Goal: Information Seeking & Learning: Find specific fact

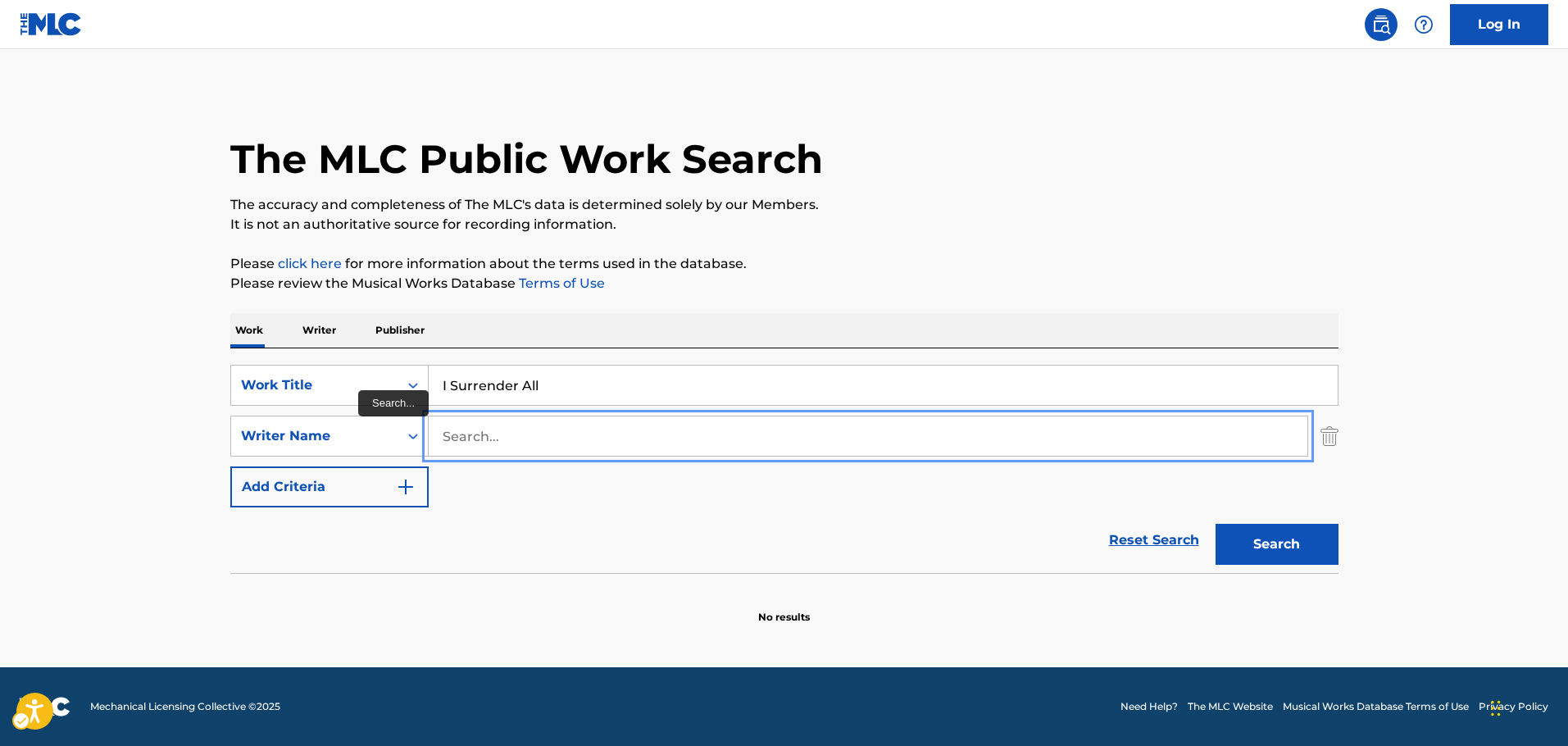
click at [485, 439] on input "Search..." at bounding box center [868, 435] width 879 height 39
type input "[PERSON_NAME]"
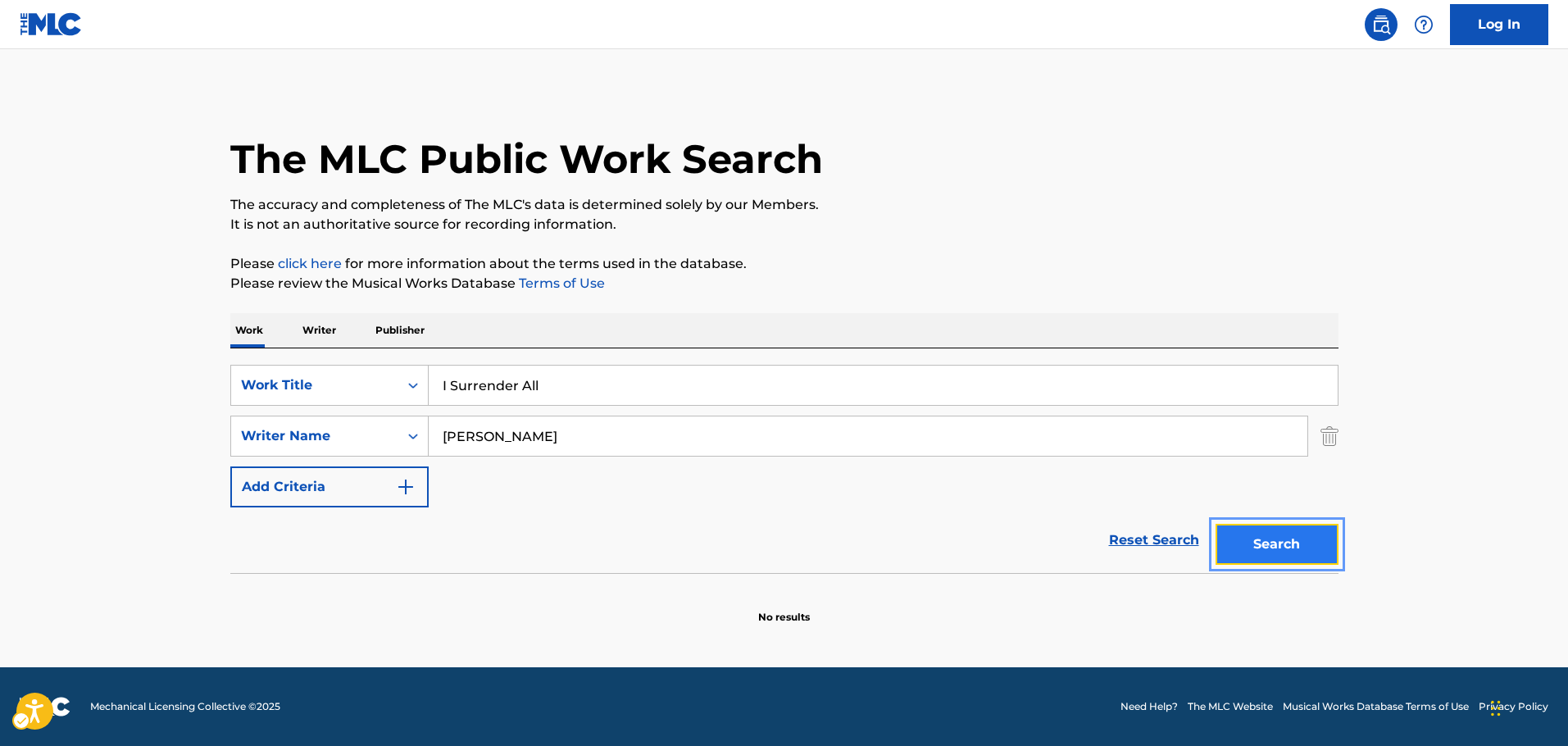
click at [1320, 528] on button "Search" at bounding box center [1277, 544] width 123 height 41
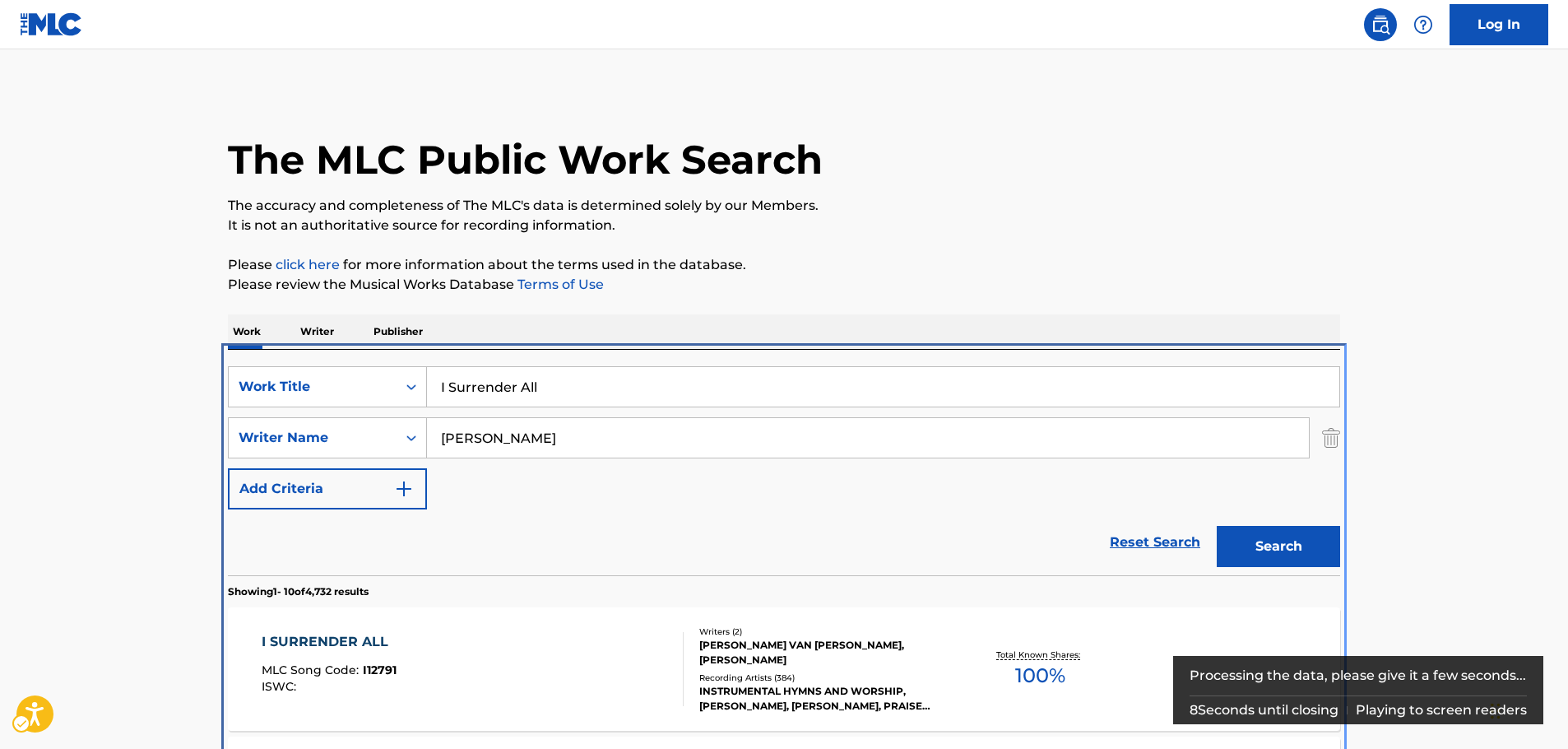
scroll to position [350, 0]
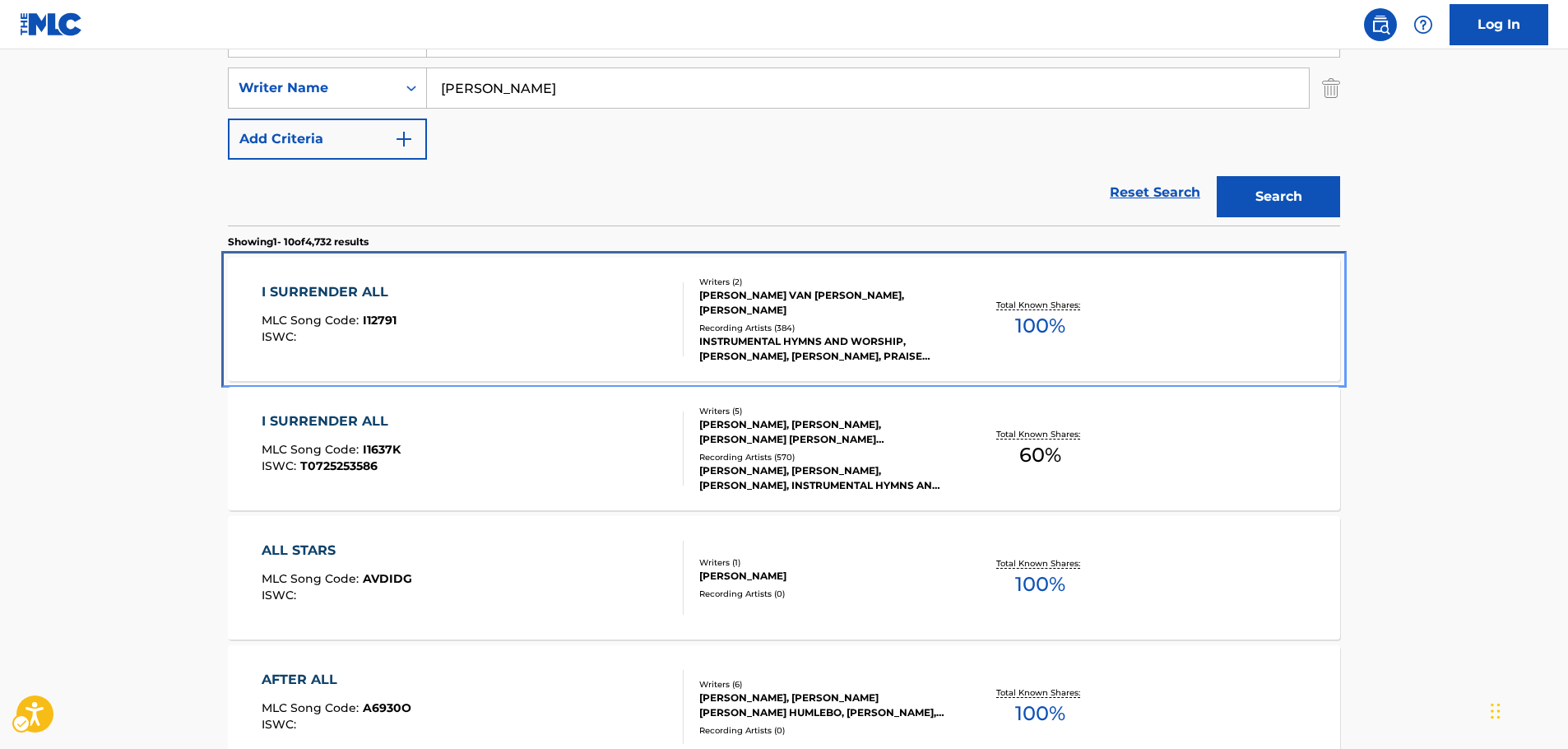
click at [560, 339] on div "I SURRENDER ALL MLC Song Code : I12791 ISWC :" at bounding box center [473, 319] width 423 height 74
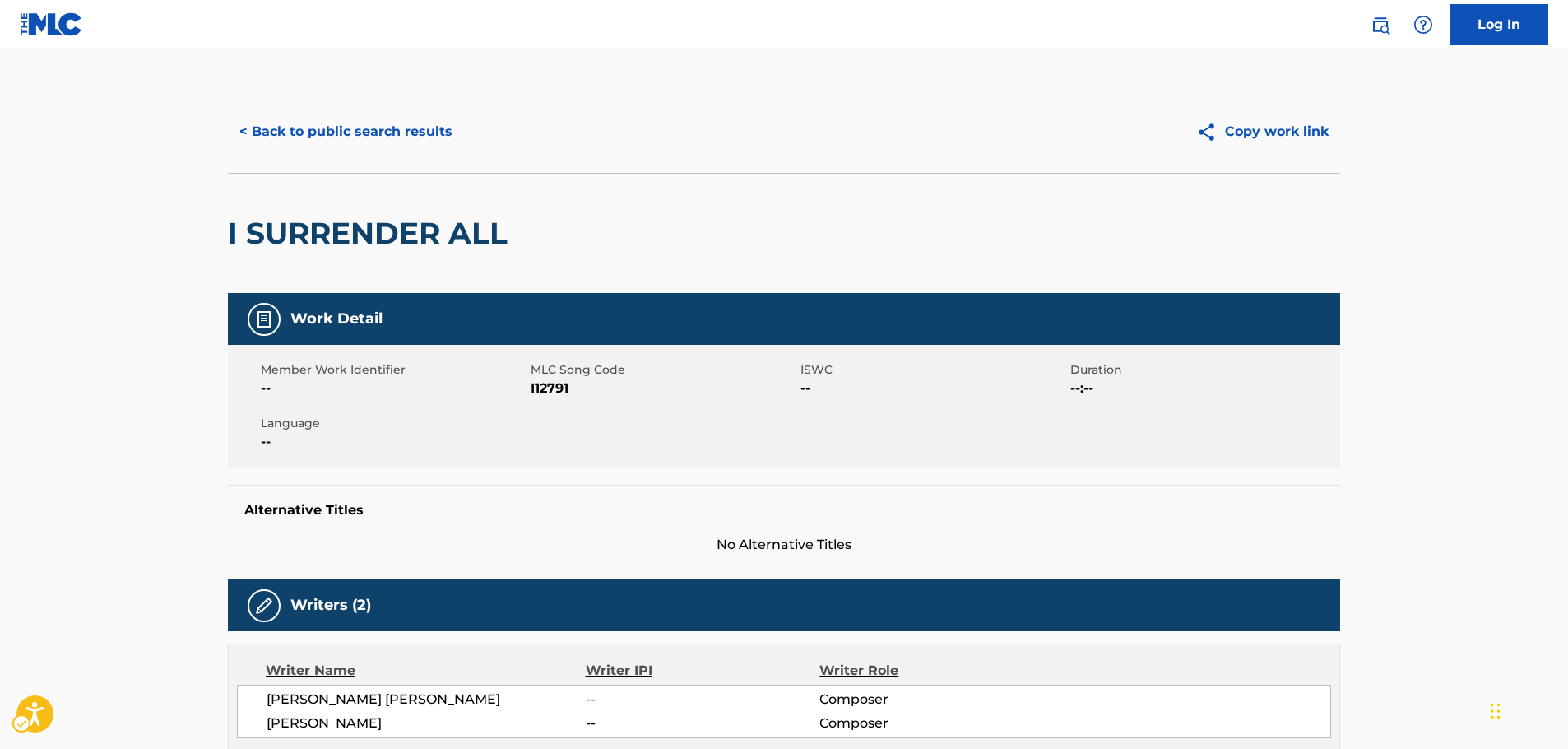
click at [551, 383] on span "MLC Song Code - I12791" at bounding box center [663, 388] width 265 height 20
copy span "I12791"
click at [345, 124] on button "< Back to public search results" at bounding box center [346, 131] width 237 height 41
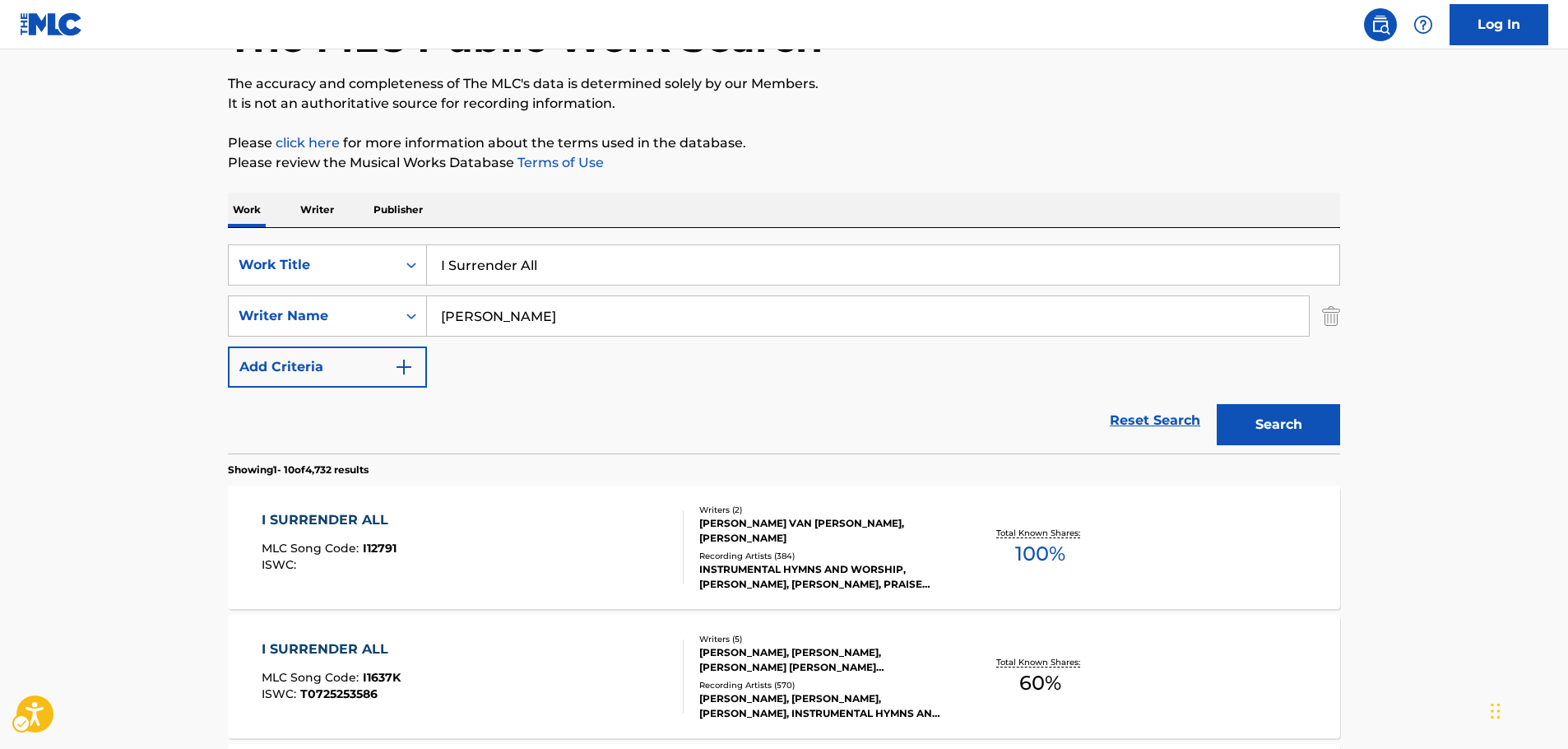
scroll to position [102, 0]
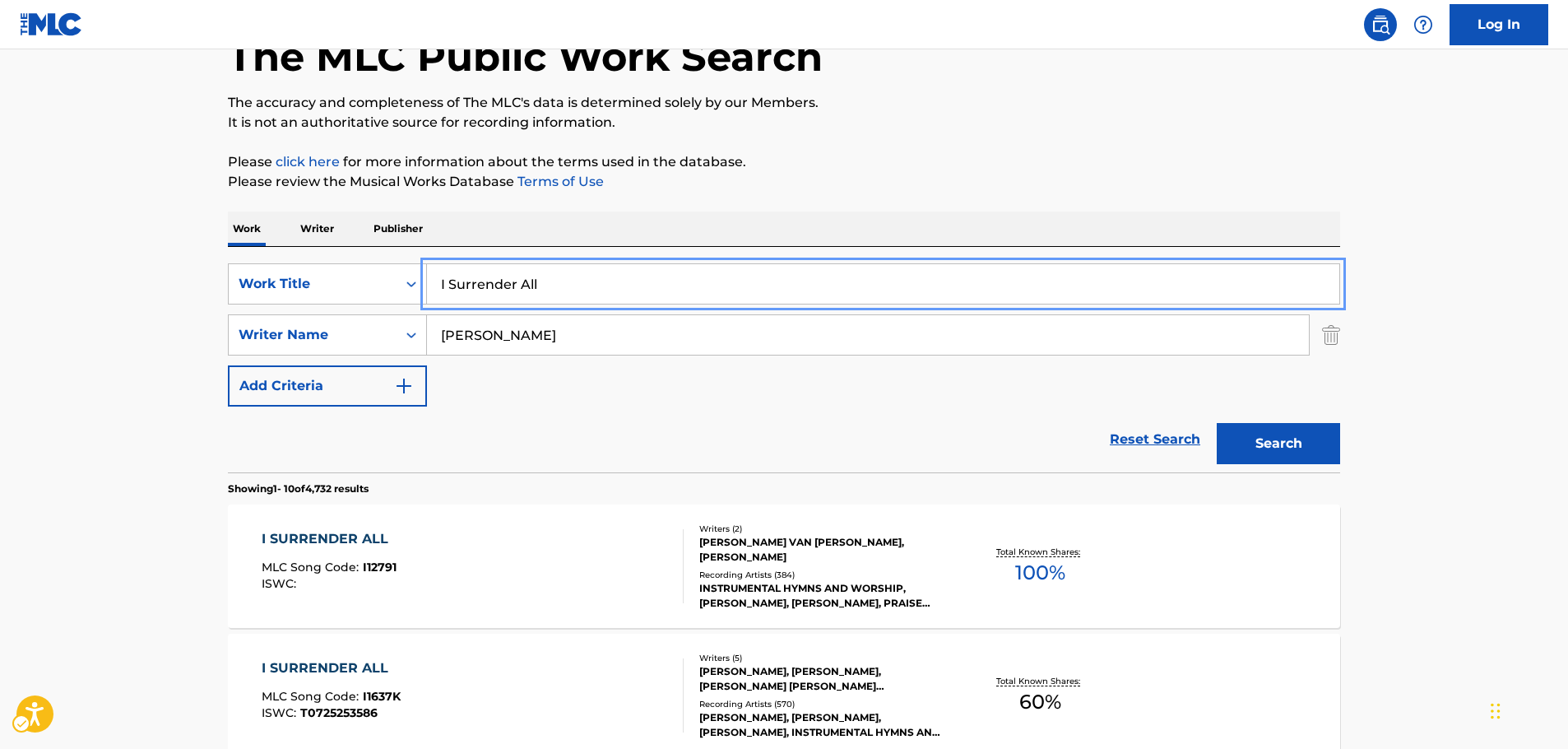
drag, startPoint x: 344, startPoint y: 299, endPoint x: 180, endPoint y: 297, distance: 164.0
paste input "Fi Hagat"
type input "Fi Hagat"
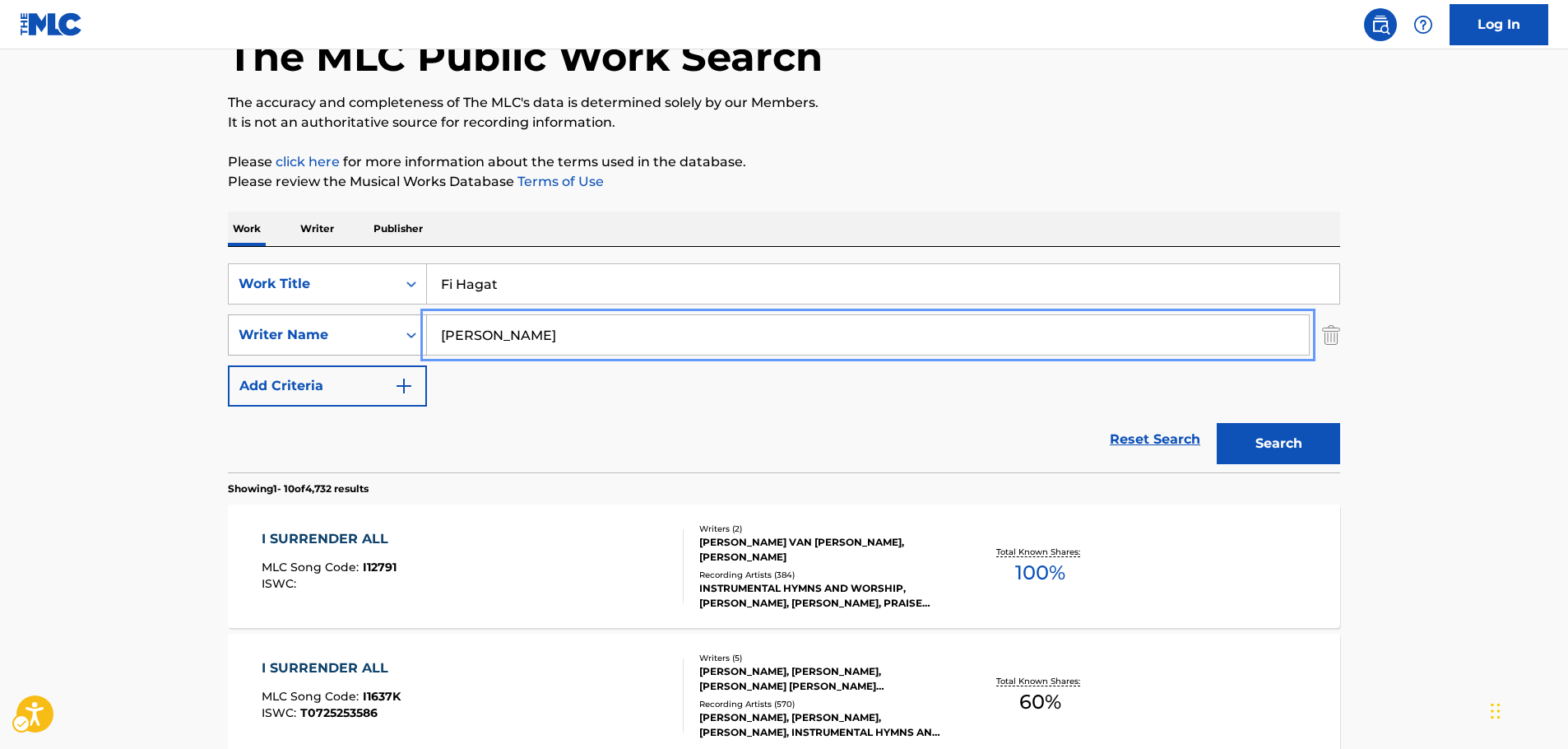
drag, startPoint x: 392, startPoint y: 330, endPoint x: 295, endPoint y: 336, distance: 97.2
click at [1217, 423] on button "Search" at bounding box center [1278, 443] width 124 height 41
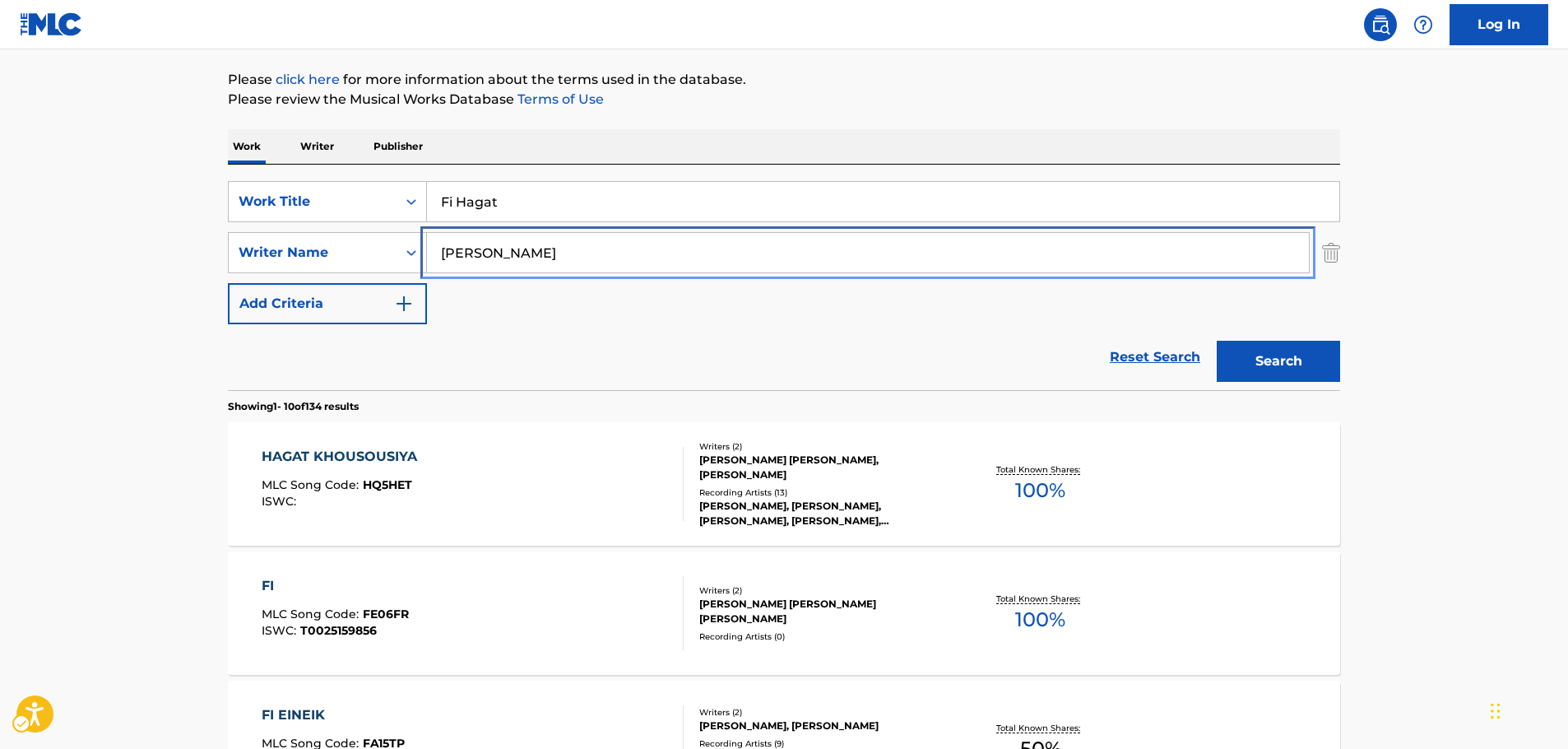
scroll to position [0, 0]
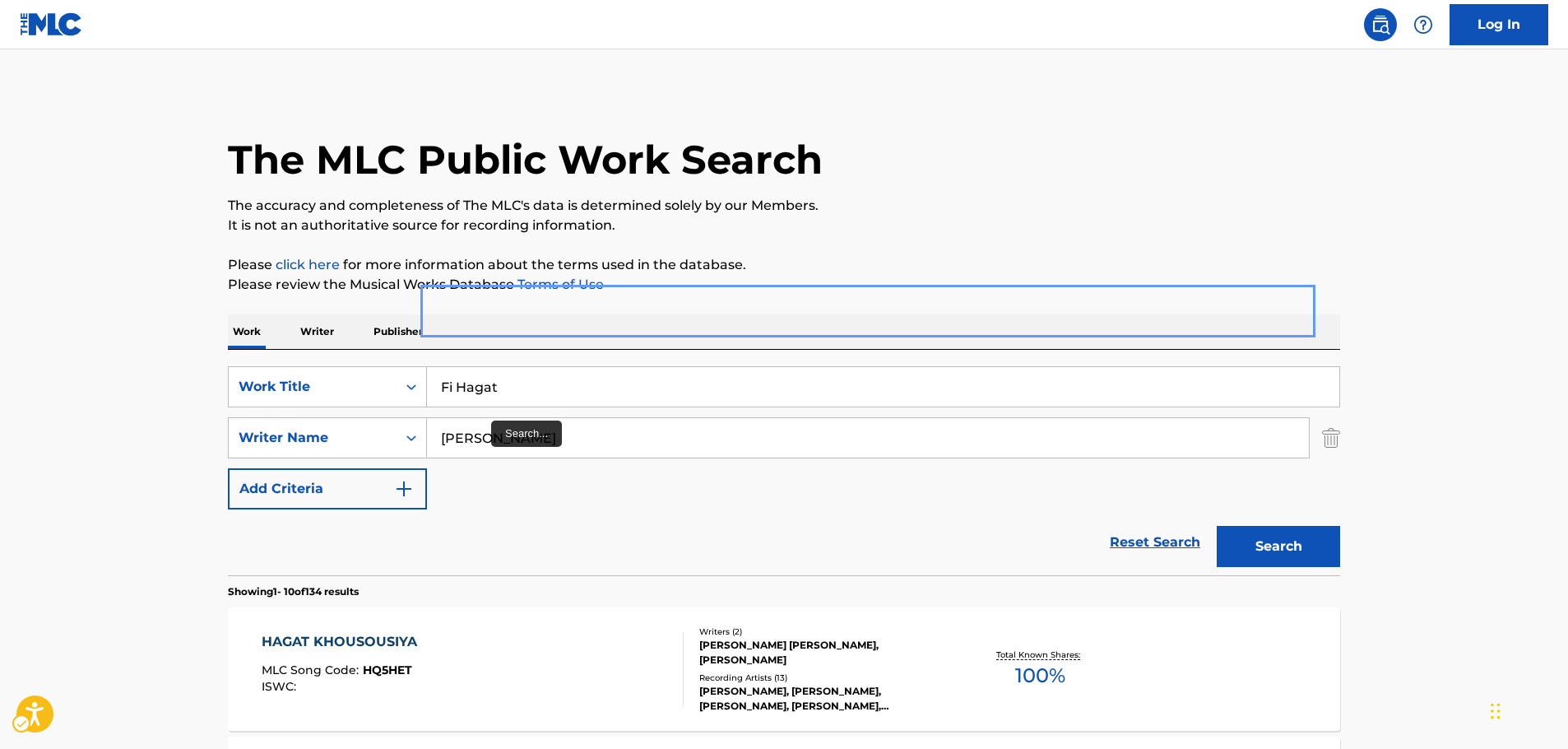
drag, startPoint x: 497, startPoint y: 435, endPoint x: 434, endPoint y: 417, distance: 65.5
click at [386, 435] on div "SearchWithCriteriae8440360-32e4-41a7-88b4-703eef1b93b6 Writer Name [PERSON_NAME]" at bounding box center [784, 437] width 1112 height 41
paste input "Orzabal"
type input "Orzabal"
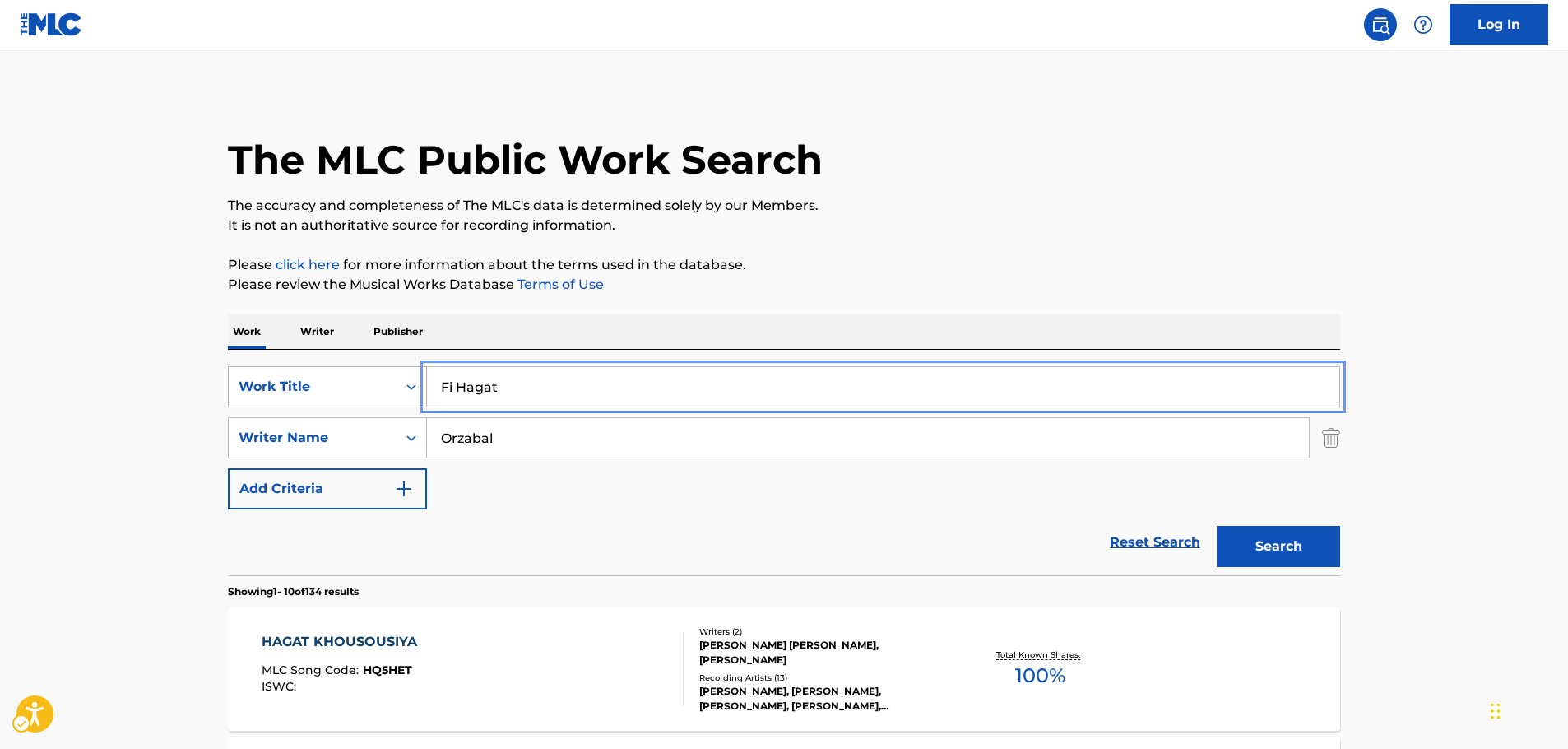
drag, startPoint x: 511, startPoint y: 384, endPoint x: 304, endPoint y: 371, distance: 207.4
click at [322, 386] on div "SearchWithCriteria65433332-2186-443a-97ca-ad17af3d312a Work Title Fi Hagat" at bounding box center [784, 386] width 1112 height 41
paste input "The Hurting"
type input "The Hurting"
click at [1282, 545] on button "Search" at bounding box center [1278, 546] width 124 height 41
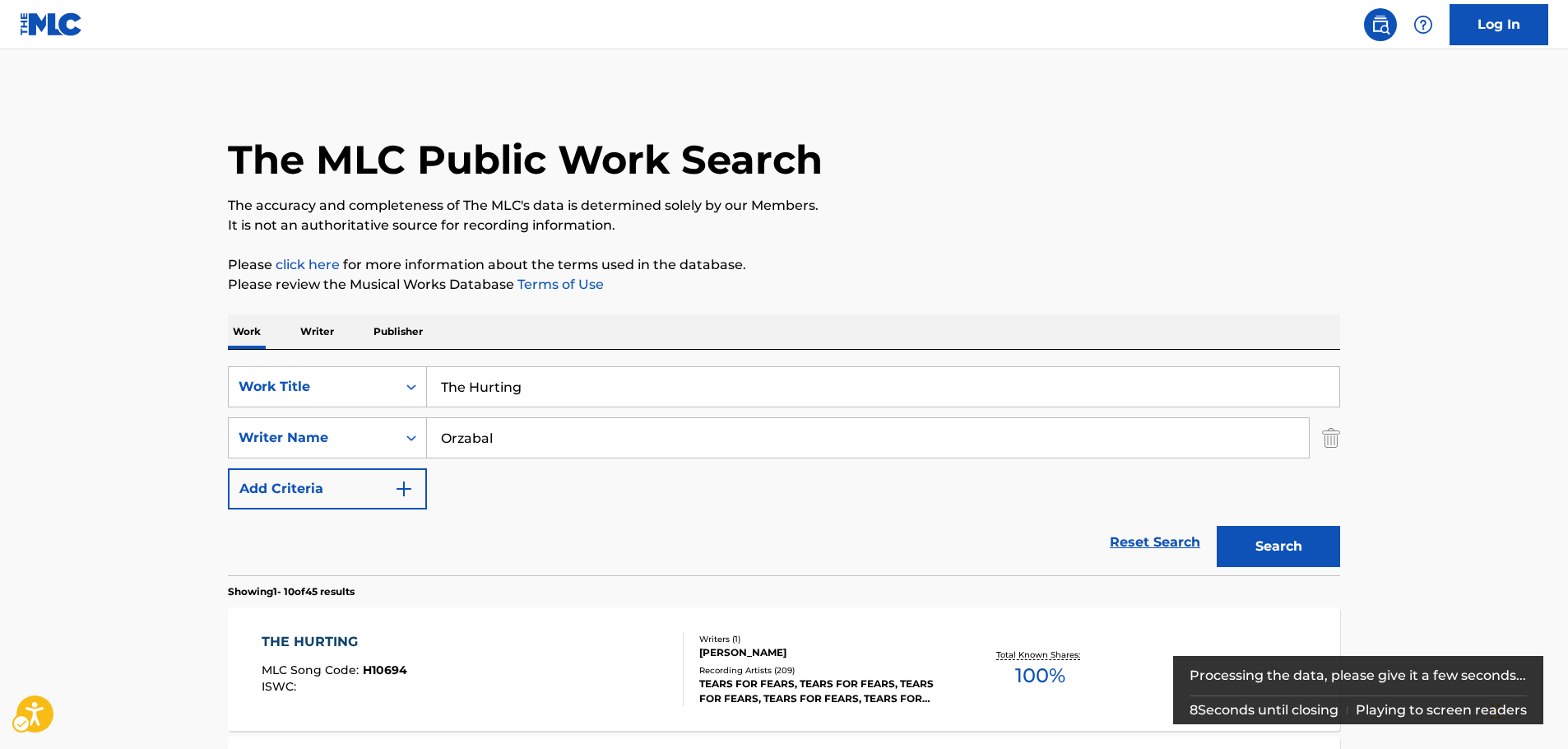
scroll to position [350, 0]
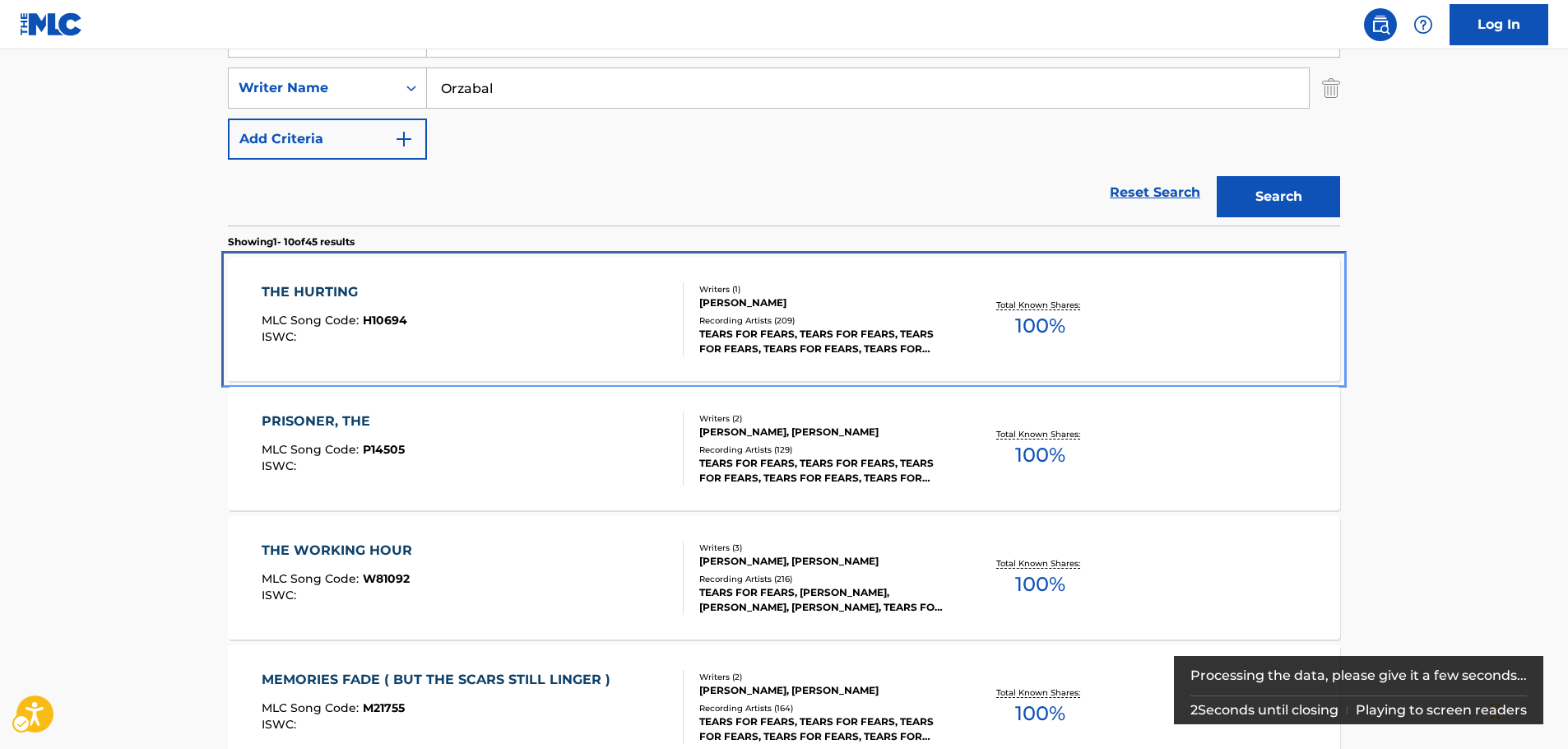
click at [553, 311] on div "THE HURTING MLC Song Code : H10694 ISWC :" at bounding box center [473, 319] width 423 height 74
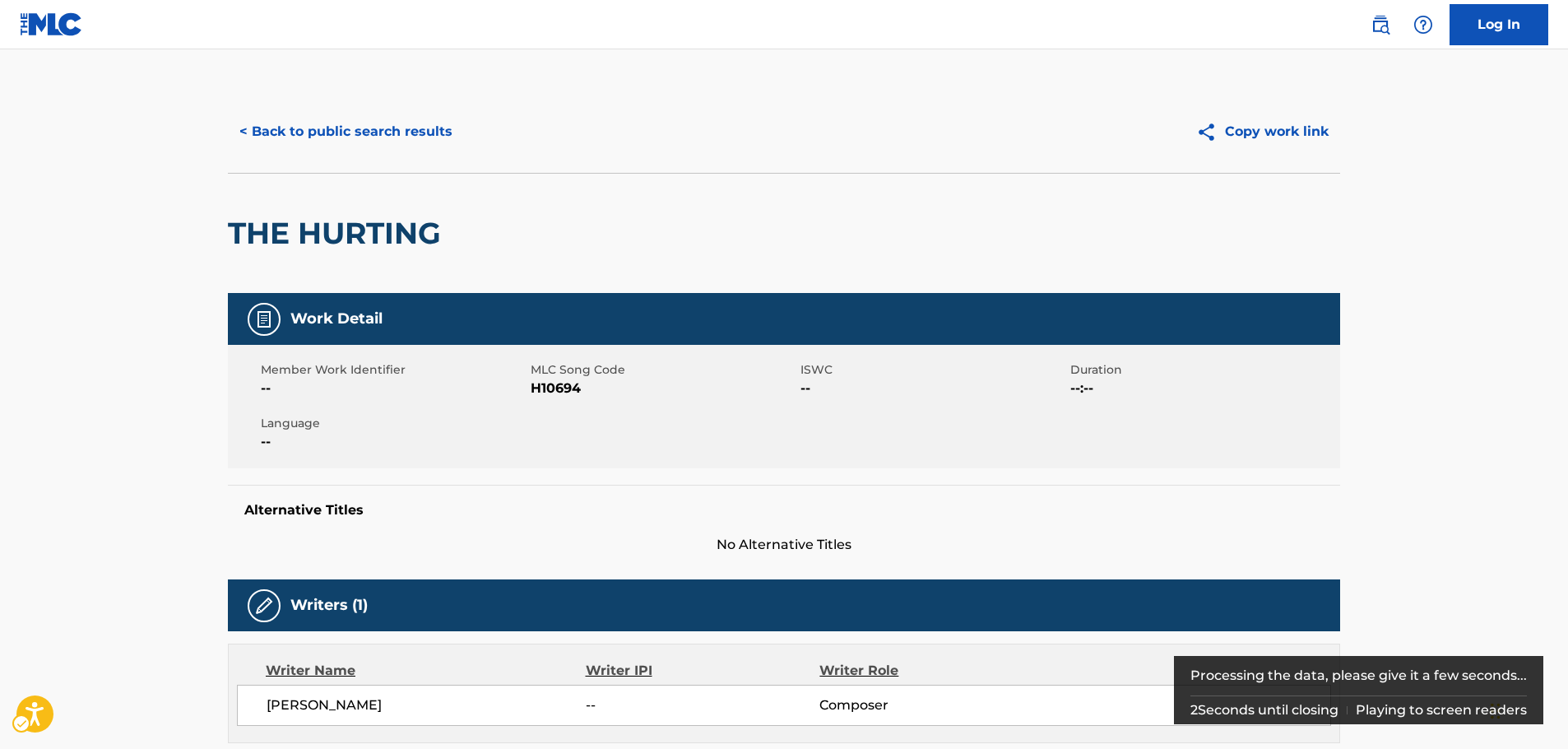
click at [567, 392] on span "MLC Song Code - H10694" at bounding box center [663, 388] width 265 height 20
copy span "H10694"
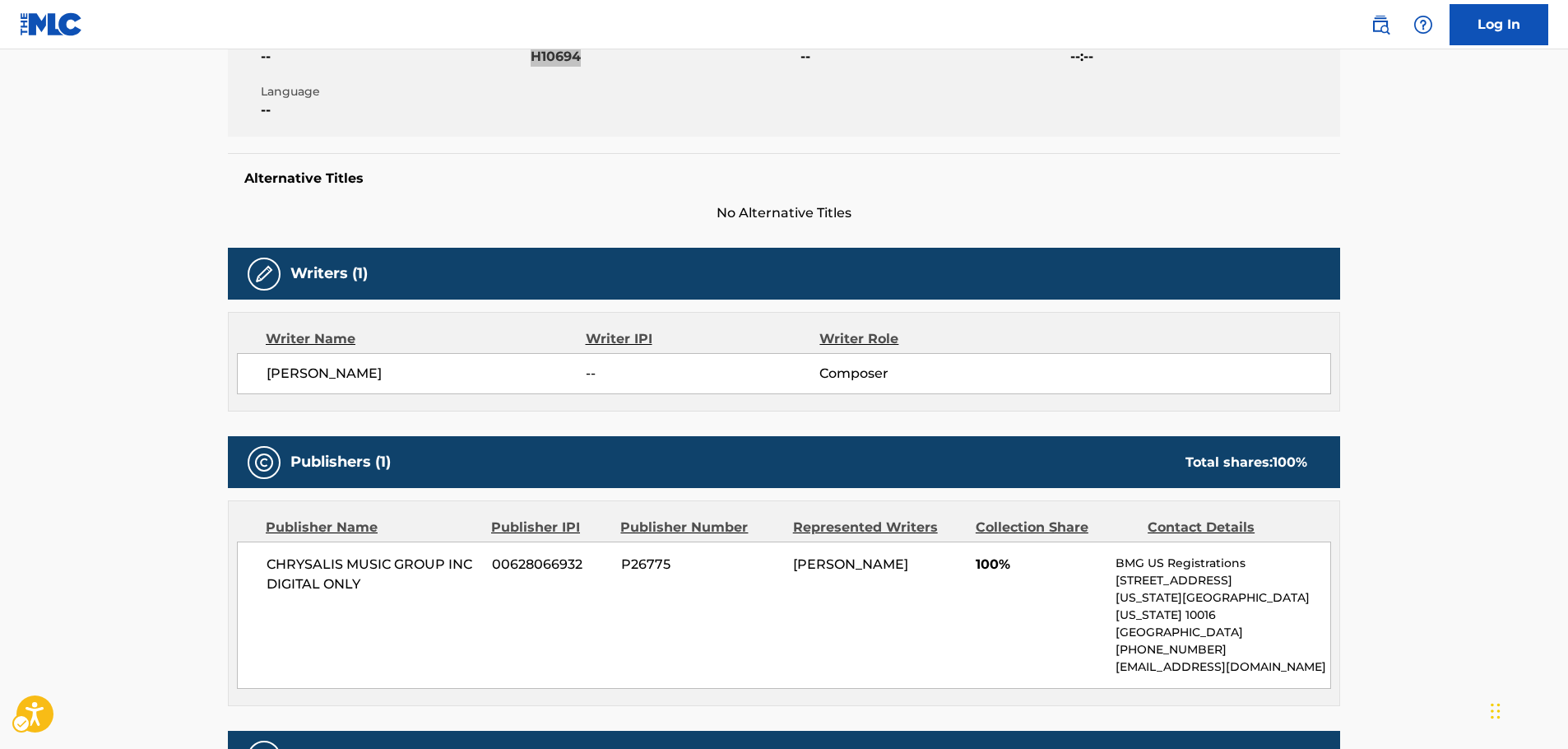
scroll to position [412, 0]
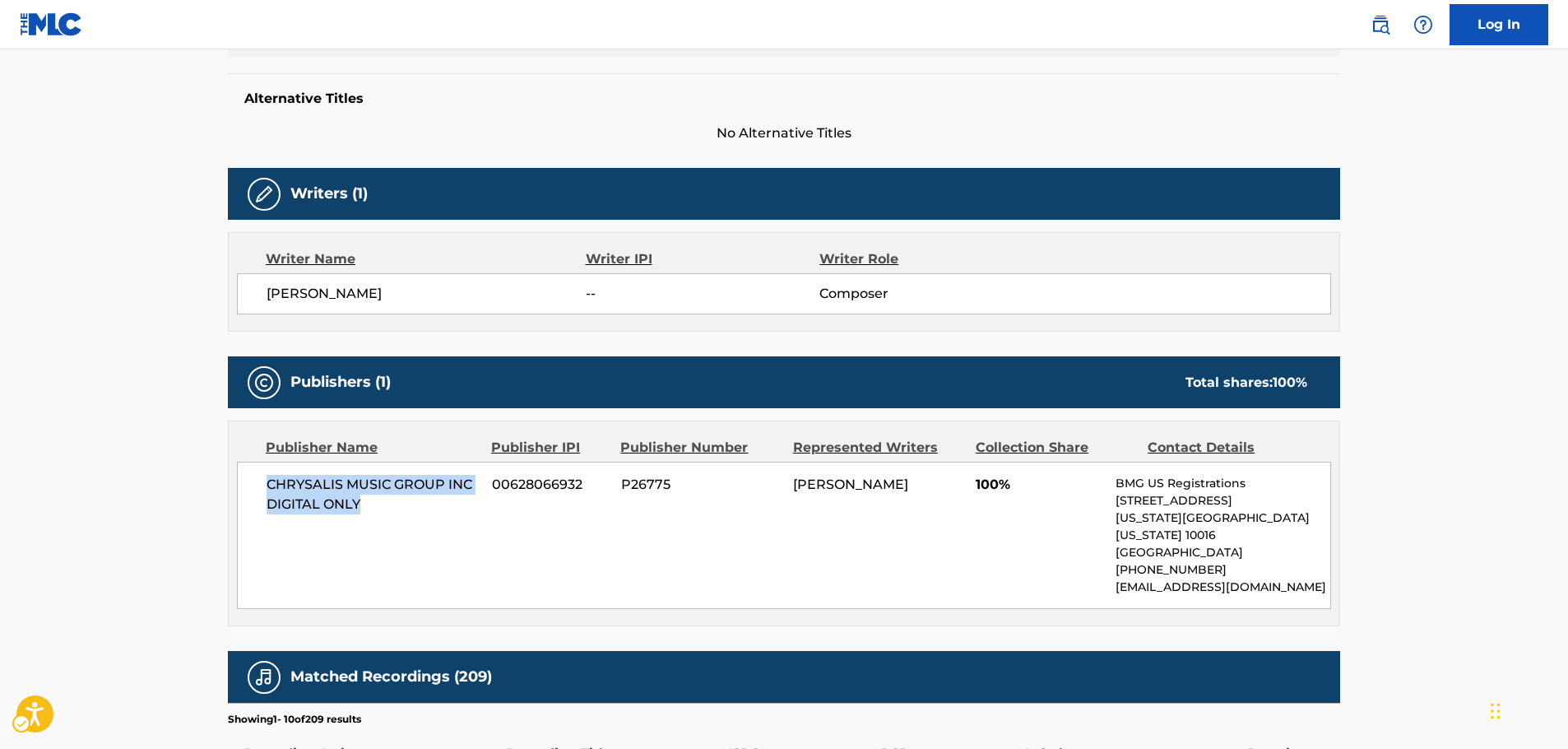
drag, startPoint x: 381, startPoint y: 512, endPoint x: 4, endPoint y: 483, distance: 378.1
click at [231, 487] on div "Publisher Name Publisher IPI Publisher Number Represented Writers Collection Sh…" at bounding box center [784, 523] width 1111 height 204
copy span "CHRYSALIS MUSIC GROUP INC DIGITAL ONLY"
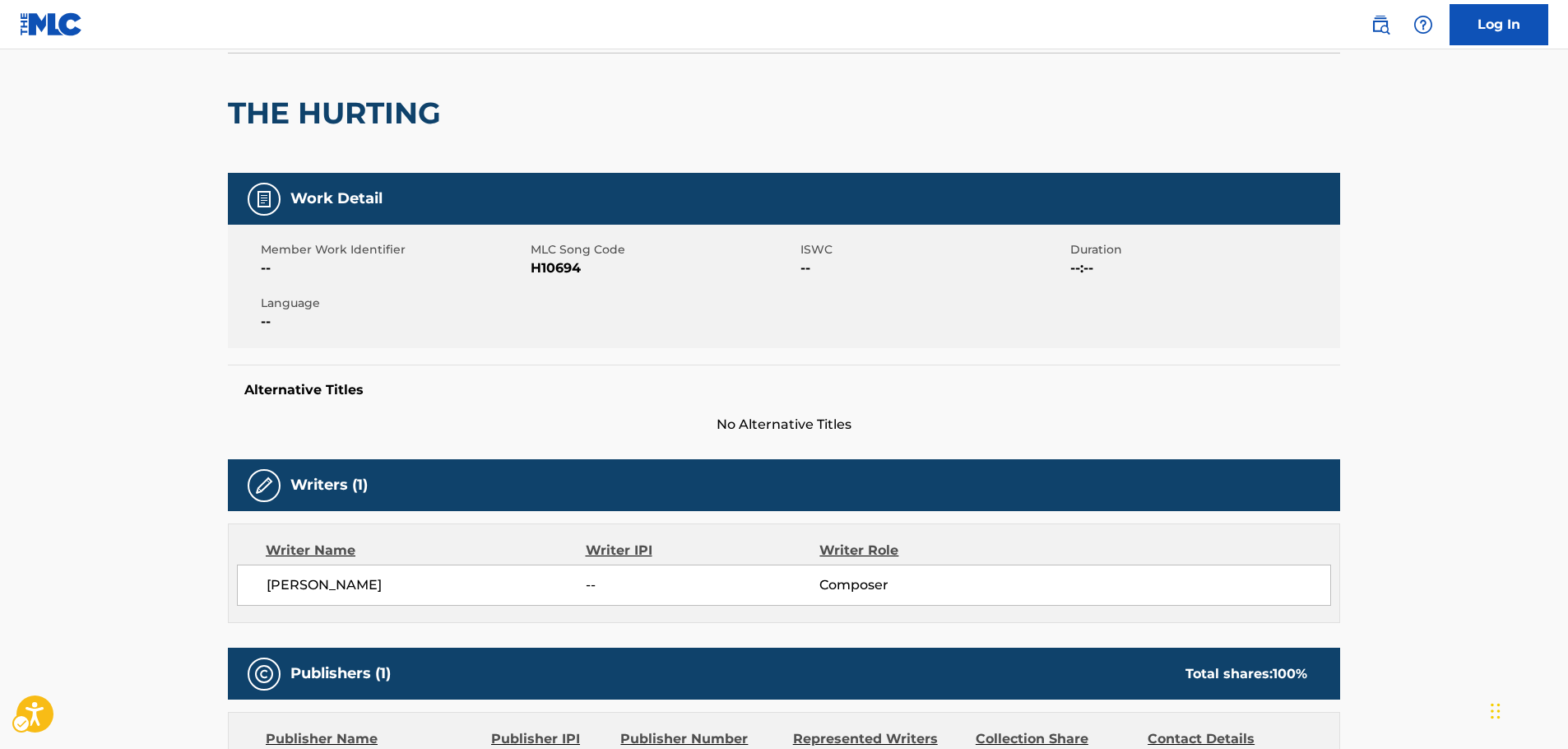
scroll to position [0, 0]
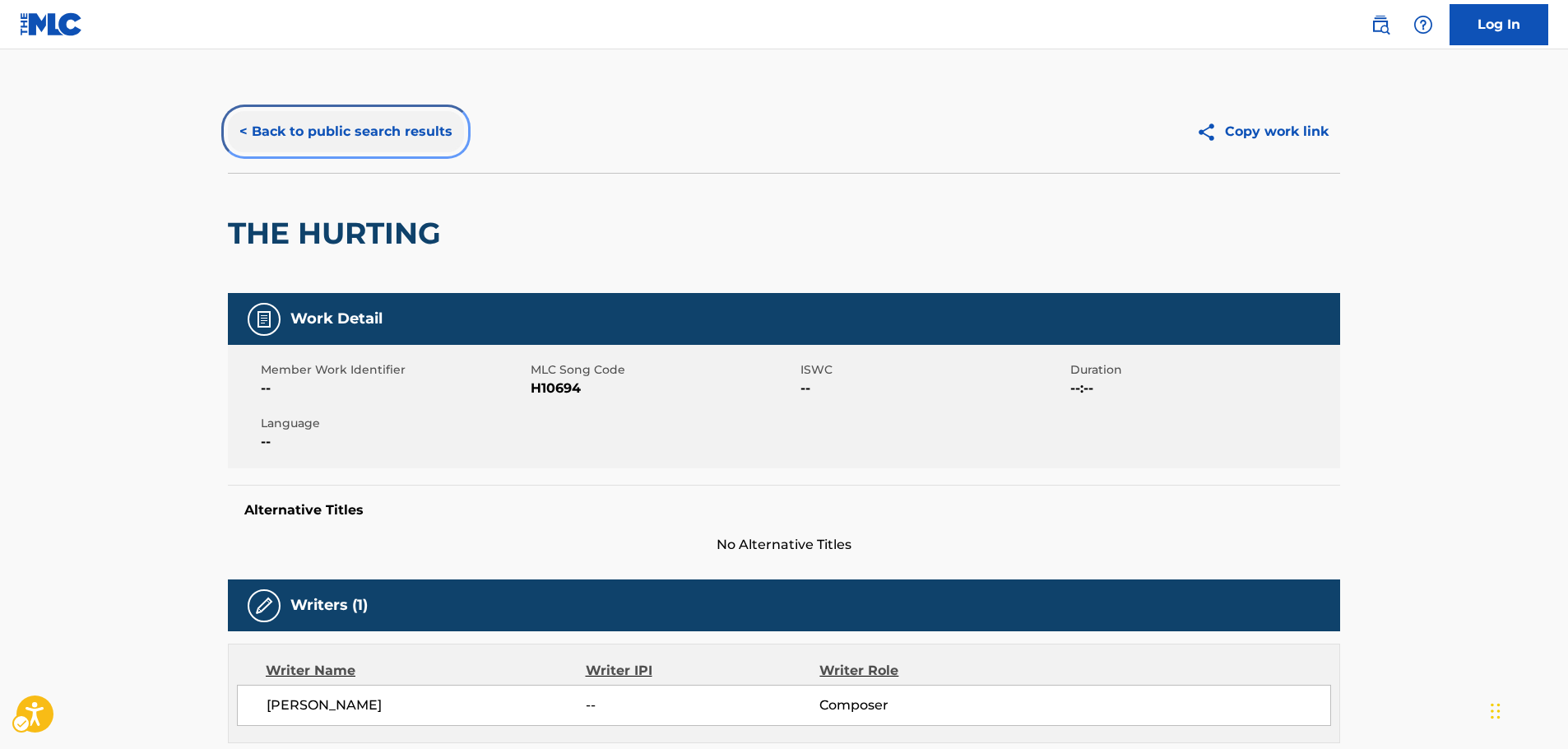
drag, startPoint x: 256, startPoint y: 126, endPoint x: 65, endPoint y: 221, distance: 213.3
click at [256, 126] on button "< Back to public search results" at bounding box center [346, 131] width 237 height 41
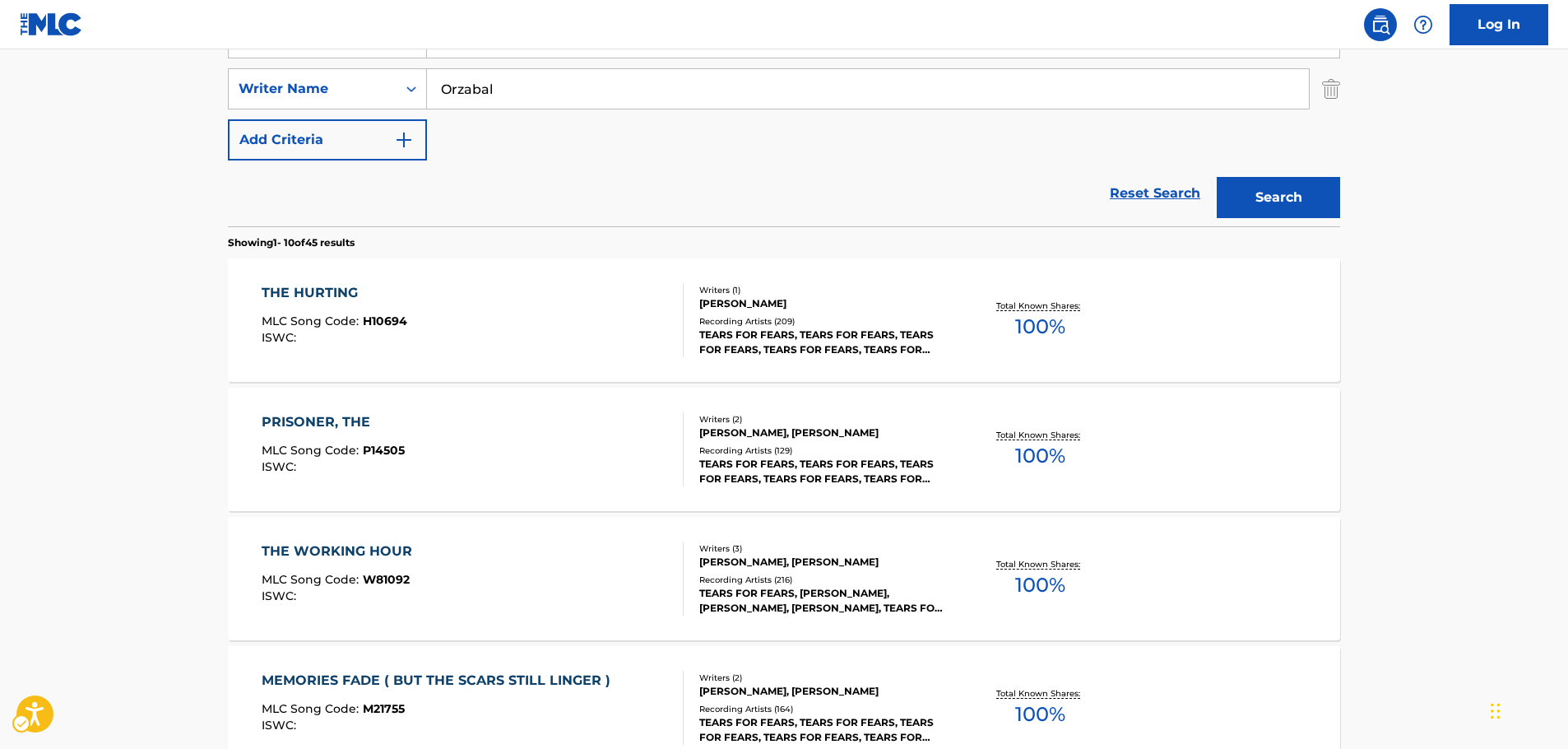
scroll to position [20, 0]
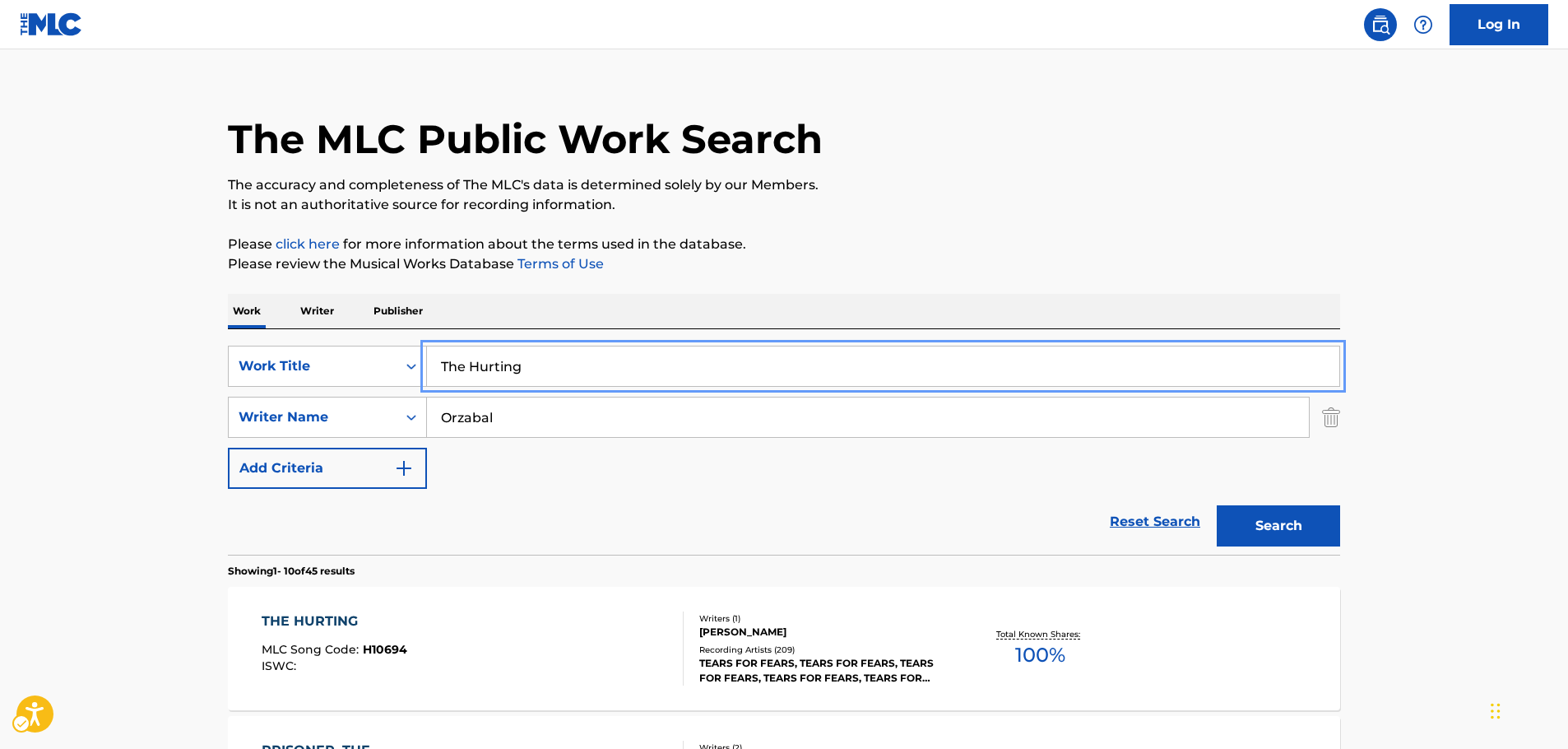
drag, startPoint x: 461, startPoint y: 360, endPoint x: 151, endPoint y: 388, distance: 311.3
paste input "ears for Fears"
drag, startPoint x: 586, startPoint y: 378, endPoint x: 330, endPoint y: 384, distance: 256.1
click at [330, 383] on div "SearchWithCriteria65433332-2186-443a-97ca-ad17af3d312a Work Title Tears for Fea…" at bounding box center [784, 365] width 1112 height 41
paste input "Suffer the Children"
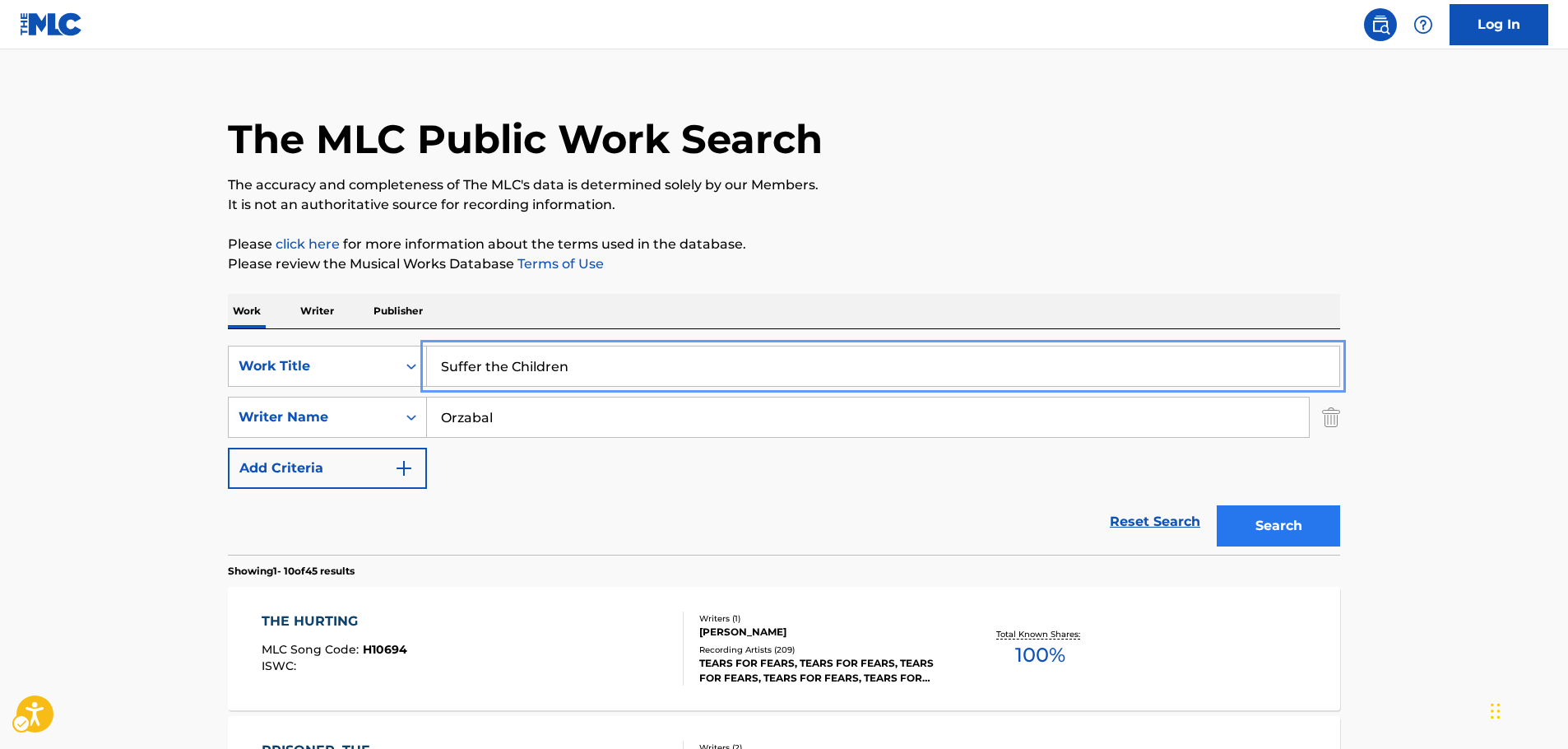
type input "Suffer the Children"
click at [1292, 518] on button "Search" at bounding box center [1278, 526] width 124 height 41
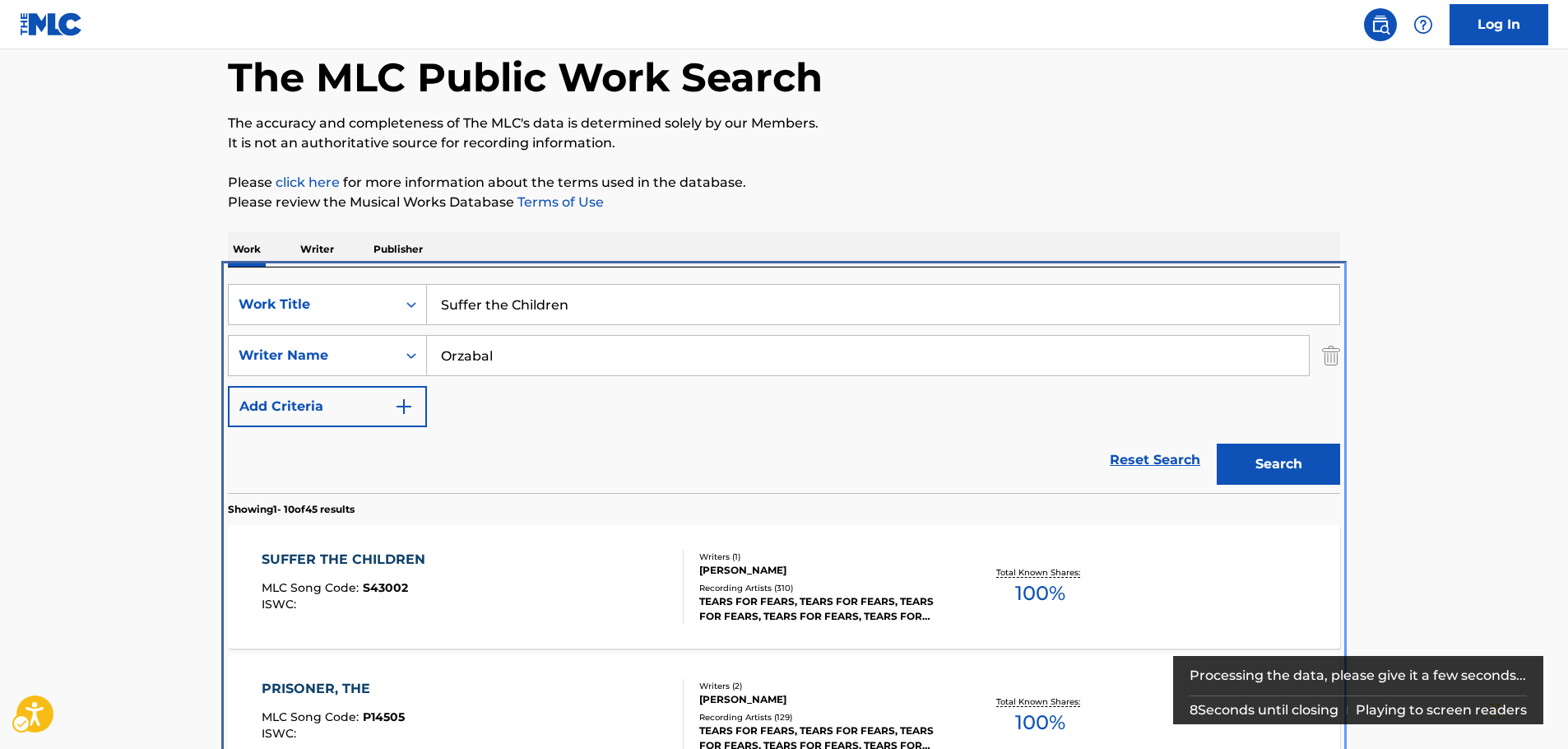
scroll to position [350, 0]
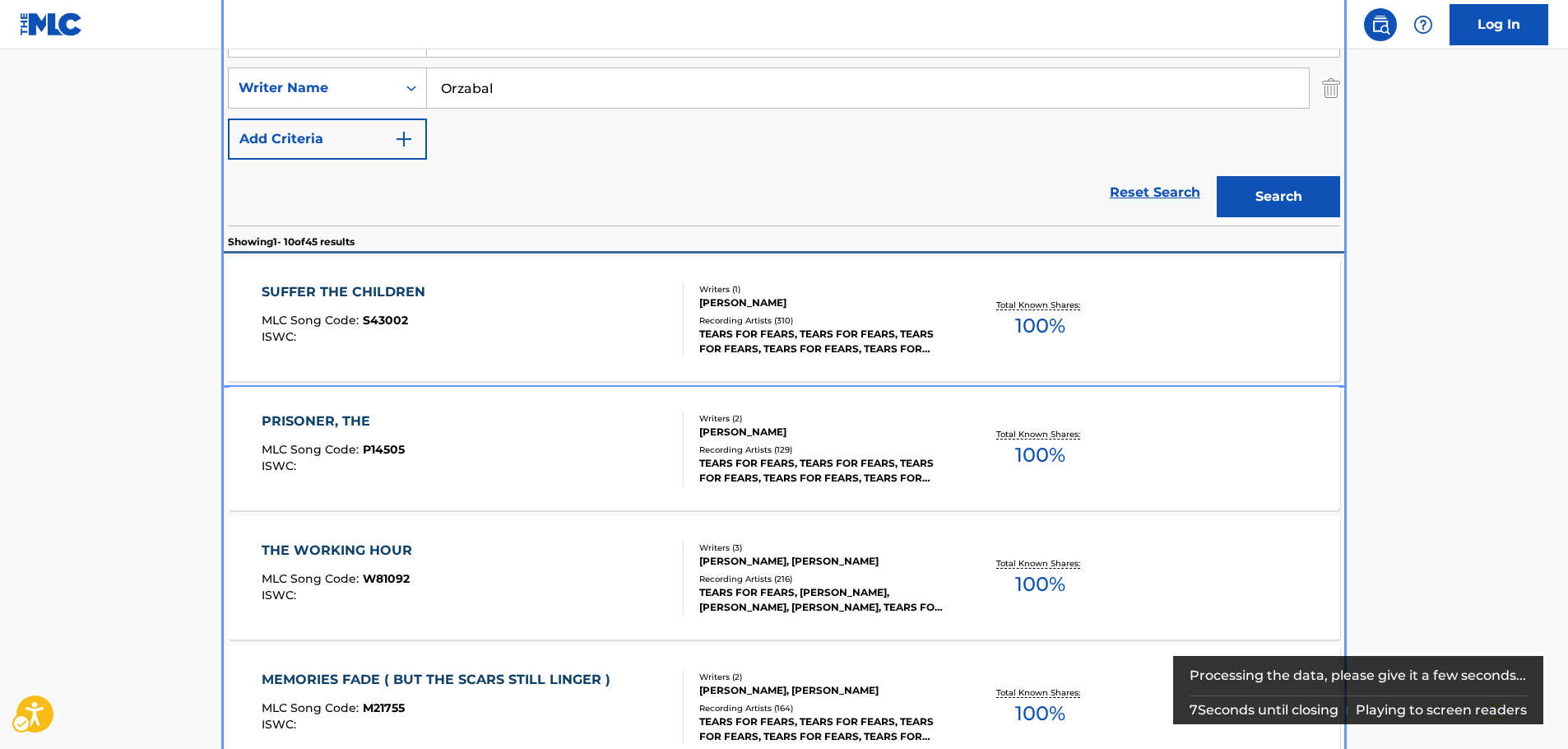
click at [509, 312] on div "SUFFER THE CHILDREN MLC Song Code : S43002 ISWC :" at bounding box center [473, 319] width 423 height 74
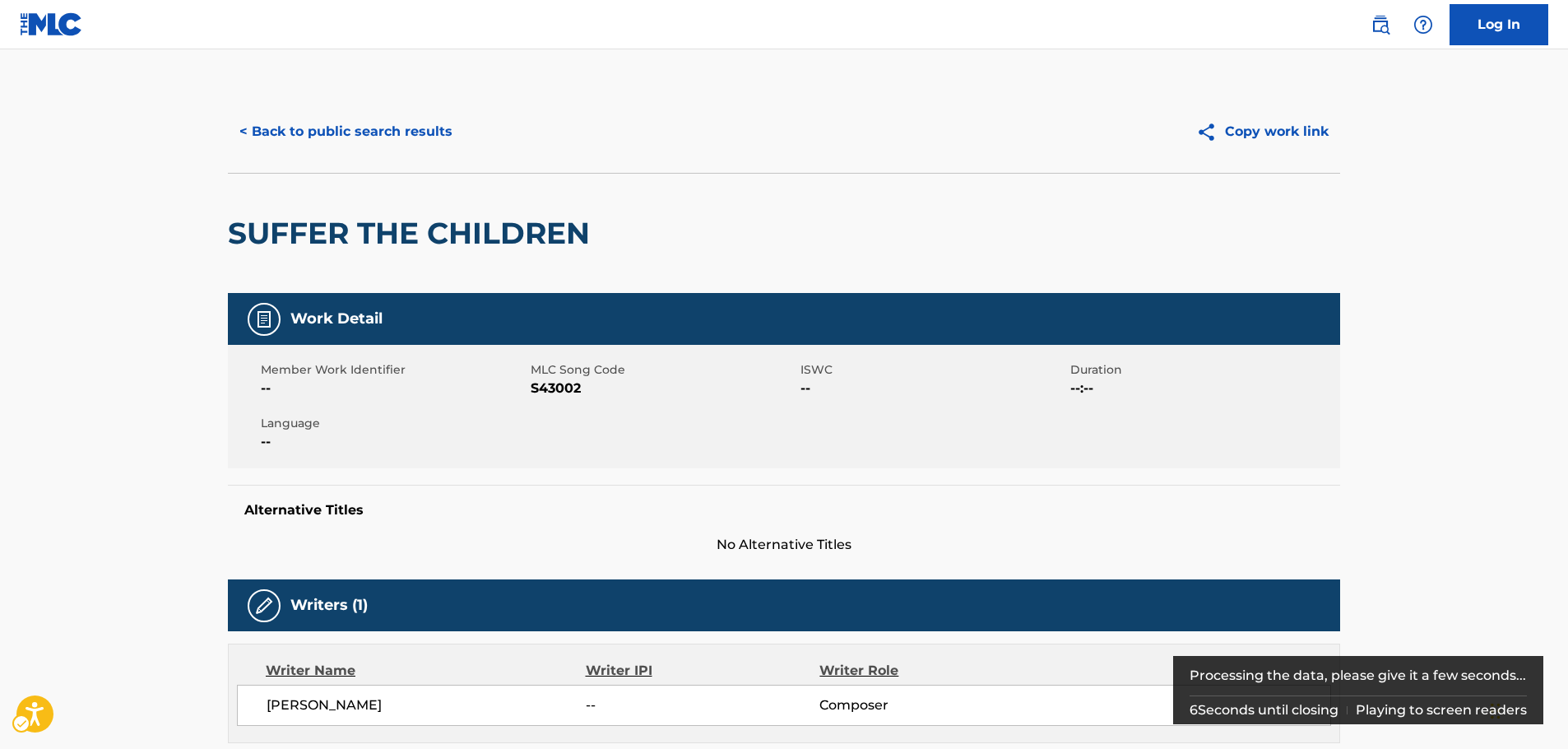
click at [567, 397] on span "S43002" at bounding box center [663, 388] width 265 height 20
click at [557, 392] on span "MLC Song Code - S43002" at bounding box center [663, 388] width 265 height 20
click at [556, 390] on span "MLC Song Code - S43002" at bounding box center [663, 388] width 265 height 20
click at [555, 390] on span "MLC Song Code - S43002" at bounding box center [663, 388] width 265 height 20
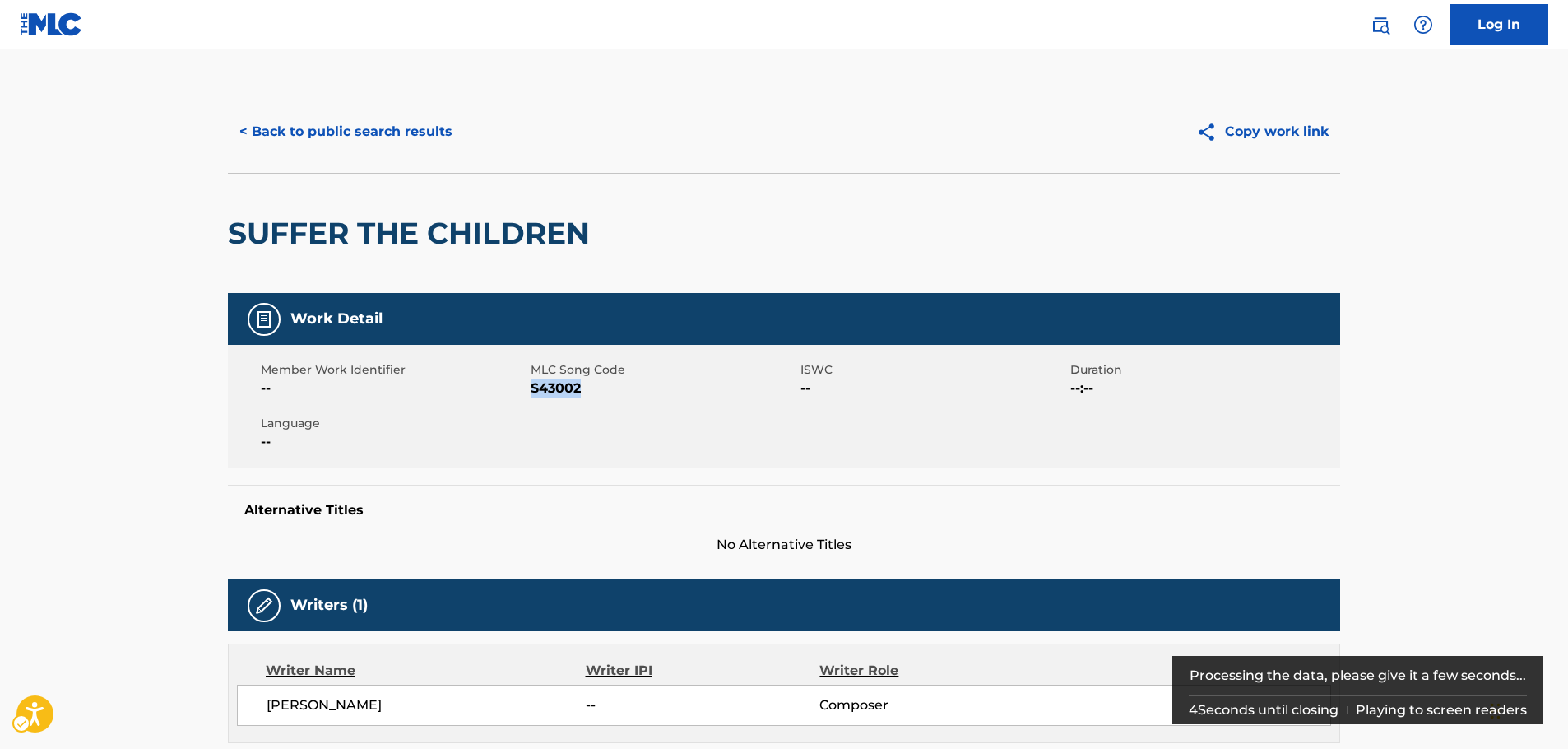
copy span "S43002"
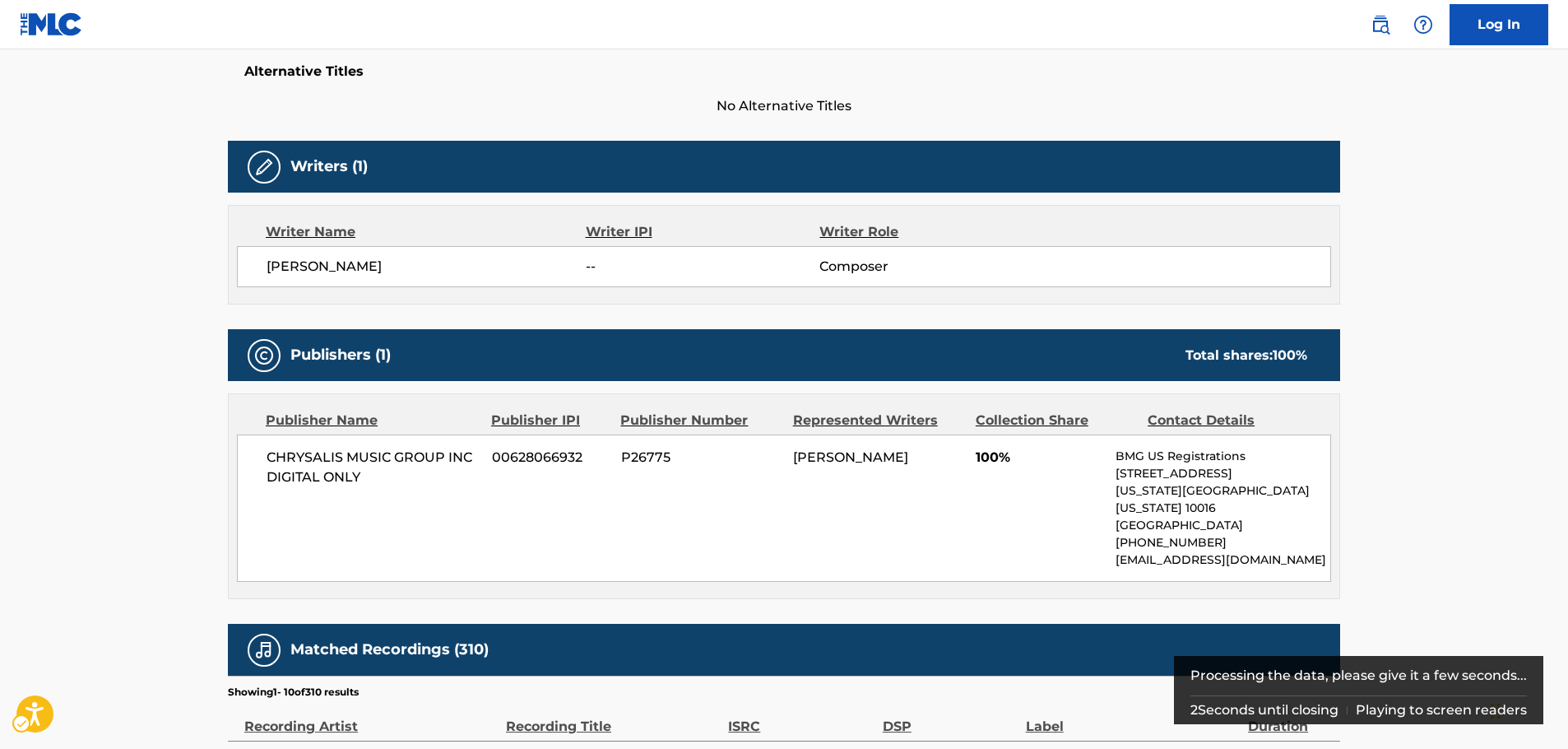
scroll to position [576, 0]
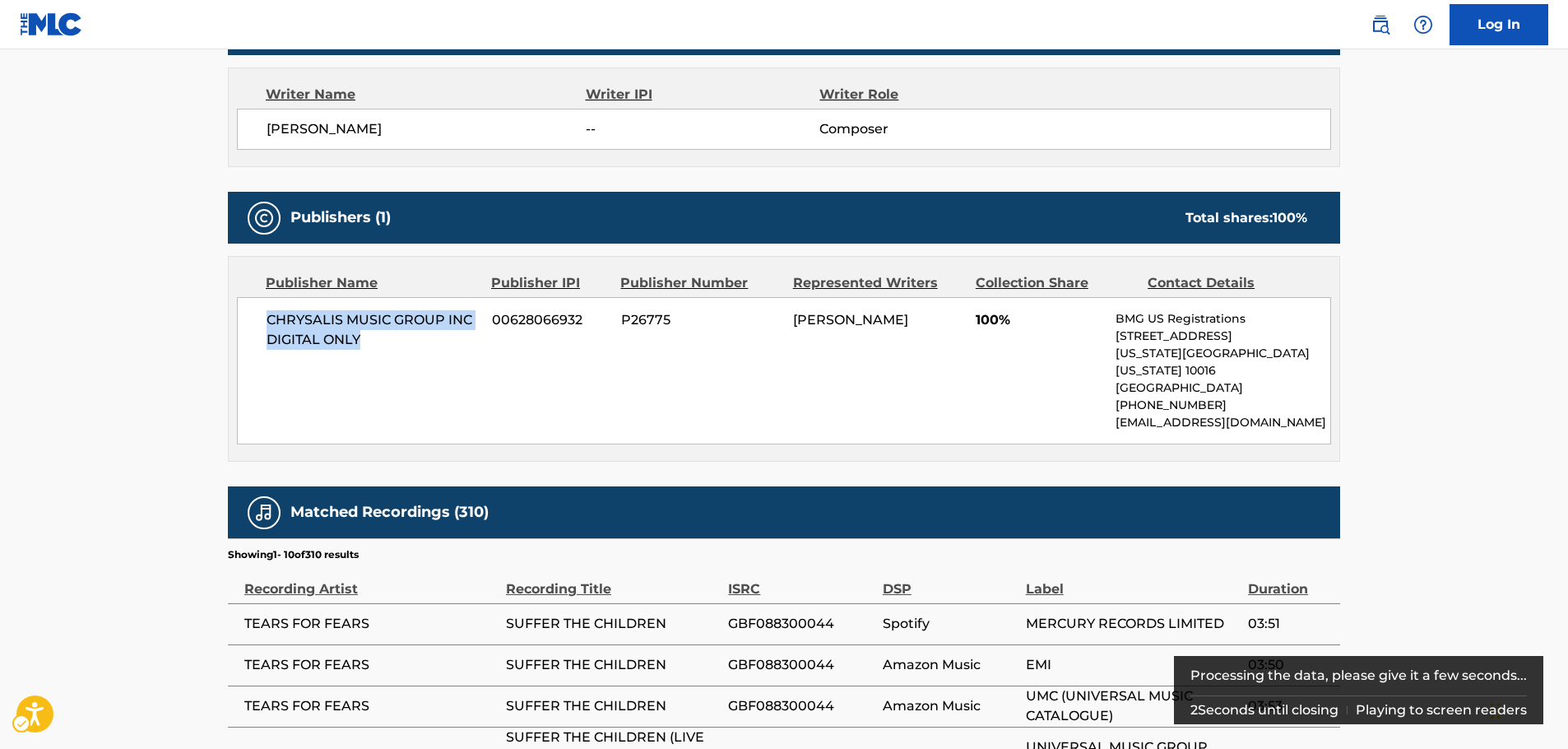
drag, startPoint x: 385, startPoint y: 348, endPoint x: 242, endPoint y: 322, distance: 145.3
click at [242, 322] on div "CHRYSALIS MUSIC GROUP INC DIGITAL ONLY 00628066932 P26775 [PERSON_NAME] 100% BM…" at bounding box center [783, 371] width 1094 height 147
copy span "CHRYSALIS MUSIC GROUP INC DIGITAL ONLY"
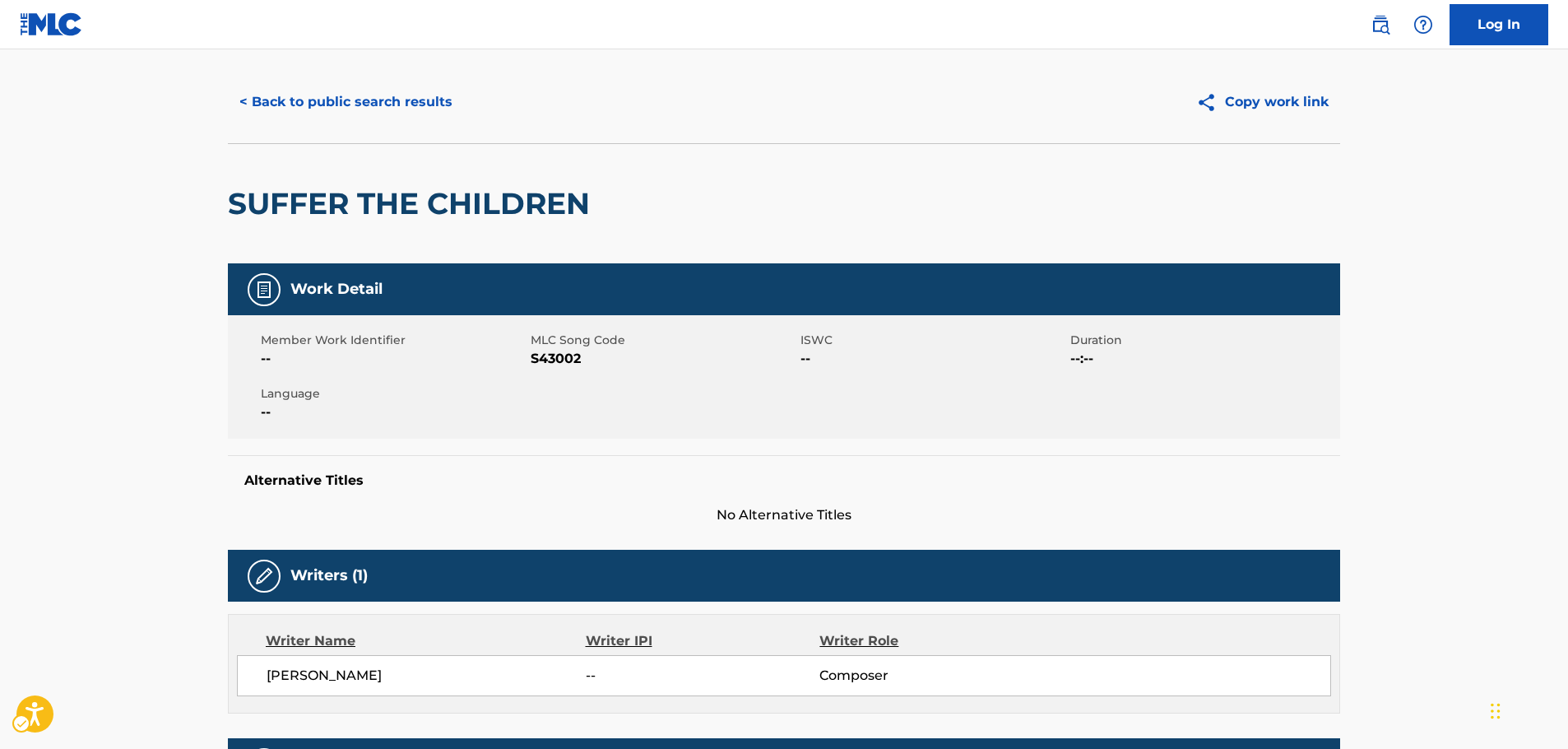
scroll to position [0, 0]
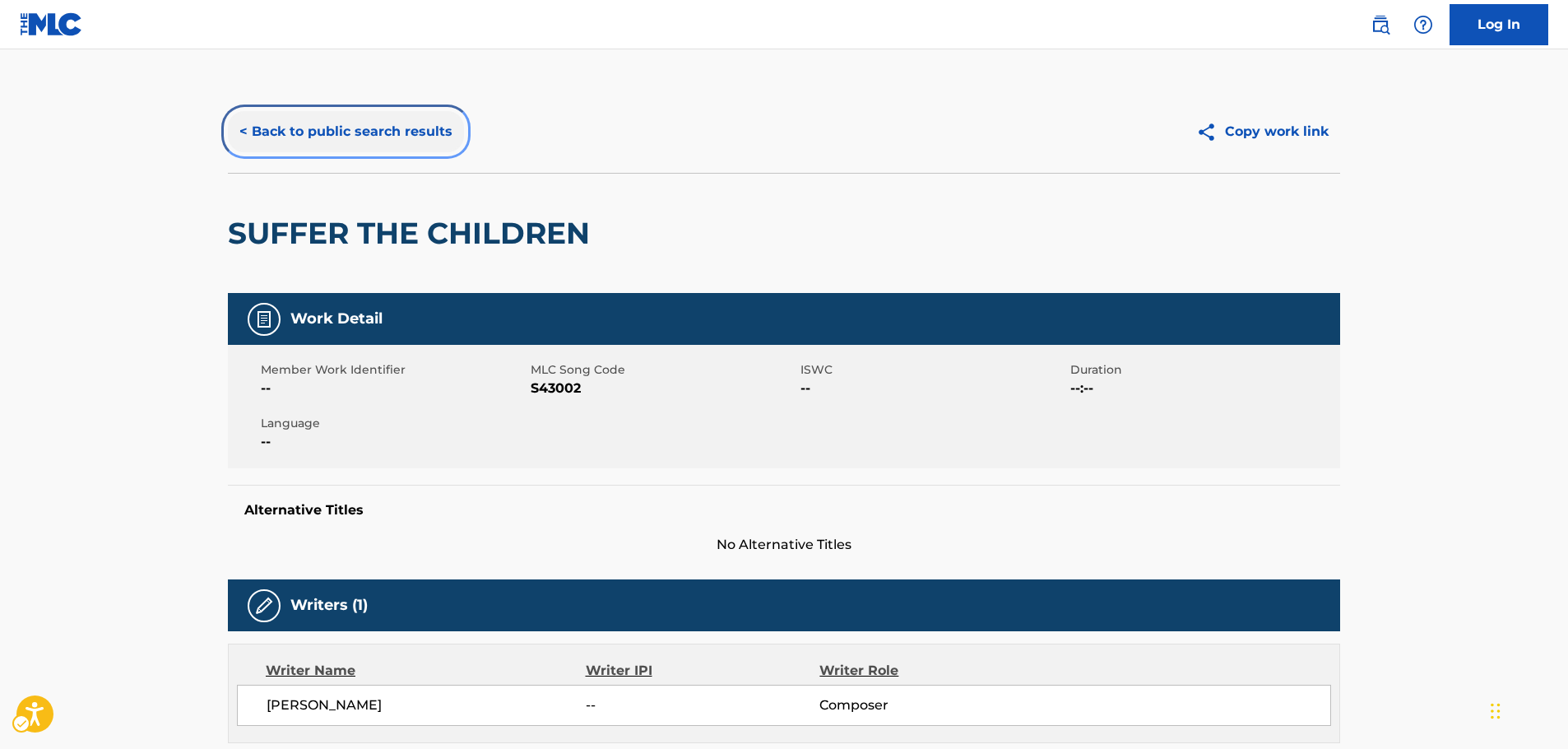
click at [350, 132] on button "< Back to public search results" at bounding box center [346, 131] width 237 height 41
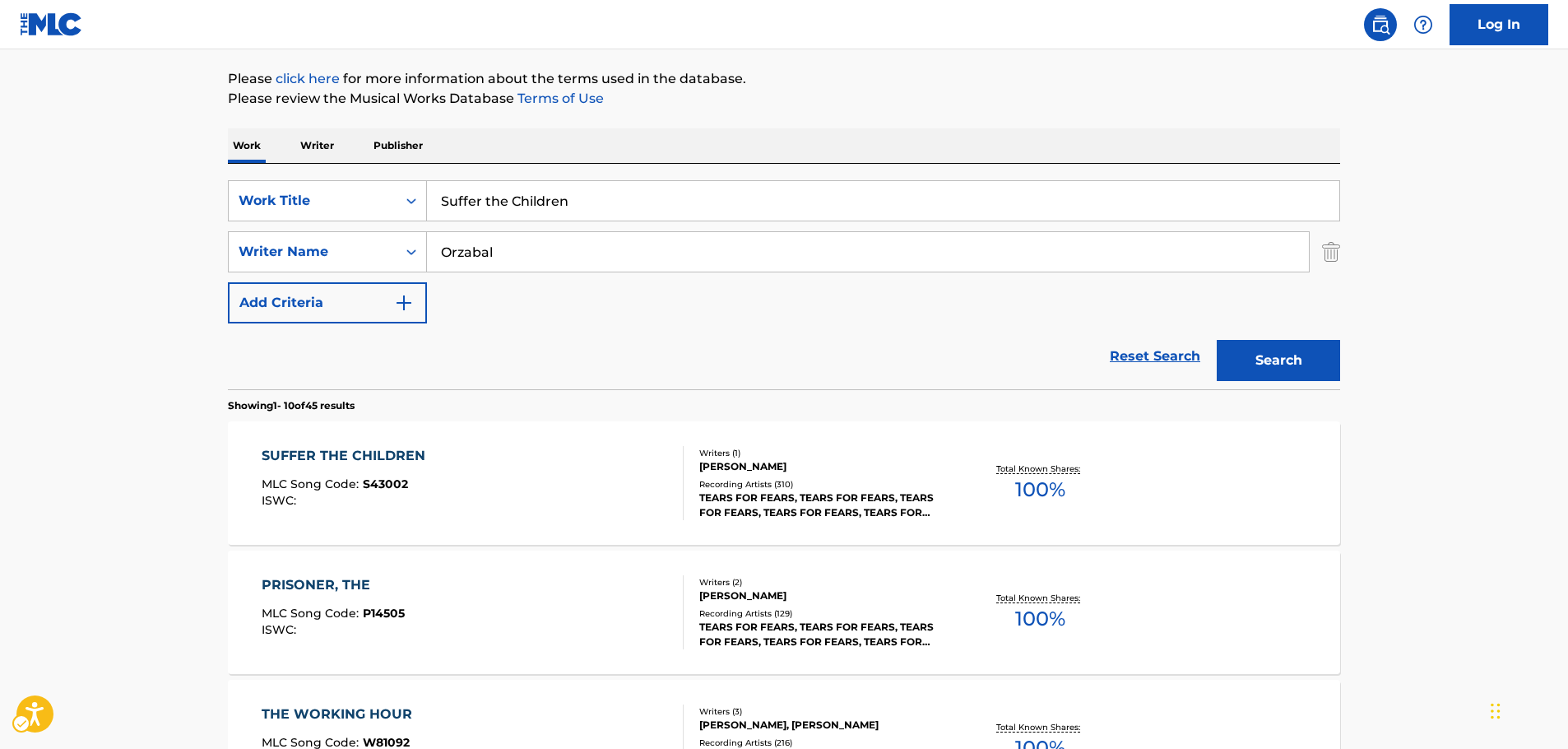
scroll to position [185, 0]
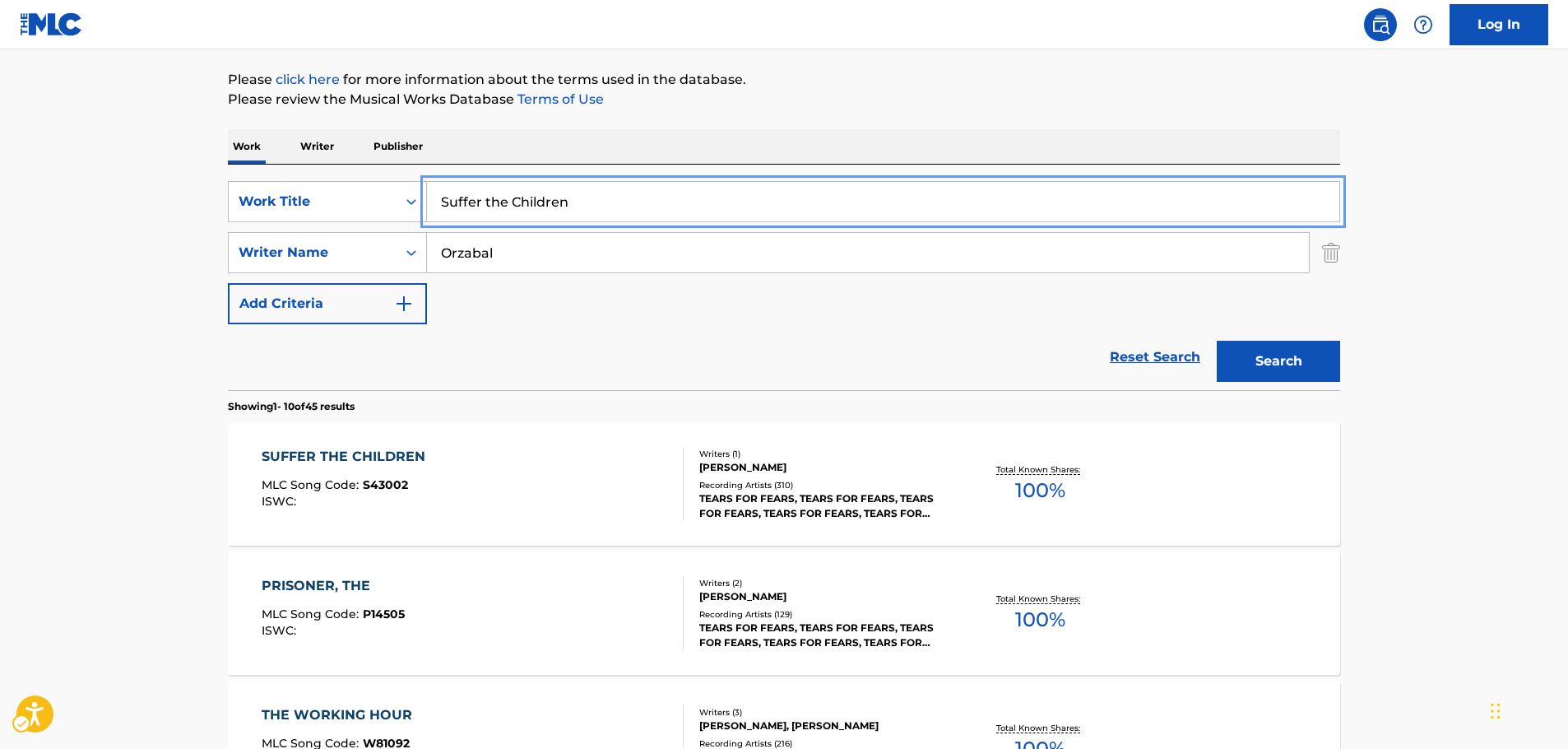
drag, startPoint x: 334, startPoint y: 206, endPoint x: 164, endPoint y: 222, distance: 170.8
paste input "What's Your Name"
type input "What's Your Name"
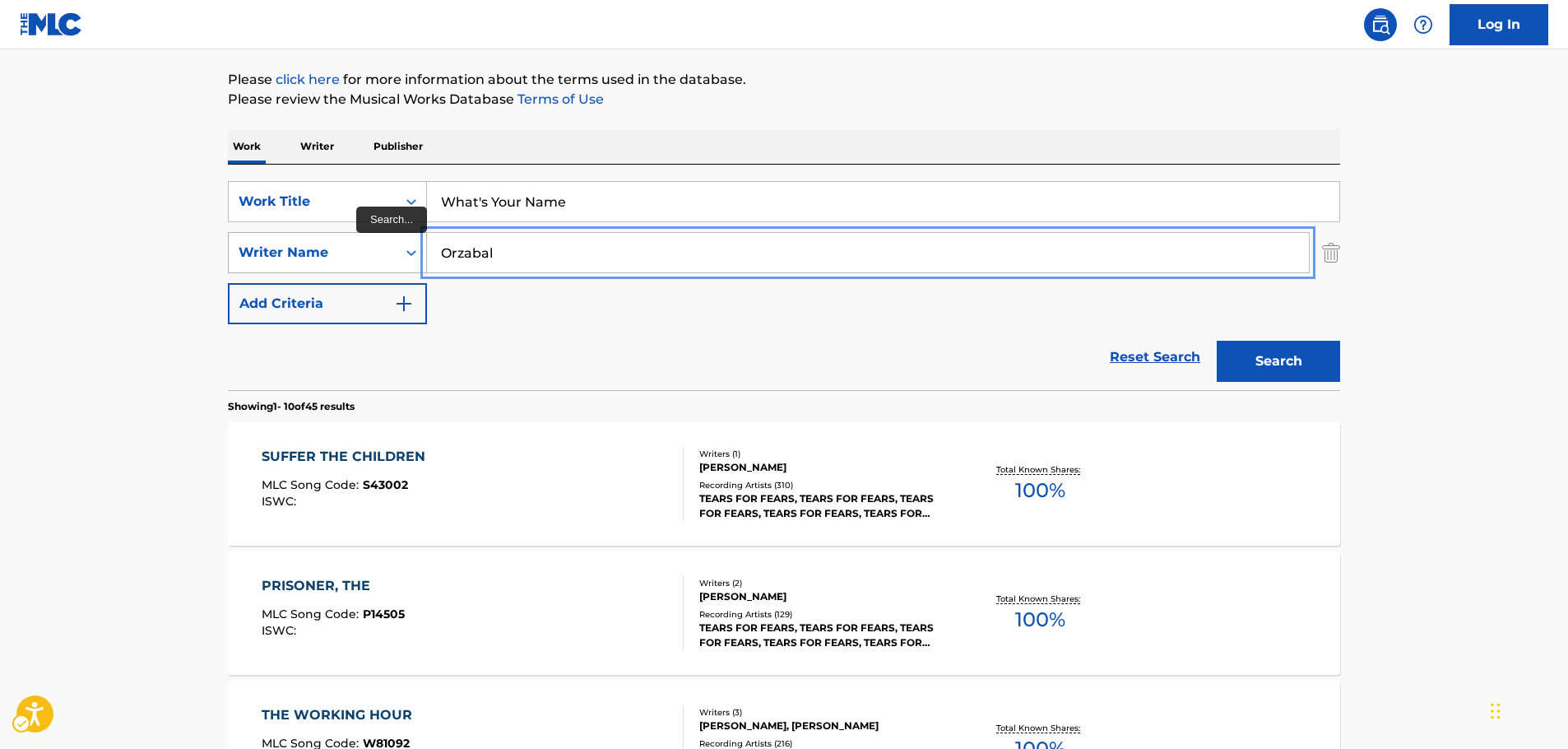
drag, startPoint x: 491, startPoint y: 250, endPoint x: 309, endPoint y: 252, distance: 182.0
paste input "[PERSON_NAME]"
type input "[PERSON_NAME]"
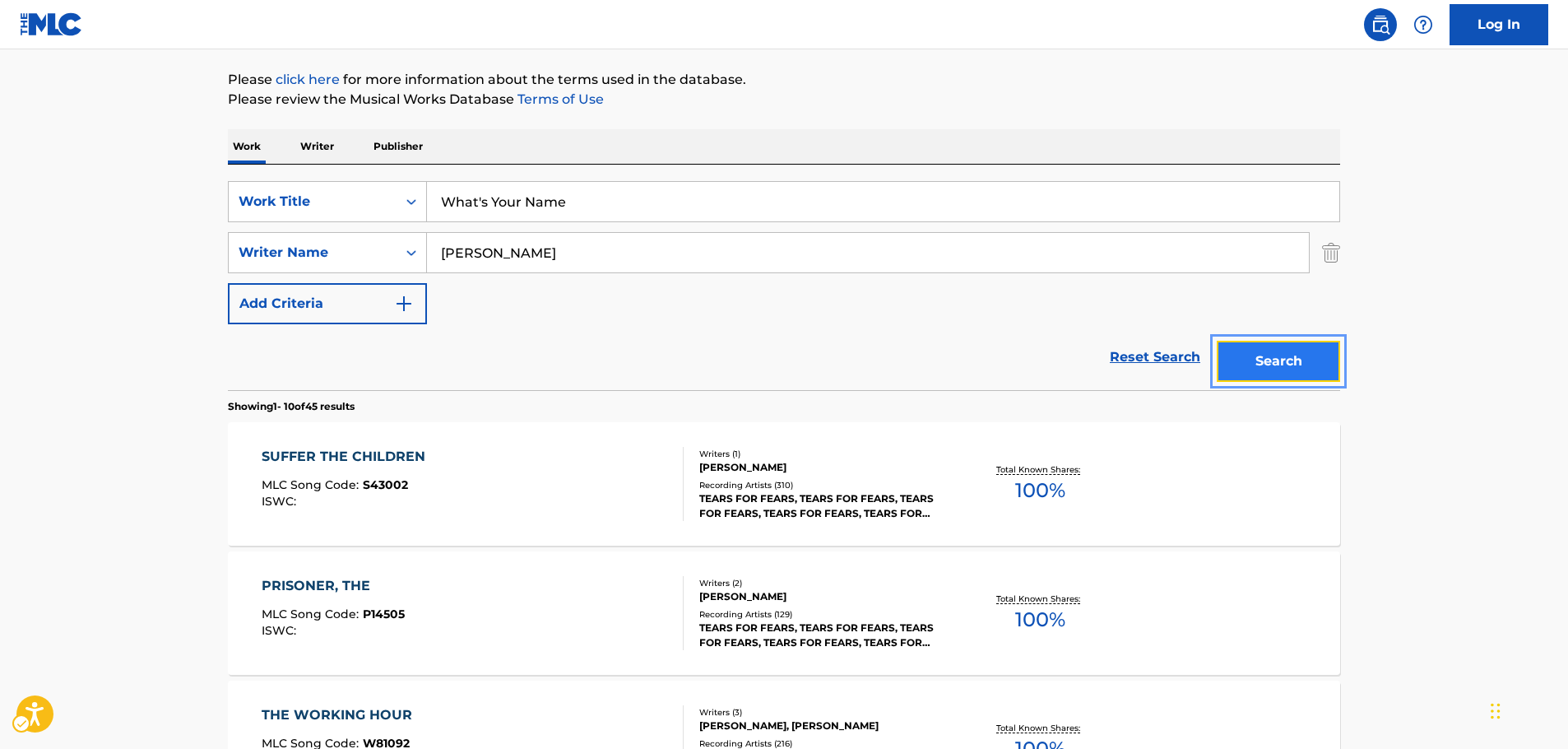
click at [1291, 368] on button "Search" at bounding box center [1278, 361] width 124 height 41
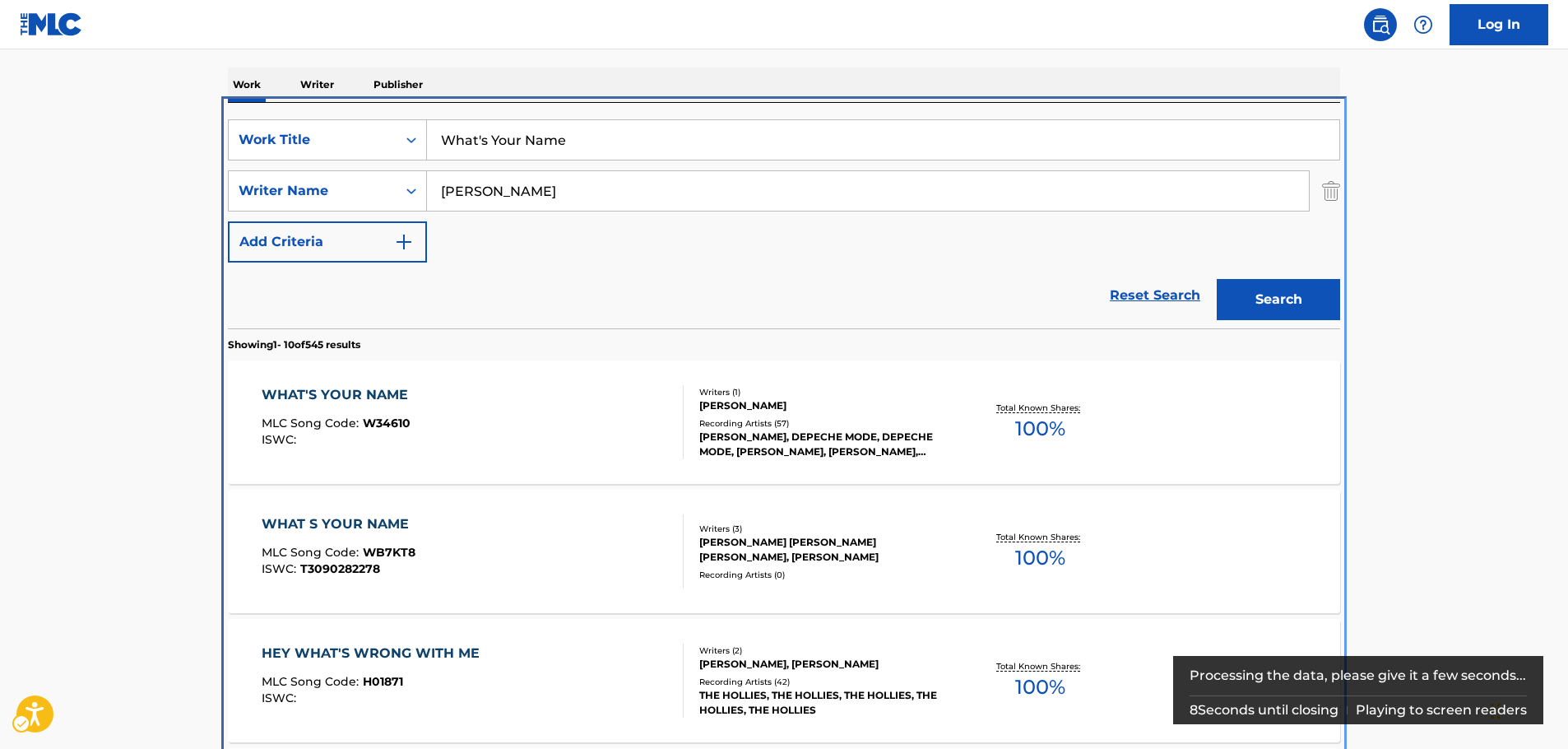
scroll to position [350, 0]
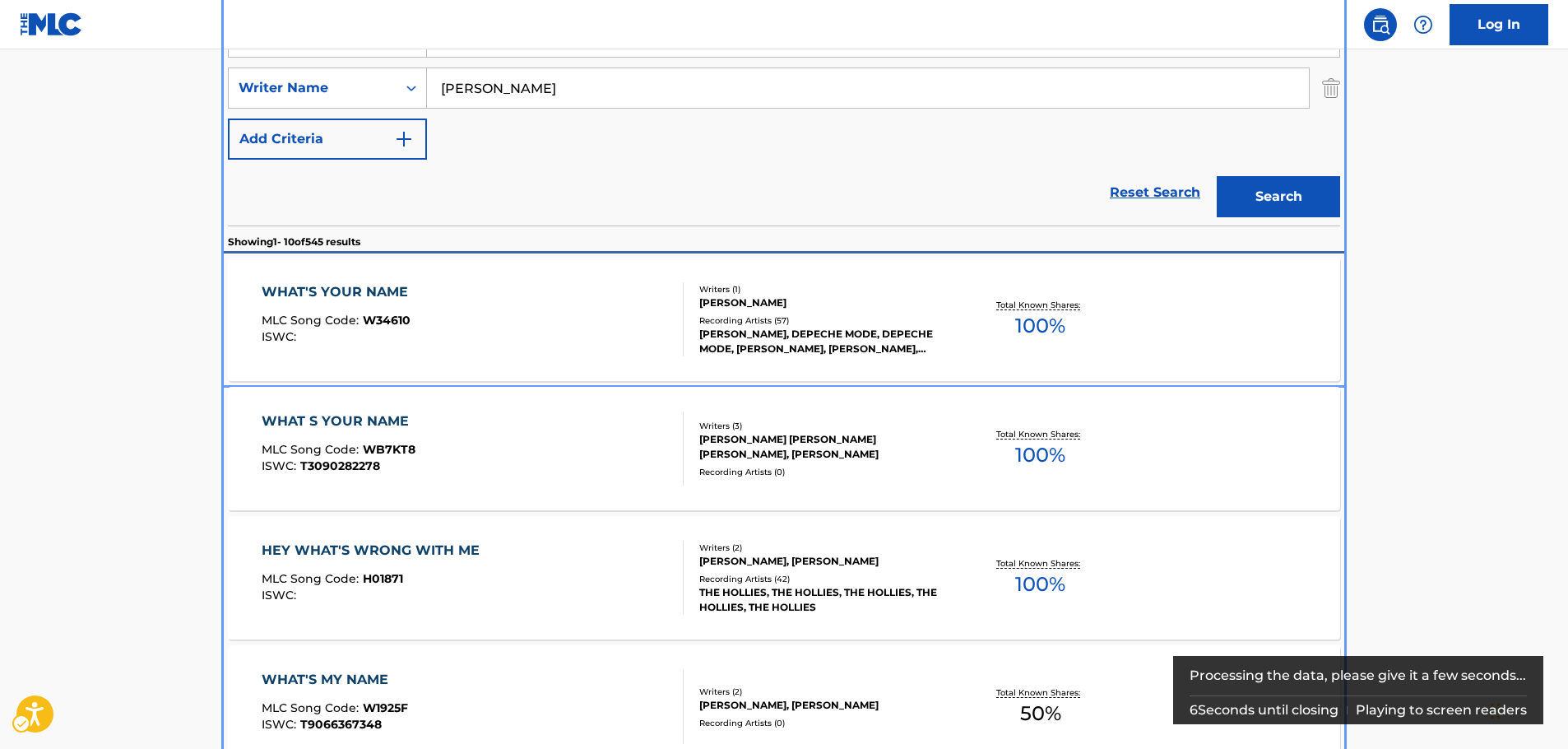
click at [466, 304] on div "WHAT'S YOUR NAME MLC Song Code : W34610 ISWC :" at bounding box center [473, 319] width 423 height 74
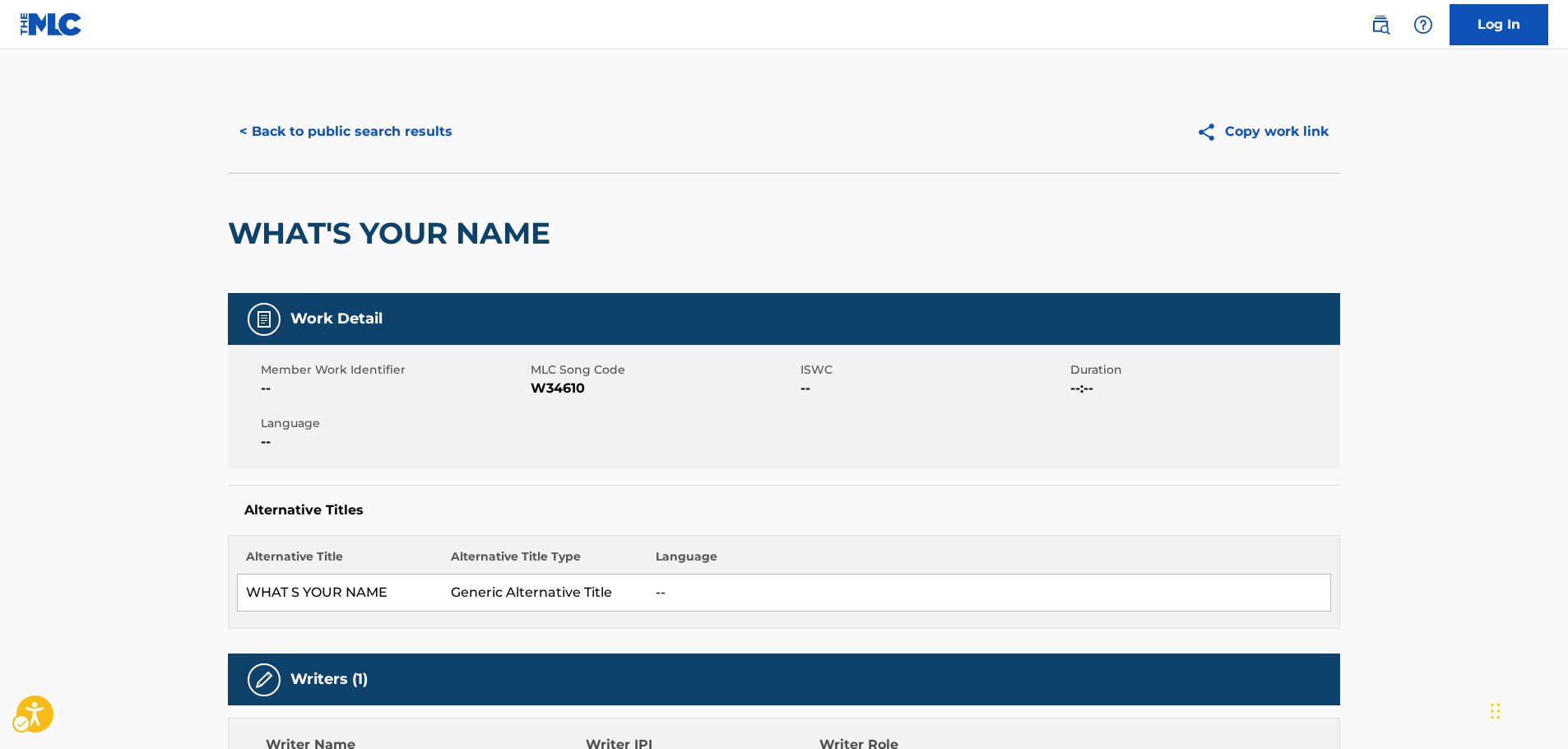
click at [576, 386] on span "MLC Song Code - W34610" at bounding box center [663, 388] width 265 height 20
click at [575, 387] on span "MLC Song Code - W34610" at bounding box center [663, 388] width 265 height 20
copy span "W34610"
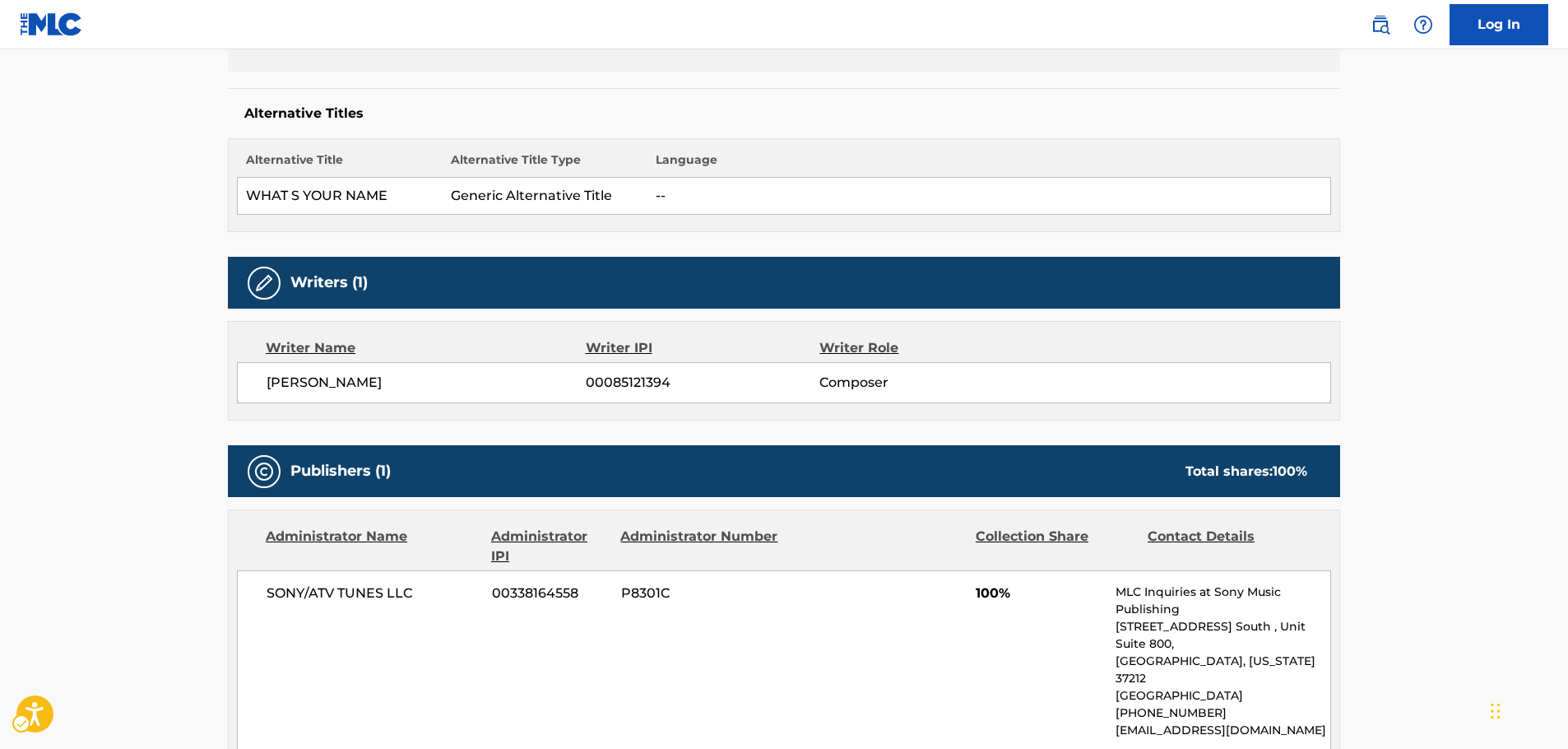
scroll to position [740, 0]
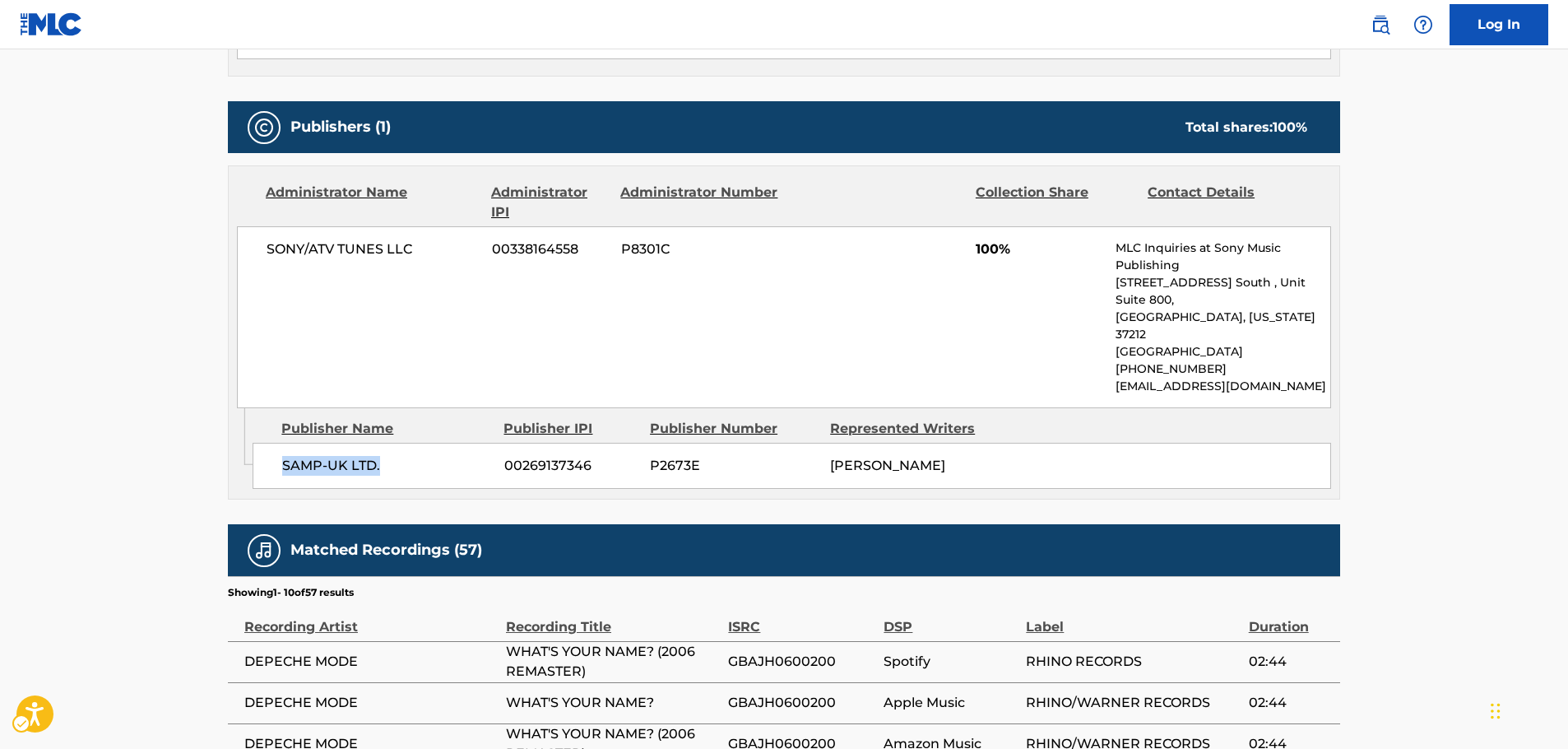
drag, startPoint x: 418, startPoint y: 419, endPoint x: 110, endPoint y: 465, distance: 311.4
click at [249, 434] on div "Admin Original Publisher Connecting Line Publisher Name Publisher IPI Publisher…" at bounding box center [784, 453] width 1111 height 90
copy div "Publisher Name Publisher IPI Publisher Number Represented Writers SAMP-UK LTD."
click at [343, 456] on span "SAMP-UK LTD." at bounding box center [386, 465] width 209 height 20
click at [398, 456] on span "SAMP-UK LTD." at bounding box center [386, 465] width 209 height 20
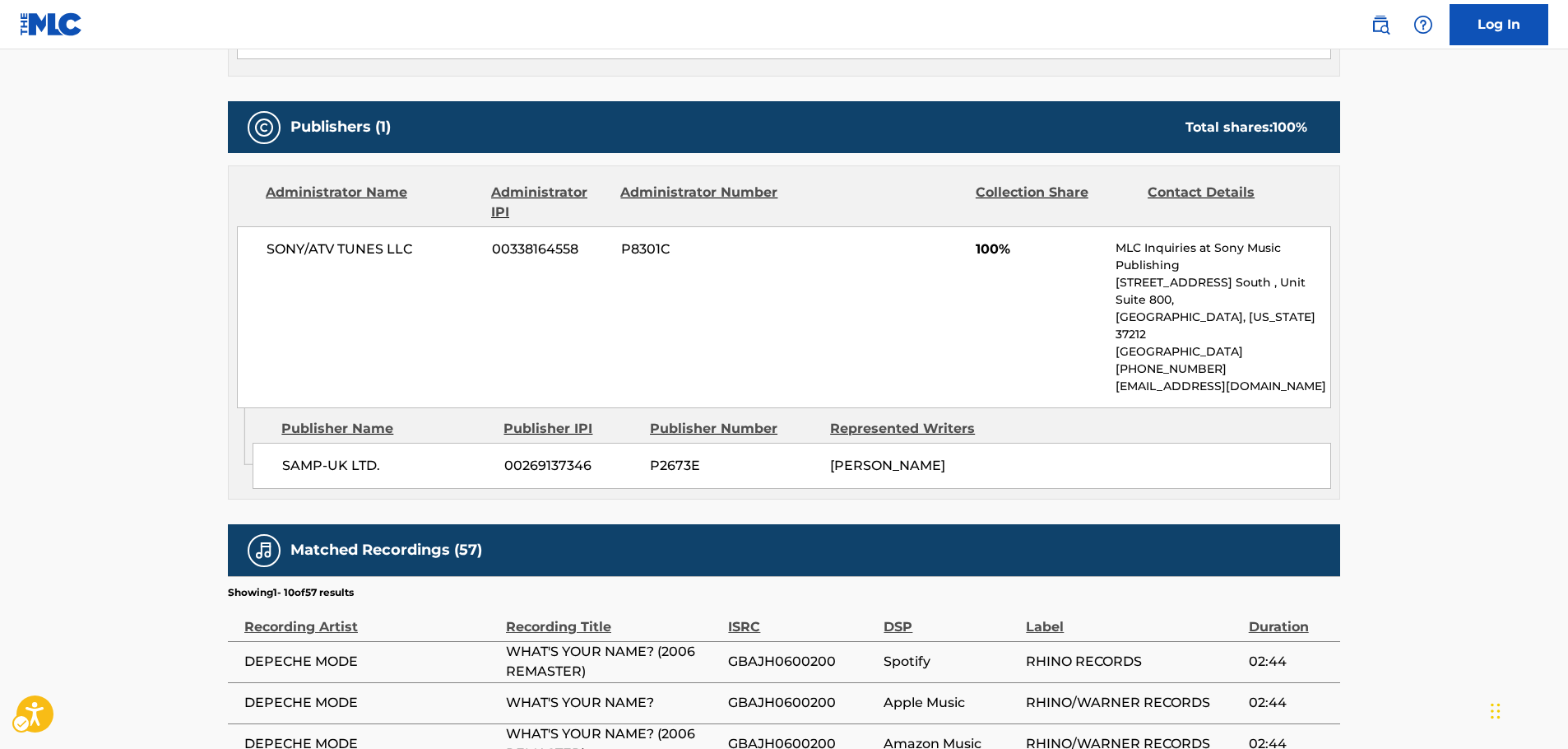
click at [351, 456] on span "SAMP-UK LTD." at bounding box center [386, 465] width 209 height 20
copy div "SAMP-UK LTD."
drag, startPoint x: 425, startPoint y: 253, endPoint x: 263, endPoint y: 258, distance: 162.1
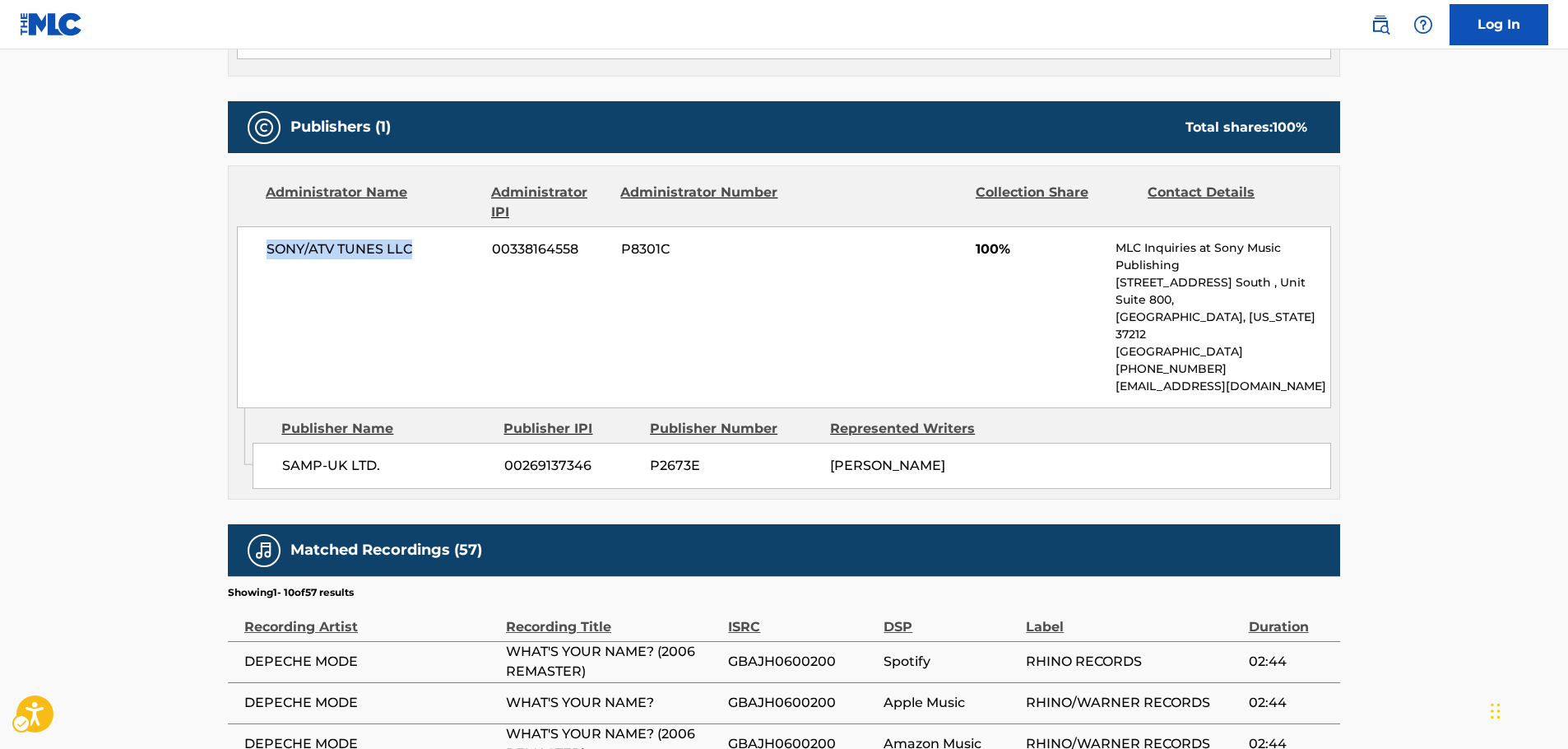
click at [263, 258] on div "SONY/ATV TUNES LLC 00338164558 P8301C 100% MLC Inquiries at Sony Music Publishi…" at bounding box center [783, 317] width 1094 height 182
copy span "SONY/ATV TUNES LLC"
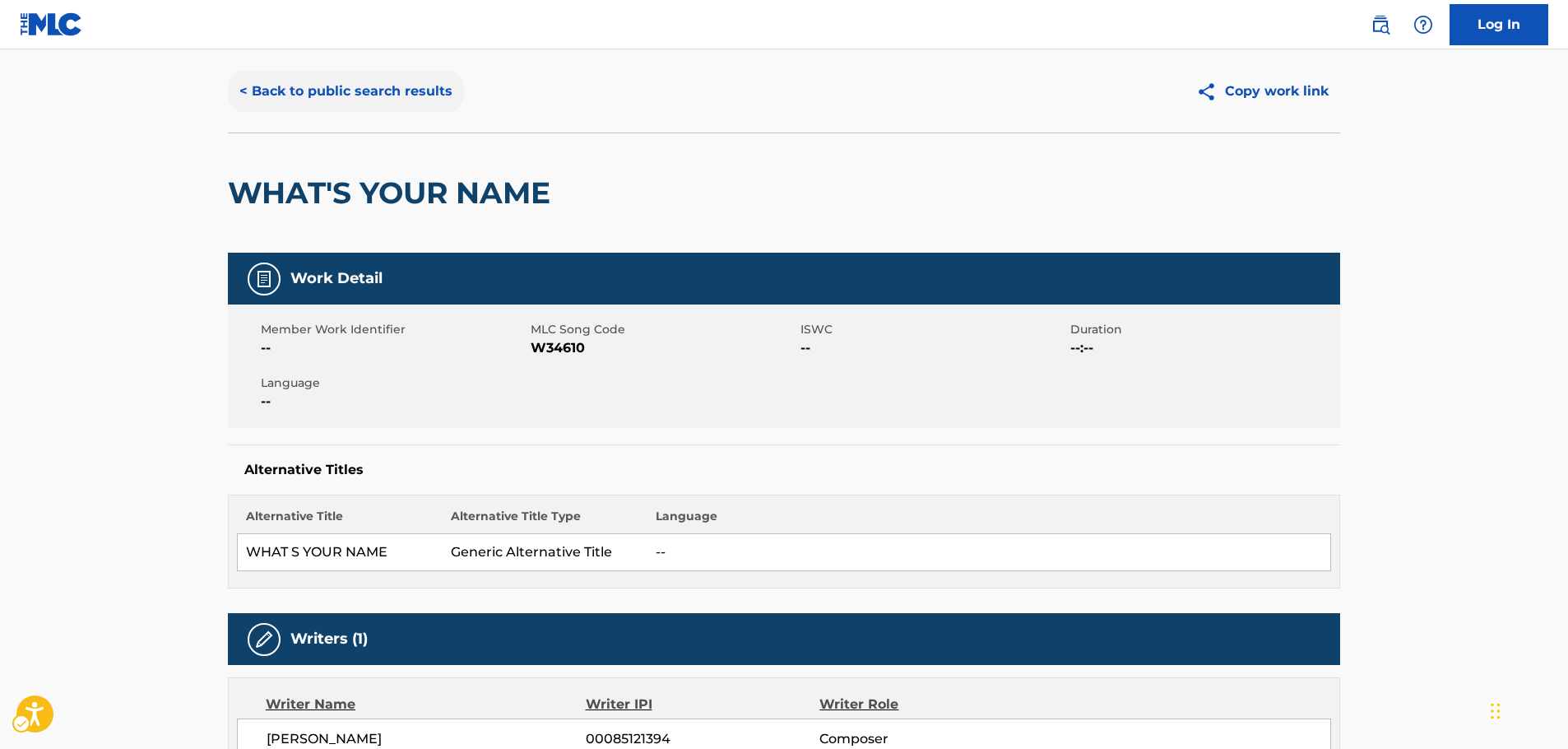
scroll to position [0, 0]
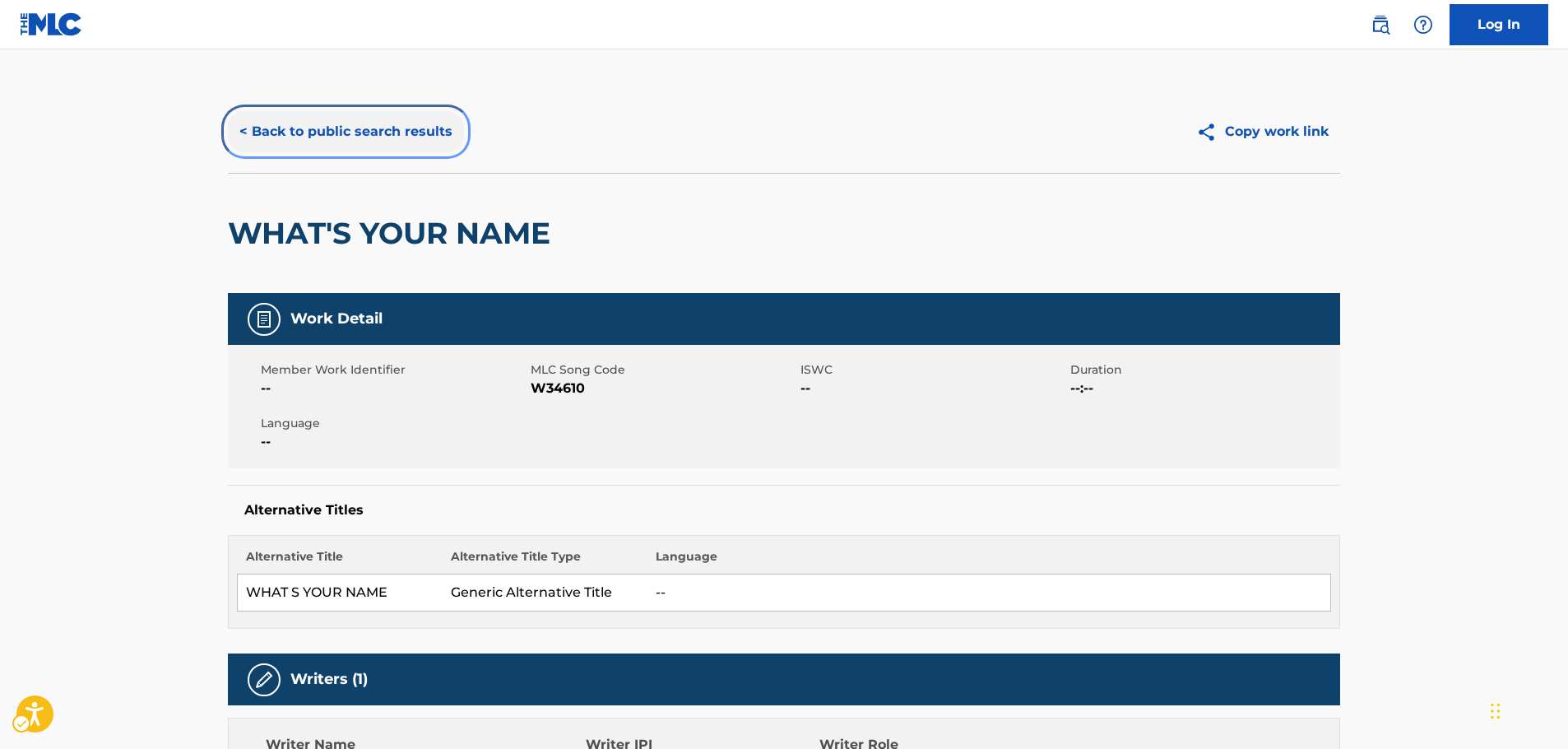
click at [349, 120] on button "< Back to public search results" at bounding box center [346, 131] width 237 height 41
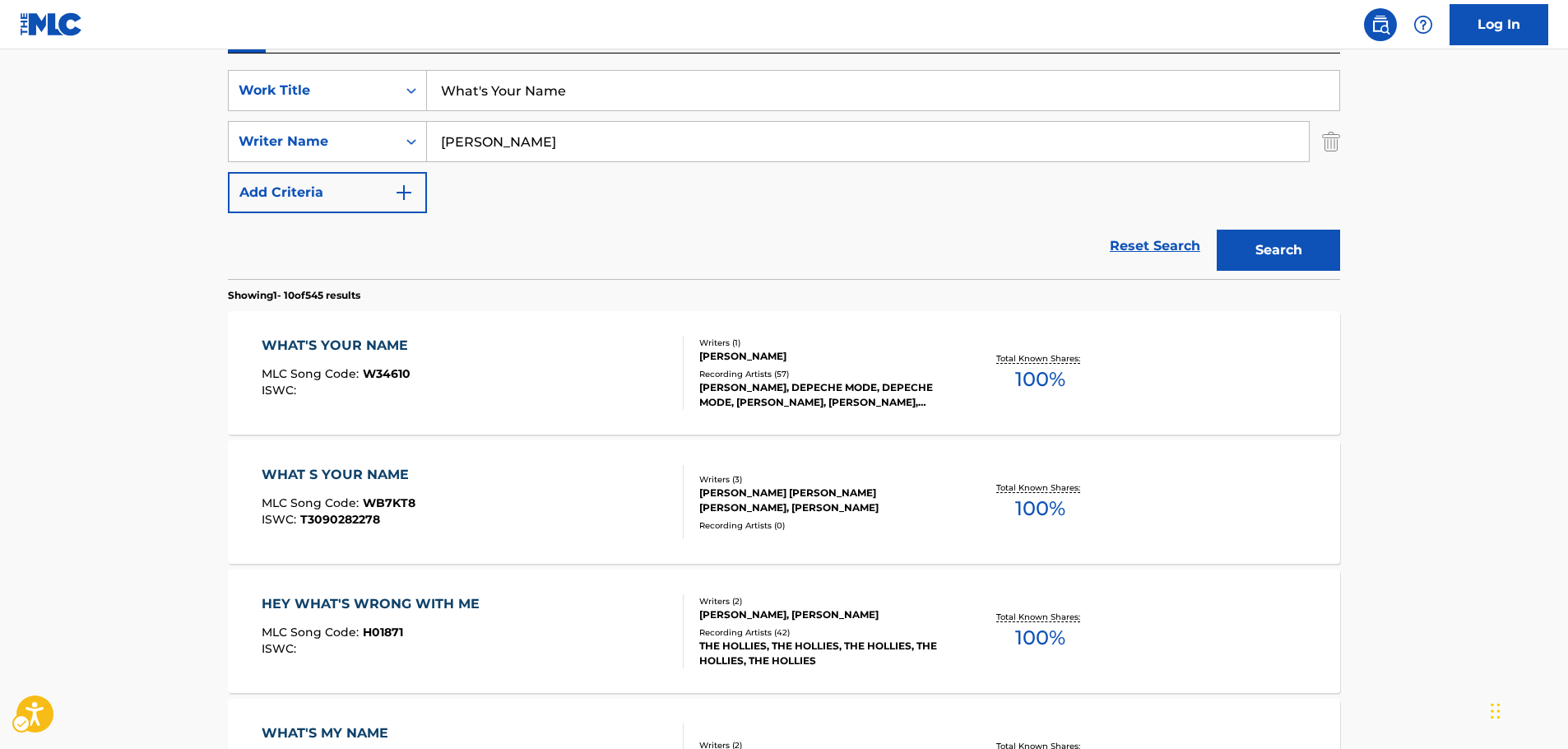
scroll to position [267, 0]
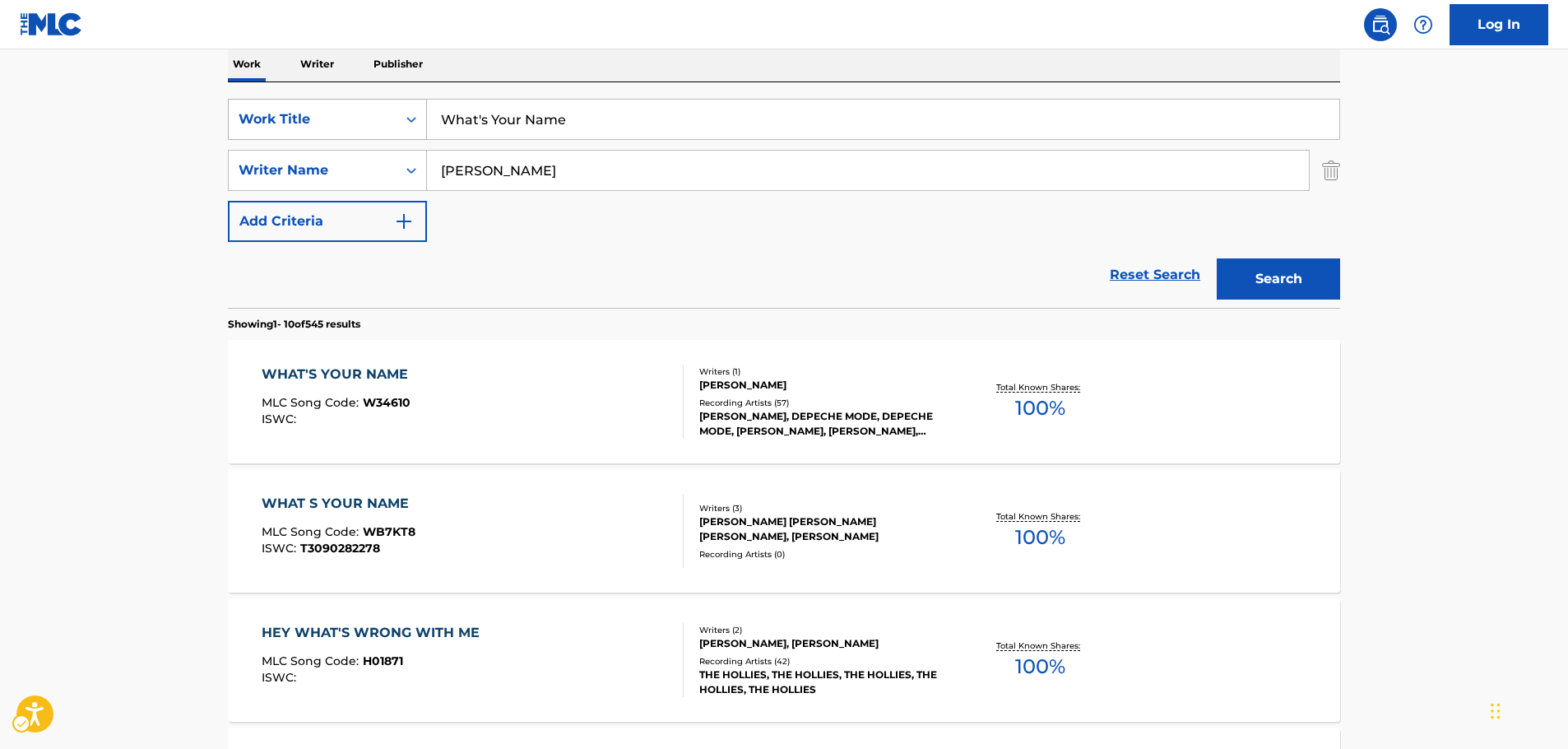
click at [394, 127] on div "Work Title" at bounding box center [313, 119] width 168 height 32
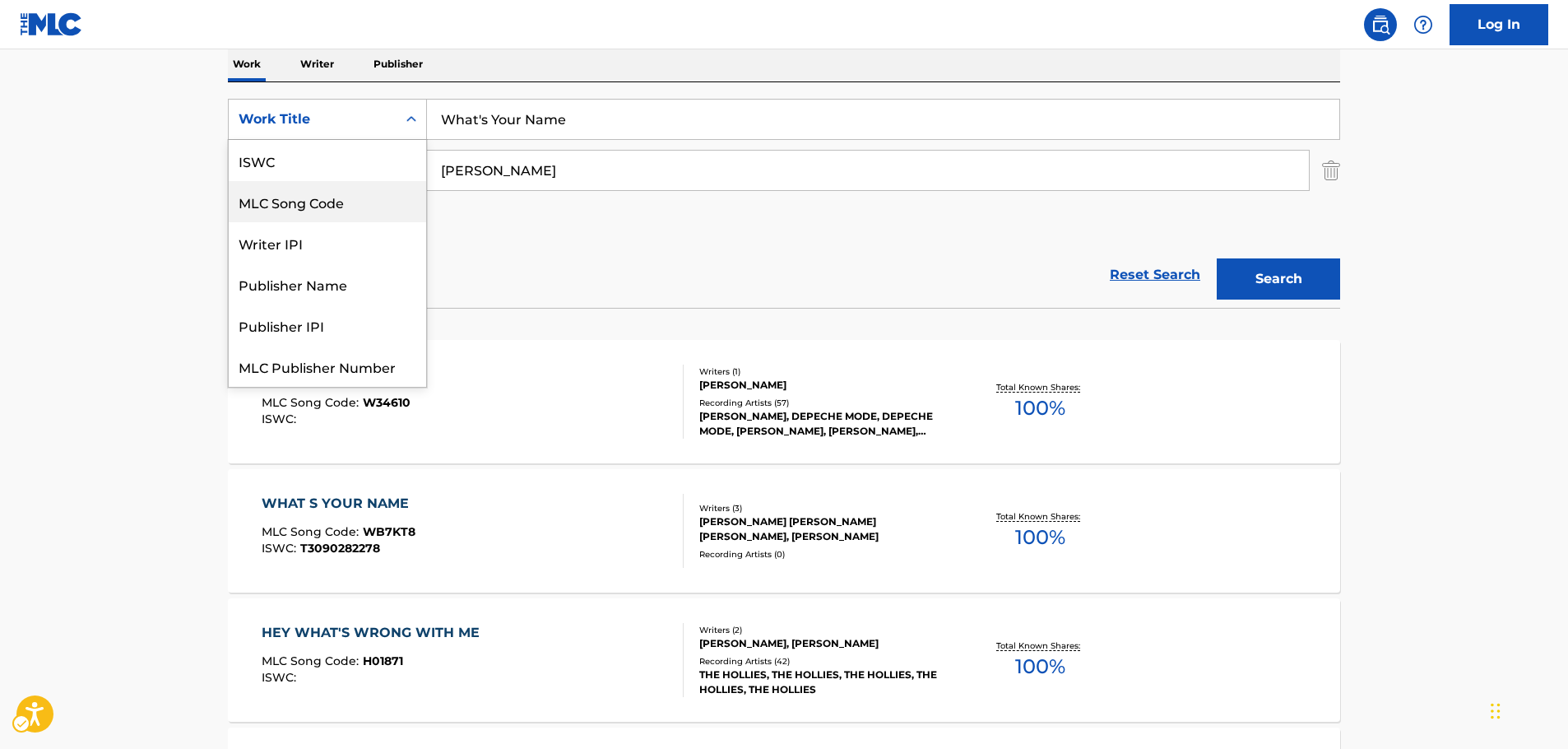
scroll to position [41, 0]
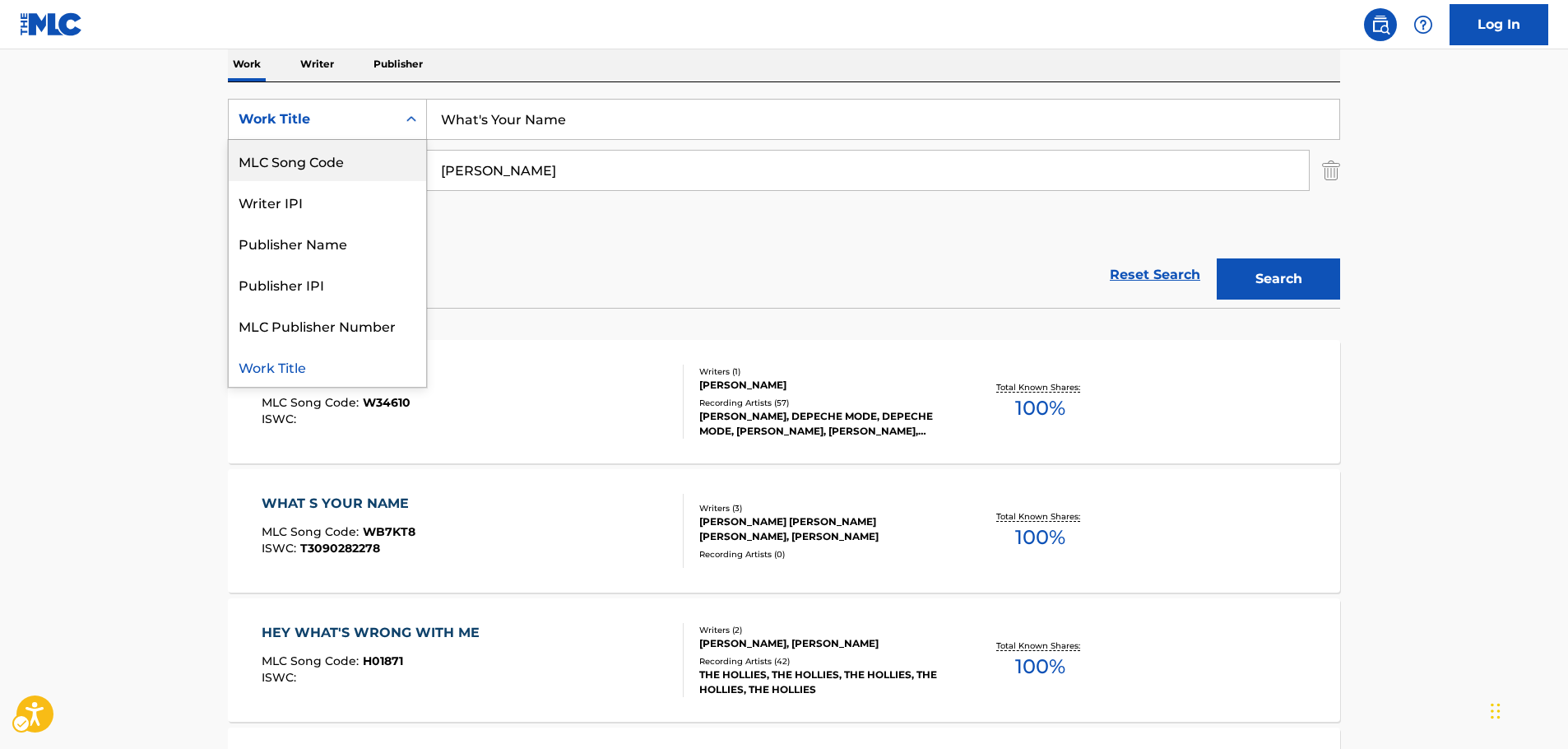
click at [364, 151] on div "MLC Song Code" at bounding box center [327, 160] width 197 height 41
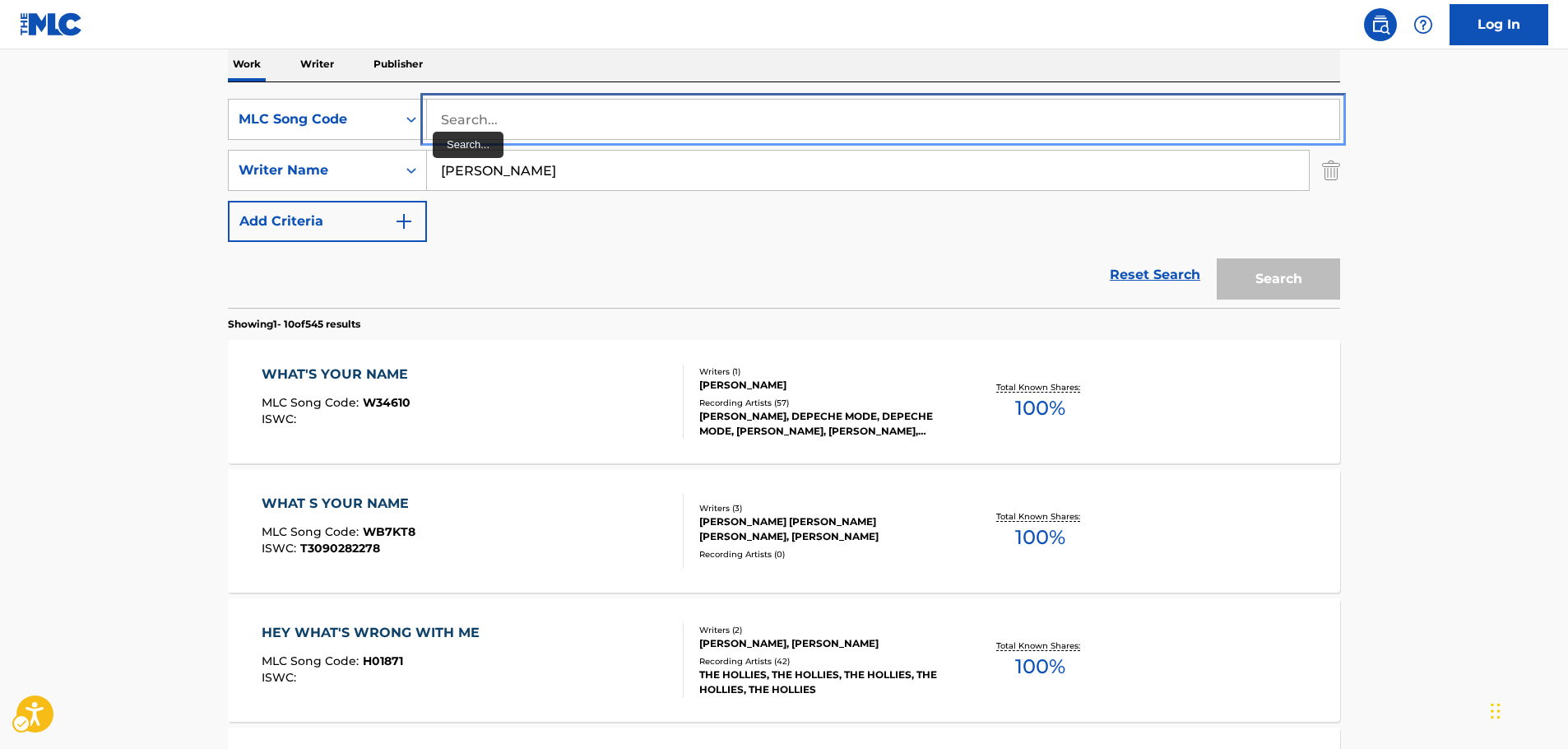
drag, startPoint x: 406, startPoint y: 141, endPoint x: 489, endPoint y: 121, distance: 85.4
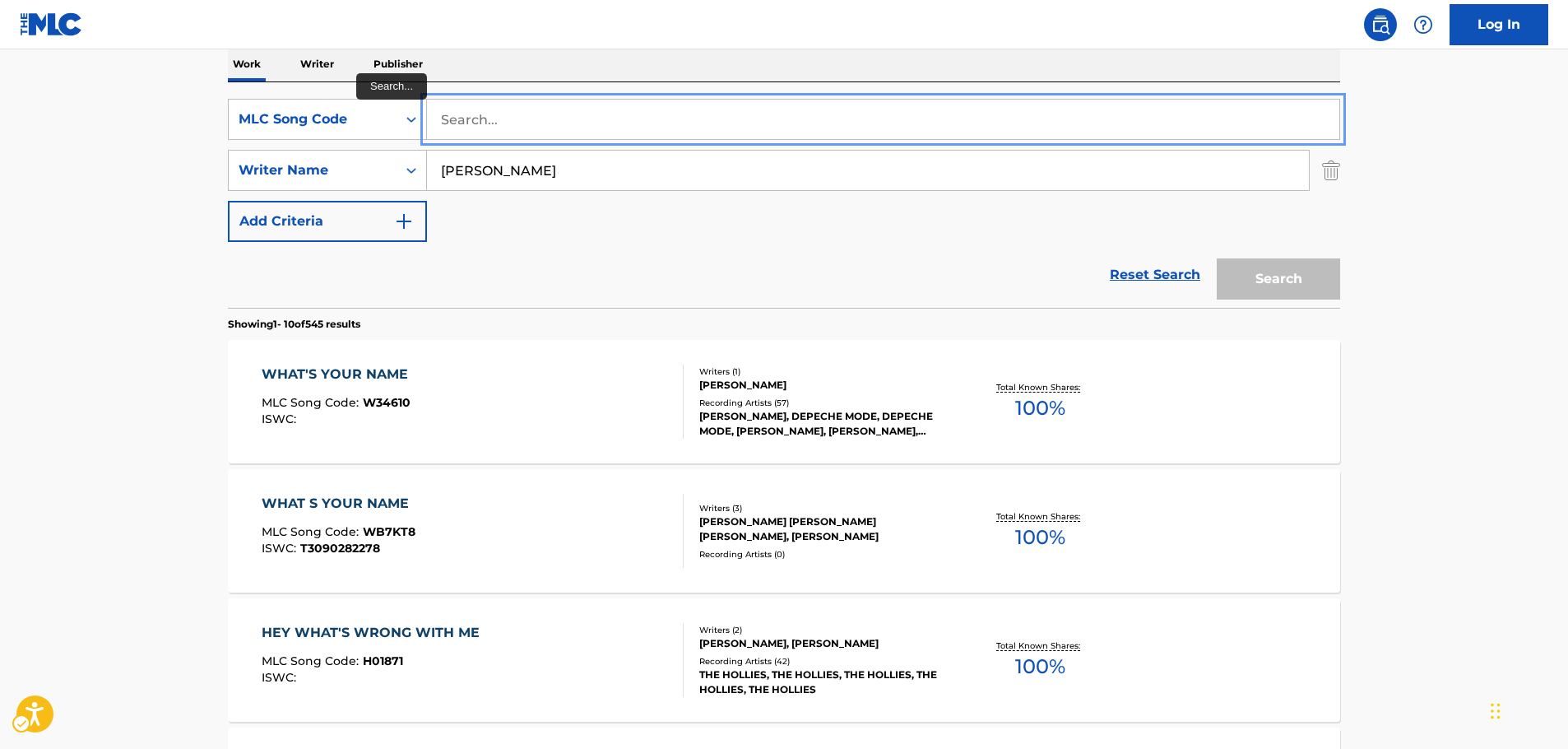
paste input "S52990"
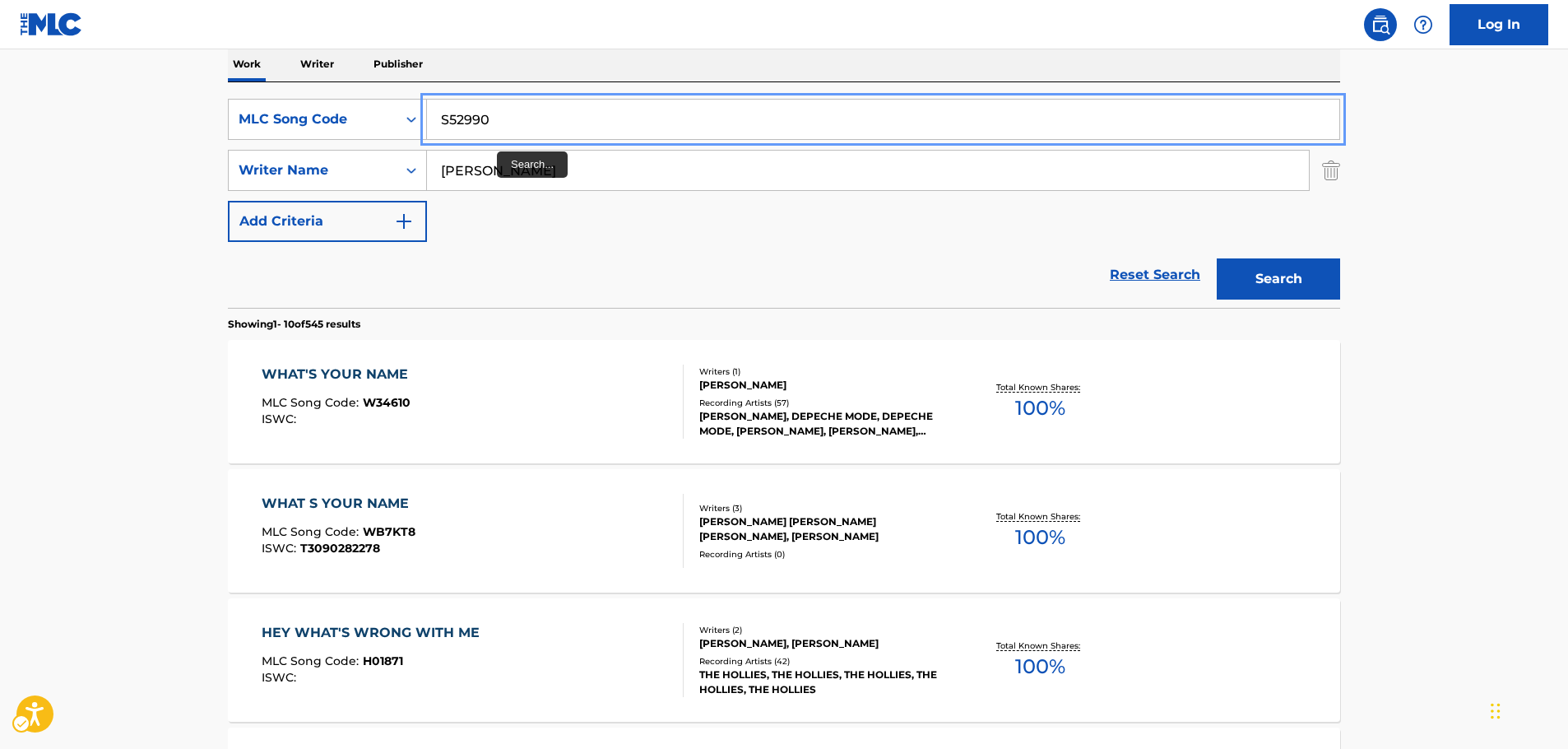
type input "S52990"
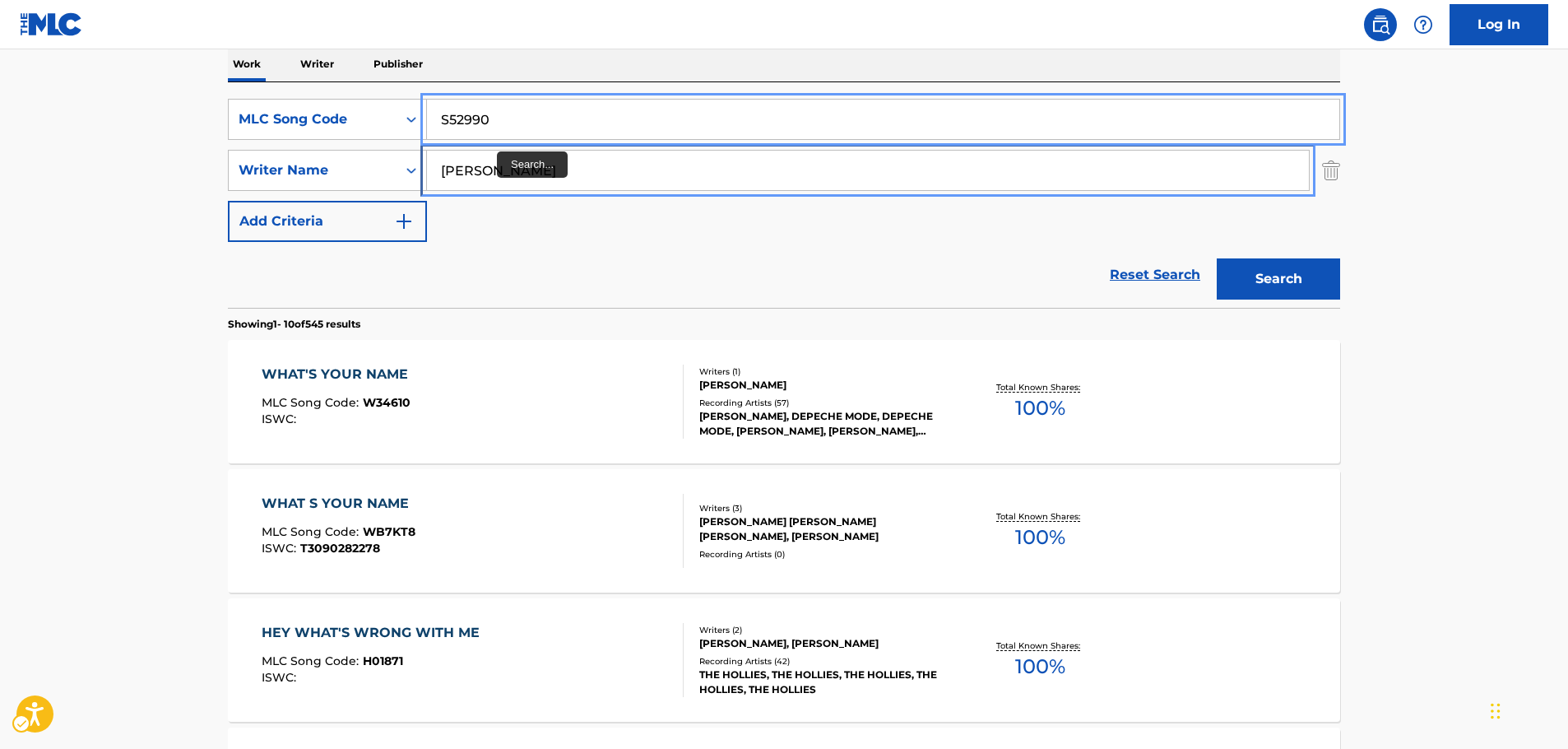
drag, startPoint x: 501, startPoint y: 165, endPoint x: 307, endPoint y: 194, distance: 196.2
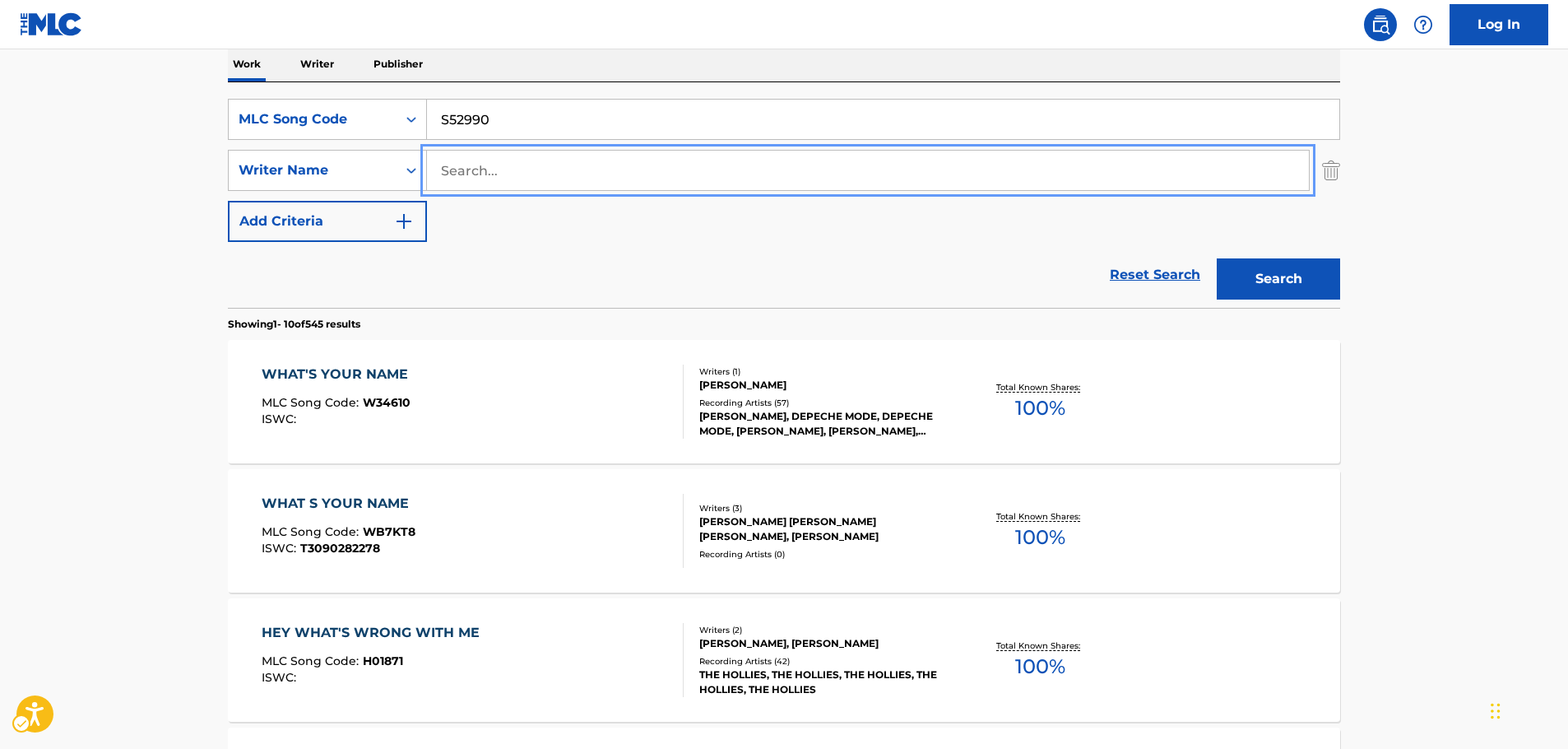
click at [1217, 258] on button "Search" at bounding box center [1278, 279] width 124 height 41
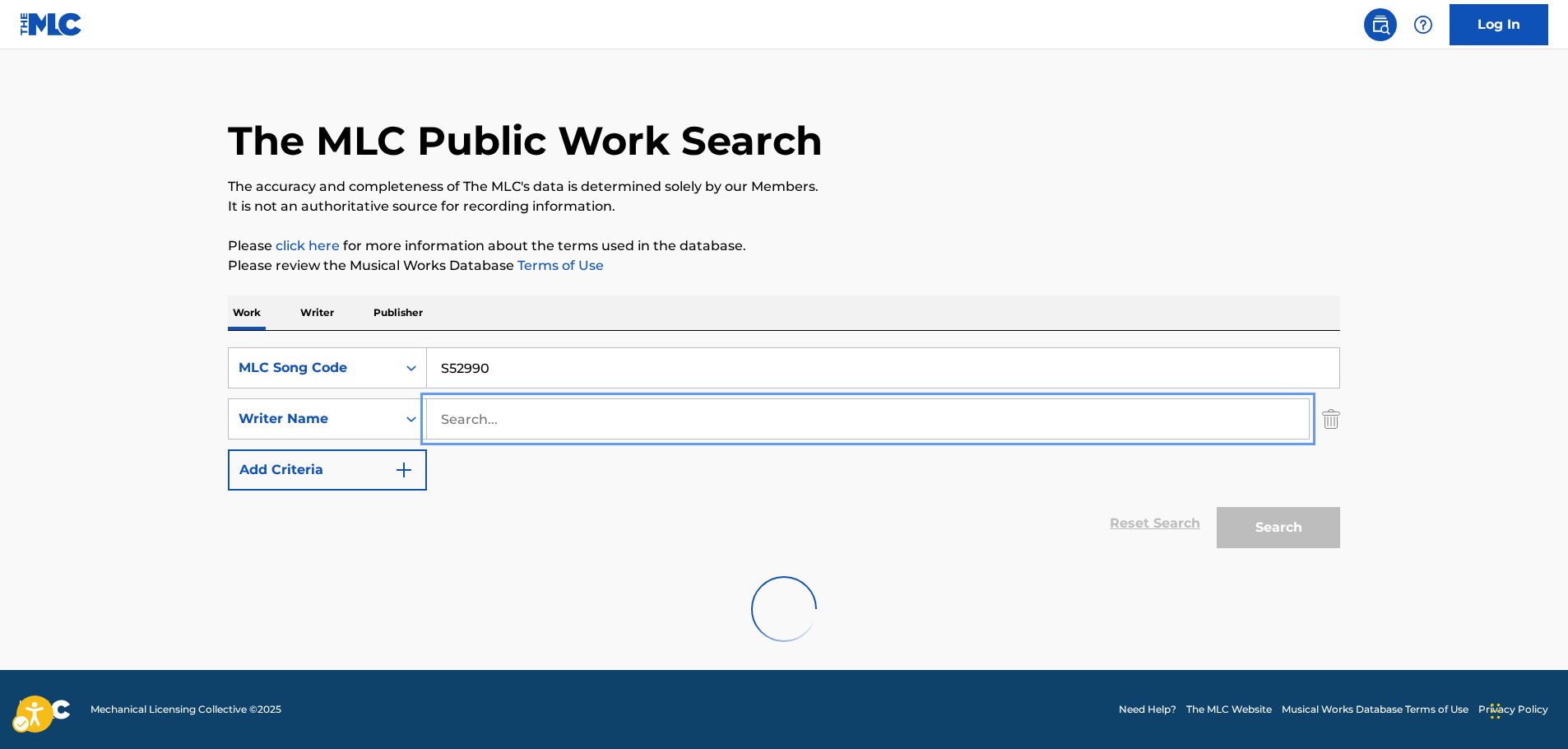
scroll to position [146, 0]
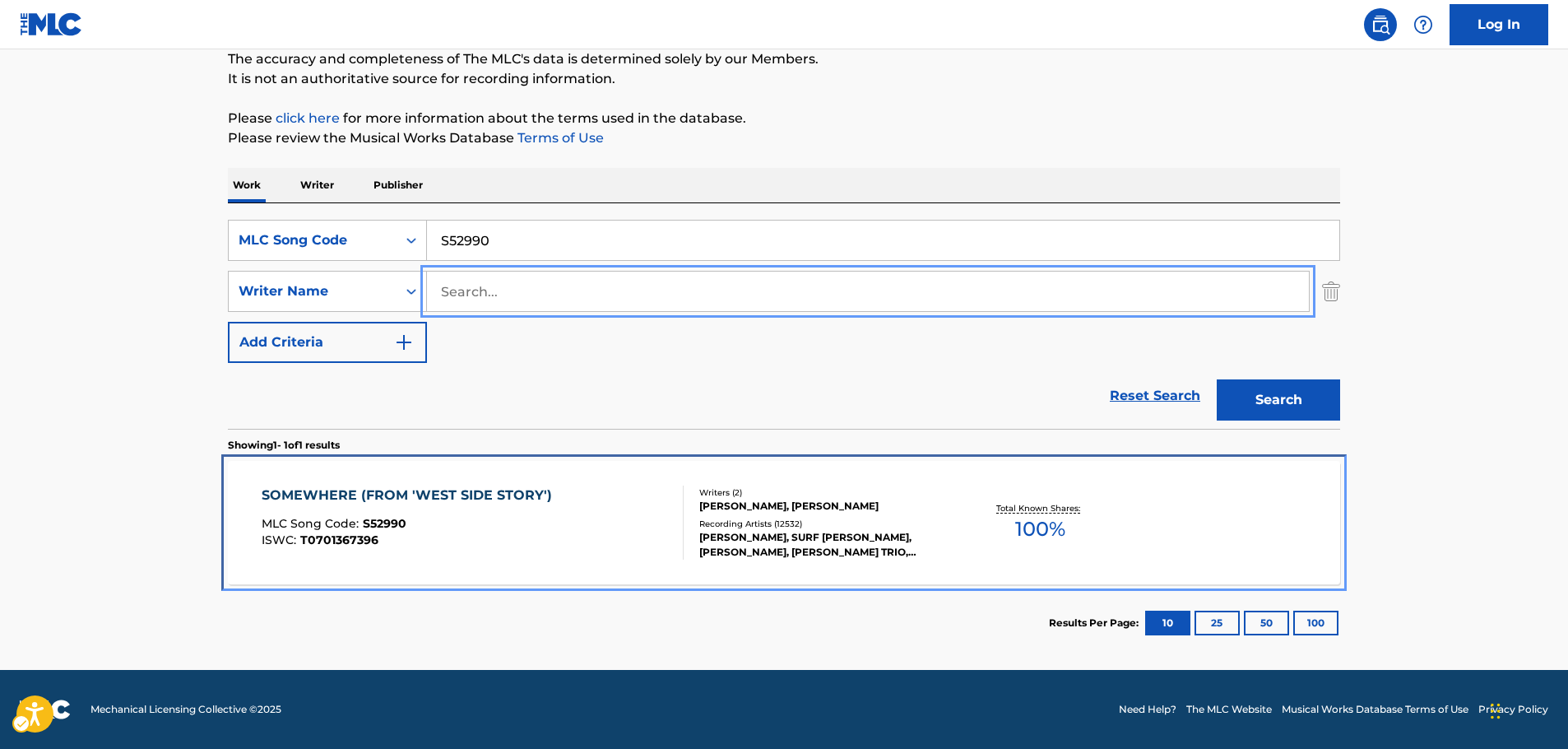
click at [543, 517] on div "SOMEWHERE (FROM 'WEST SIDE STORY') MLC Song Code : S52990 ISWC : T0701367396" at bounding box center [411, 522] width 299 height 74
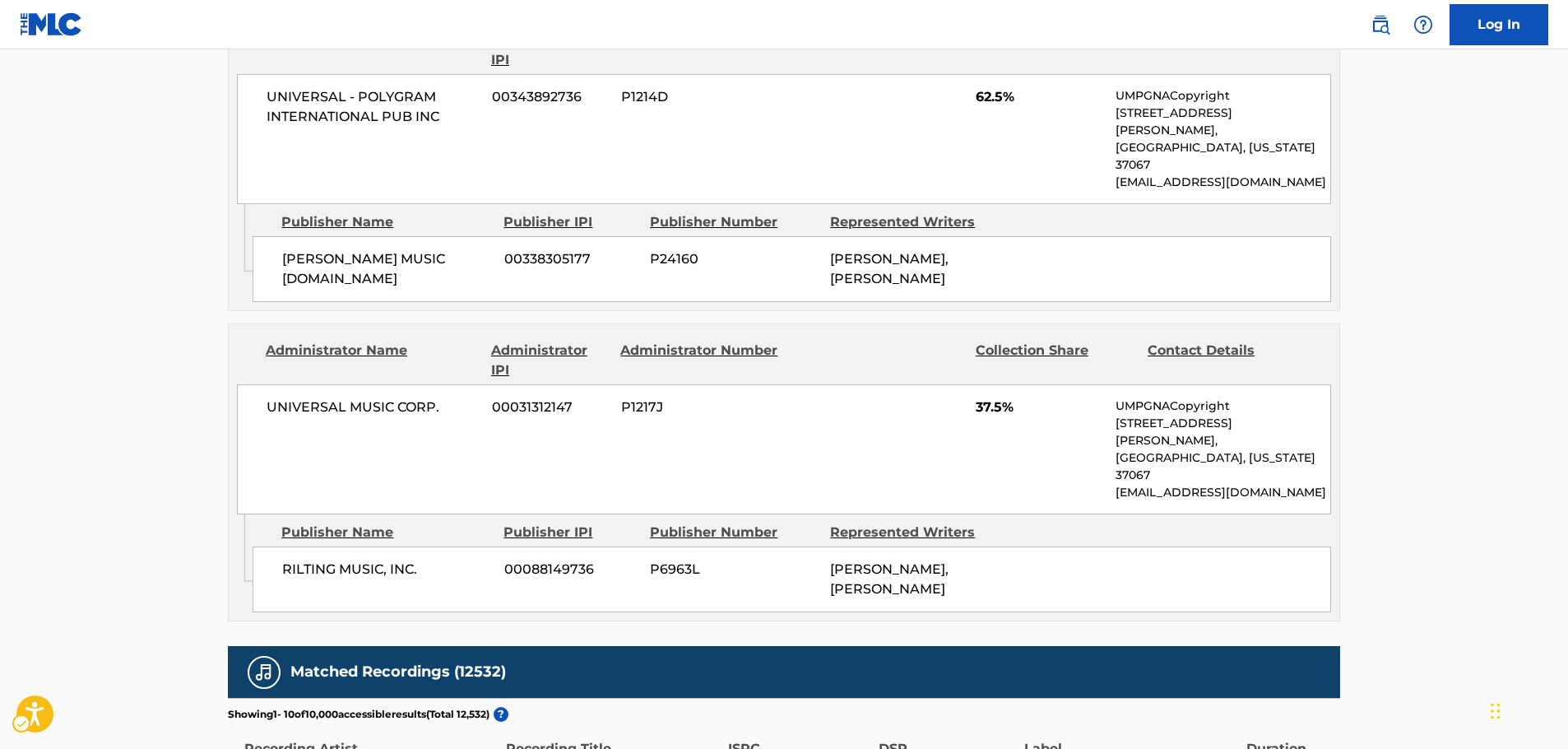
scroll to position [823, 0]
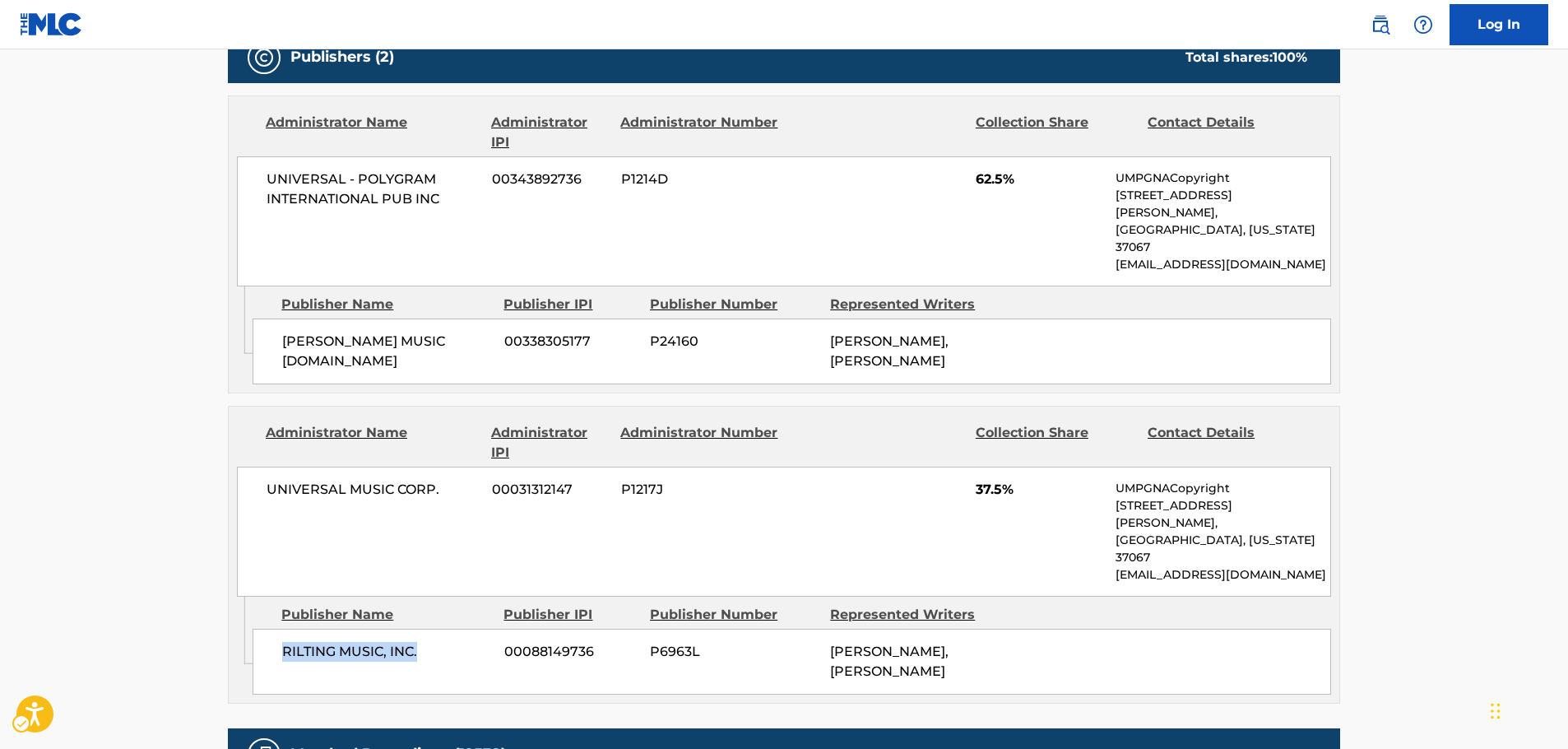
drag, startPoint x: 437, startPoint y: 583, endPoint x: 273, endPoint y: 591, distance: 164.2
click at [273, 628] on div "RILTING MUSIC, INC. 00088149736 P6963L [PERSON_NAME], [PERSON_NAME]" at bounding box center [791, 661] width 1078 height 66
drag, startPoint x: 361, startPoint y: 460, endPoint x: 1, endPoint y: 459, distance: 360.0
click at [245, 466] on div "UNIVERSAL MUSIC CORP. 00031312147 P1217J 37.5% UMPGNACopyright [STREET_ADDRESS]…" at bounding box center [783, 531] width 1094 height 130
copy span "UNIVERSAL MUSIC CORP."
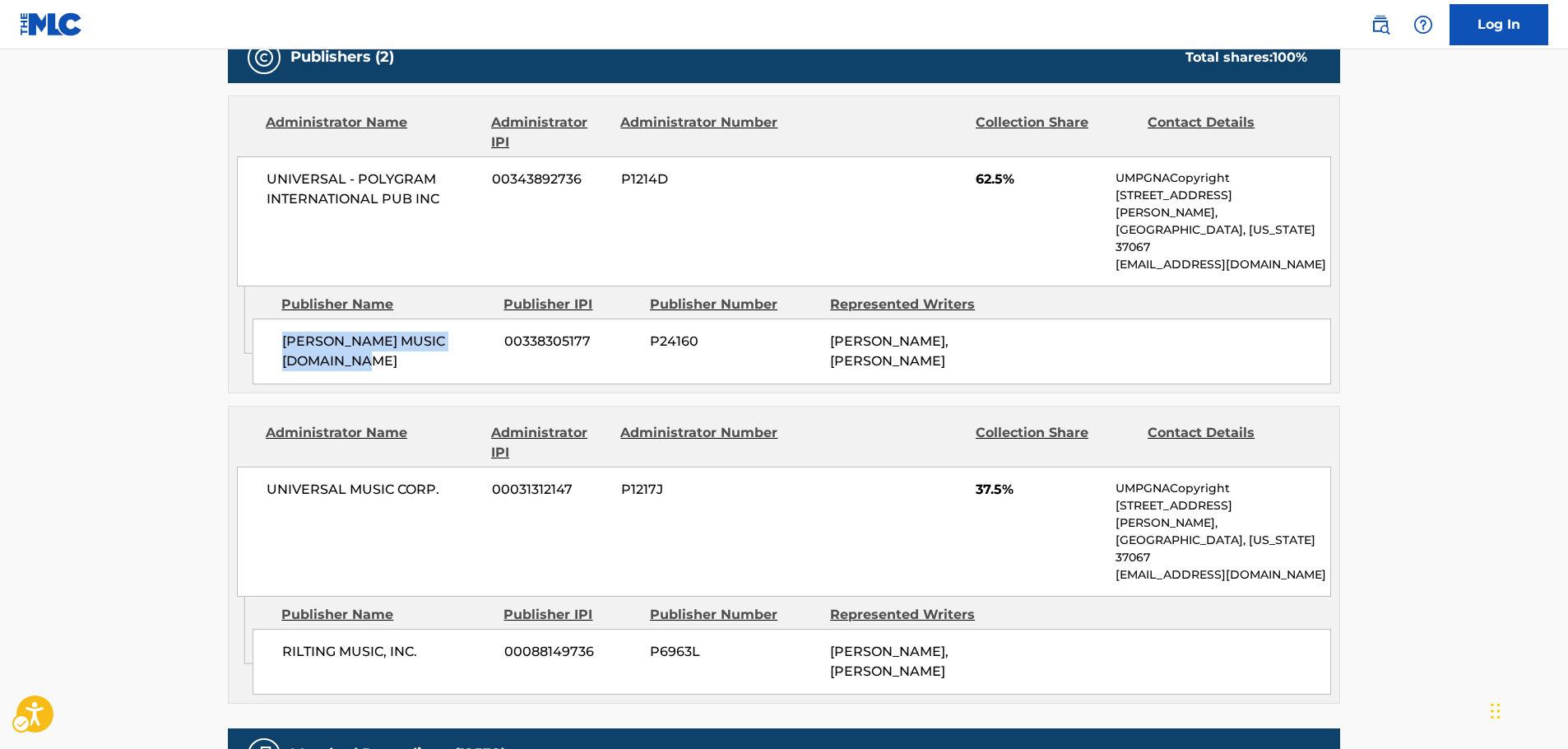
drag, startPoint x: 311, startPoint y: 324, endPoint x: 6, endPoint y: 316, distance: 305.1
click at [258, 318] on div "[PERSON_NAME] MUSIC [DOMAIN_NAME] 00338305177 P24160 [PERSON_NAME], [PERSON_NAM…" at bounding box center [791, 350] width 1078 height 66
drag, startPoint x: 460, startPoint y: 195, endPoint x: 234, endPoint y: 182, distance: 226.4
click at [234, 182] on div "Administrator Name Administrator IPI Administrator Number Collection Share Cont…" at bounding box center [784, 191] width 1111 height 190
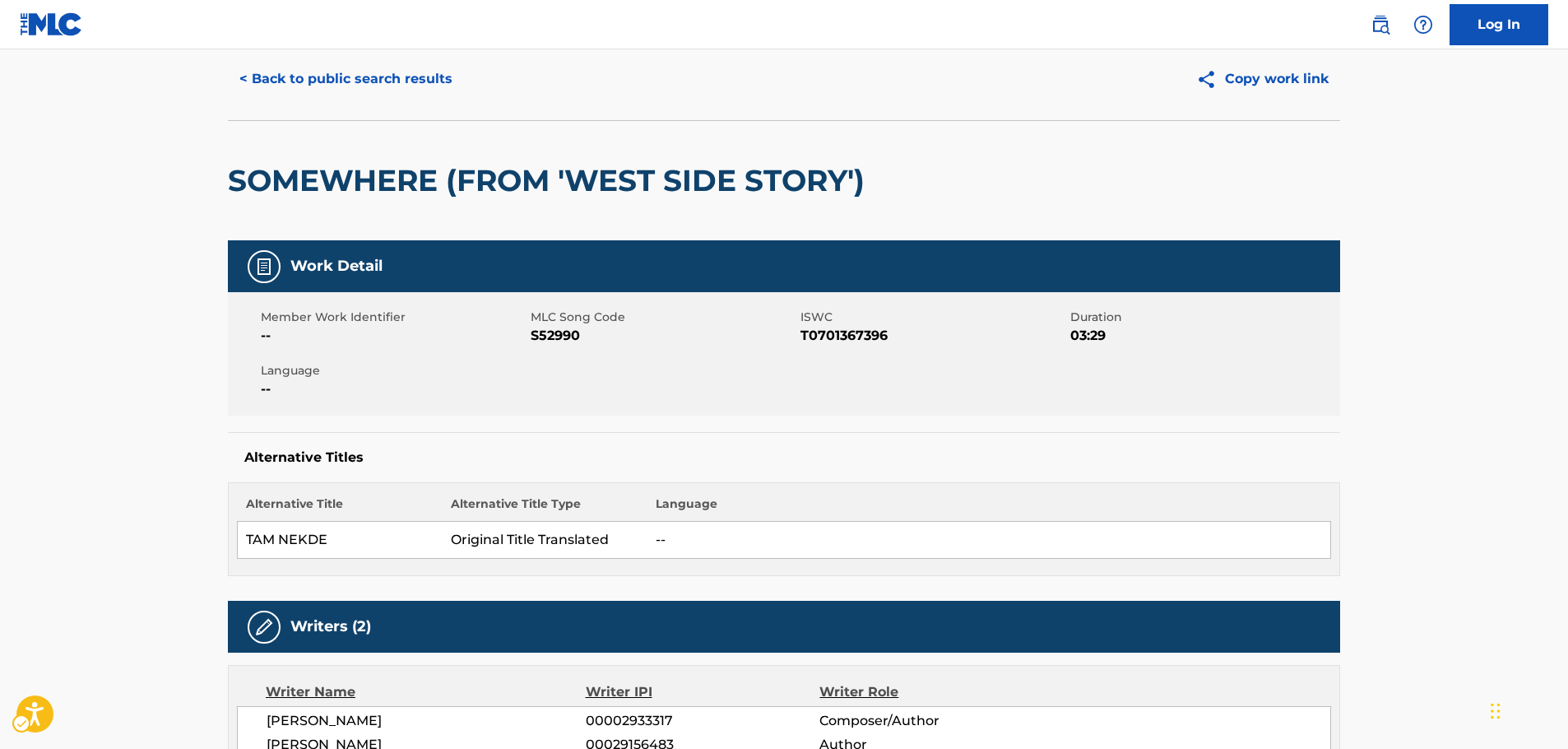
scroll to position [0, 0]
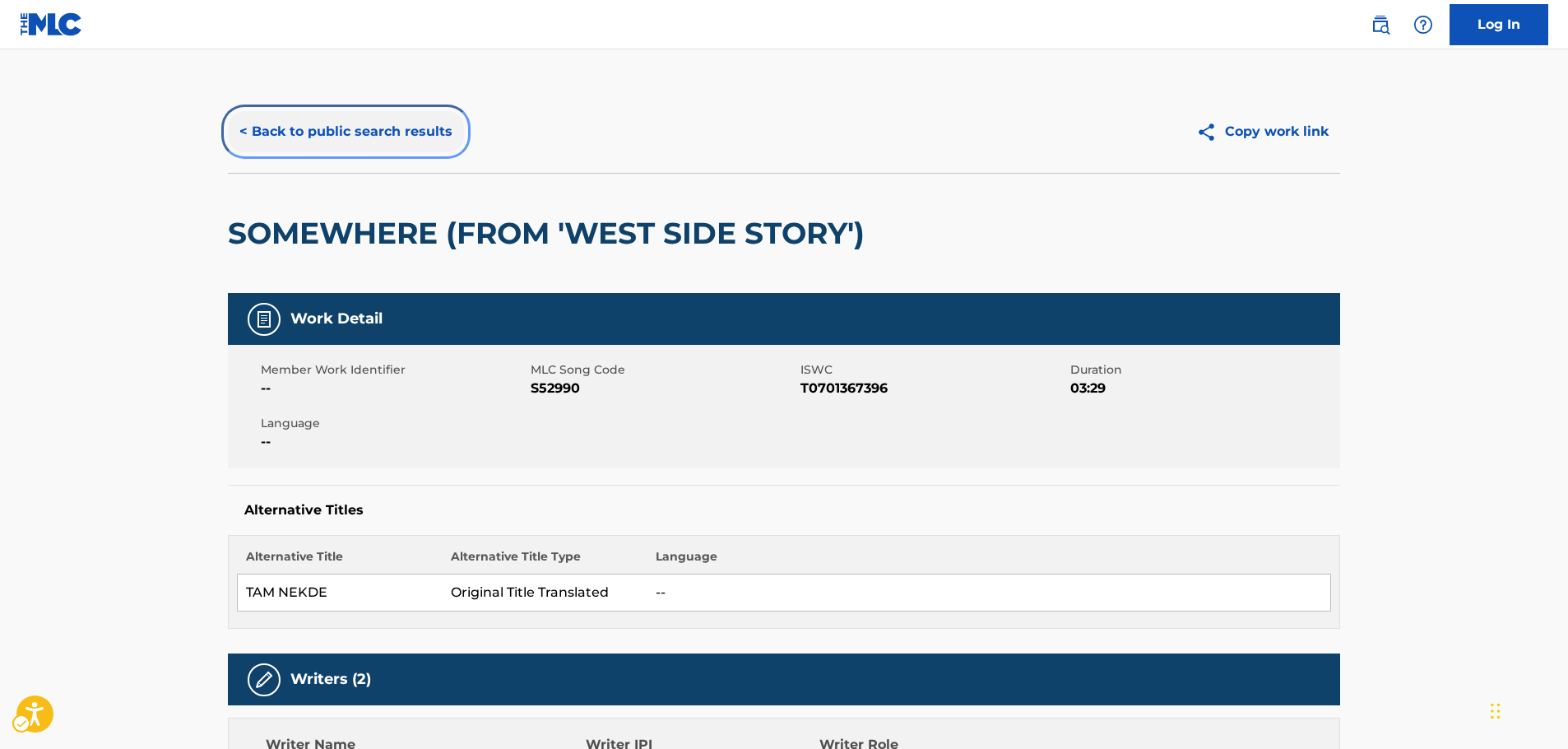
drag, startPoint x: 434, startPoint y: 131, endPoint x: 5, endPoint y: 264, distance: 449.1
click at [434, 131] on button "< Back to public search results" at bounding box center [346, 131] width 237 height 41
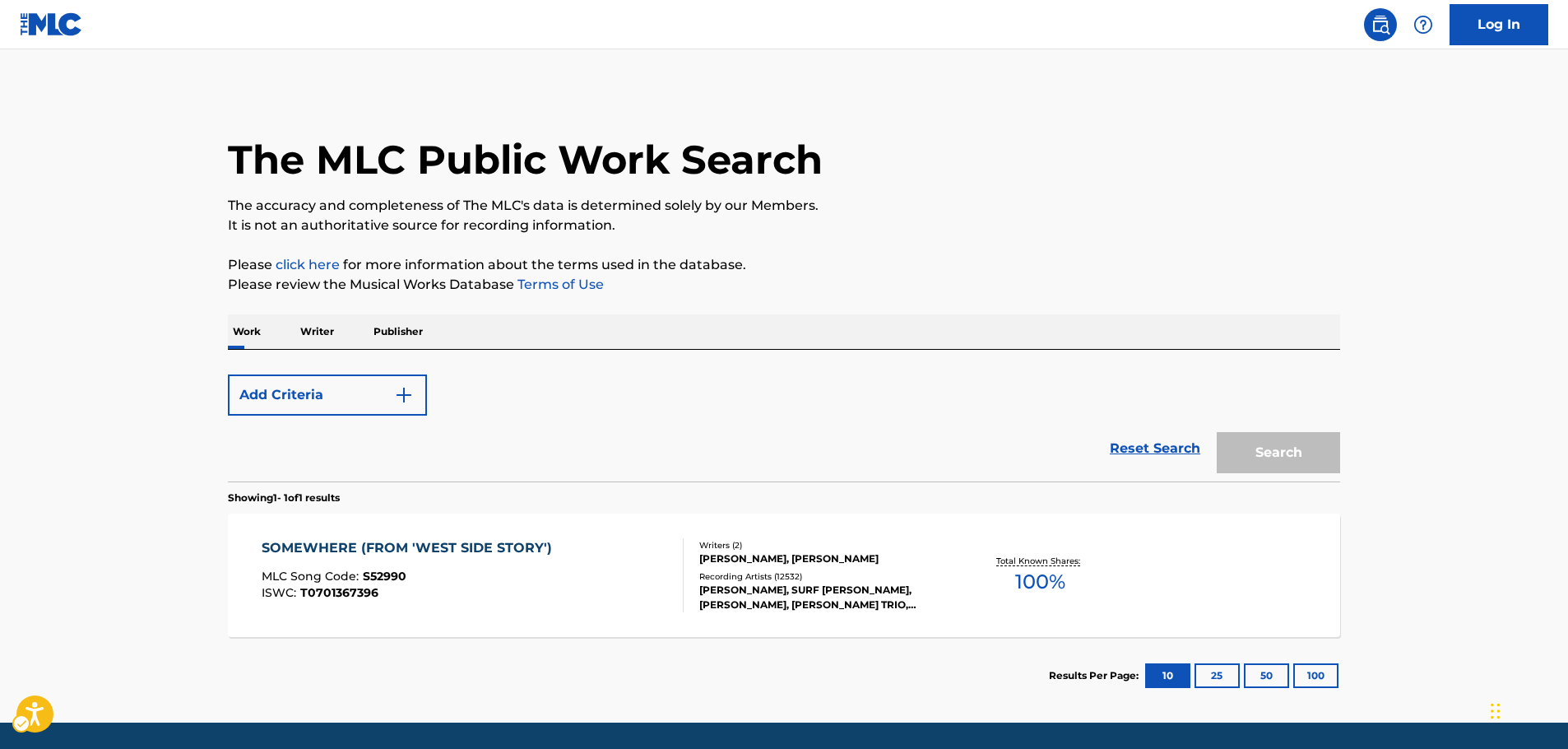
scroll to position [53, 0]
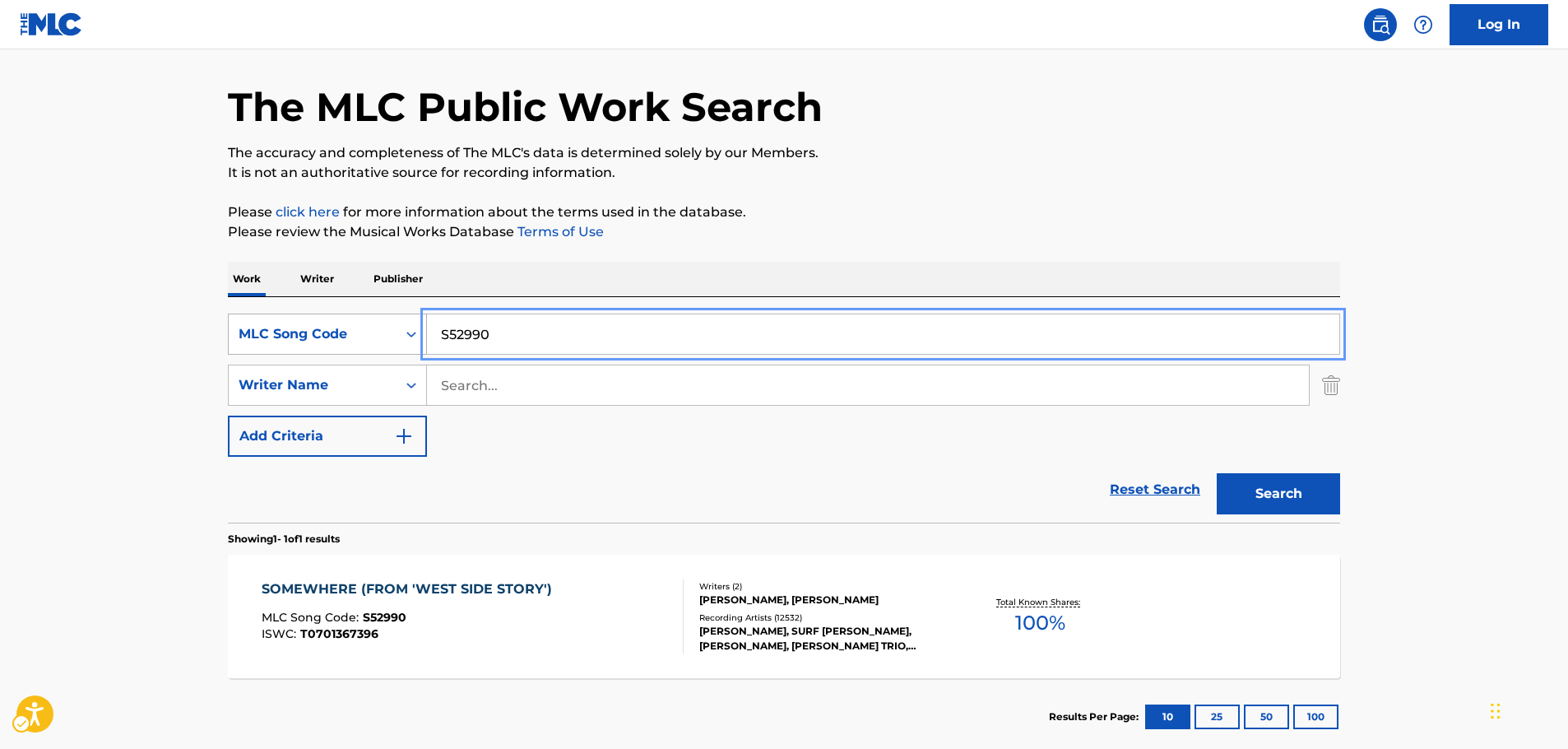
drag, startPoint x: 495, startPoint y: 332, endPoint x: 308, endPoint y: 337, distance: 187.1
paste input "C1020"
type input "C10200"
click at [1261, 494] on button "Search" at bounding box center [1278, 493] width 124 height 41
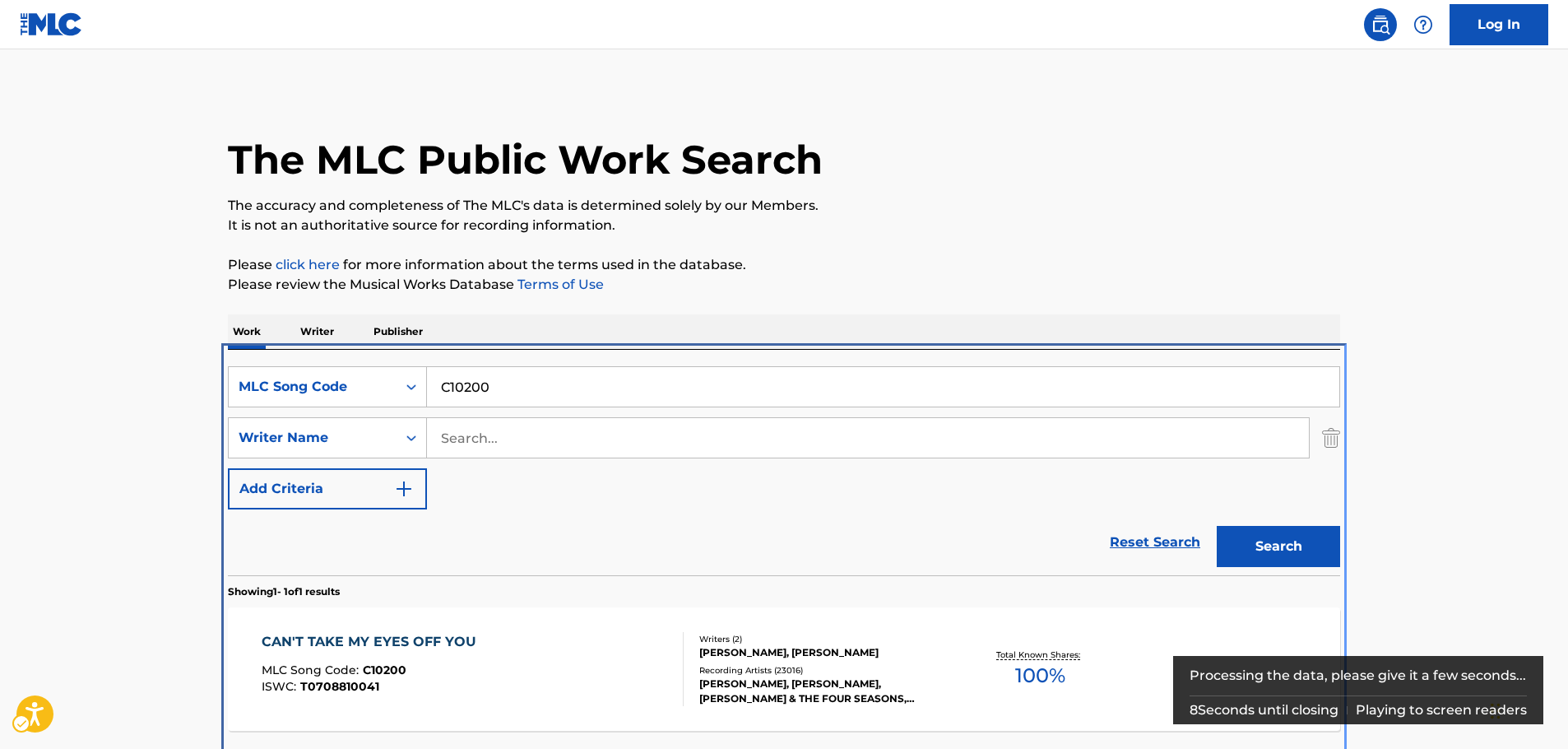
scroll to position [60, 0]
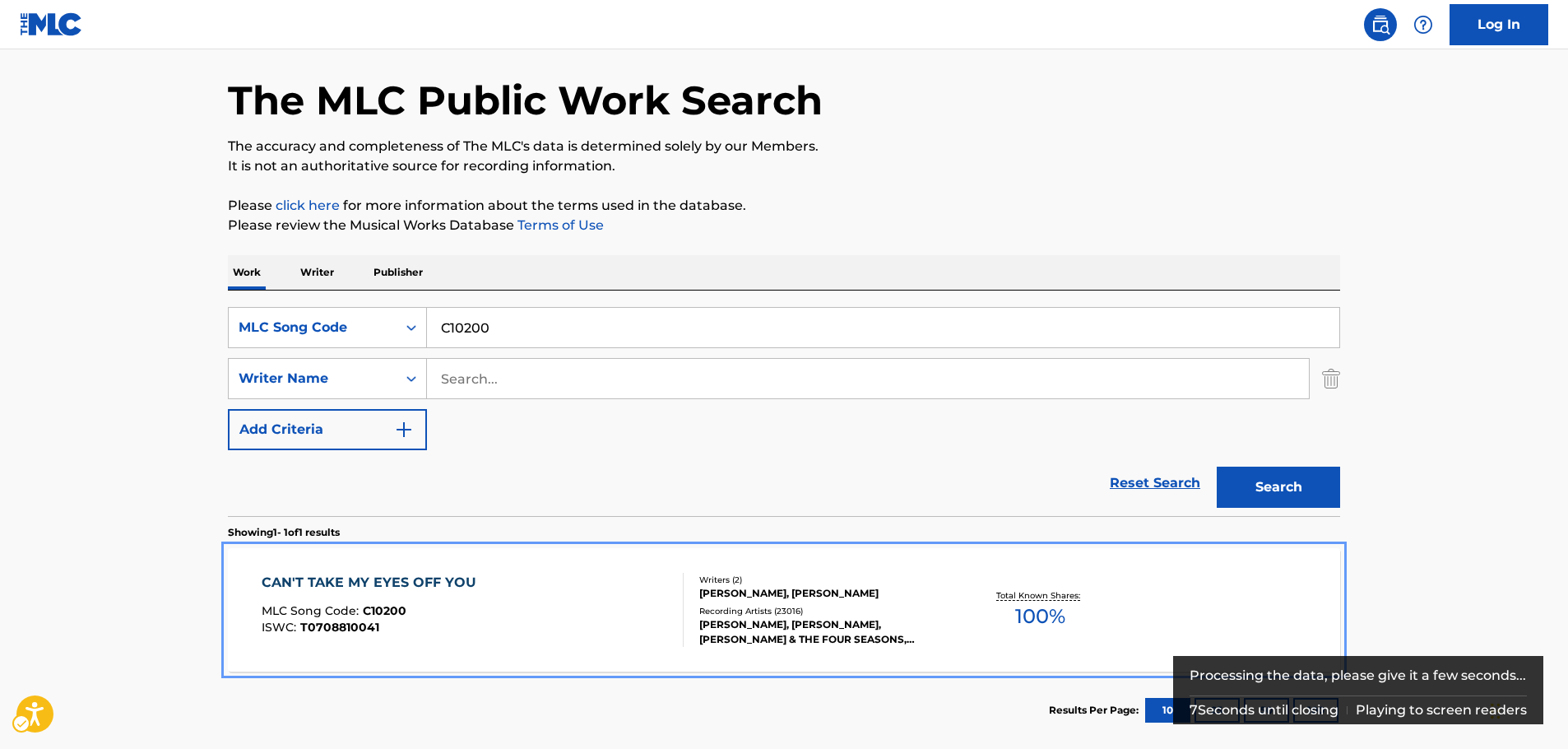
click at [560, 609] on div "CAN'T TAKE MY EYES OFF YOU MLC Song Code : C10200 ISWC : T0708810041" at bounding box center [473, 610] width 423 height 74
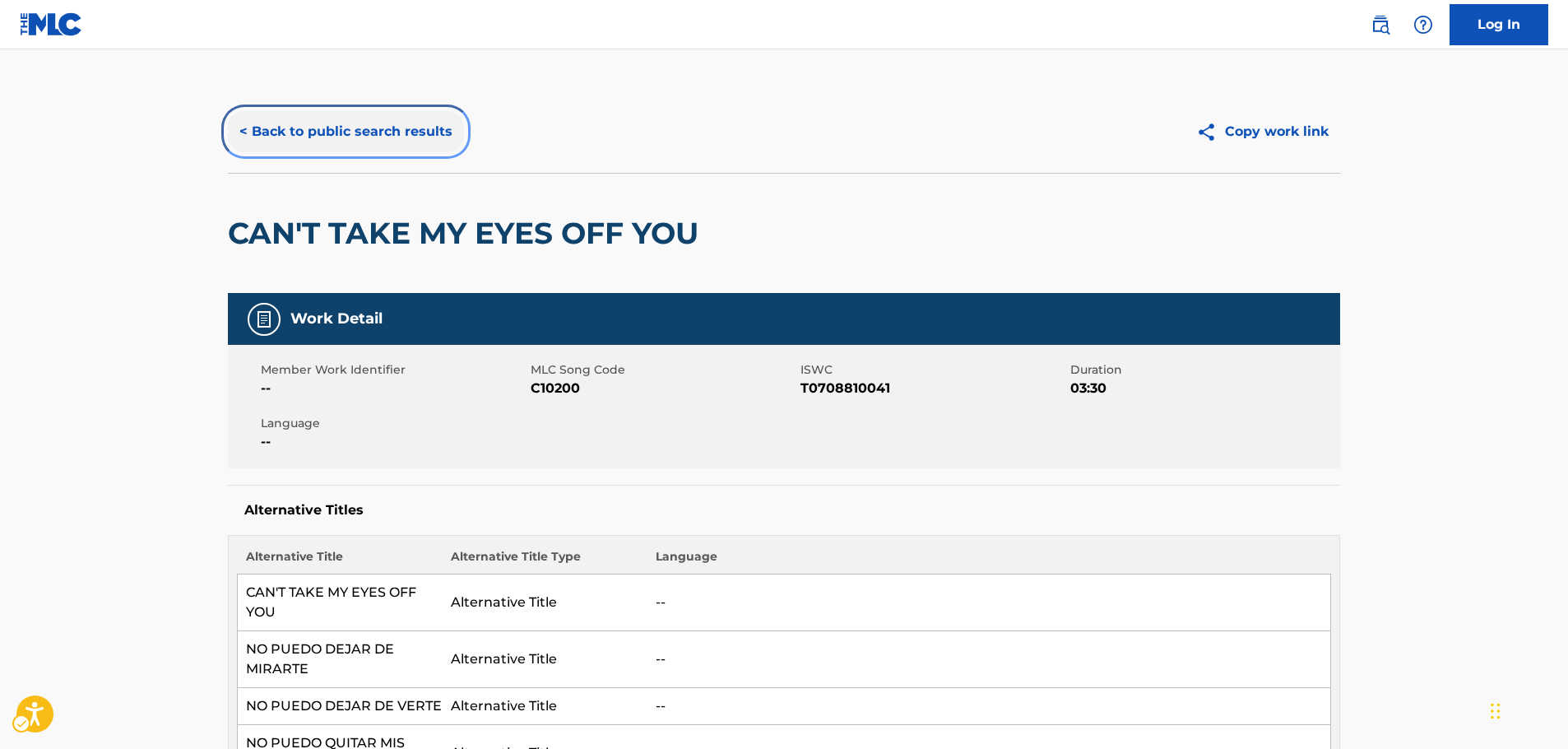
click at [433, 138] on button "< Back to public search results" at bounding box center [346, 131] width 237 height 41
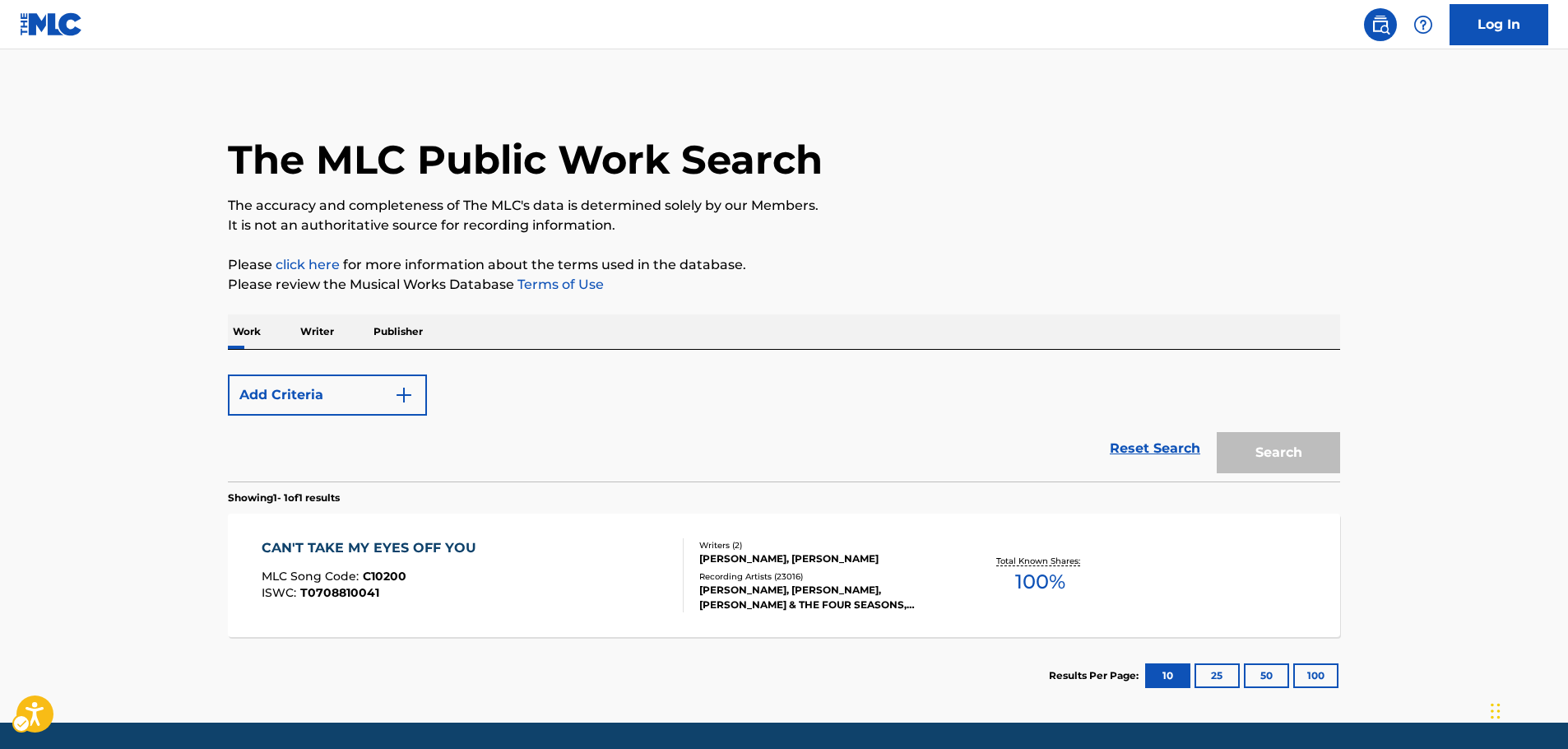
scroll to position [53, 0]
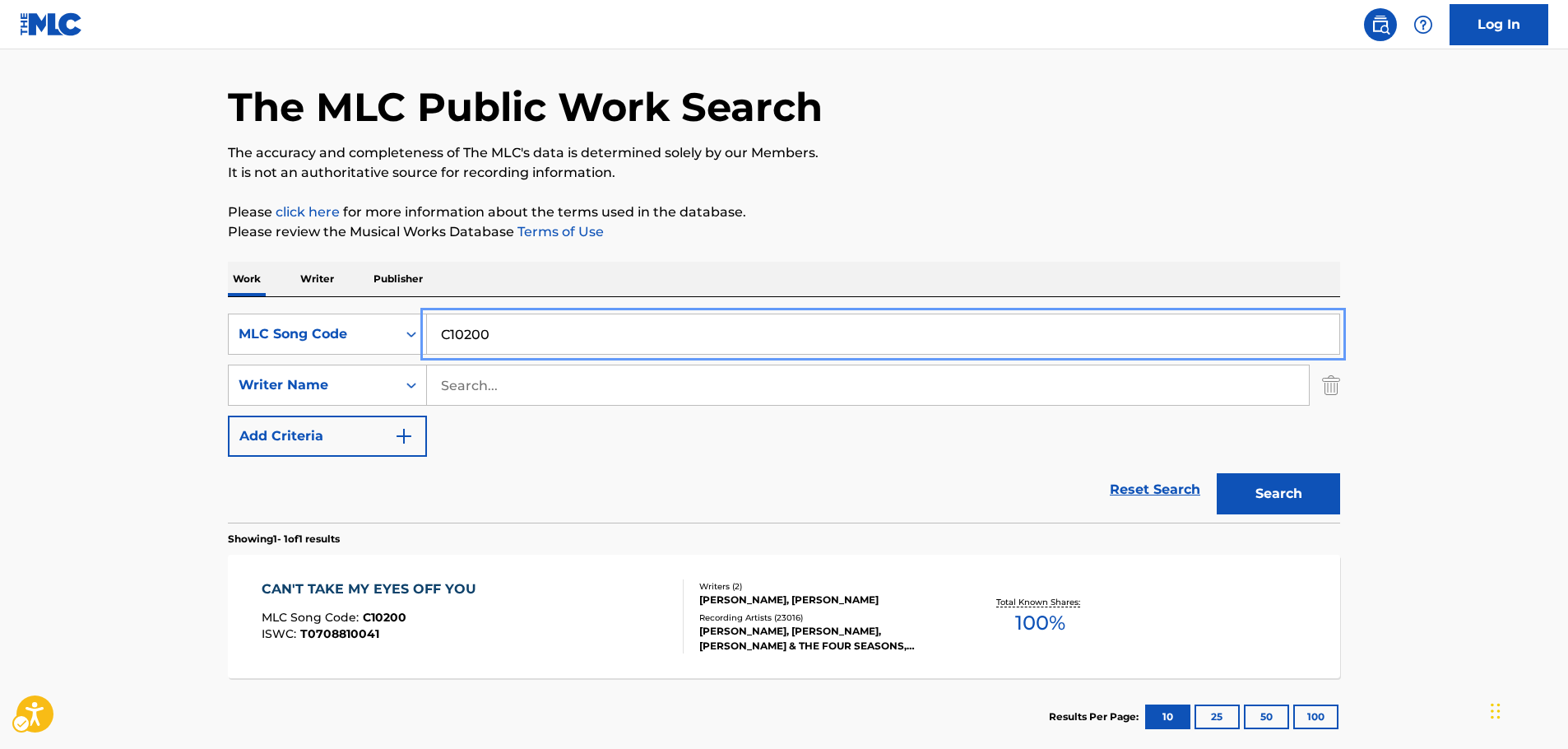
drag, startPoint x: 573, startPoint y: 326, endPoint x: 503, endPoint y: 373, distance: 84.3
paste input "S7525"
type input "S75250"
click at [1268, 498] on button "Search" at bounding box center [1278, 493] width 124 height 41
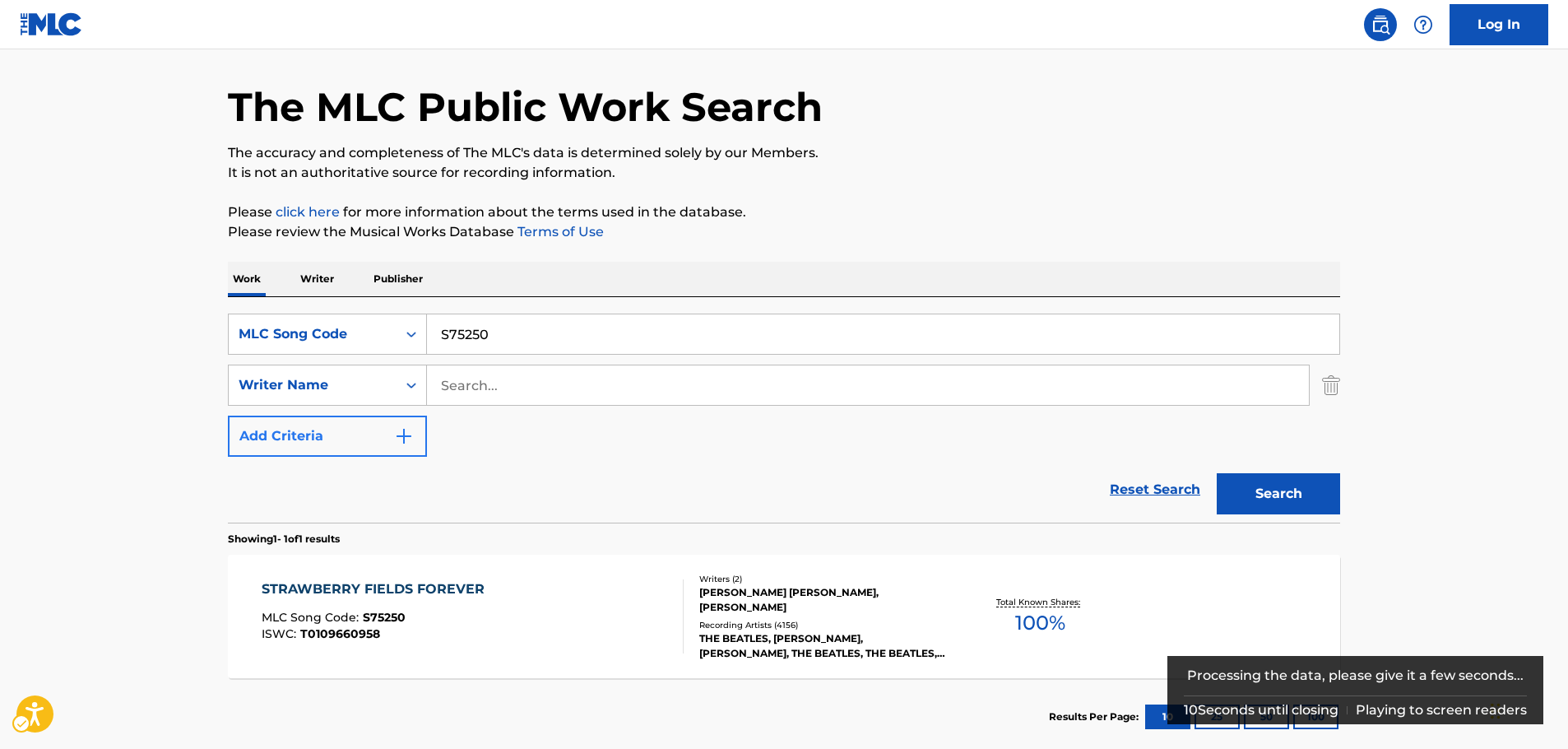
scroll to position [82, 0]
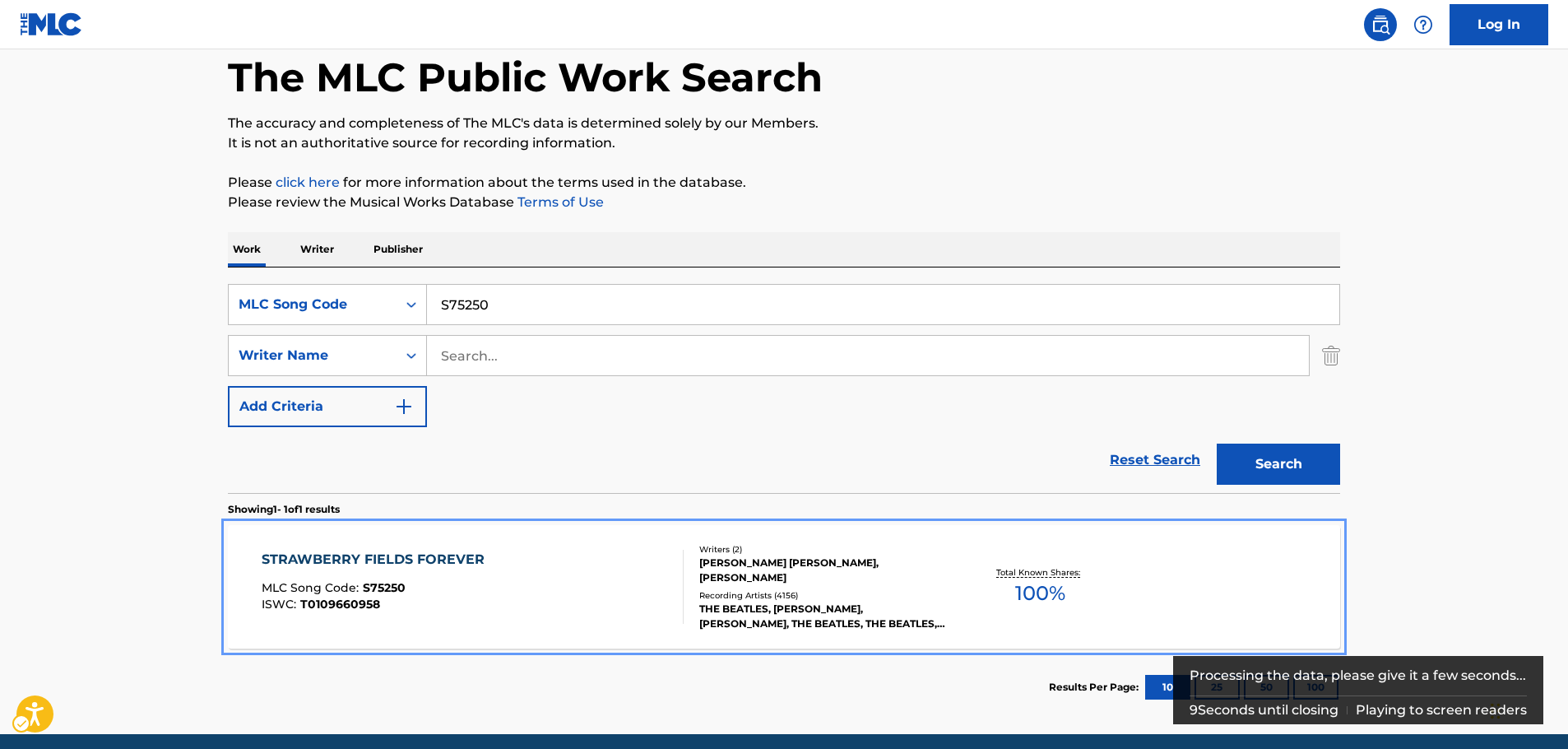
click at [613, 588] on div "STRAWBERRY FIELDS FOREVER MLC Song Code : S75250 ISWC : T0109660958" at bounding box center [473, 586] width 423 height 74
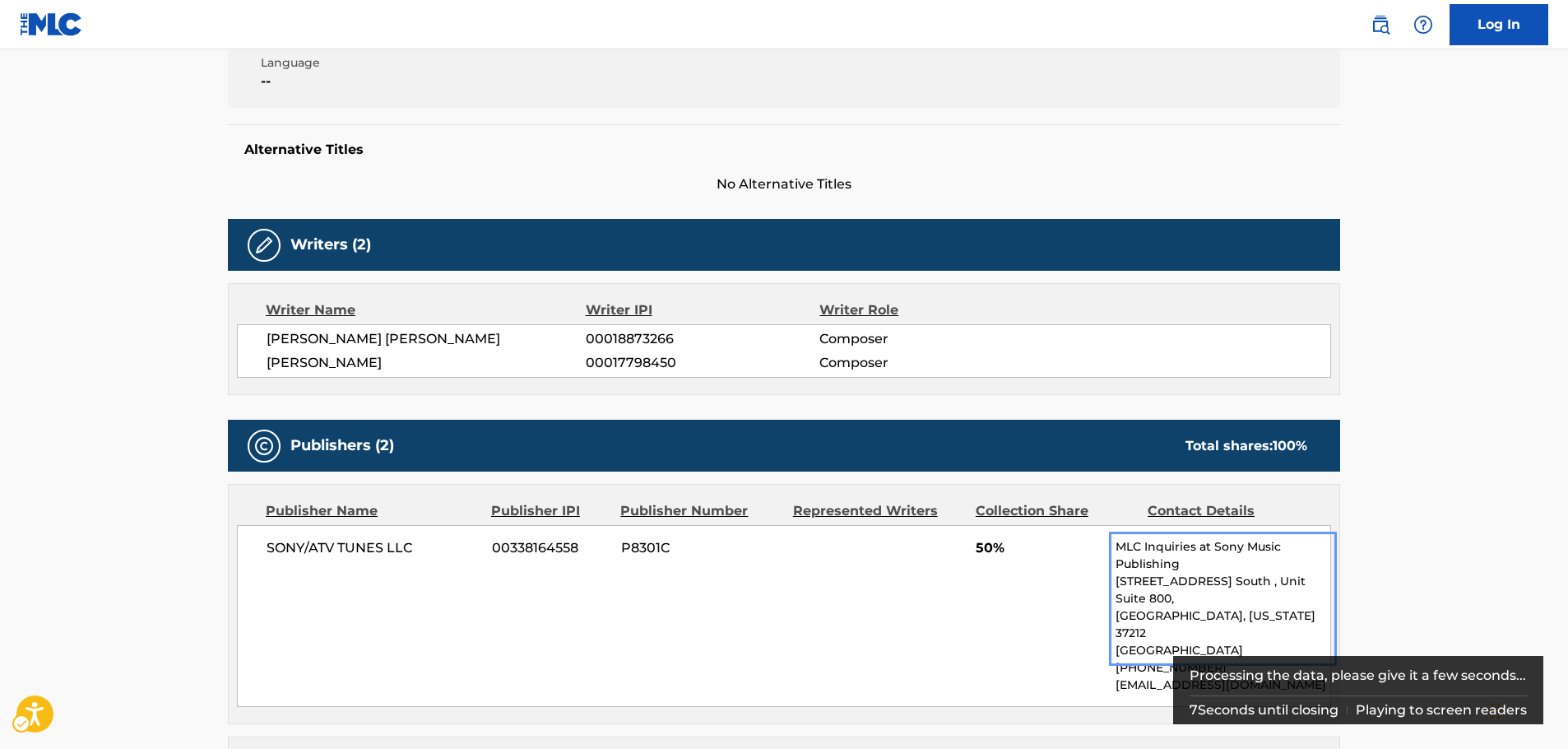
scroll to position [173, 0]
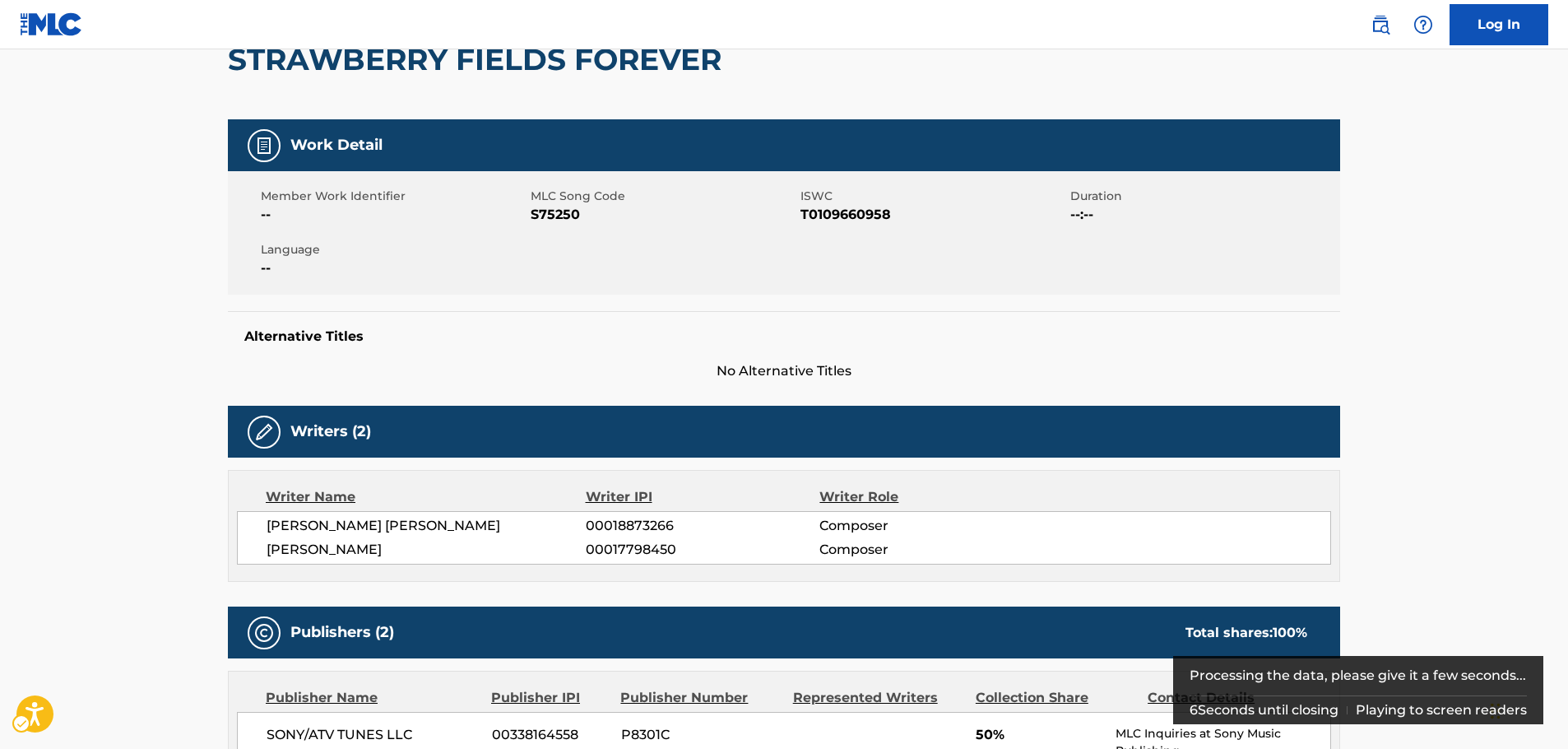
click at [831, 217] on span "ISWC - T0109660958" at bounding box center [933, 215] width 265 height 20
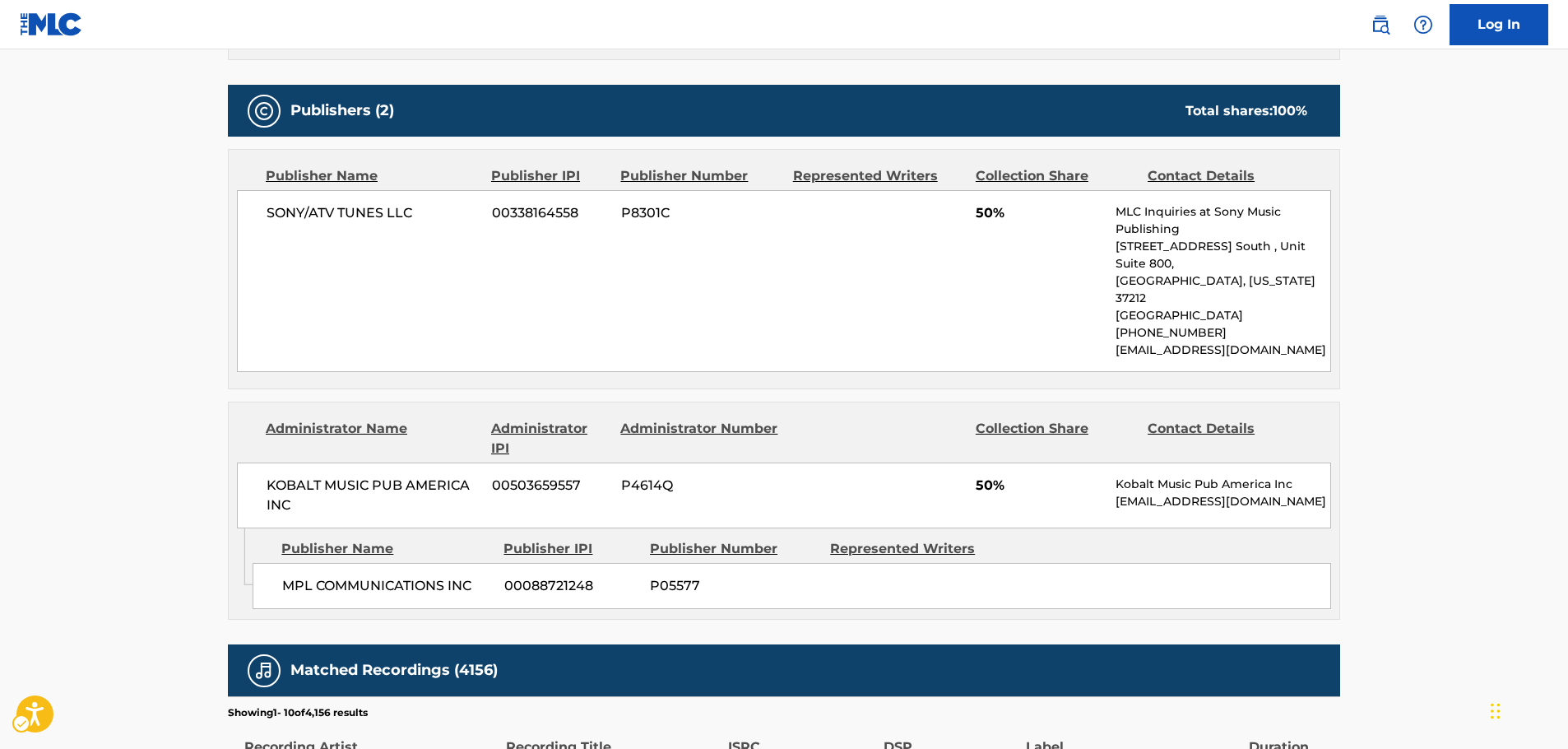
scroll to position [668, 0]
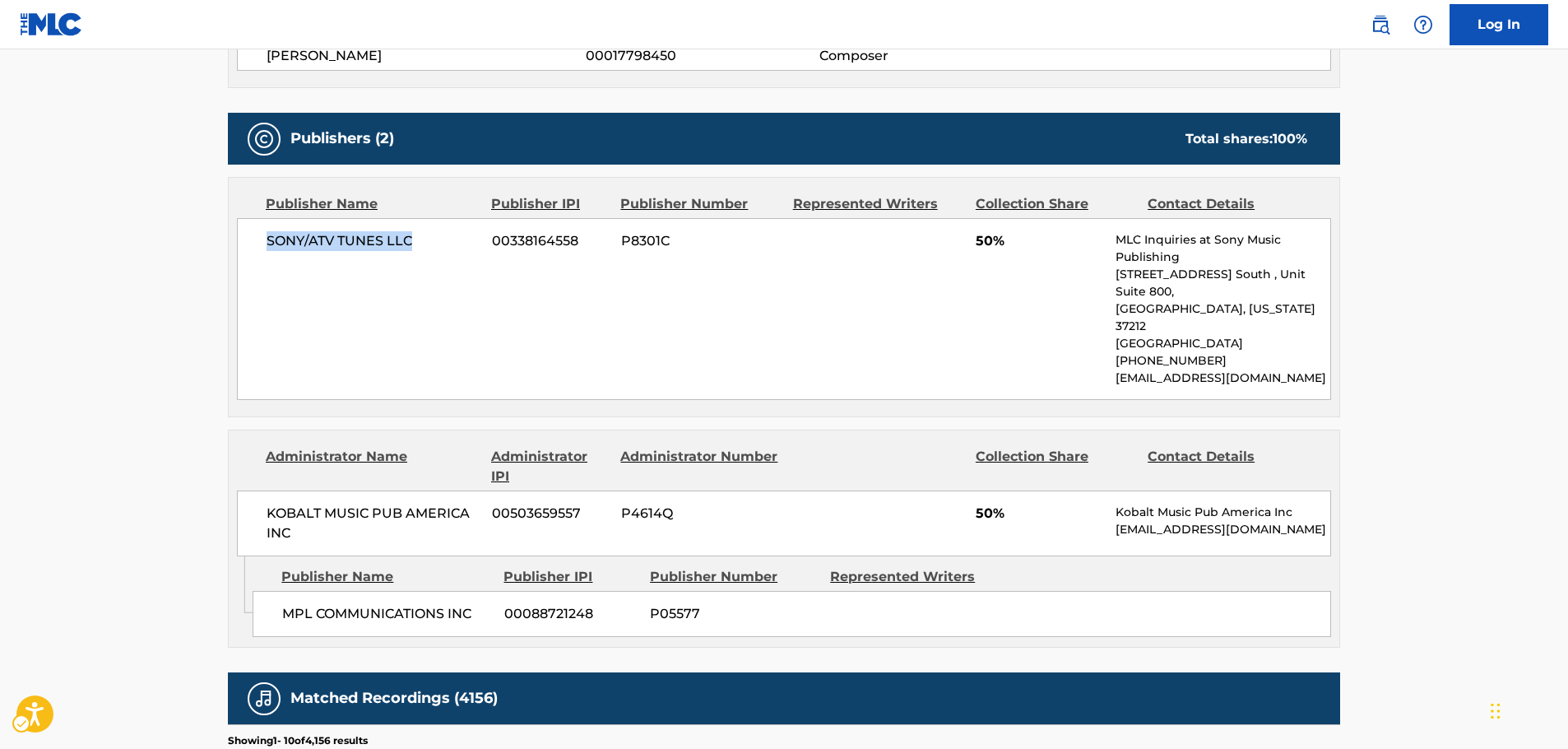
drag, startPoint x: 450, startPoint y: 240, endPoint x: 247, endPoint y: 241, distance: 203.0
click at [247, 241] on div "SONY/ATV TUNES LLC 00338164558 P8301C 50% MLC Inquiries at Sony Music Publishin…" at bounding box center [783, 309] width 1094 height 182
drag, startPoint x: 489, startPoint y: 576, endPoint x: 254, endPoint y: 586, distance: 235.2
click at [261, 590] on div "MPL COMMUNICATIONS INC 00088721248 P05577" at bounding box center [791, 613] width 1078 height 46
drag, startPoint x: 294, startPoint y: 492, endPoint x: 237, endPoint y: 473, distance: 60.1
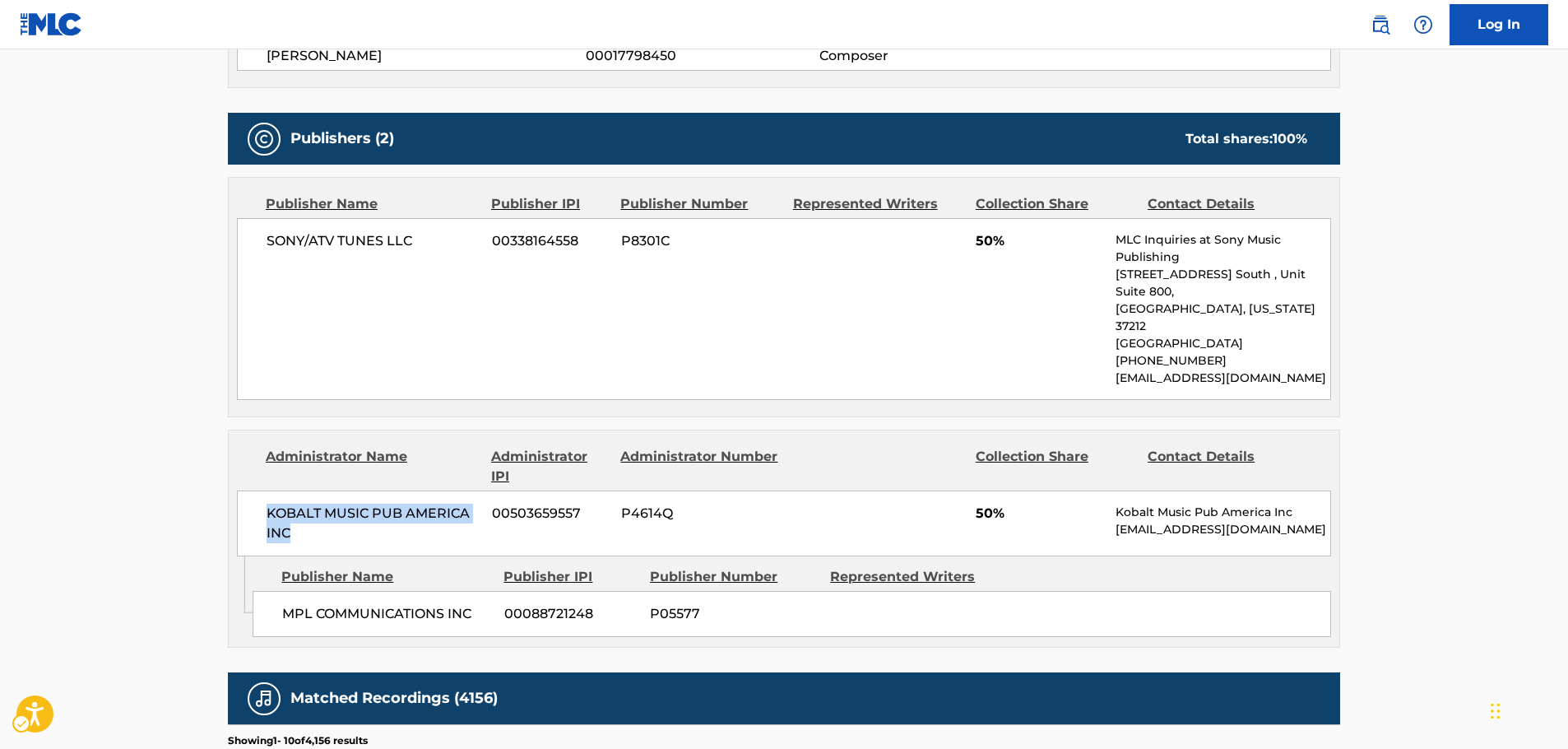
click at [237, 491] on div "KOBALT MUSIC PUB AMERICA INC 00503659557 P4614Q 50% Kobalt Music Pub America In…" at bounding box center [783, 523] width 1094 height 66
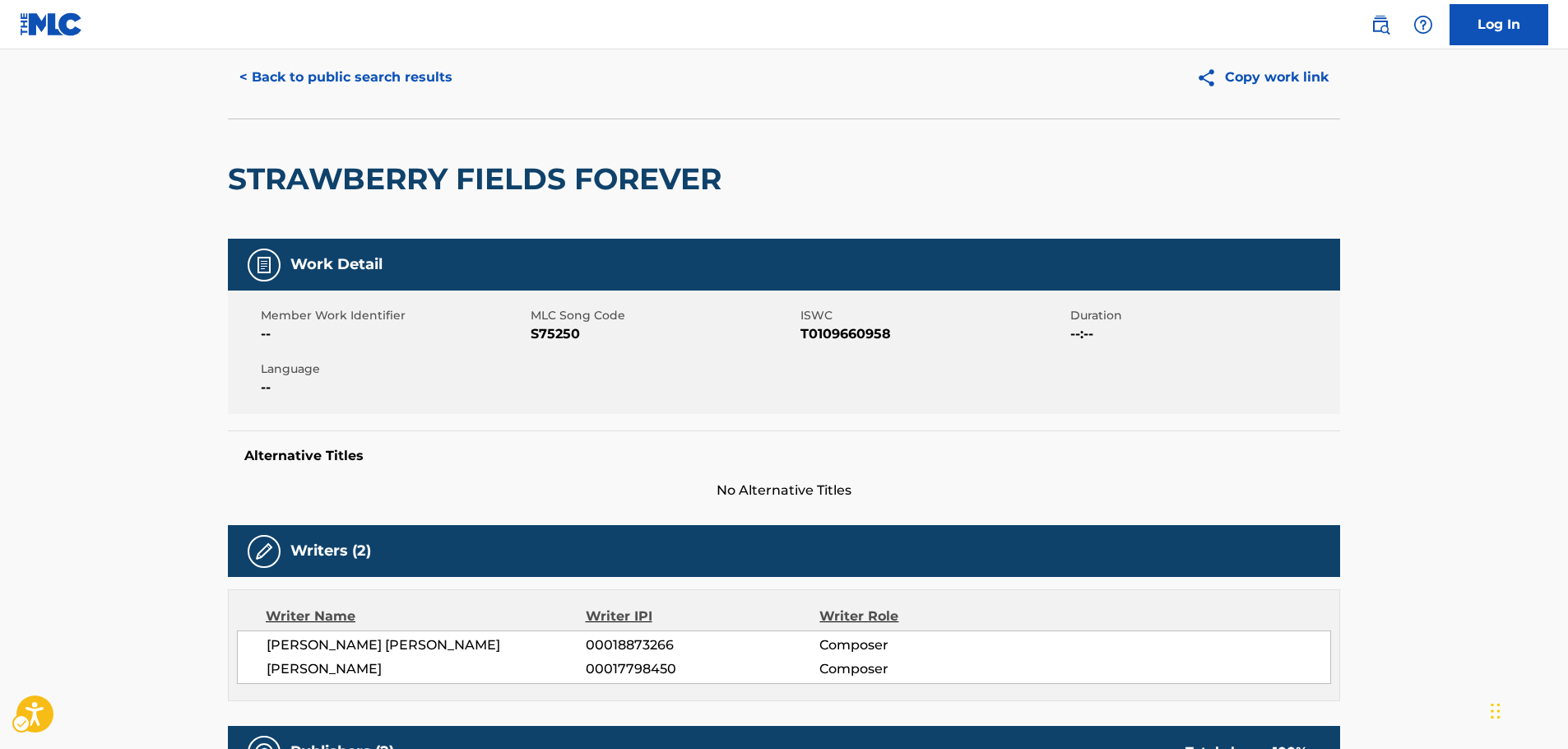
scroll to position [0, 0]
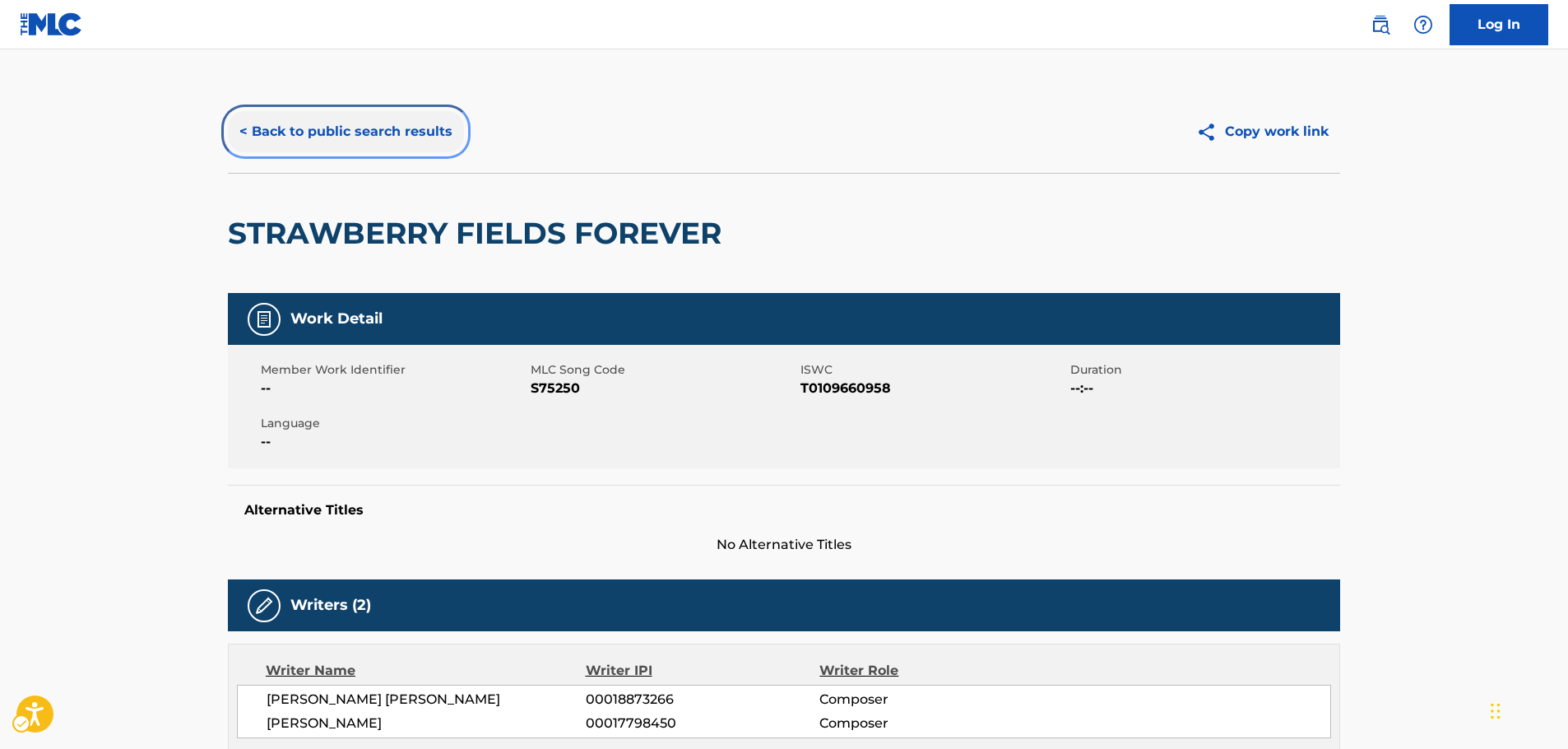
click at [366, 135] on button "< Back to public search results" at bounding box center [346, 131] width 237 height 41
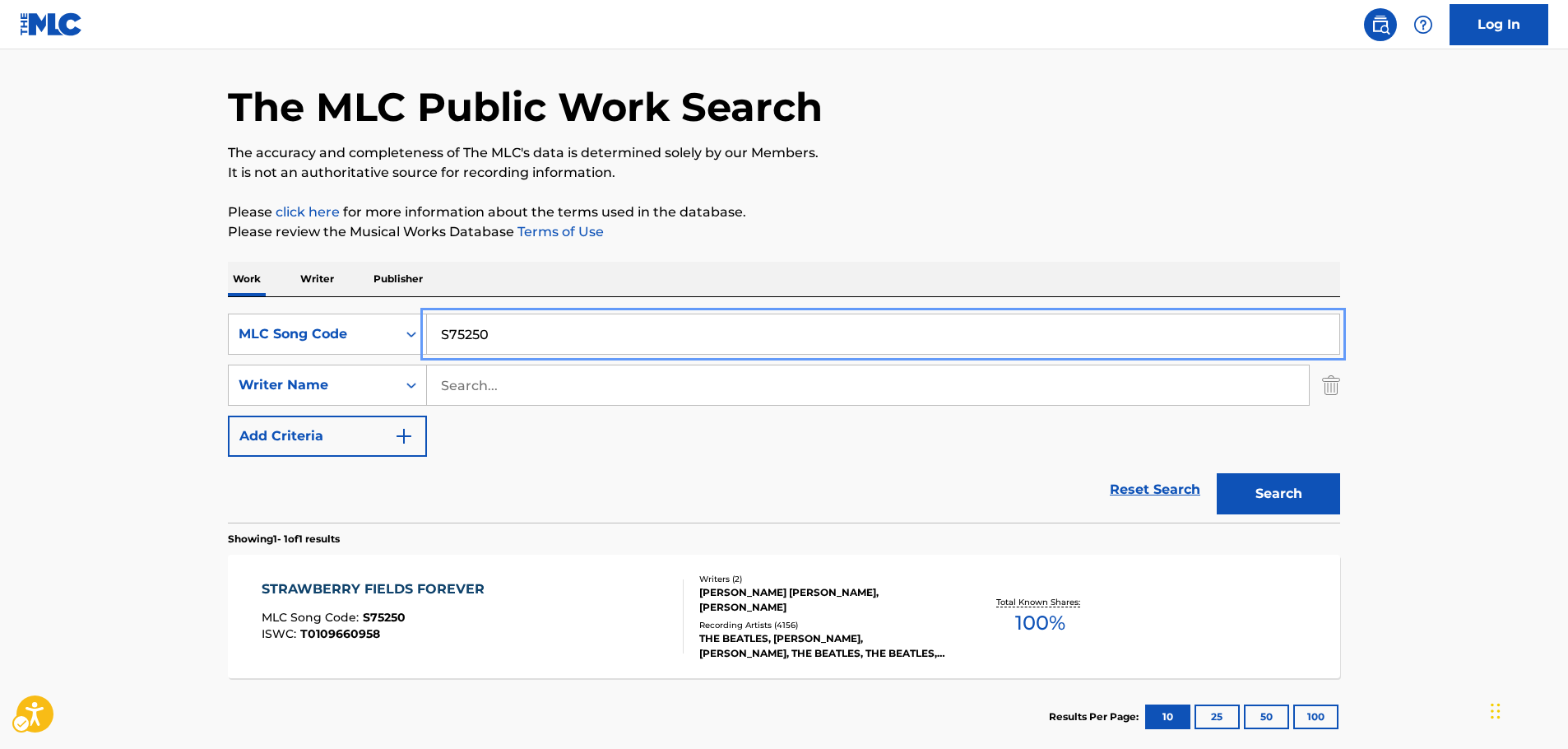
drag, startPoint x: 401, startPoint y: 342, endPoint x: 789, endPoint y: 378, distance: 389.7
paste input "D12586"
type input "D12586"
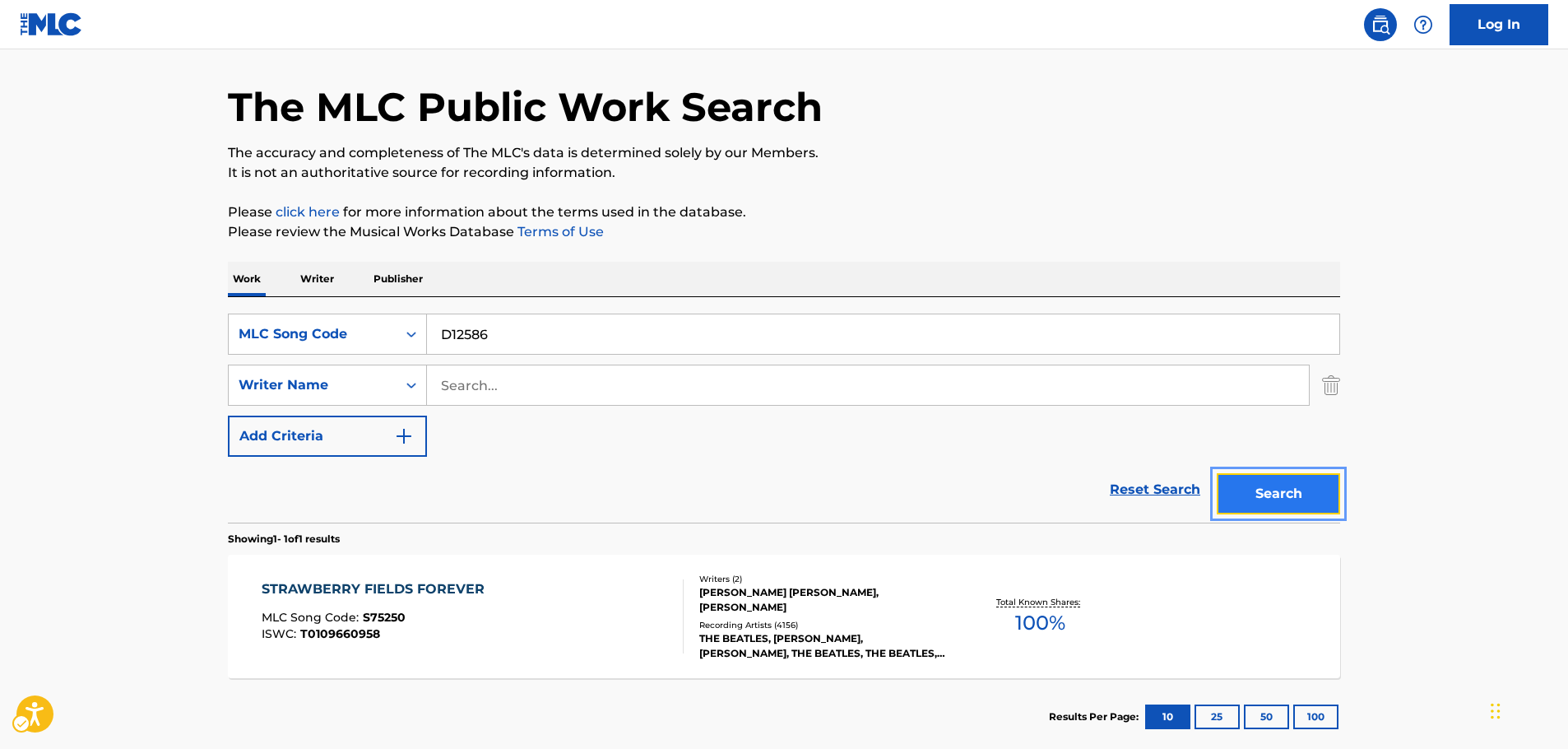
click at [1318, 497] on button "Search" at bounding box center [1278, 493] width 124 height 41
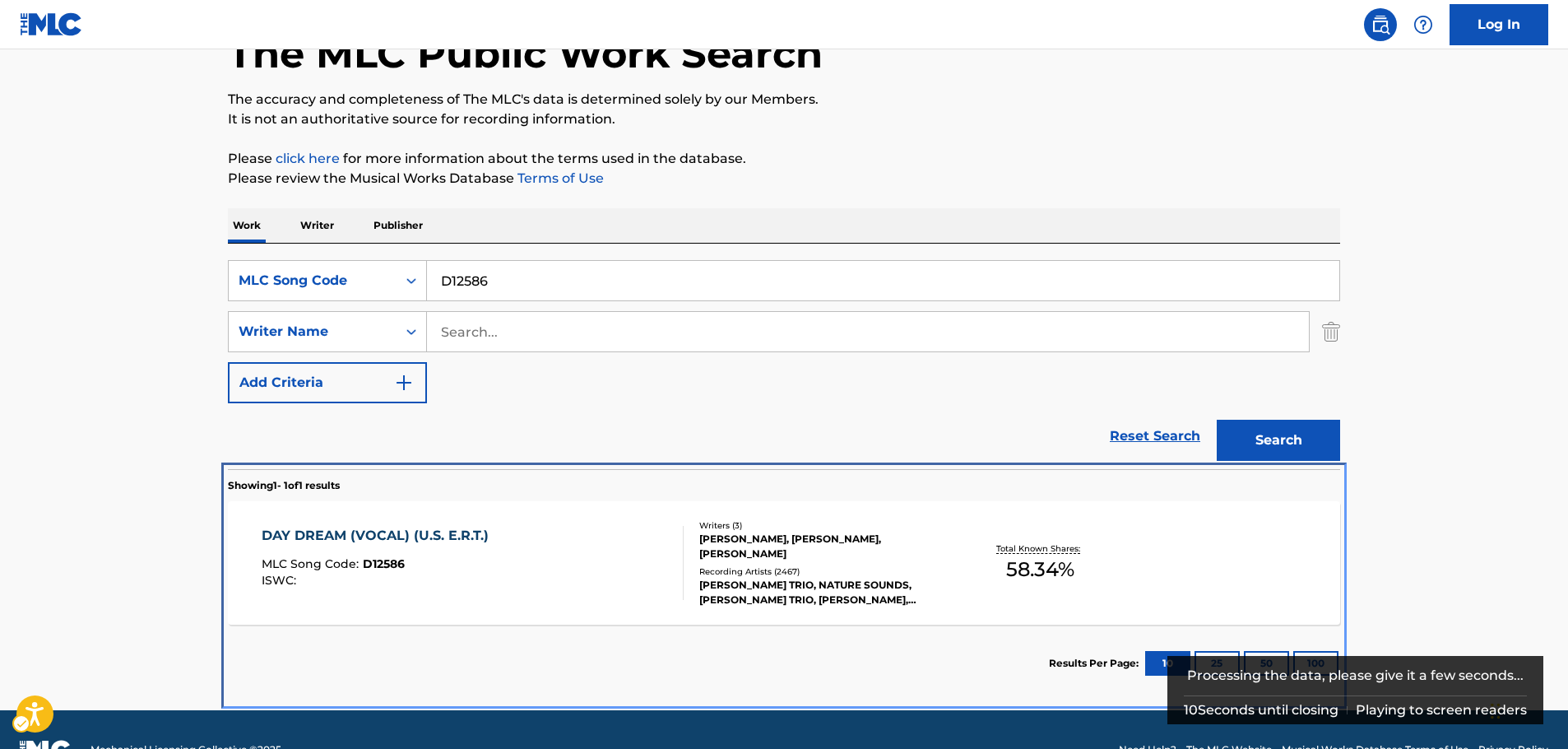
scroll to position [146, 0]
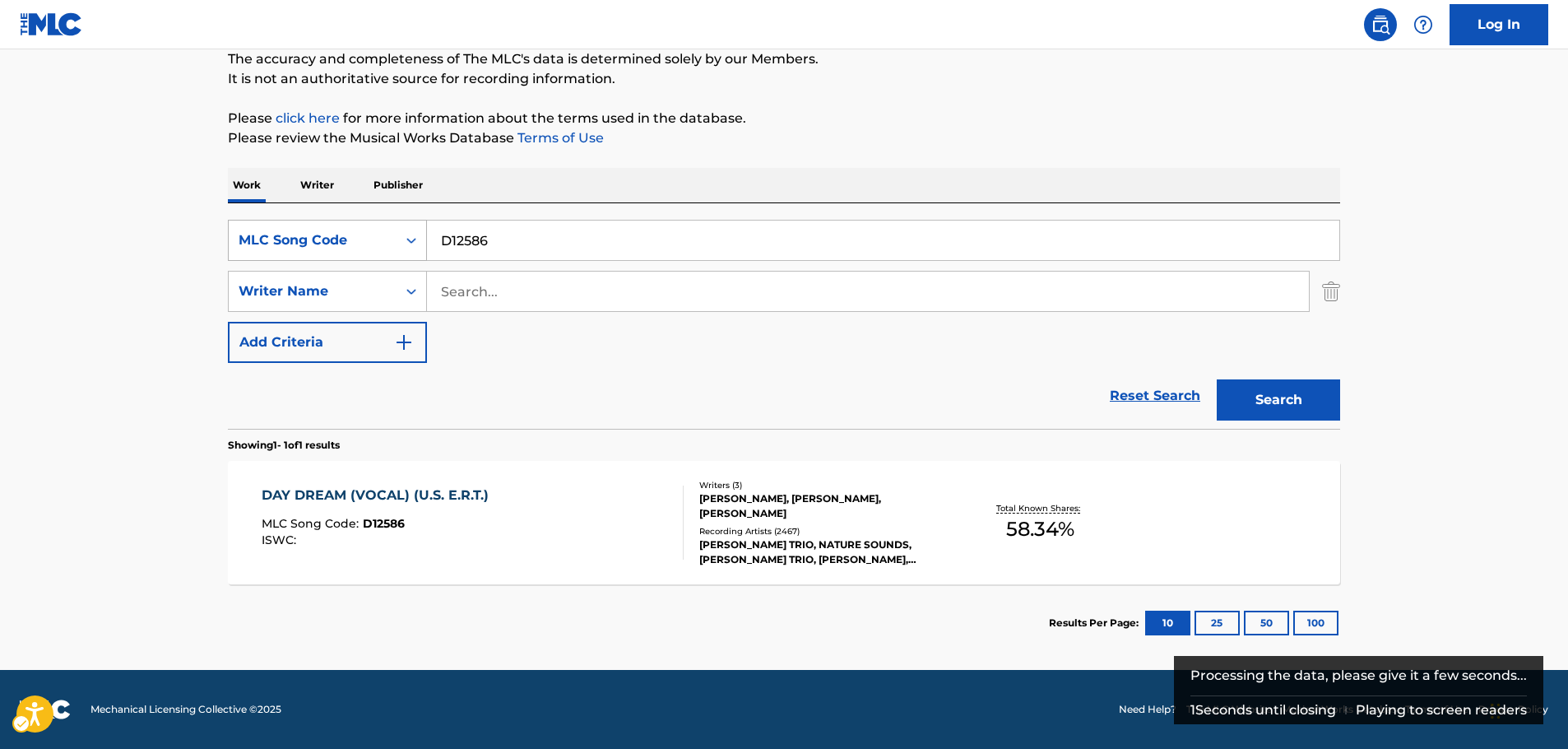
click at [385, 238] on div "MLC Song Code" at bounding box center [312, 240] width 148 height 20
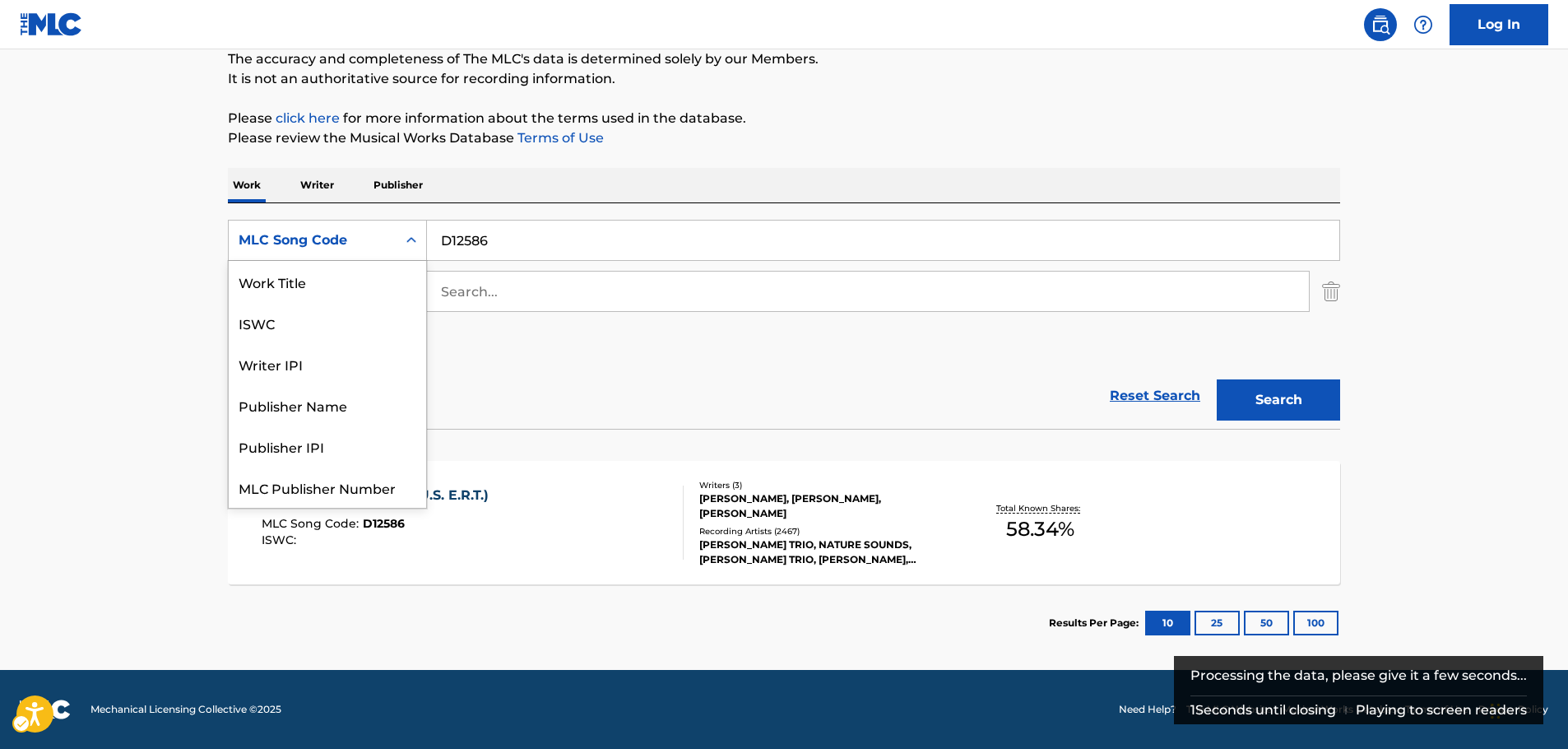
scroll to position [0, 0]
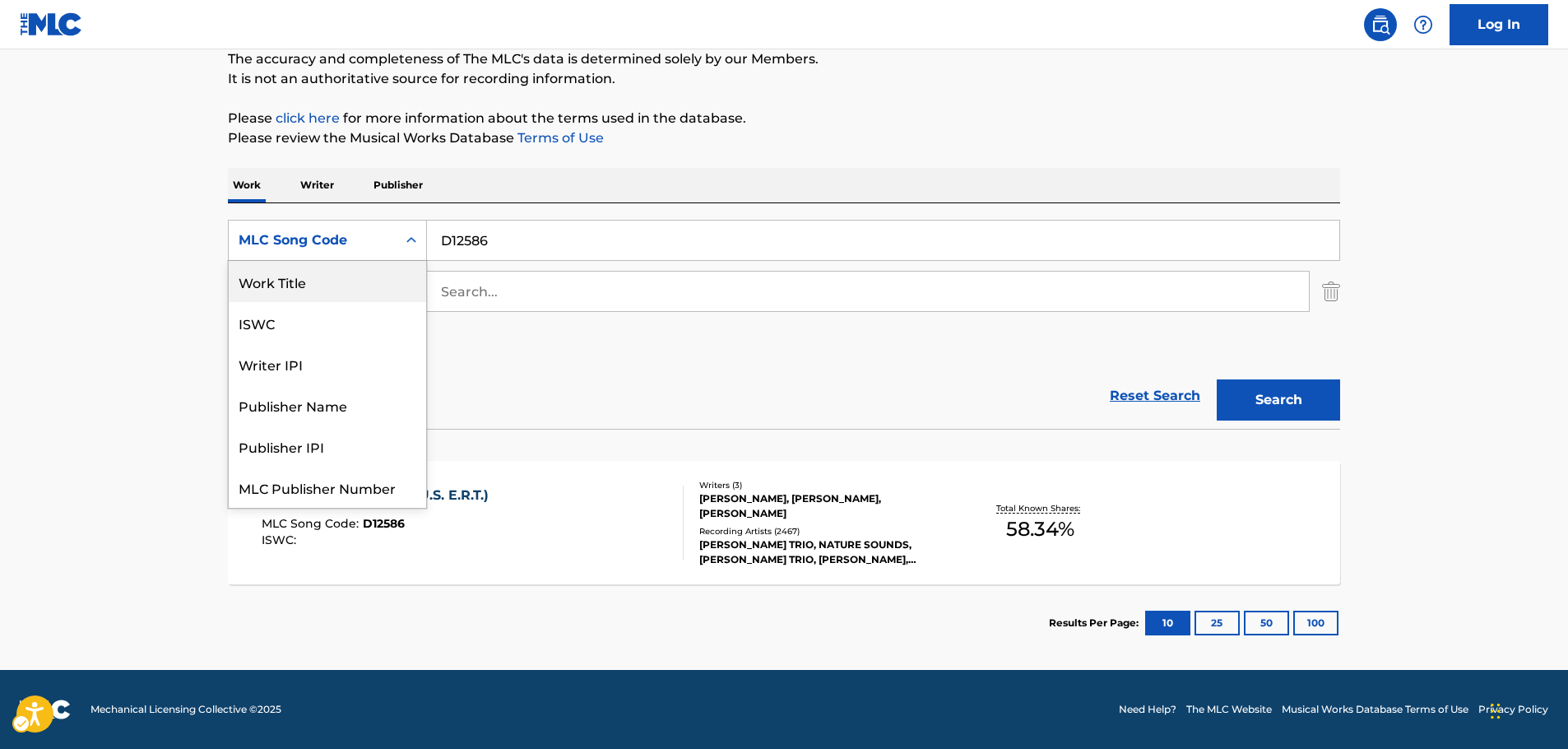
click at [337, 276] on div "Work Title" at bounding box center [327, 281] width 197 height 41
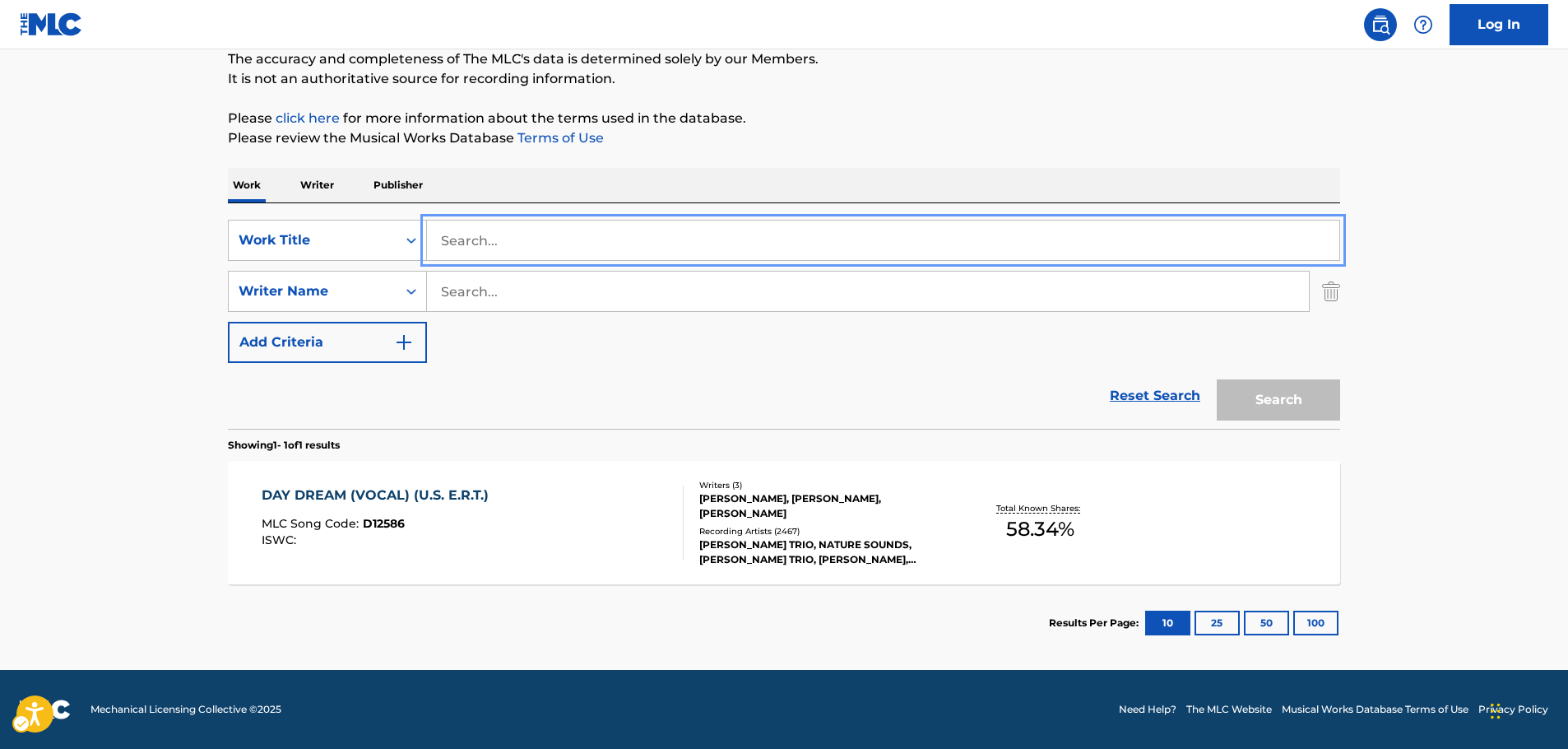
paste input "Day Dream"
type input "Day Dream"
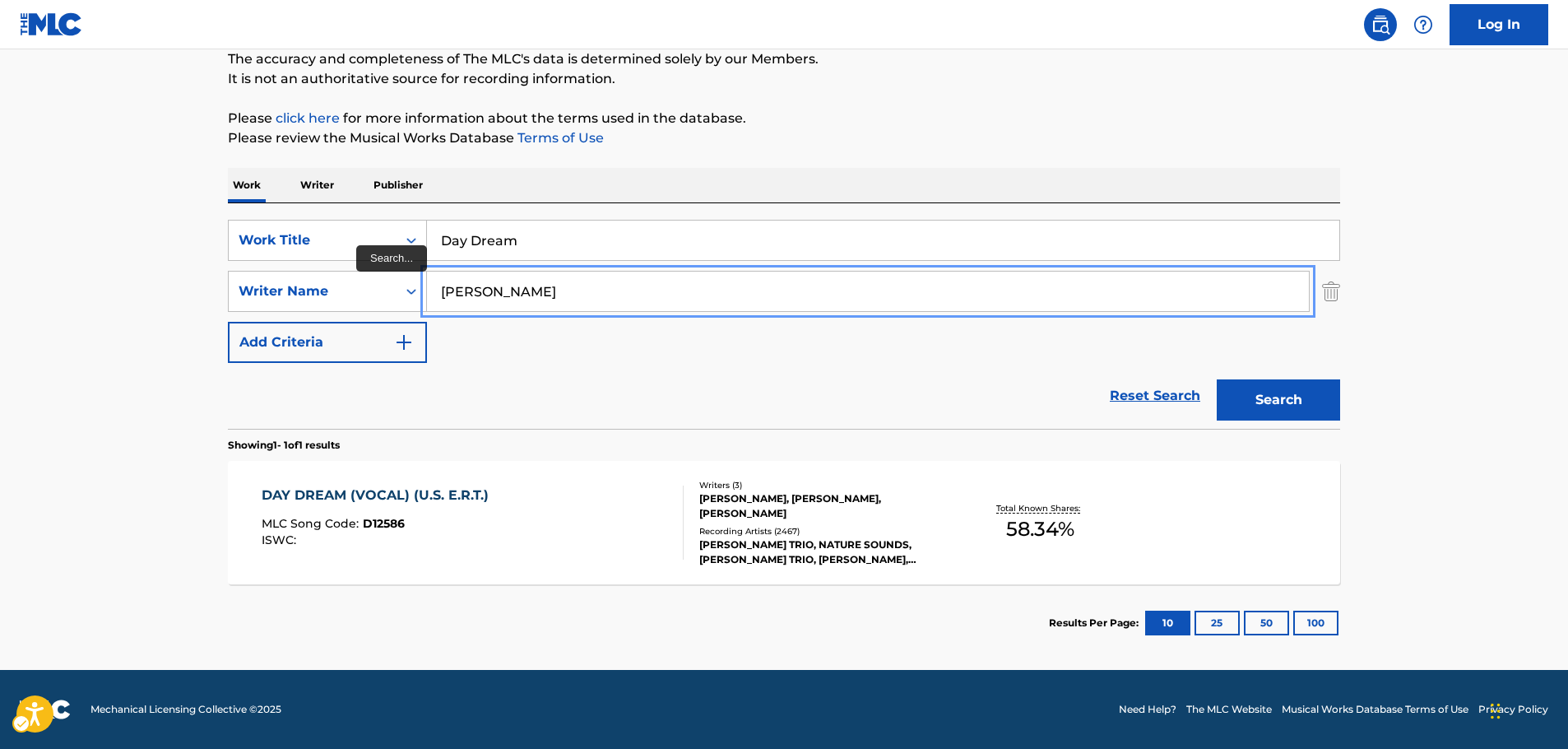
type input "[PERSON_NAME]"
click at [1217, 379] on button "Search" at bounding box center [1278, 399] width 124 height 41
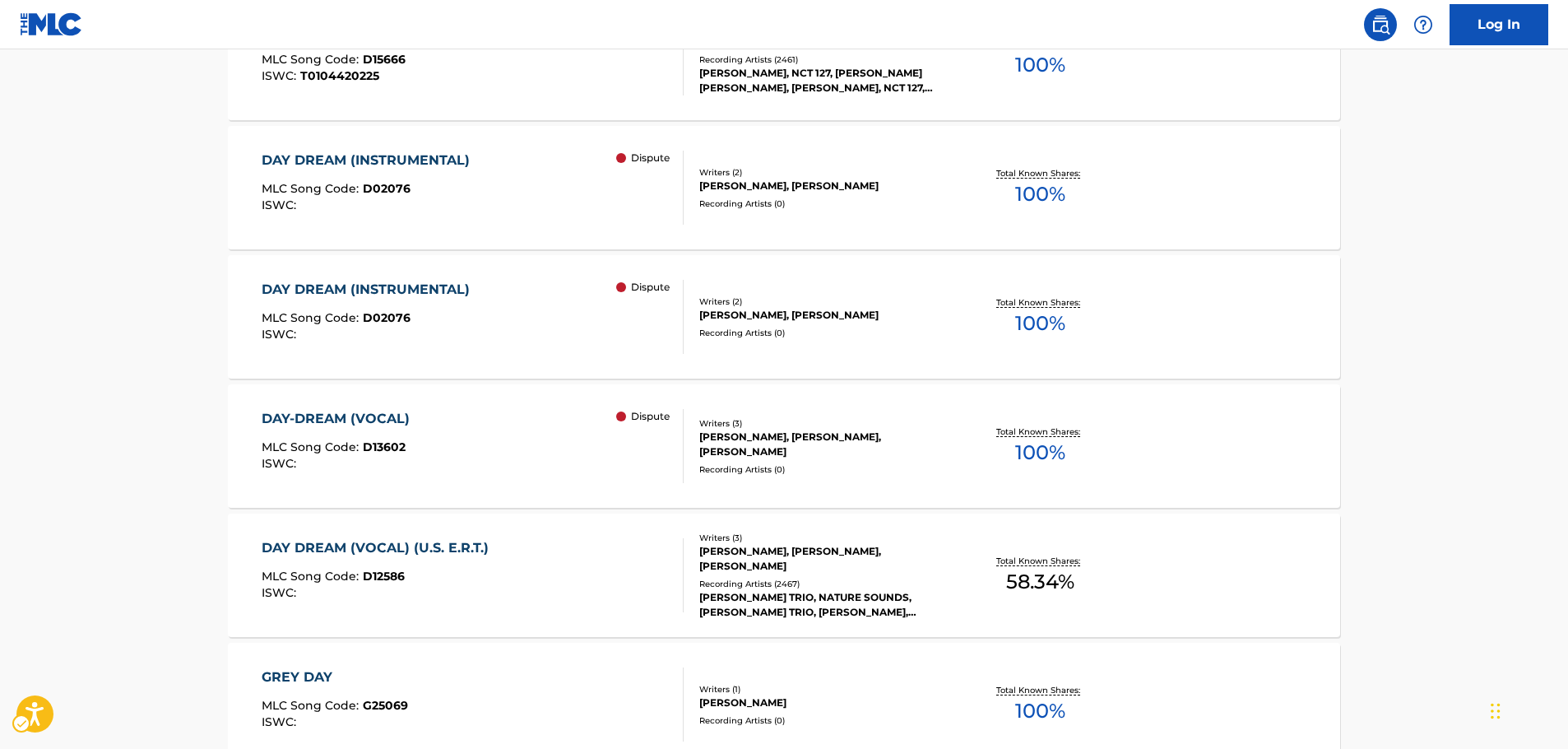
scroll to position [640, 0]
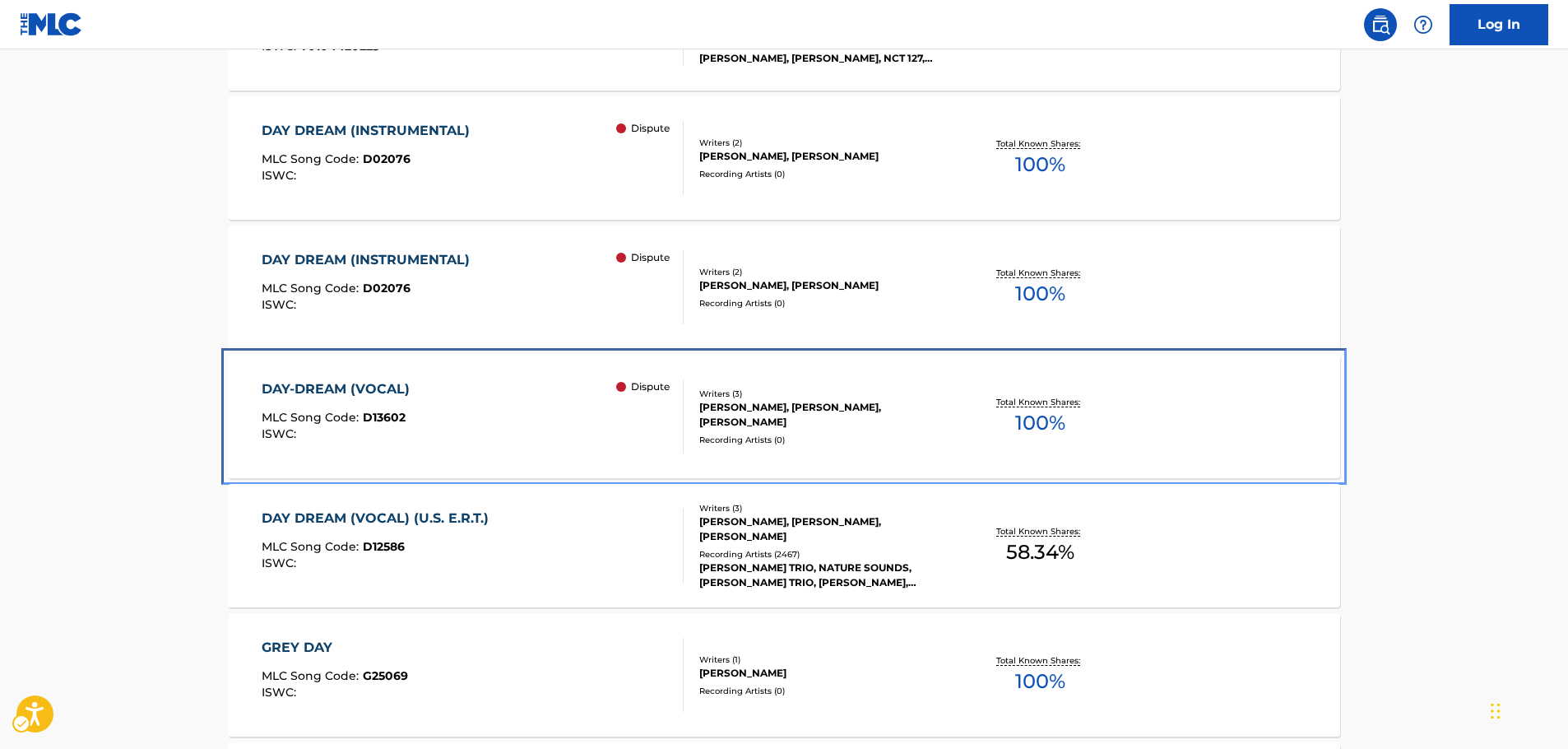
click at [482, 409] on div "DAY-DREAM (VOCAL) MLC Song Code : D13602 ISWC : Dispute" at bounding box center [473, 416] width 423 height 74
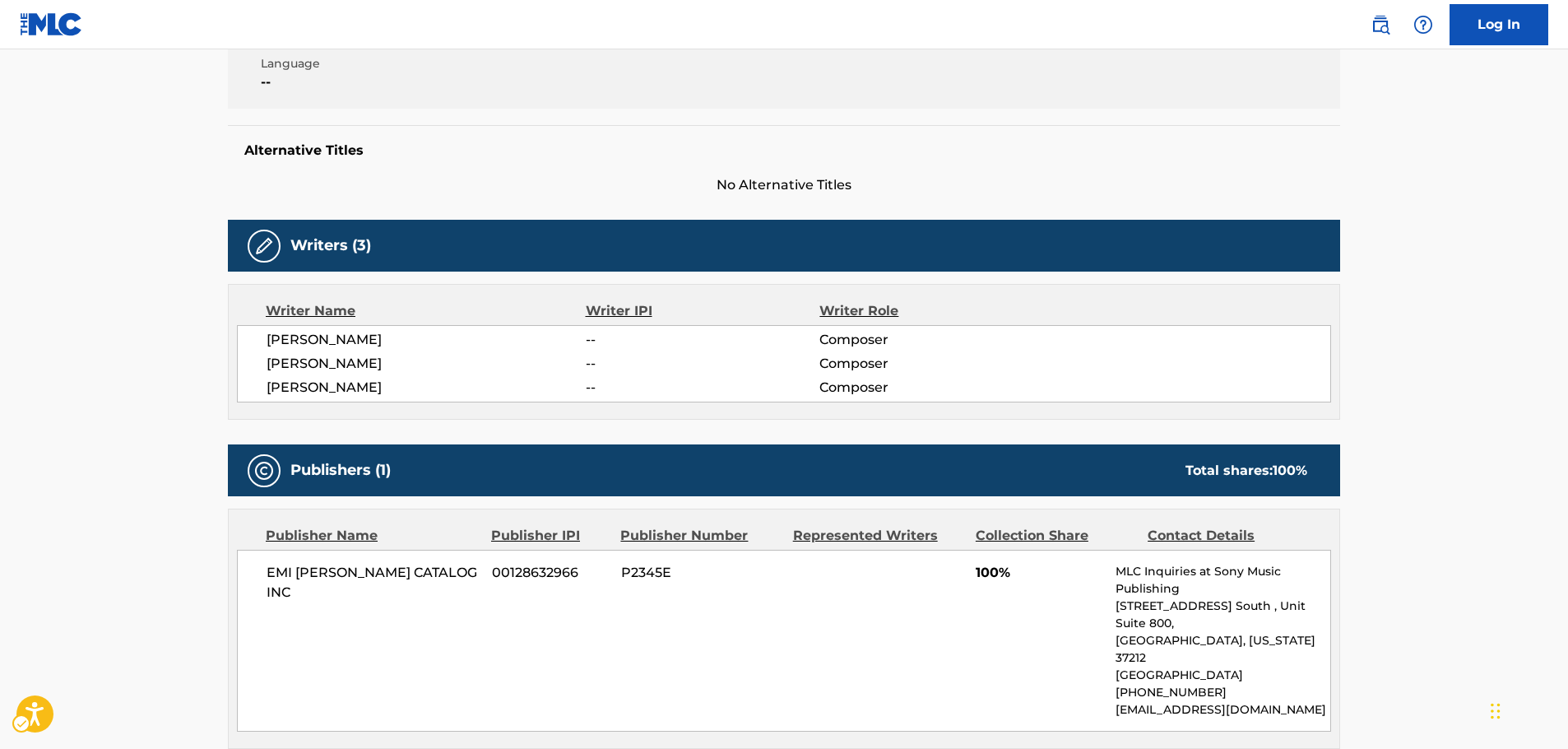
scroll to position [146, 0]
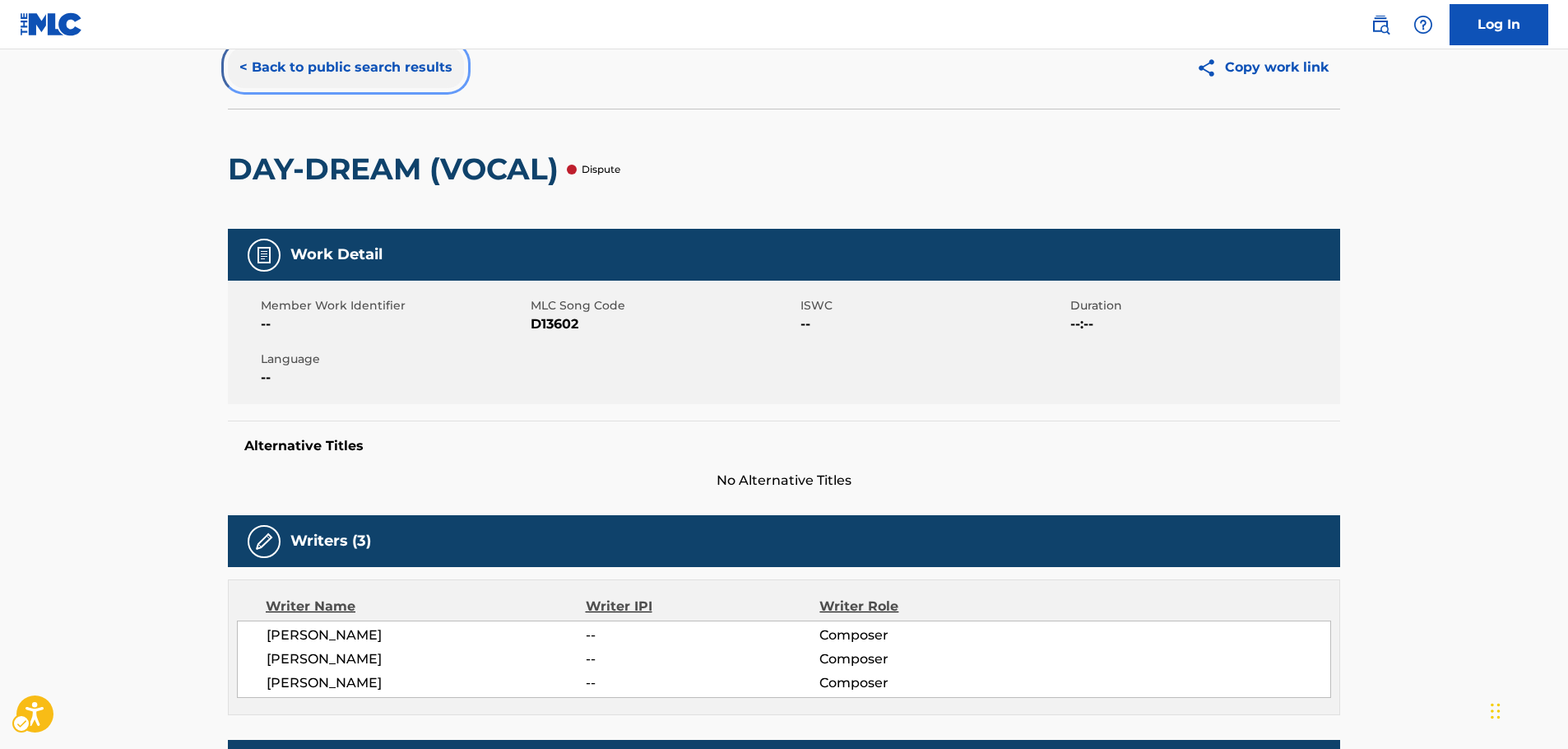
click at [334, 73] on button "< Back to public search results" at bounding box center [346, 67] width 237 height 41
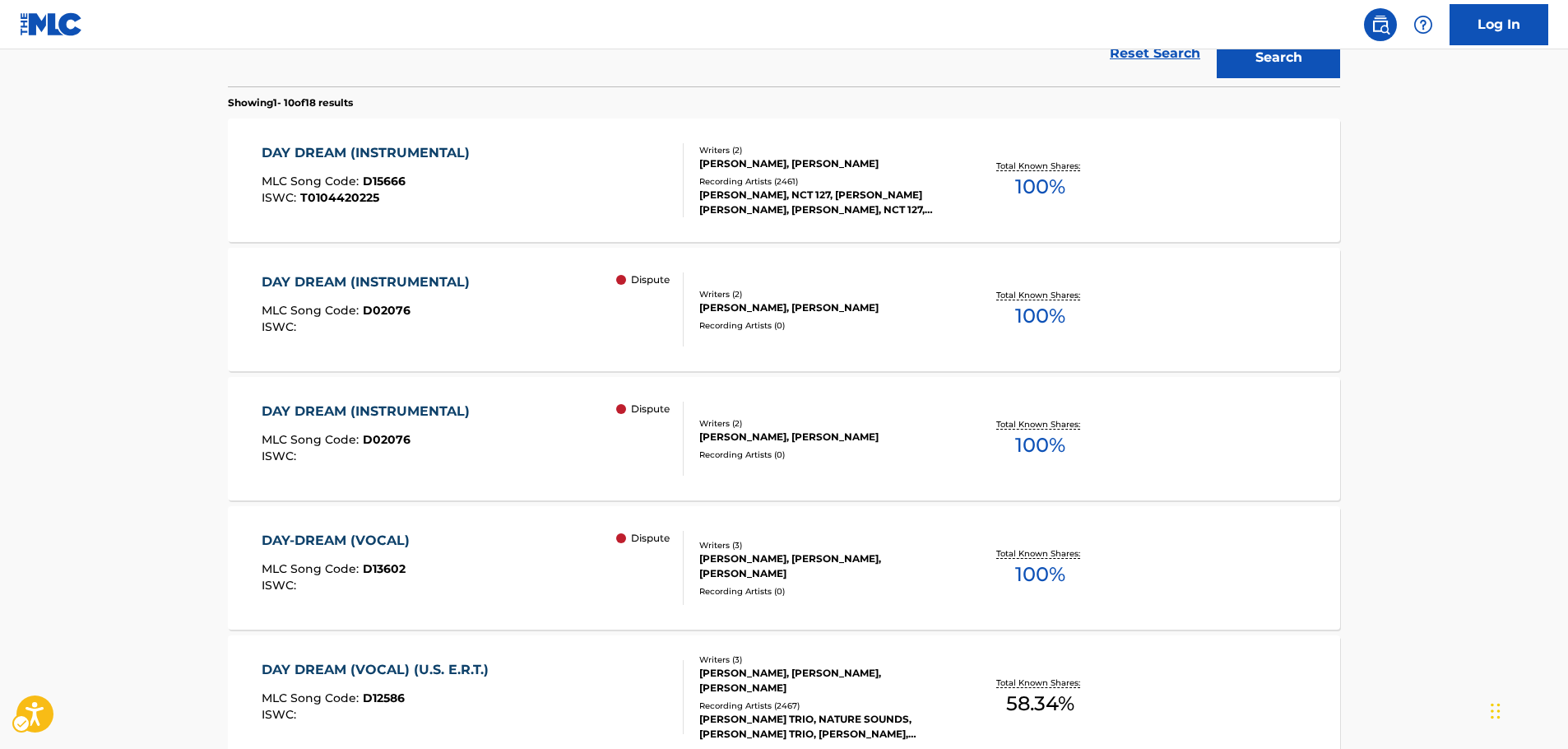
scroll to position [487, 0]
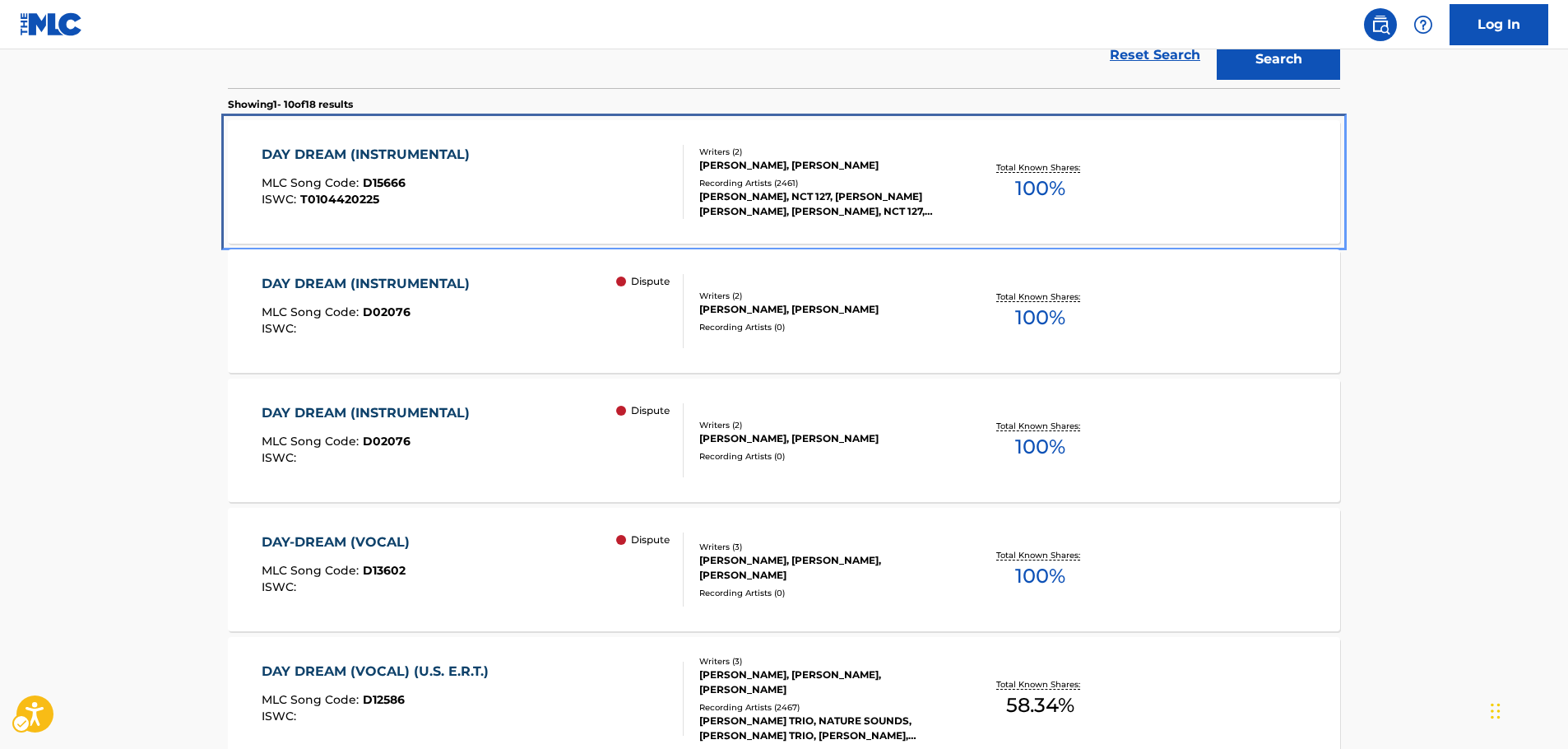
click at [504, 186] on div "DAY DREAM (INSTRUMENTAL) MLC Song Code : D15666 ISWC : T0104420225" at bounding box center [473, 181] width 423 height 74
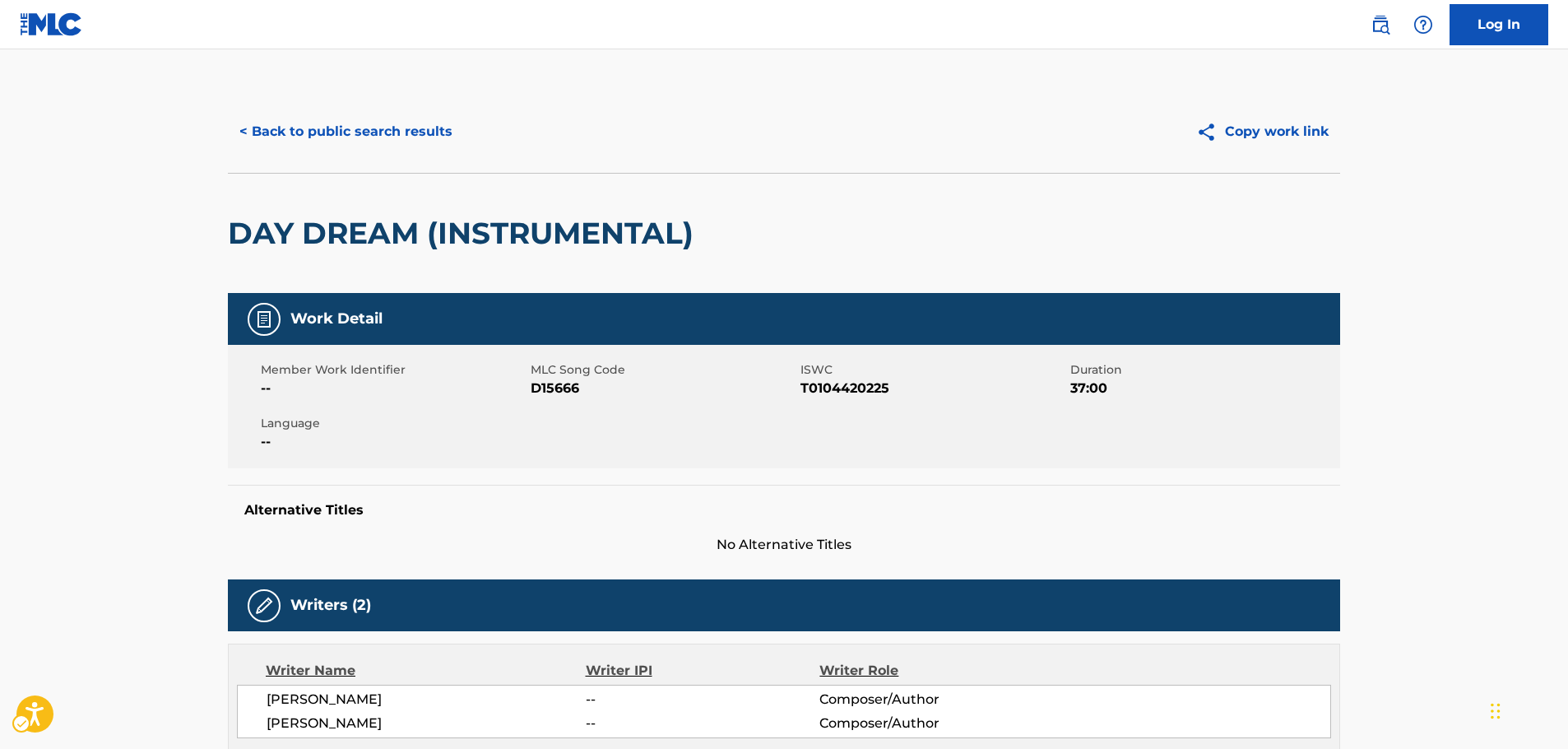
click at [560, 386] on span "MLC Song Code - D15666" at bounding box center [663, 388] width 265 height 20
click at [824, 390] on span "ISWC - T0104420225" at bounding box center [933, 388] width 265 height 20
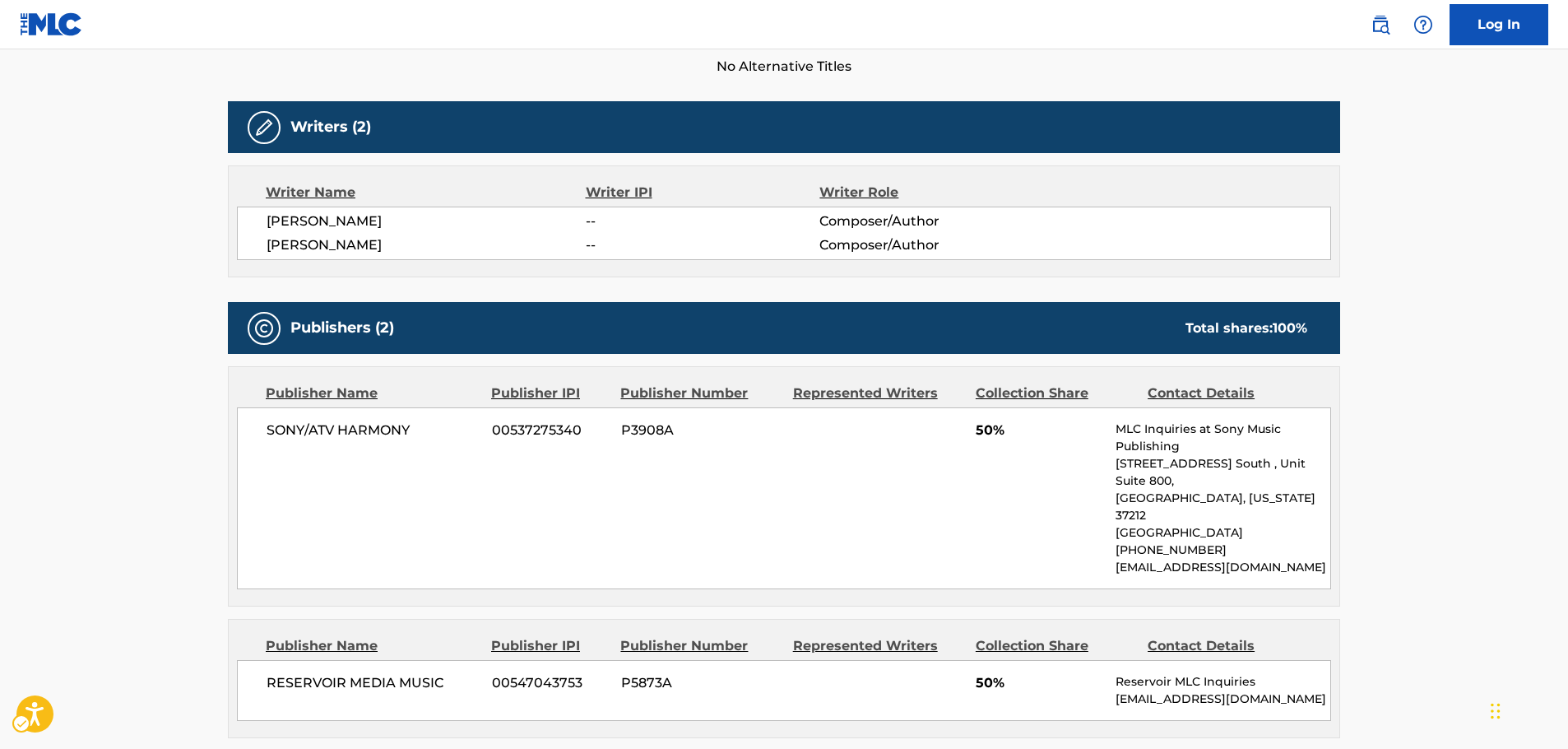
scroll to position [493, 0]
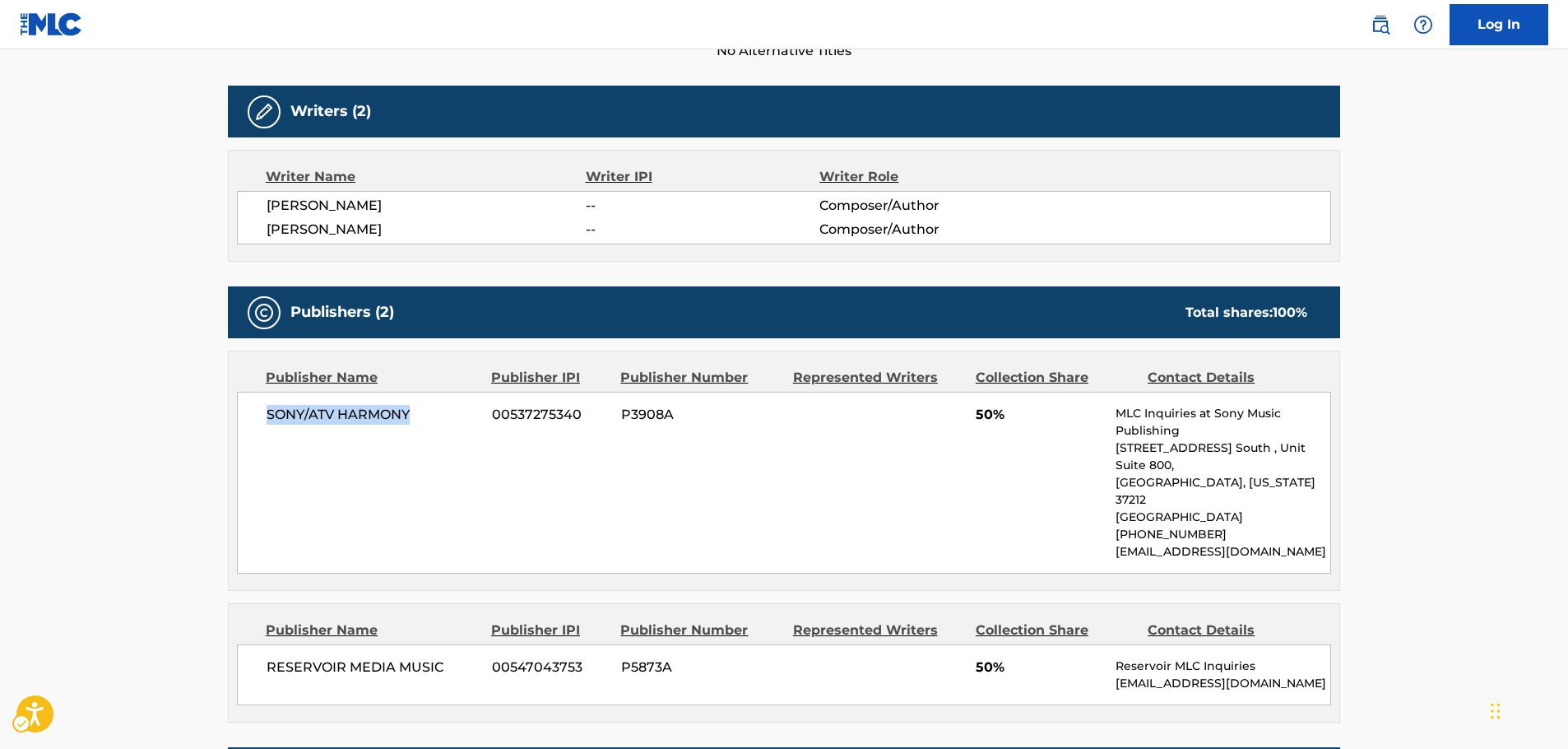
drag, startPoint x: 434, startPoint y: 438, endPoint x: 67, endPoint y: 428, distance: 367.1
click at [237, 422] on div "SONY/ATV HARMONY 00537275340 P3908A 50% MLC Inquiries at Sony Music Publishing …" at bounding box center [783, 483] width 1094 height 182
drag, startPoint x: 469, startPoint y: 641, endPoint x: 220, endPoint y: 642, distance: 249.0
click at [225, 644] on div "< Back to public search results Copy work link DAY DREAM (INSTRUMENTAL) Work De…" at bounding box center [784, 475] width 1152 height 1756
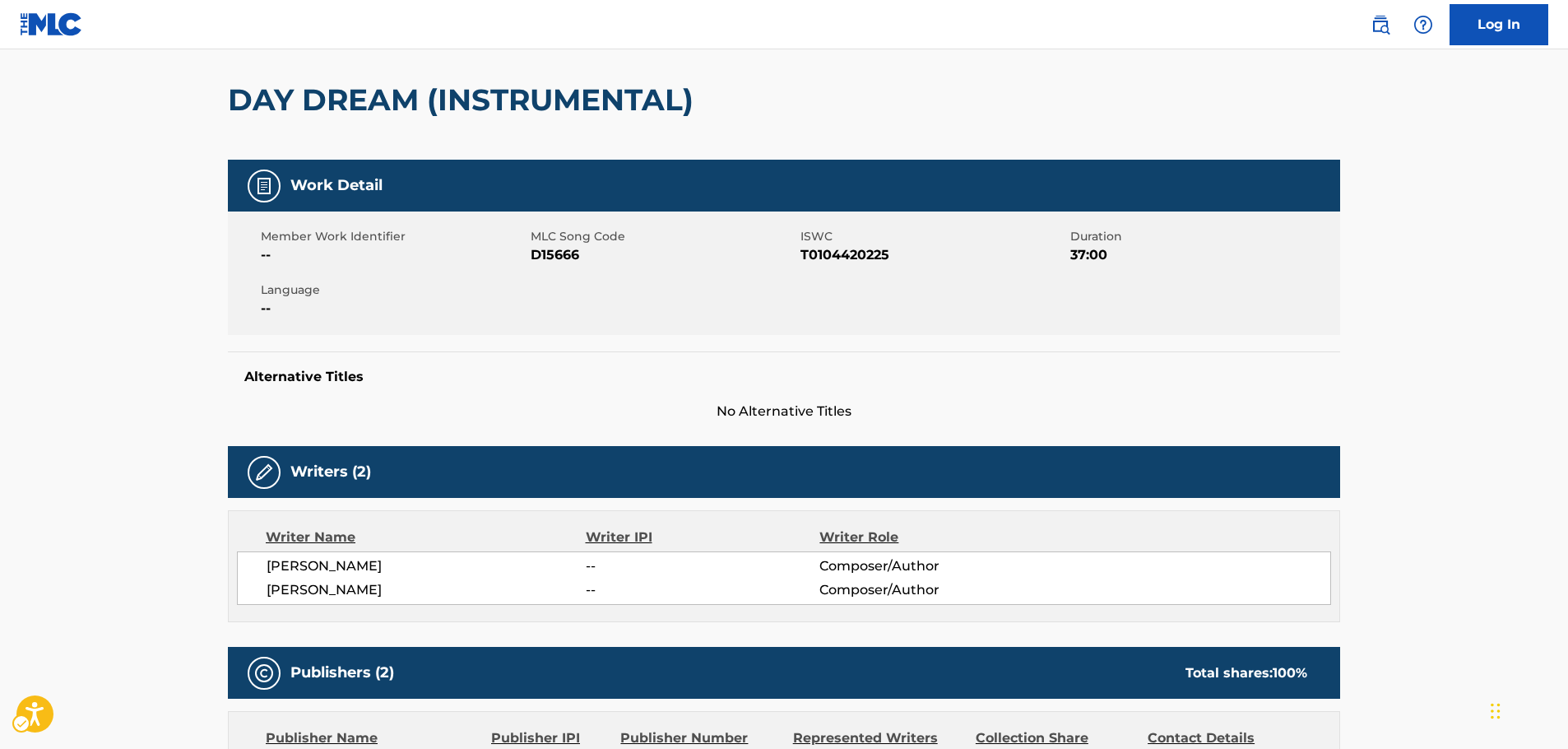
scroll to position [0, 0]
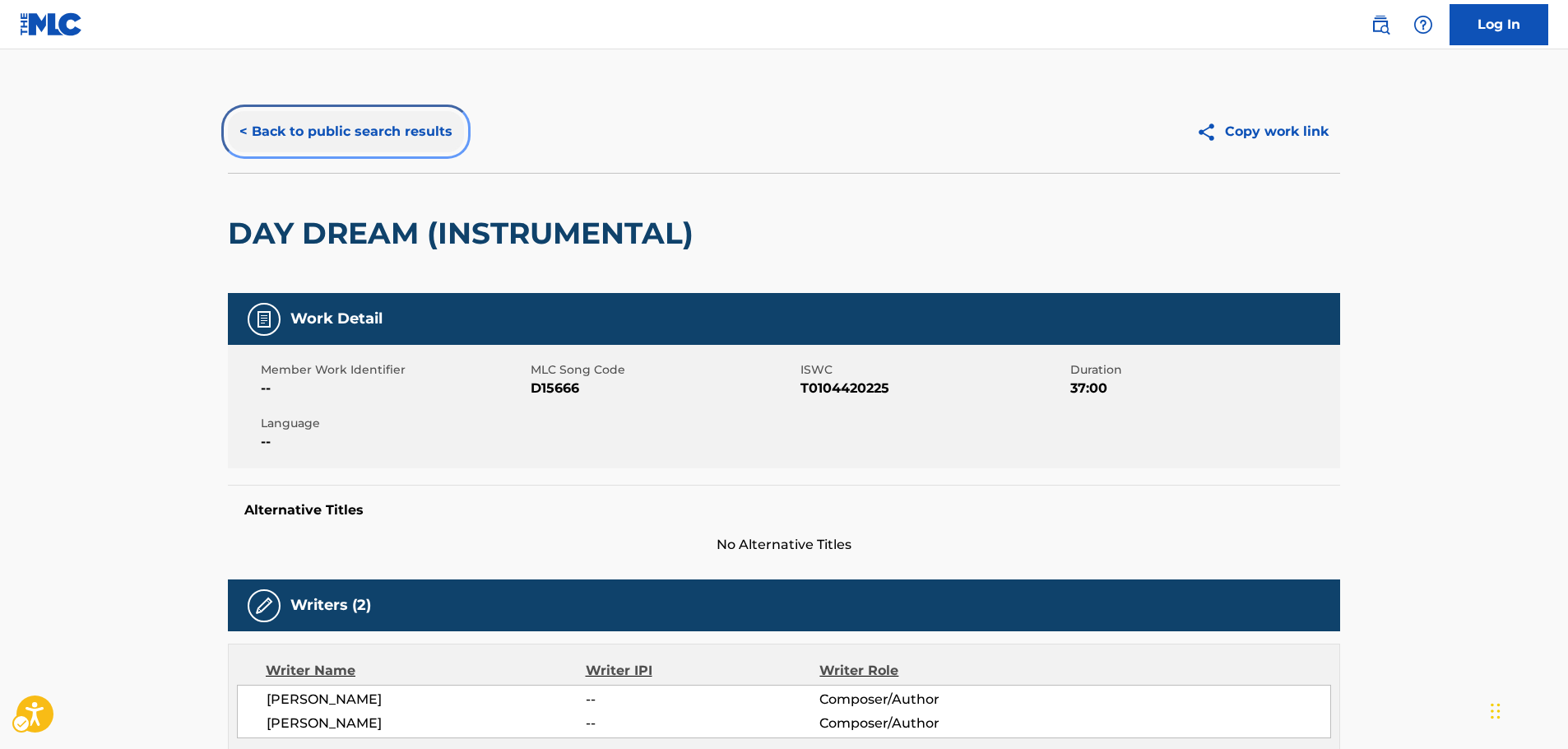
drag, startPoint x: 401, startPoint y: 125, endPoint x: 103, endPoint y: 236, distance: 318.0
click at [401, 125] on button "< Back to public search results" at bounding box center [346, 131] width 237 height 41
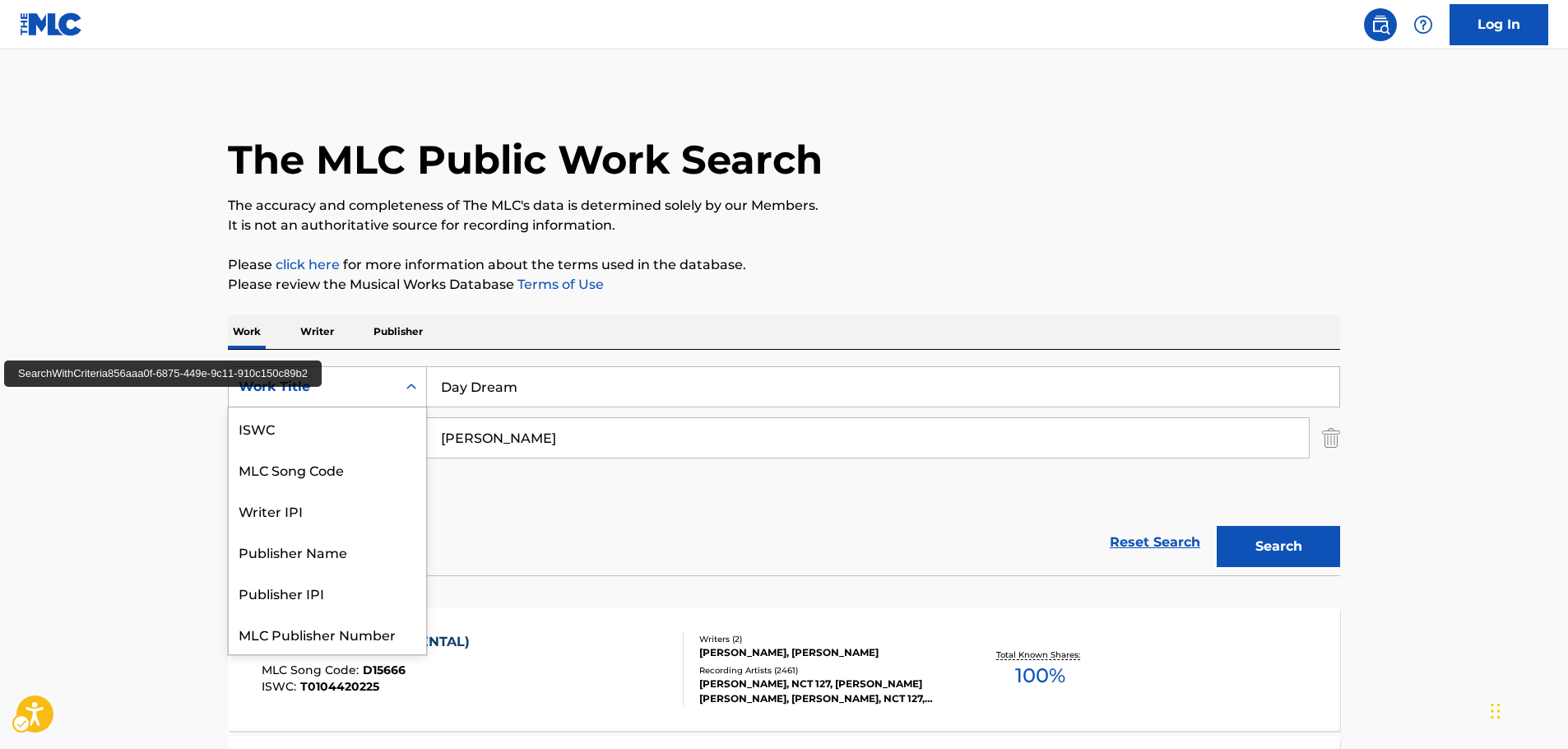
click at [399, 393] on div "Search Form" at bounding box center [412, 386] width 30 height 30
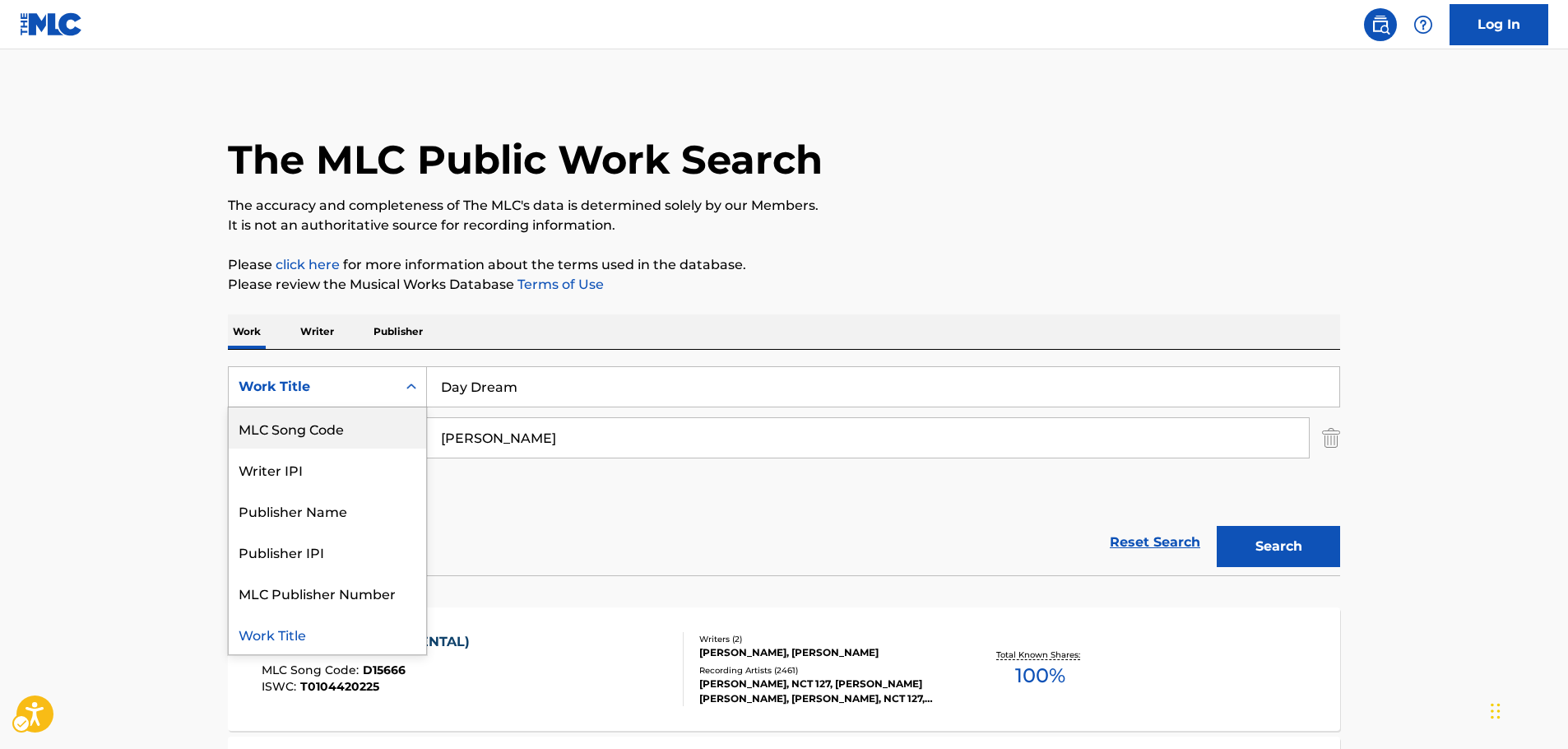
click at [310, 434] on div "MLC Song Code" at bounding box center [327, 427] width 197 height 41
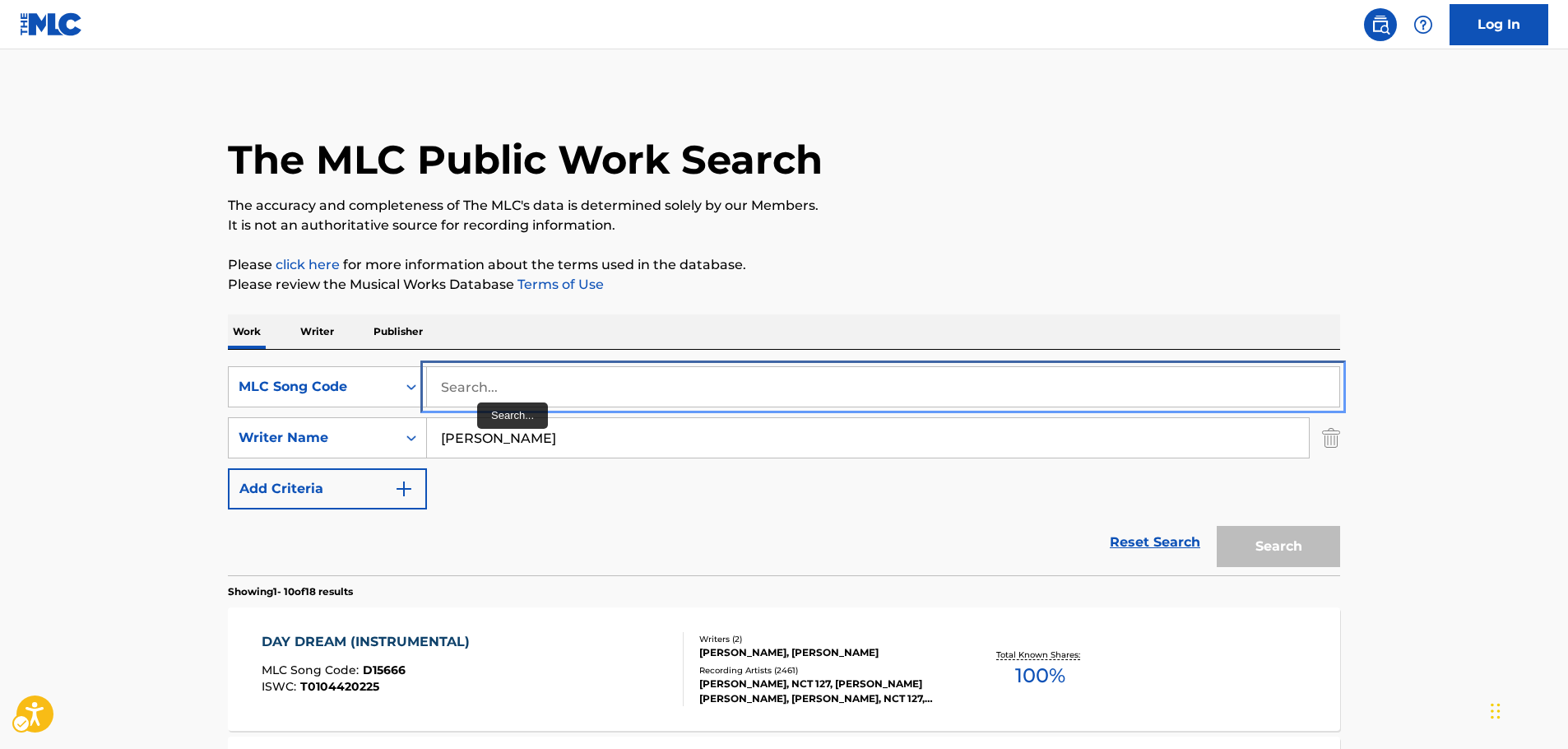
paste input "D15182"
type input "D15182"
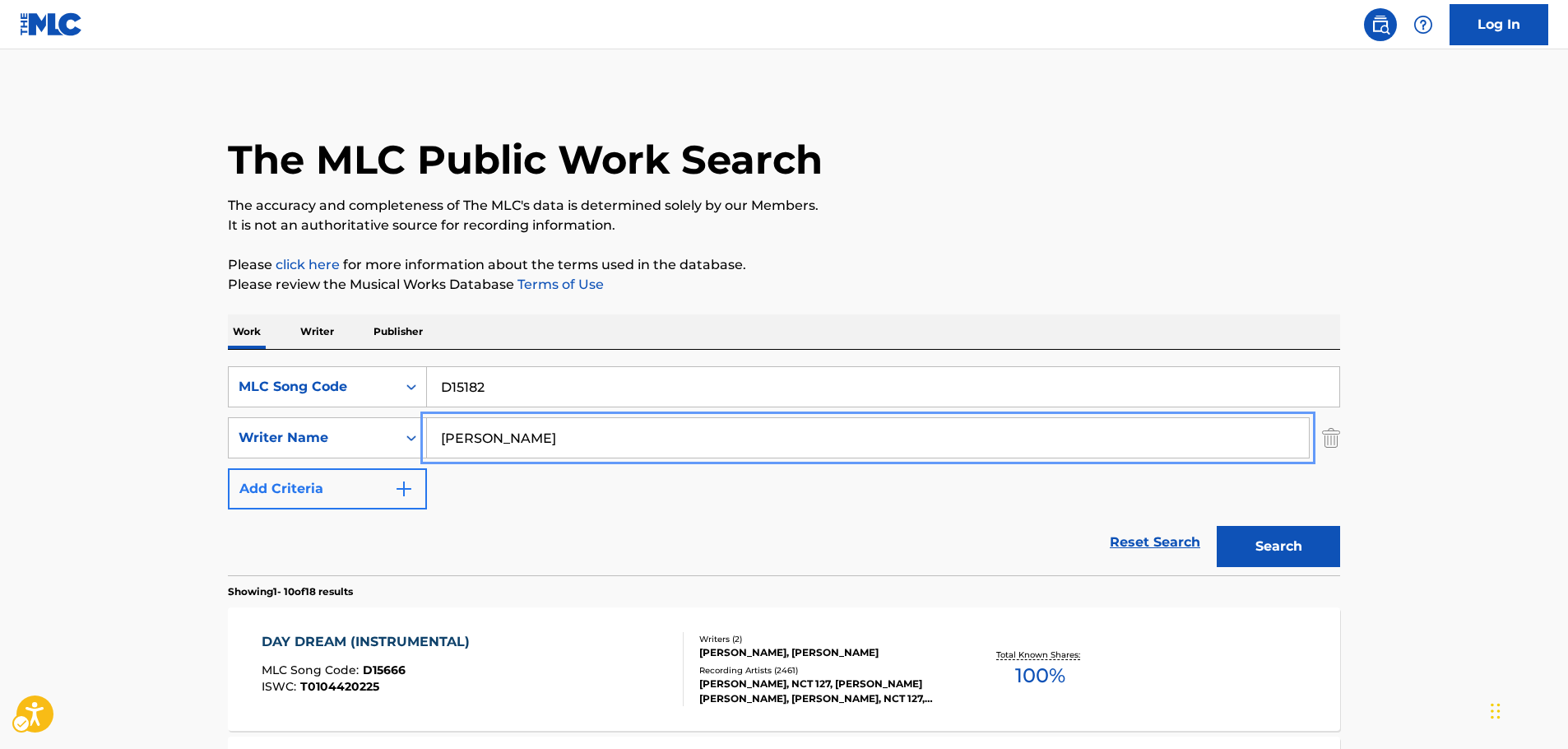
drag, startPoint x: 507, startPoint y: 445, endPoint x: 261, endPoint y: 471, distance: 247.4
click at [1217, 526] on button "Search" at bounding box center [1278, 546] width 124 height 41
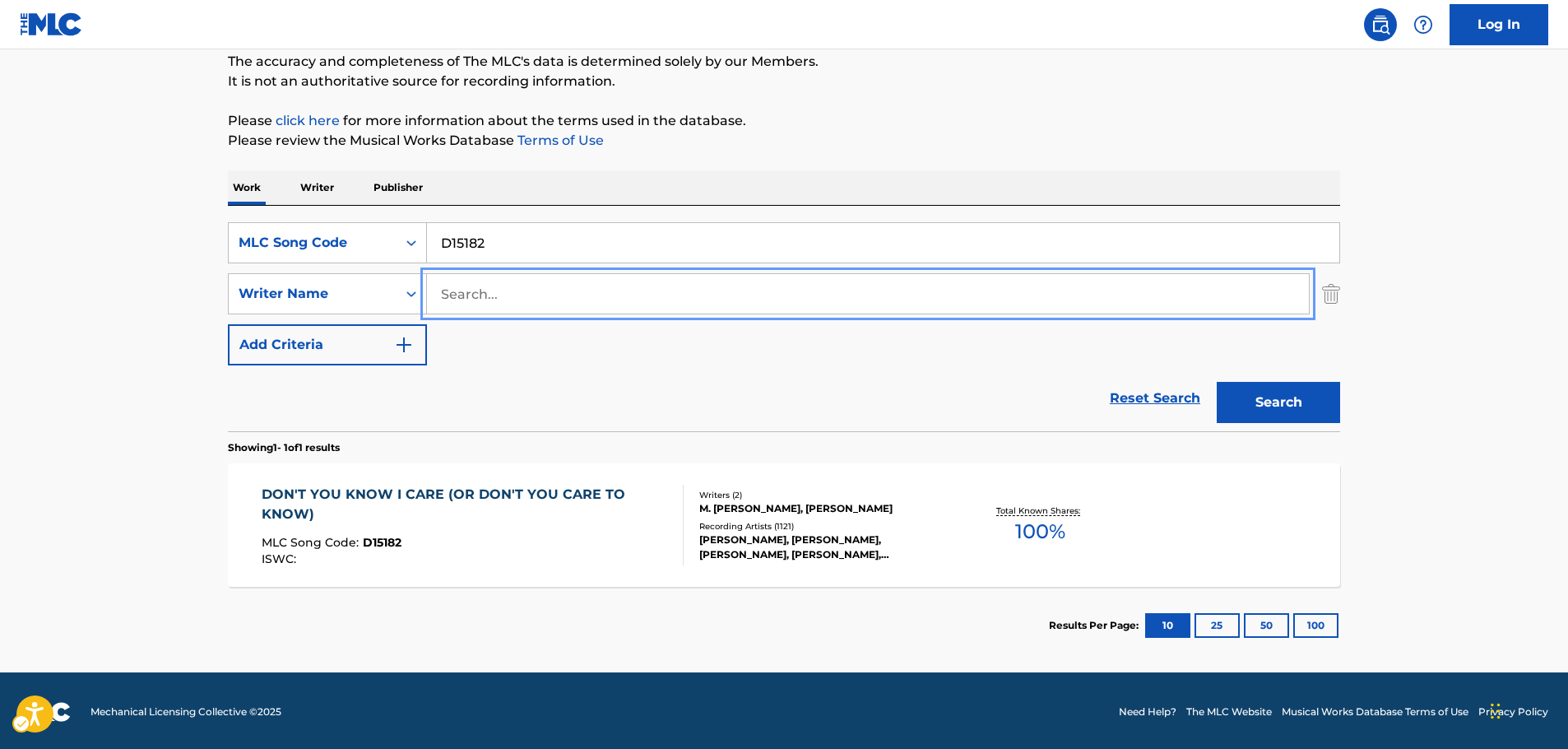
scroll to position [146, 0]
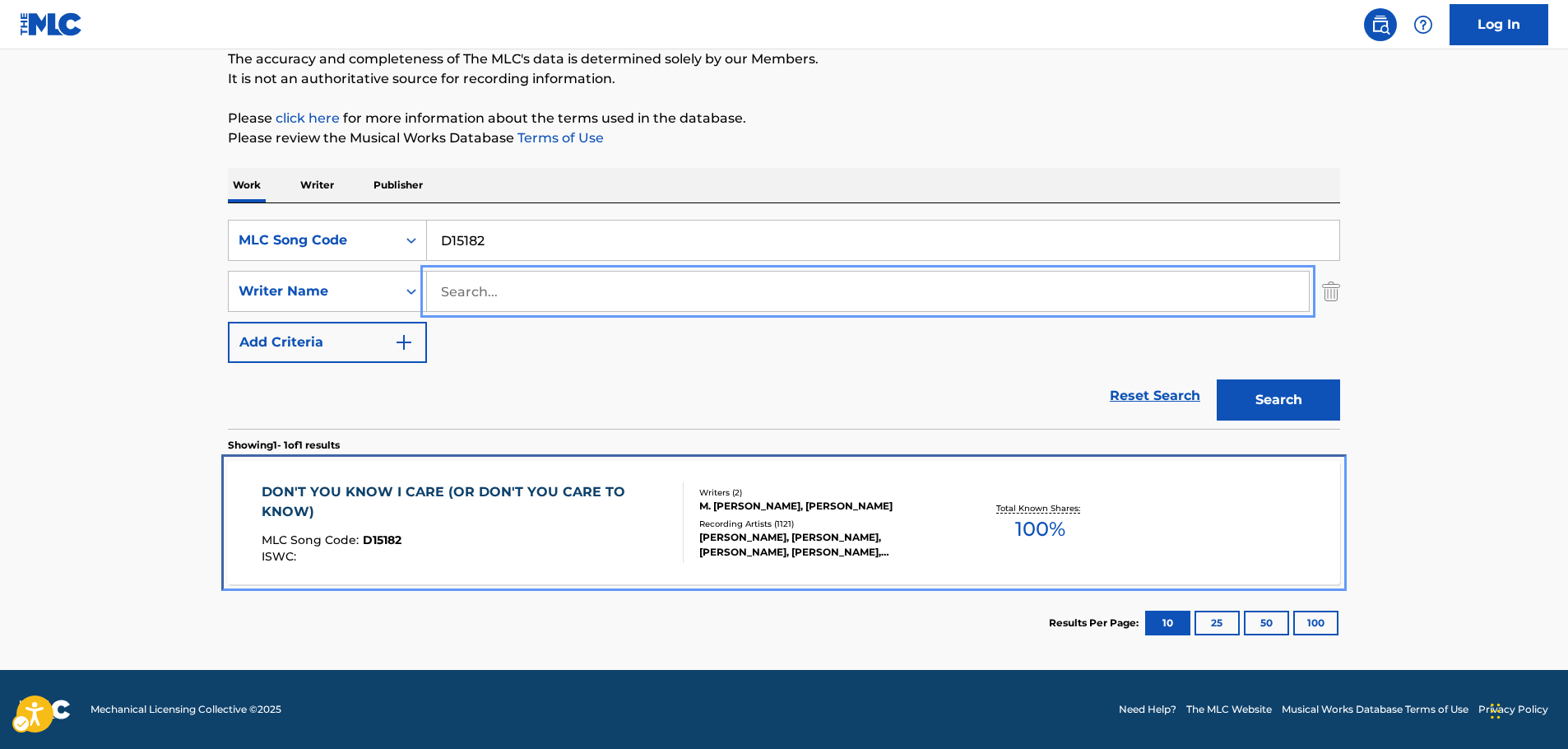
click at [456, 521] on div "DON'T YOU KNOW I CARE (OR DON'T YOU CARE TO KNOW) MLC Song Code : D15182 ISWC :" at bounding box center [466, 522] width 409 height 81
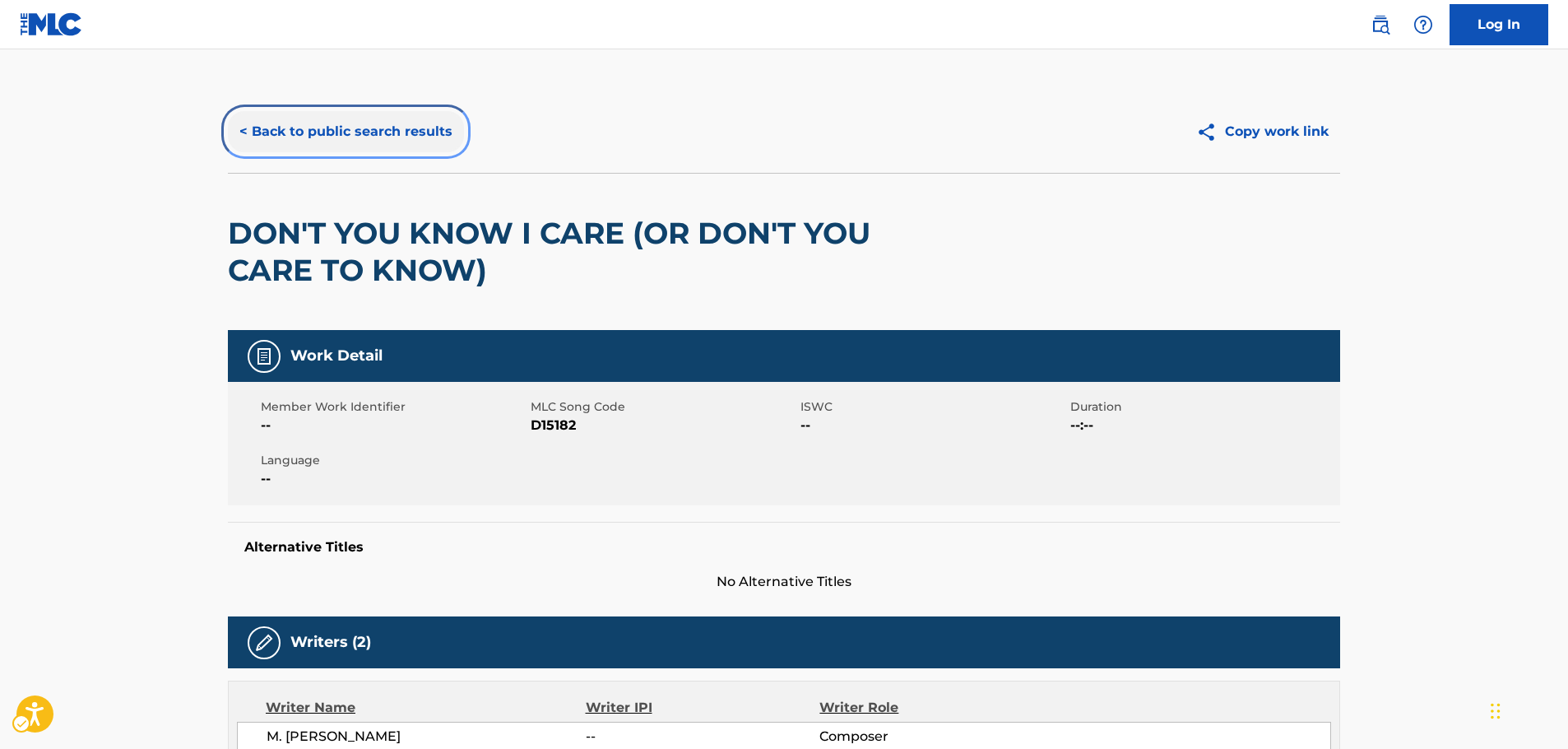
click at [353, 115] on button "< Back to public search results" at bounding box center [346, 131] width 237 height 41
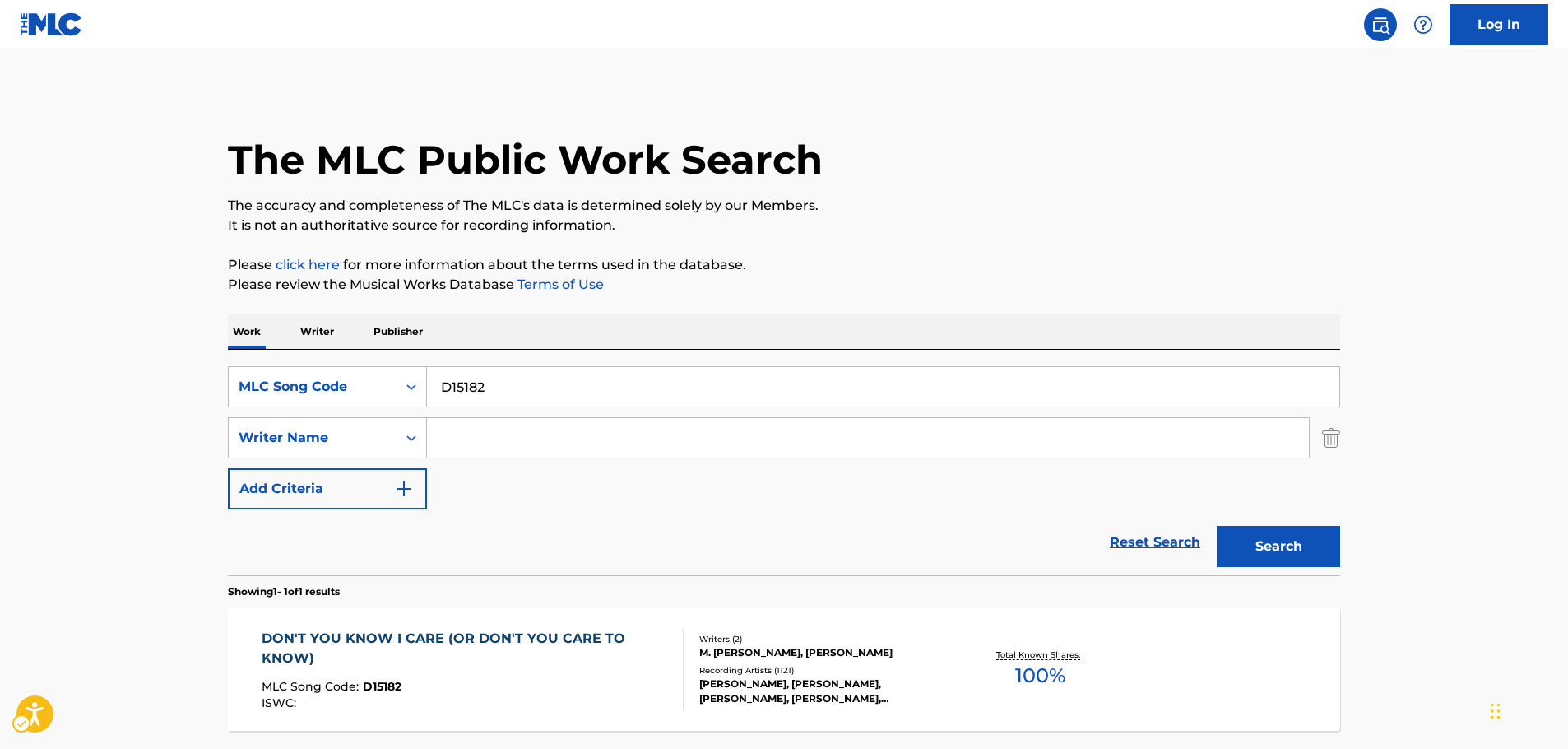
scroll to position [53, 0]
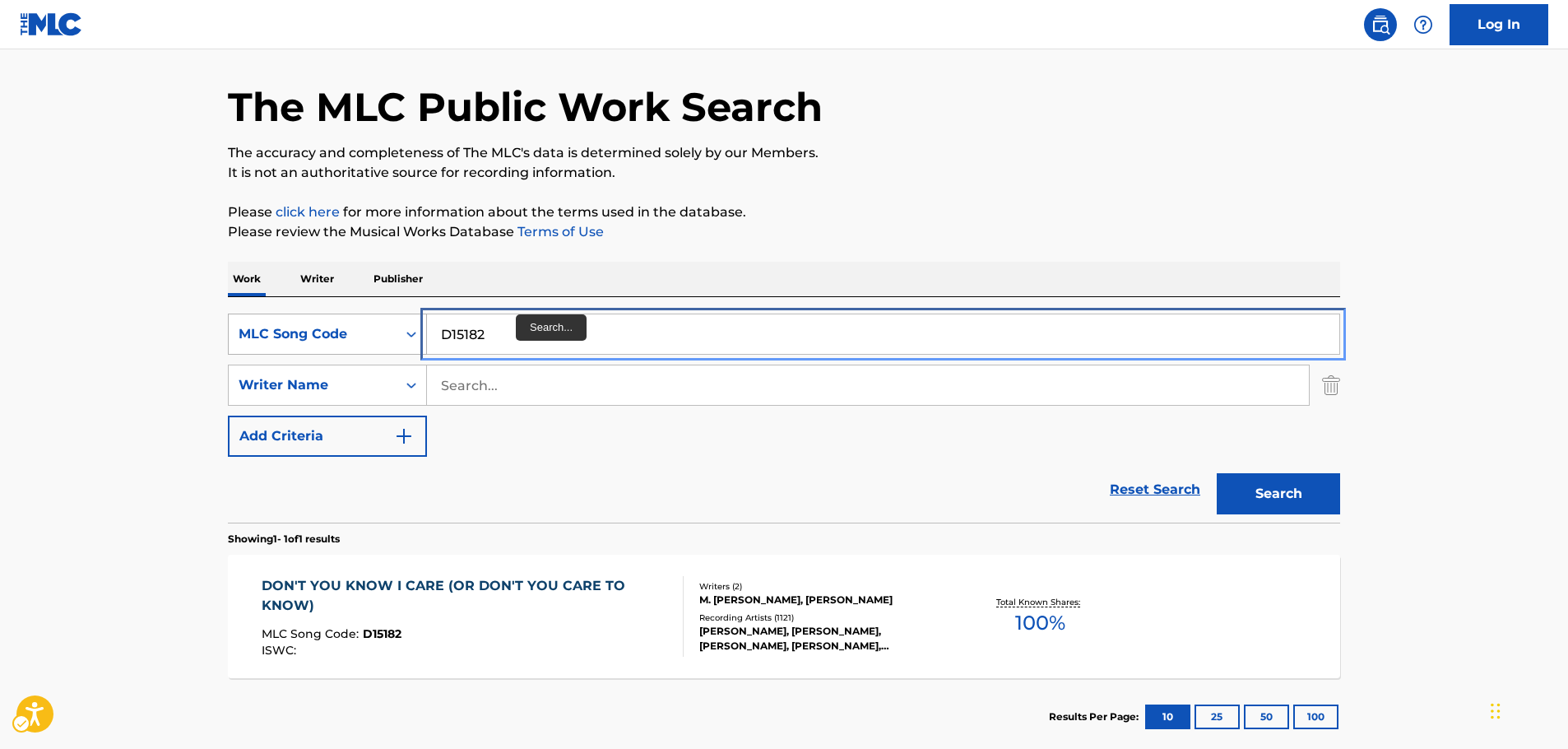
drag, startPoint x: 350, startPoint y: 333, endPoint x: 331, endPoint y: 334, distance: 19.0
paste input "A14708"
type input "A14708"
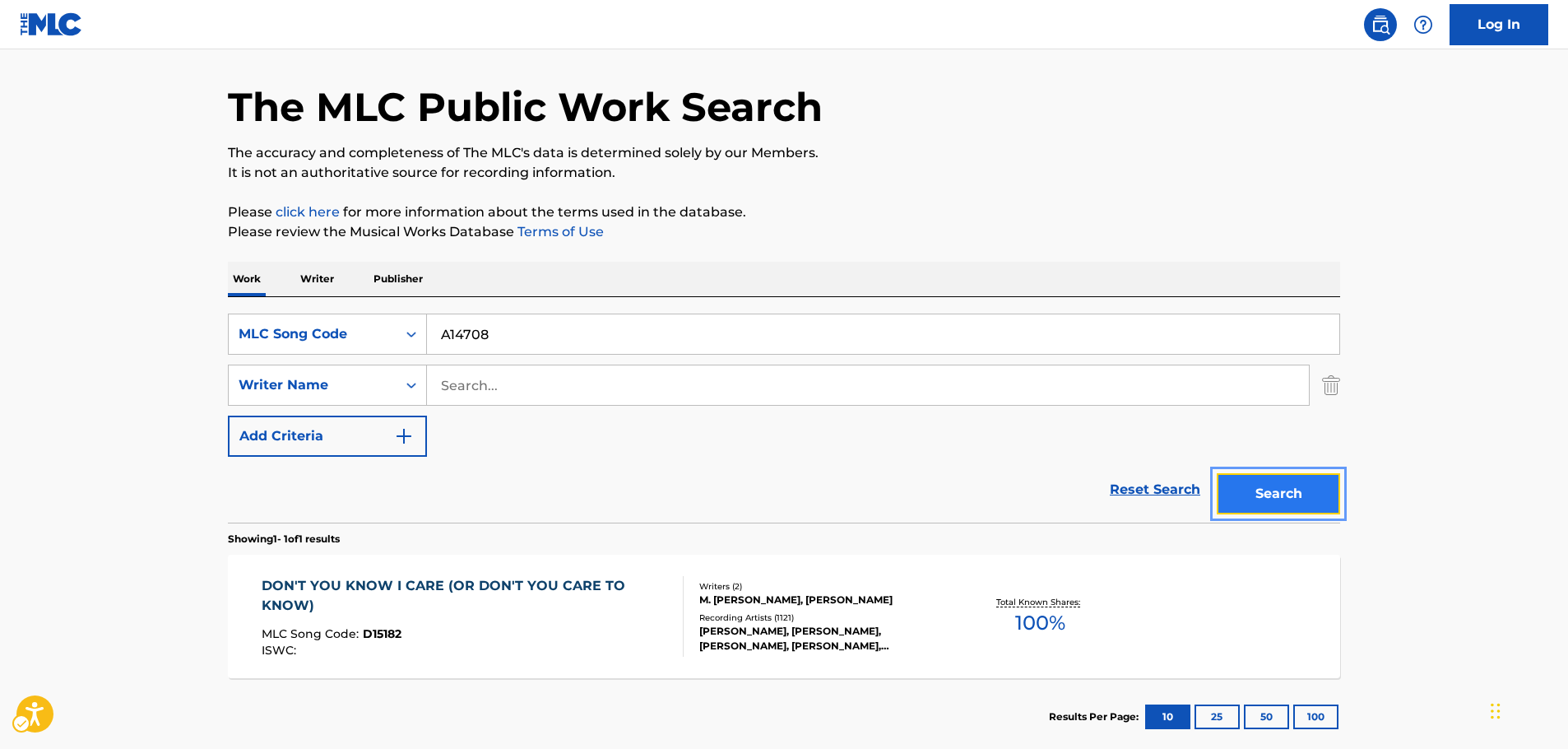
click at [1267, 497] on button "Search" at bounding box center [1278, 493] width 124 height 41
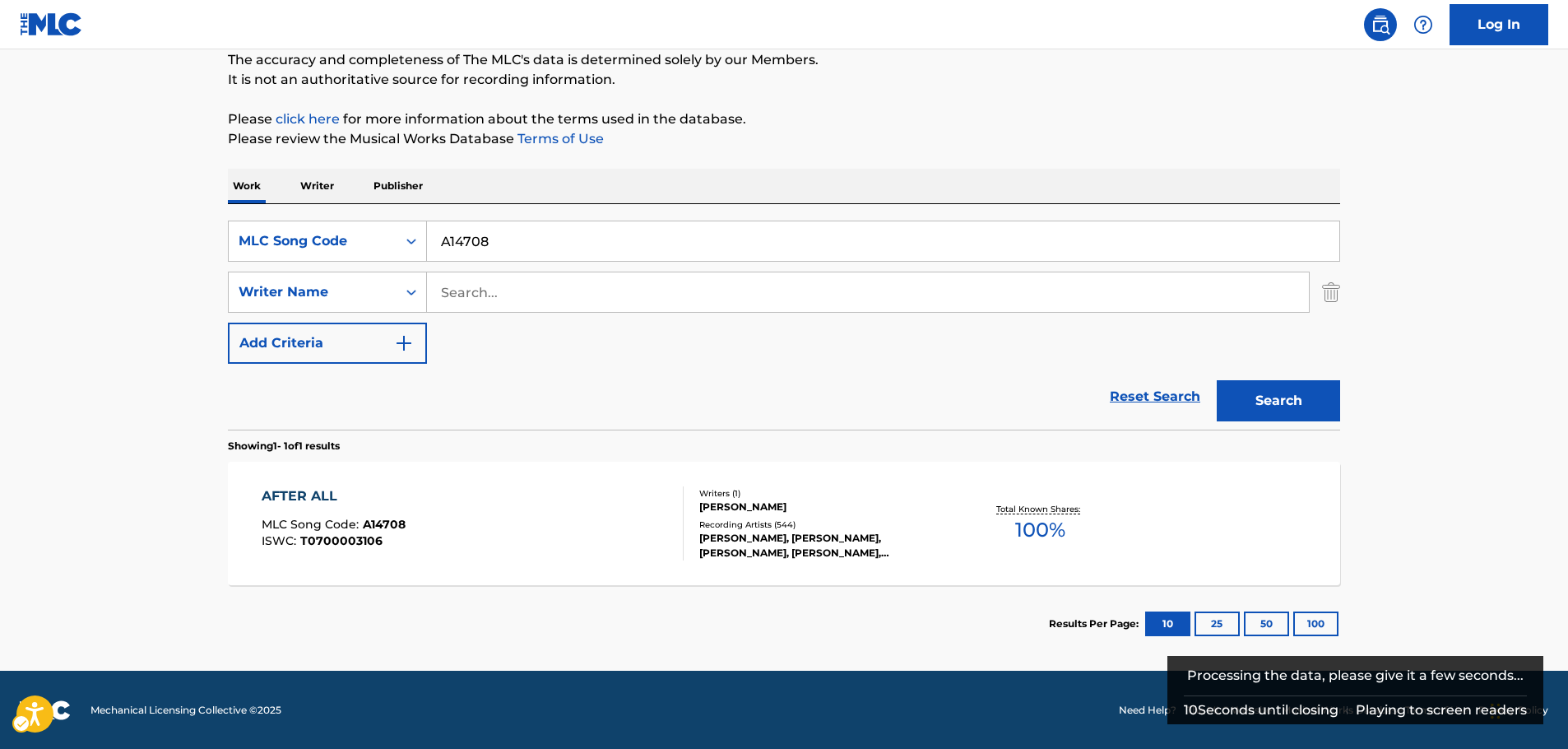
scroll to position [146, 0]
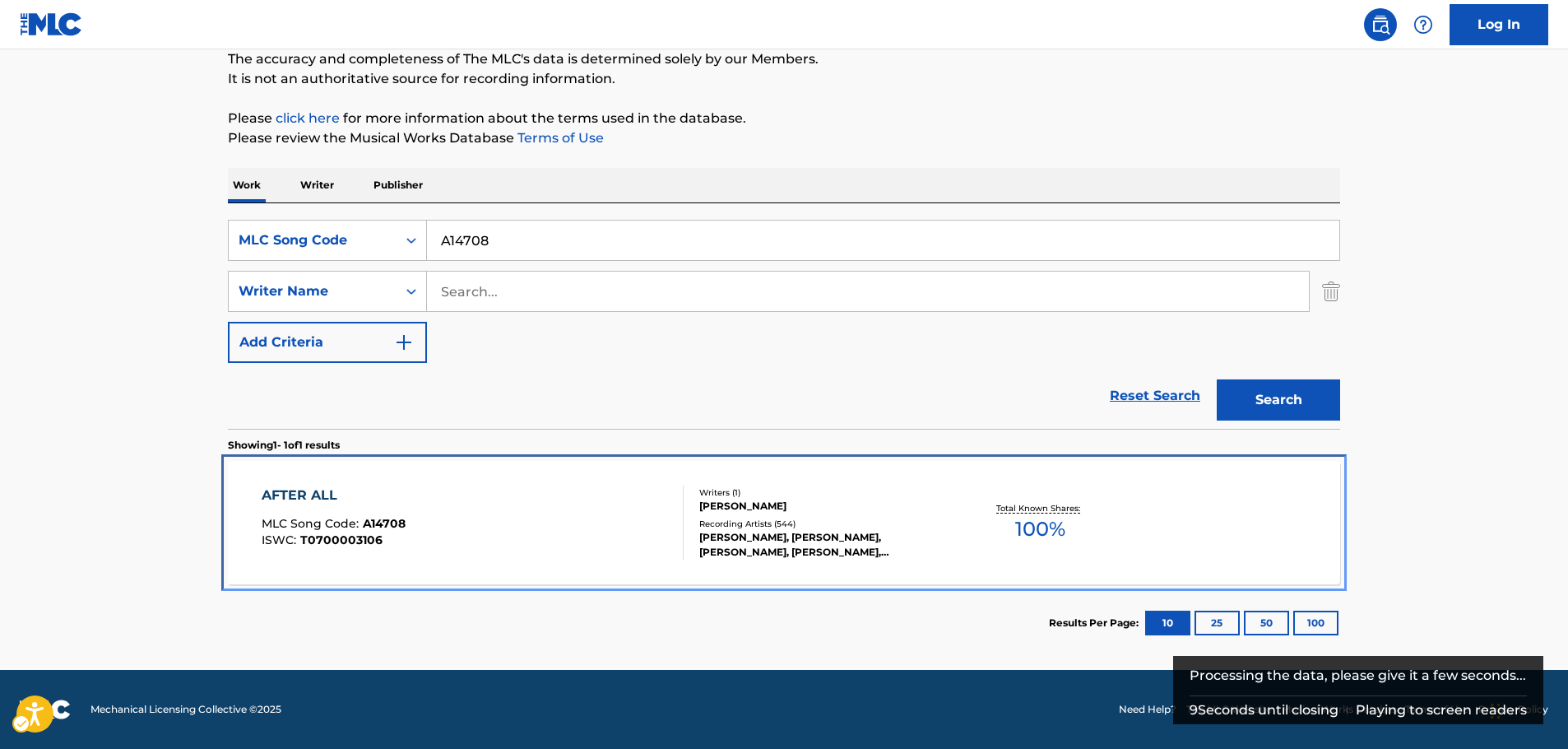
click at [452, 532] on div "AFTER ALL MLC Song Code : A14708 ISWC : T0700003106" at bounding box center [473, 522] width 423 height 74
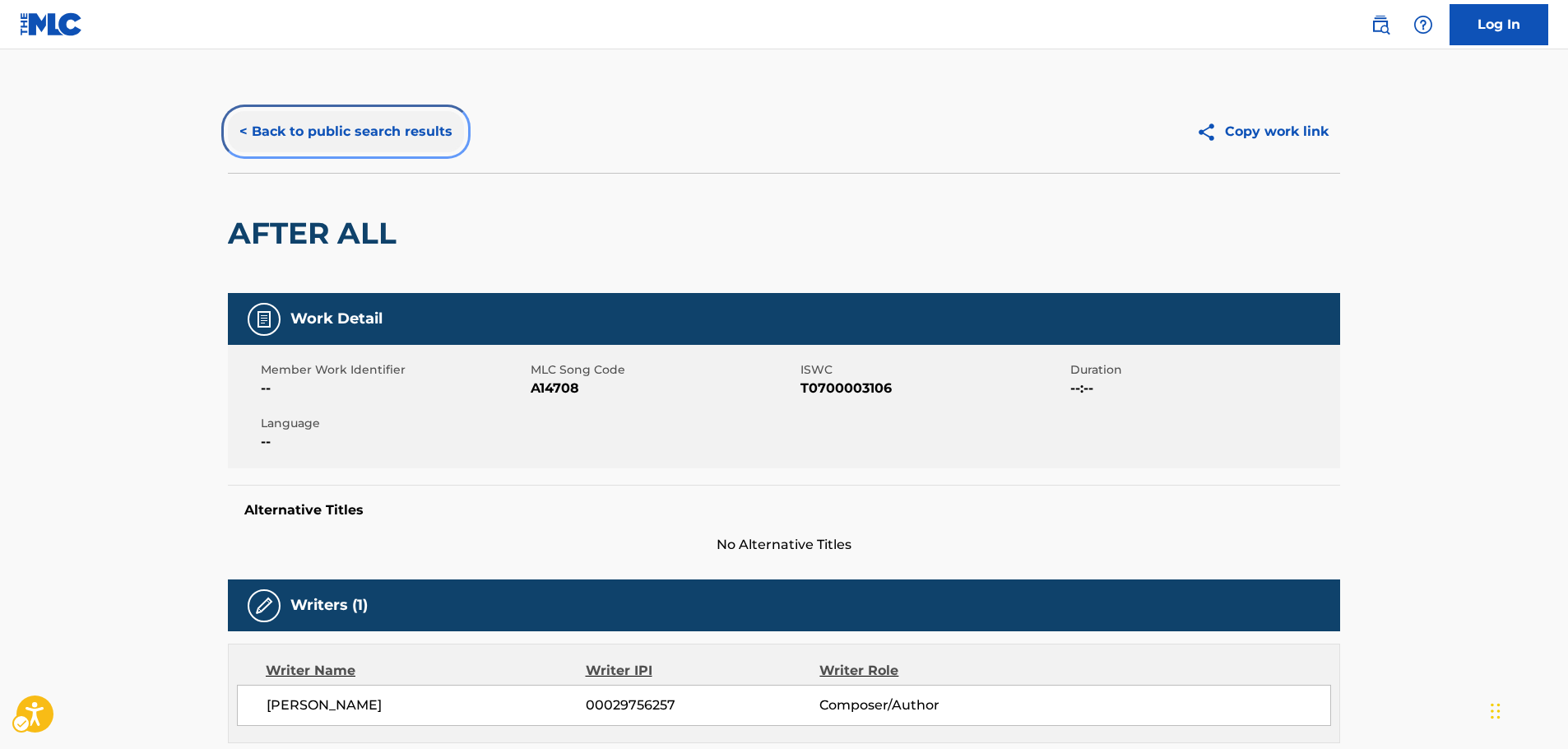
click at [250, 140] on button "< Back to public search results" at bounding box center [346, 131] width 237 height 41
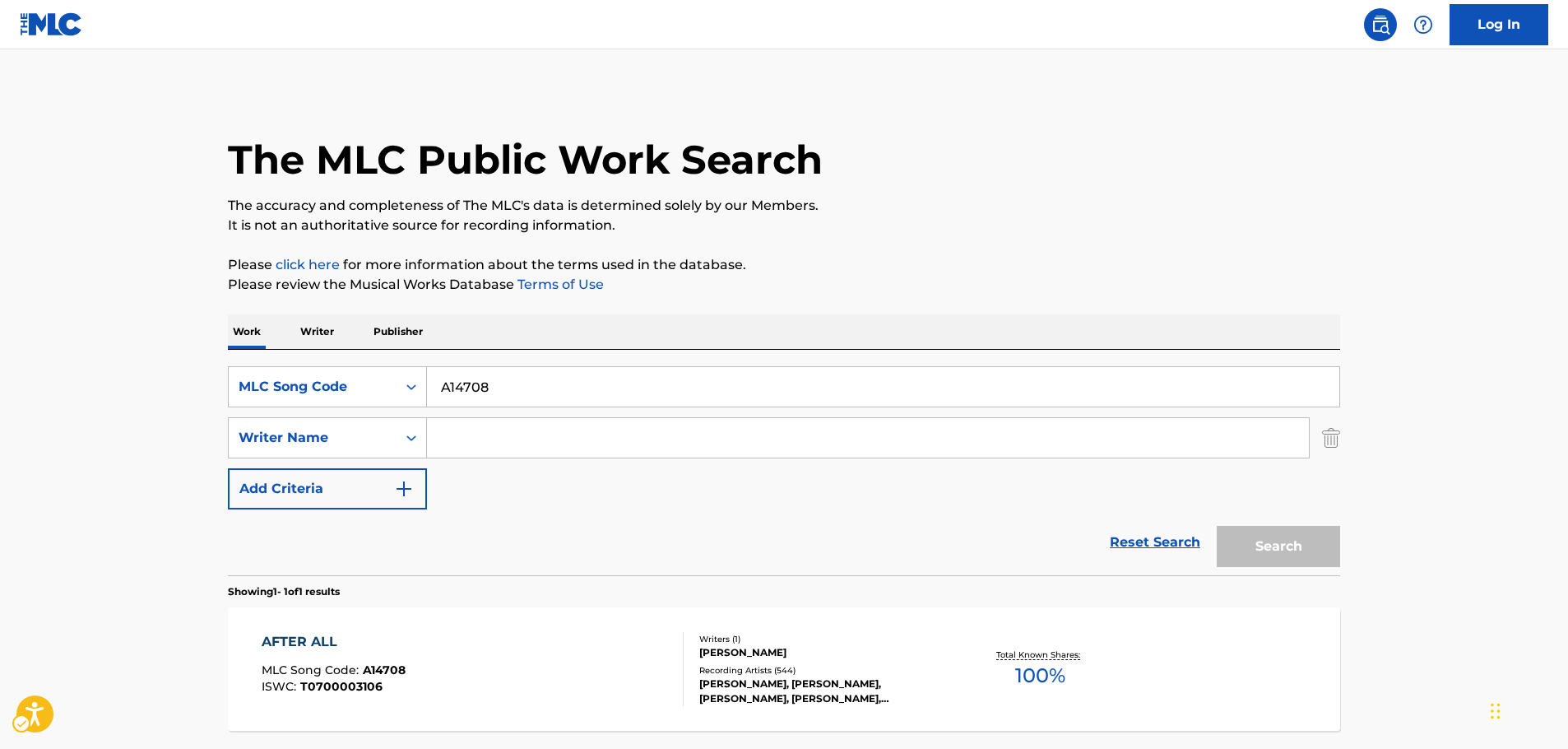
scroll to position [53, 0]
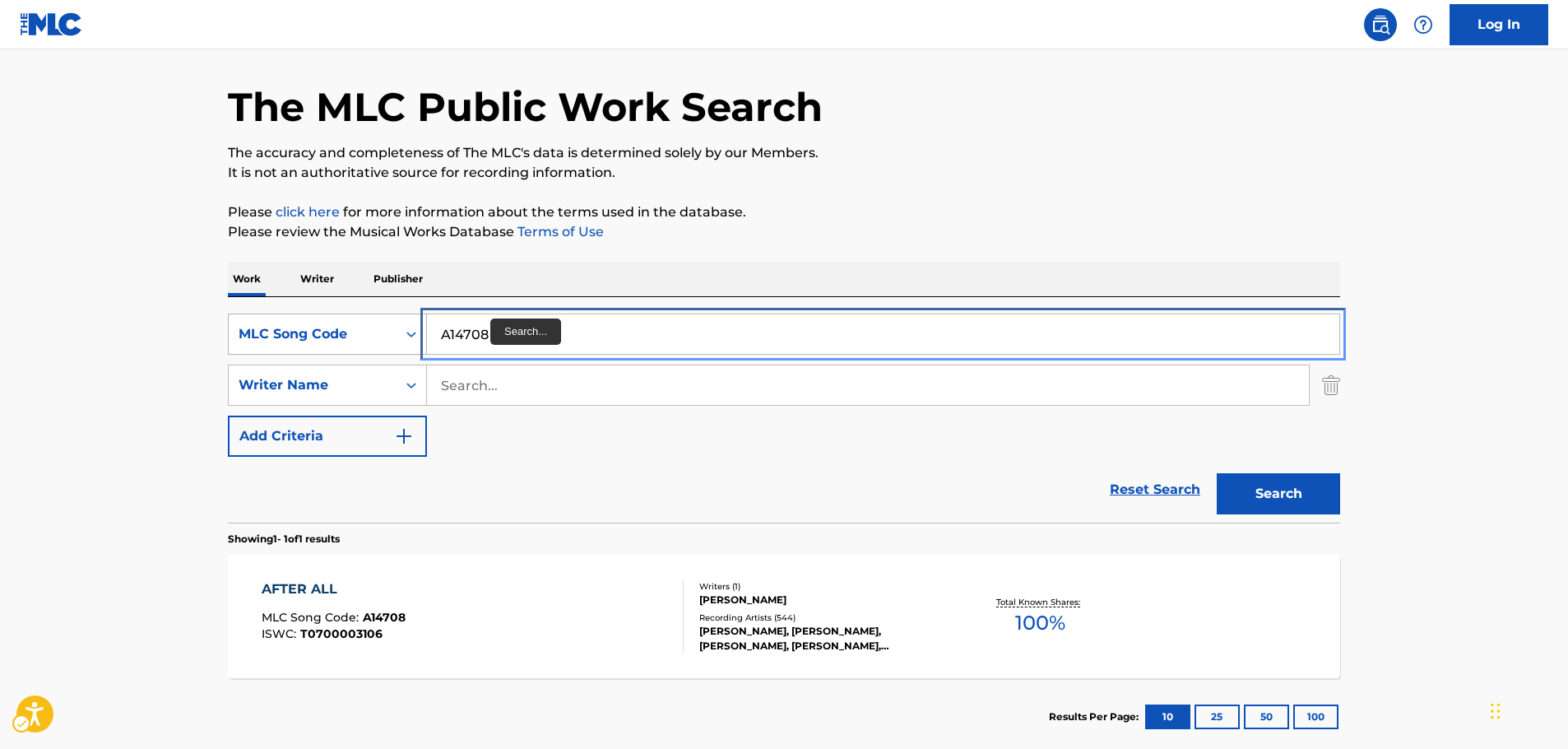
drag, startPoint x: 371, startPoint y: 344, endPoint x: 308, endPoint y: 344, distance: 63.0
paste input "D12586"
type input "D12586"
click at [1217, 473] on button "Search" at bounding box center [1278, 493] width 124 height 41
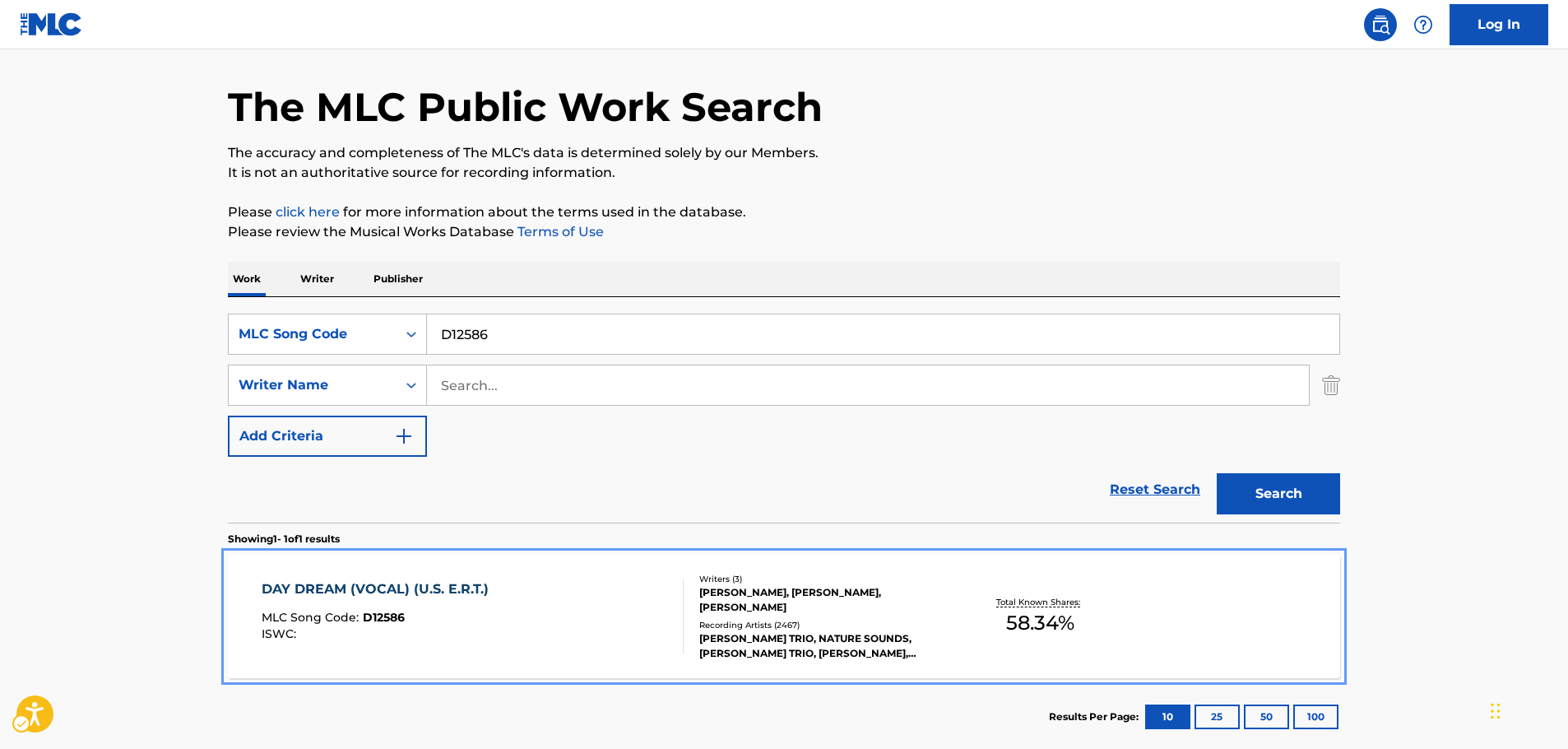
click at [485, 624] on div "MLC Song Code : D12586" at bounding box center [379, 619] width 236 height 17
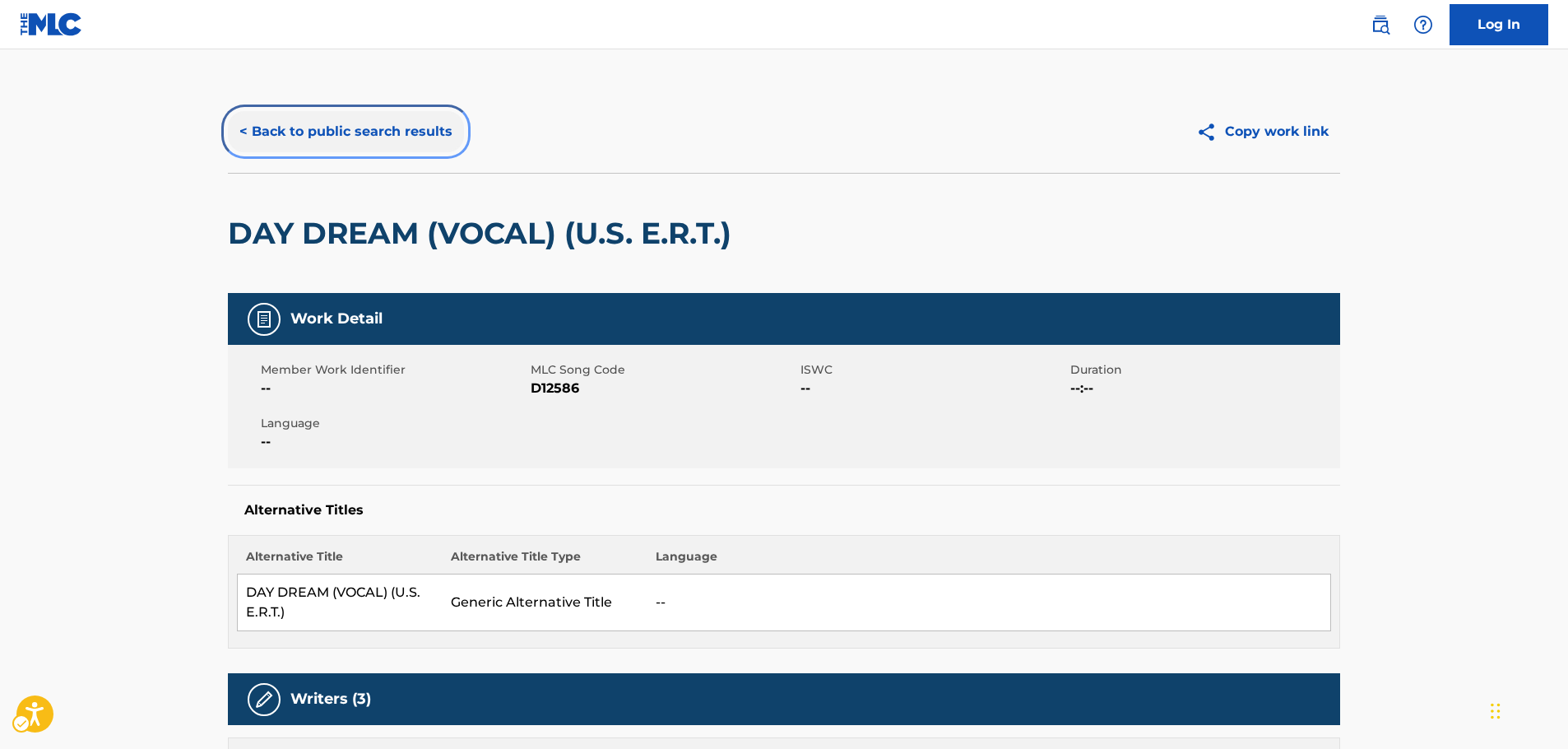
click at [333, 134] on button "< Back to public search results" at bounding box center [346, 131] width 237 height 41
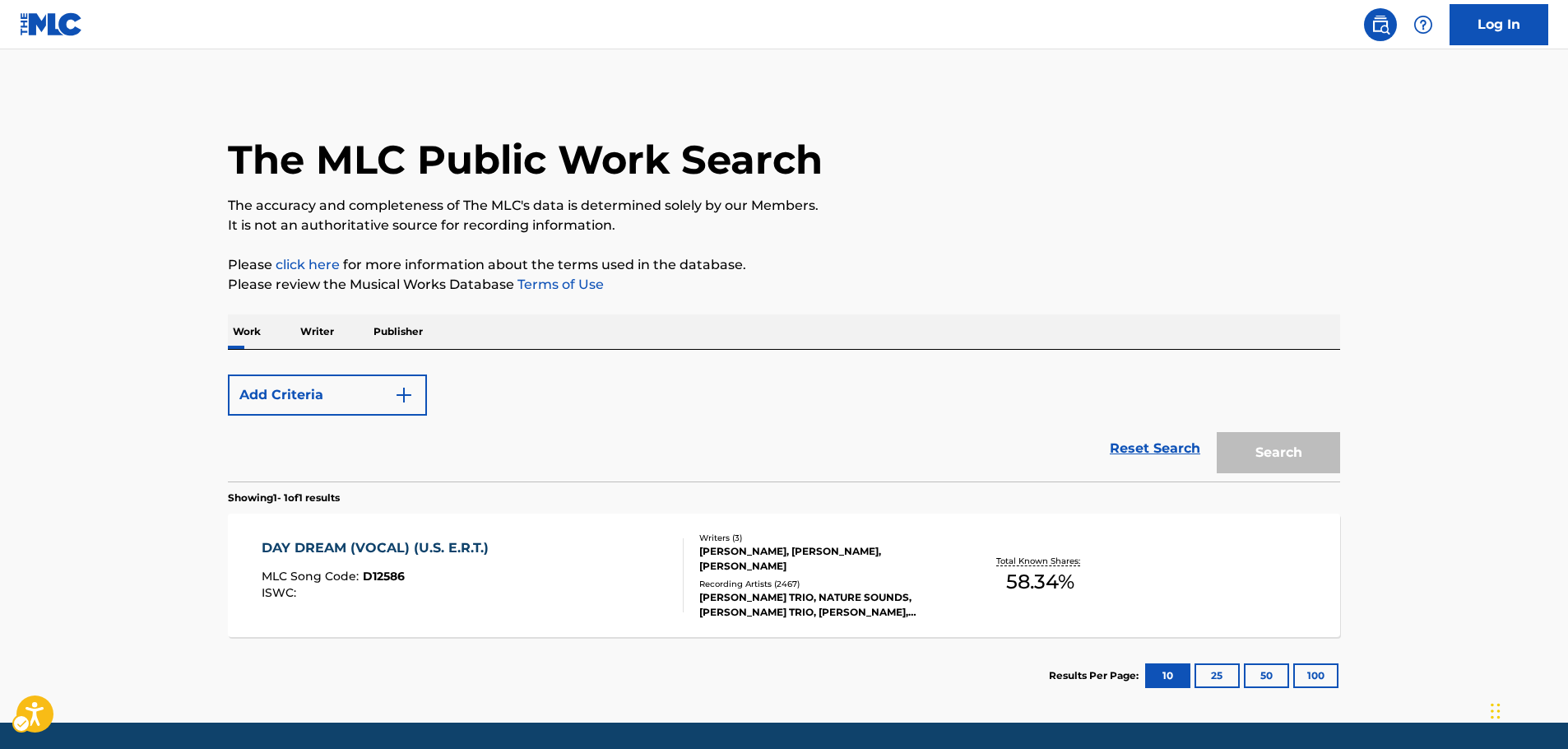
scroll to position [53, 0]
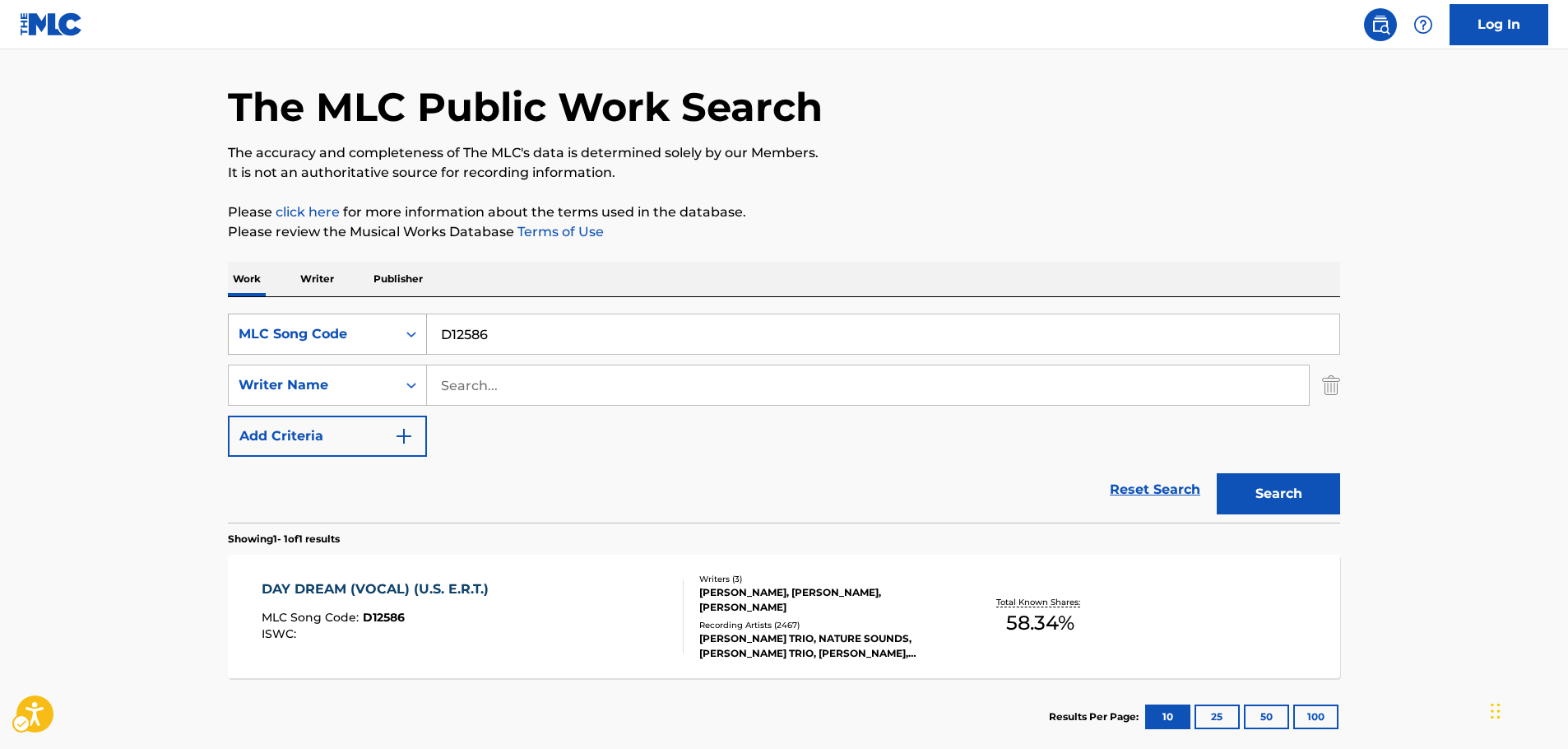
click at [382, 330] on div "MLC Song Code" at bounding box center [312, 334] width 148 height 20
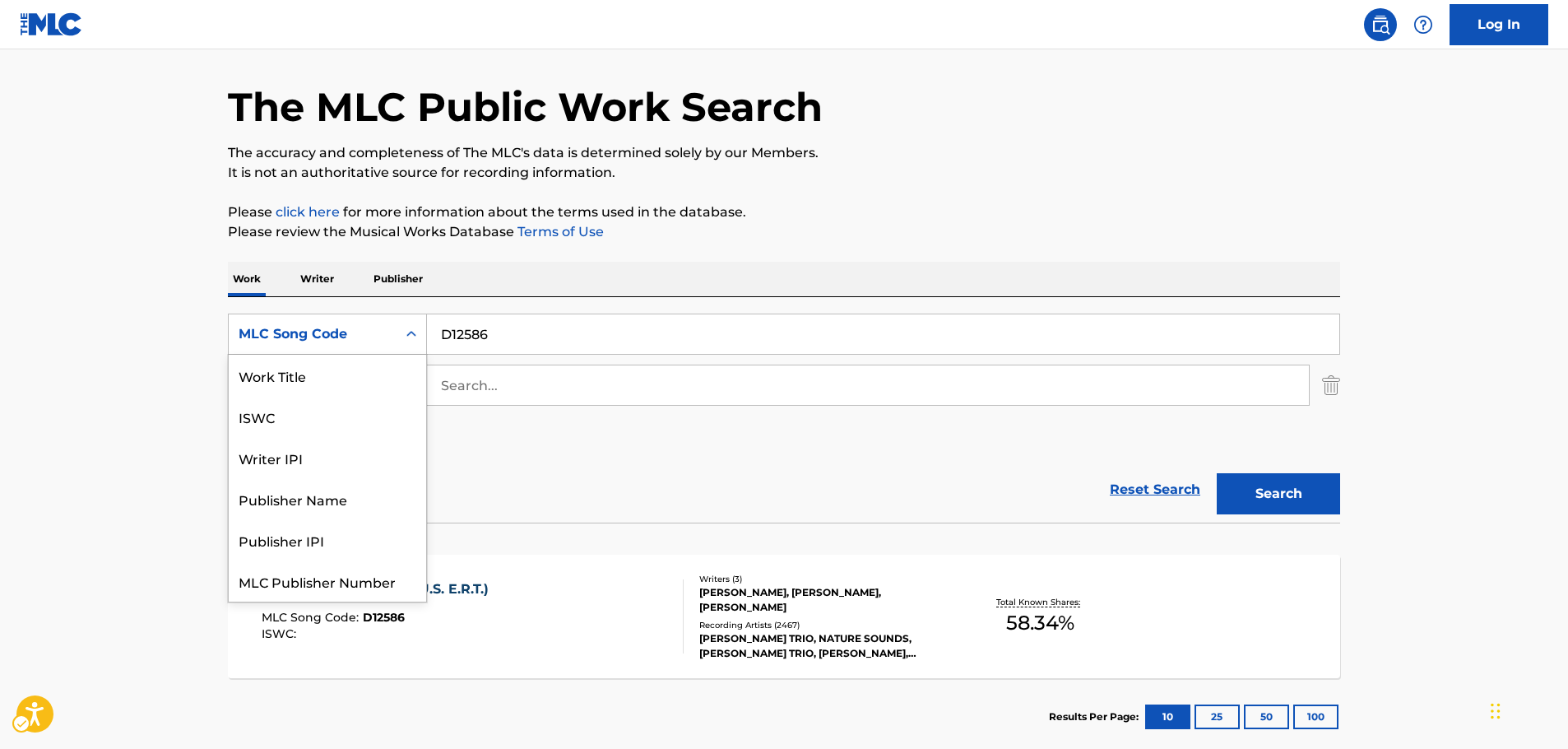
scroll to position [0, 0]
click at [357, 383] on div "Work Title" at bounding box center [327, 375] width 197 height 41
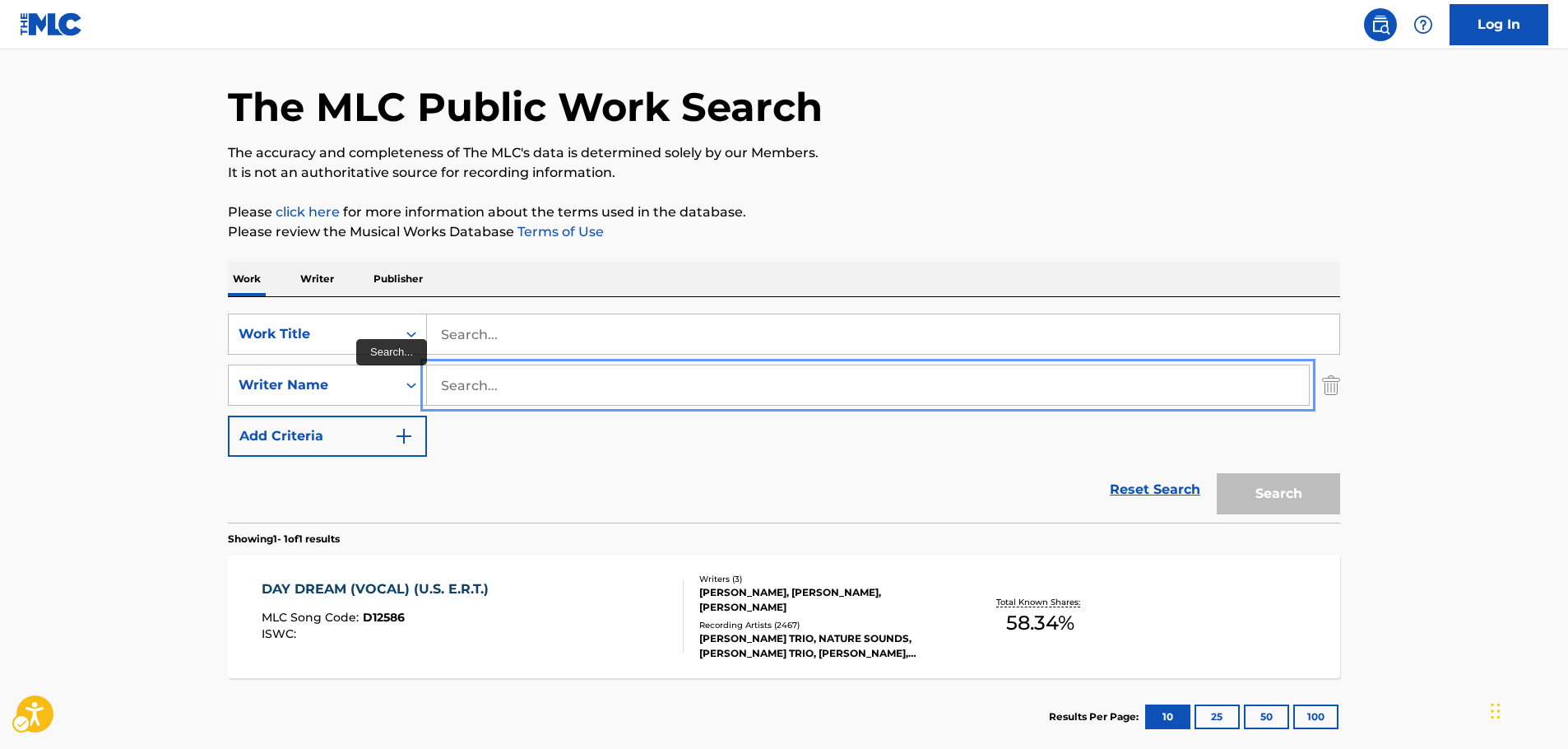
paste input "[PERSON_NAME]"
type input "[PERSON_NAME]"
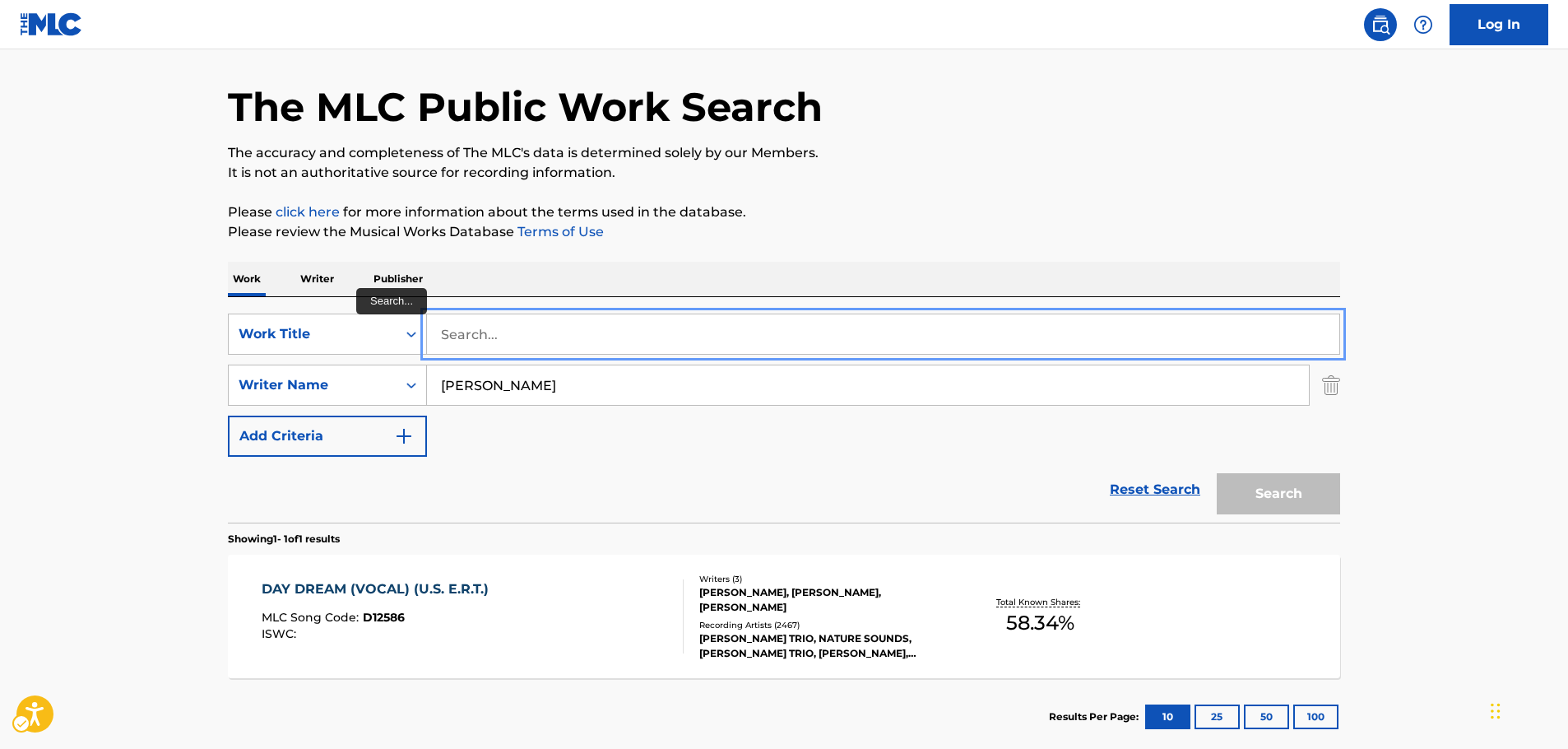
paste input "Have a Good Time"
type input "Have a Good Time"
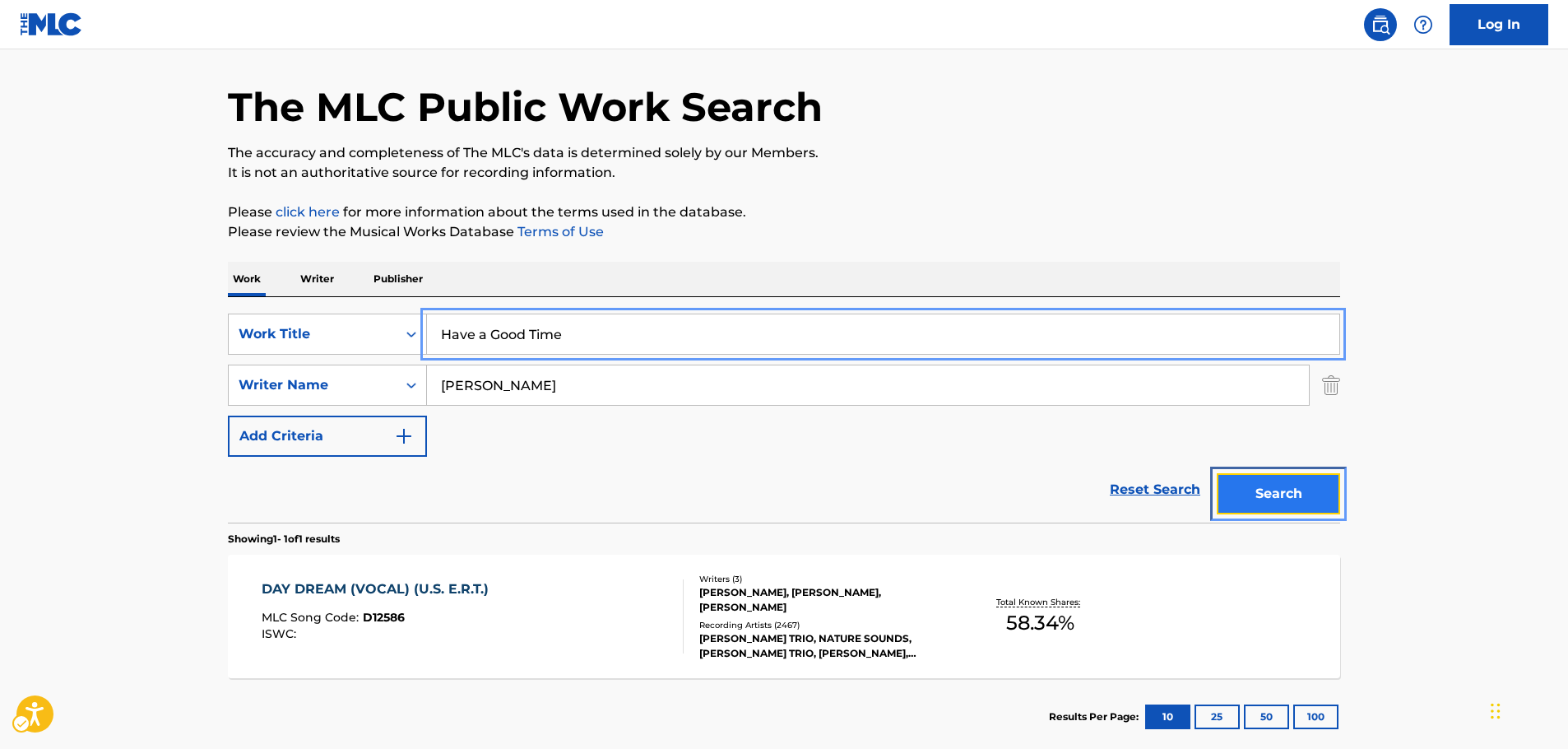
click at [1268, 494] on button "Search" at bounding box center [1278, 493] width 124 height 41
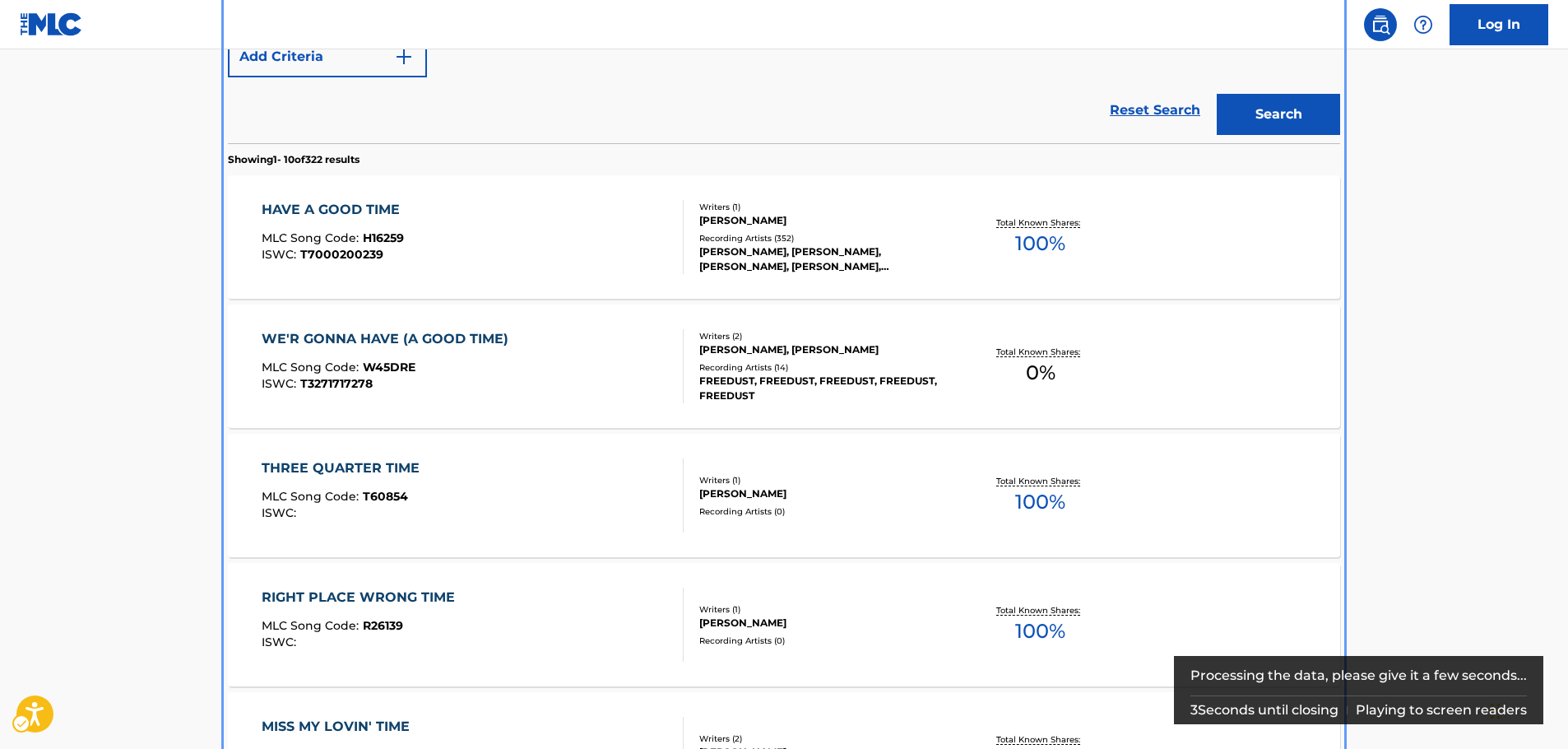
scroll to position [350, 0]
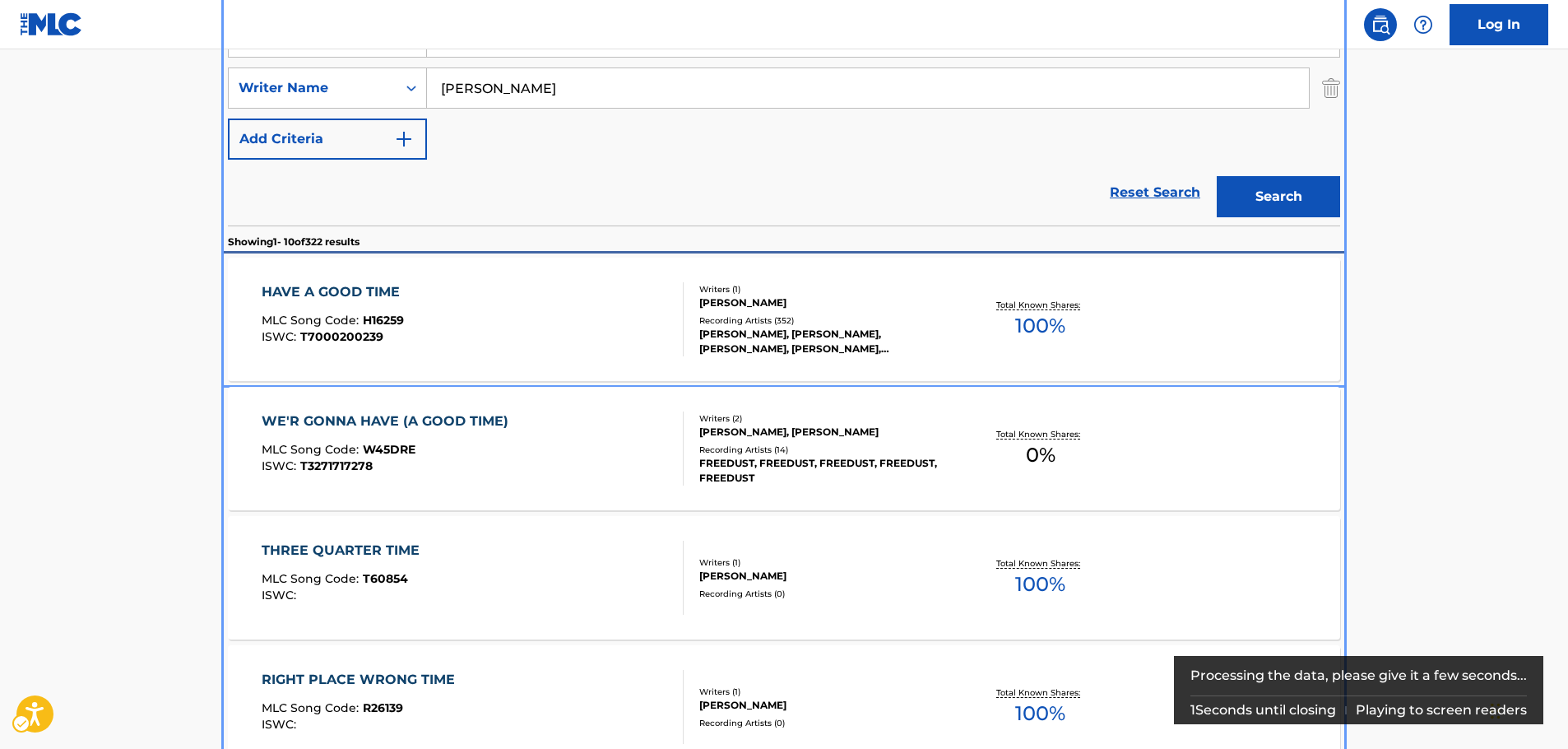
click at [501, 293] on div "HAVE A GOOD TIME MLC Song Code : H16259 ISWC : T7000200239" at bounding box center [473, 319] width 423 height 74
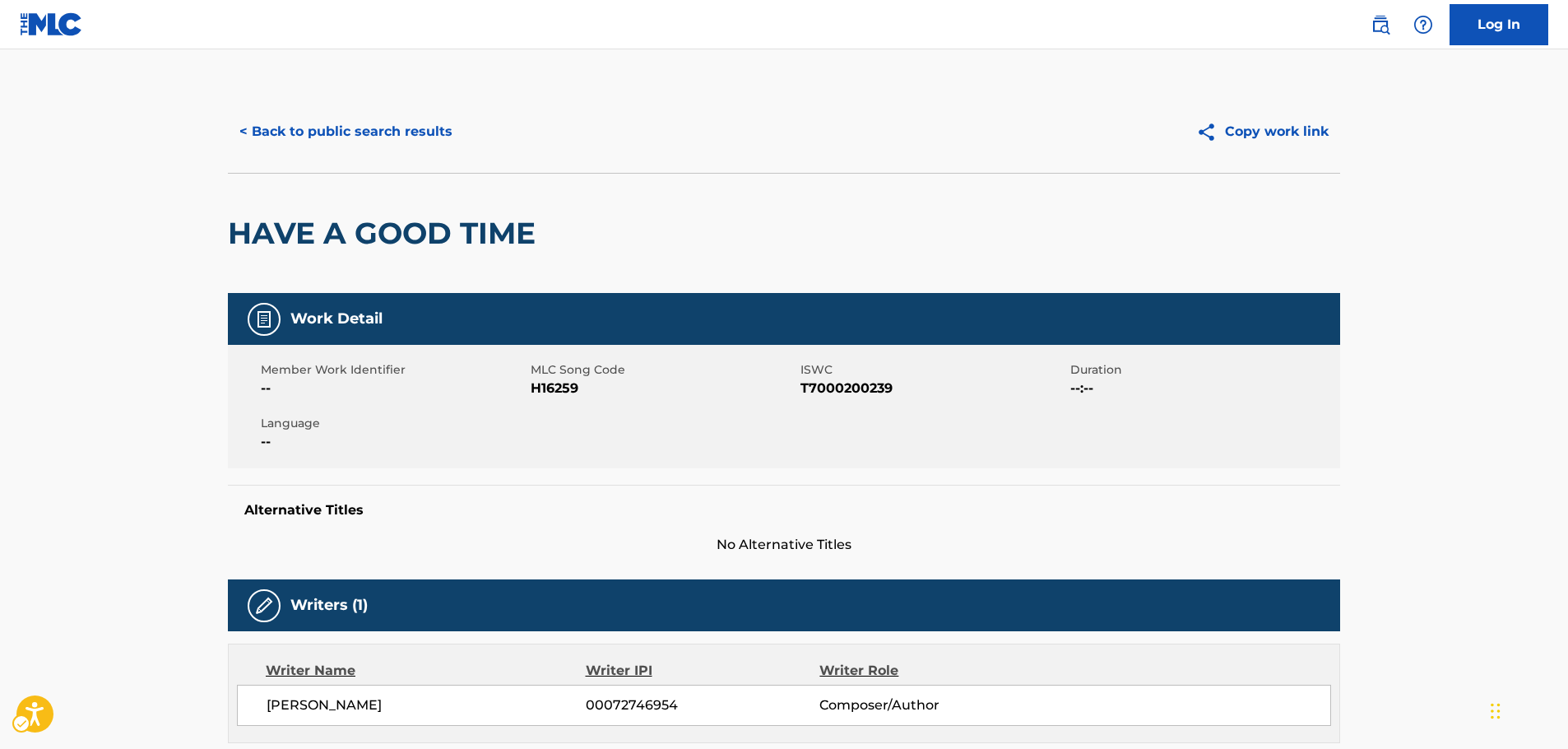
click at [567, 391] on span "MLC Song Code - H16259" at bounding box center [663, 388] width 265 height 20
click at [855, 379] on span "ISWC - T7000200239" at bounding box center [933, 388] width 265 height 20
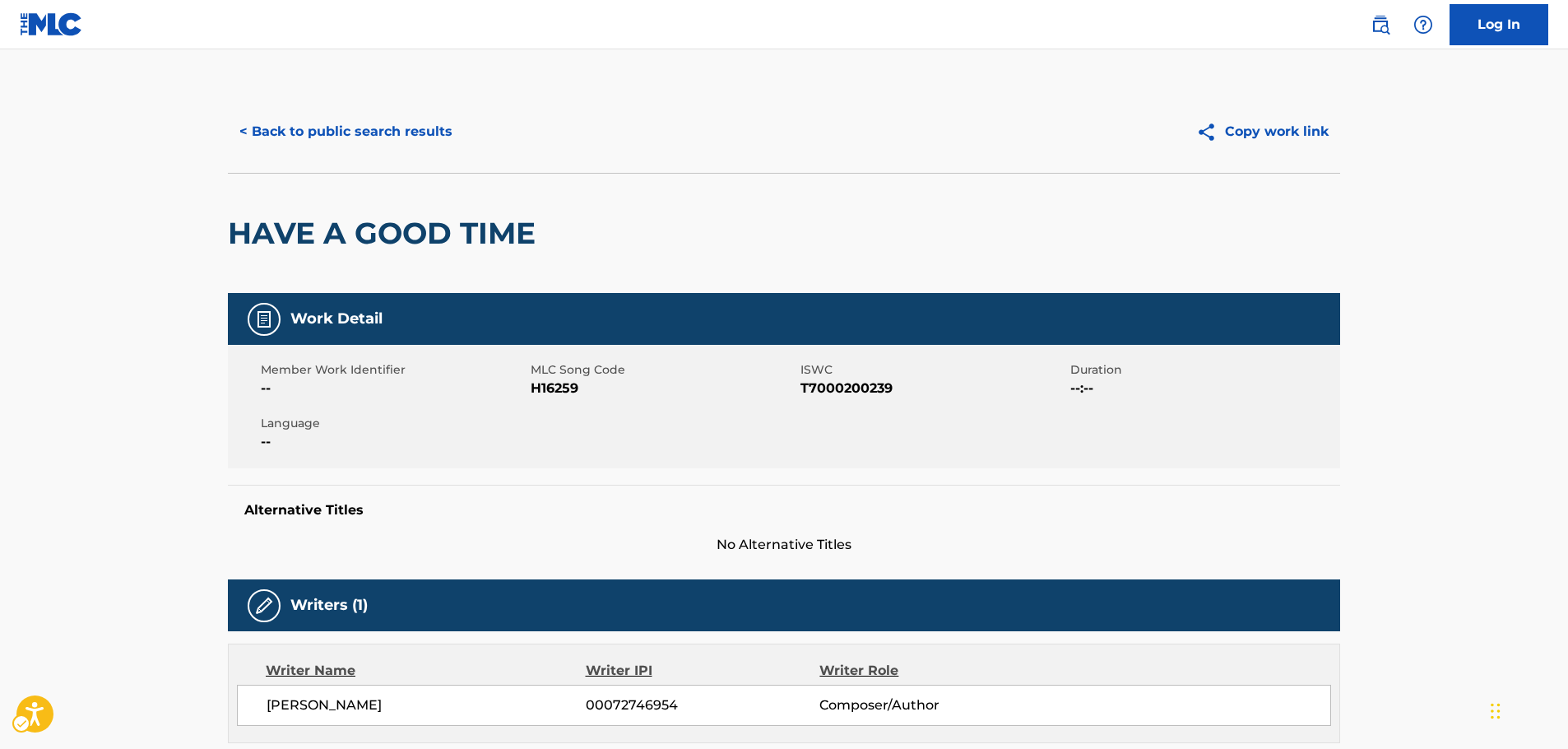
click at [857, 384] on span "ISWC - T7000200239" at bounding box center [933, 388] width 265 height 20
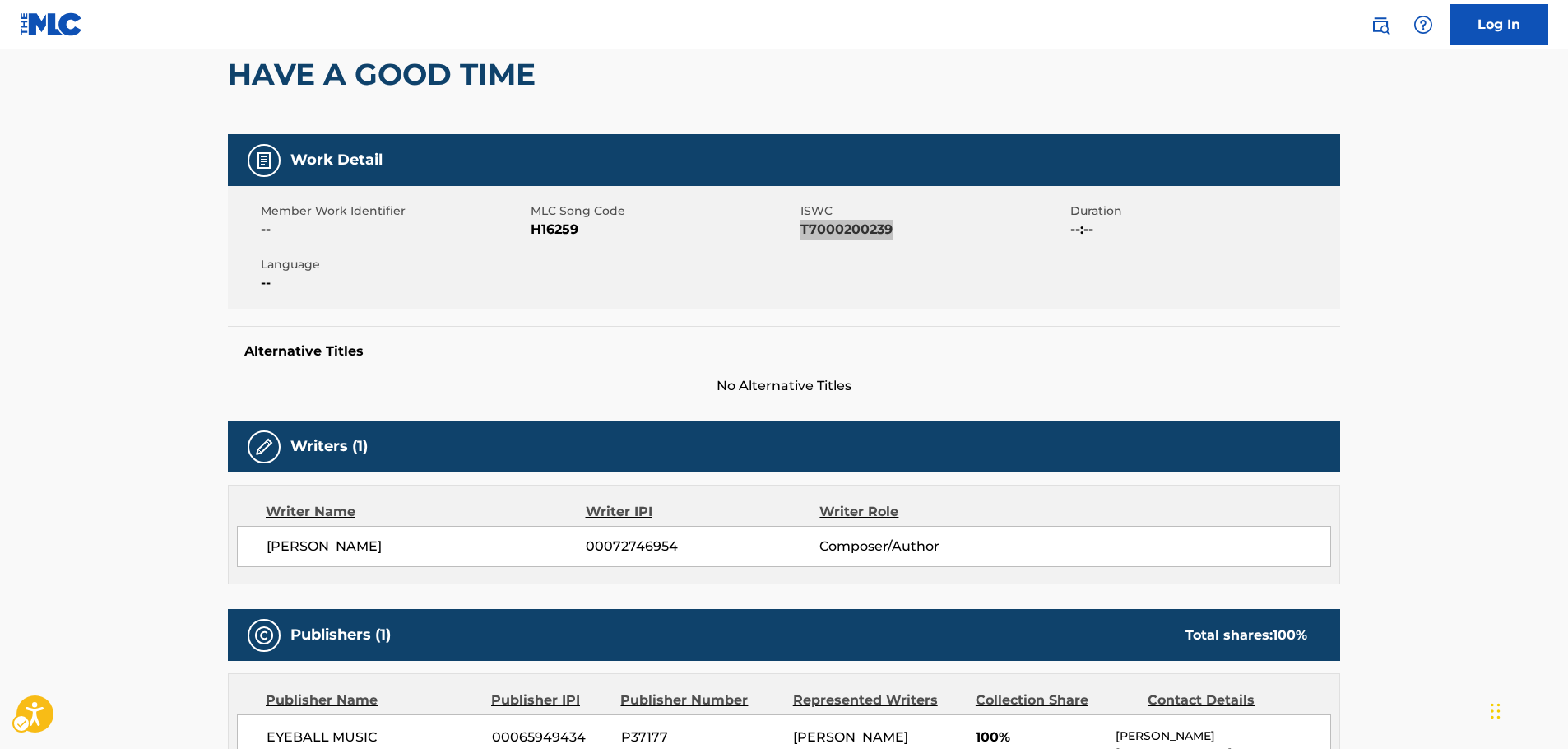
scroll to position [412, 0]
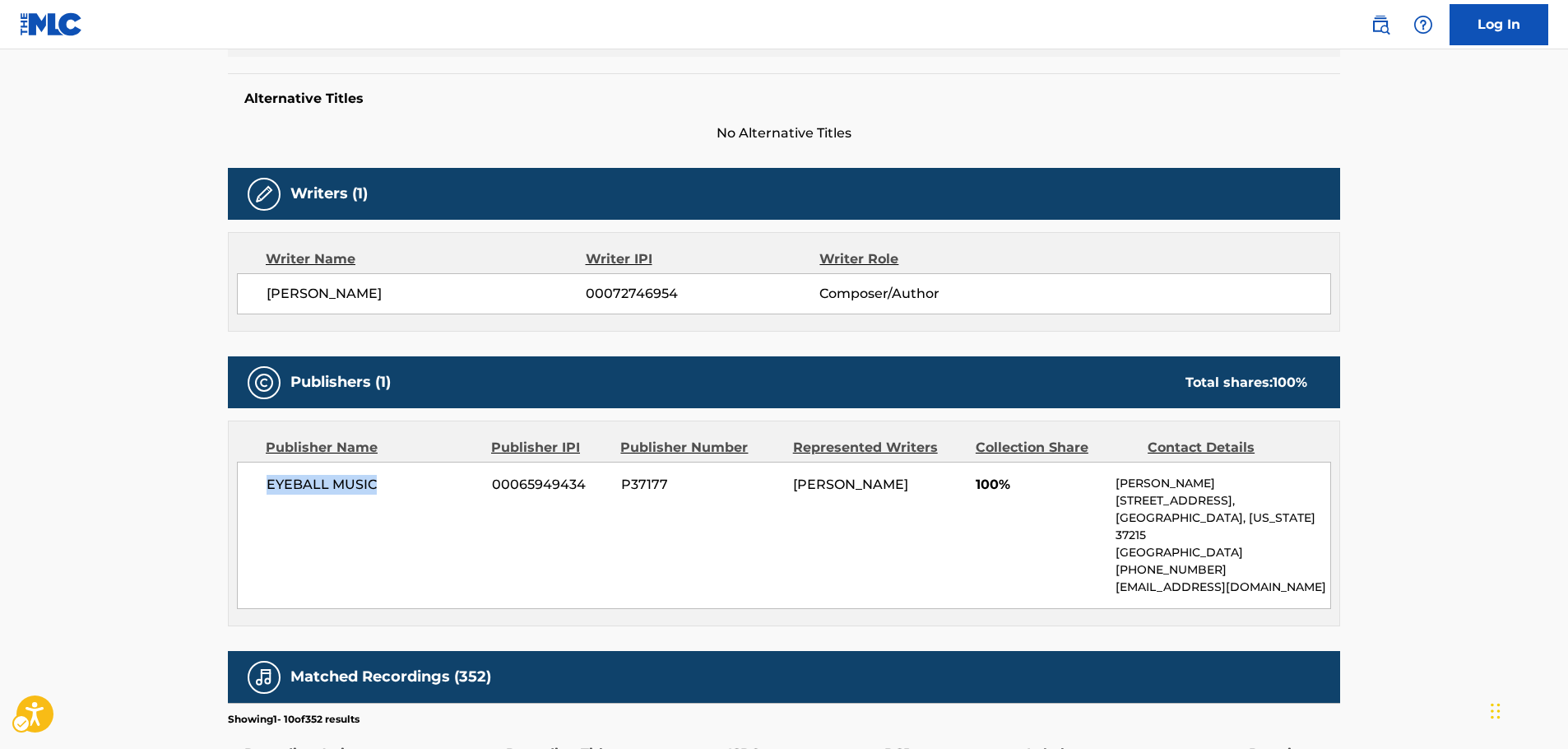
drag, startPoint x: 293, startPoint y: 491, endPoint x: 237, endPoint y: 494, distance: 56.1
click at [237, 494] on div "Publisher Name Publisher IPI Publisher Number Represented Writers Collection Sh…" at bounding box center [784, 523] width 1111 height 204
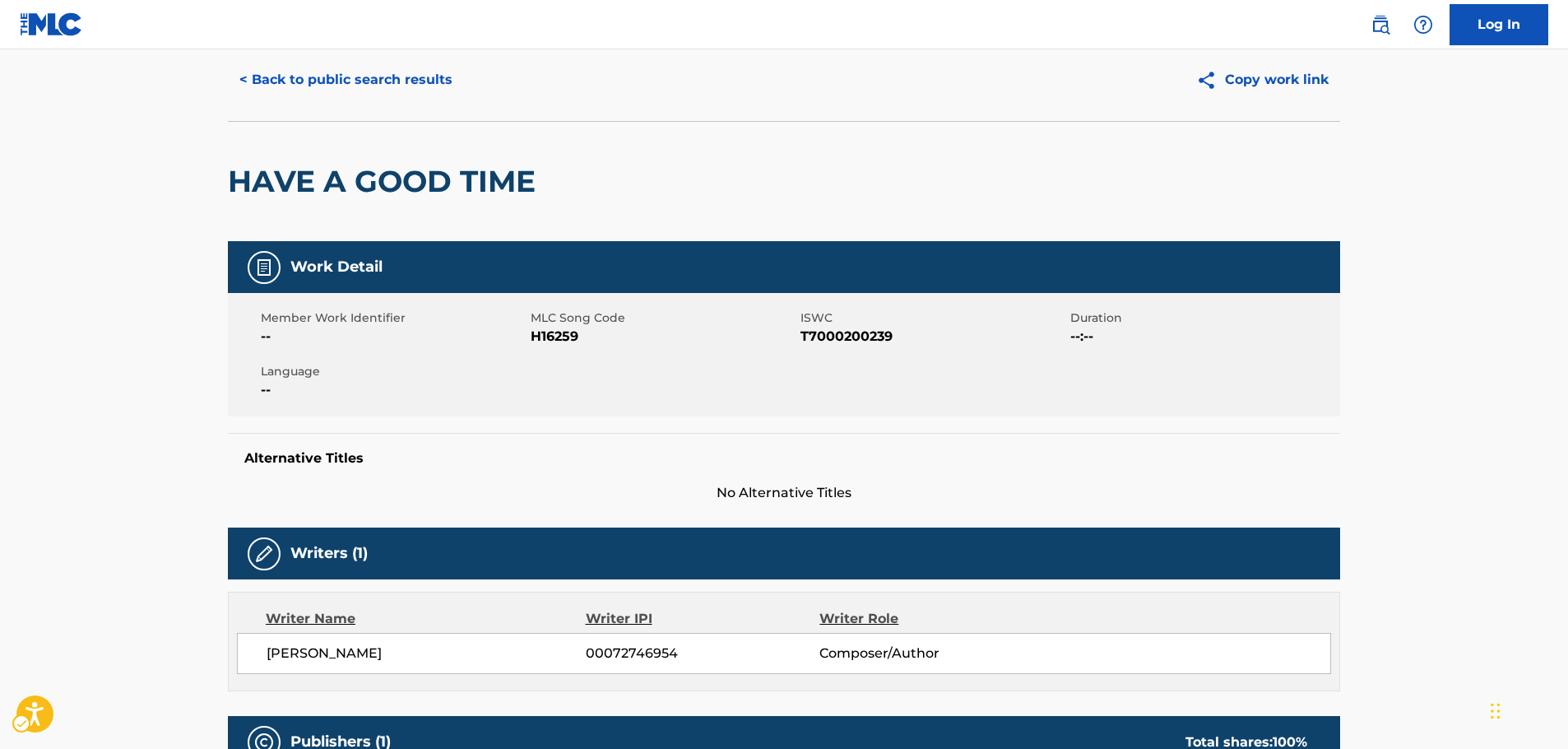
scroll to position [0, 0]
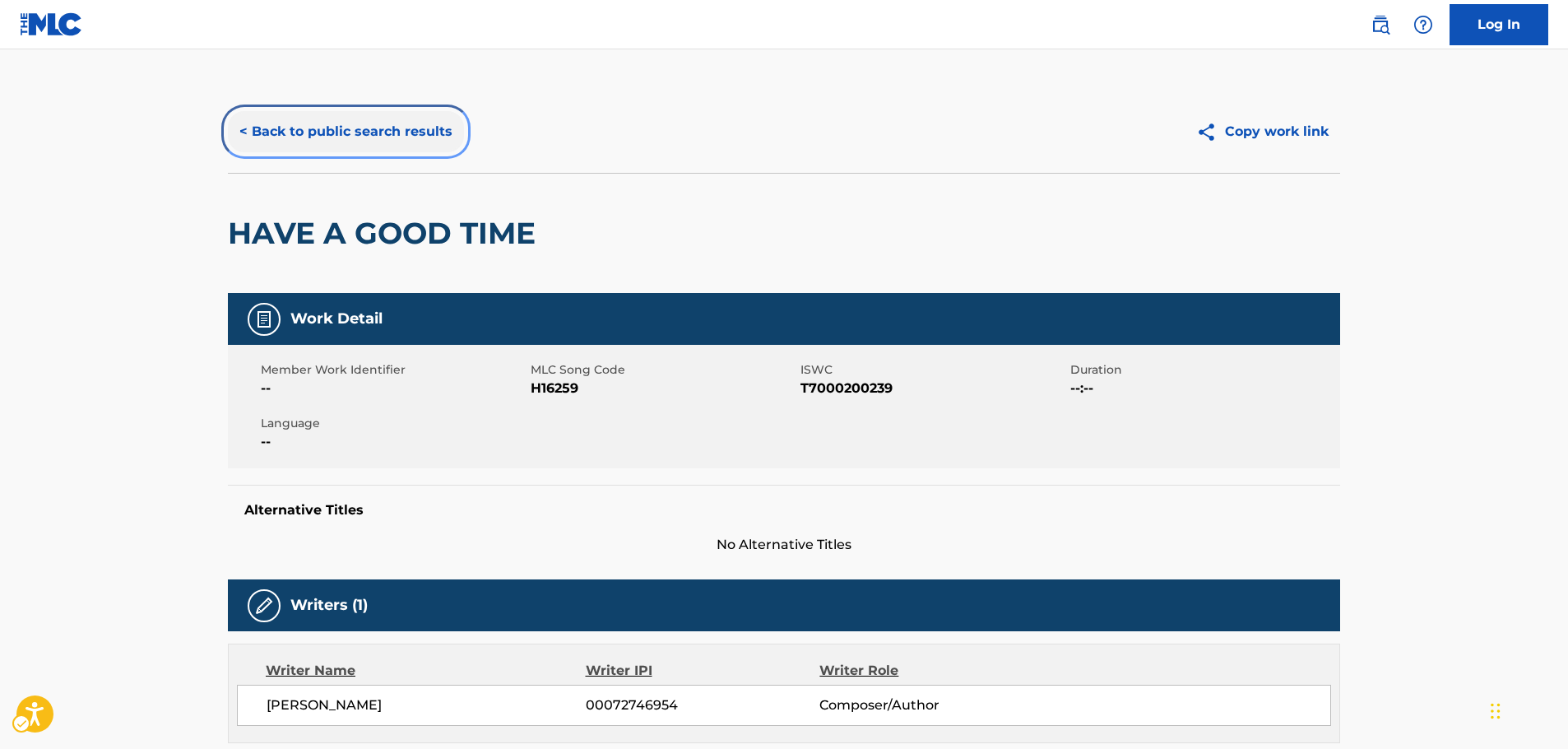
click at [385, 150] on button "< Back to public search results" at bounding box center [346, 131] width 237 height 41
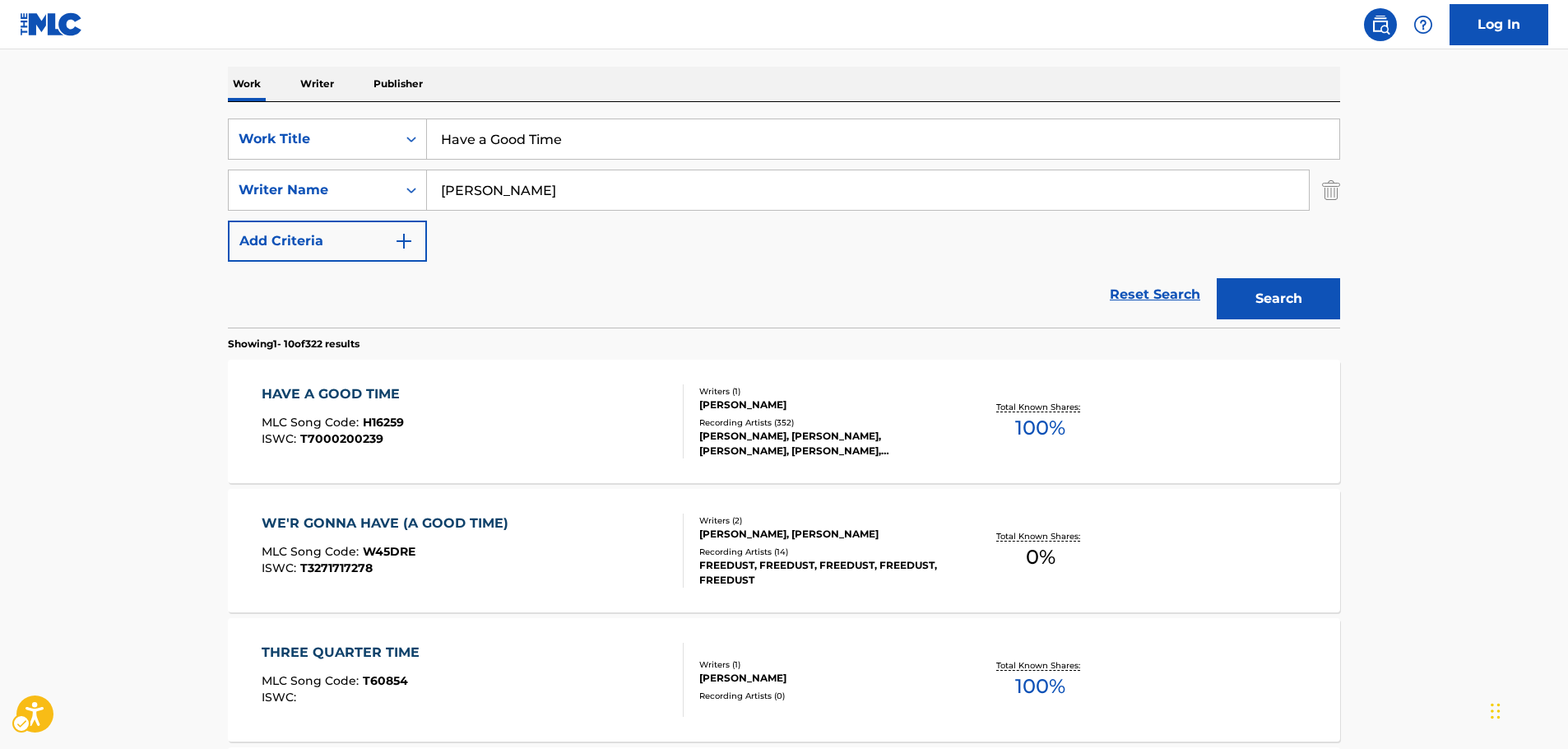
scroll to position [102, 0]
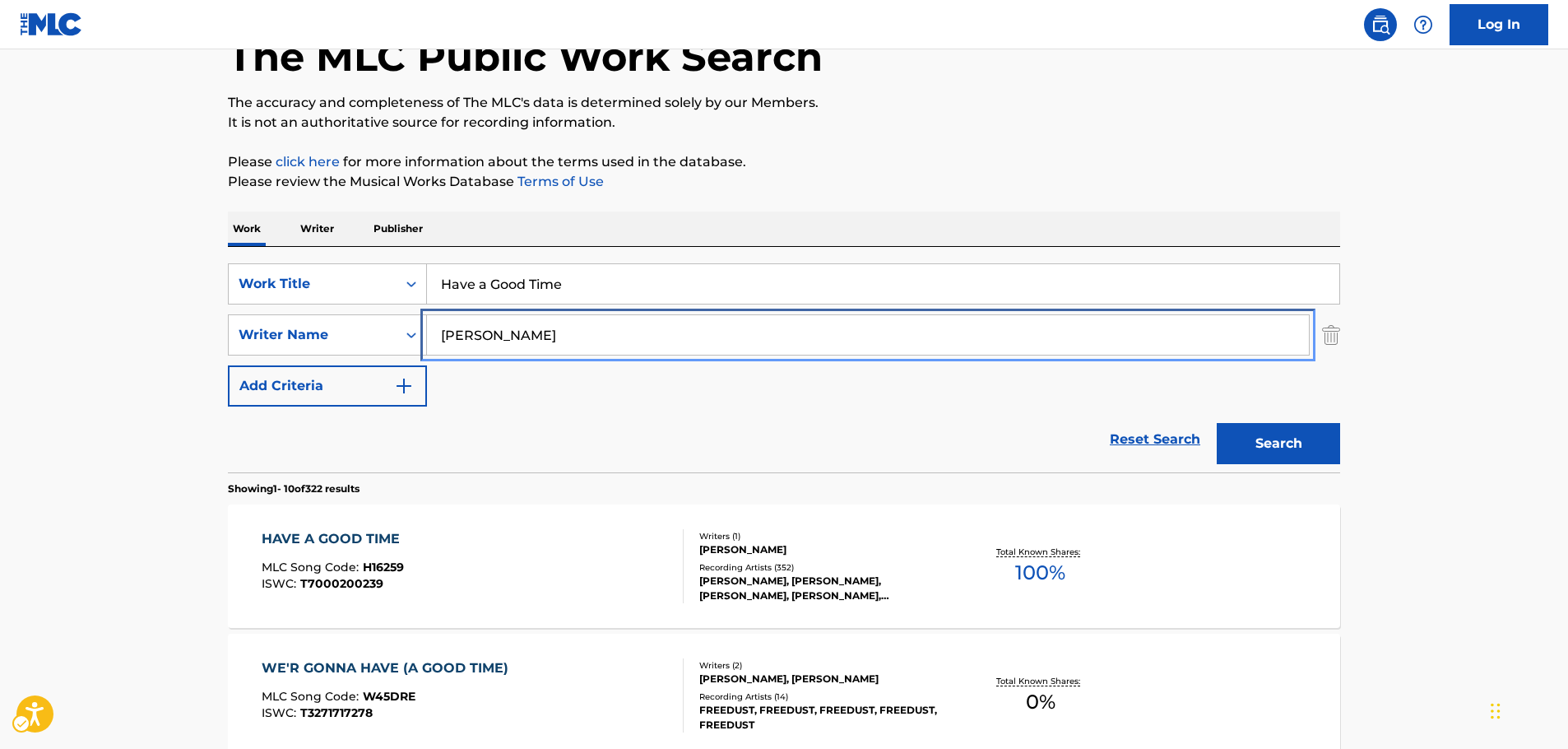
paste input "Geils"
type input "Geils"
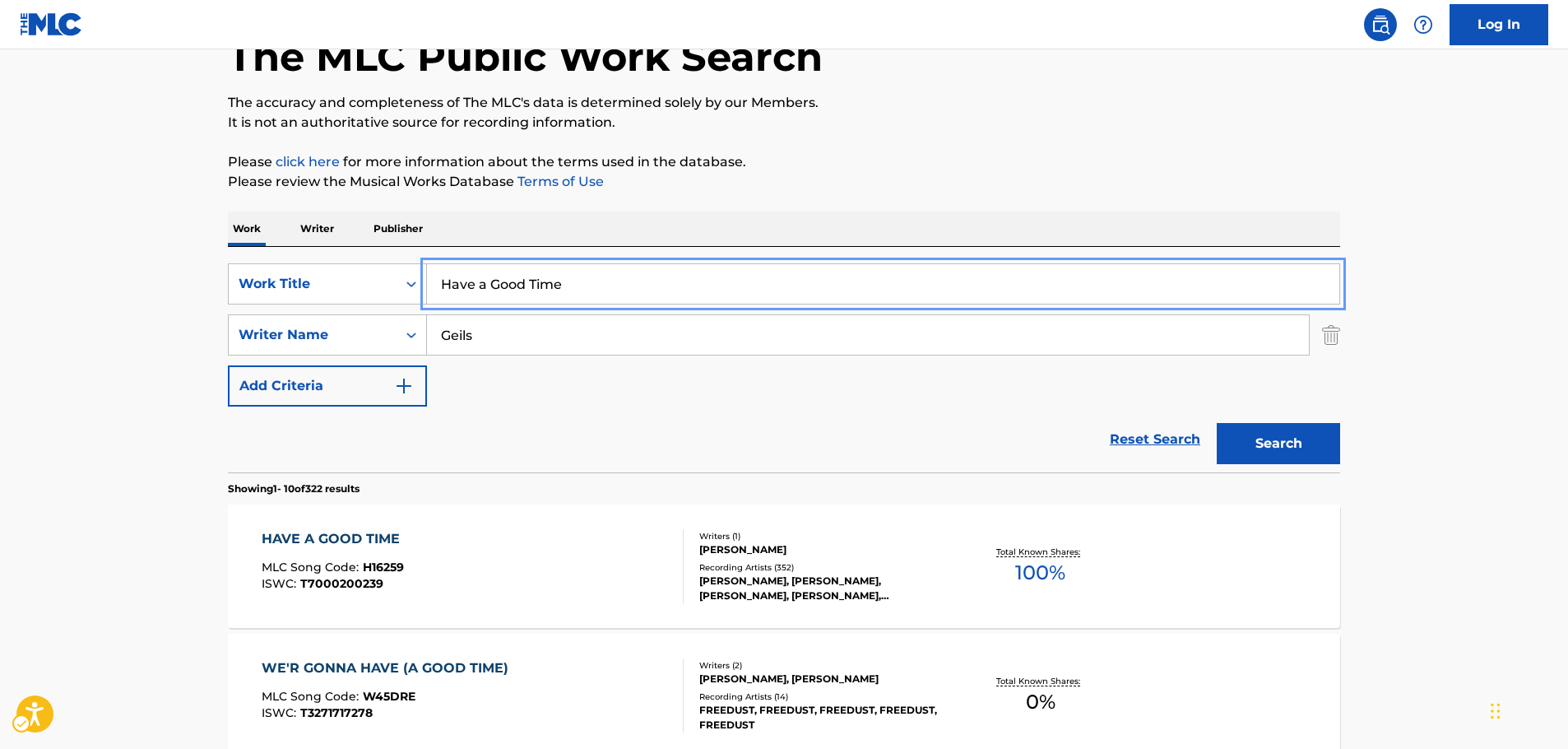
drag, startPoint x: 412, startPoint y: 288, endPoint x: 263, endPoint y: 308, distance: 150.3
paste input "Ice Breaker"
type input "Ice Breaker"
click at [1247, 434] on button "Search" at bounding box center [1278, 443] width 124 height 41
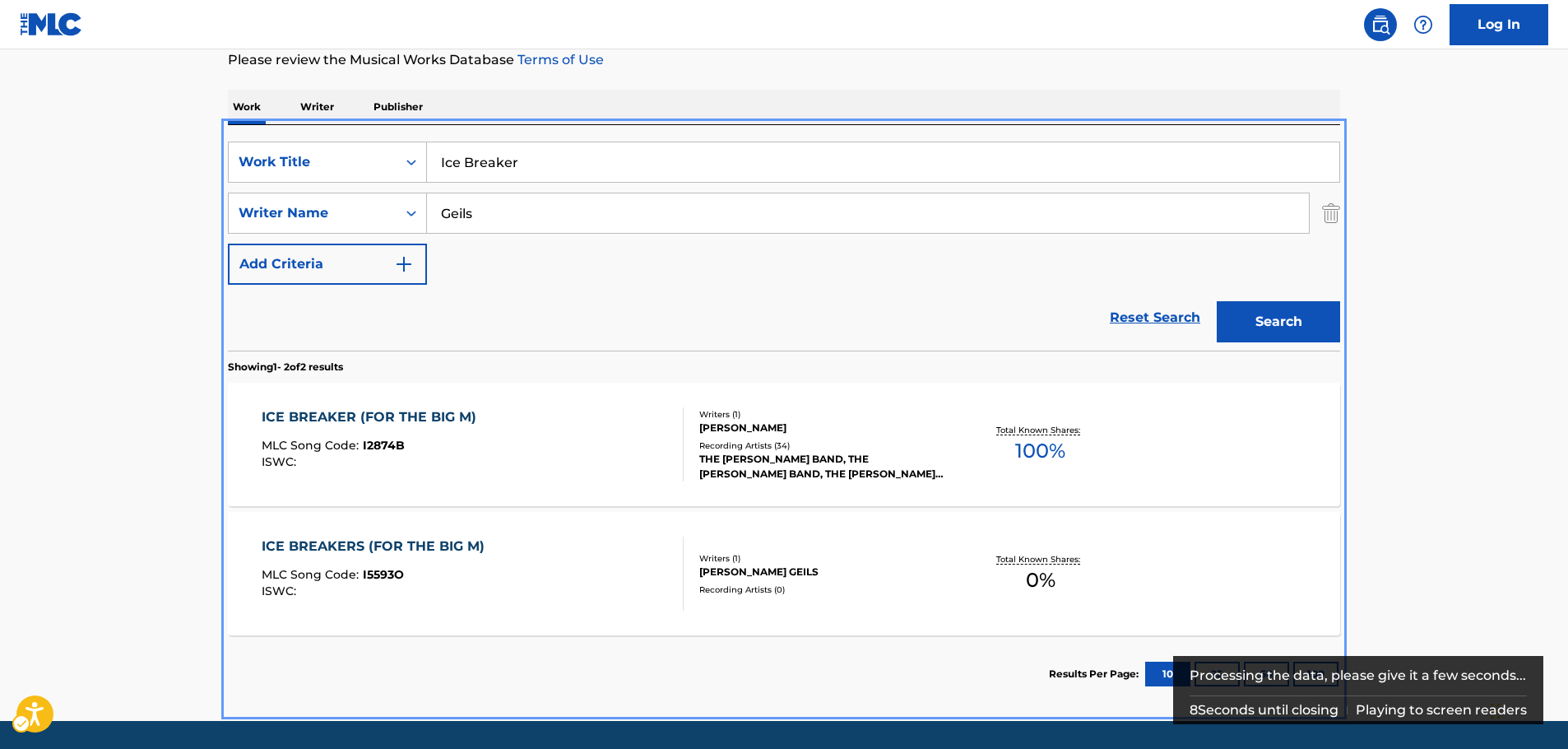
scroll to position [250, 0]
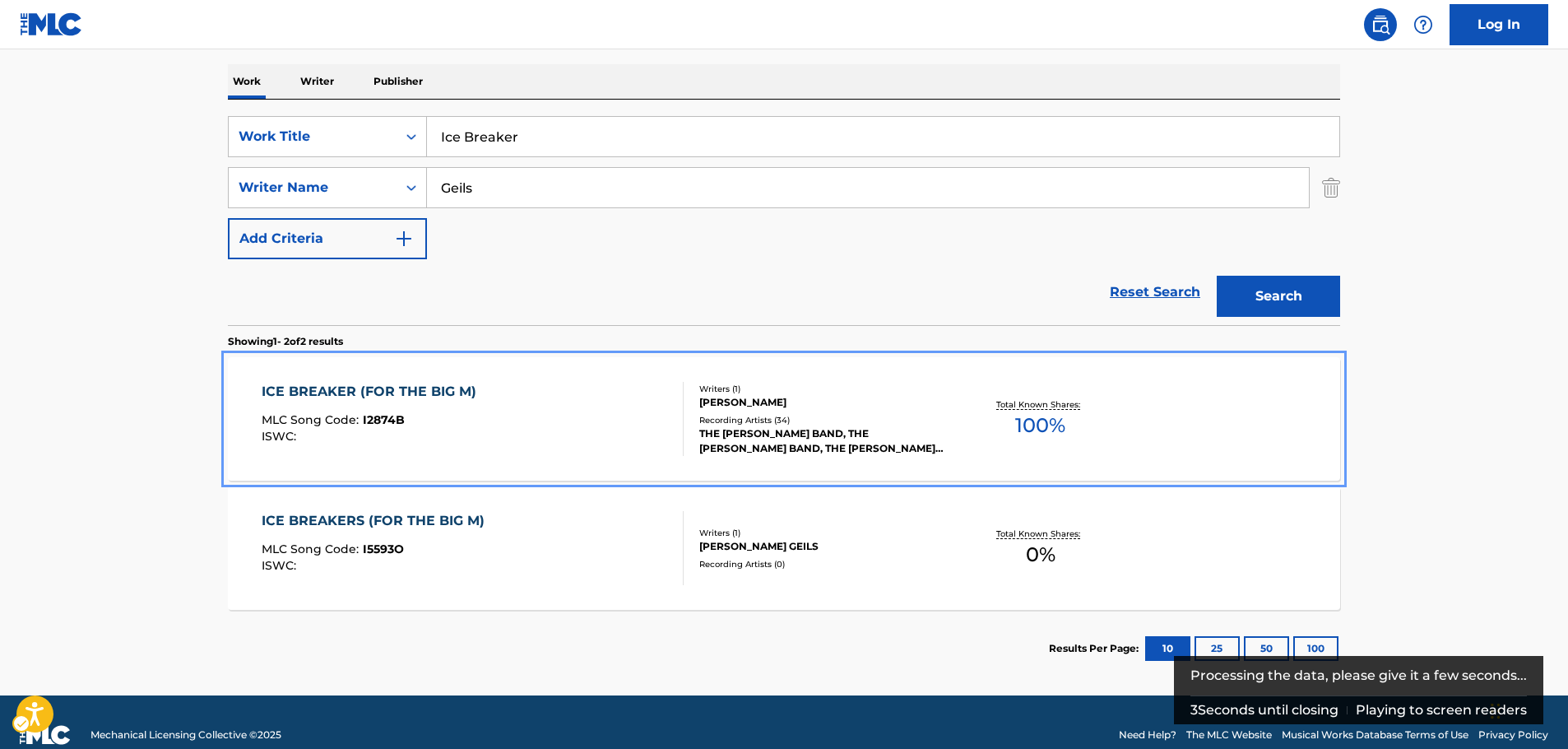
click at [493, 419] on div "ICE BREAKER (FOR THE BIG M) MLC Song Code : I2874B ISWC :" at bounding box center [473, 419] width 423 height 74
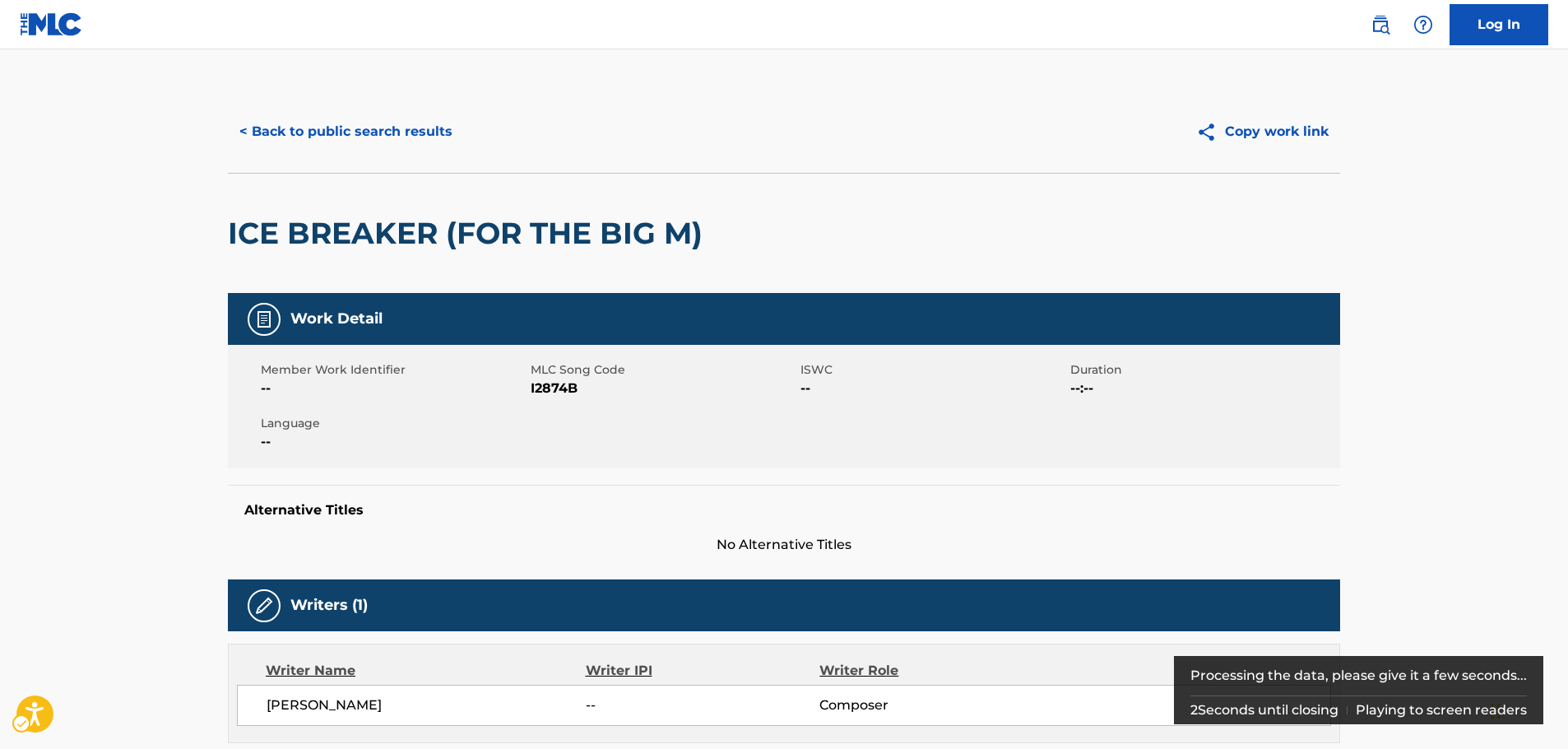
click at [553, 390] on span "MLC Song Code - I2874B" at bounding box center [663, 388] width 265 height 20
click at [552, 390] on span "MLC Song Code - I2874B" at bounding box center [663, 388] width 265 height 20
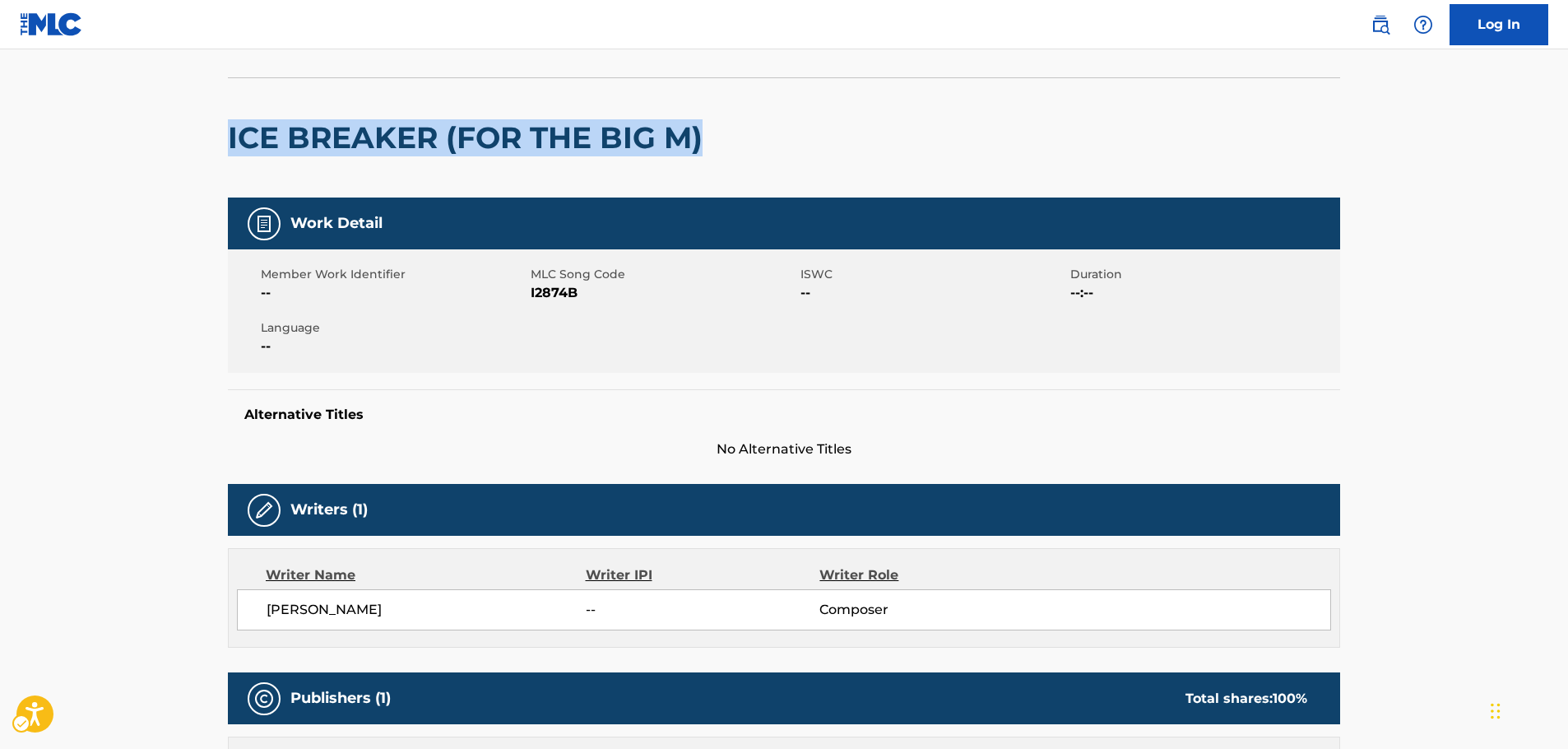
scroll to position [247, 0]
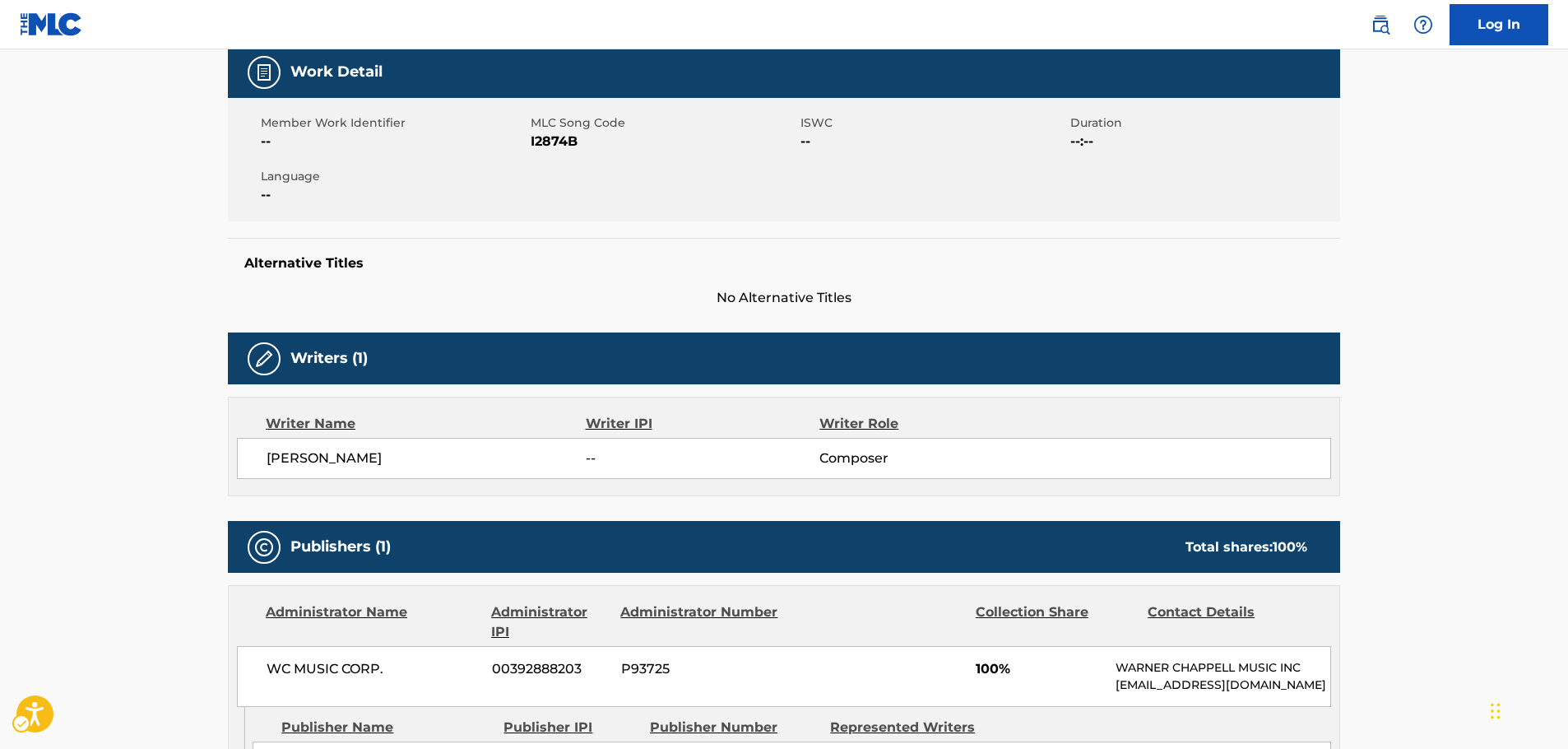
click at [349, 460] on span "[PERSON_NAME]" at bounding box center [426, 458] width 319 height 20
click at [350, 460] on span "[PERSON_NAME]" at bounding box center [426, 458] width 319 height 20
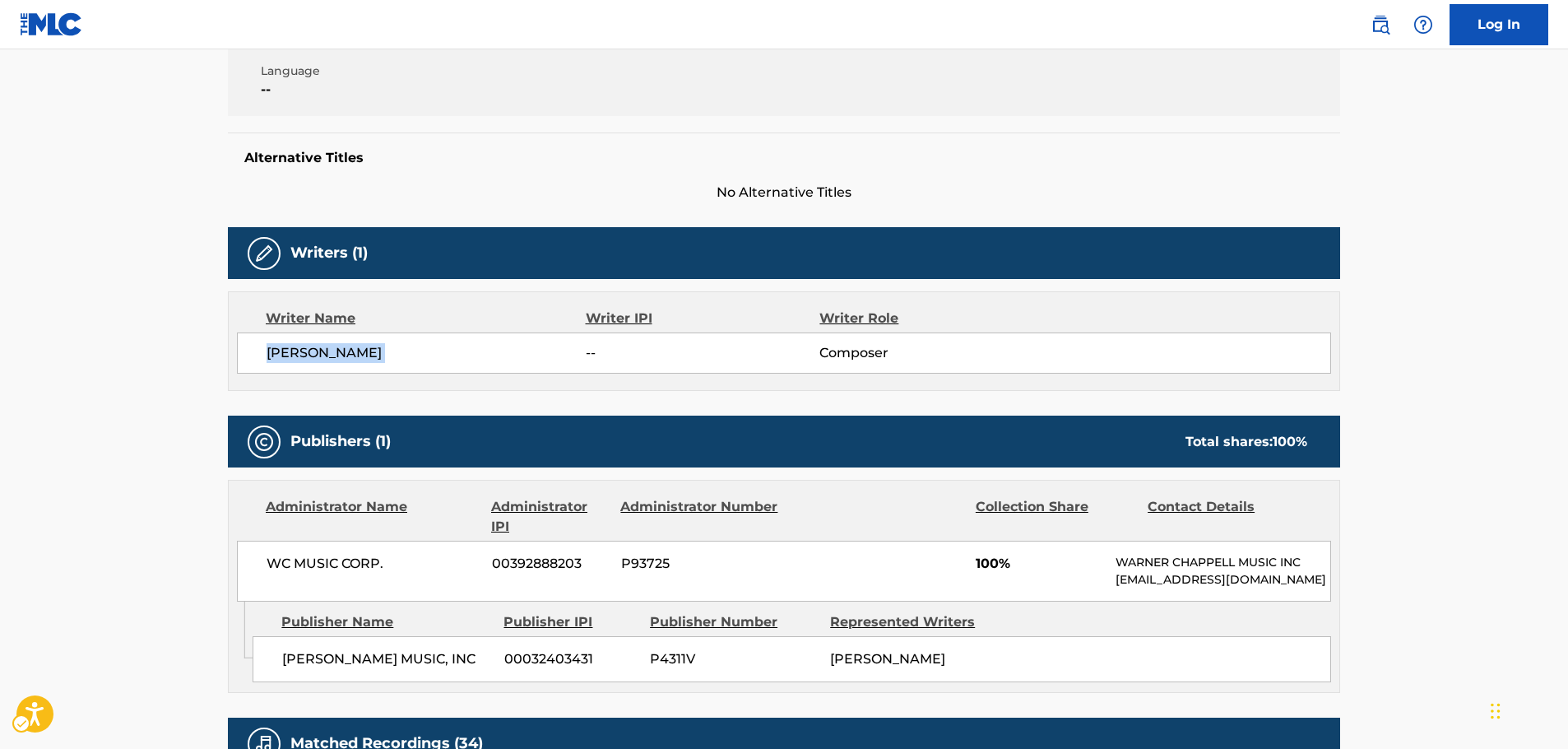
scroll to position [576, 0]
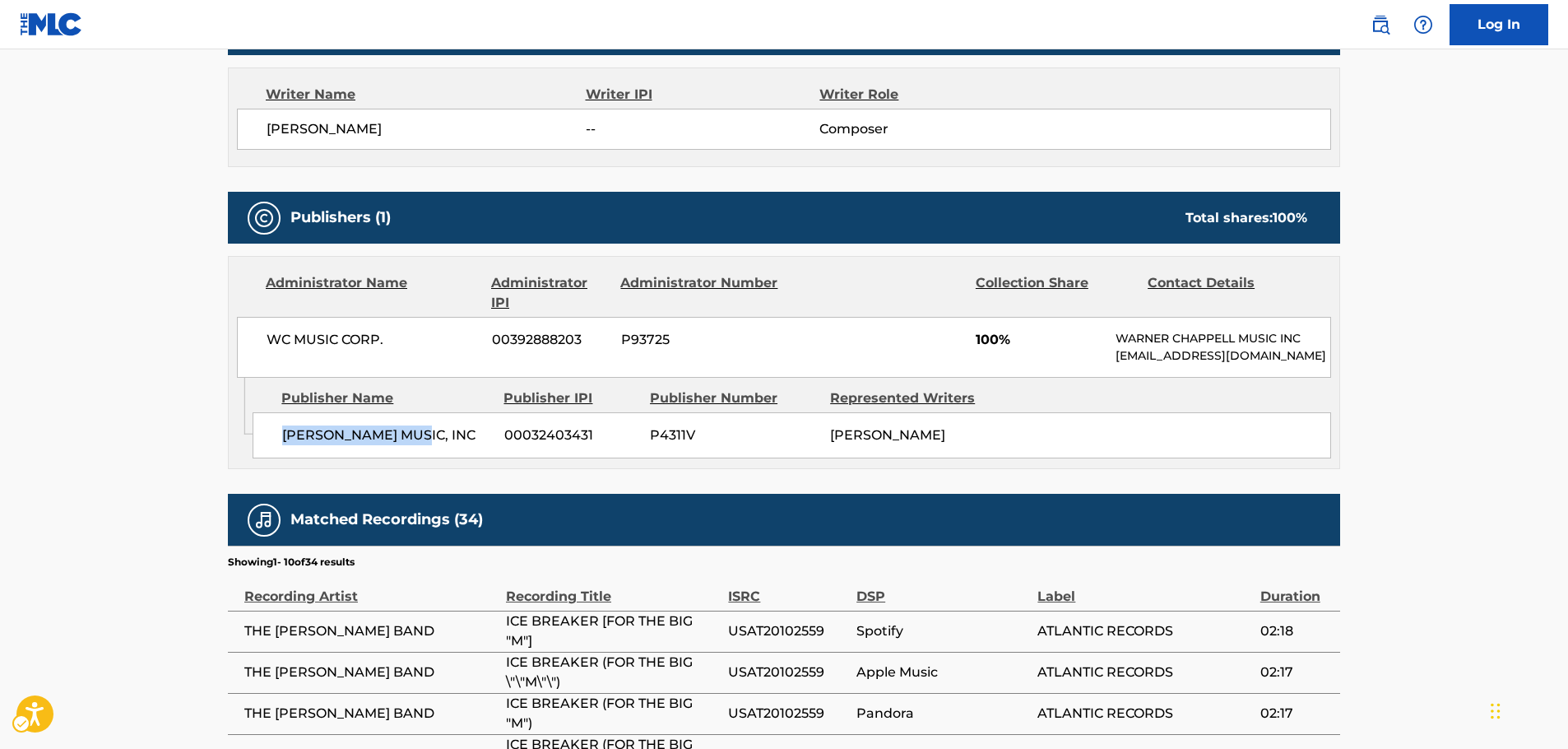
drag, startPoint x: 441, startPoint y: 449, endPoint x: 4, endPoint y: 478, distance: 438.0
click at [277, 458] on div "[PERSON_NAME] MUSIC, INC 00032403431 P4311V [PERSON_NAME]" at bounding box center [791, 435] width 1078 height 46
drag, startPoint x: 323, startPoint y: 339, endPoint x: 243, endPoint y: 340, distance: 80.0
click at [253, 339] on div "WC MUSIC CORP. 00392888203 P93725 100% [PERSON_NAME] MUSIC INC [EMAIL_ADDRESS][…" at bounding box center [783, 347] width 1094 height 60
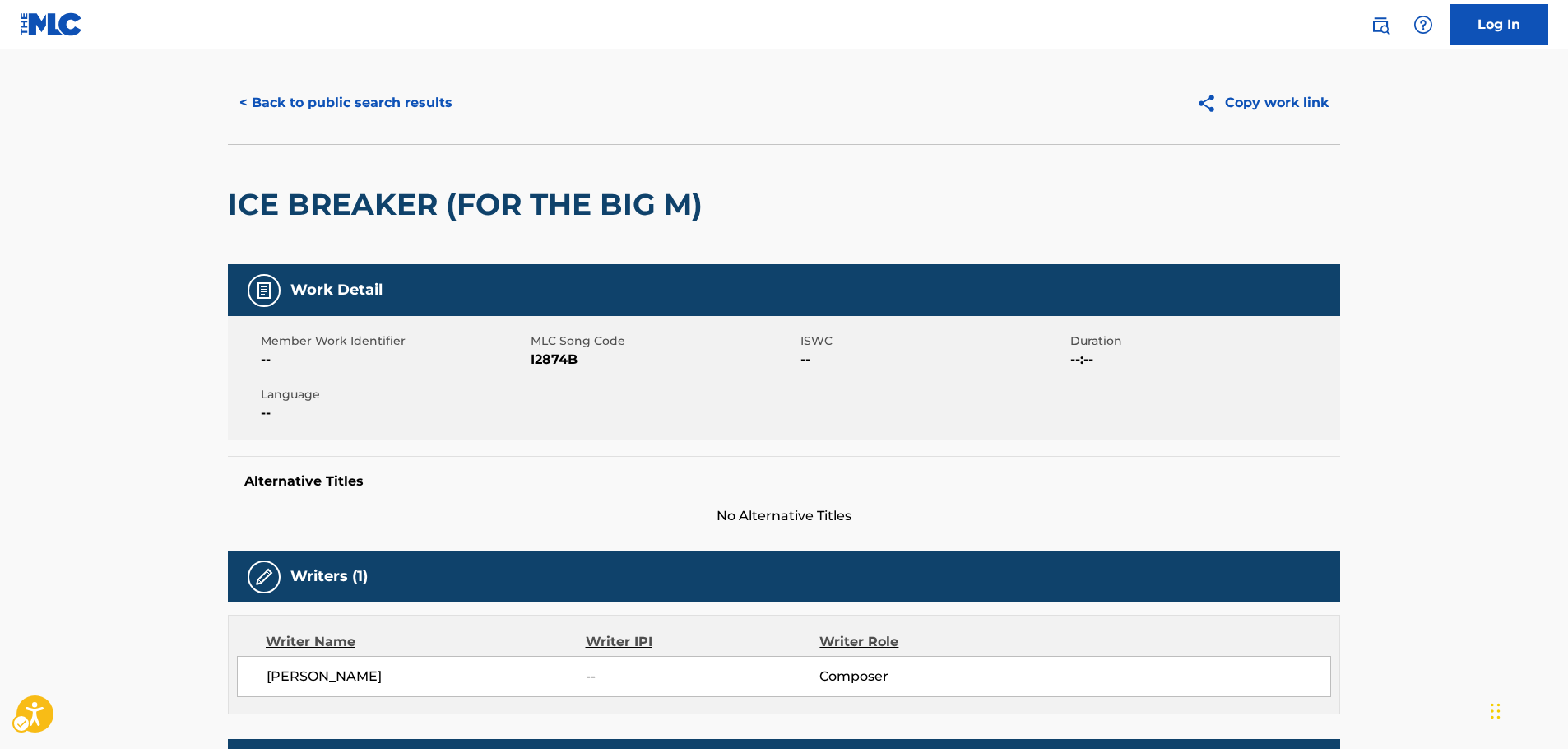
scroll to position [0, 0]
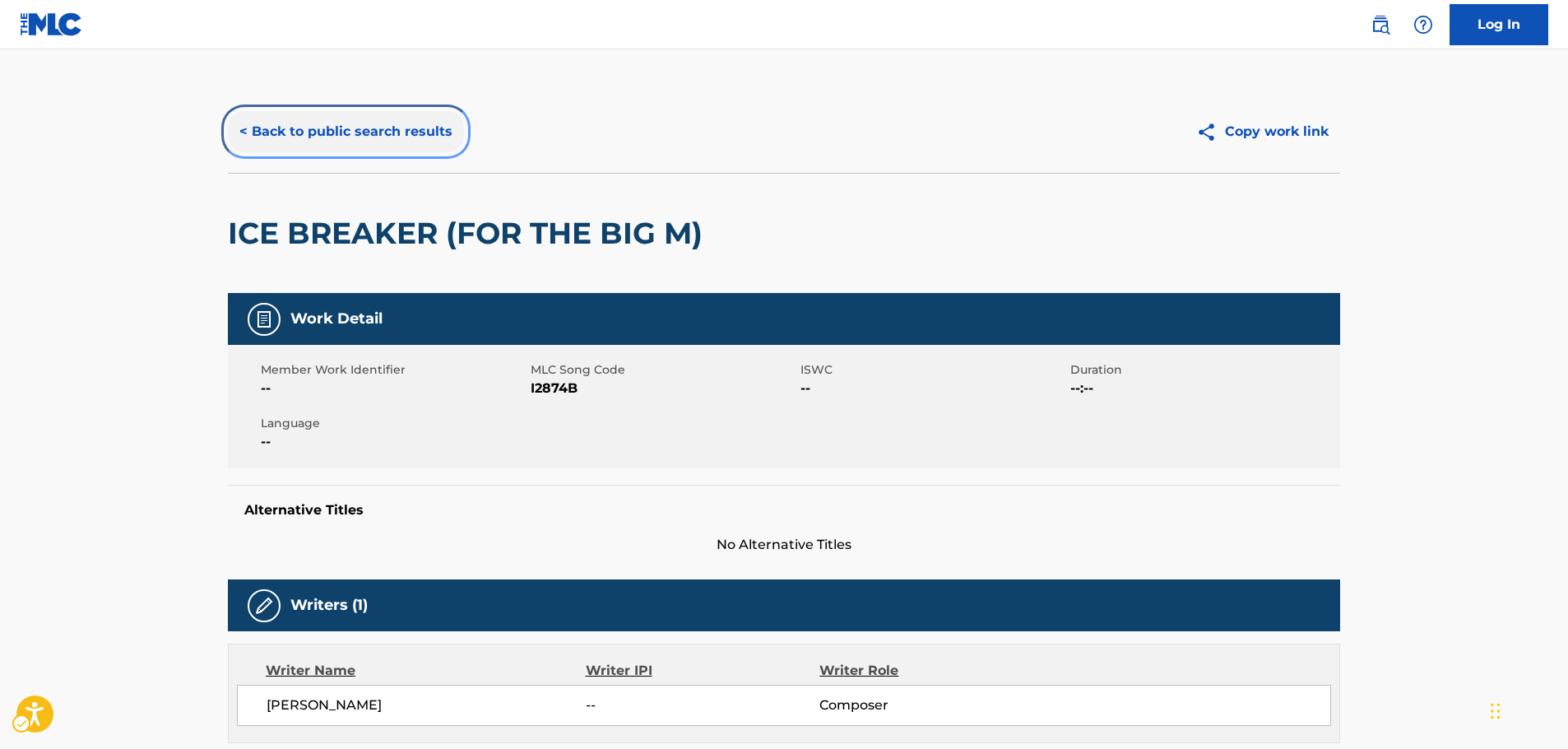
click at [385, 136] on button "< Back to public search results" at bounding box center [346, 131] width 237 height 41
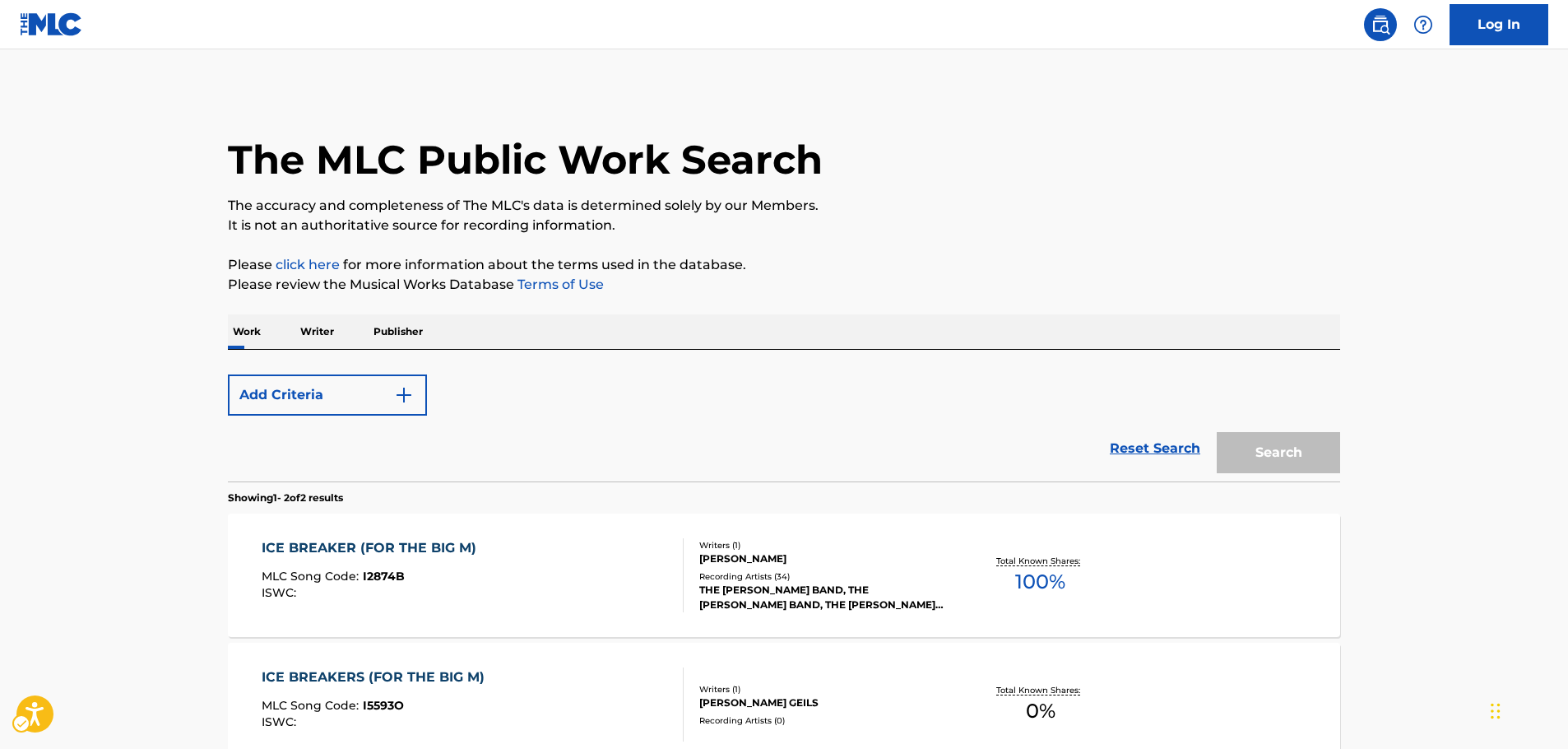
scroll to position [182, 0]
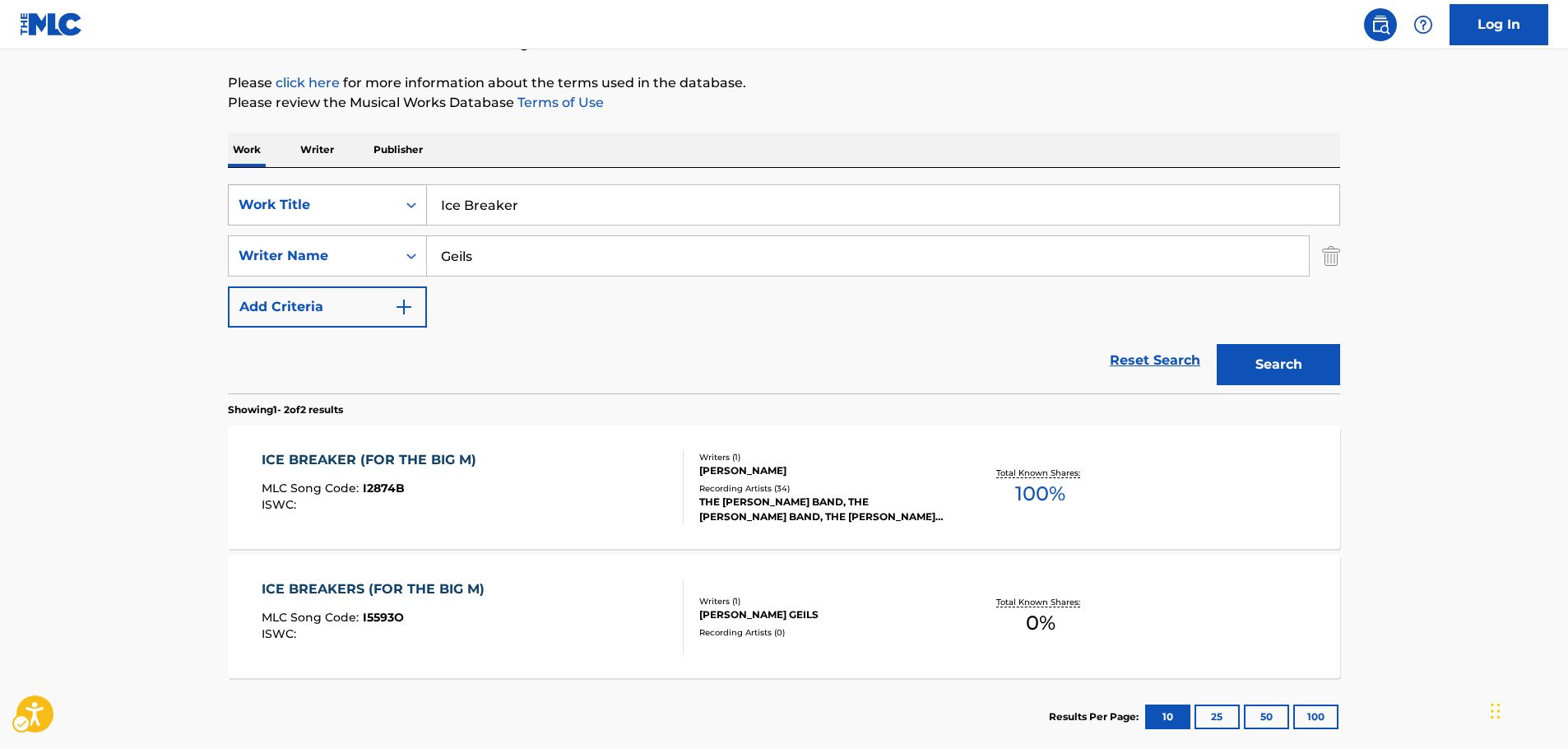
click at [385, 209] on div "Work Title" at bounding box center [312, 205] width 148 height 20
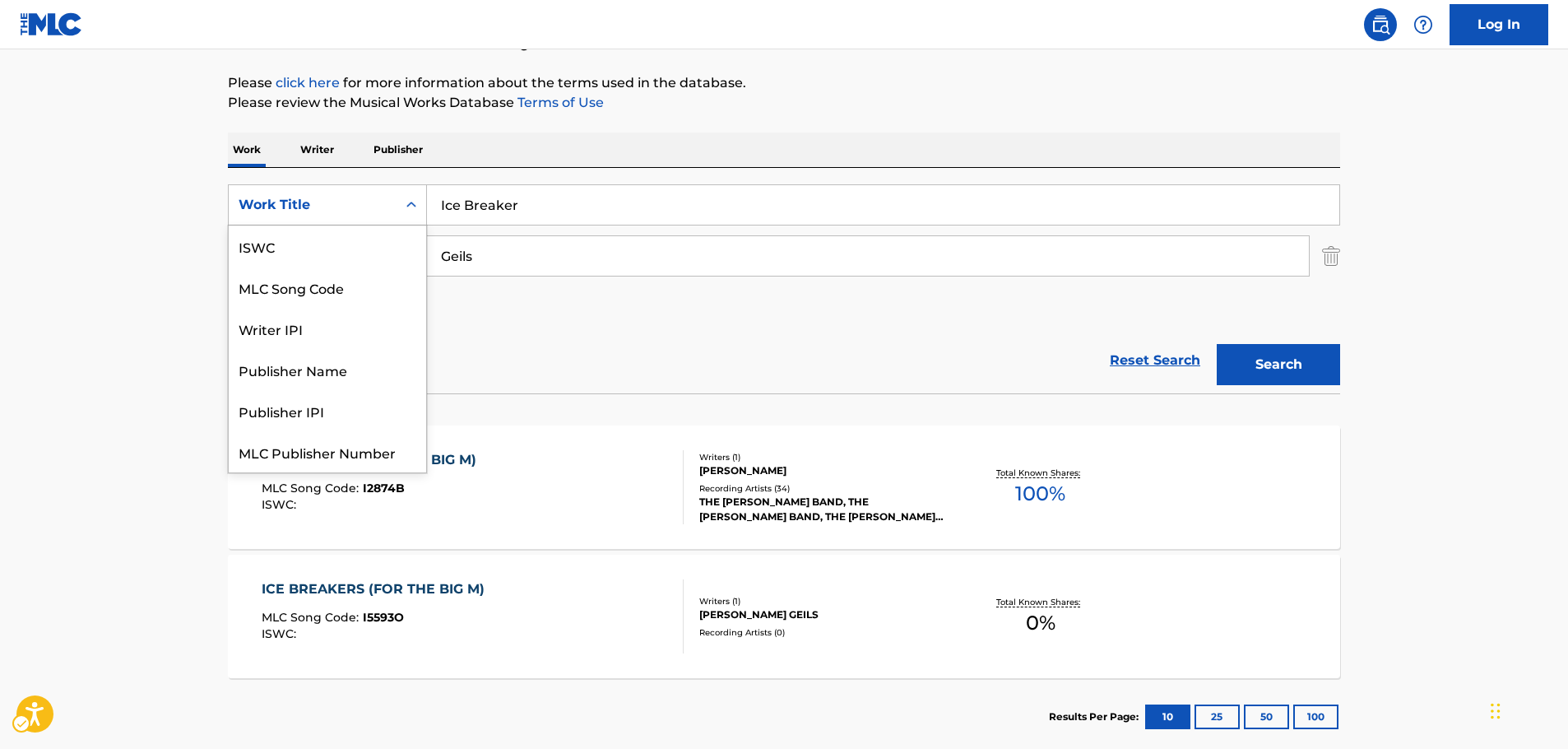
scroll to position [0, 0]
click at [346, 290] on div "MLC Song Code" at bounding box center [327, 286] width 197 height 41
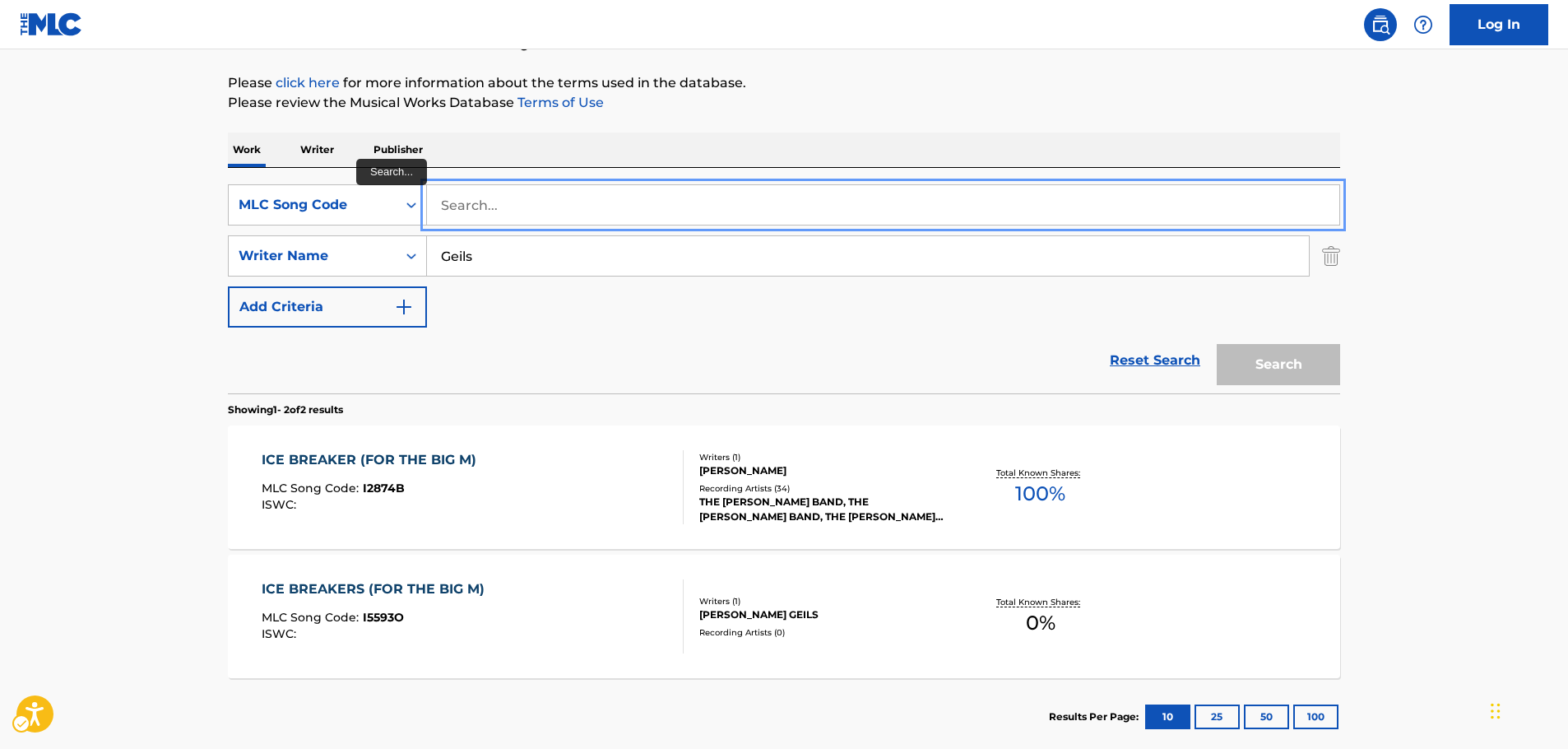
drag, startPoint x: 489, startPoint y: 195, endPoint x: 483, endPoint y: 214, distance: 19.9
paste input "S18012"
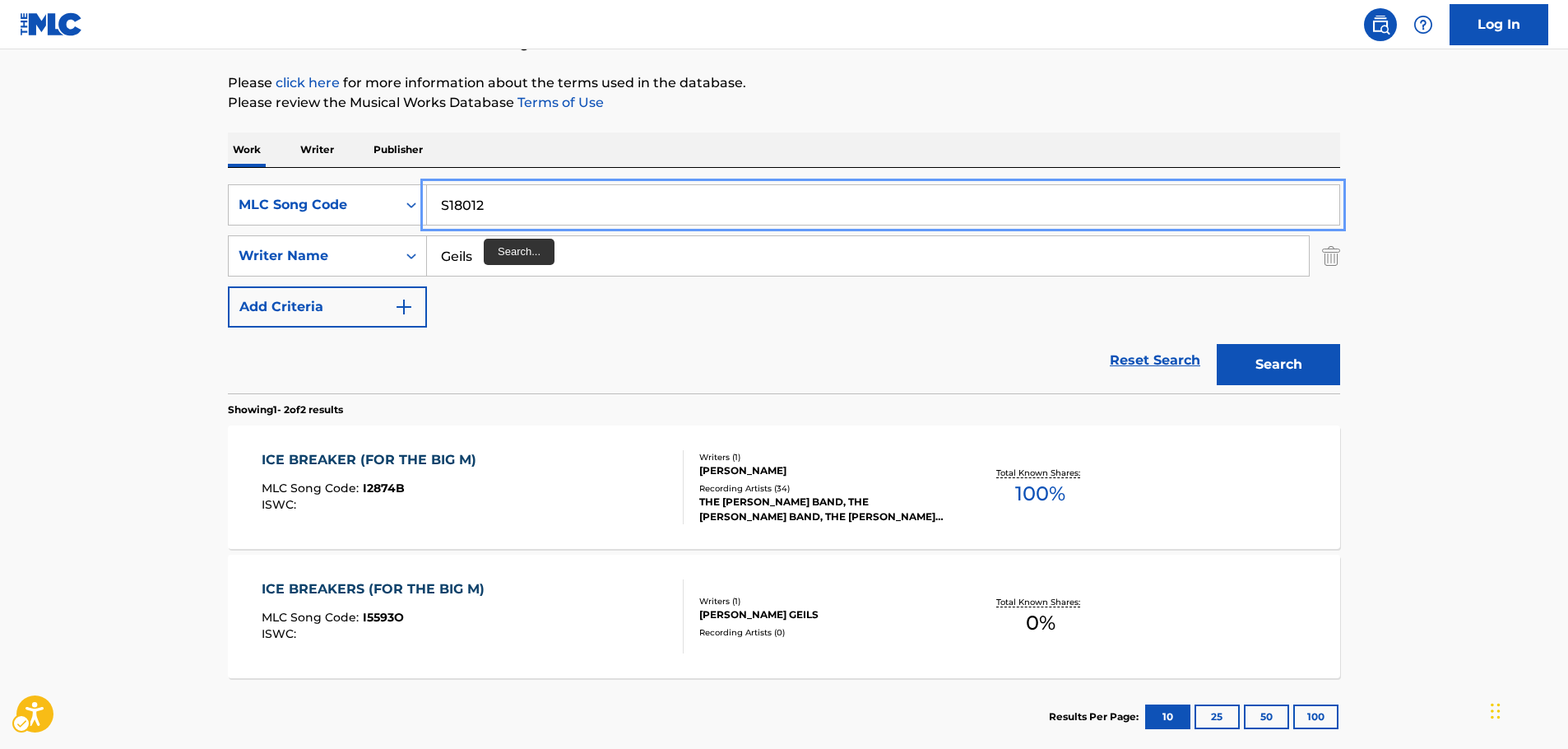
type input "S18012"
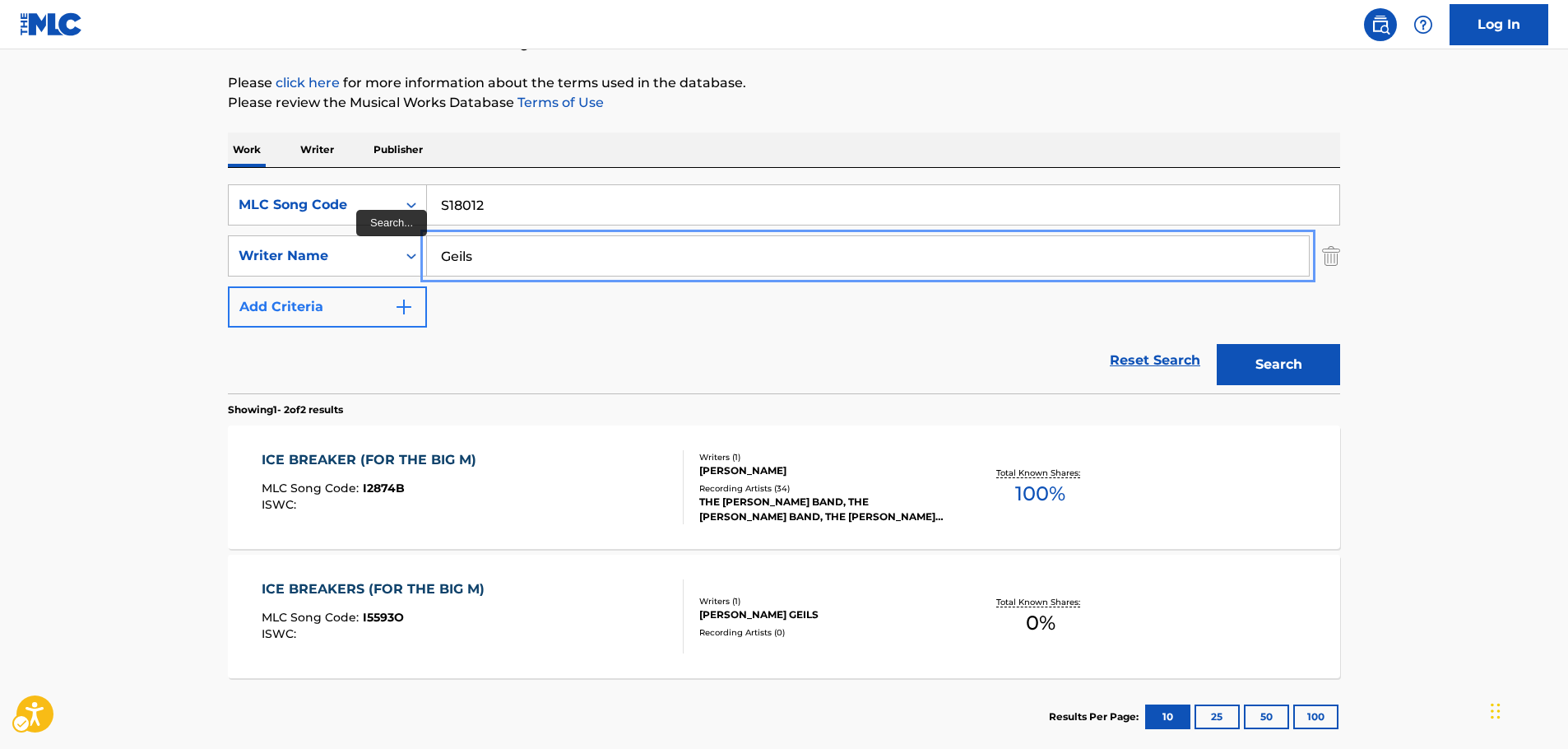
drag, startPoint x: 498, startPoint y: 263, endPoint x: 304, endPoint y: 290, distance: 195.9
click at [1217, 344] on button "Search" at bounding box center [1278, 364] width 124 height 41
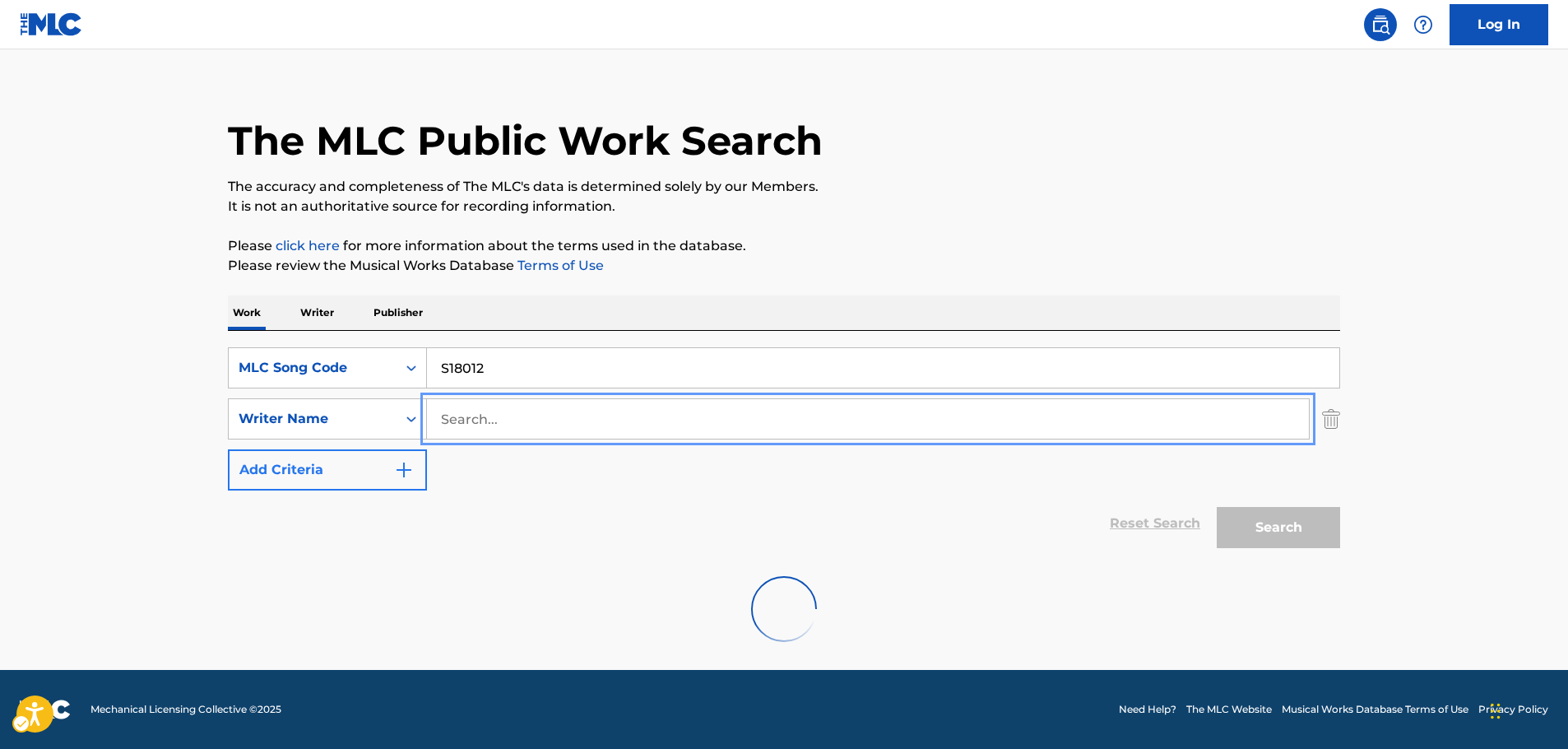
scroll to position [146, 0]
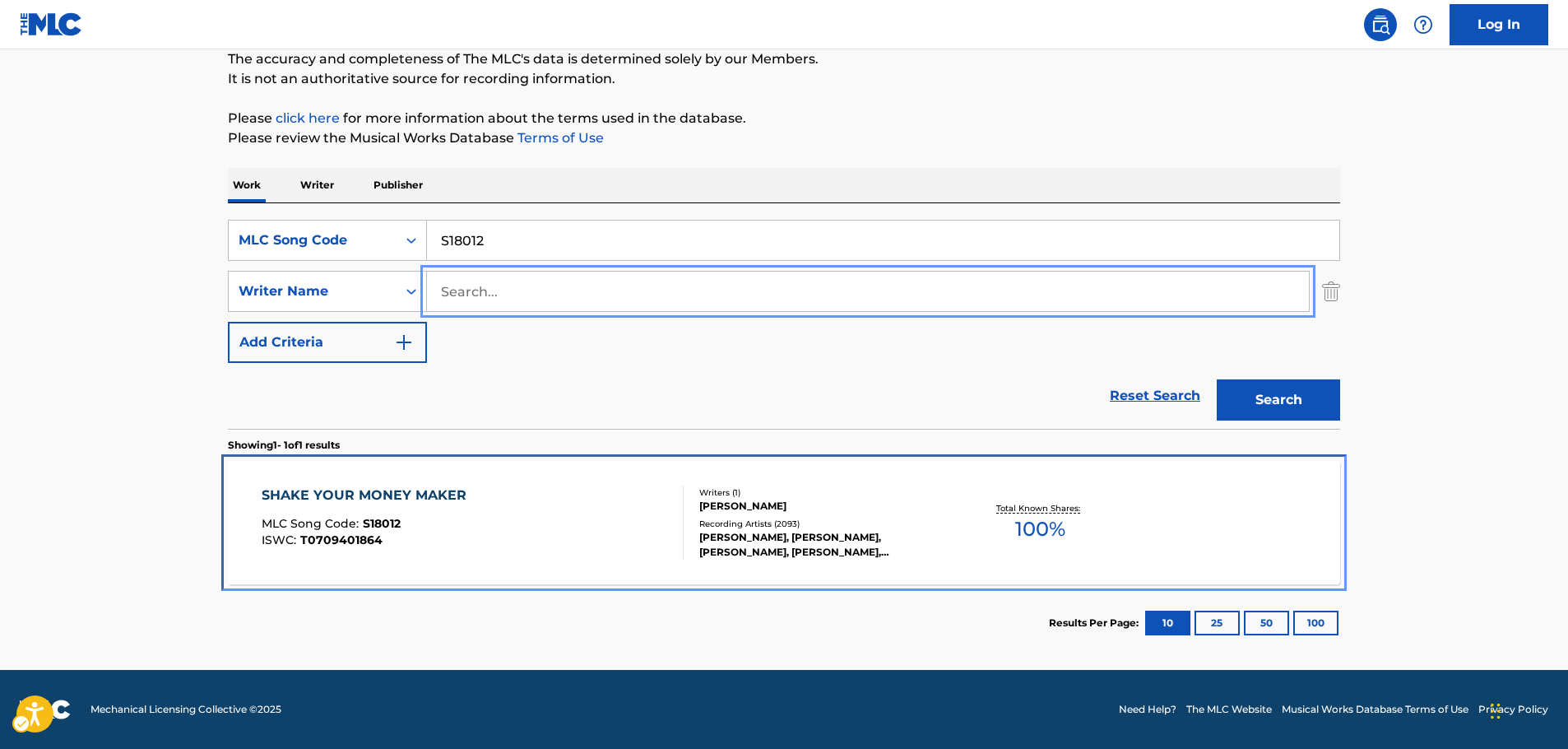
click at [480, 528] on div "SHAKE YOUR MONEY MAKER MLC Song Code : S18012 ISWC : T0709401864" at bounding box center [473, 522] width 423 height 74
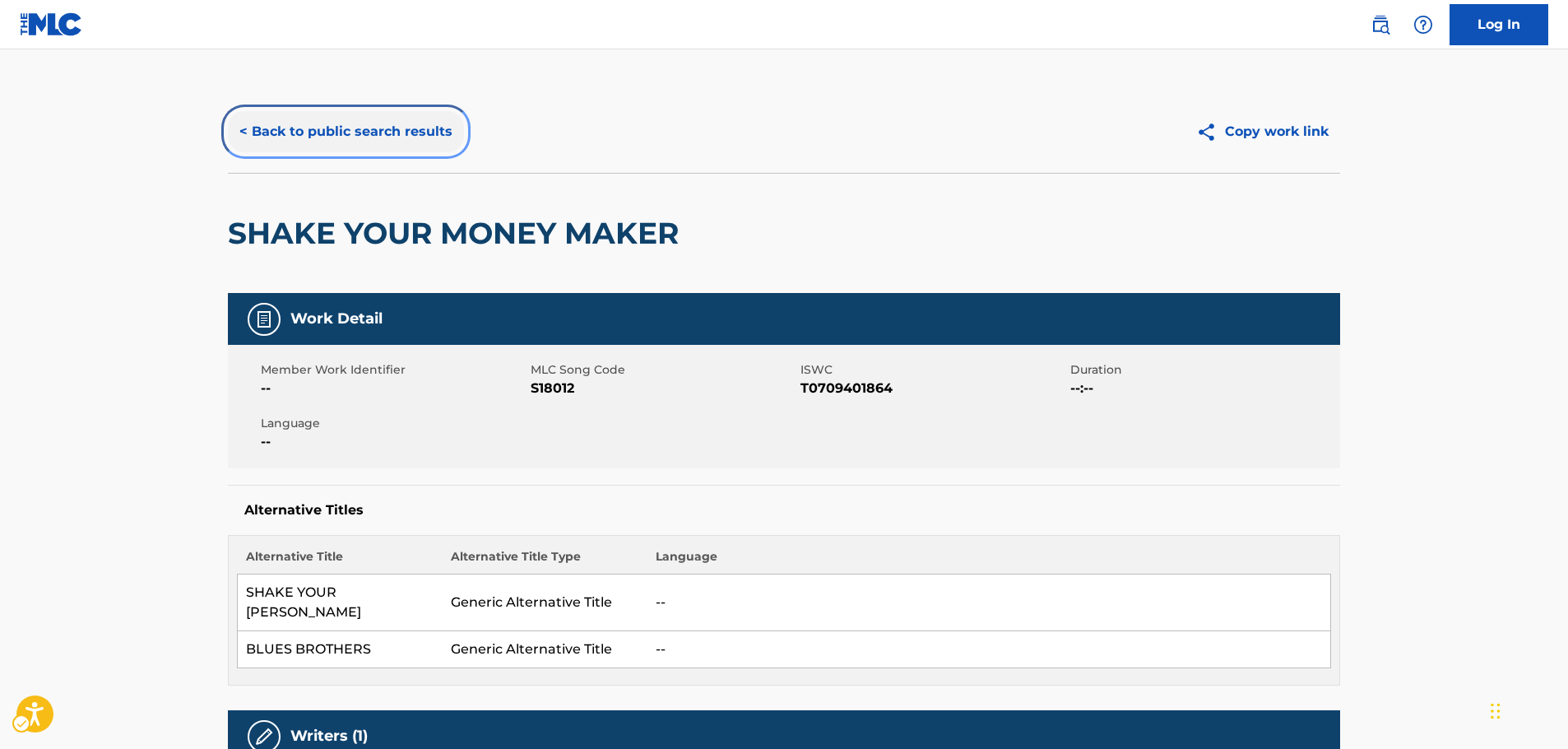
drag, startPoint x: 326, startPoint y: 117, endPoint x: 374, endPoint y: 150, distance: 58.2
click at [326, 117] on button "< Back to public search results" at bounding box center [346, 131] width 237 height 41
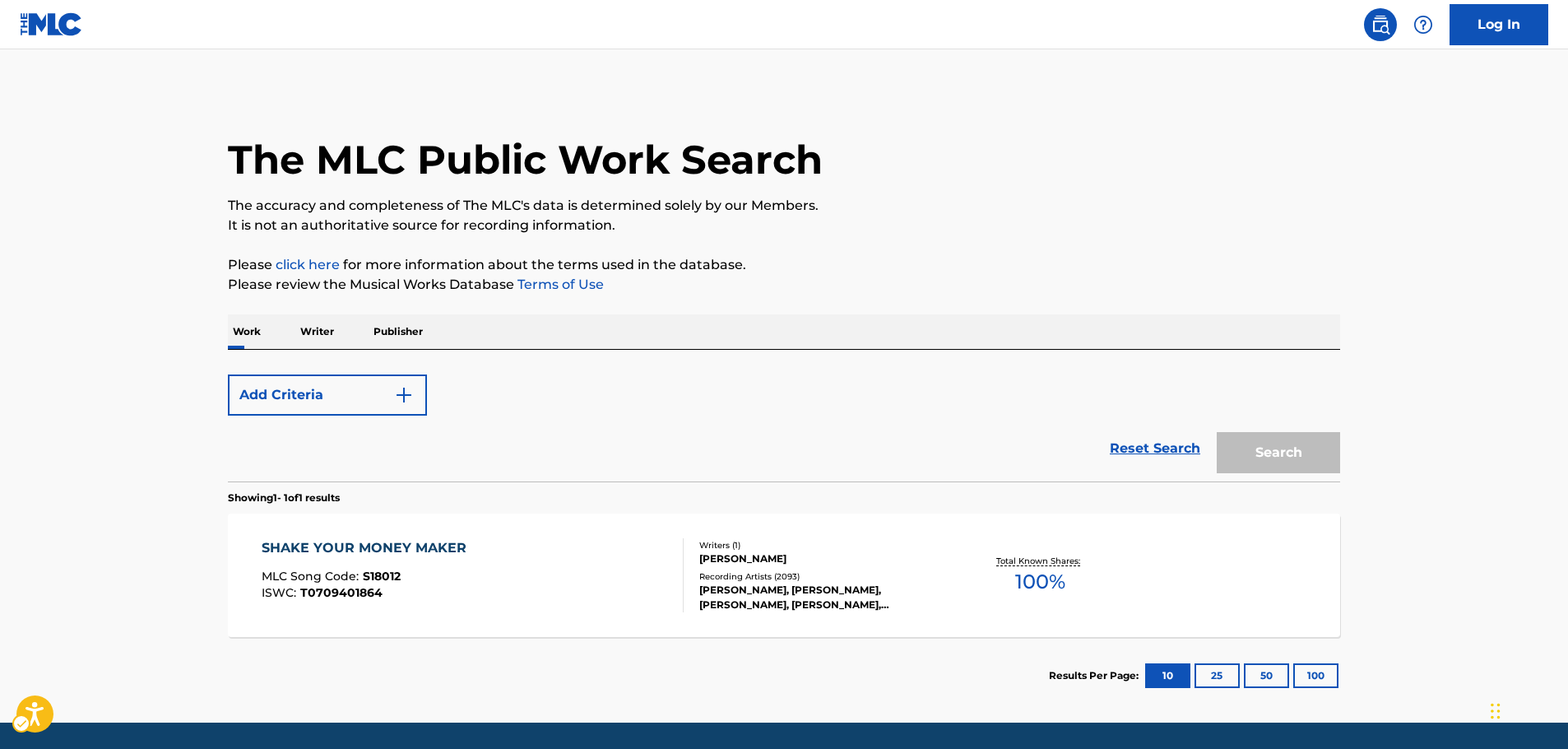
scroll to position [53, 0]
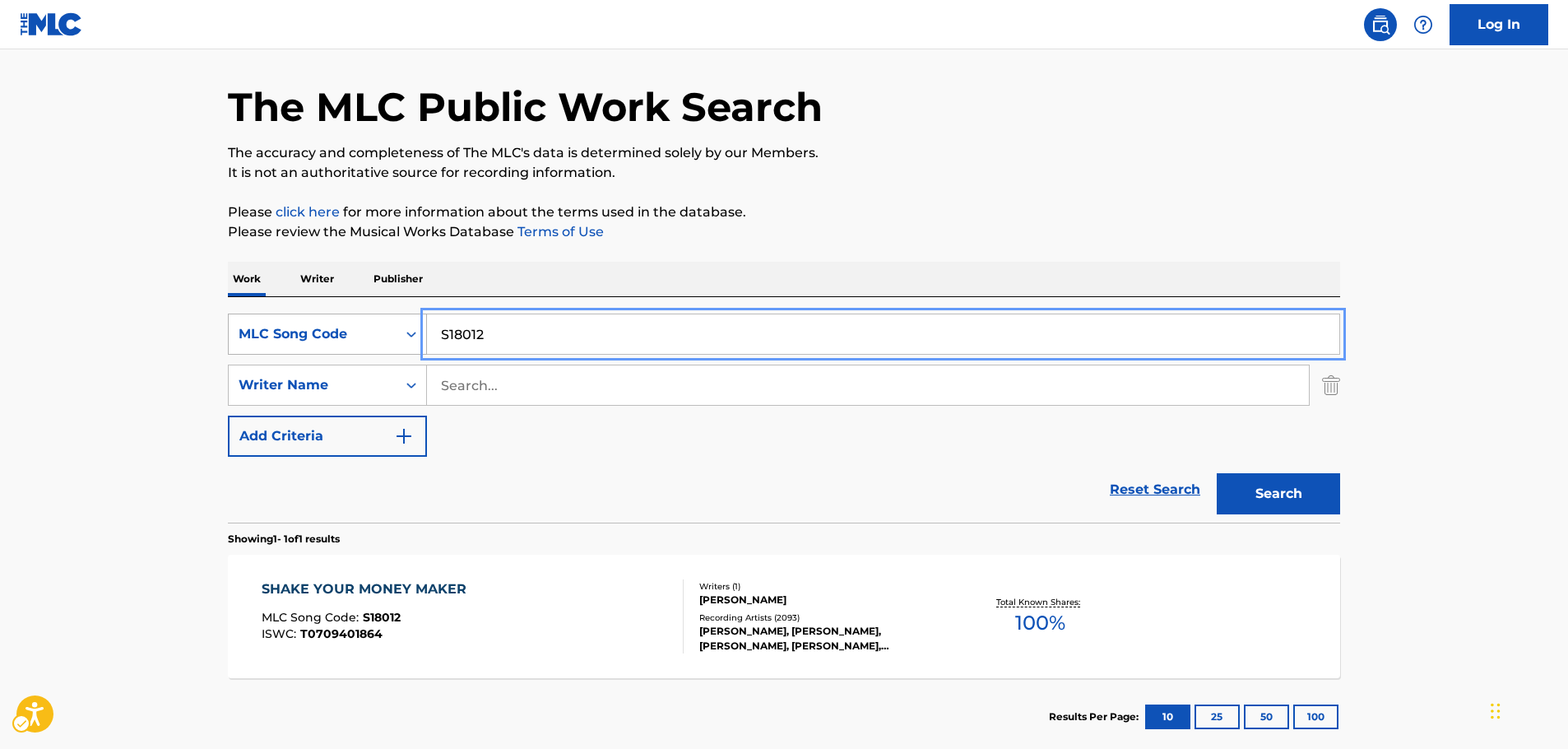
drag, startPoint x: 397, startPoint y: 329, endPoint x: 312, endPoint y: 345, distance: 86.5
paste input "T34160"
type input "T34160"
drag, startPoint x: 1292, startPoint y: 505, endPoint x: 1211, endPoint y: 504, distance: 81.0
click at [1291, 505] on button "Search" at bounding box center [1278, 493] width 124 height 41
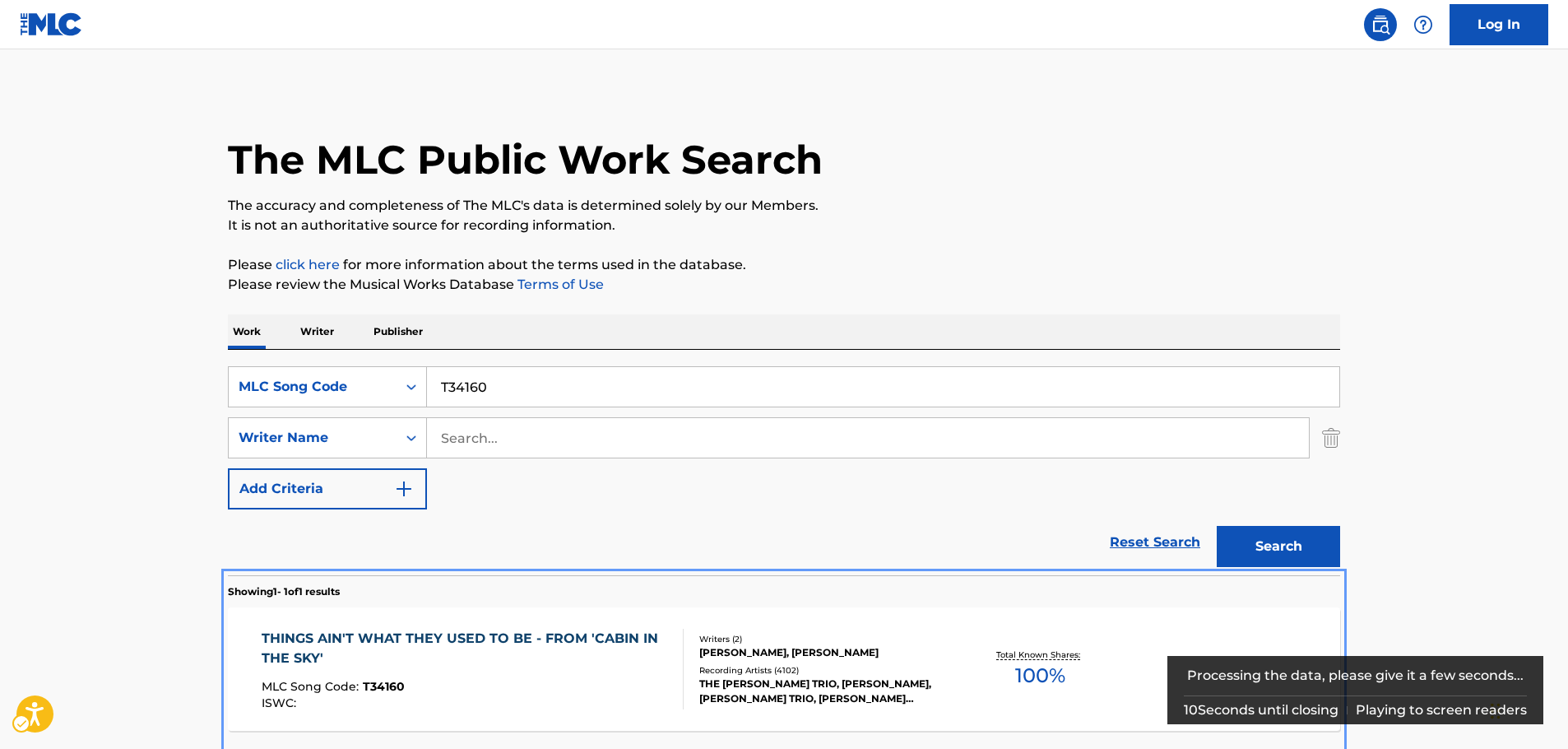
scroll to position [60, 0]
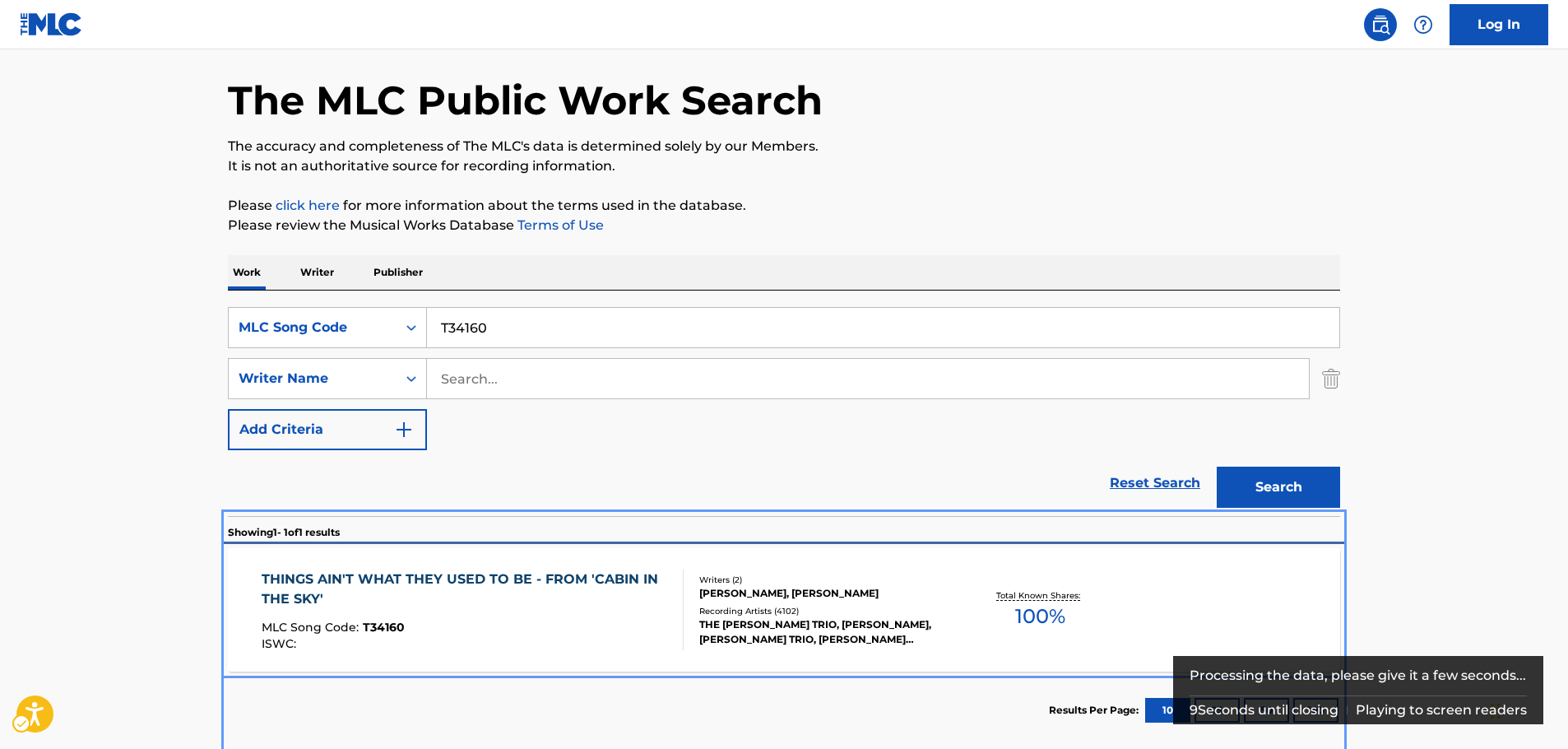
click at [425, 616] on div "THINGS AIN'T WHAT THEY USED TO BE - FROM 'CABIN IN THE SKY' MLC Song Code : T34…" at bounding box center [466, 610] width 409 height 81
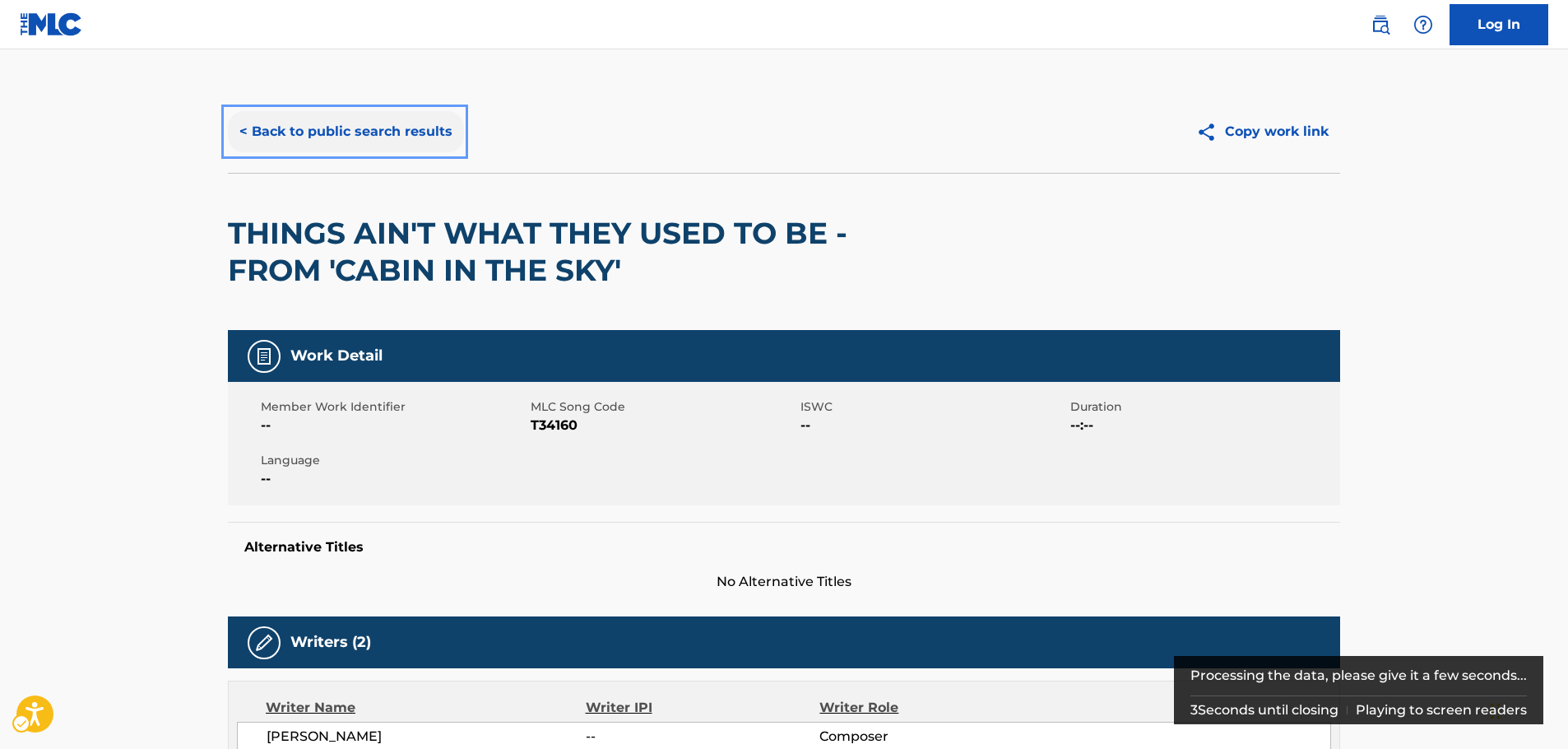
click at [322, 132] on button "< Back to public search results" at bounding box center [346, 131] width 237 height 41
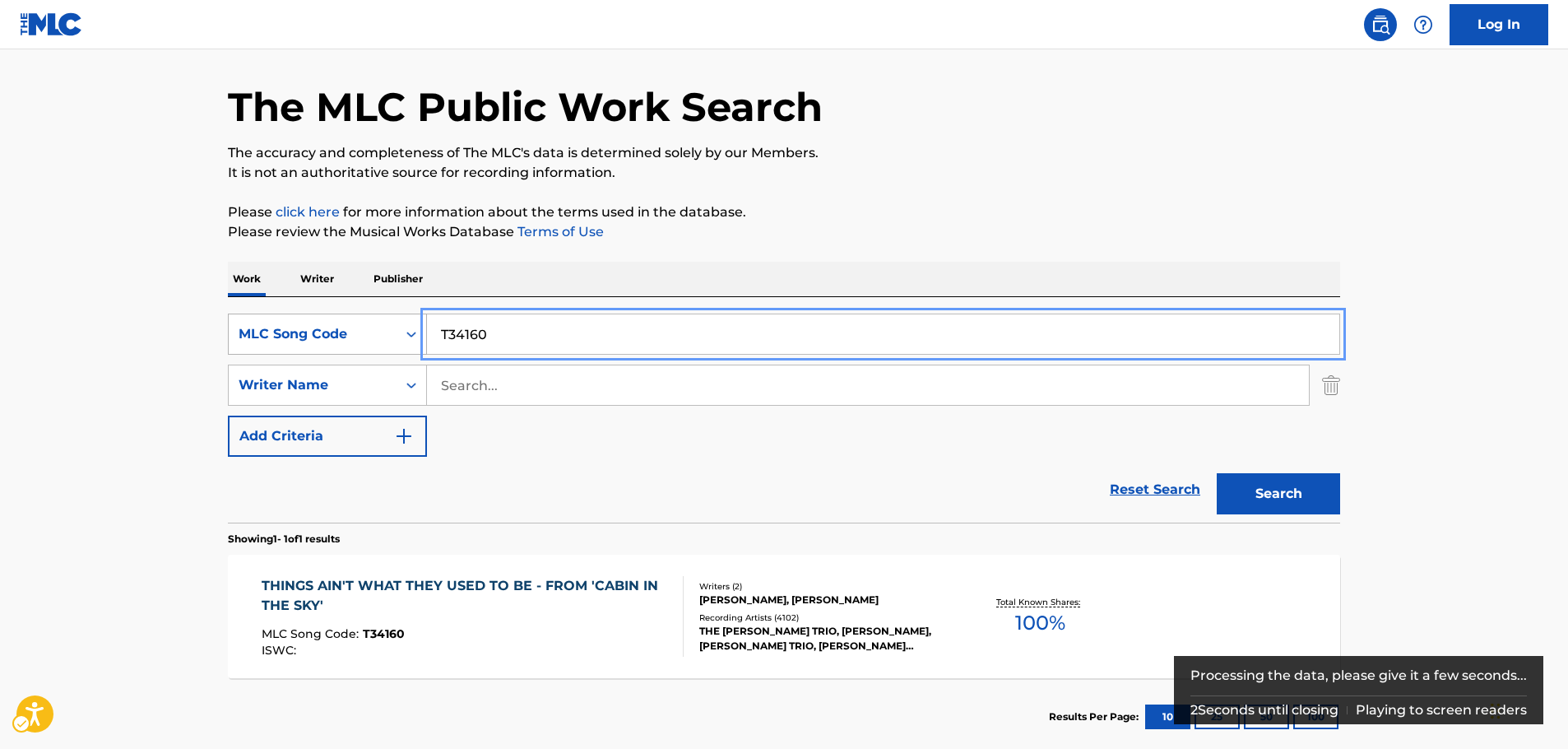
drag, startPoint x: 547, startPoint y: 340, endPoint x: 373, endPoint y: 345, distance: 174.1
paste input "G2271I"
type input "G2271I"
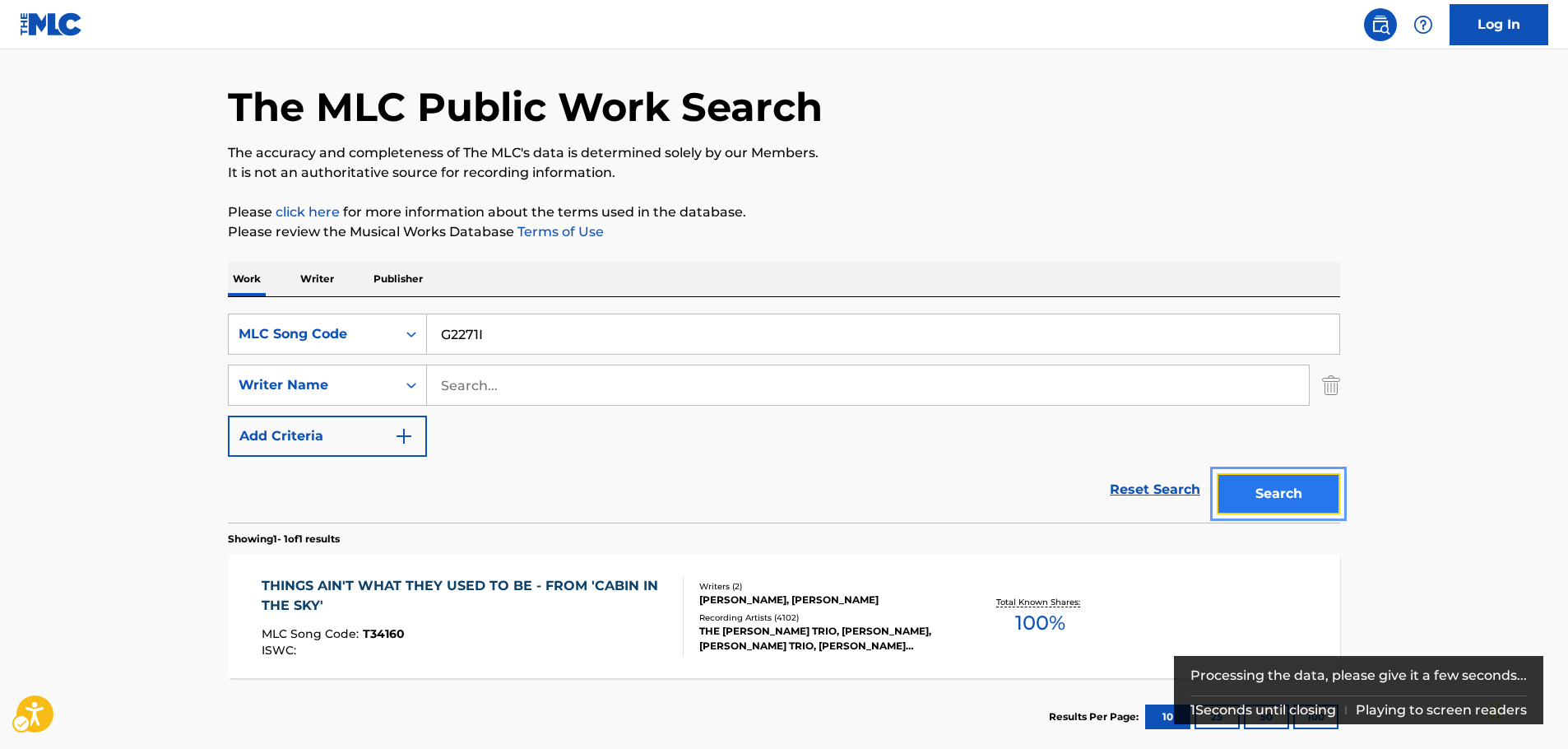
click at [1292, 491] on button "Search" at bounding box center [1278, 493] width 124 height 41
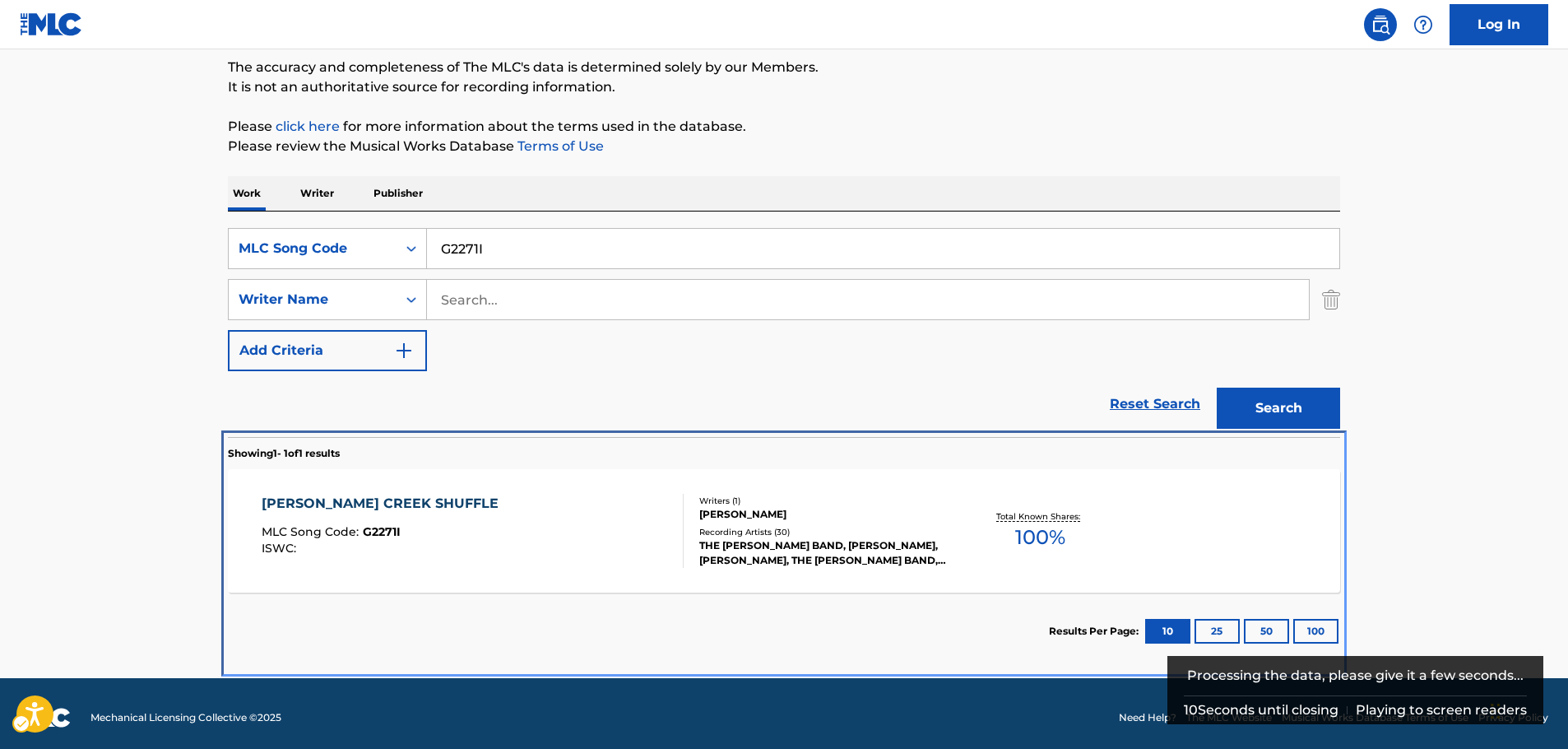
scroll to position [146, 0]
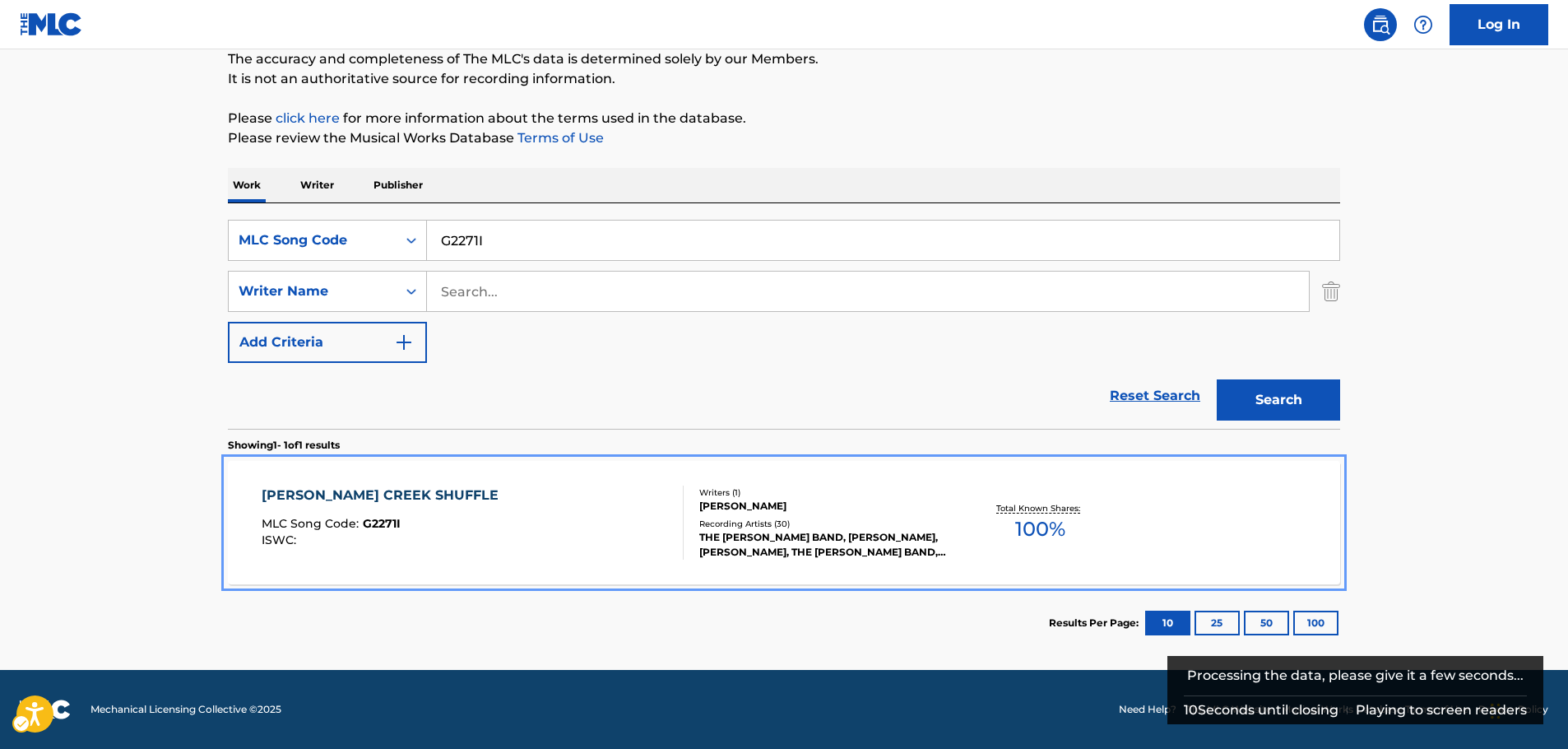
click at [392, 501] on div "[PERSON_NAME] CREEK SHUFFLE" at bounding box center [385, 495] width 245 height 20
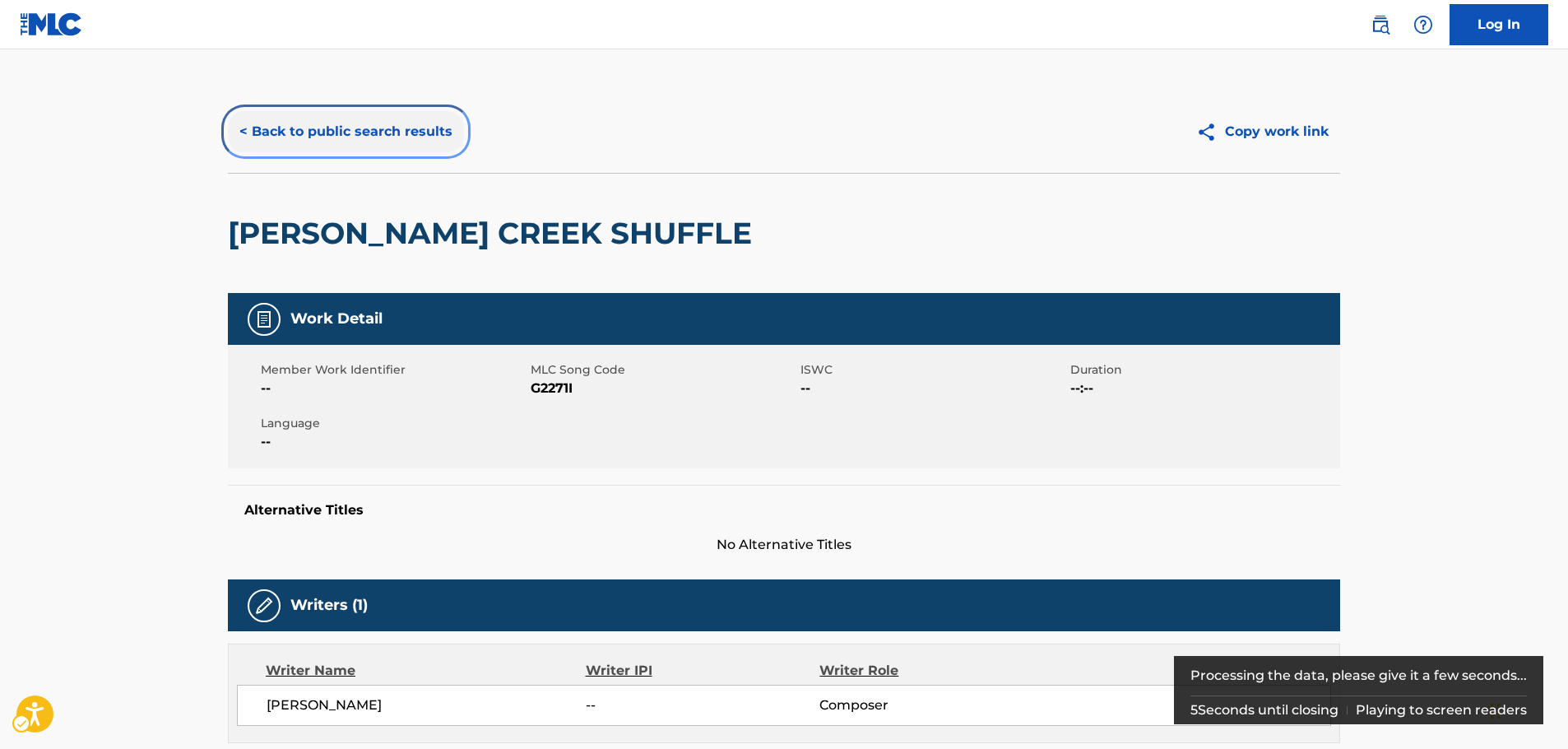
click at [385, 138] on button "< Back to public search results" at bounding box center [346, 131] width 237 height 41
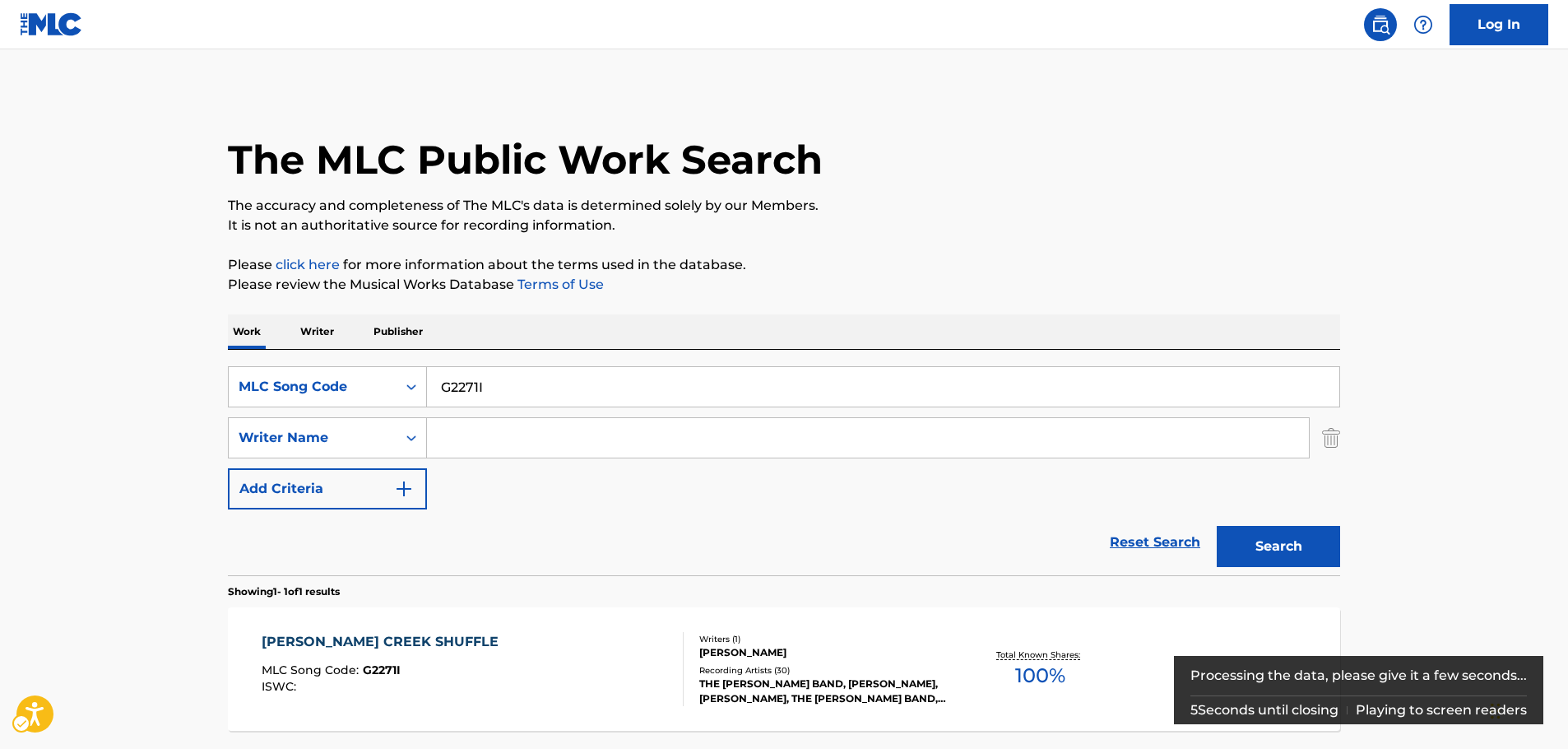
scroll to position [53, 0]
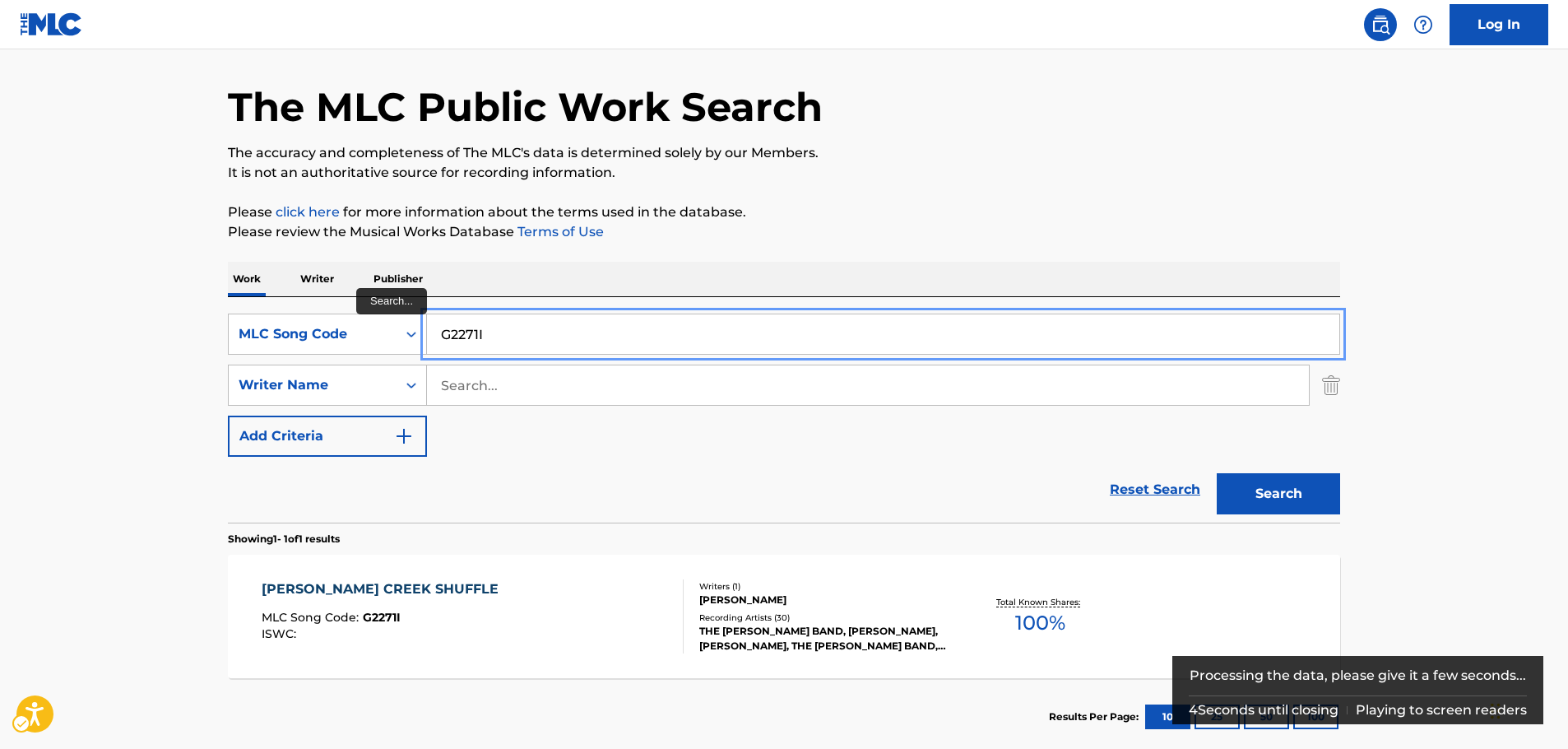
drag, startPoint x: 555, startPoint y: 338, endPoint x: 640, endPoint y: 403, distance: 107.0
paste input "I3627"
type input "I3627"
click at [1311, 498] on button "Search" at bounding box center [1278, 493] width 124 height 41
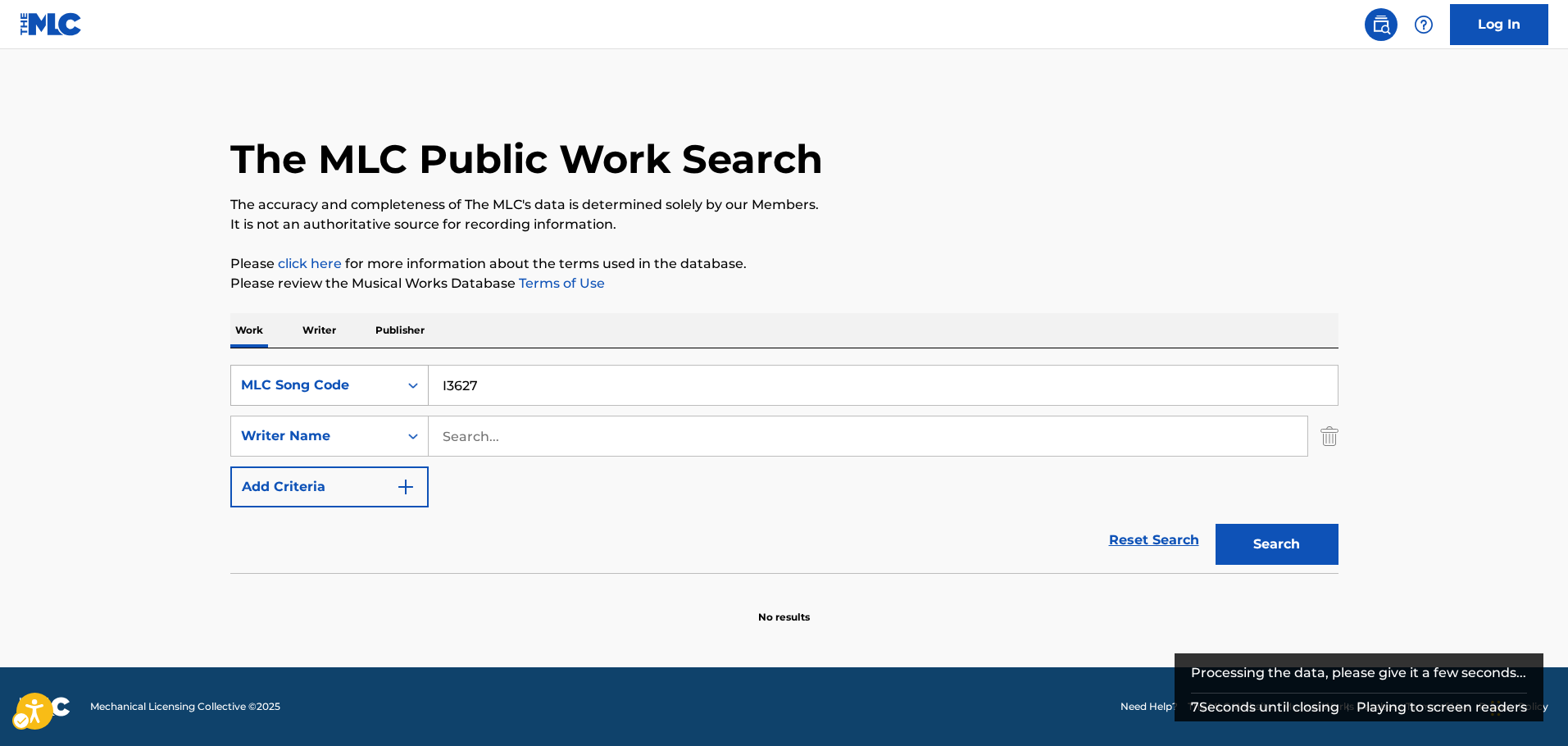
click at [340, 386] on div "MLC Song Code" at bounding box center [314, 385] width 148 height 20
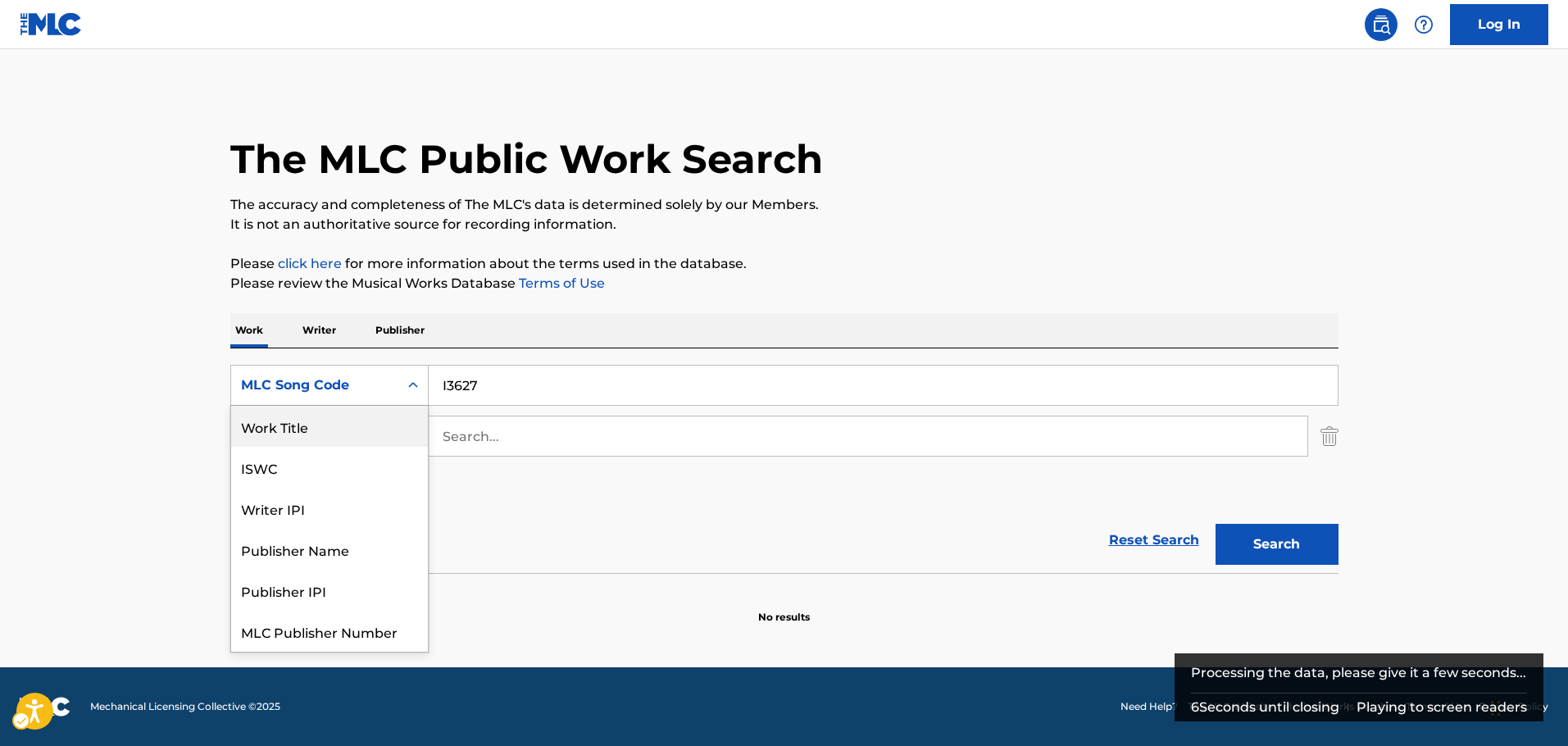
click at [326, 429] on div "Work Title" at bounding box center [329, 426] width 196 height 41
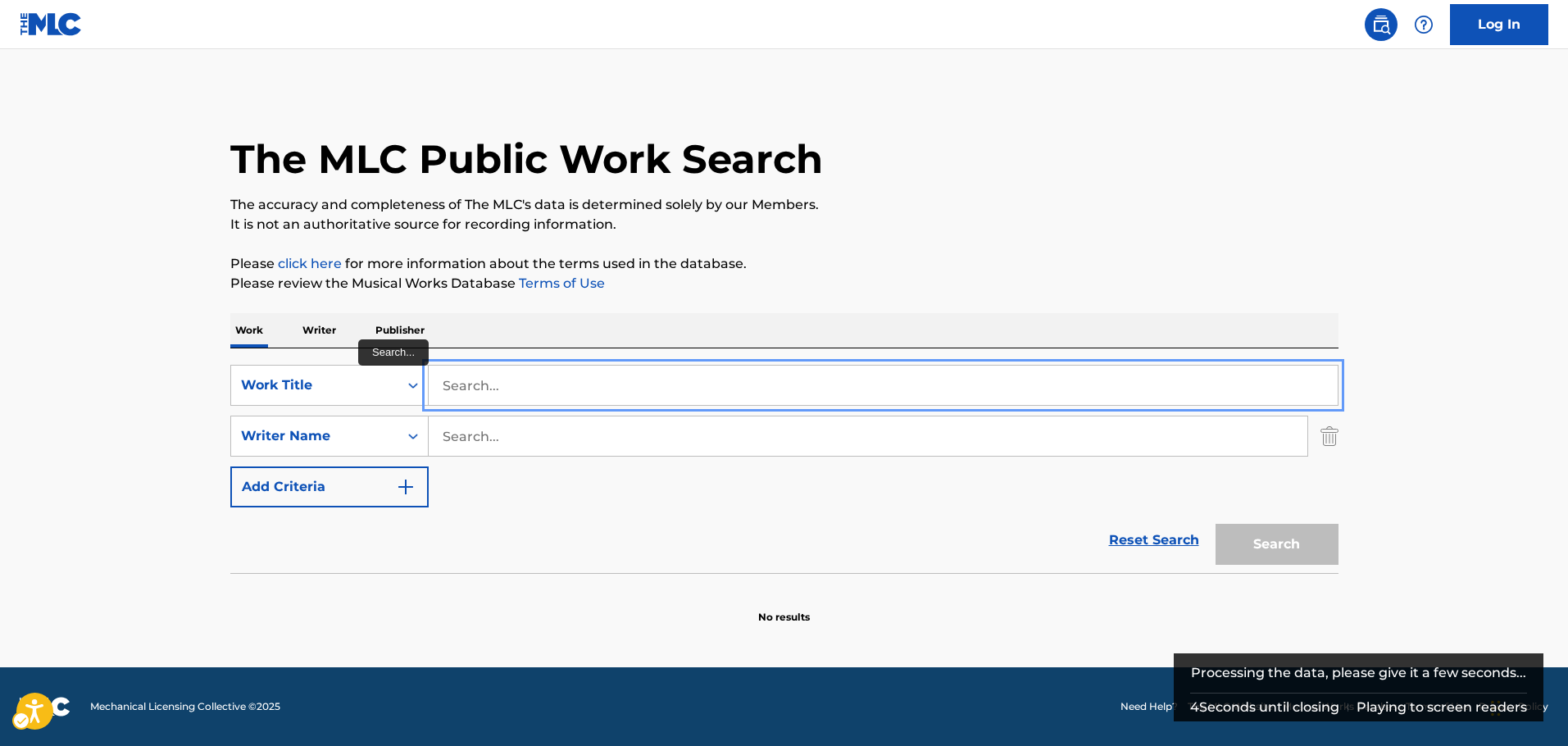
paste input "I Wish You Would"
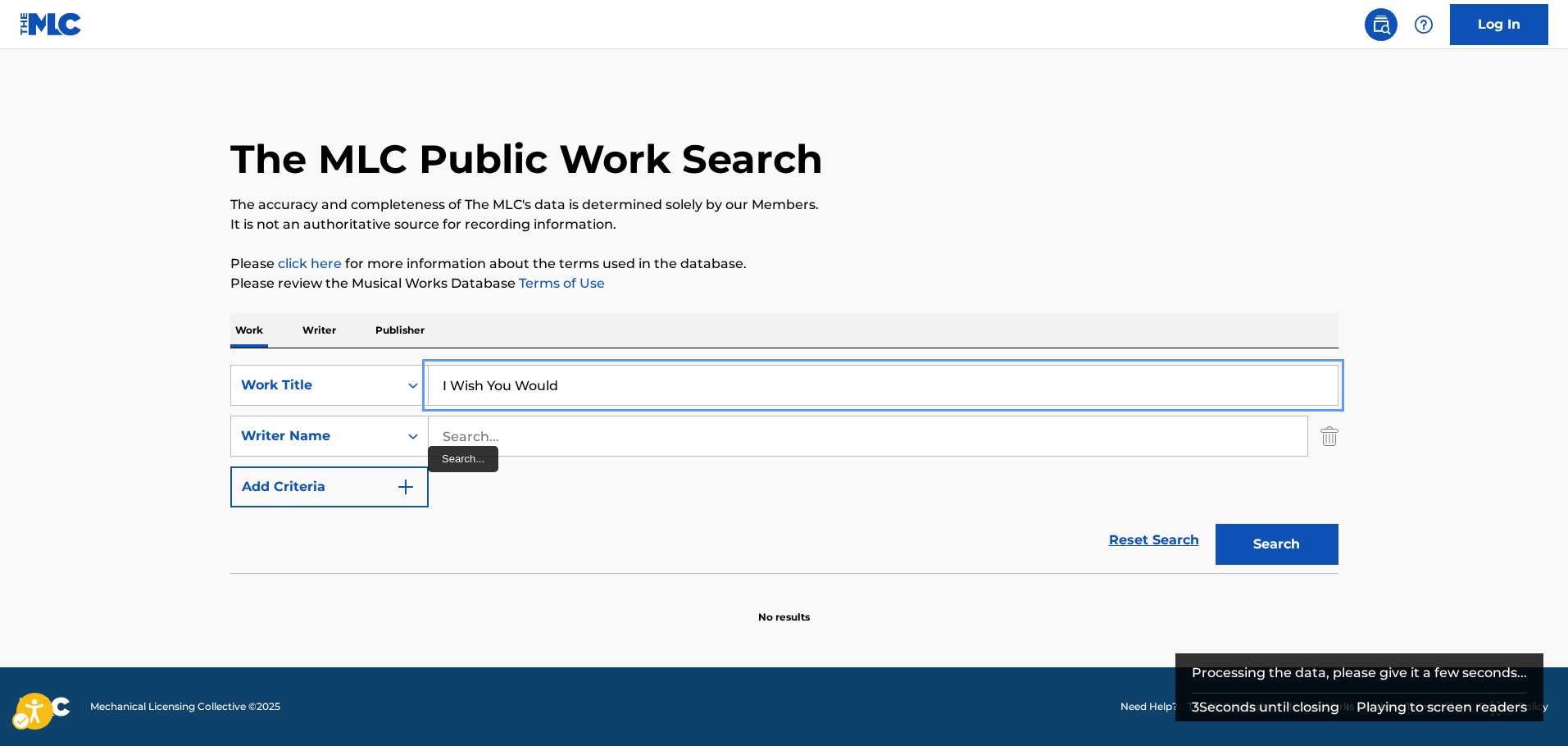
type input "I Wish You Would"
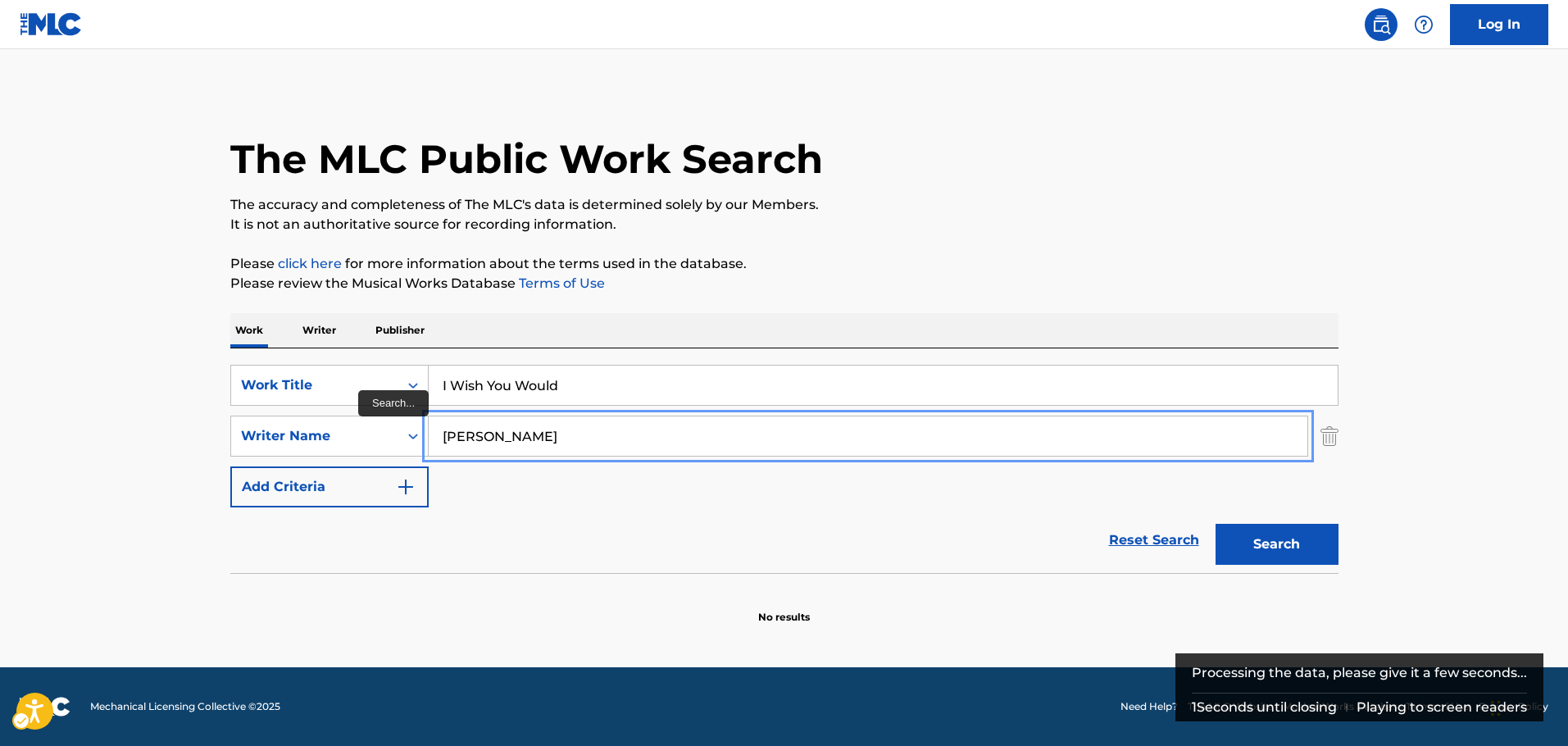
type input "[PERSON_NAME]"
click at [1216, 524] on button "Search" at bounding box center [1277, 544] width 123 height 41
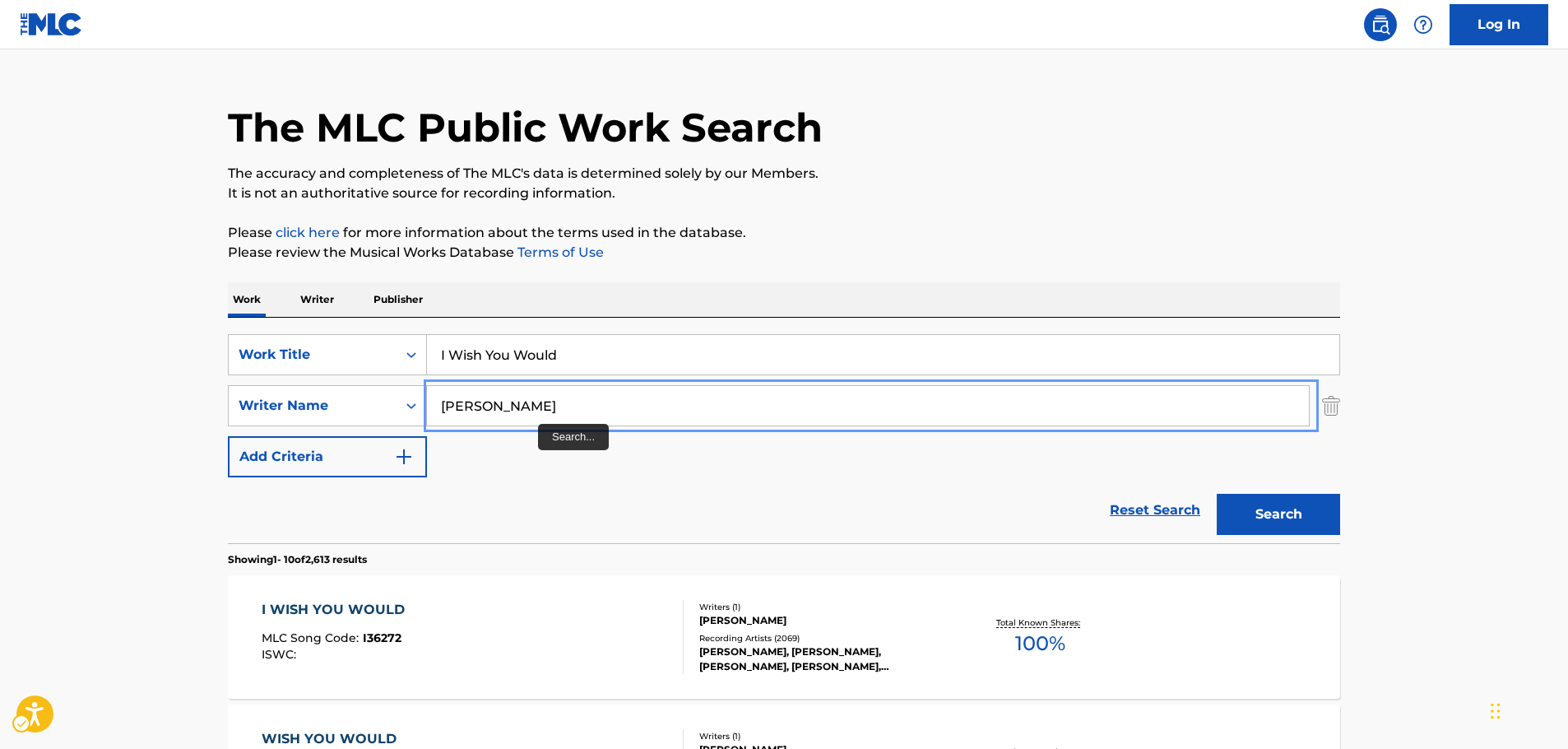
scroll to position [82, 0]
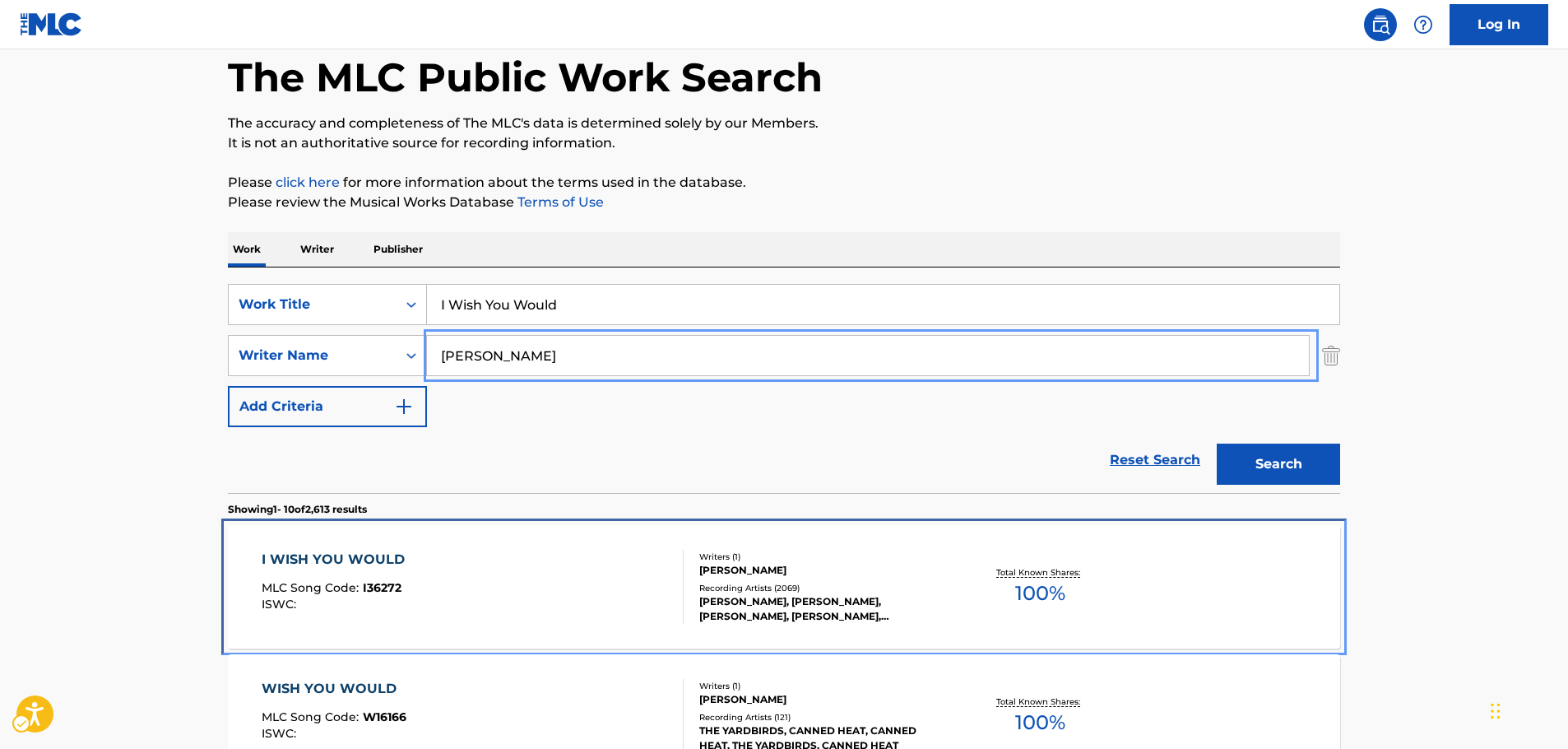
click at [511, 555] on div "I WISH YOU WOULD MLC Song Code : I36272 ISWC :" at bounding box center [473, 586] width 423 height 74
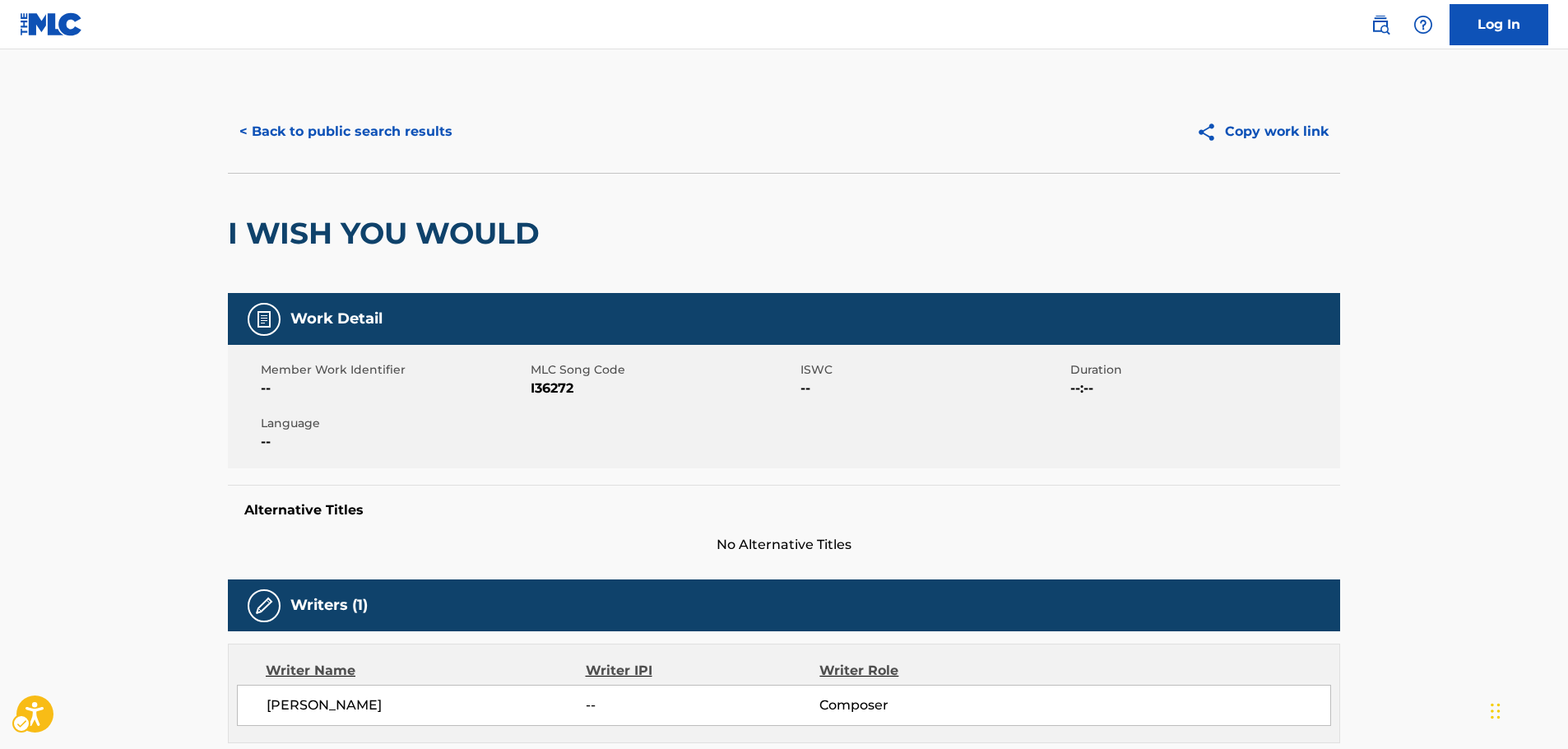
click at [553, 390] on span "MLC Song Code - I36272" at bounding box center [663, 388] width 265 height 20
drag, startPoint x: 353, startPoint y: 124, endPoint x: 374, endPoint y: 167, distance: 47.9
click at [353, 124] on button "< Back to public search results" at bounding box center [346, 131] width 237 height 41
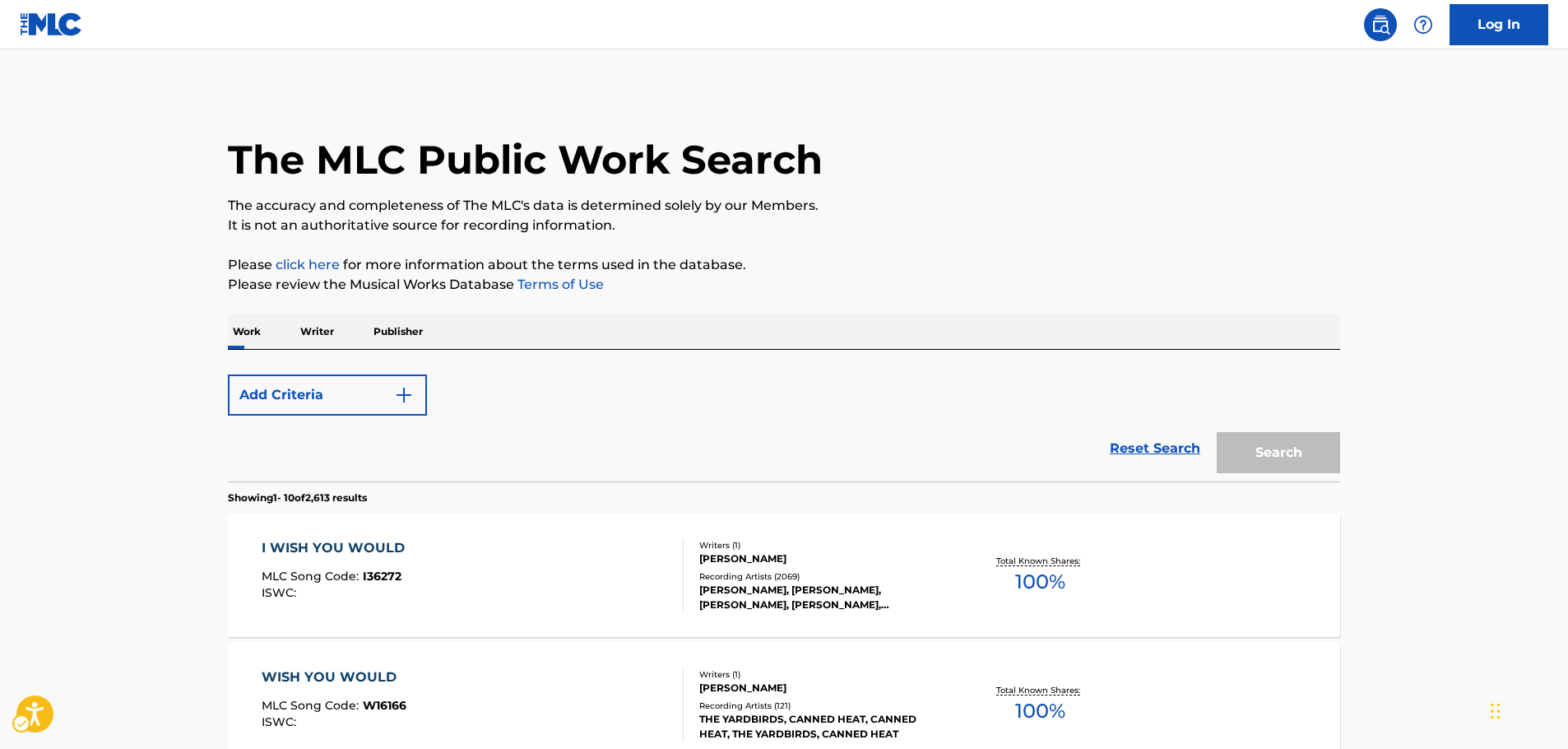
scroll to position [82, 0]
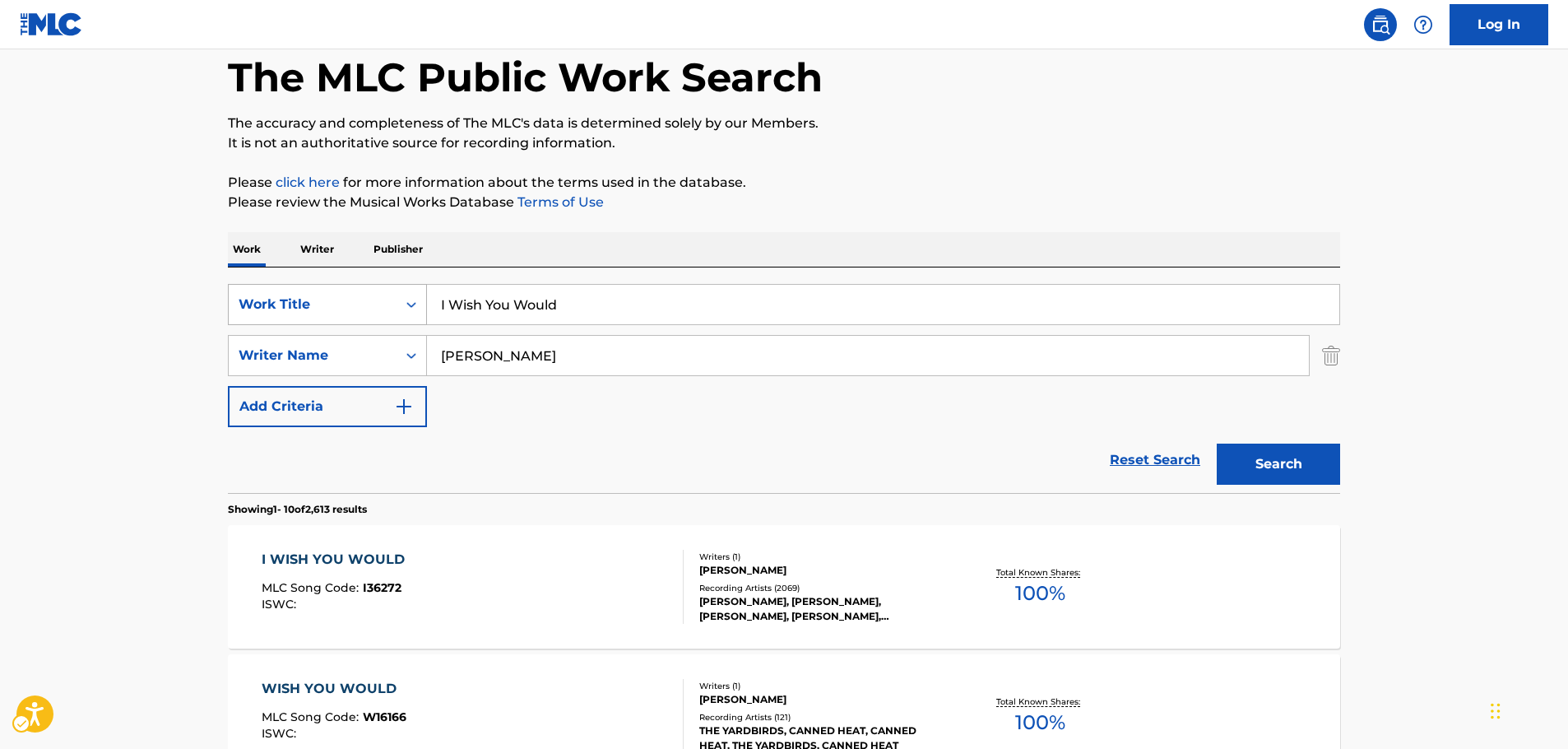
click at [389, 306] on div "Work Title" at bounding box center [313, 305] width 168 height 32
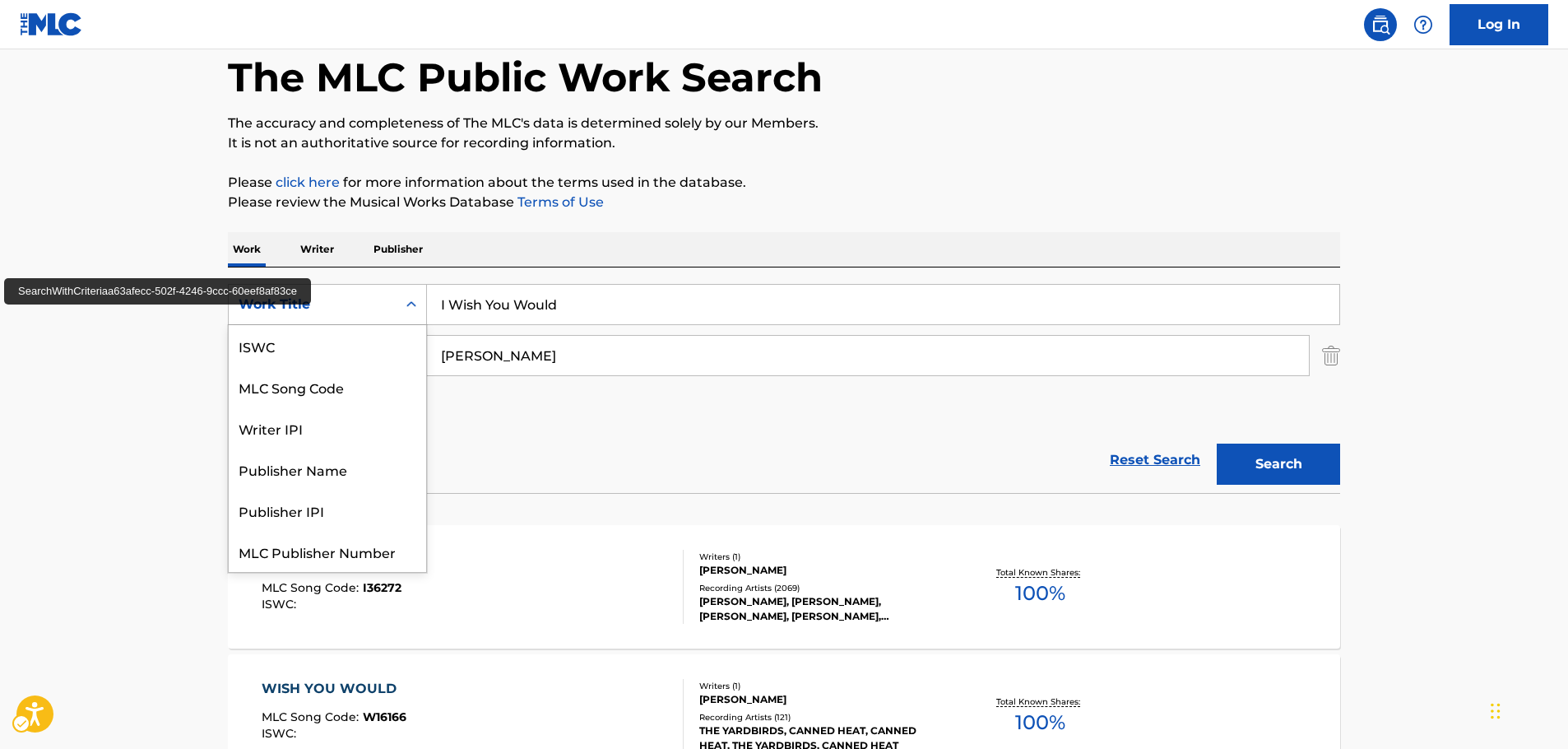
scroll to position [41, 0]
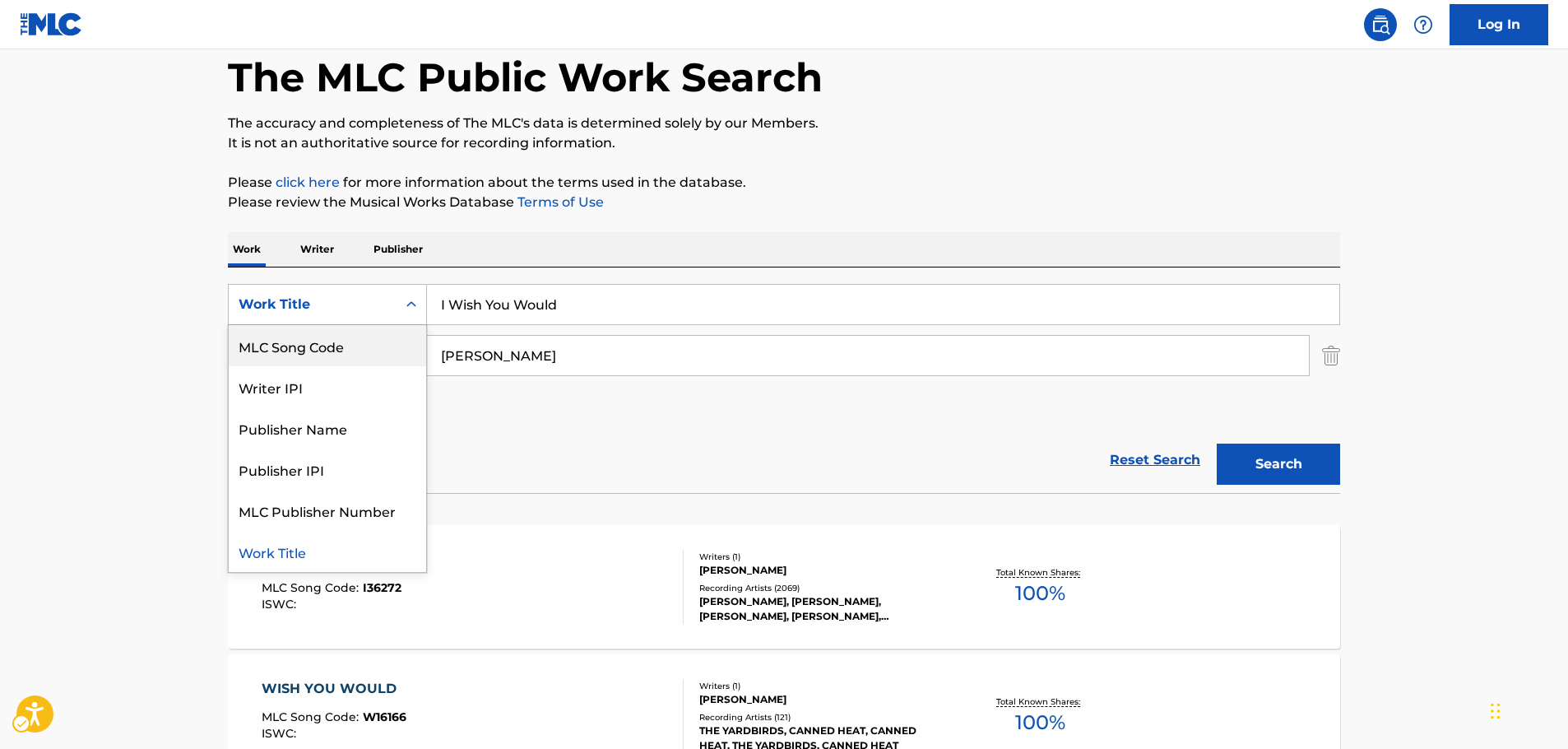
click at [345, 345] on div "MLC Song Code" at bounding box center [327, 345] width 197 height 41
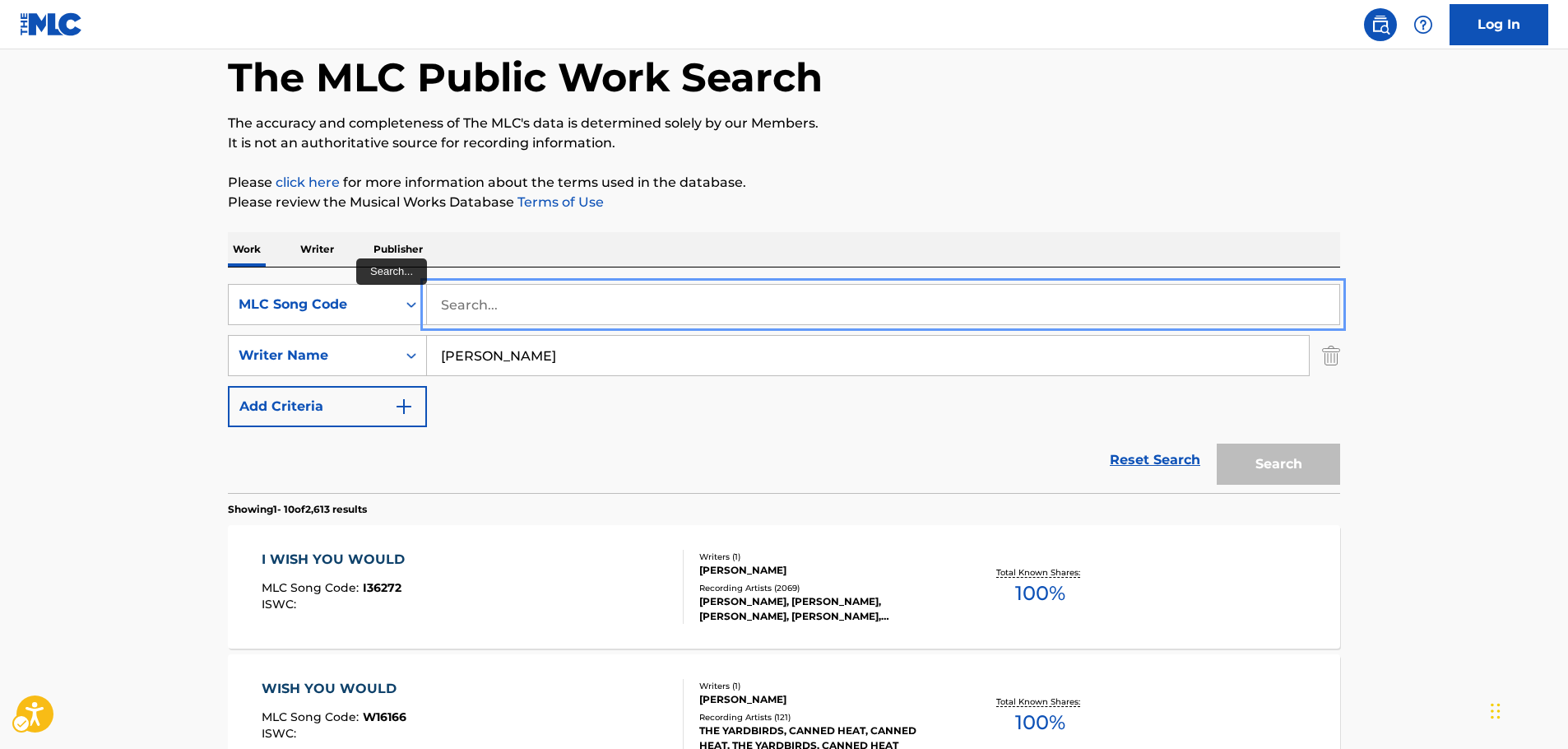
paste input "M18761"
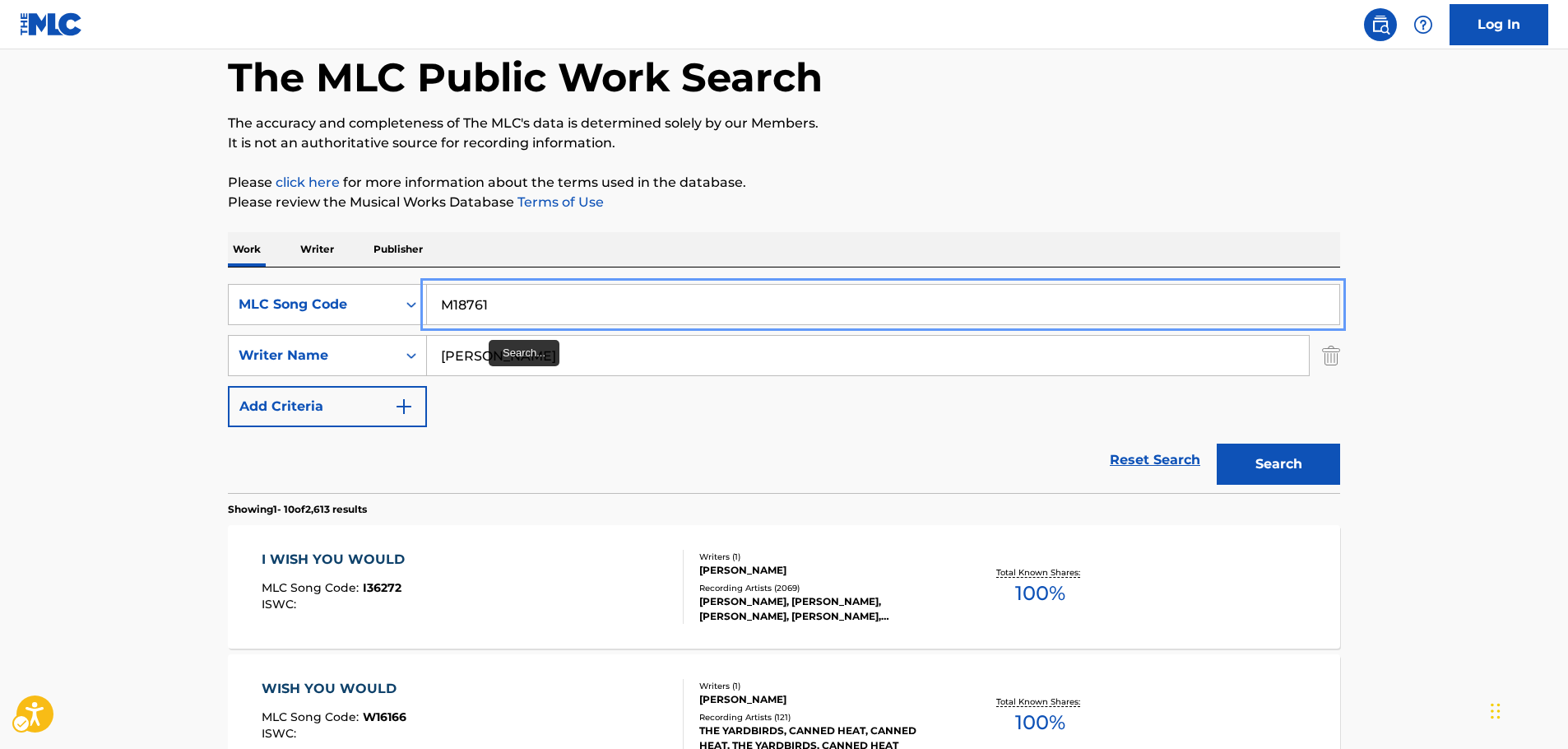
type input "M18761"
drag, startPoint x: 452, startPoint y: 357, endPoint x: 309, endPoint y: 377, distance: 144.4
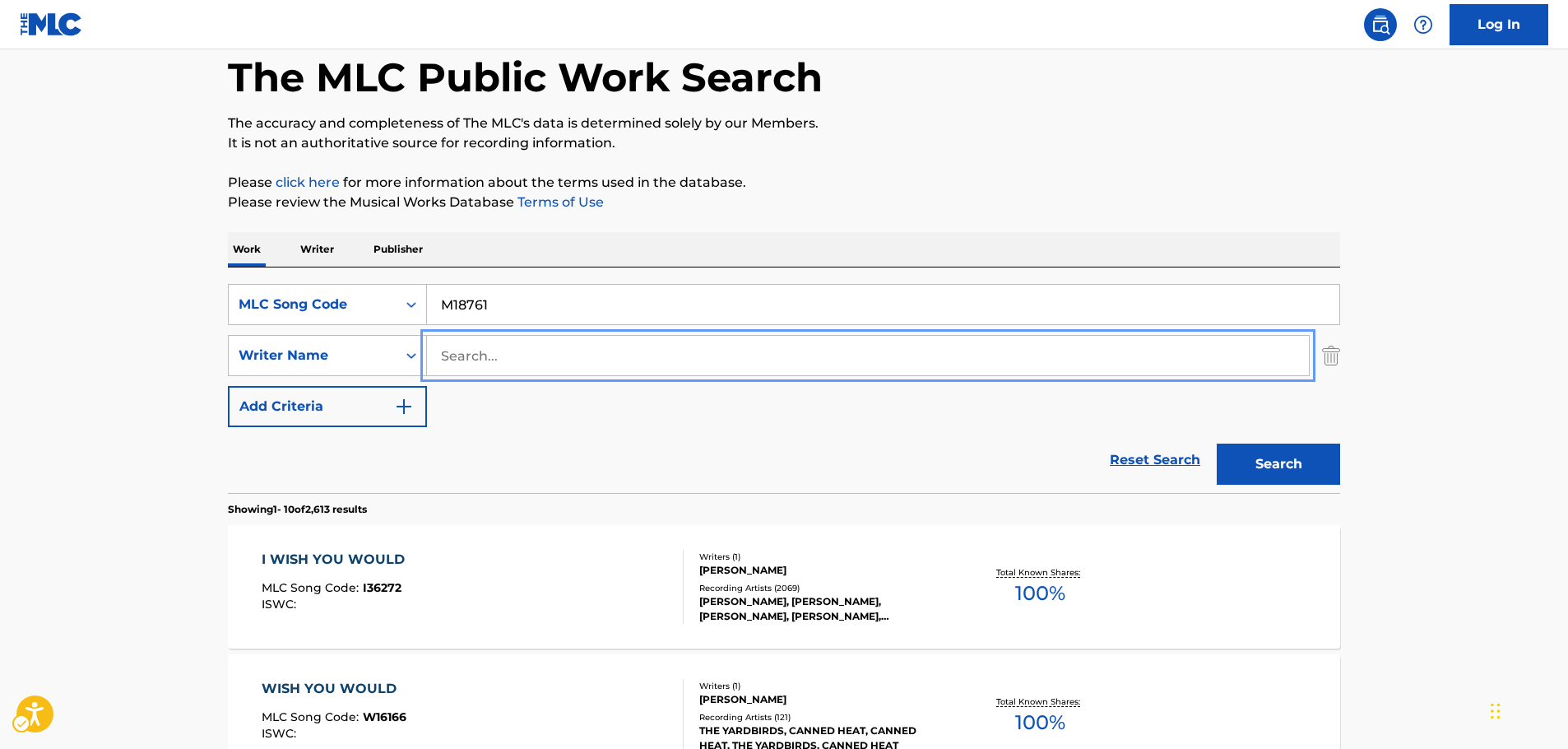
click at [1217, 443] on button "Search" at bounding box center [1278, 463] width 124 height 41
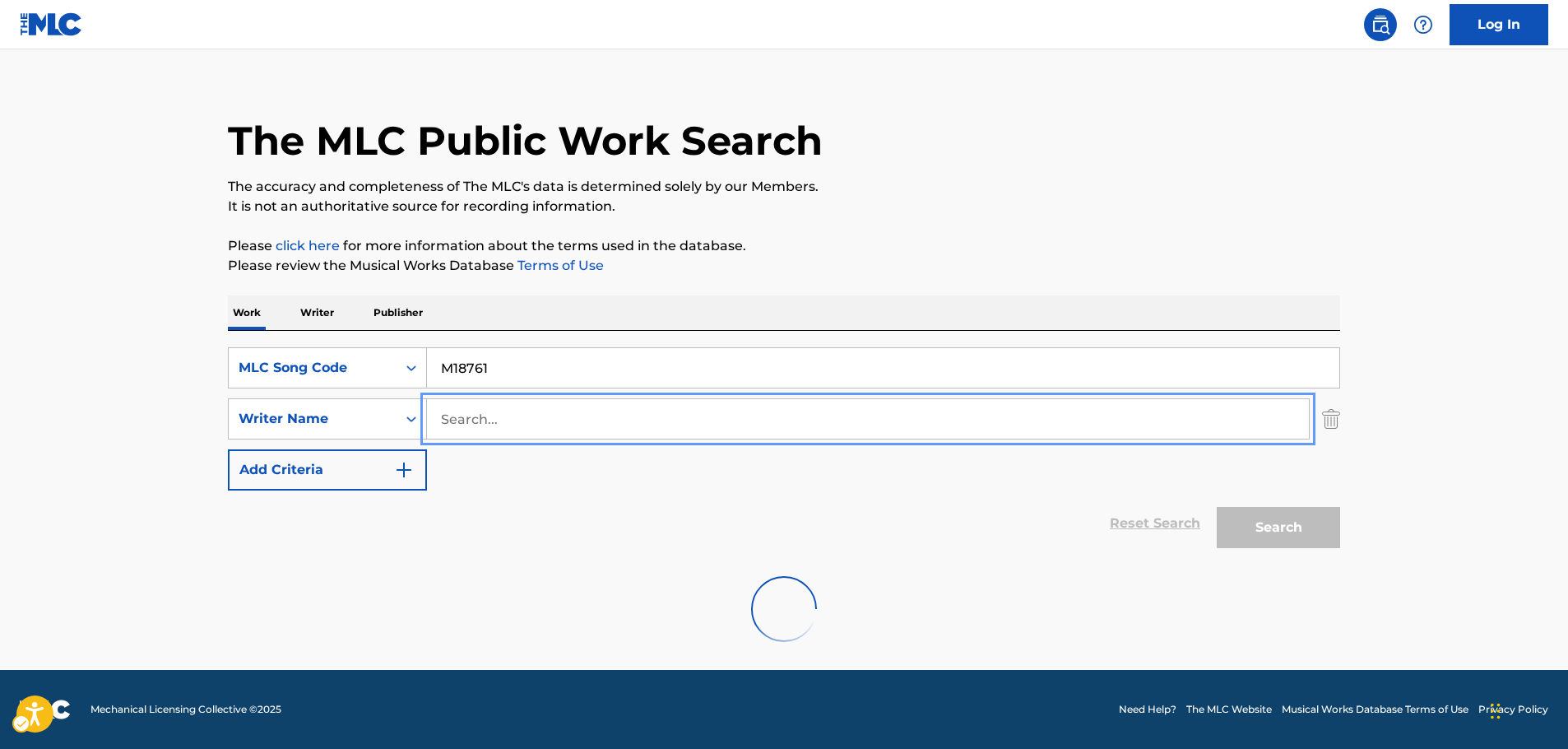
scroll to position [82, 0]
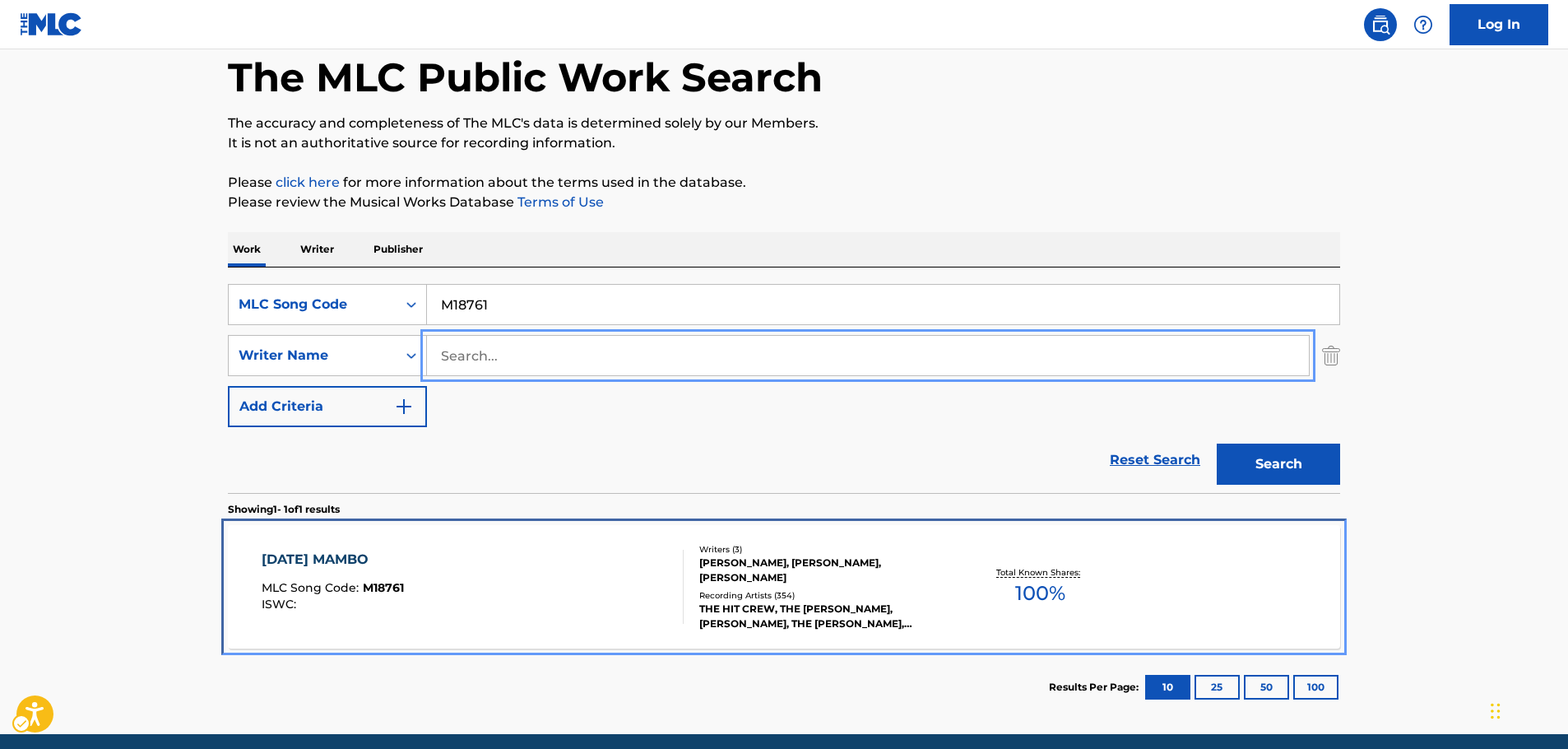
click at [465, 590] on div "[DATE] MAMBO MLC Song Code : M18761 ISWC :" at bounding box center [473, 586] width 423 height 74
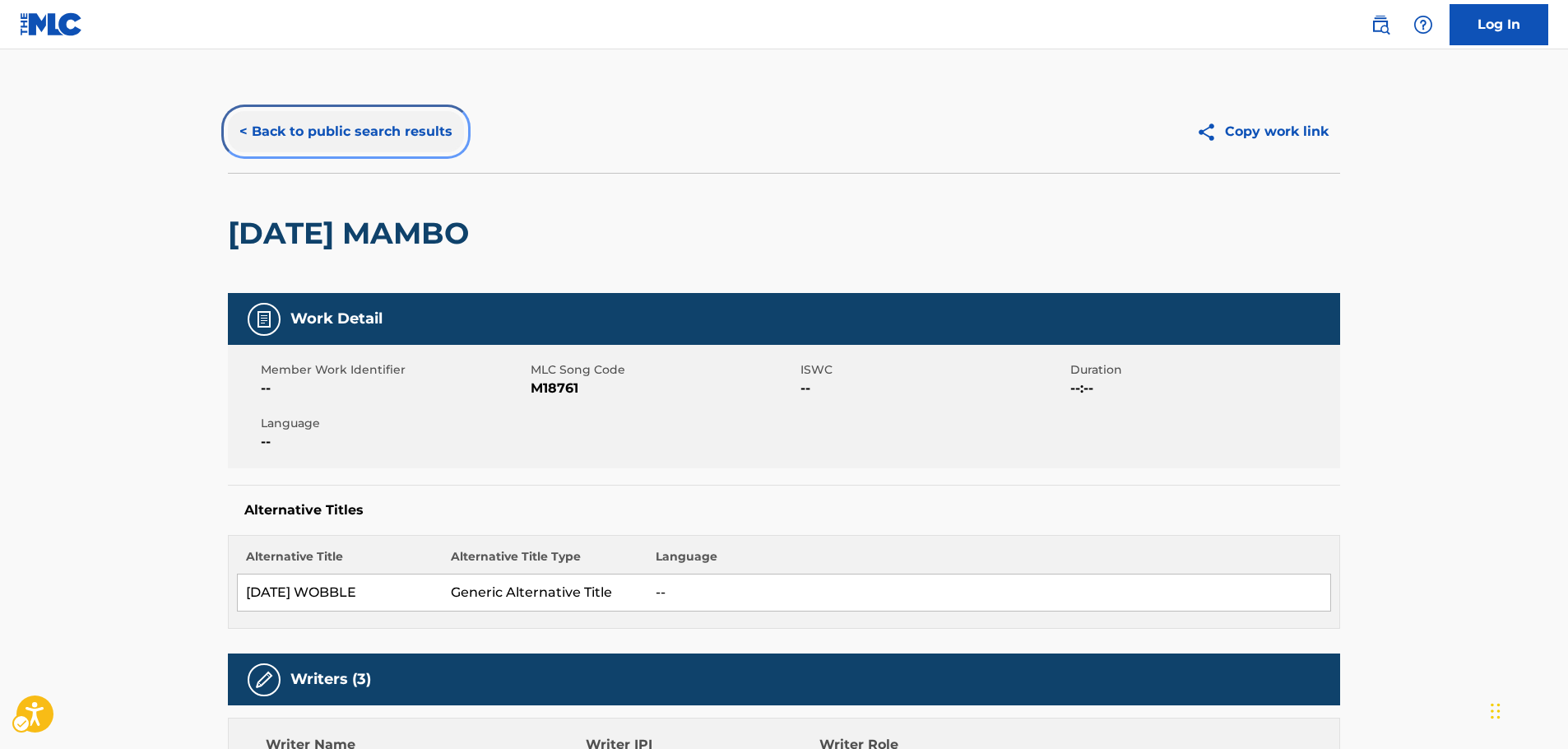
click at [396, 144] on button "< Back to public search results" at bounding box center [346, 131] width 237 height 41
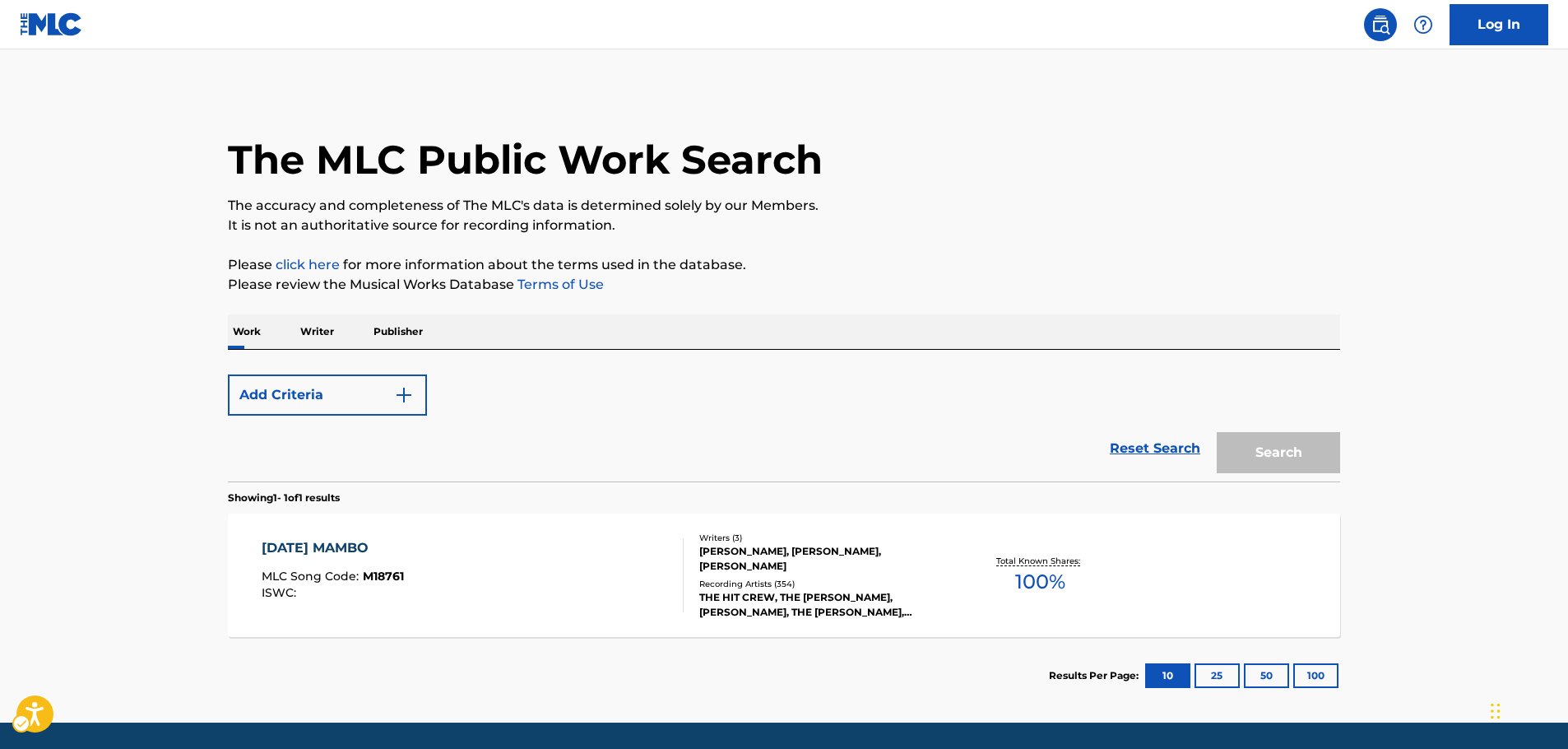
scroll to position [53, 0]
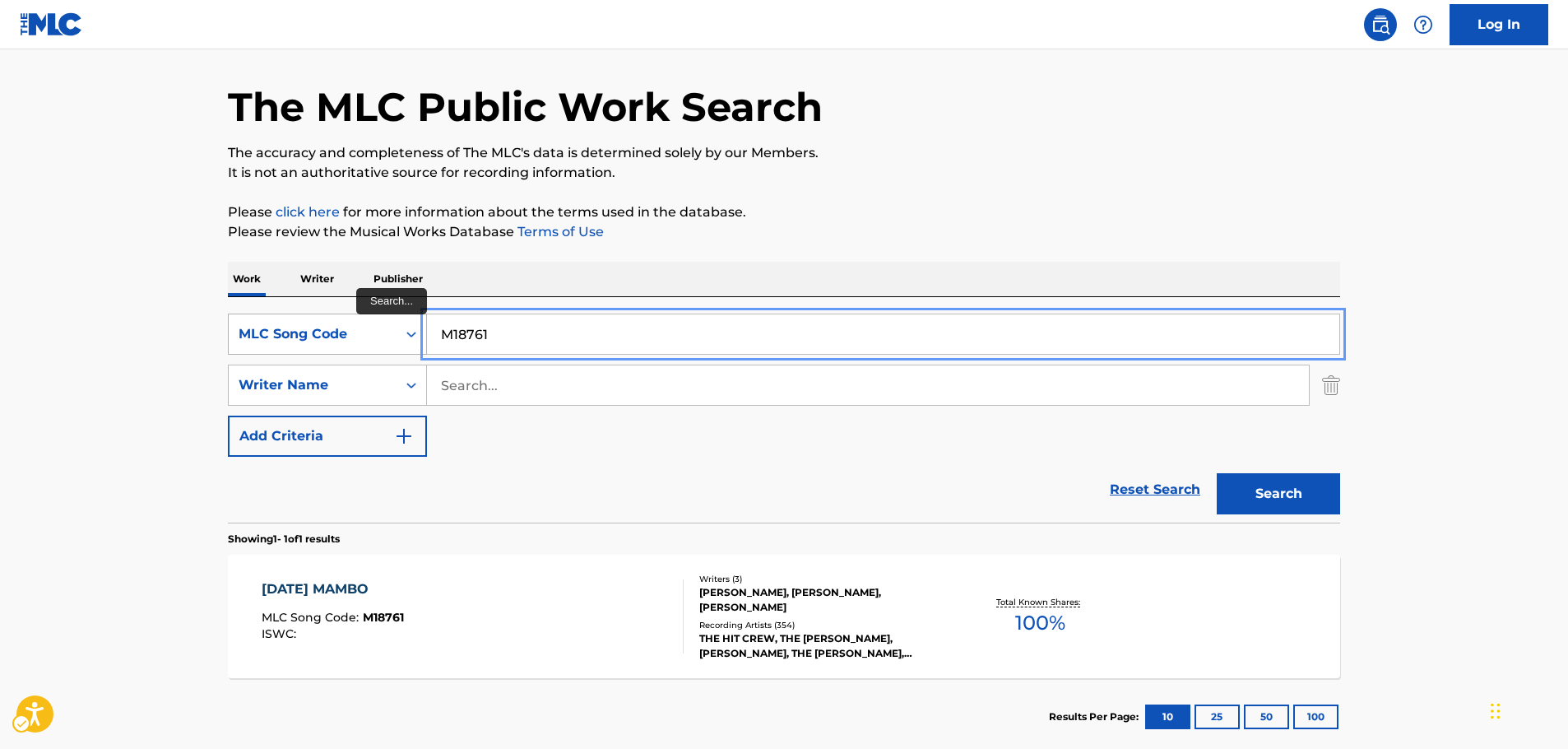
drag, startPoint x: 483, startPoint y: 330, endPoint x: 338, endPoint y: 339, distance: 145.3
paste input "H04333"
type input "H04333"
click at [1256, 500] on button "Search" at bounding box center [1278, 493] width 124 height 41
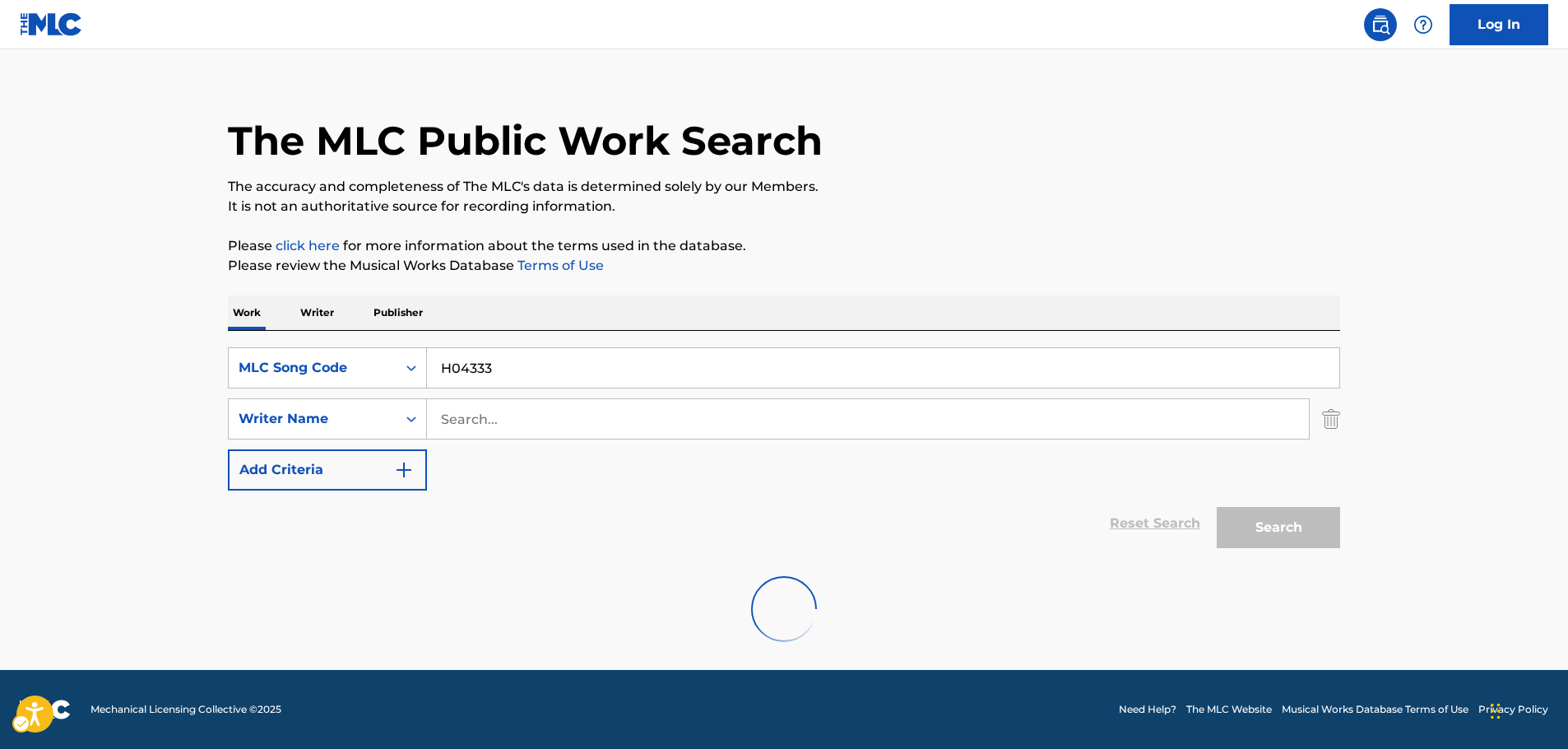
scroll to position [0, 0]
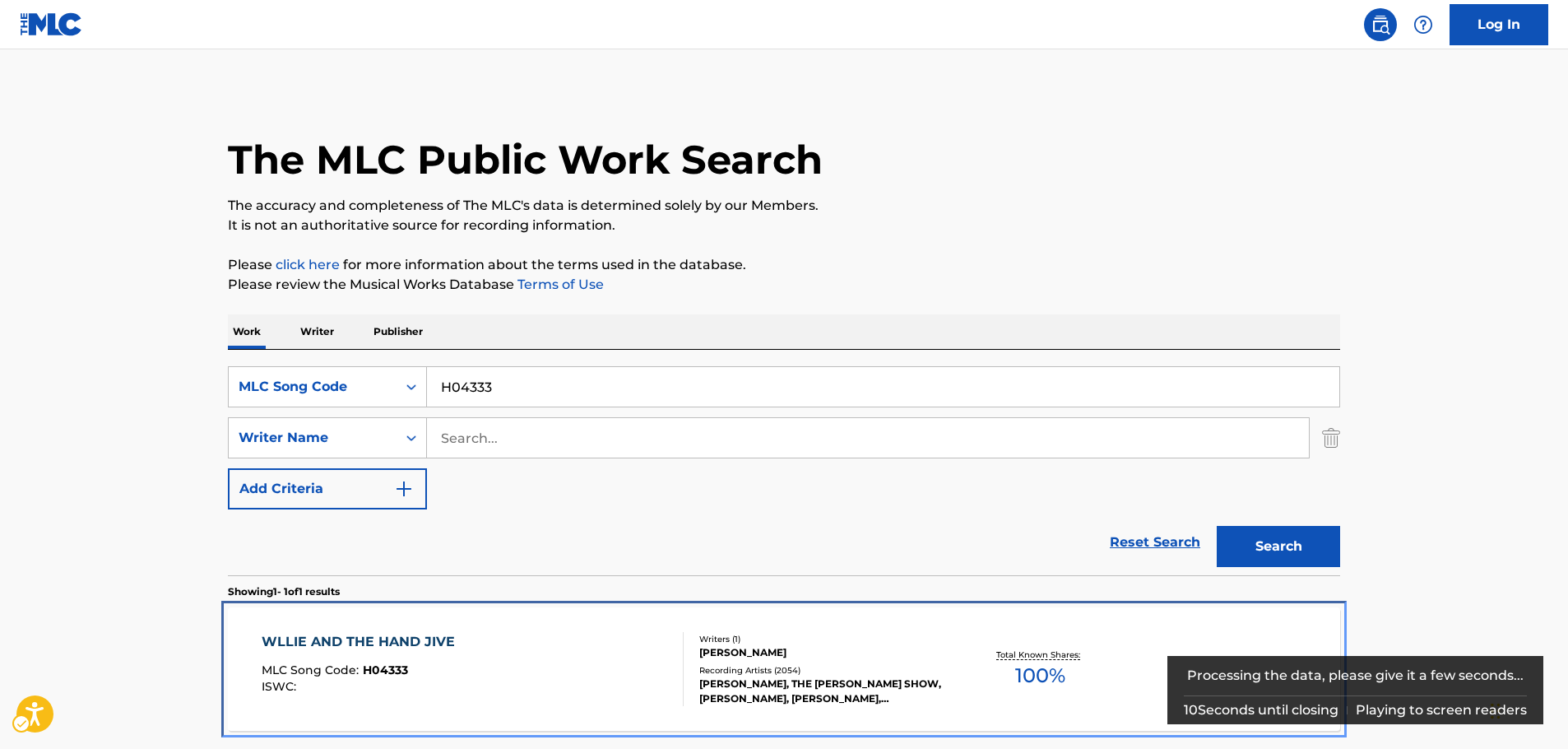
click at [430, 668] on div "MLC Song Code : H04333" at bounding box center [363, 672] width 201 height 17
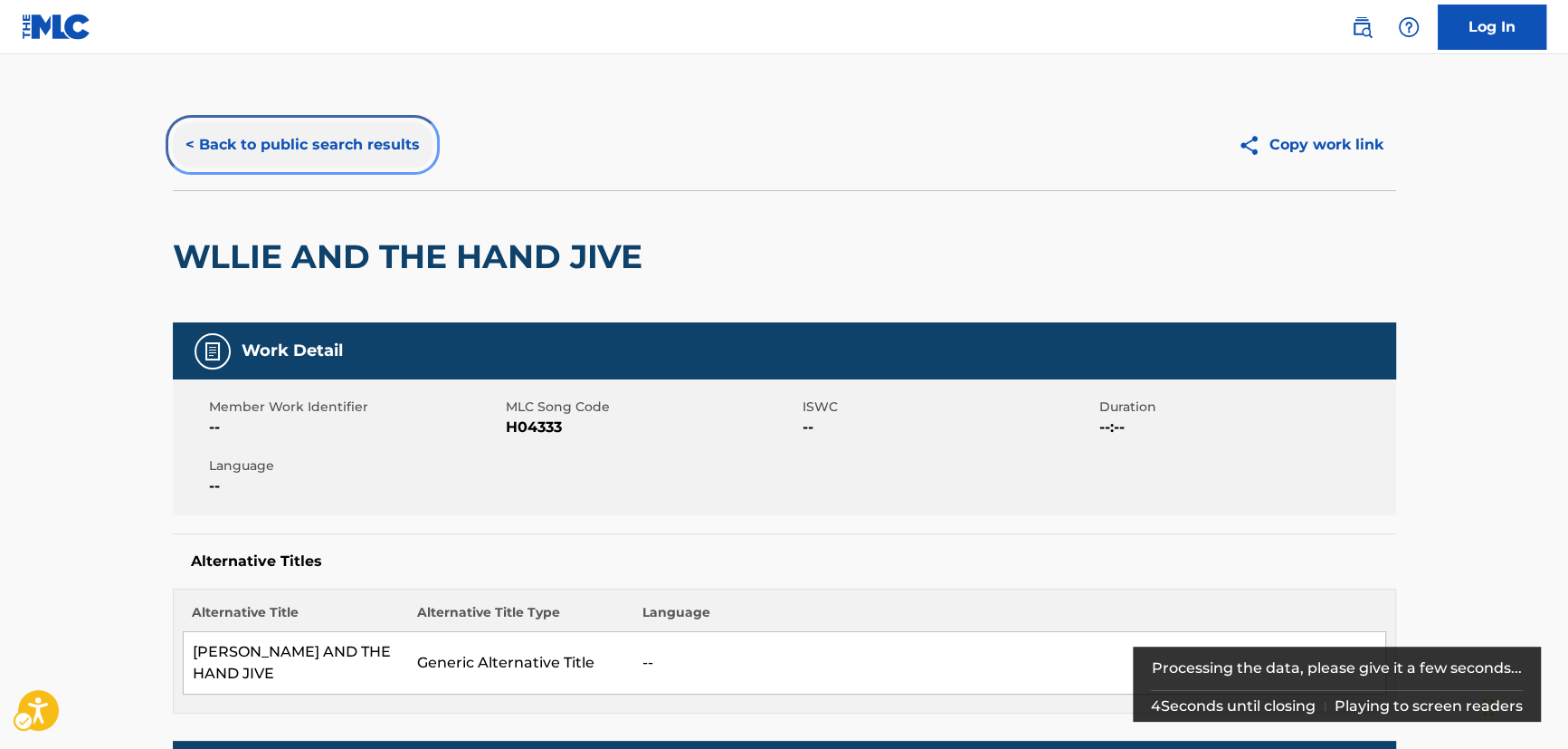
click at [262, 151] on button "< Back to public search results" at bounding box center [303, 145] width 260 height 45
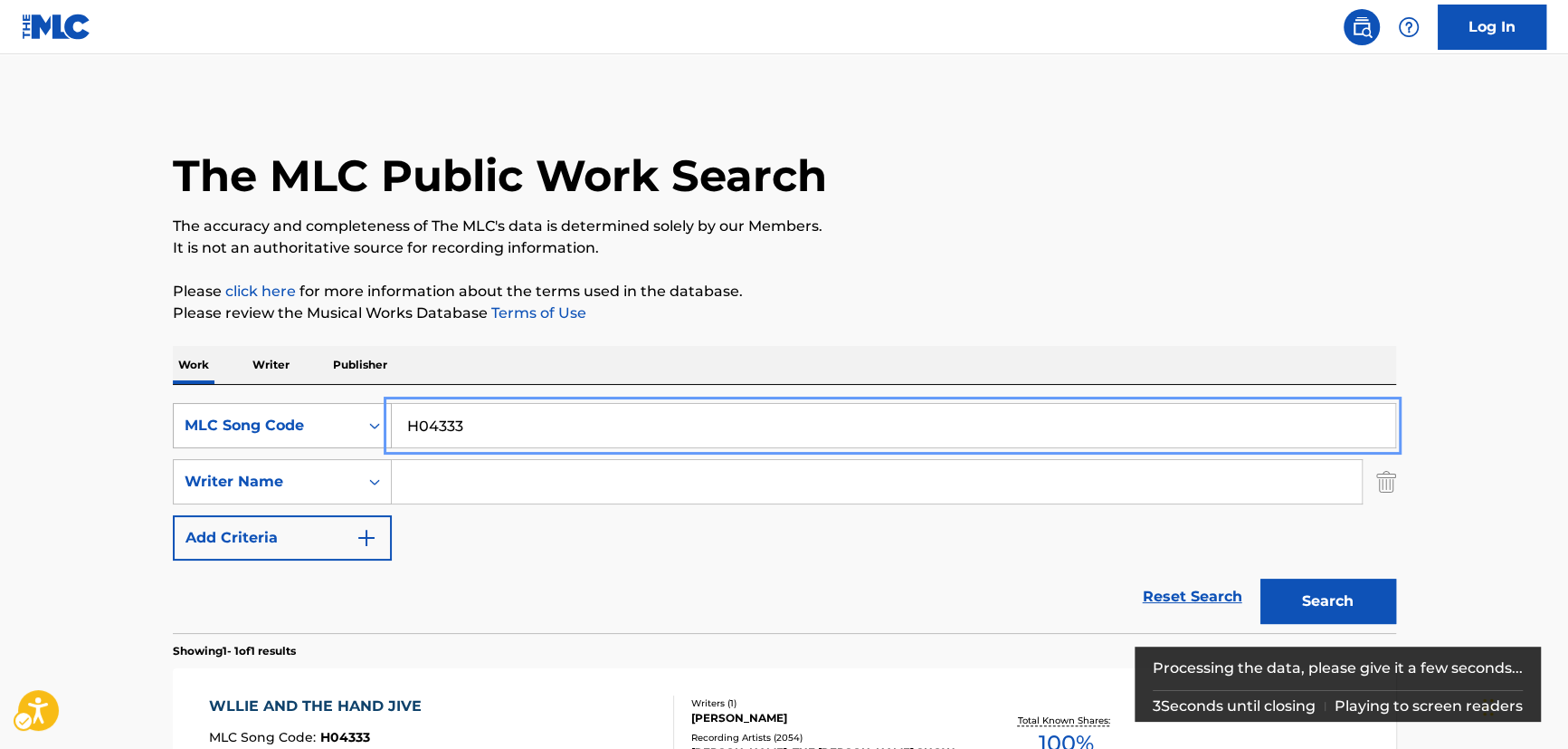
drag, startPoint x: 465, startPoint y: 428, endPoint x: 292, endPoint y: 410, distance: 173.9
paste input "T68480"
type input "T68480"
drag, startPoint x: 1287, startPoint y: 583, endPoint x: 974, endPoint y: 488, distance: 327.1
click at [1286, 583] on button "Search" at bounding box center [1328, 601] width 136 height 45
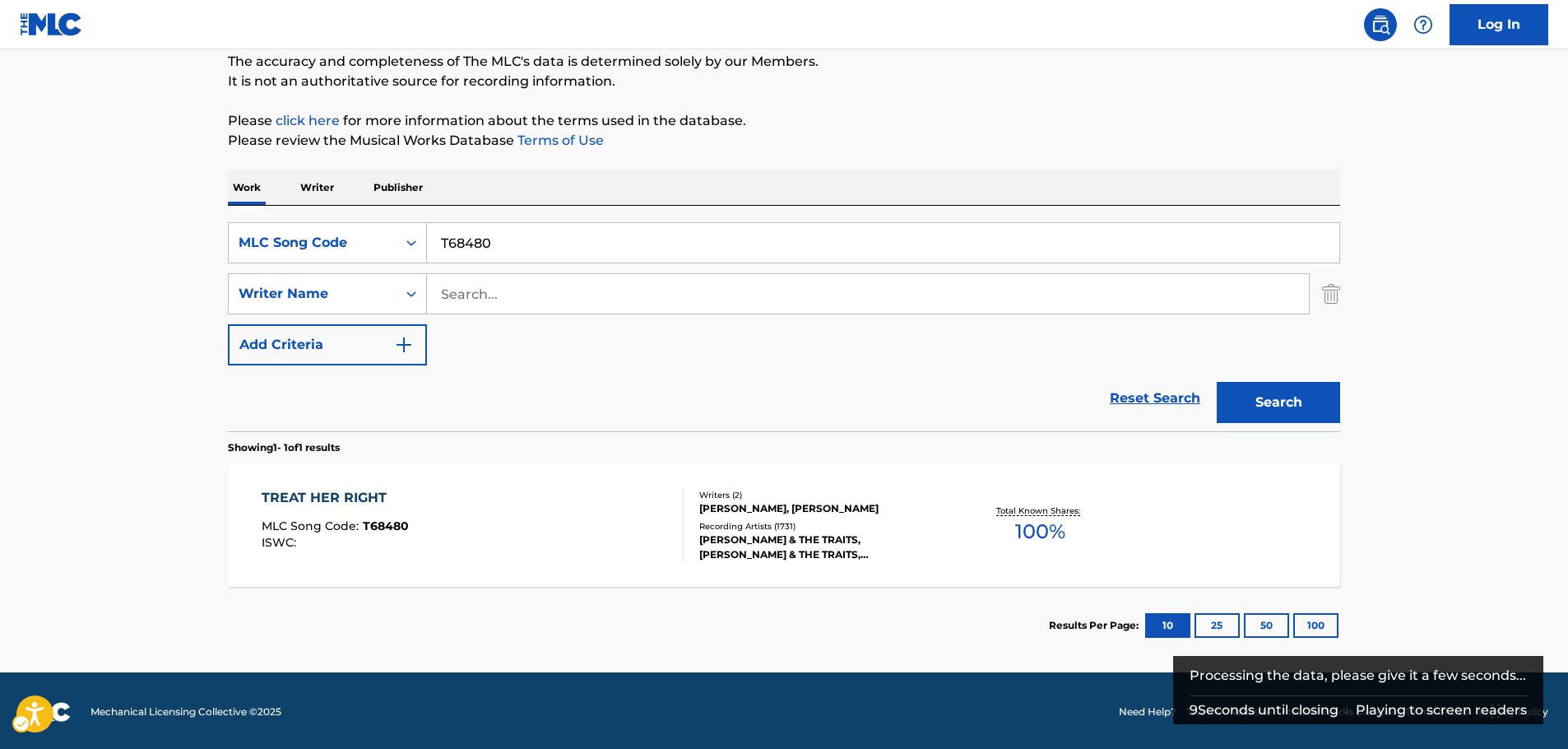
scroll to position [146, 0]
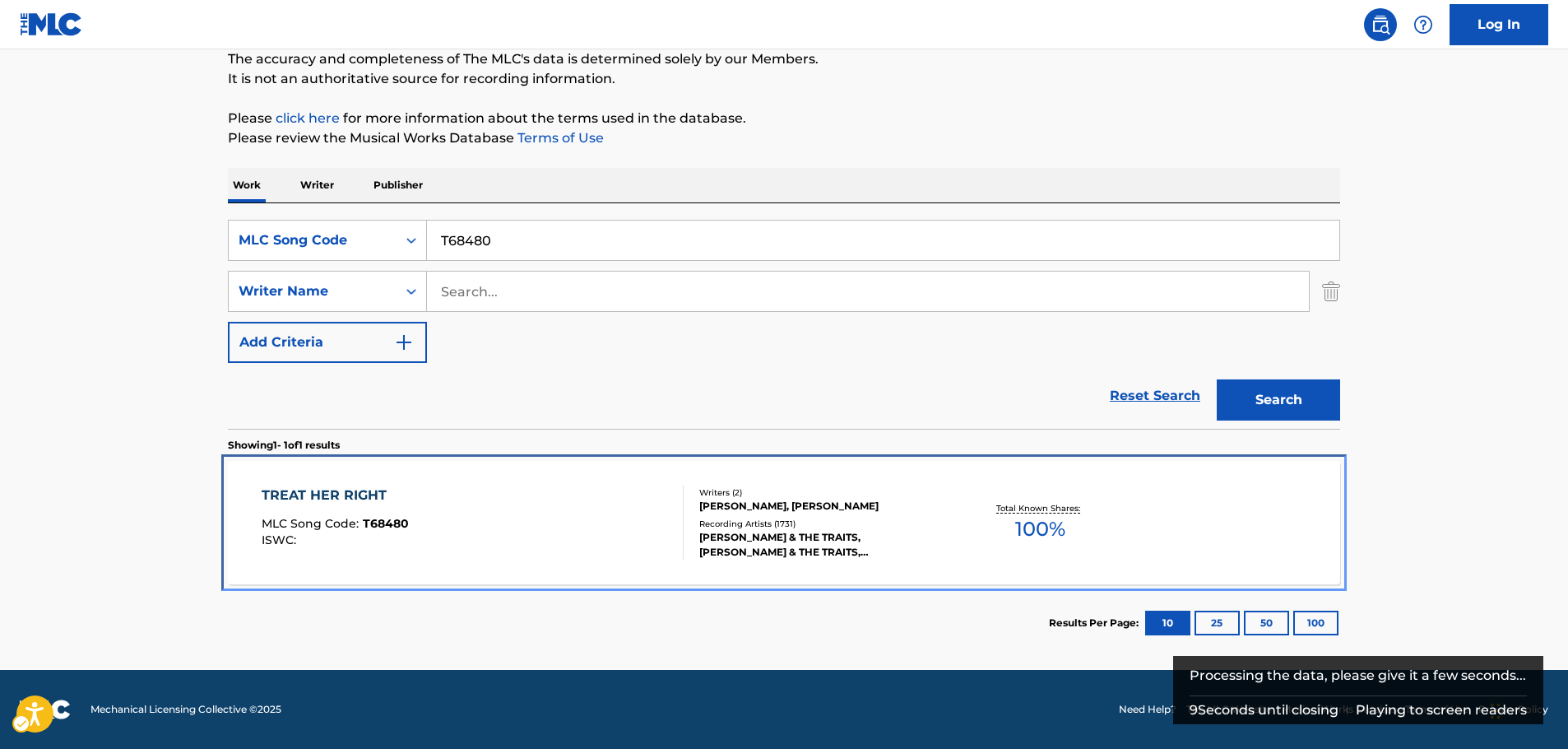
click at [451, 503] on div "TREAT HER RIGHT MLC Song Code : T68480 ISWC :" at bounding box center [473, 522] width 423 height 74
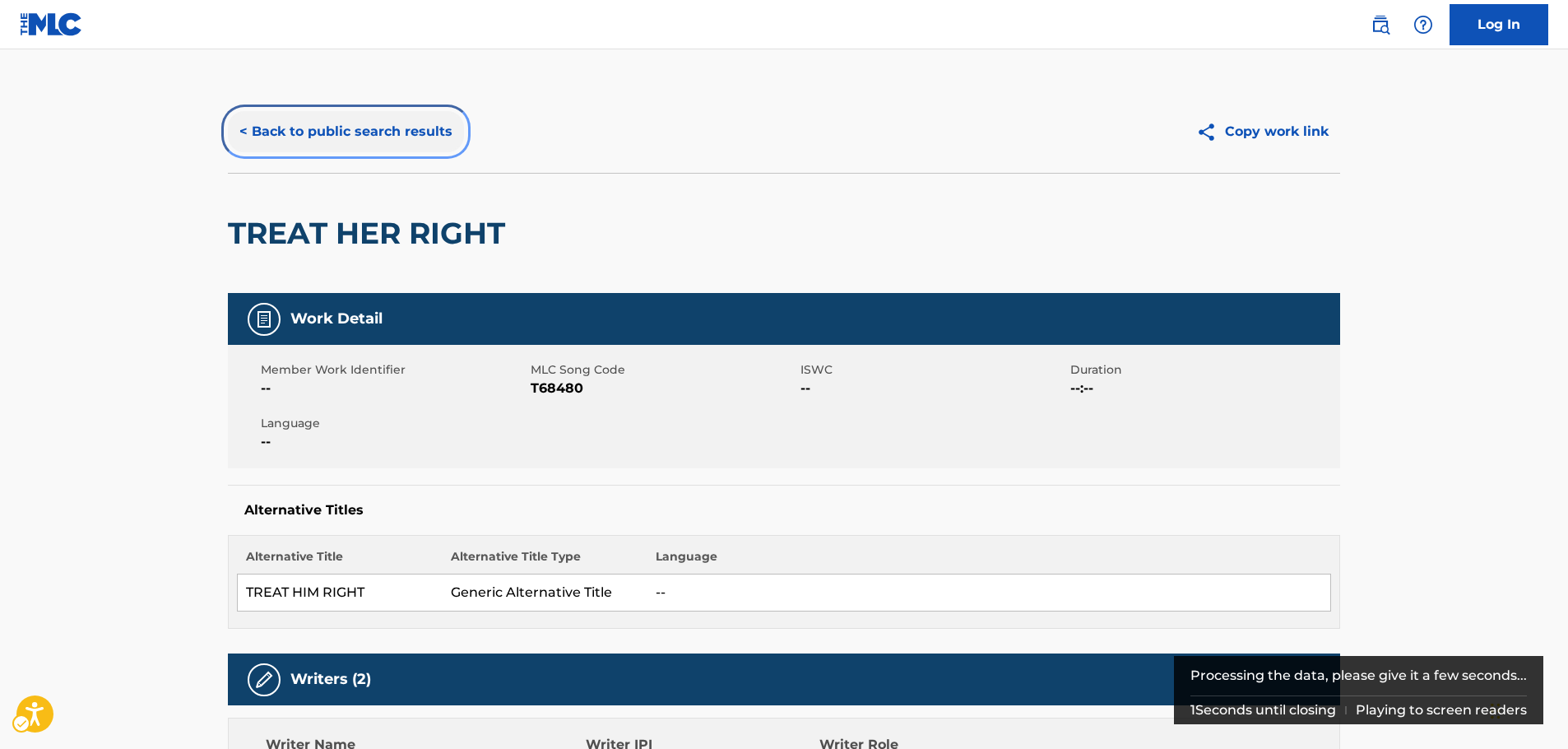
click at [287, 137] on button "< Back to public search results" at bounding box center [346, 131] width 237 height 41
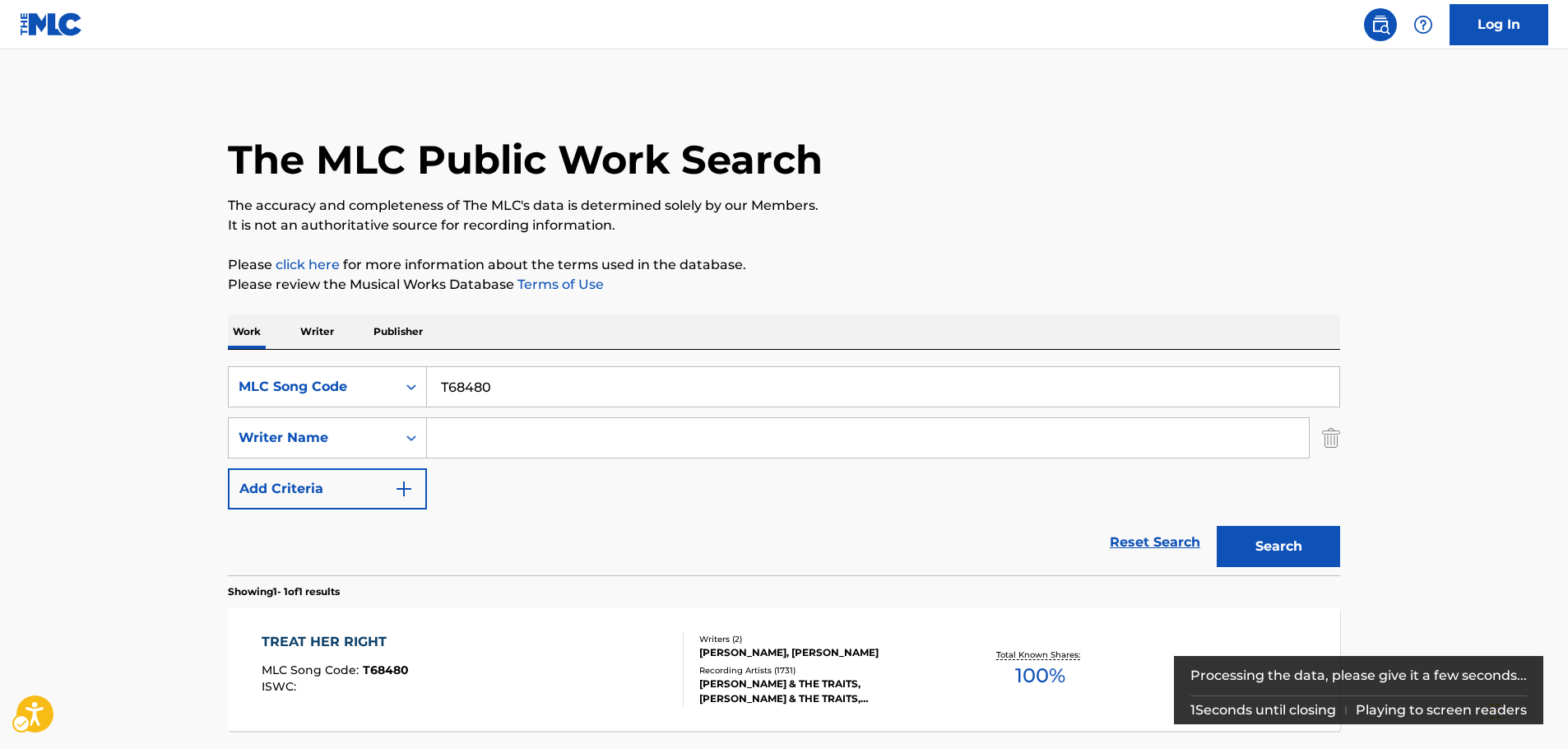
scroll to position [53, 0]
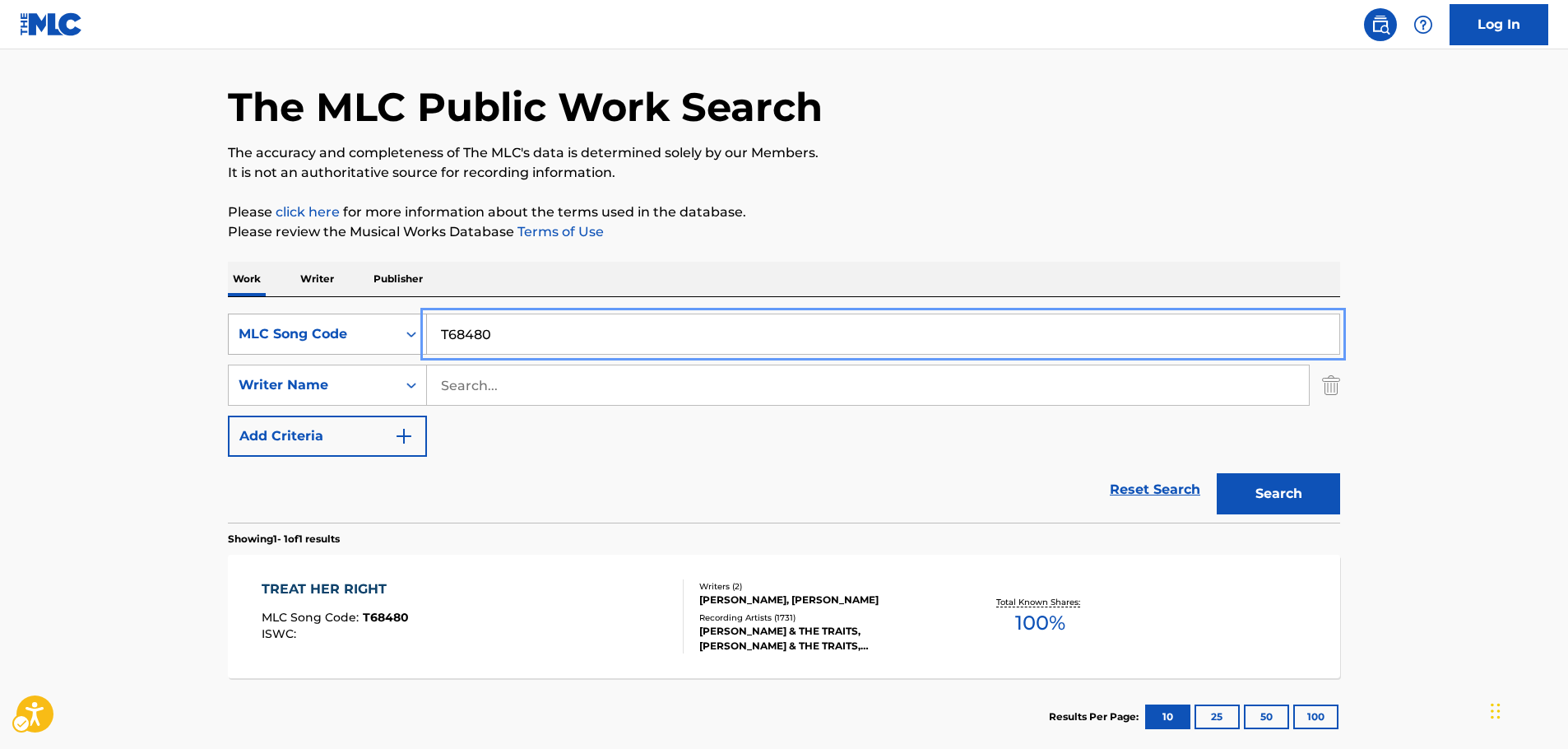
paste input "W06253"
type input "W06253"
drag, startPoint x: 1246, startPoint y: 496, endPoint x: 1208, endPoint y: 495, distance: 38.0
click at [1245, 496] on button "Search" at bounding box center [1278, 493] width 124 height 41
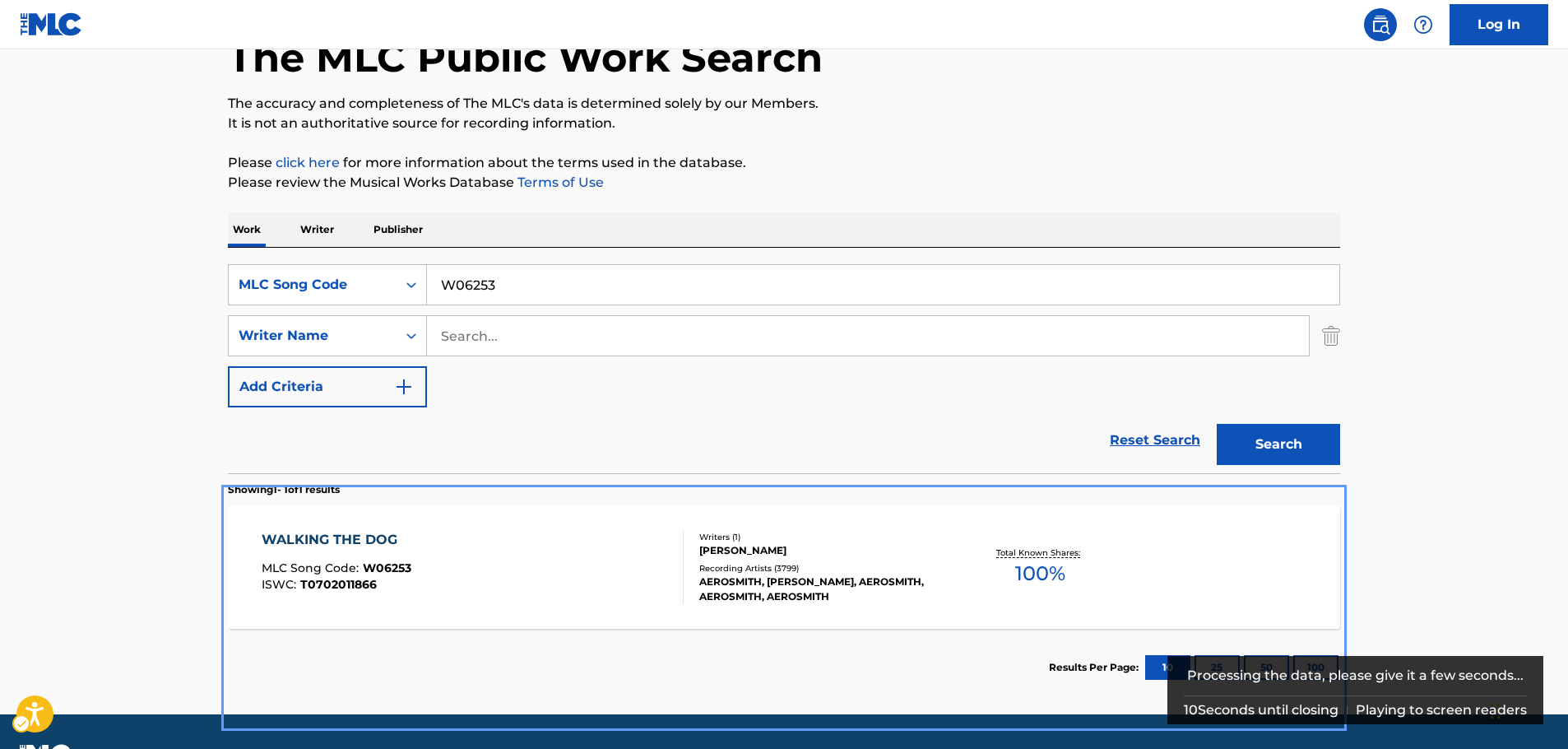
scroll to position [146, 0]
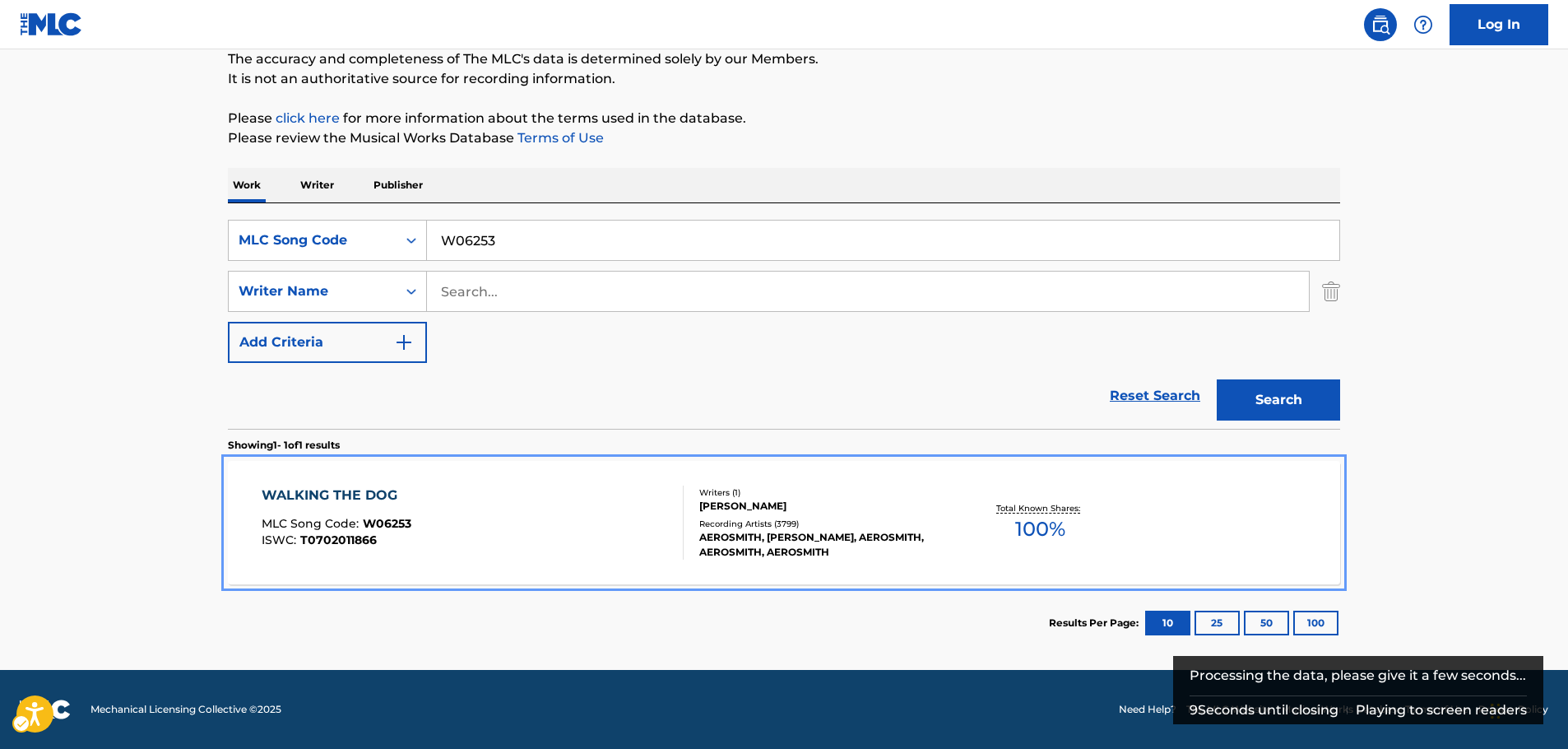
click at [492, 535] on div "WALKING THE DOG MLC Song Code : W06253 ISWC : T0702011866" at bounding box center [473, 522] width 423 height 74
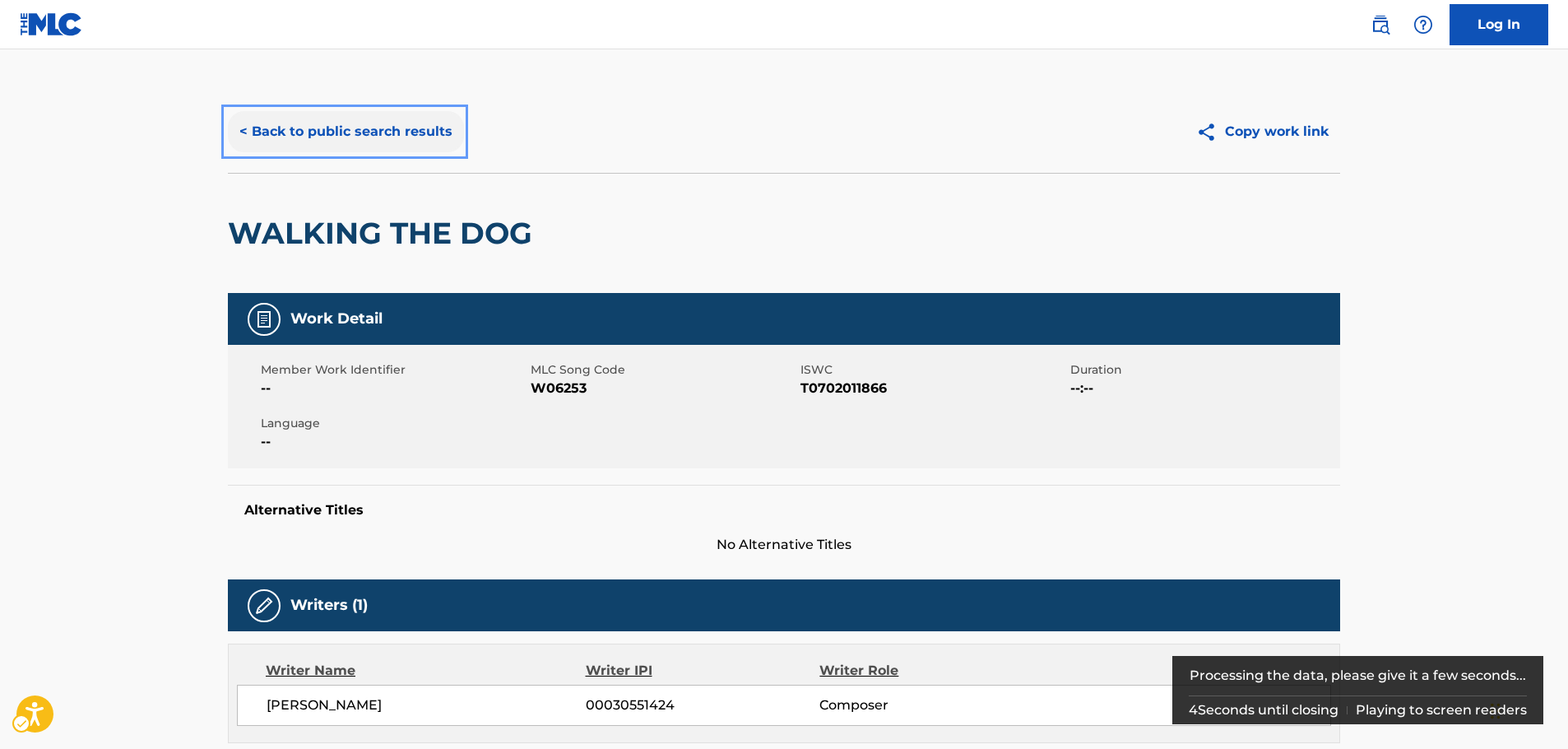
click at [315, 132] on button "< Back to public search results" at bounding box center [346, 131] width 237 height 41
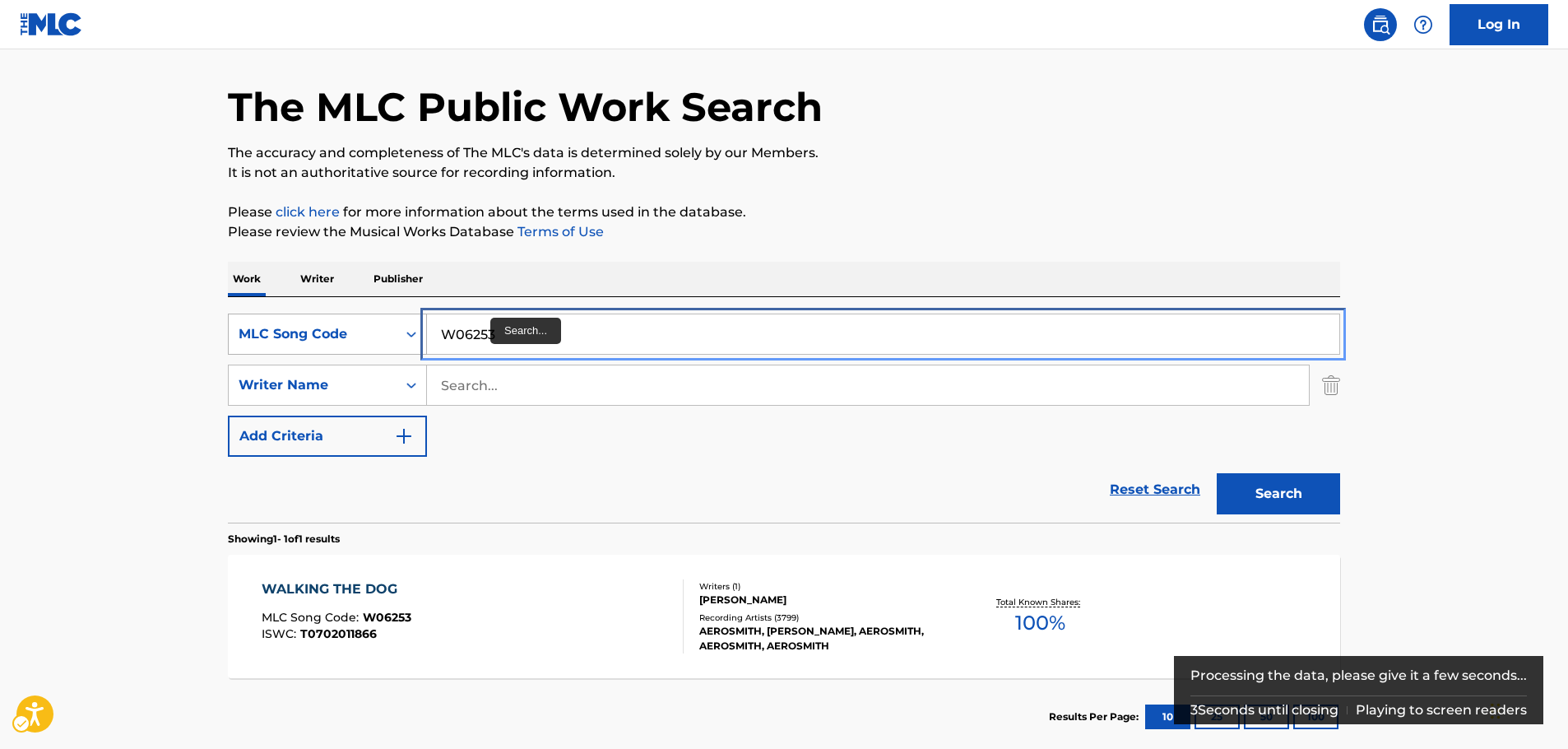
paste input "S38640"
type input "S38640"
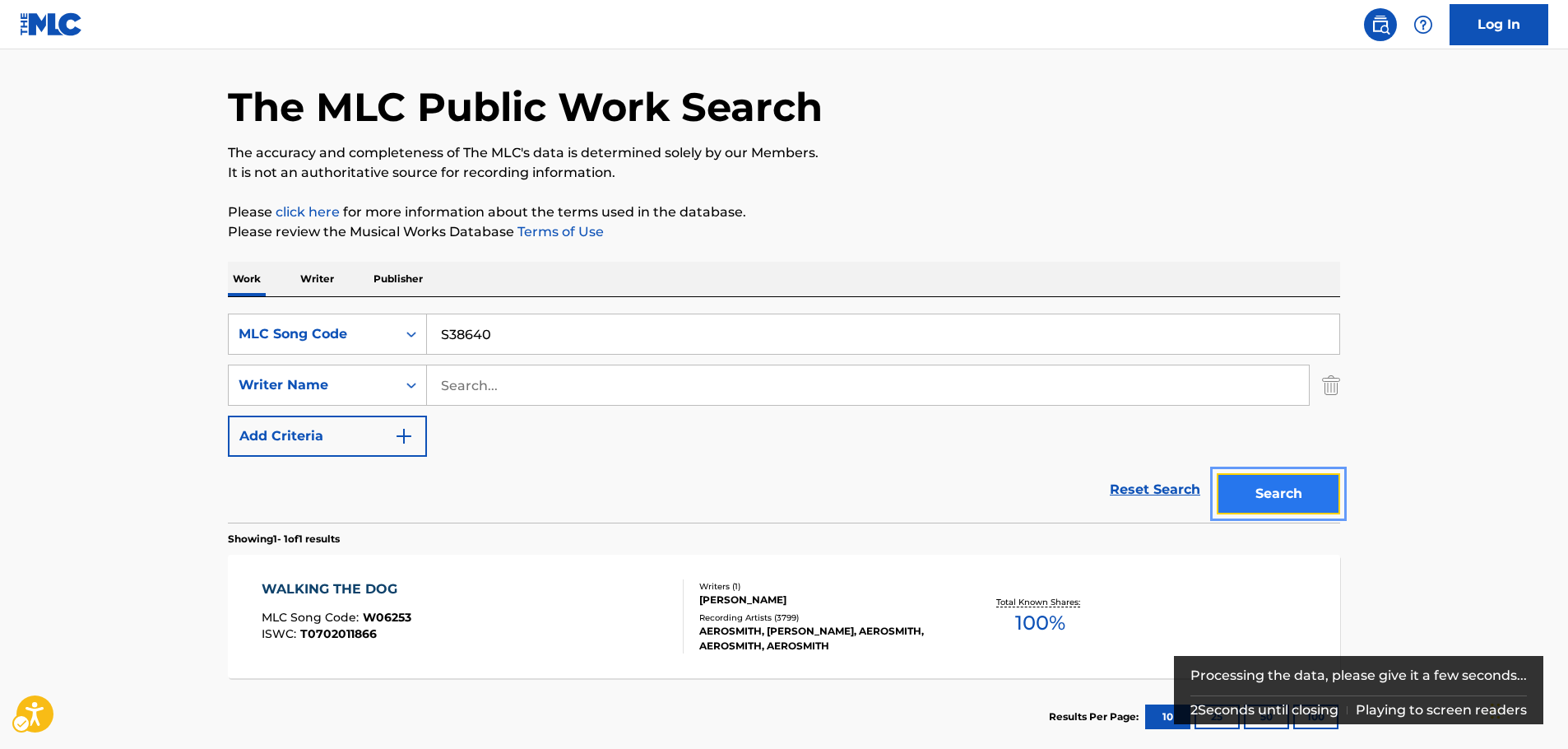
click at [1252, 501] on button "Search" at bounding box center [1278, 493] width 124 height 41
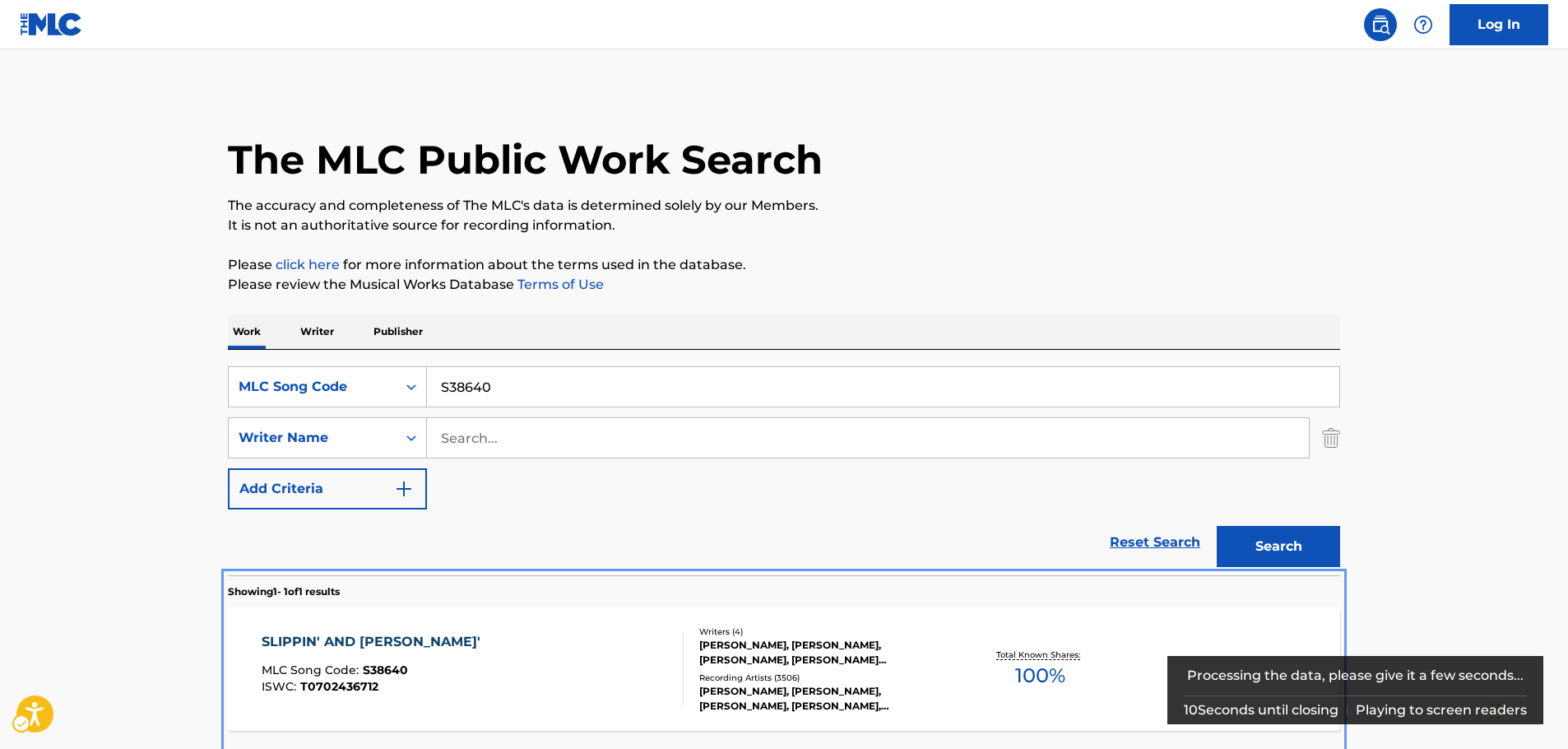
scroll to position [146, 0]
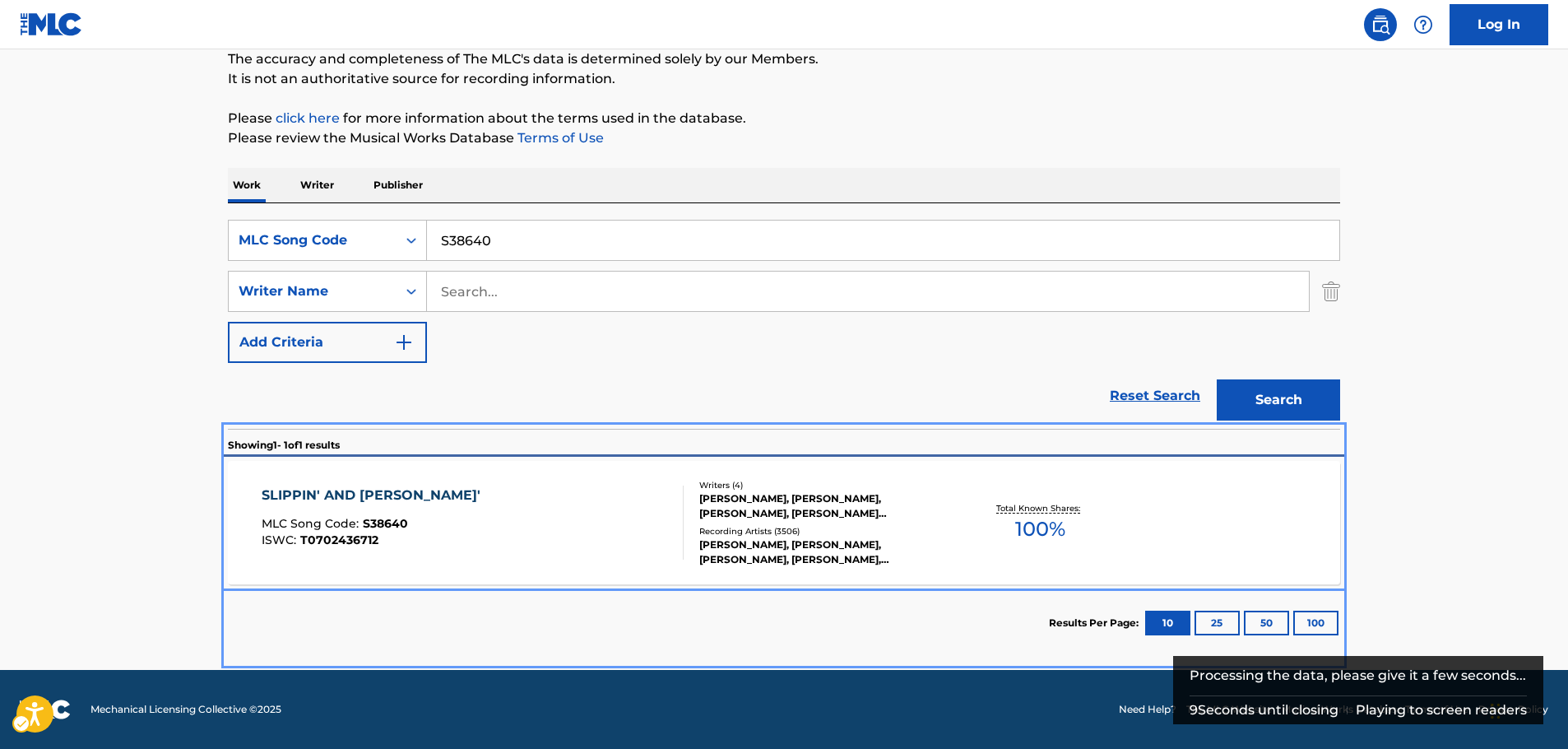
click at [569, 517] on div "SLIPPIN' AND SLIDIN' MLC Song Code : S38640 ISWC : T0702436712" at bounding box center [473, 522] width 423 height 74
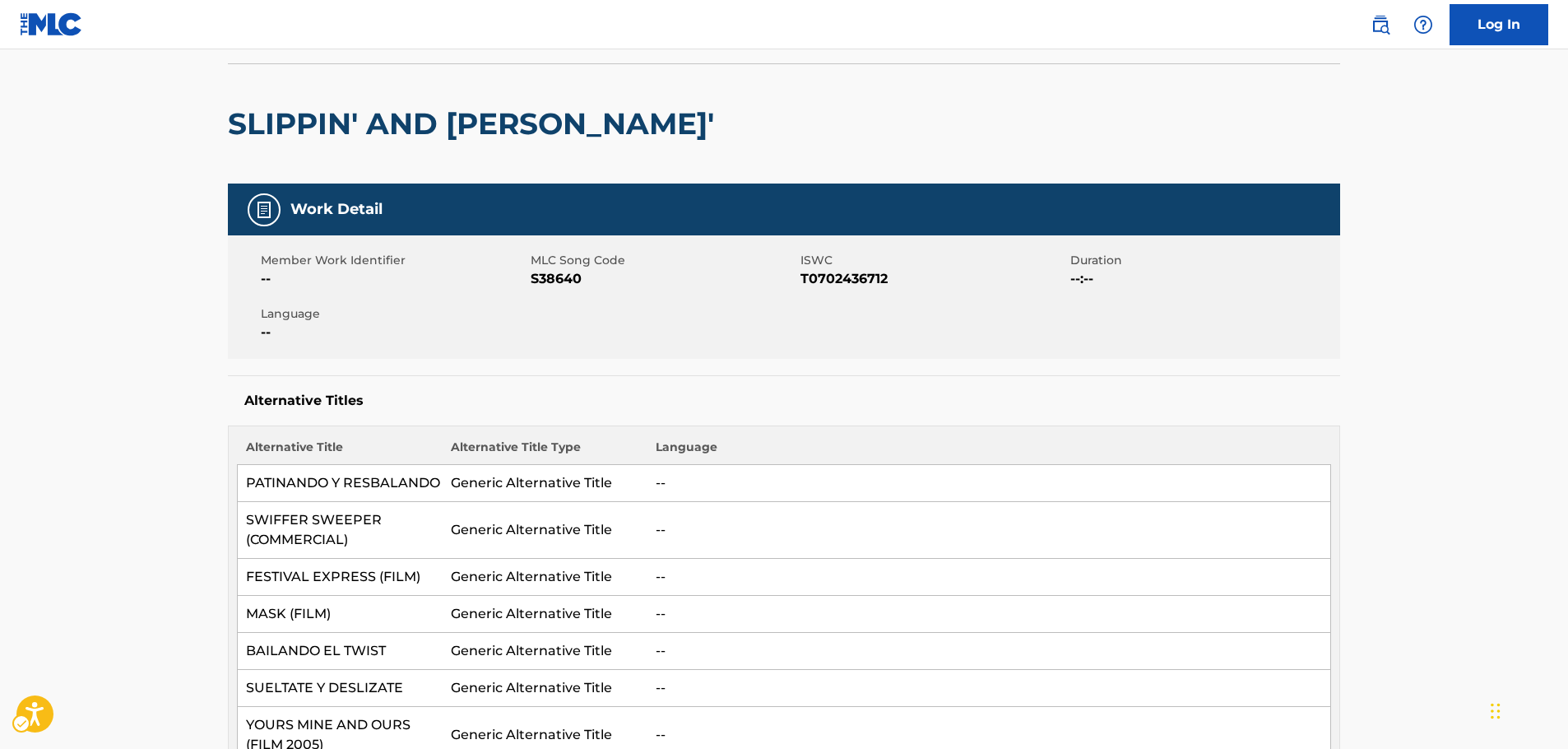
scroll to position [23, 0]
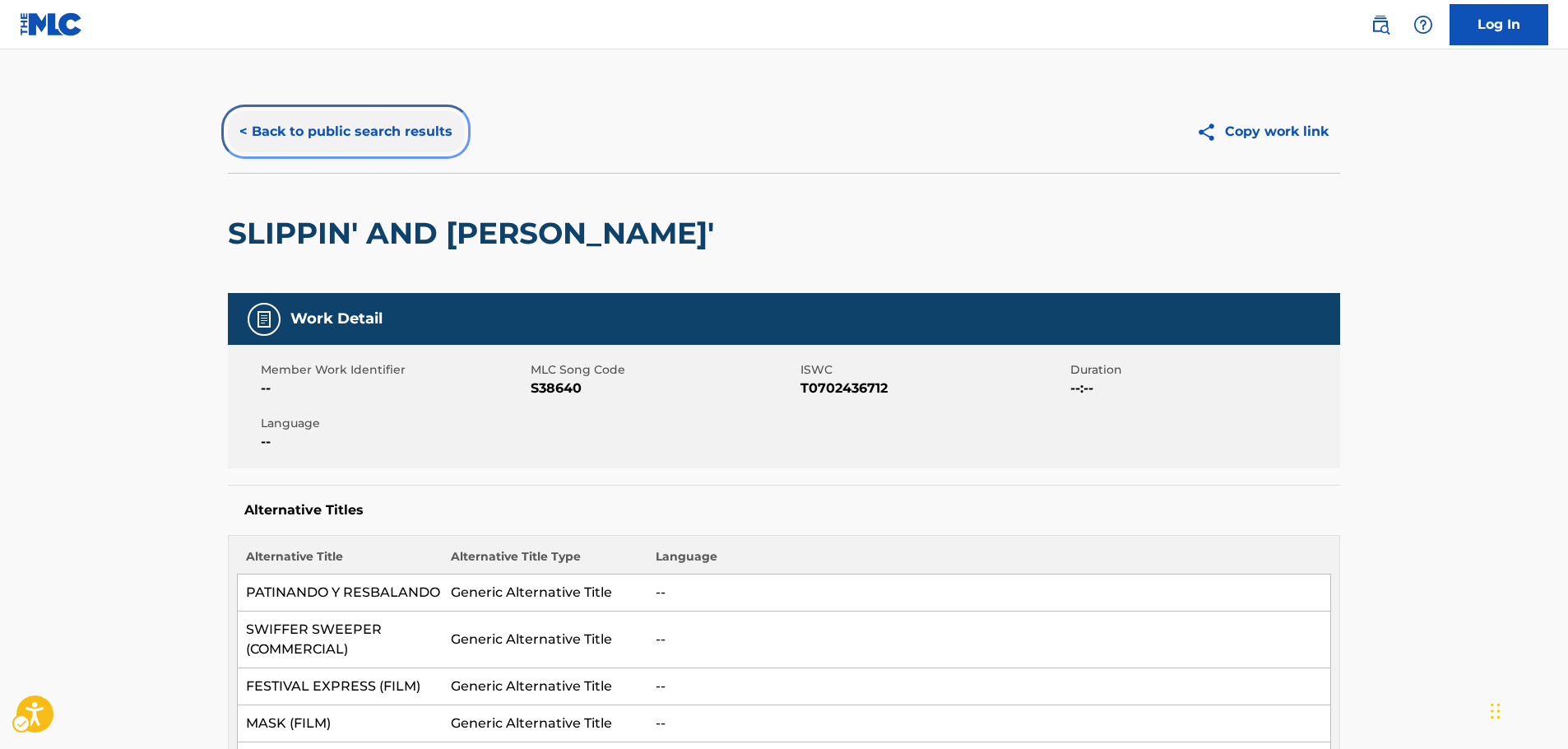
click at [378, 136] on button "< Back to public search results" at bounding box center [346, 131] width 237 height 41
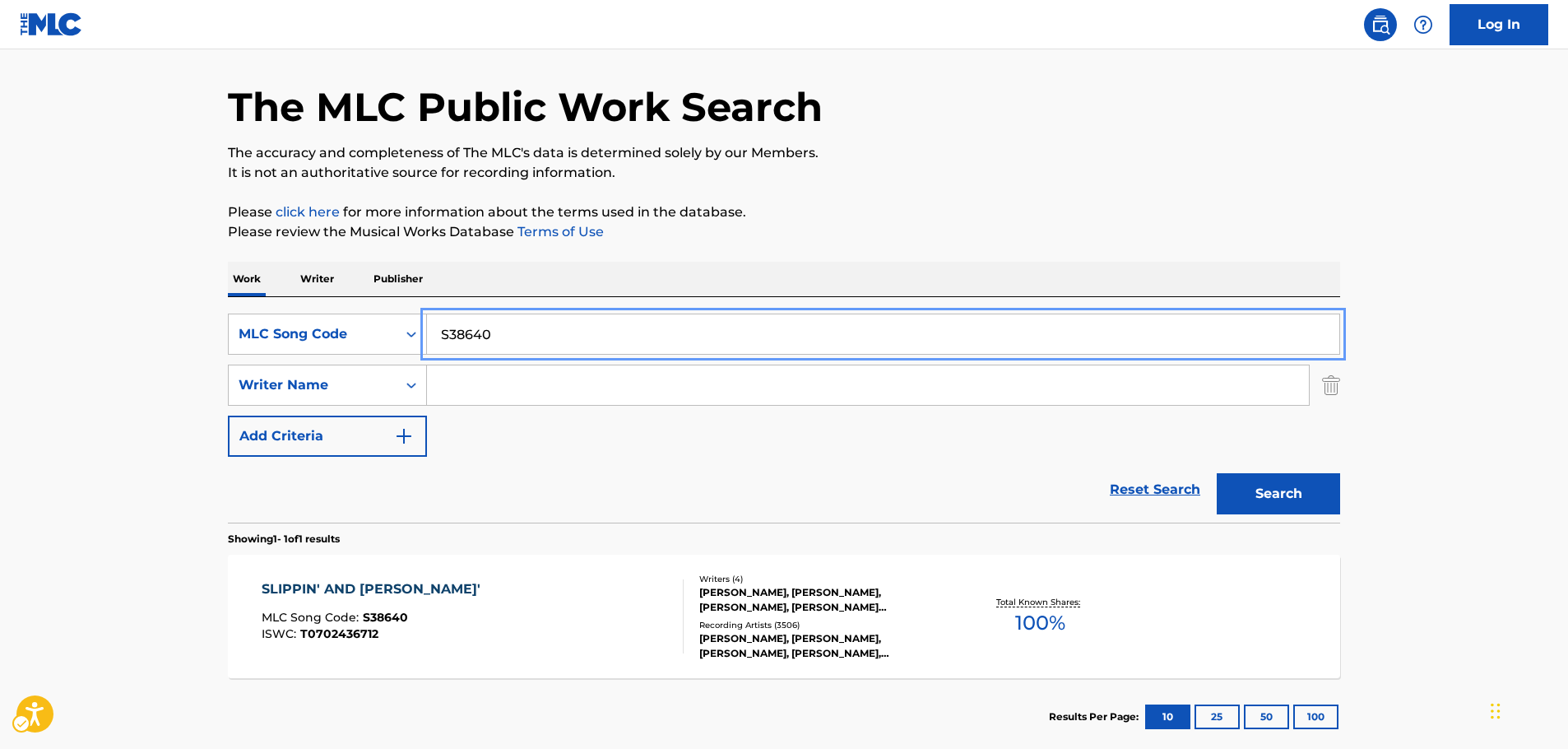
drag, startPoint x: 437, startPoint y: 333, endPoint x: 298, endPoint y: 361, distance: 141.8
paste input "L39925"
type input "L39925"
click at [1257, 489] on button "Search" at bounding box center [1278, 493] width 124 height 41
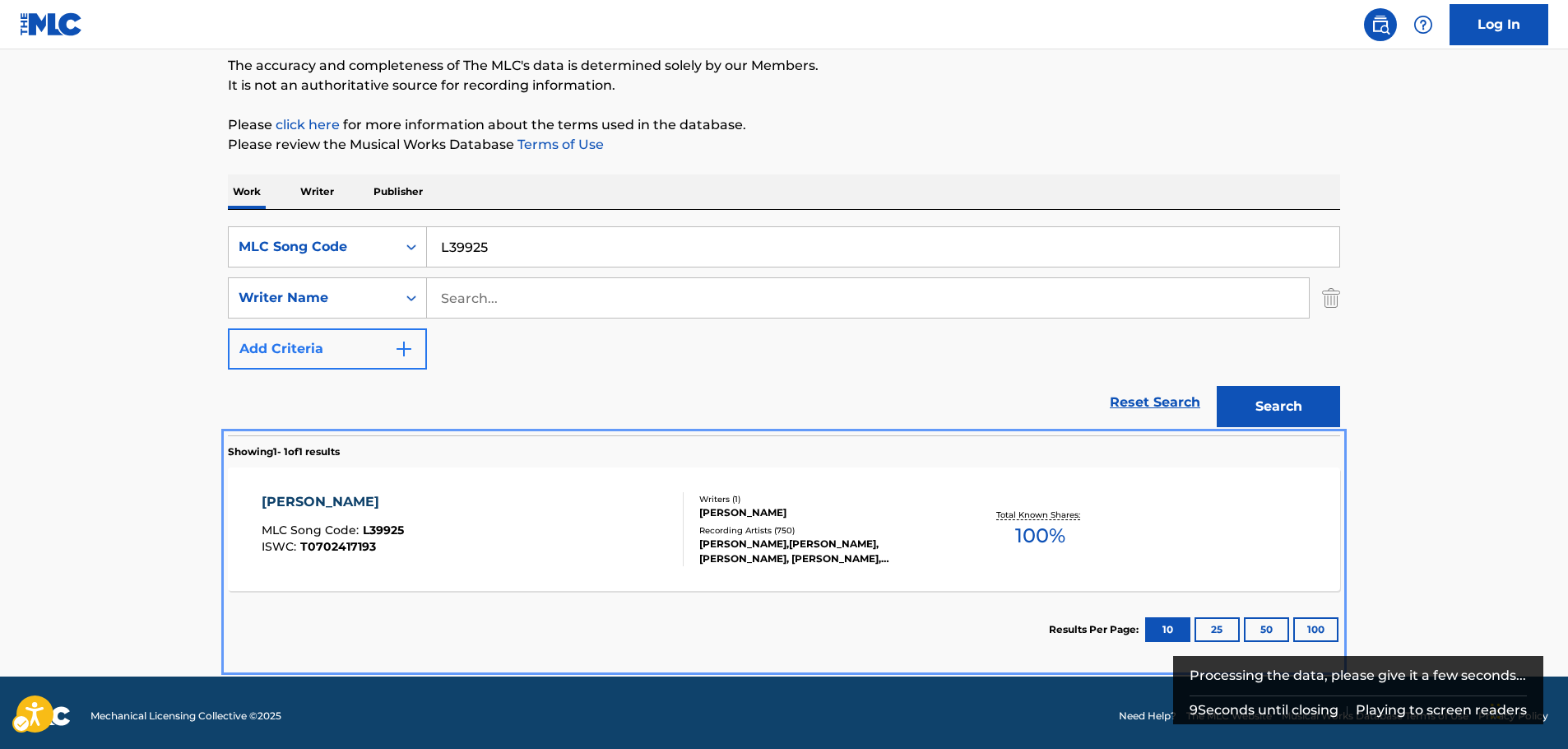
scroll to position [146, 0]
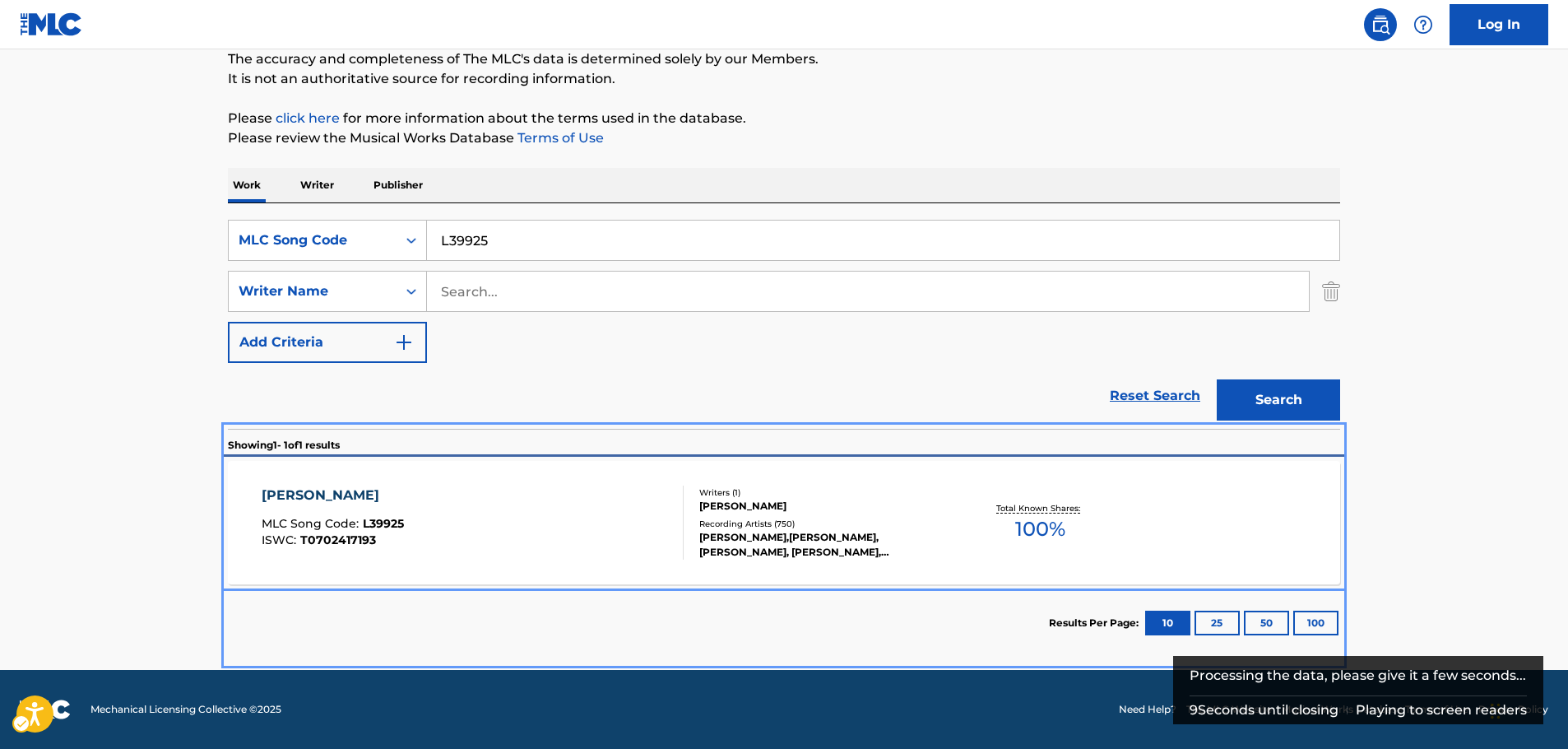
click at [439, 522] on div "[PERSON_NAME] MLC Song Code : L39925 ISWC : T0702417193" at bounding box center [473, 522] width 423 height 74
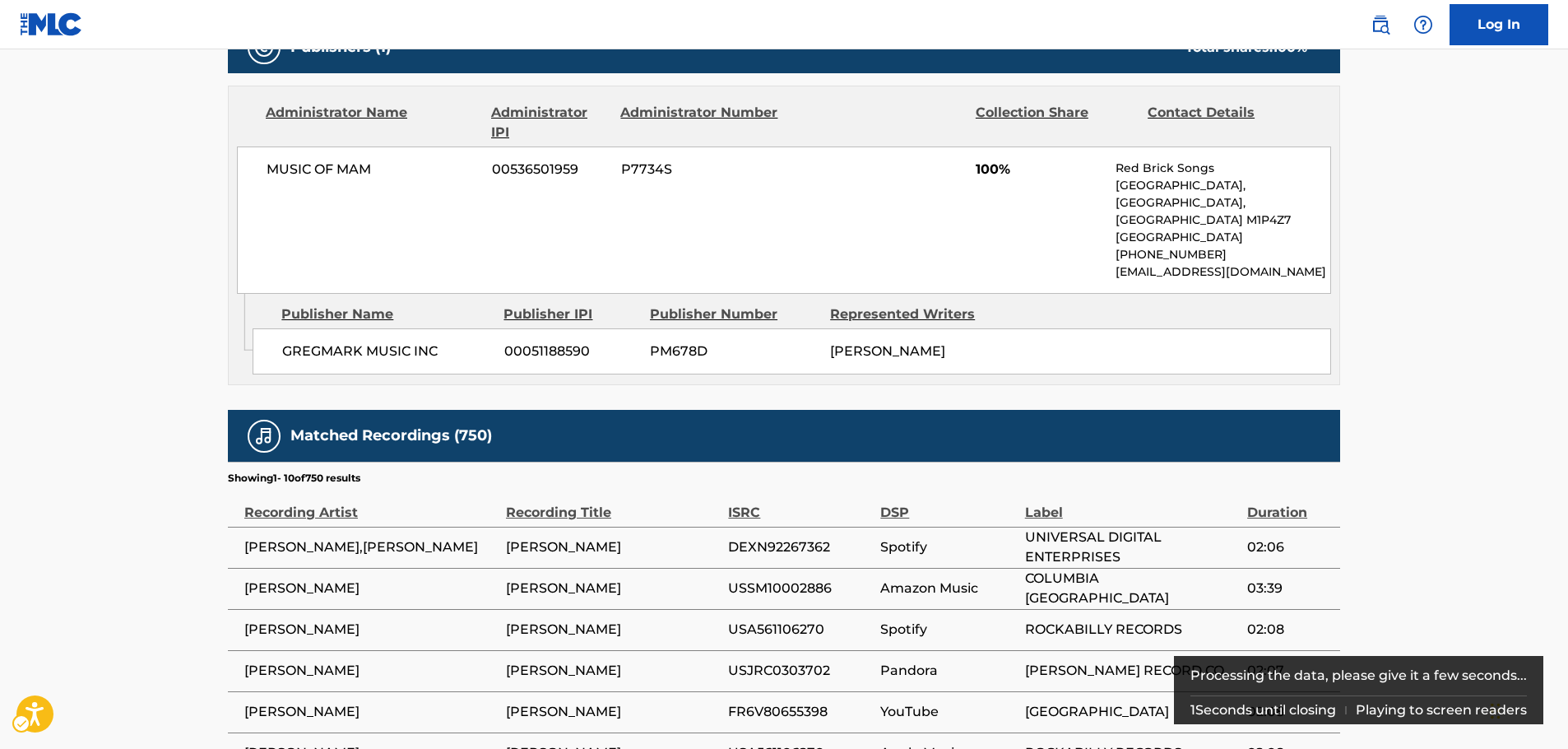
click at [399, 350] on span "GREGMARK MUSIC INC" at bounding box center [386, 351] width 209 height 20
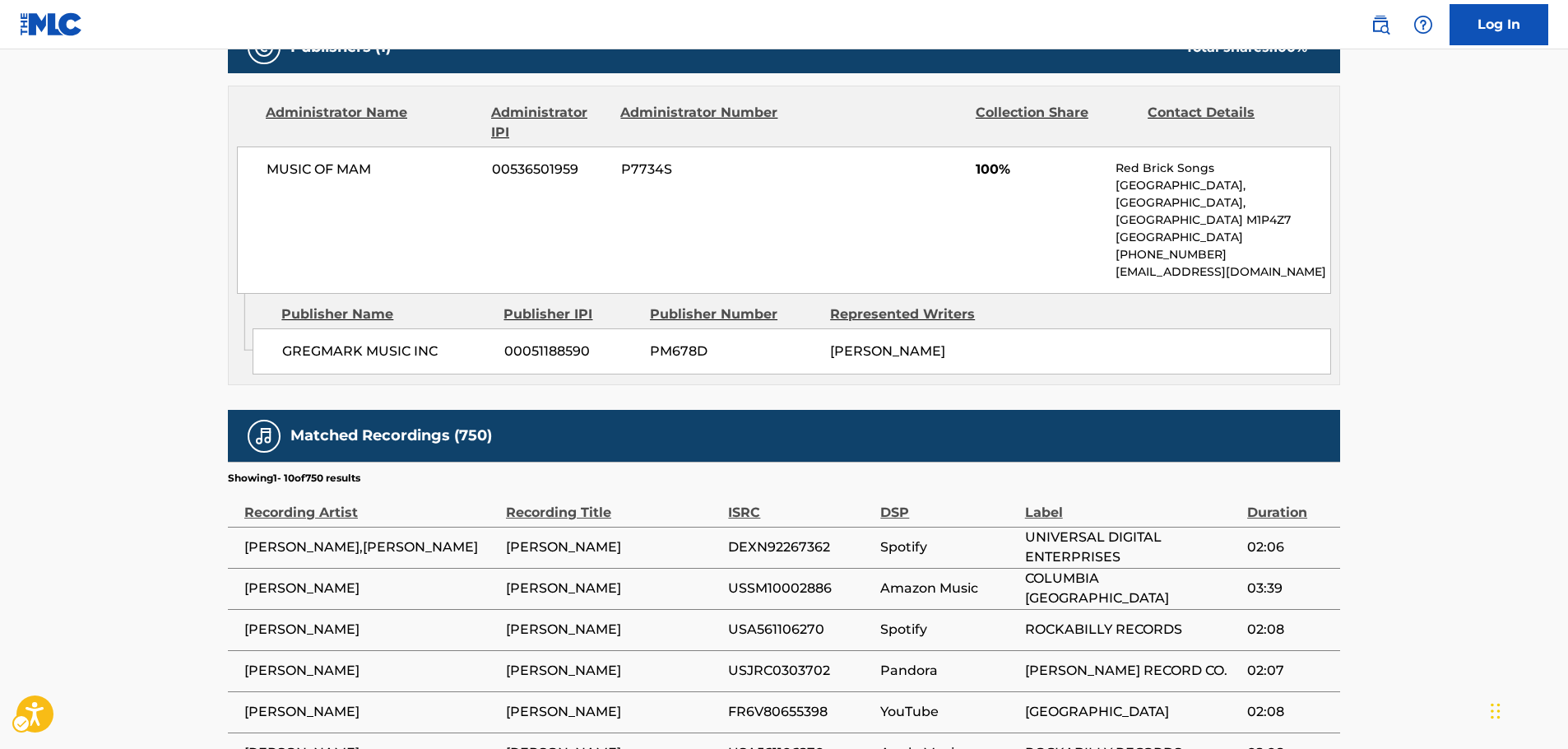
click at [364, 171] on span "MUSIC OF MAM" at bounding box center [372, 169] width 213 height 20
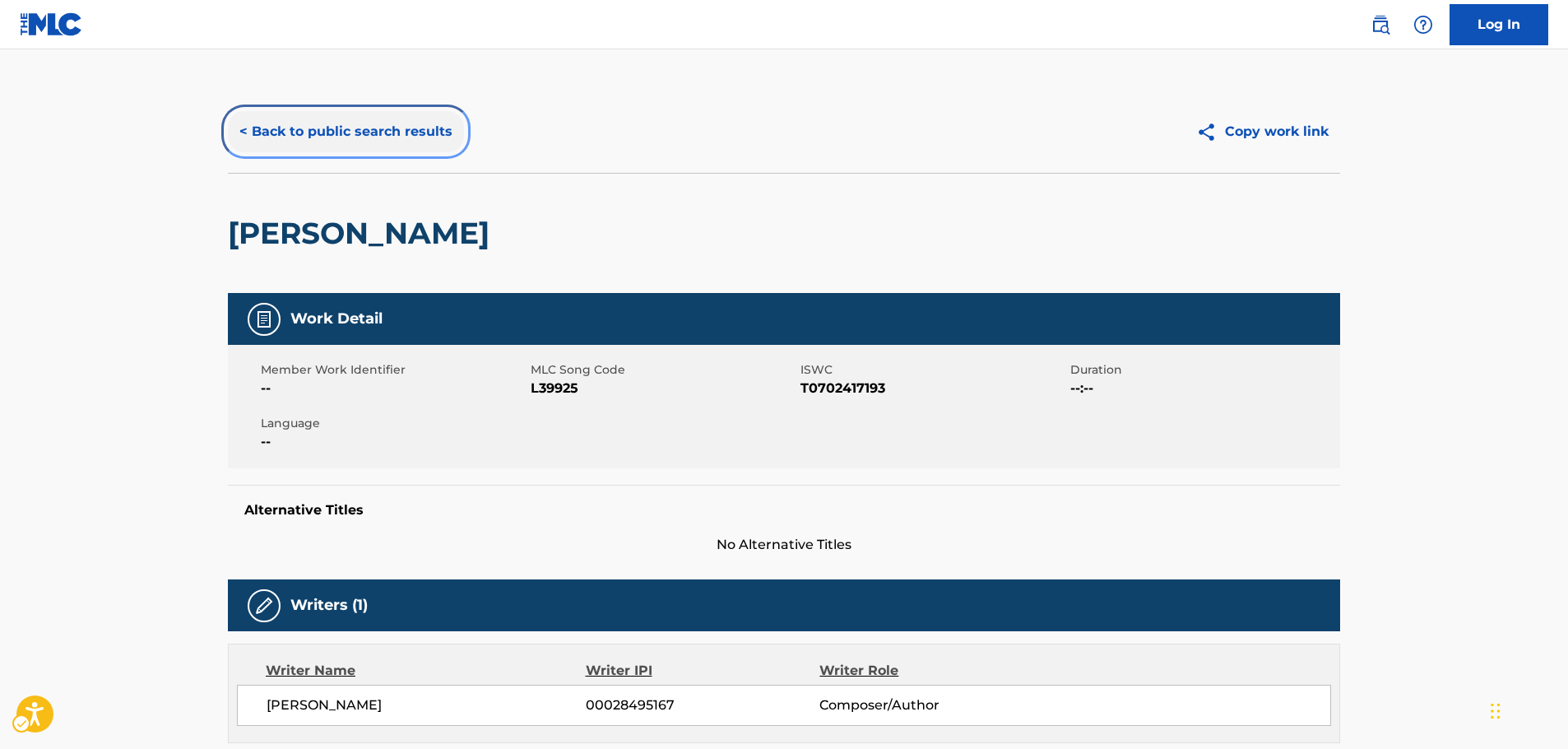
click at [304, 138] on button "< Back to public search results" at bounding box center [346, 131] width 237 height 41
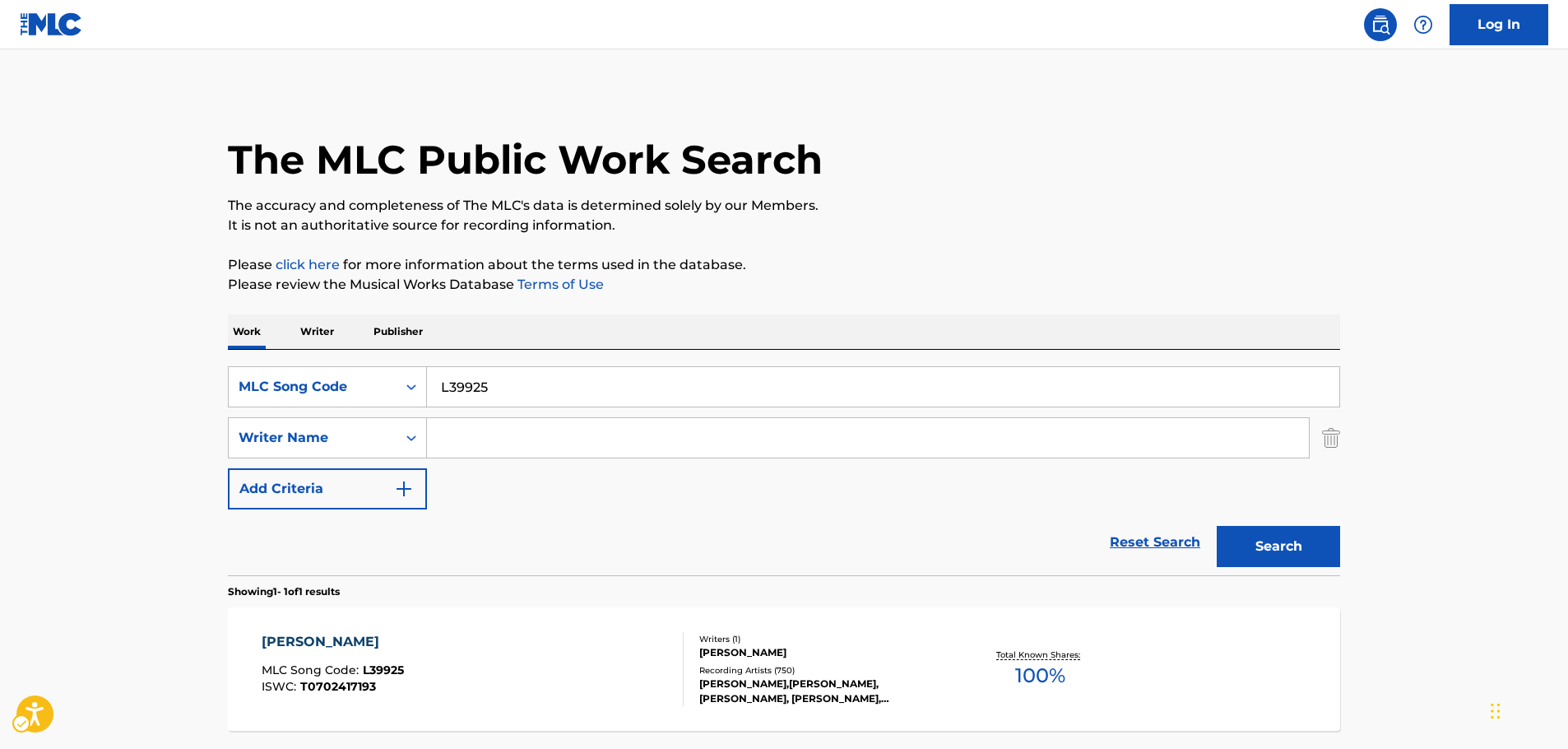
scroll to position [53, 0]
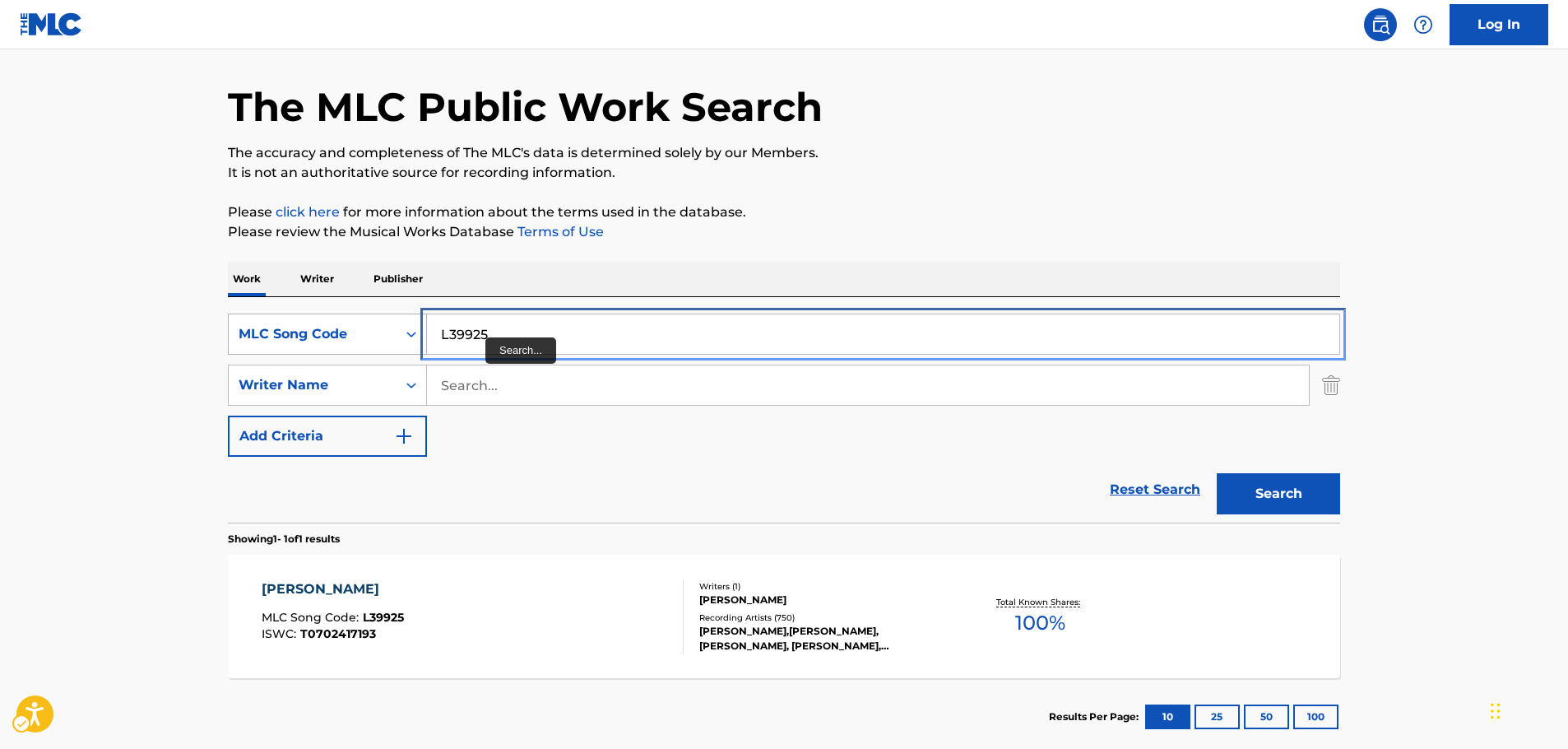
paste input "M69900"
type input "M69900"
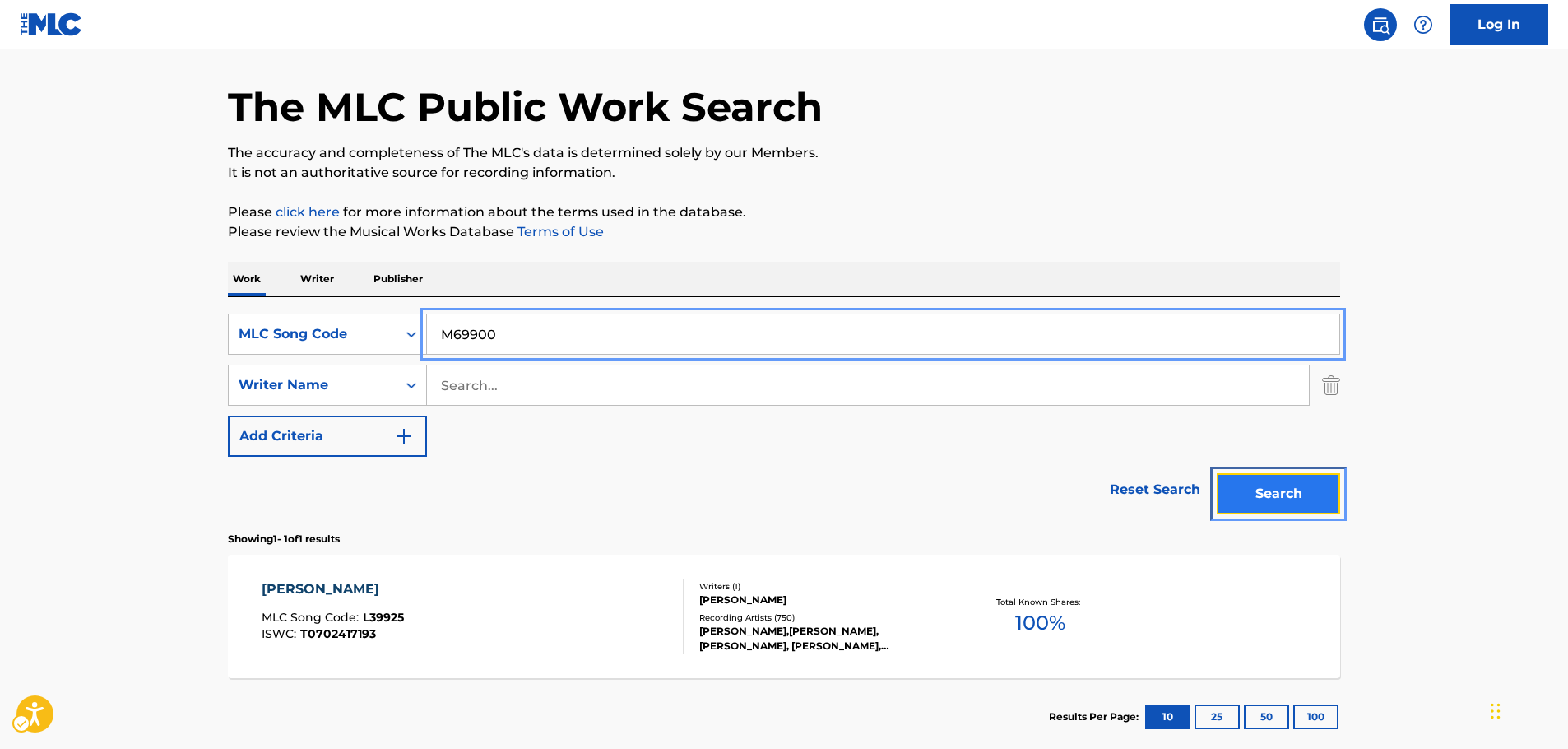
click at [1275, 492] on button "Search" at bounding box center [1278, 493] width 124 height 41
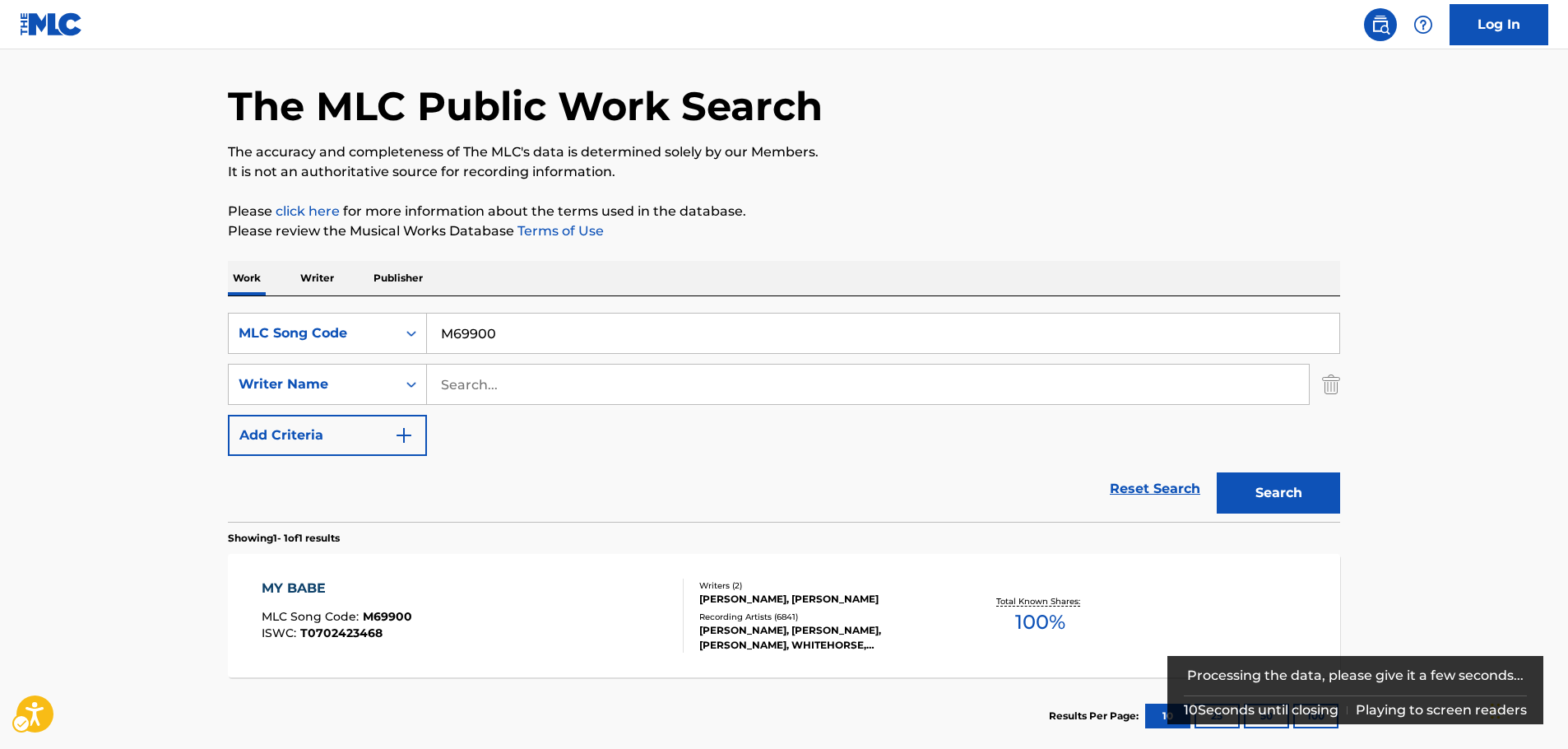
scroll to position [82, 0]
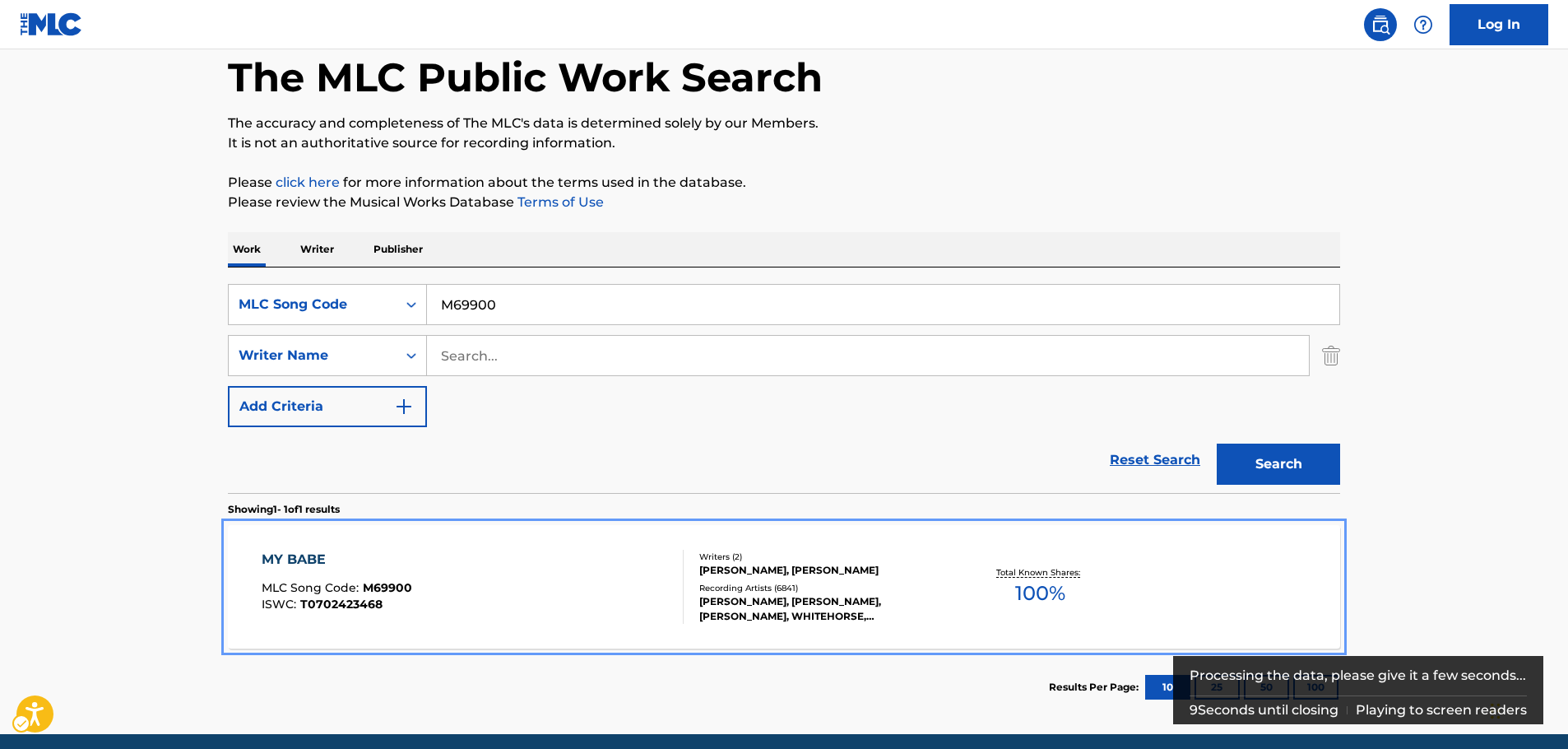
click at [536, 584] on div "MY BABE MLC Song Code : M69900 ISWC : T0702423468" at bounding box center [473, 586] width 423 height 74
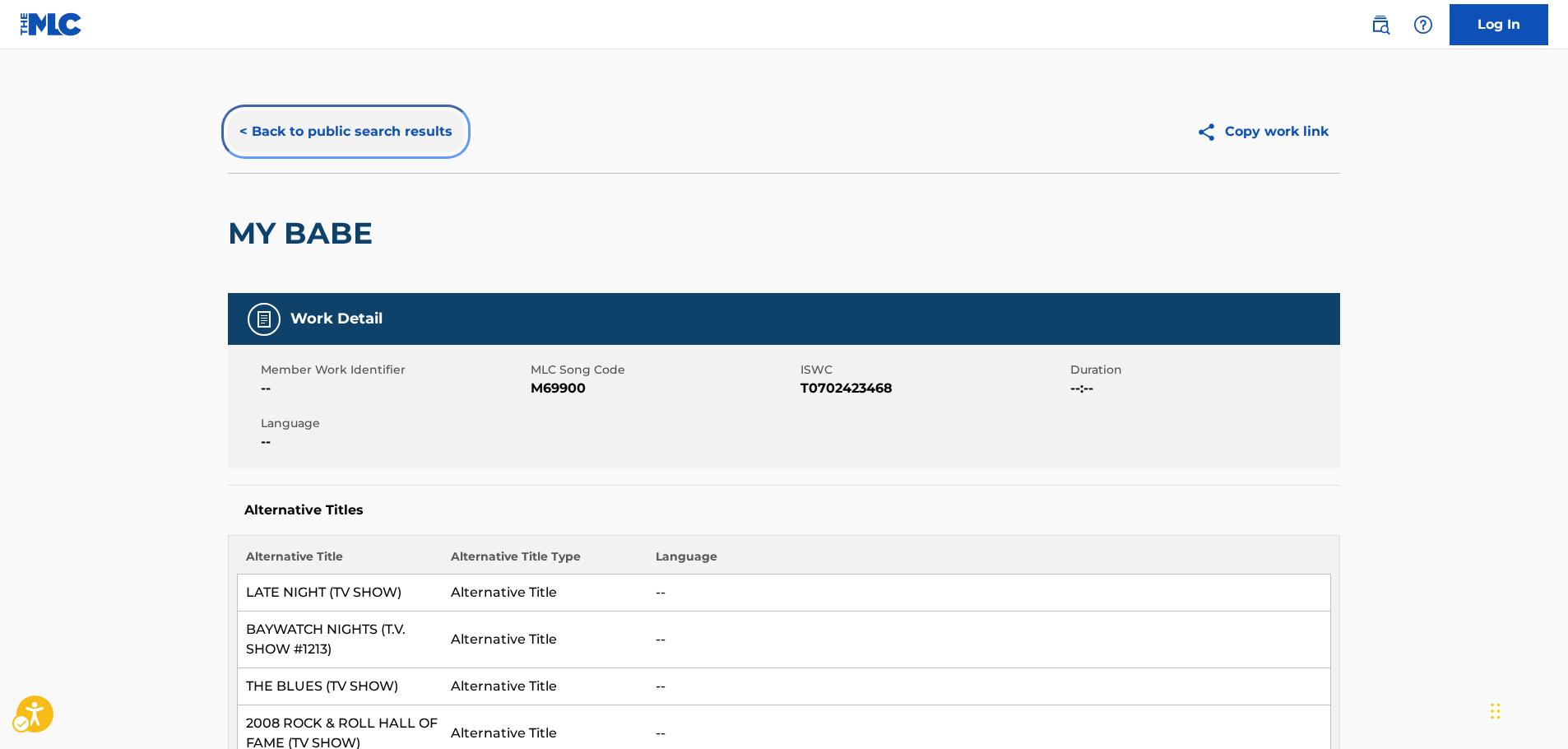
click at [317, 130] on button "< Back to public search results" at bounding box center [346, 131] width 237 height 41
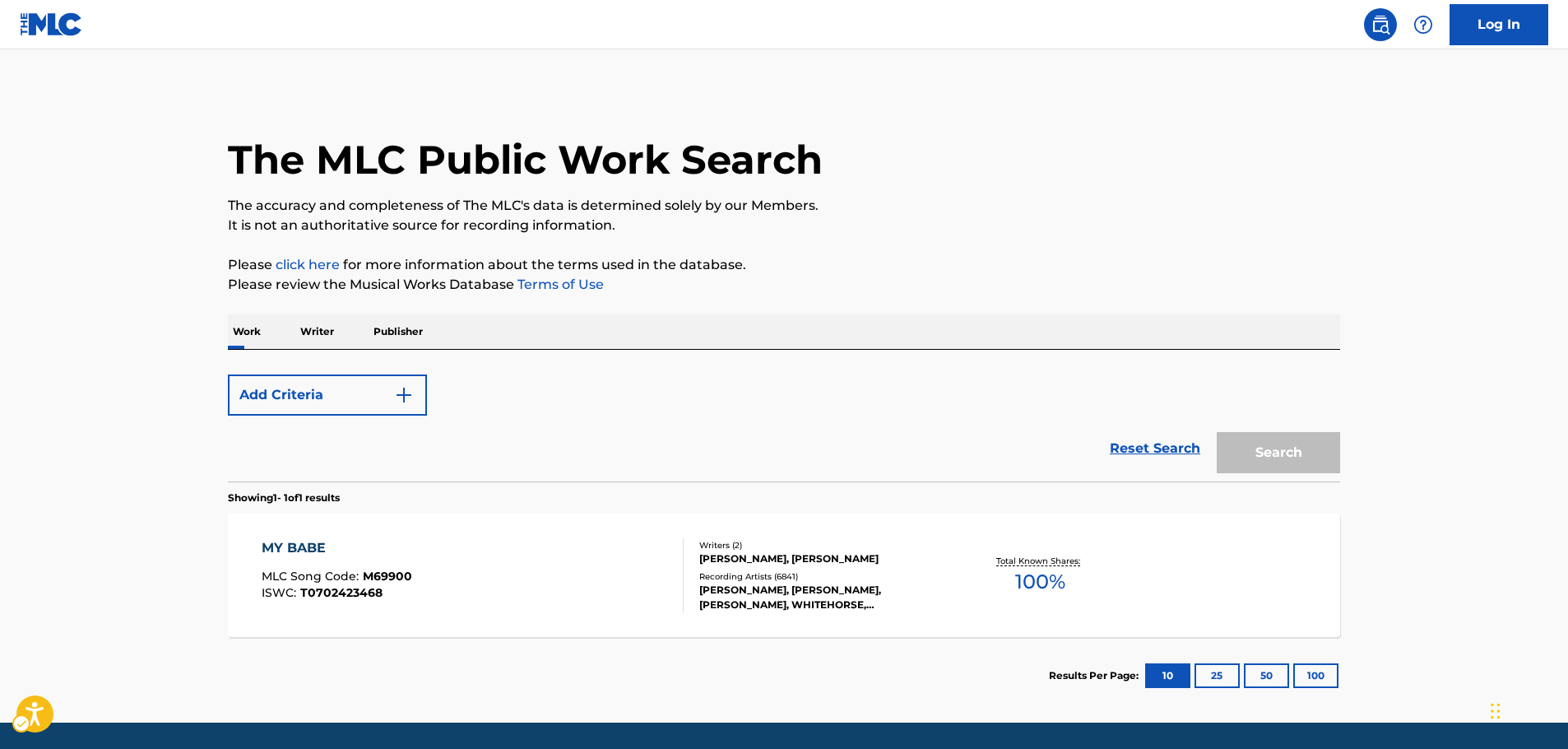
scroll to position [53, 0]
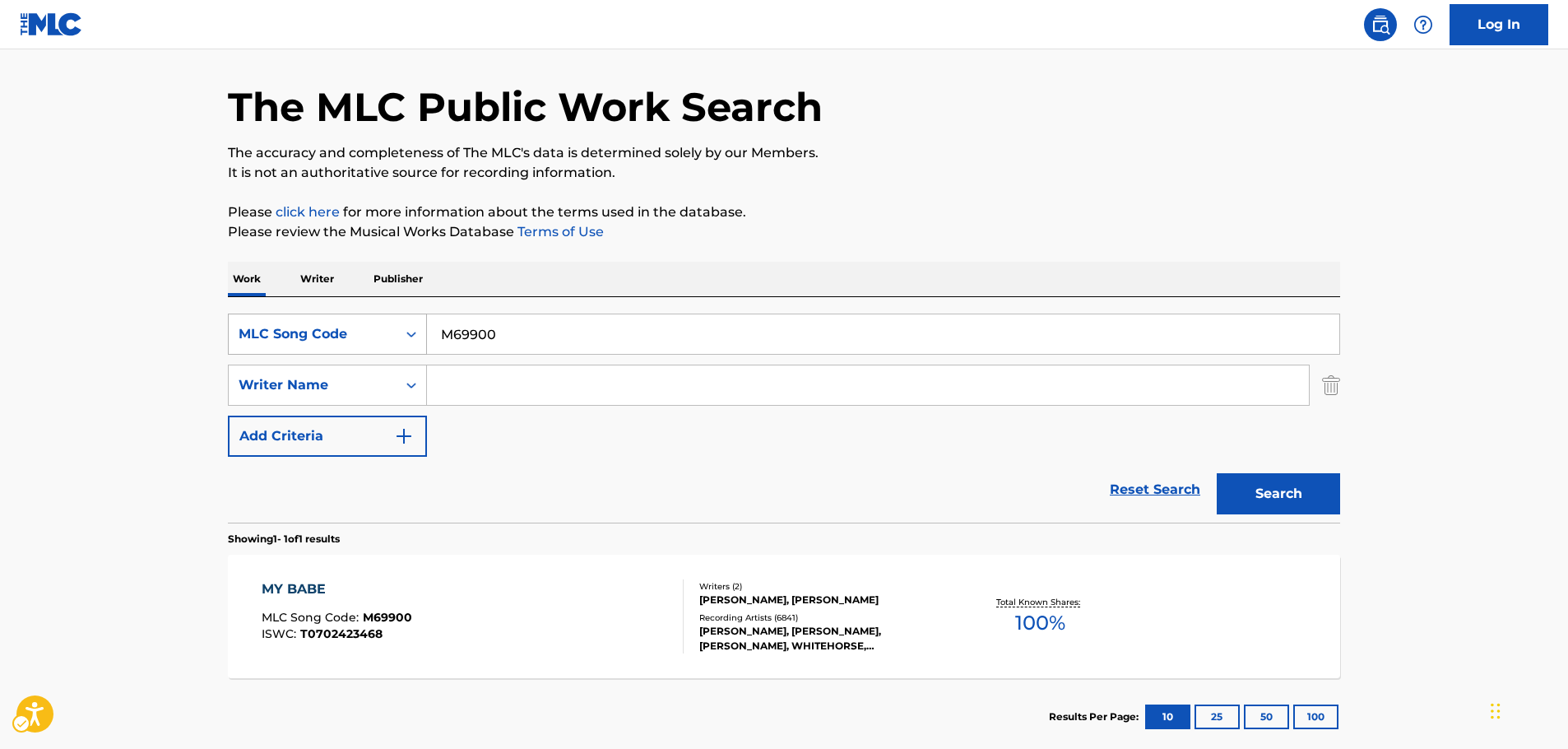
drag, startPoint x: 386, startPoint y: 335, endPoint x: 377, endPoint y: 348, distance: 15.8
click at [385, 335] on div "MLC Song Code" at bounding box center [313, 334] width 168 height 32
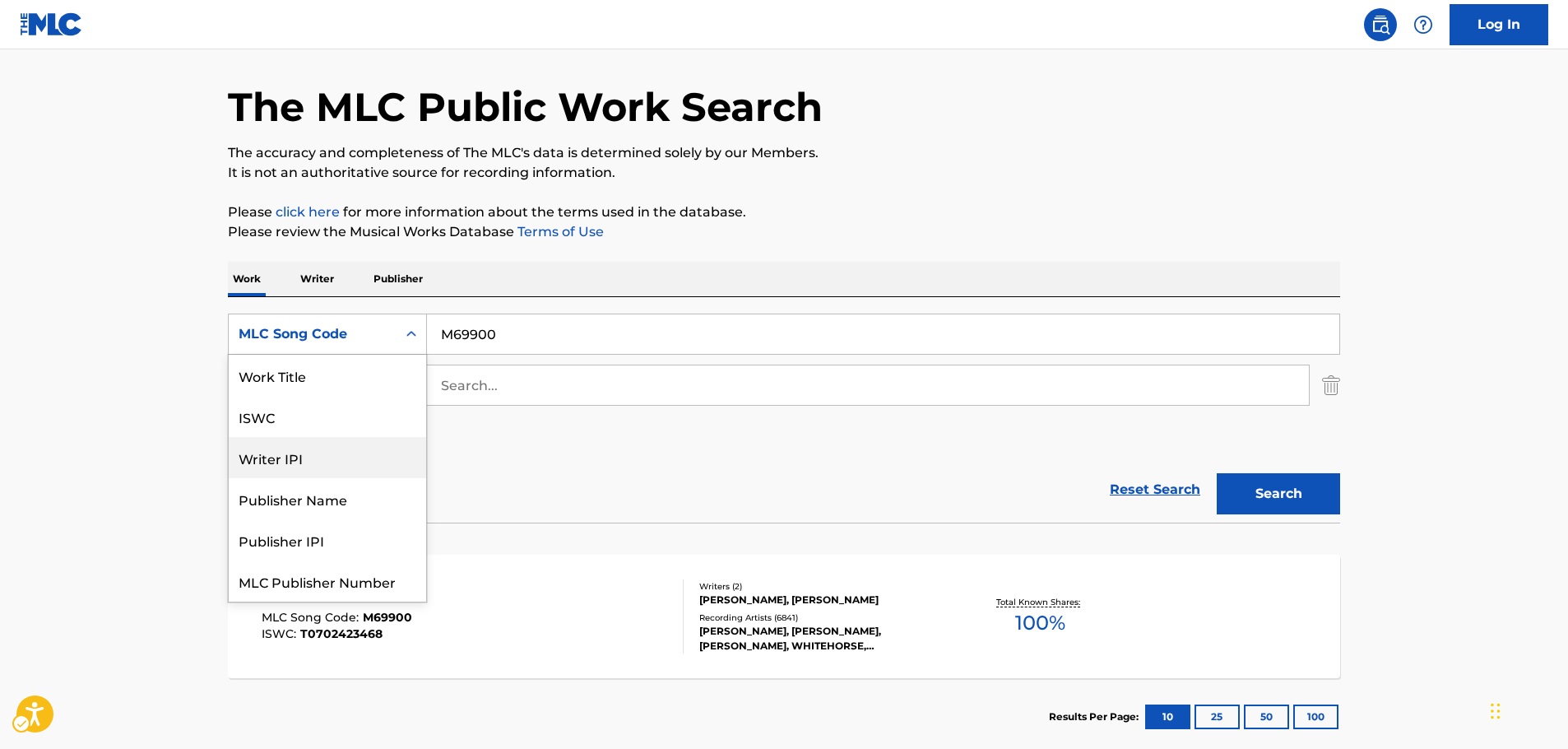
scroll to position [0, 0]
click at [278, 376] on div "Work Title" at bounding box center [327, 375] width 197 height 41
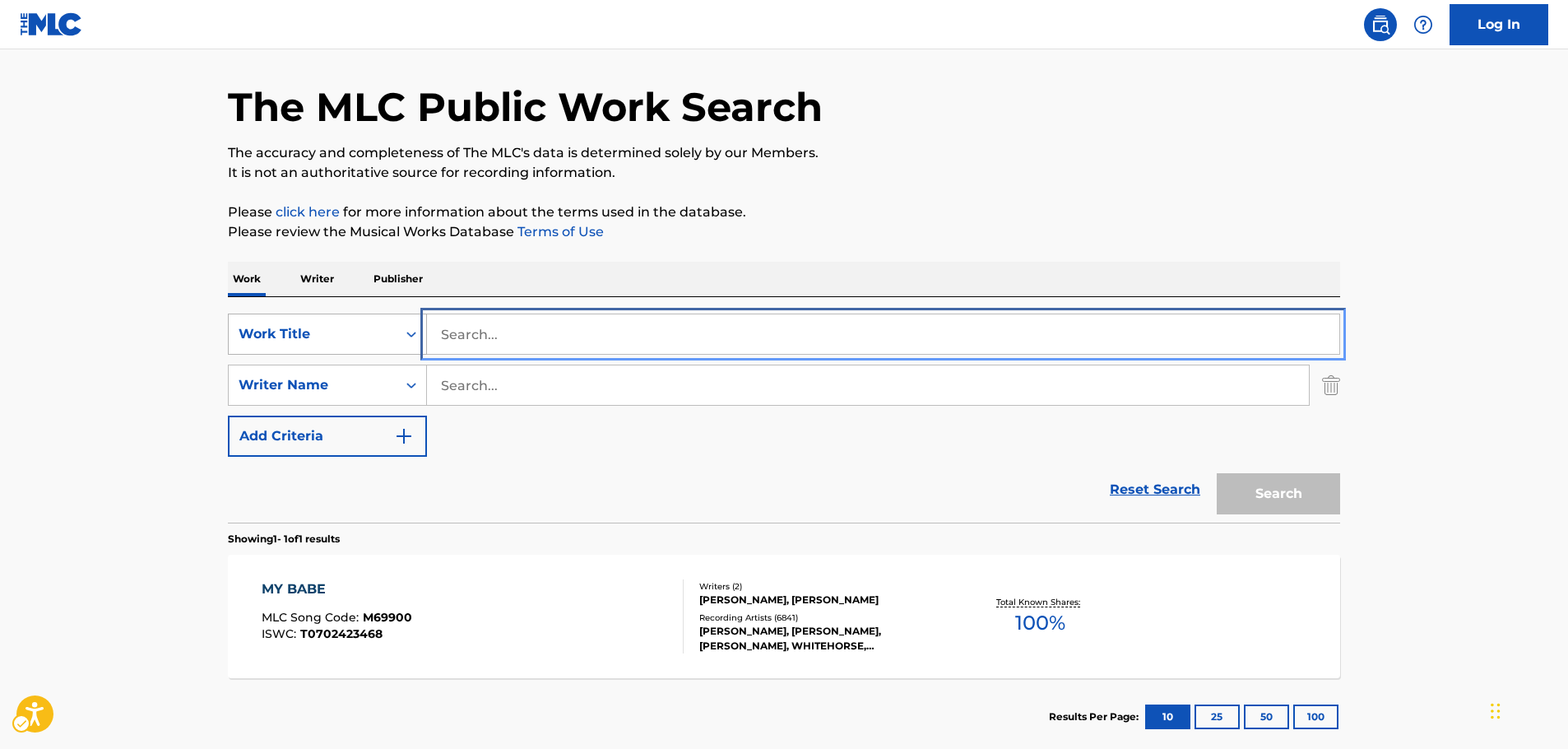
drag, startPoint x: 502, startPoint y: 326, endPoint x: 228, endPoint y: 340, distance: 274.4
paste input "Welcome to the Action"
type input "Welcome to the Action"
click at [81, 343] on main "The MLC Public Work Search The accuracy and completeness of The MLC's data is d…" at bounding box center [784, 379] width 1568 height 767
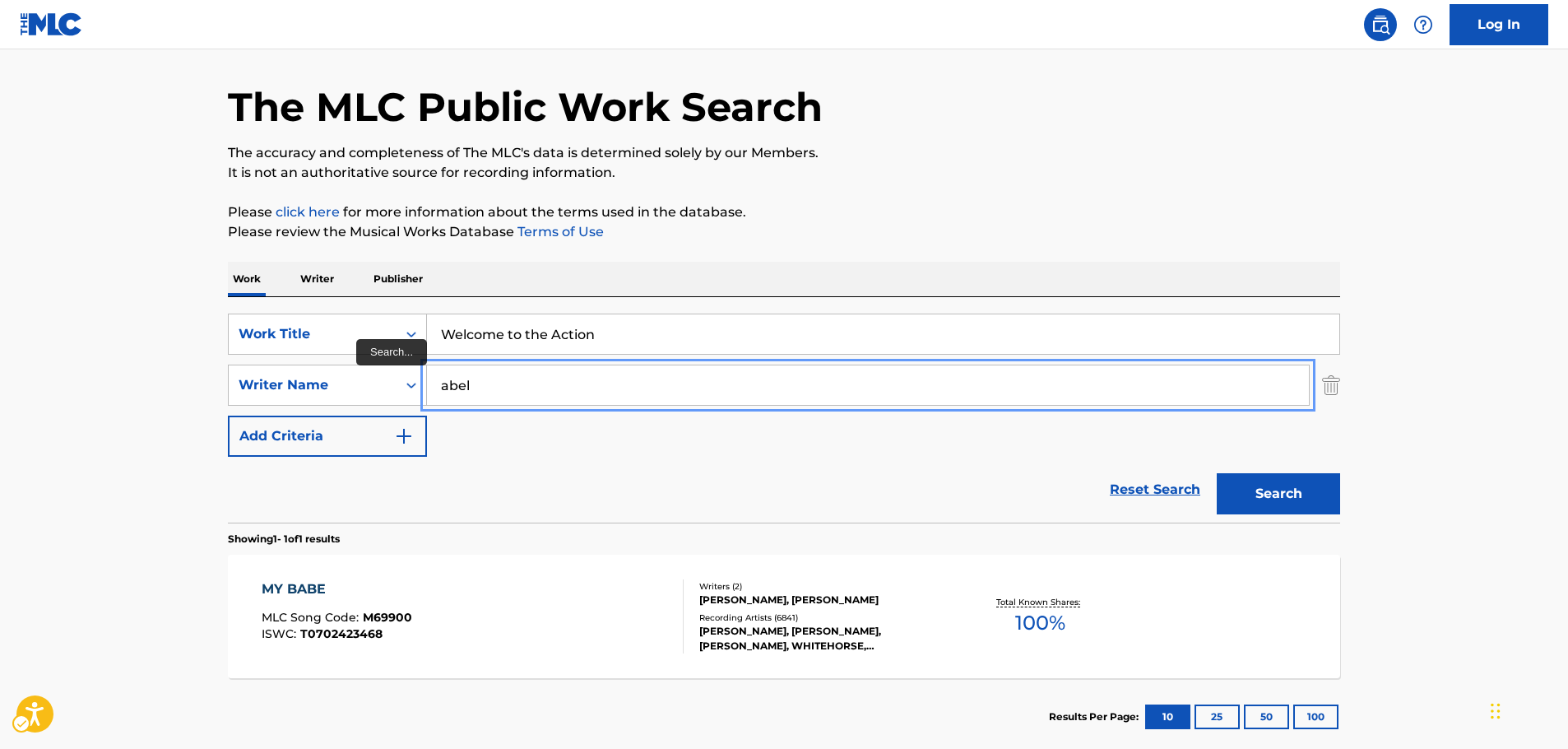
type input "abel"
click at [1217, 473] on button "Search" at bounding box center [1278, 493] width 124 height 41
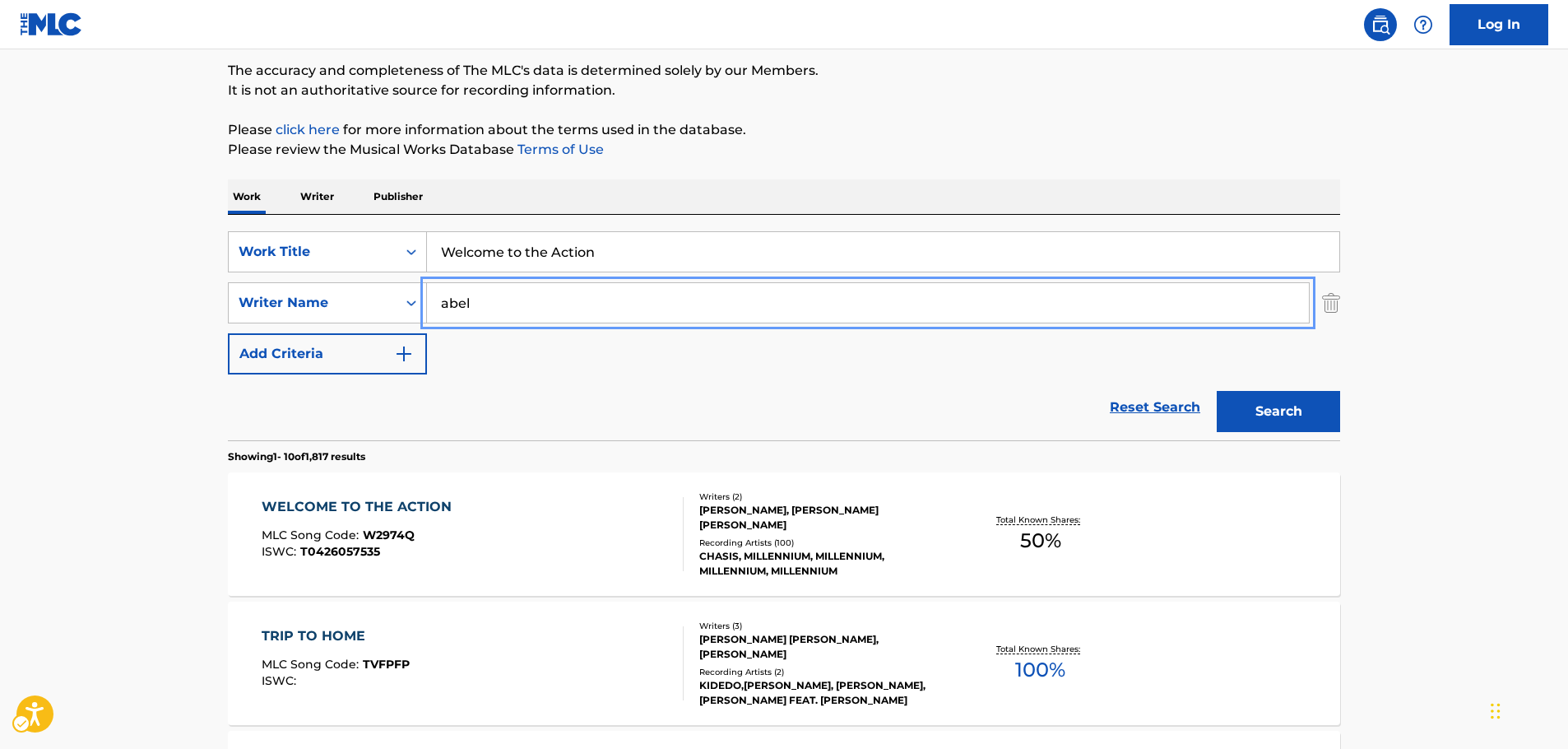
scroll to position [217, 0]
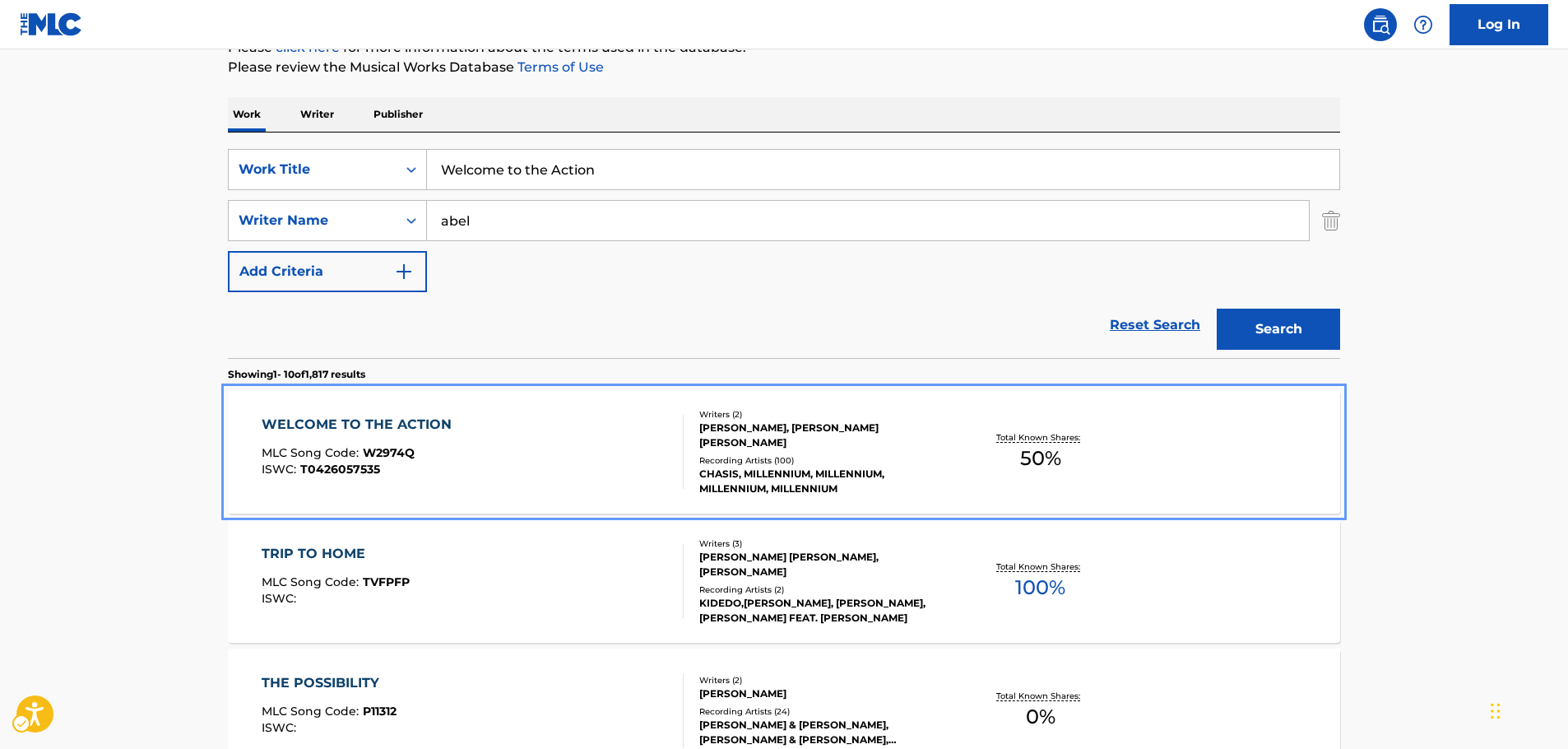
click at [518, 463] on div "WELCOME TO THE ACTION MLC Song Code : W2974Q ISWC : T0426057535" at bounding box center [473, 451] width 423 height 74
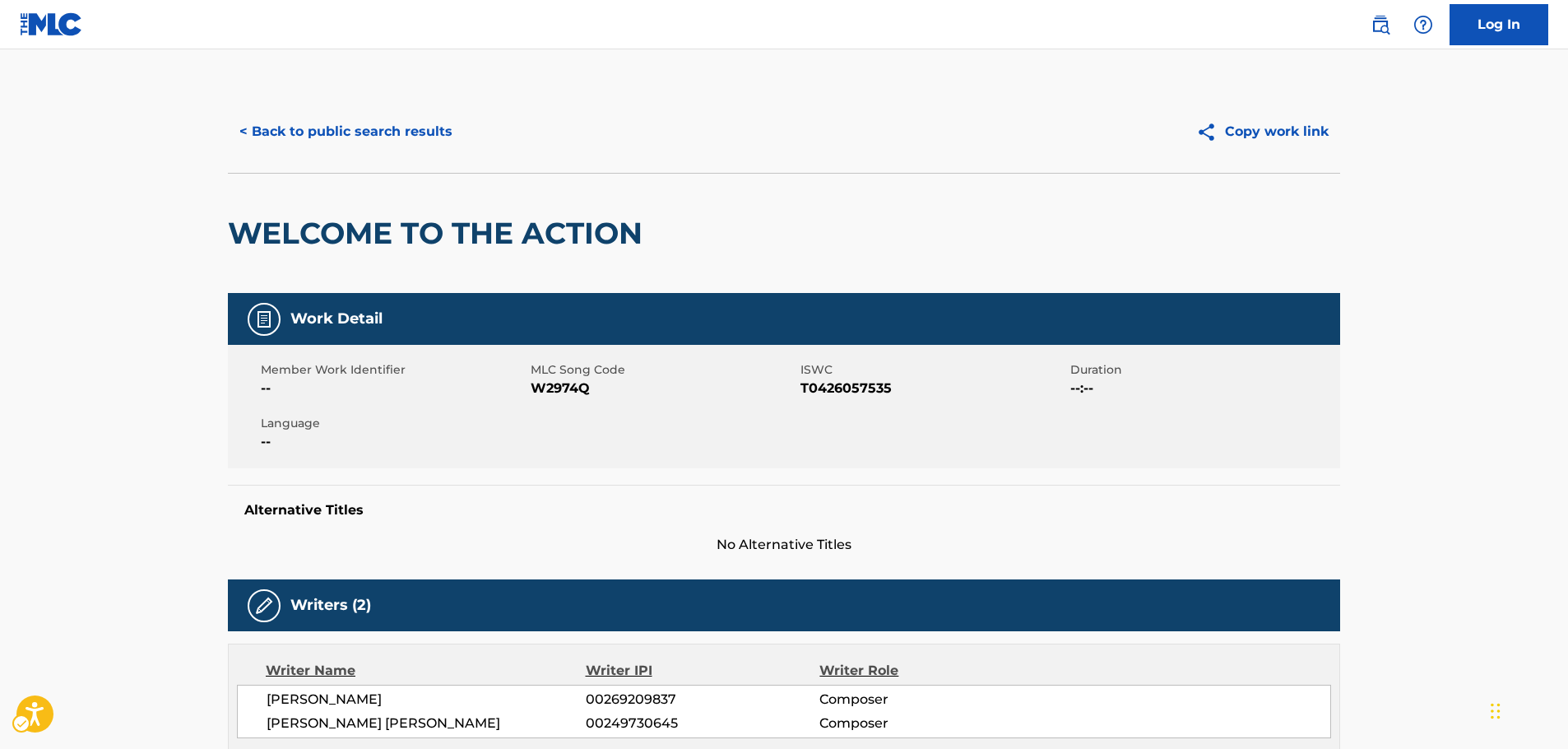
click at [562, 388] on span "MLC Song Code - W2974Q" at bounding box center [663, 388] width 265 height 20
click at [816, 391] on span "ISWC - T0426057535" at bounding box center [933, 388] width 265 height 20
click at [312, 135] on button "< Back to public search results" at bounding box center [346, 131] width 237 height 41
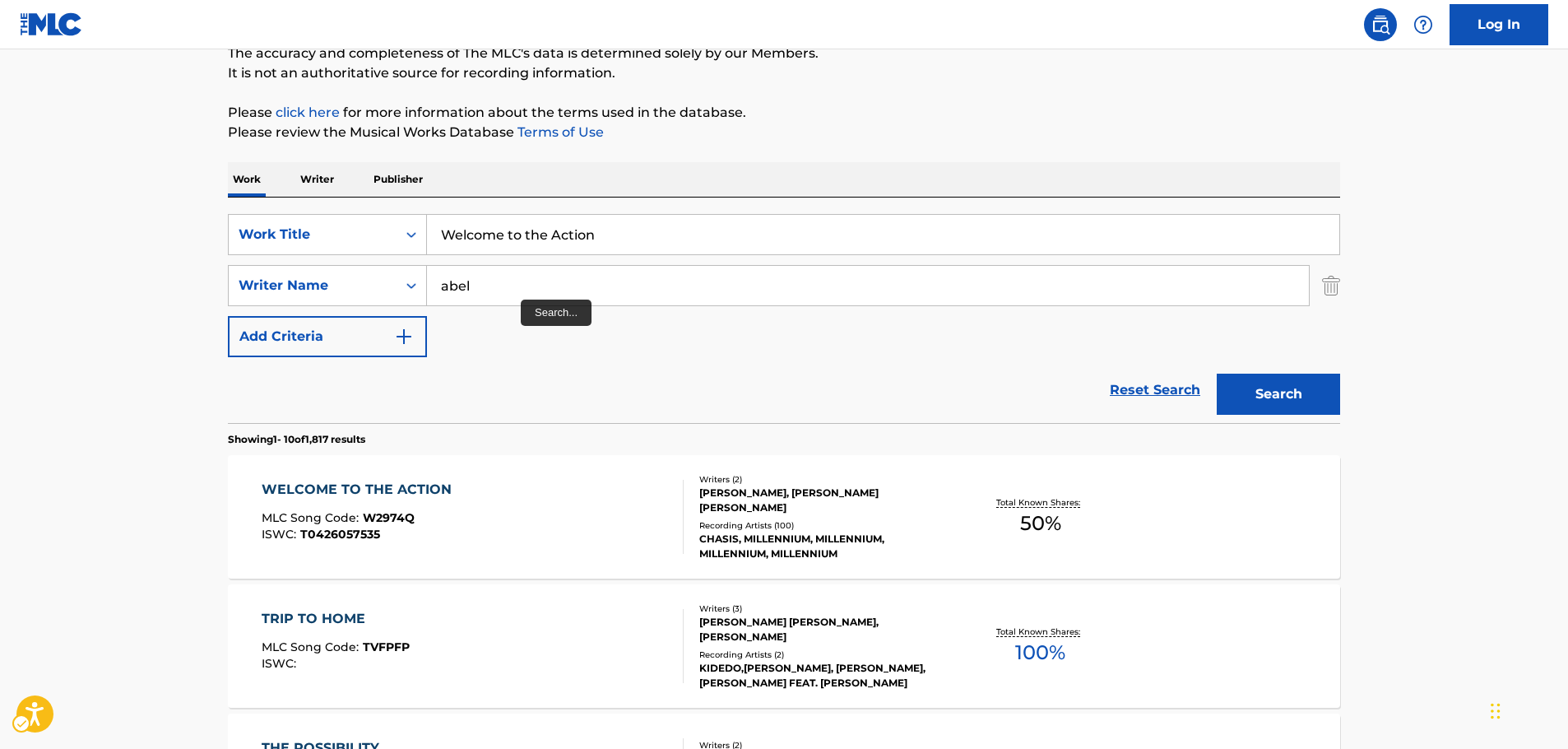
scroll to position [135, 0]
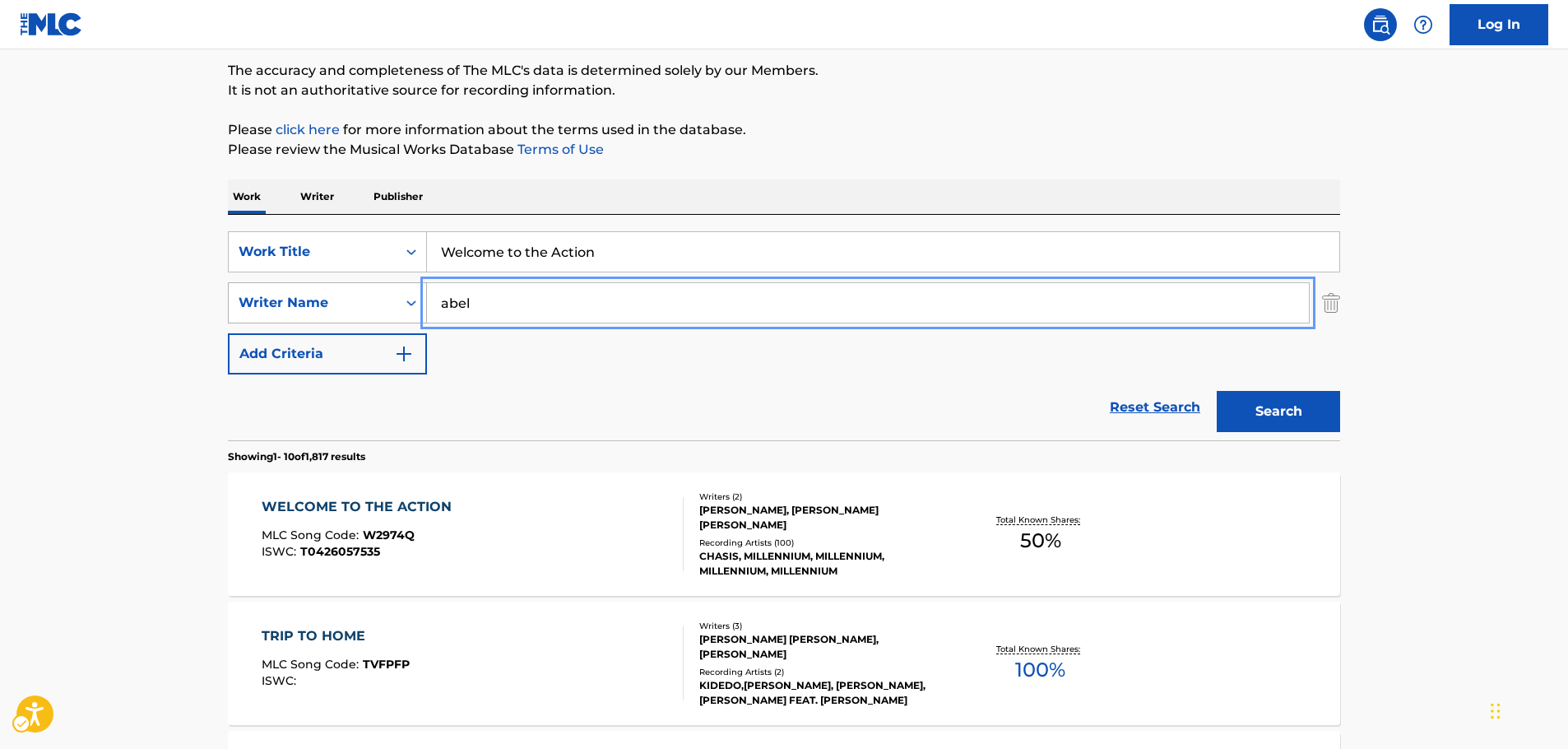
drag, startPoint x: 393, startPoint y: 306, endPoint x: 357, endPoint y: 306, distance: 36.0
paste input "Wood"
type input "Wood"
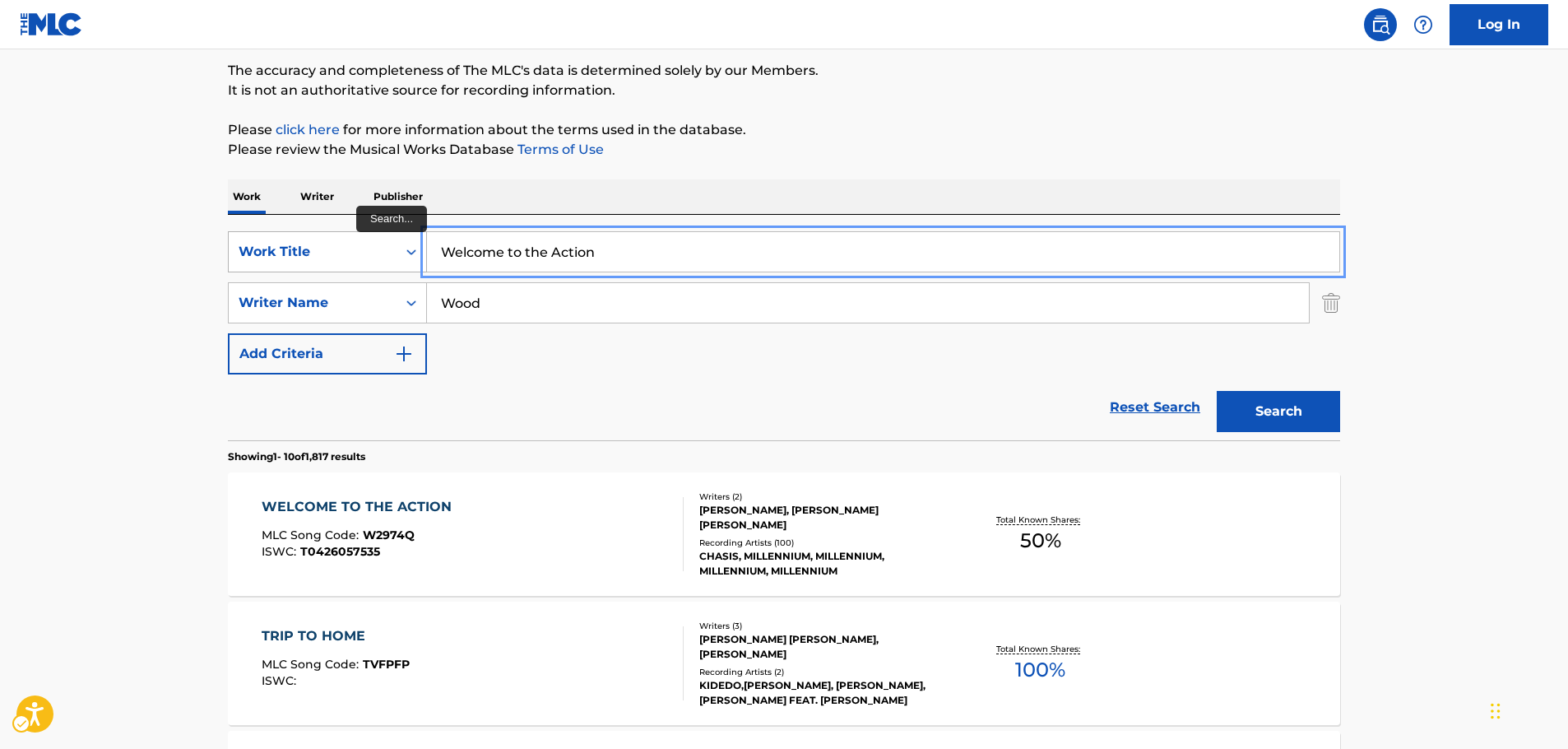
drag, startPoint x: 542, startPoint y: 263, endPoint x: 335, endPoint y: 268, distance: 207.1
paste input "Everything Everything"
type input "Everything Everything"
click at [1289, 412] on button "Search" at bounding box center [1278, 411] width 124 height 41
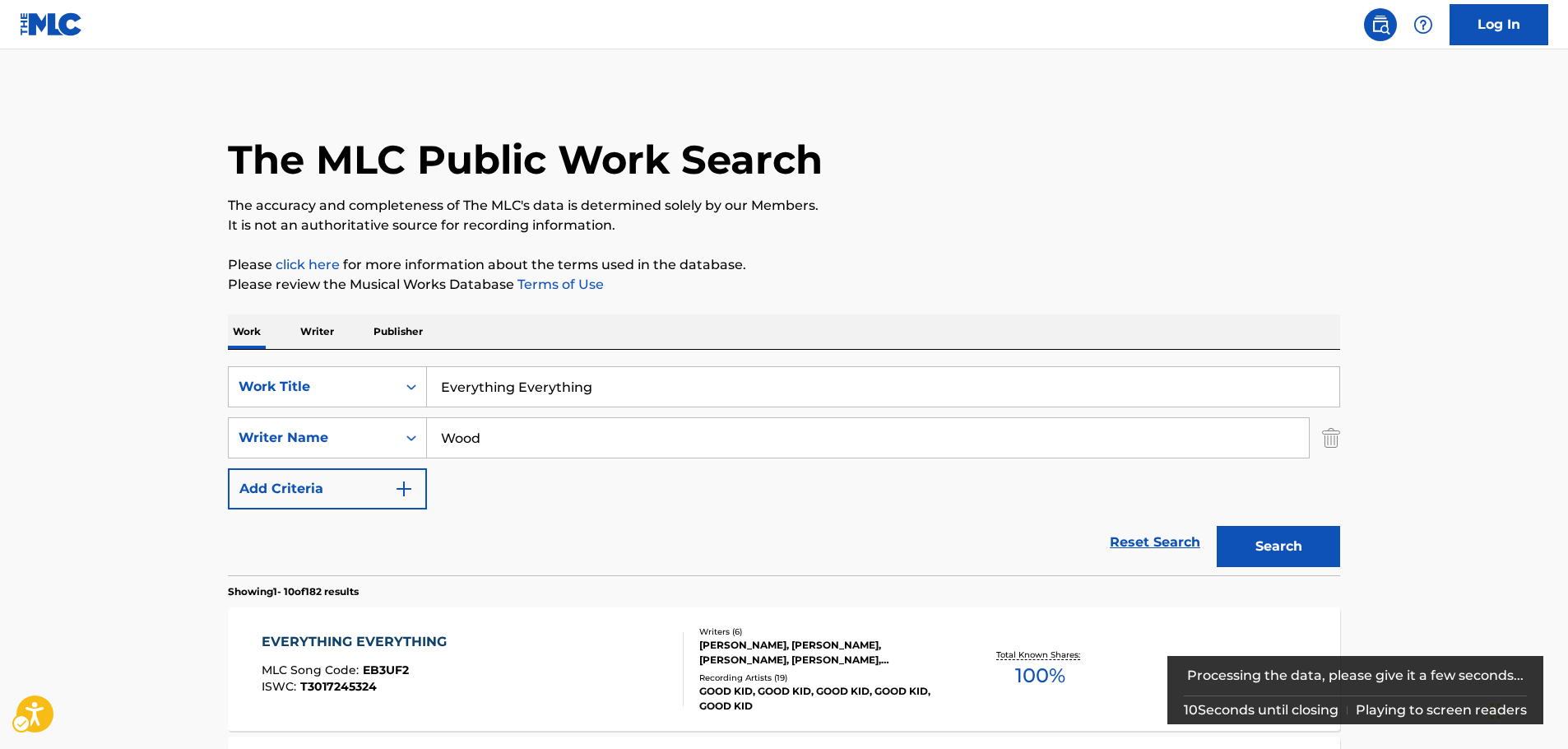
scroll to position [165, 0]
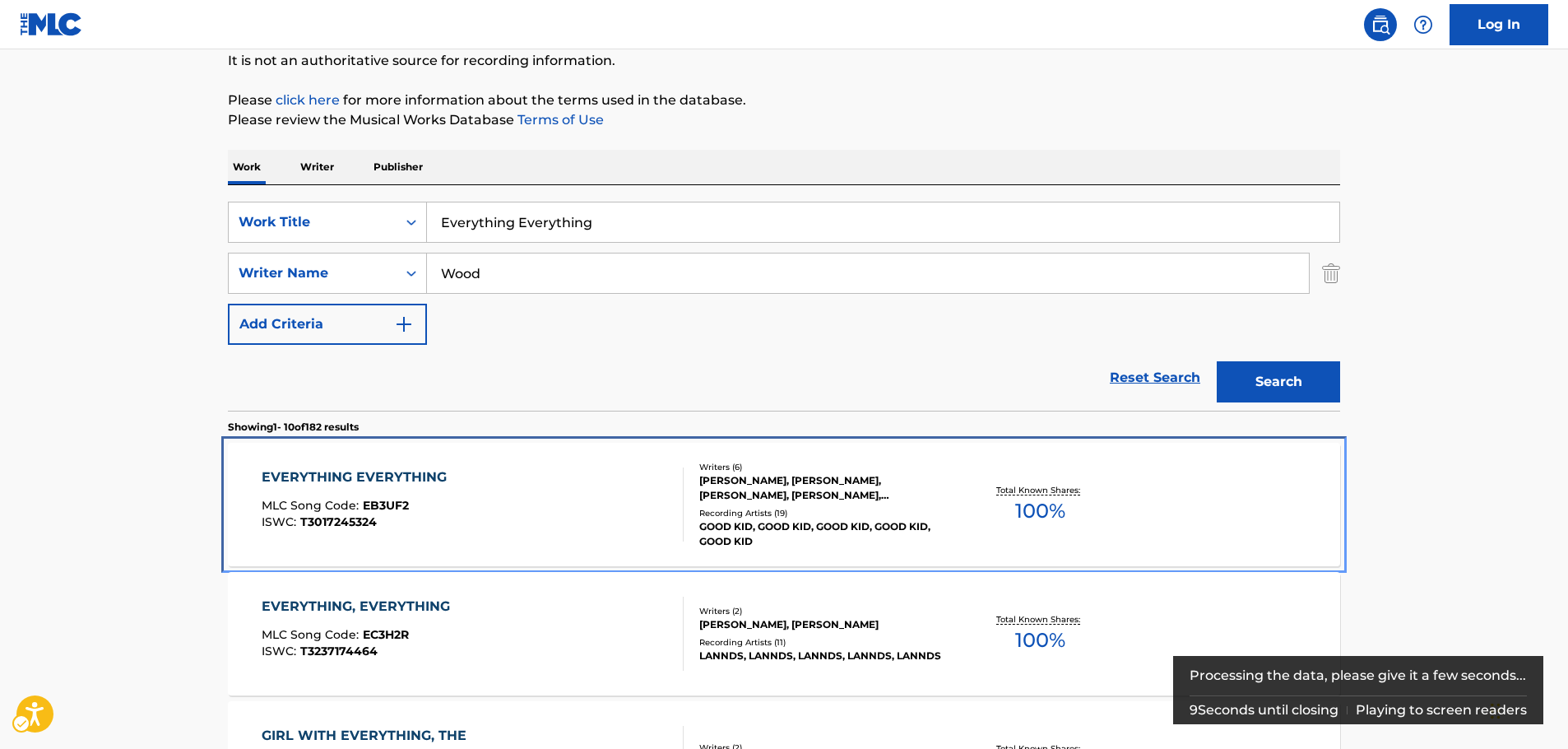
click at [492, 456] on div "EVERYTHING EVERYTHING MLC Song Code : EB3UF2 ISWC : T3017245324 Writers ( 6 ) […" at bounding box center [784, 504] width 1112 height 124
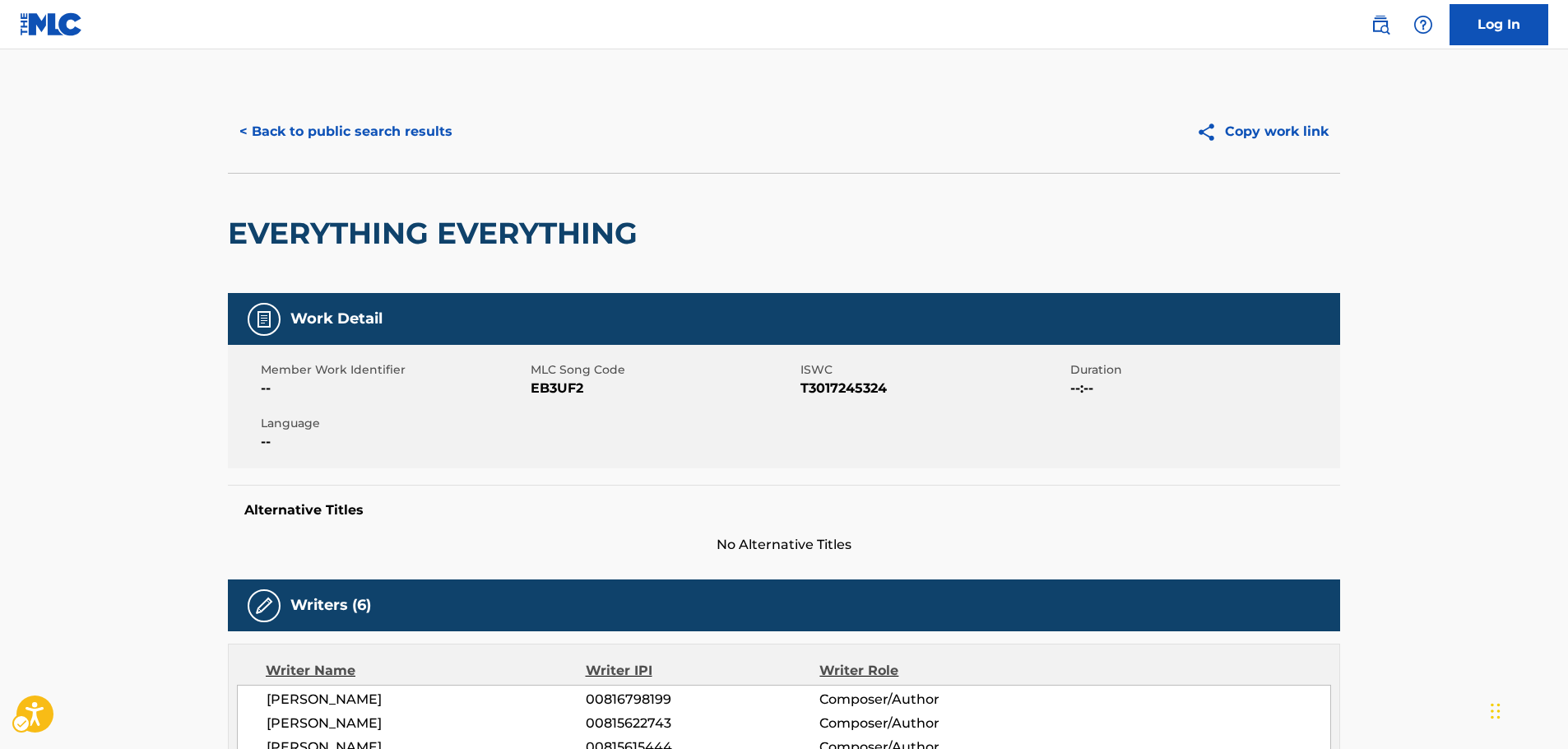
click at [567, 391] on span "MLC Song Code - EB3UF2" at bounding box center [663, 388] width 265 height 20
click at [839, 386] on span "ISWC - T3017245324" at bounding box center [933, 388] width 265 height 20
click at [838, 386] on span "ISWC - T3017245324" at bounding box center [933, 388] width 265 height 20
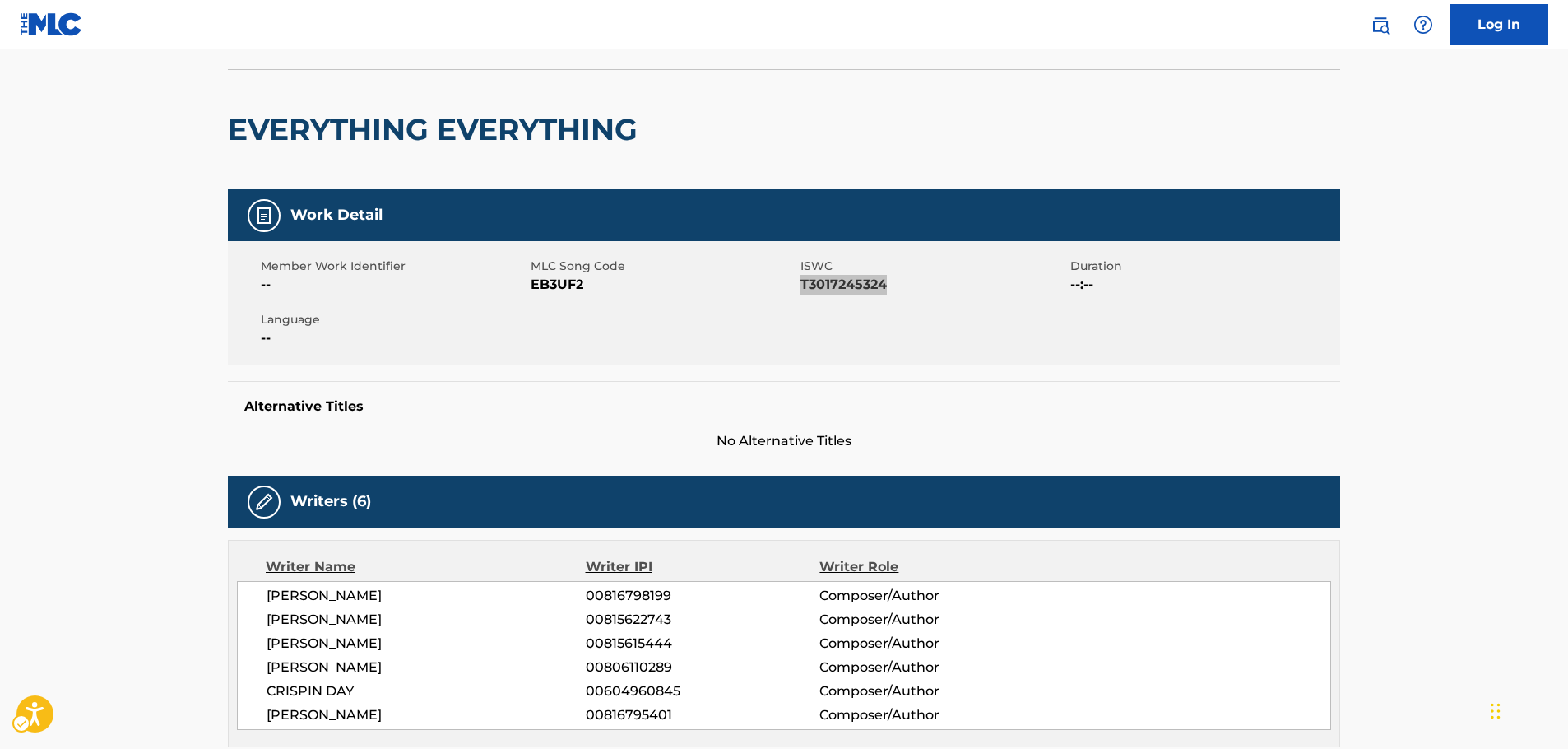
scroll to position [247, 0]
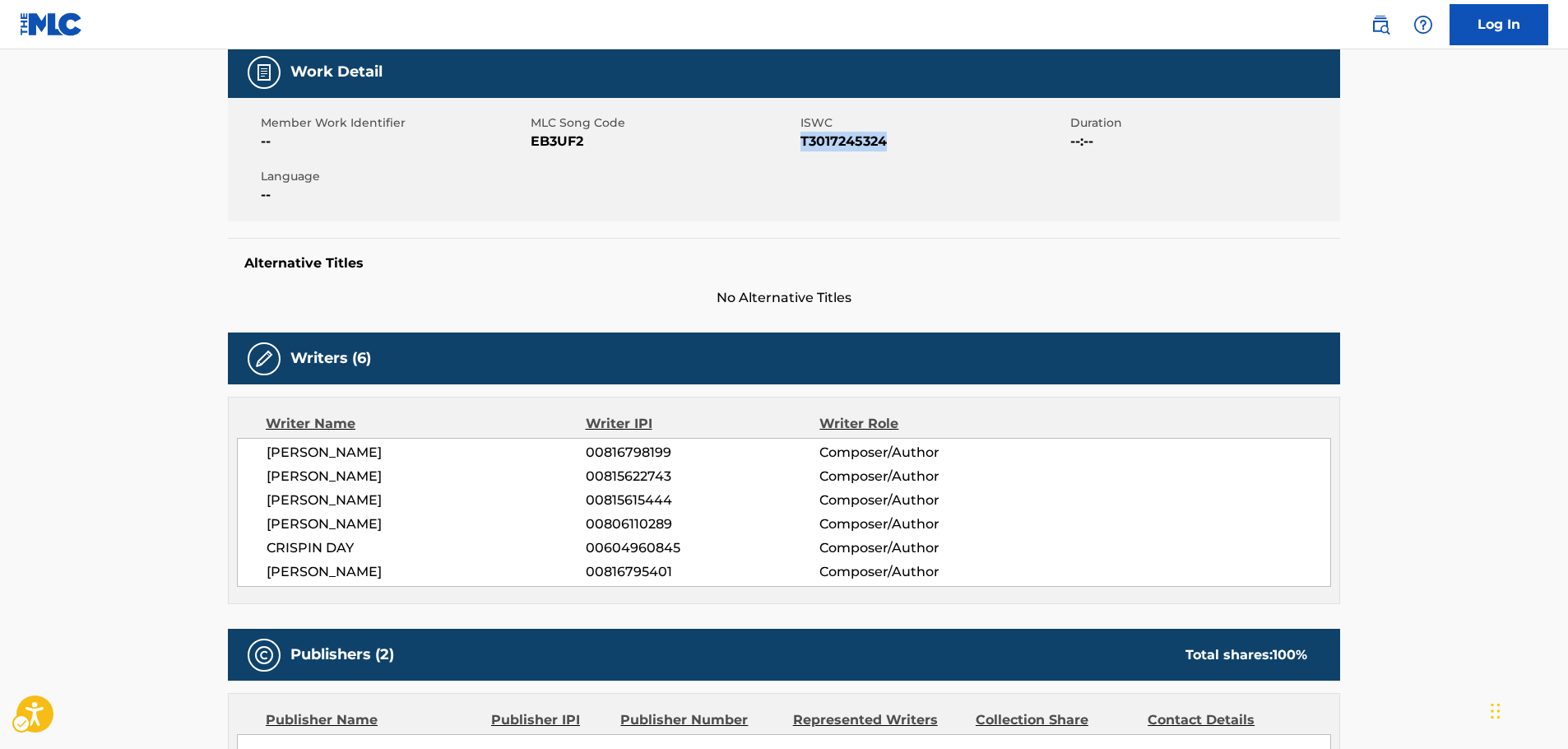
drag, startPoint x: 409, startPoint y: 569, endPoint x: 256, endPoint y: 458, distance: 189.0
click at [256, 458] on div "[PERSON_NAME] 00816798199 Composer/Author [PERSON_NAME] 00815622743 Composer/Au…" at bounding box center [783, 512] width 1094 height 149
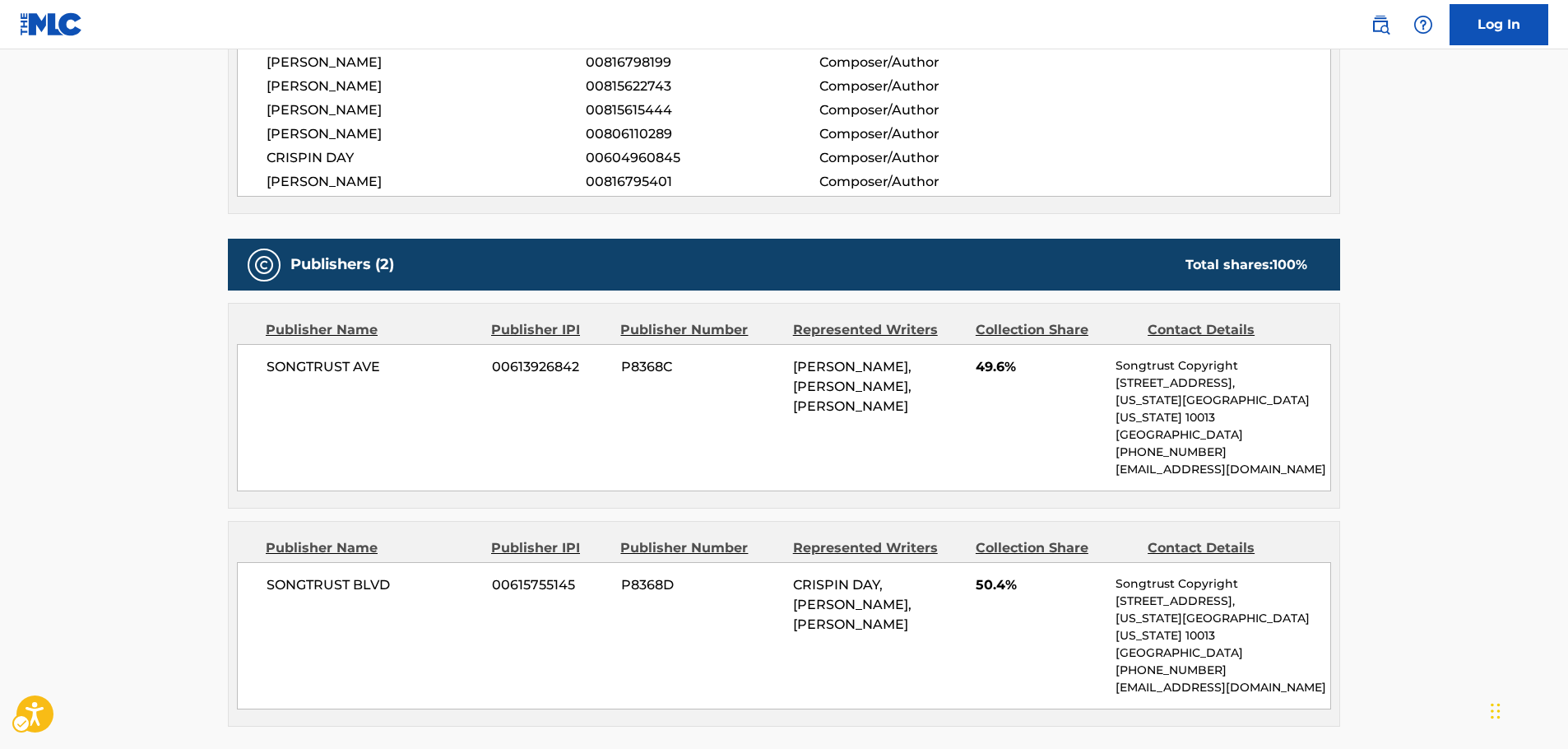
scroll to position [740, 0]
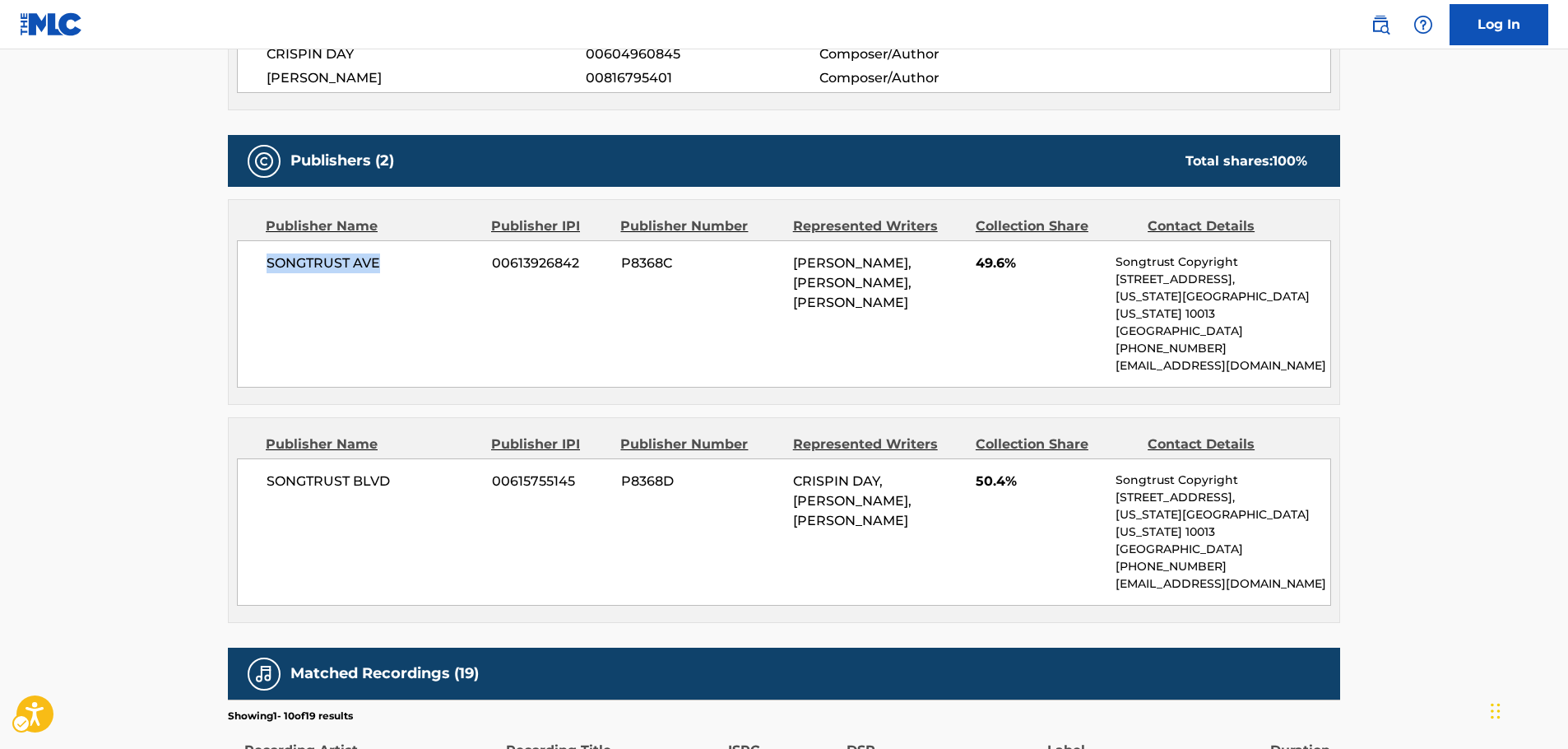
drag, startPoint x: 406, startPoint y: 271, endPoint x: 261, endPoint y: 271, distance: 145.0
click at [261, 271] on div "SONGTRUST AVE 00613926842 P8368C [PERSON_NAME], [PERSON_NAME], [PERSON_NAME] 49…" at bounding box center [783, 314] width 1094 height 147
drag, startPoint x: 290, startPoint y: 476, endPoint x: 182, endPoint y: 478, distance: 108.0
click at [196, 477] on main "< Back to public search results Copy work link EVERYTHING EVERYTHING Work Detai…" at bounding box center [784, 285] width 1568 height 1952
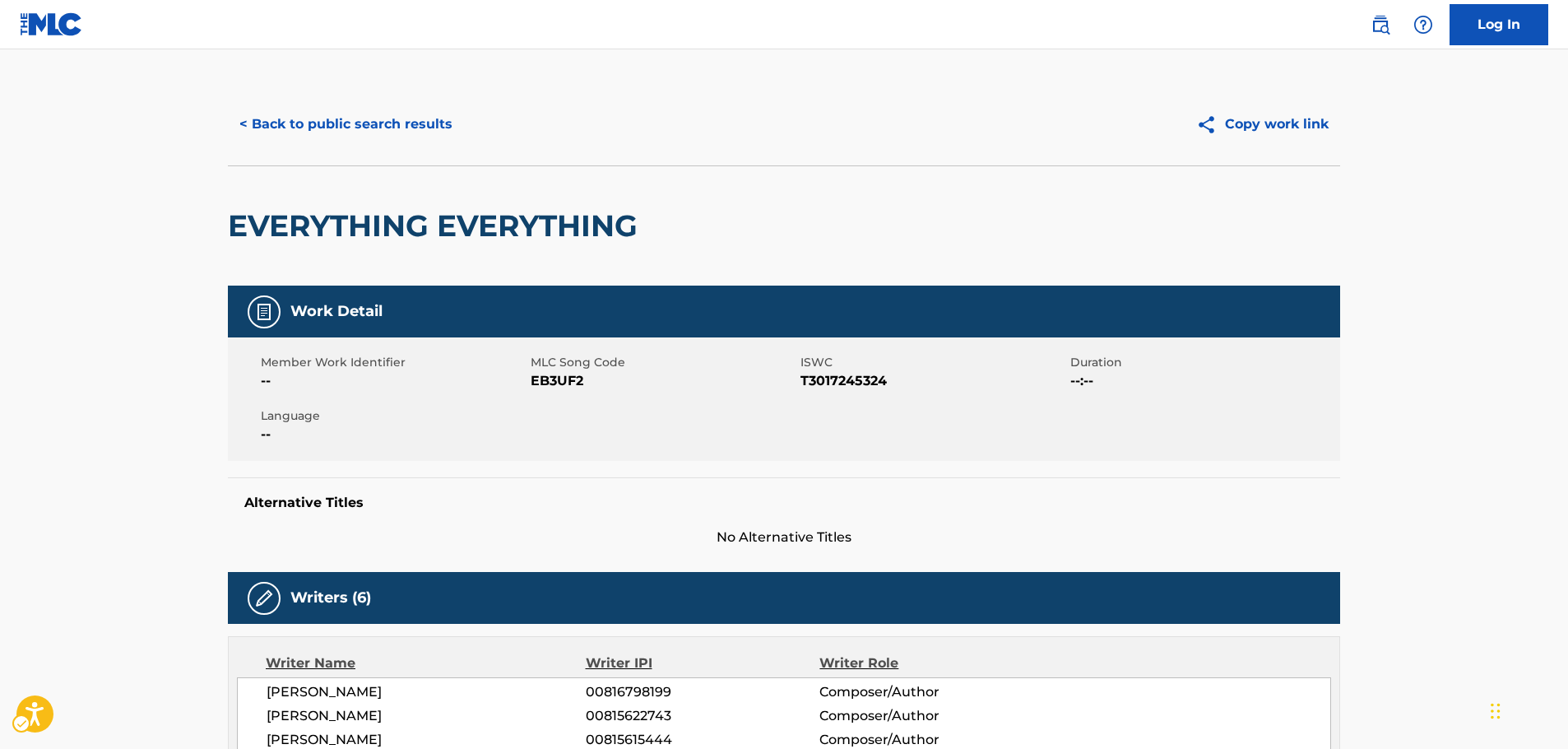
scroll to position [0, 0]
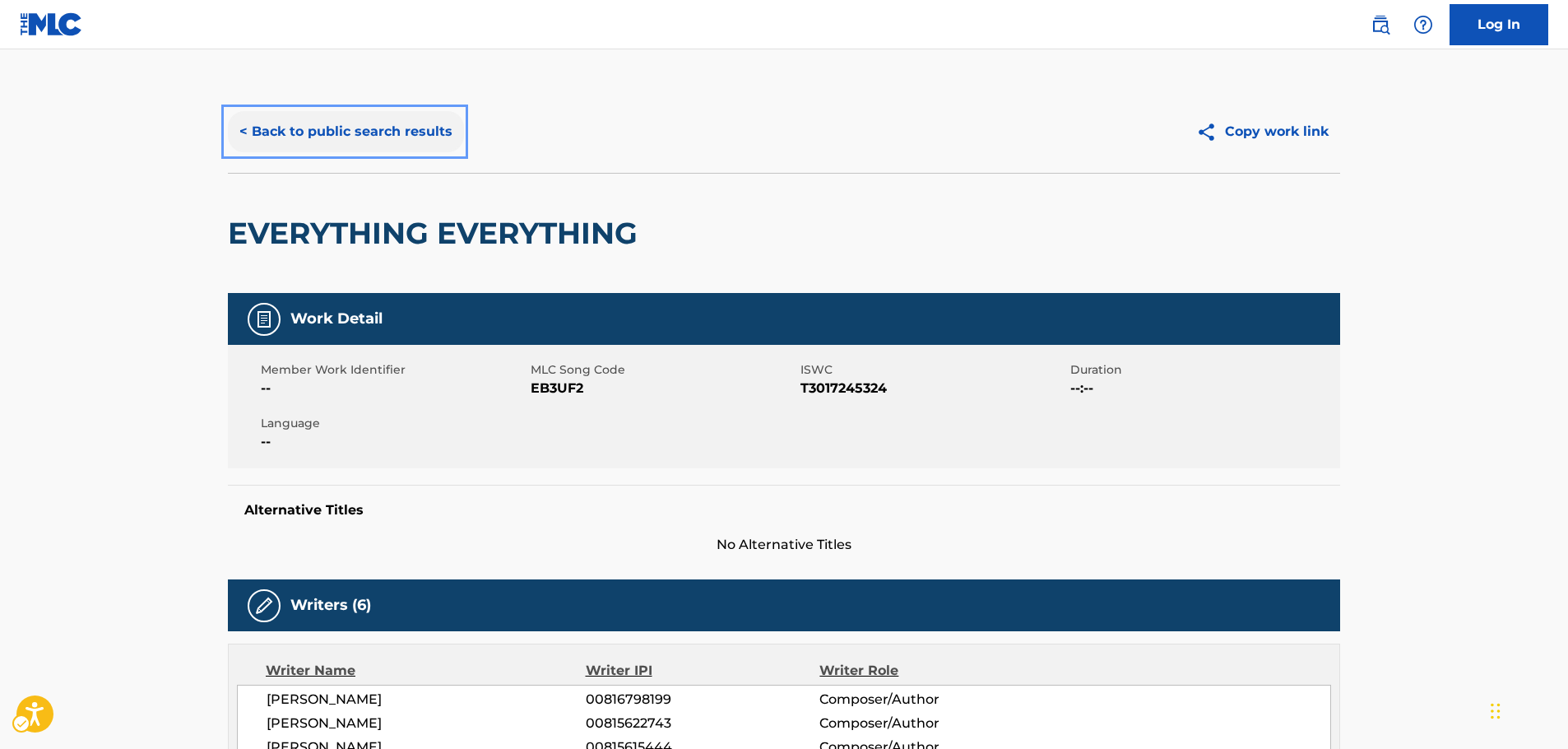
click at [352, 119] on button "< Back to public search results" at bounding box center [346, 131] width 237 height 41
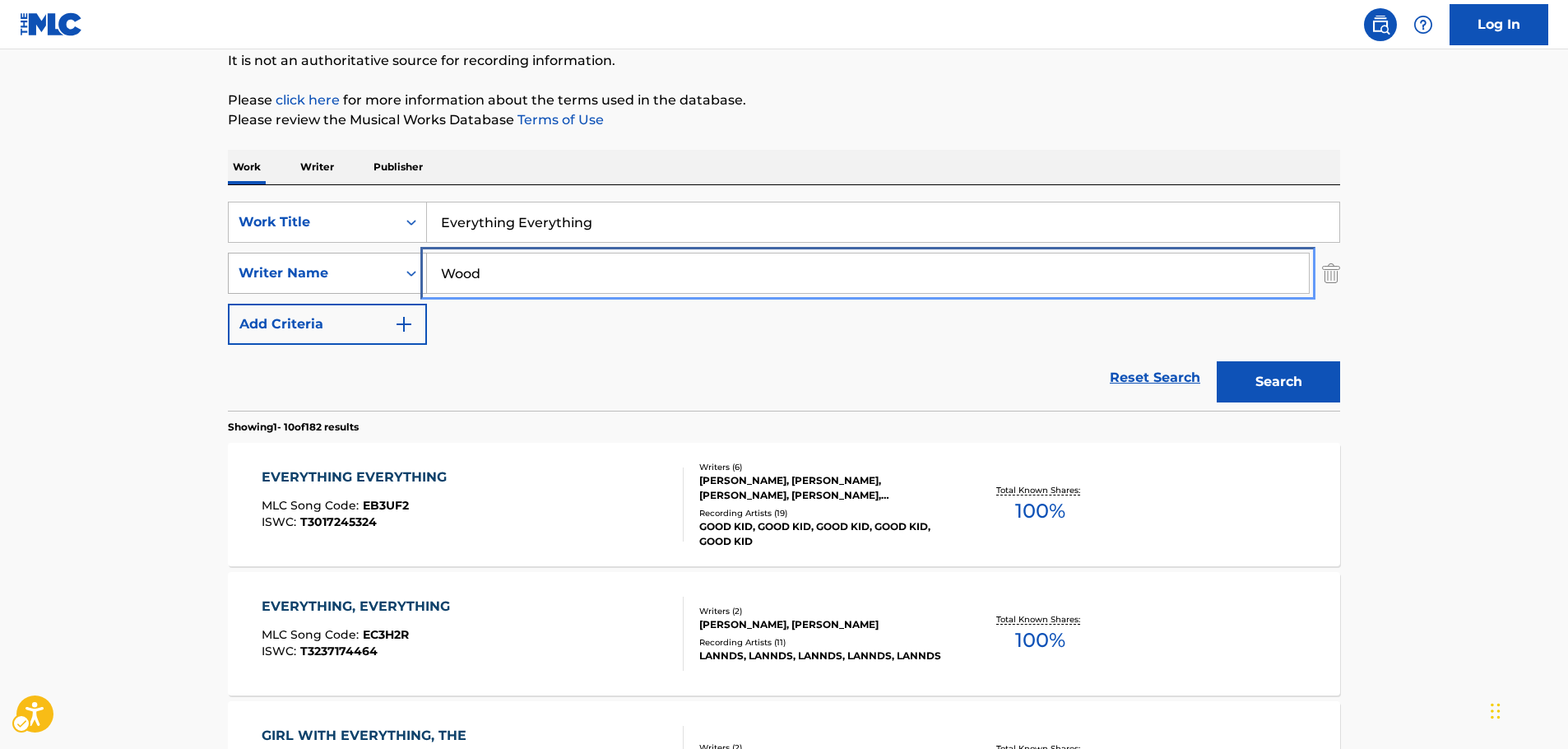
drag, startPoint x: 522, startPoint y: 277, endPoint x: 320, endPoint y: 277, distance: 202.0
paste input "Manson"
type input "Manson"
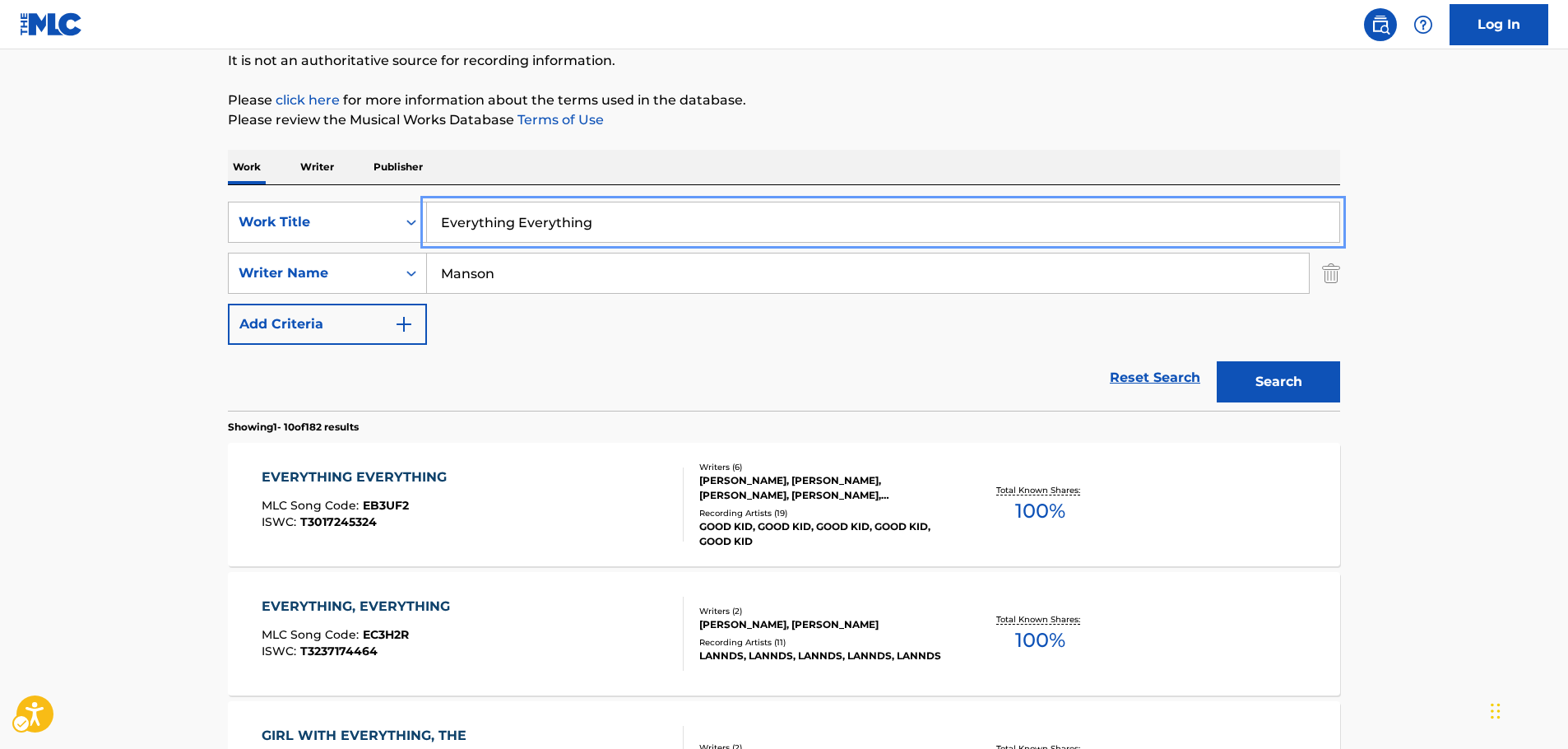
drag, startPoint x: 330, startPoint y: 233, endPoint x: 129, endPoint y: 244, distance: 201.3
paste input "My World"
type input "My World"
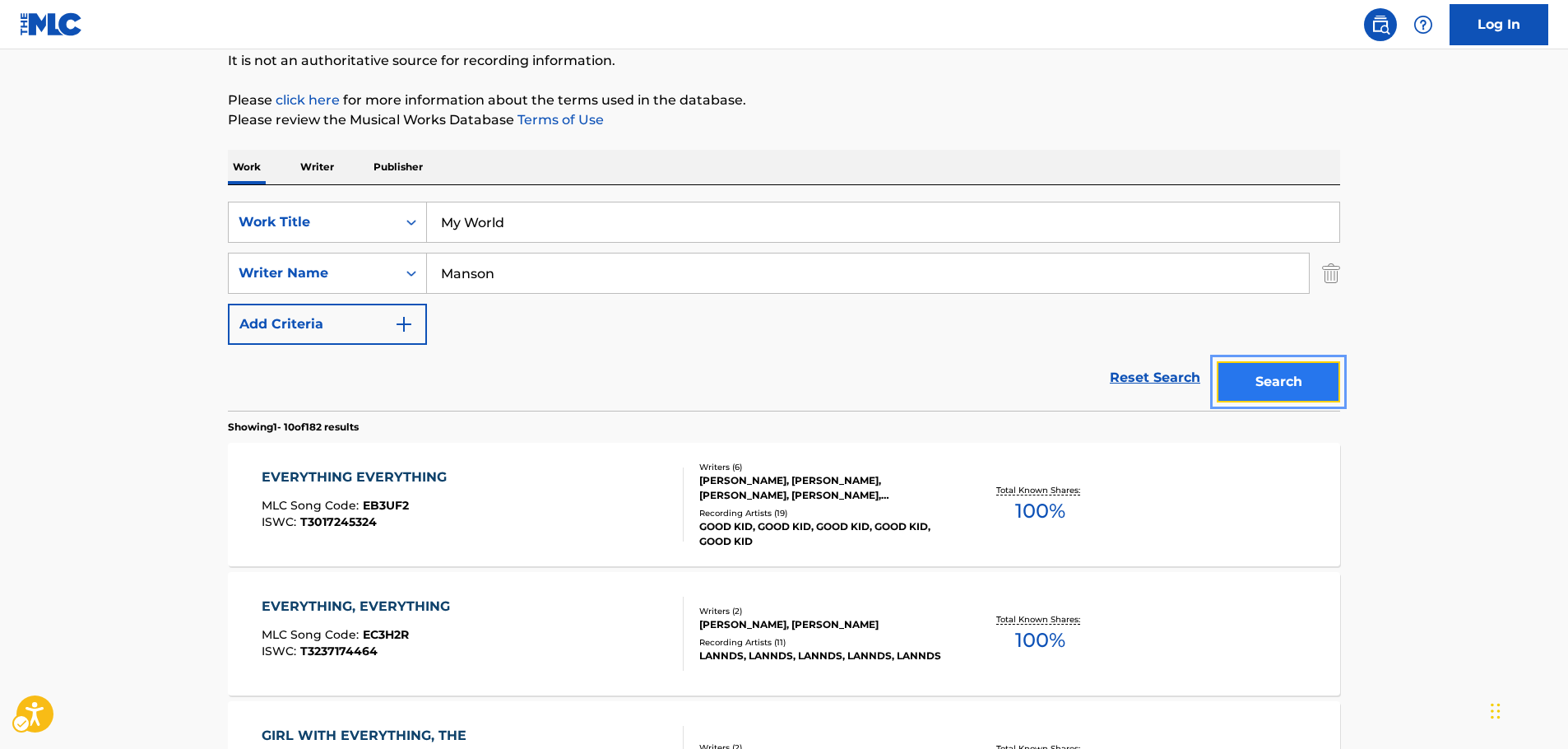
click at [1262, 378] on button "Search" at bounding box center [1278, 381] width 124 height 41
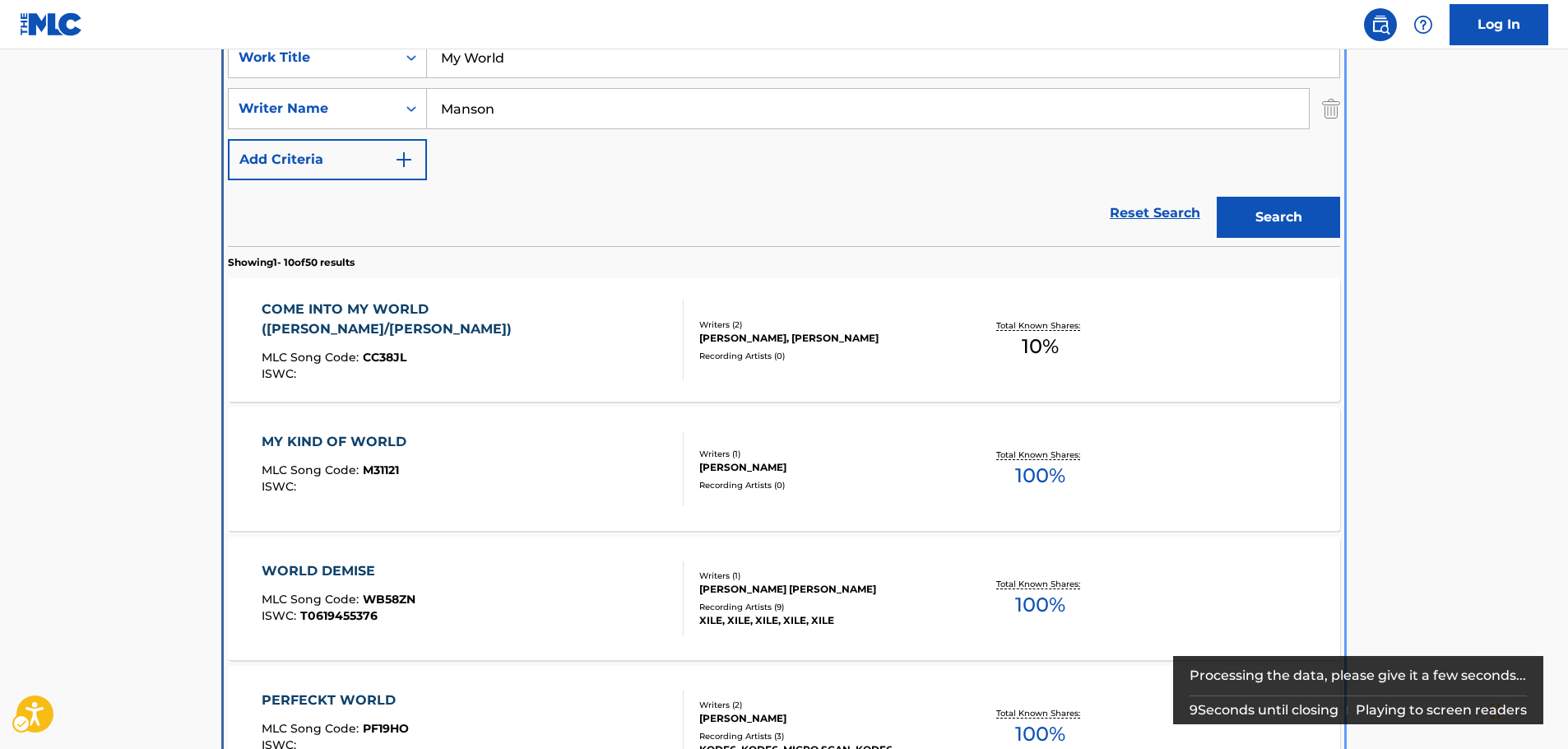
scroll to position [350, 0]
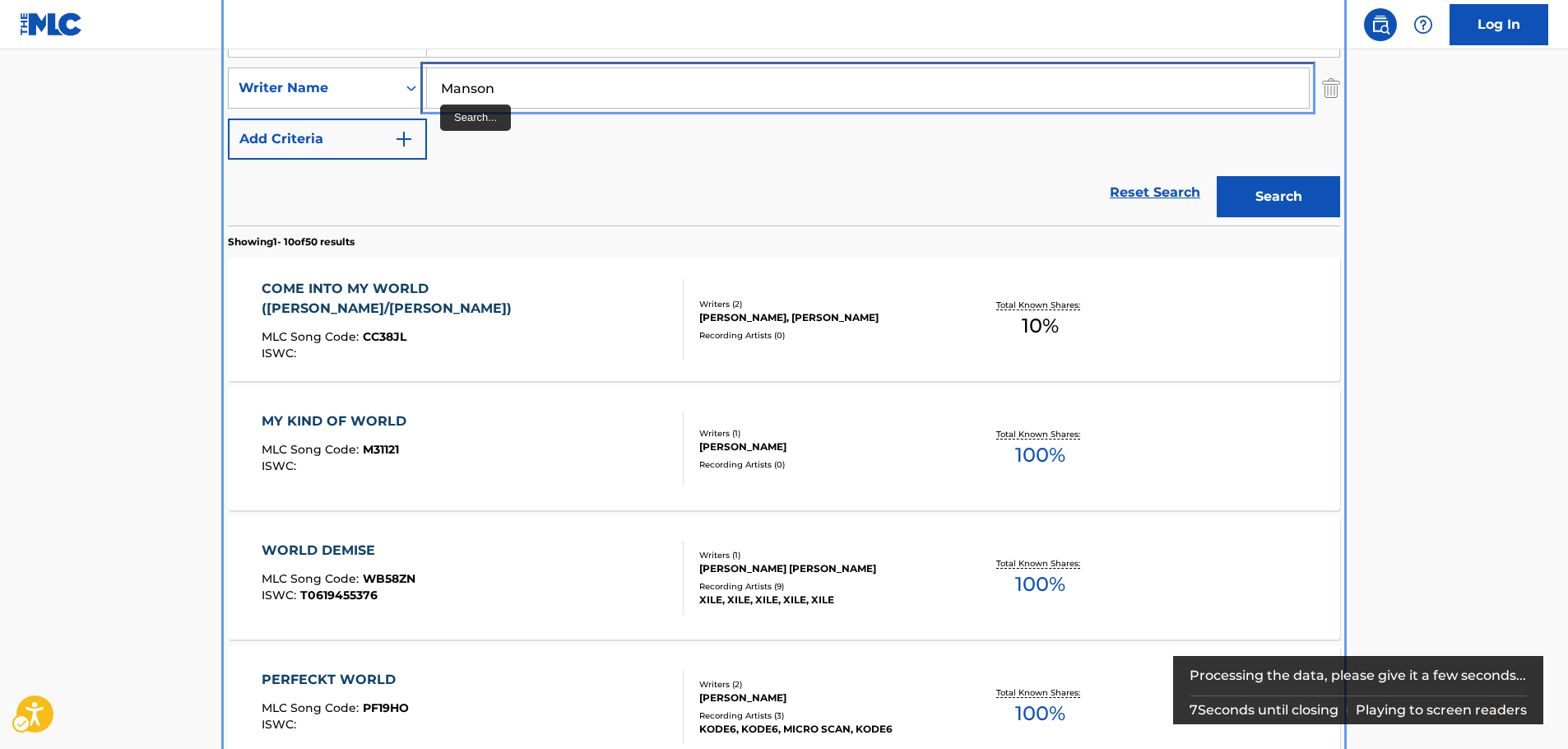
click at [438, 93] on input "Manson" at bounding box center [867, 88] width 882 height 39
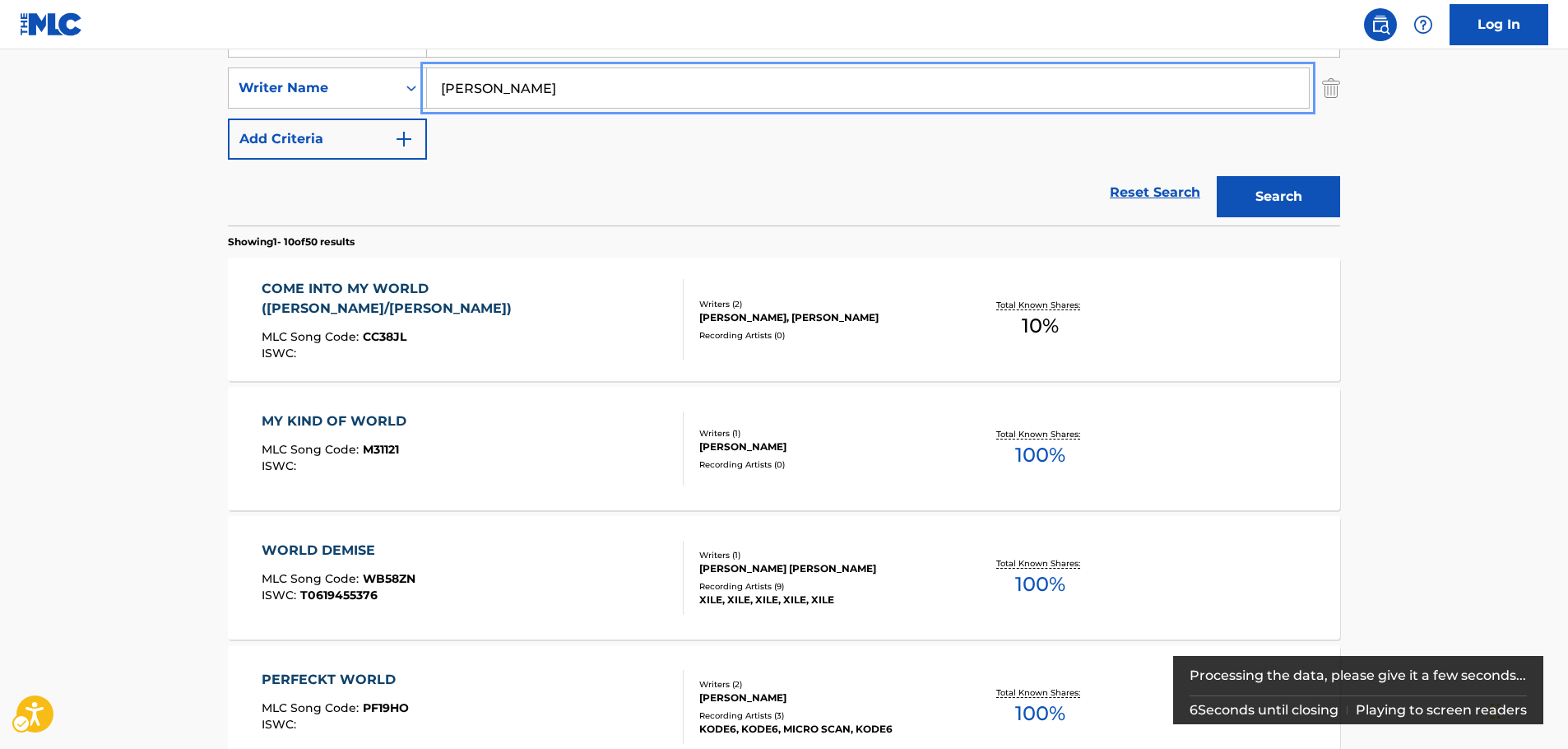
click at [1217, 176] on button "Search" at bounding box center [1278, 196] width 124 height 41
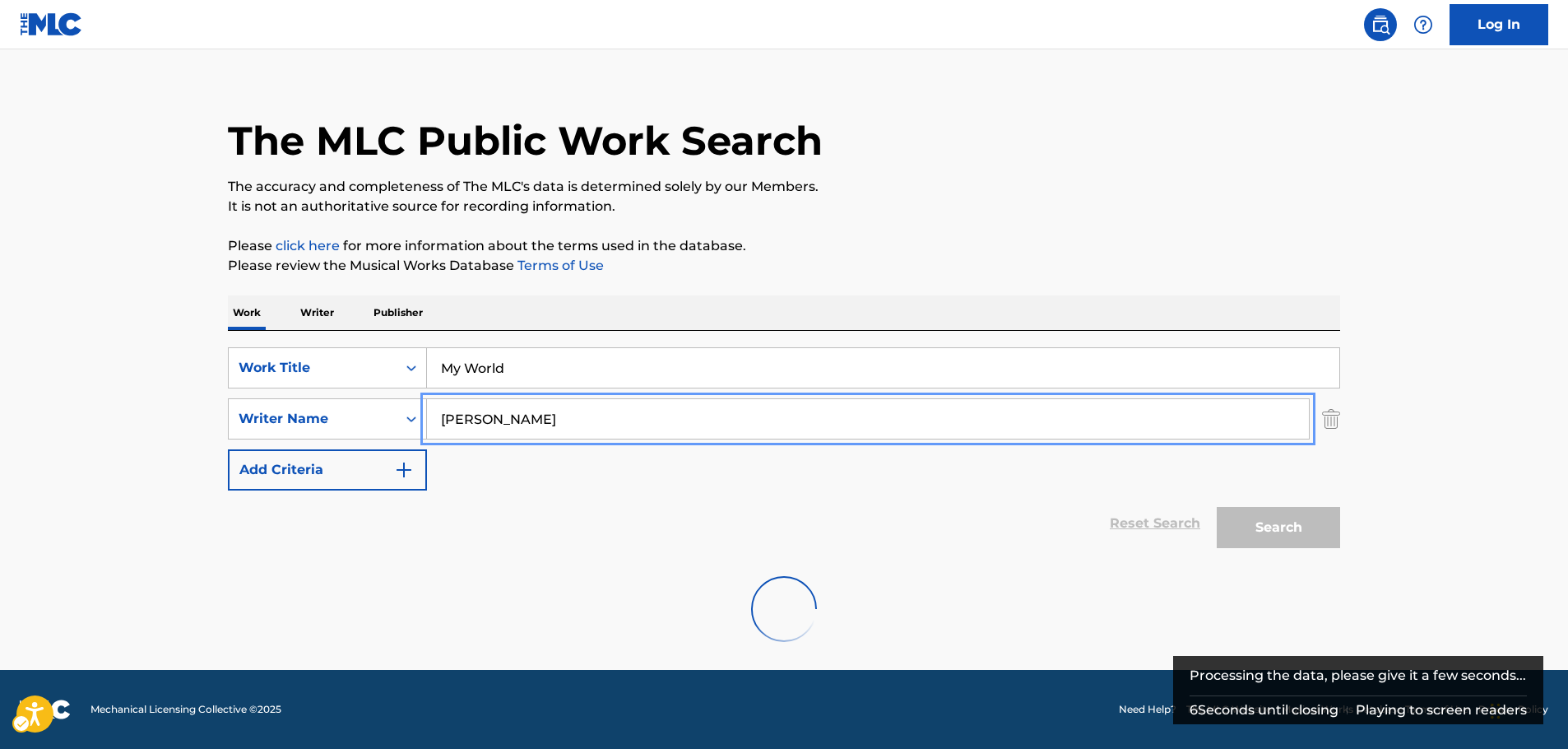
scroll to position [0, 0]
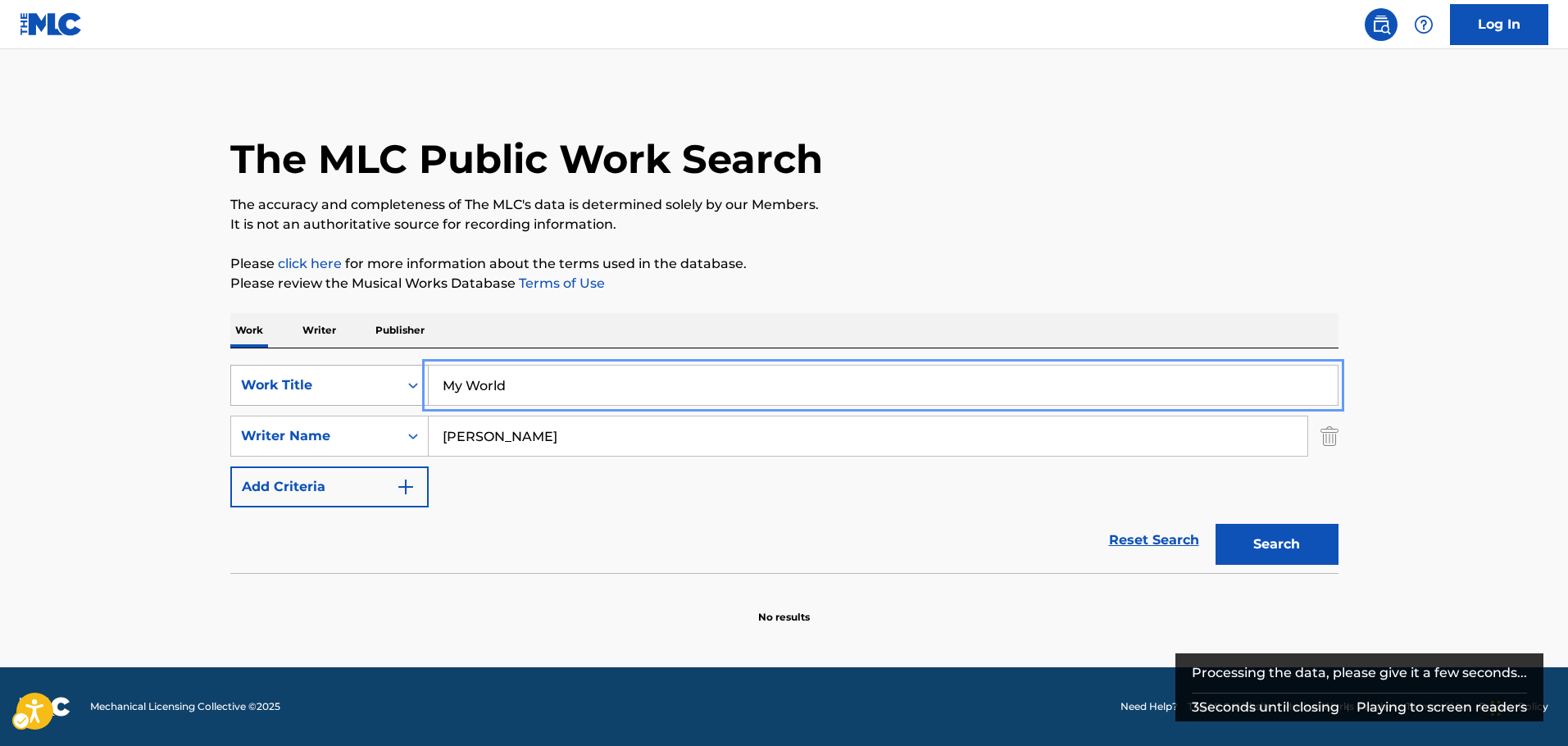
drag, startPoint x: 466, startPoint y: 383, endPoint x: 371, endPoint y: 379, distance: 95.1
click at [371, 380] on div "SearchWithCriteria899bbc2a-d586-4622-9b5e-9964656cb821 Work Title My World" at bounding box center [785, 385] width 1109 height 41
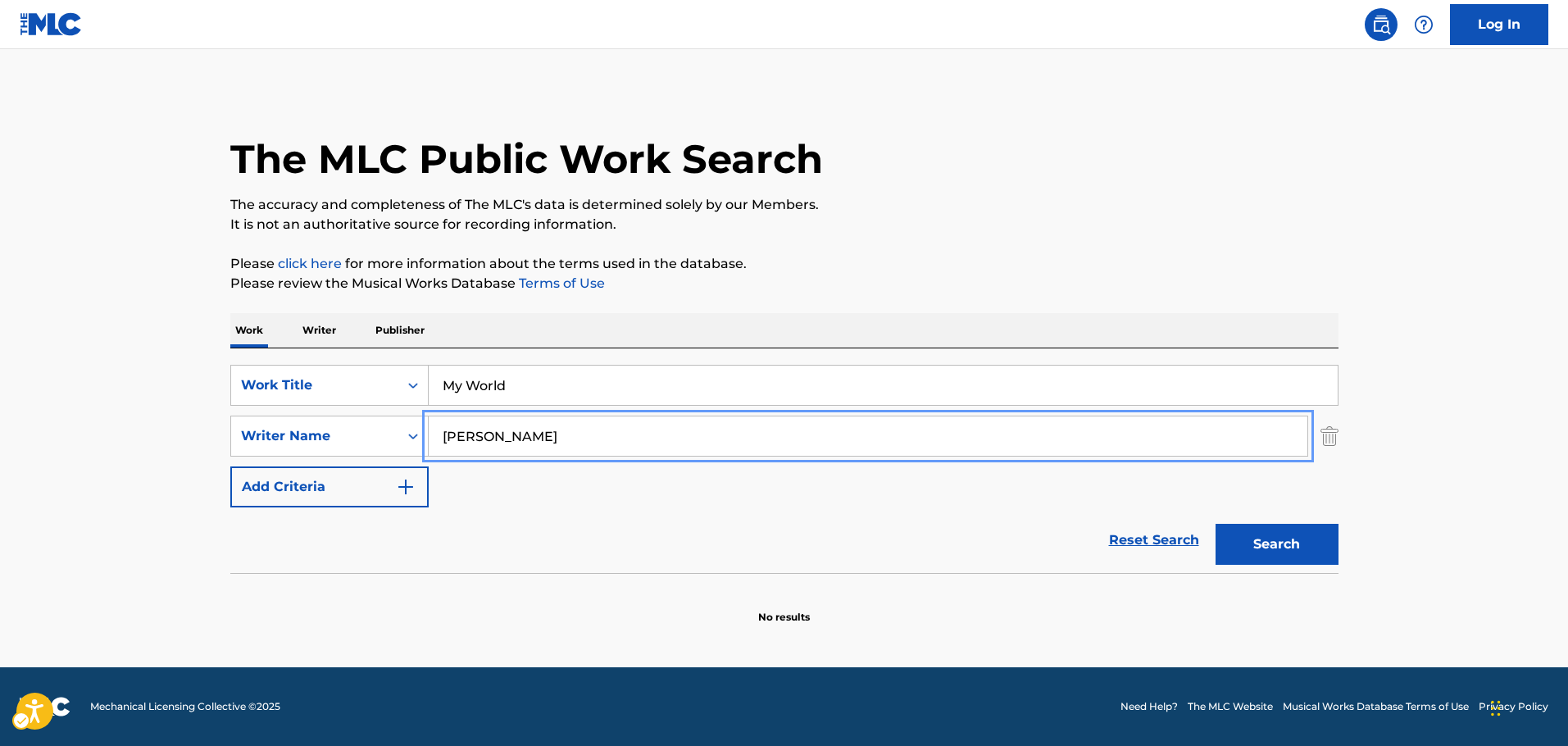
drag, startPoint x: 571, startPoint y: 431, endPoint x: 468, endPoint y: 394, distance: 109.4
click at [353, 430] on div "SearchWithCriteriae8440360-32e4-41a7-88b4-703eef1b93b6 Writer Name [PERSON_NAME]" at bounding box center [785, 435] width 1109 height 41
paste input "[PERSON_NAME]"
type input "[PERSON_NAME]"
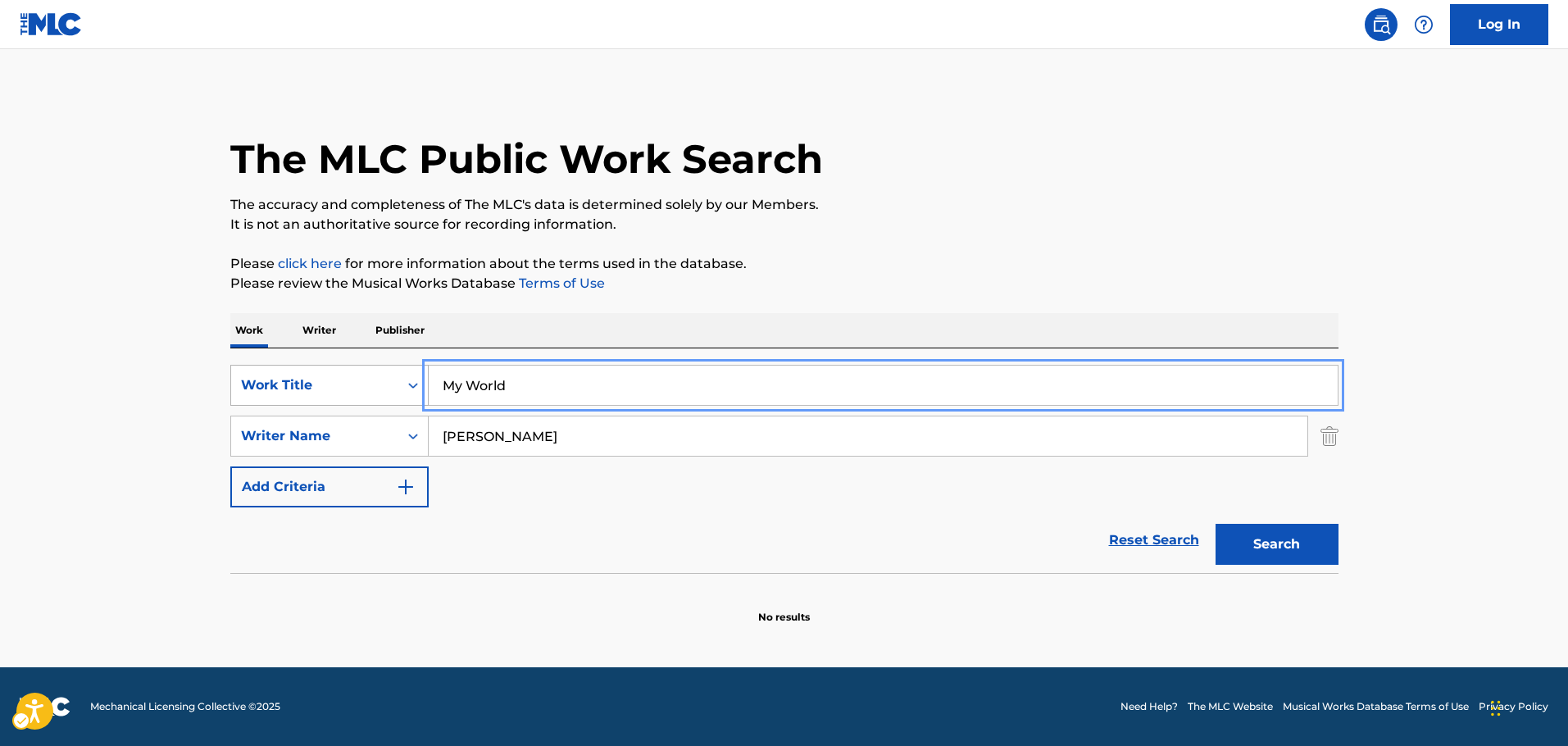
drag, startPoint x: 403, startPoint y: 376, endPoint x: 288, endPoint y: 398, distance: 117.1
click at [294, 394] on div "SearchWithCriteria899bbc2a-d586-4622-9b5e-9964656cb821 Work Title My World" at bounding box center [785, 385] width 1109 height 41
paste input "[DEMOGRAPHIC_DATA]"
type input "[DEMOGRAPHIC_DATA]"
click at [1310, 547] on button "Search" at bounding box center [1277, 544] width 123 height 41
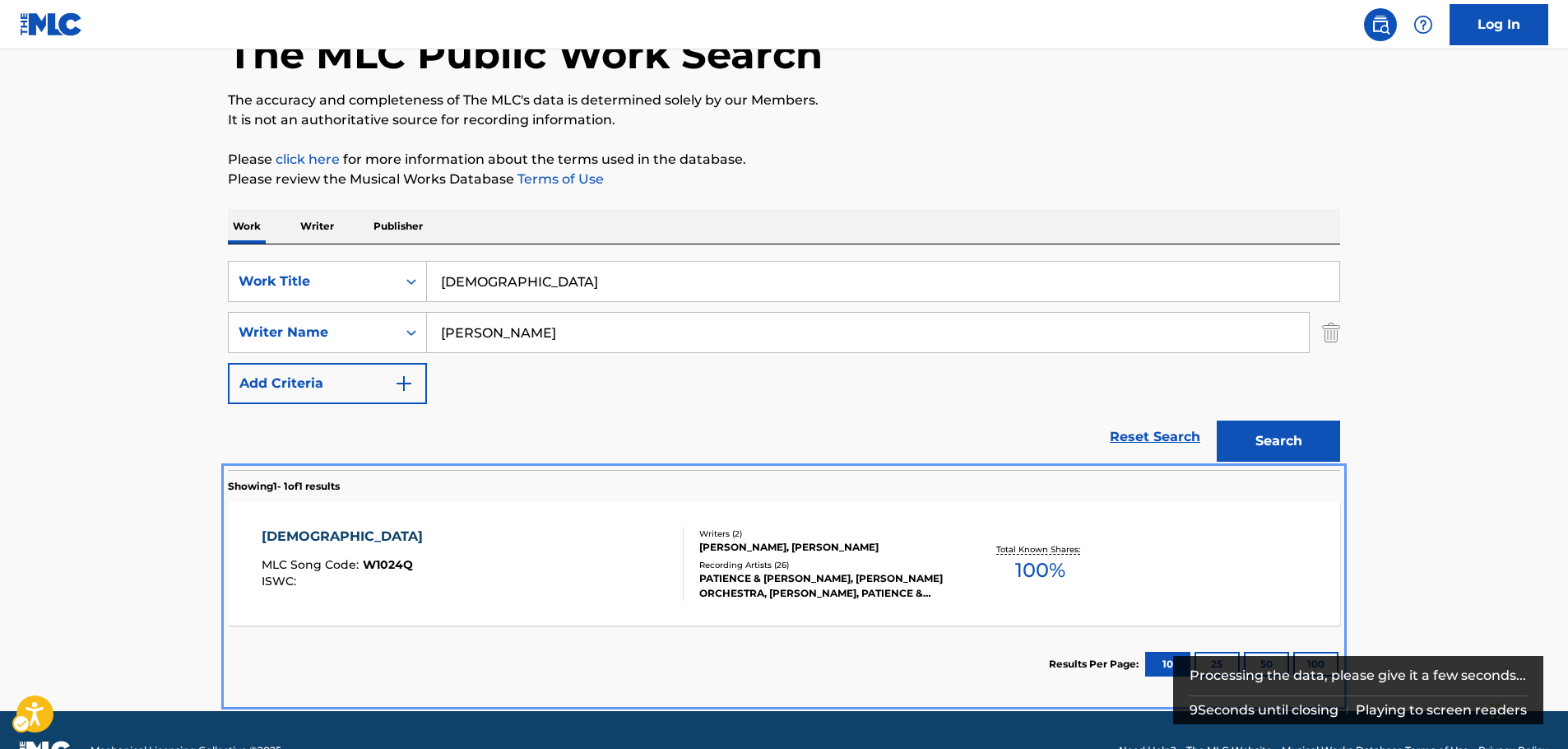
scroll to position [146, 0]
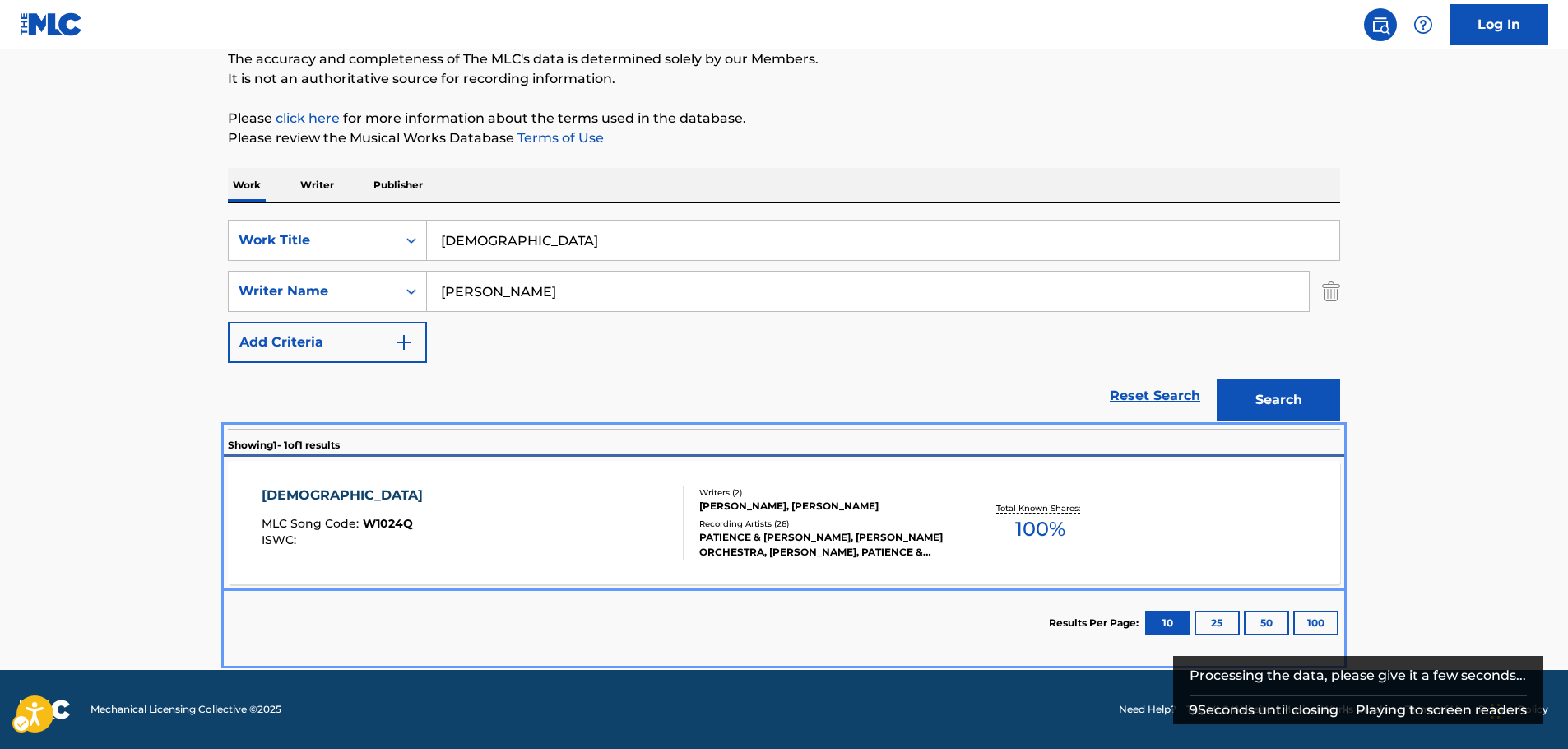
click at [428, 541] on div "WITCHCRAFT MLC Song Code : W1024Q ISWC :" at bounding box center [473, 522] width 423 height 74
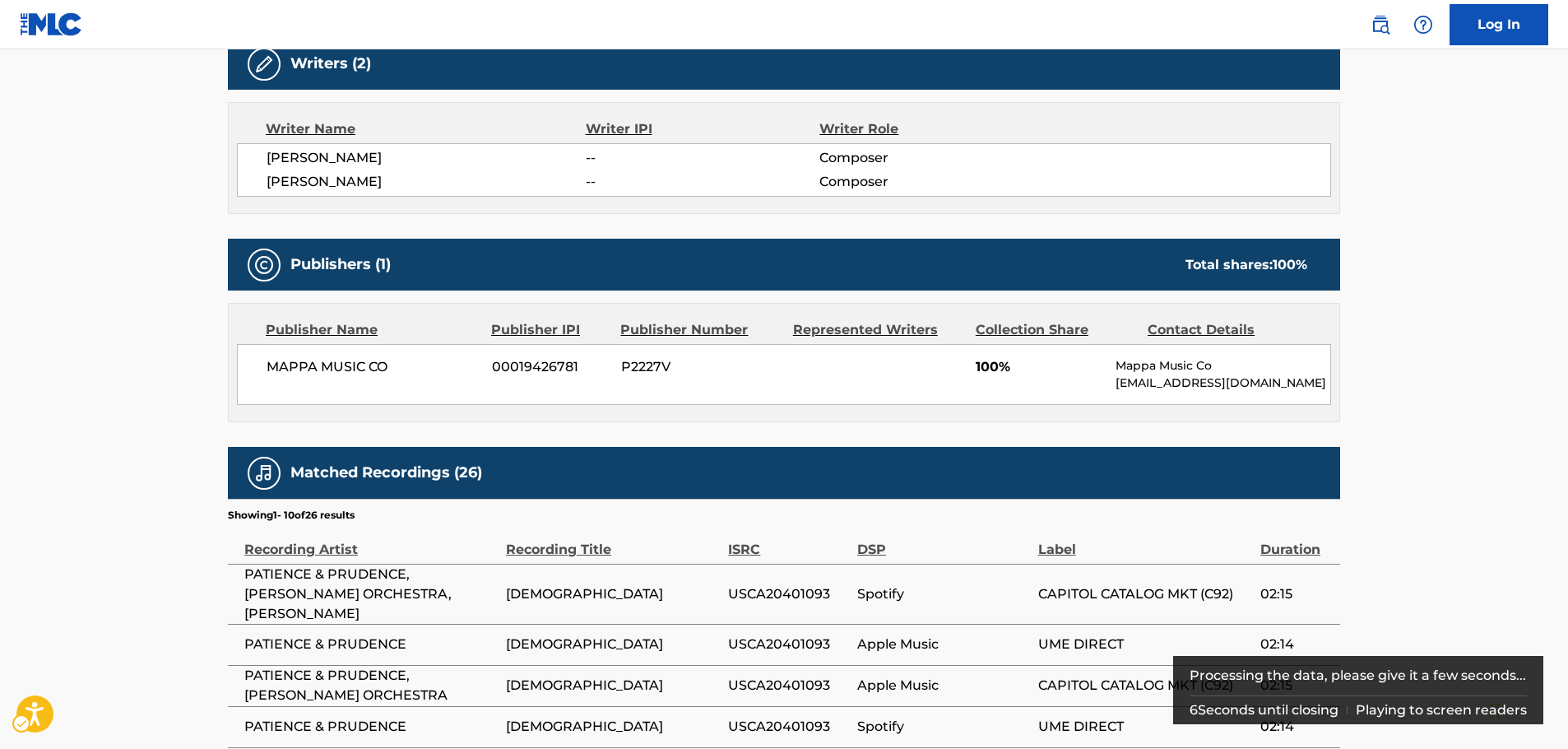
scroll to position [212, 0]
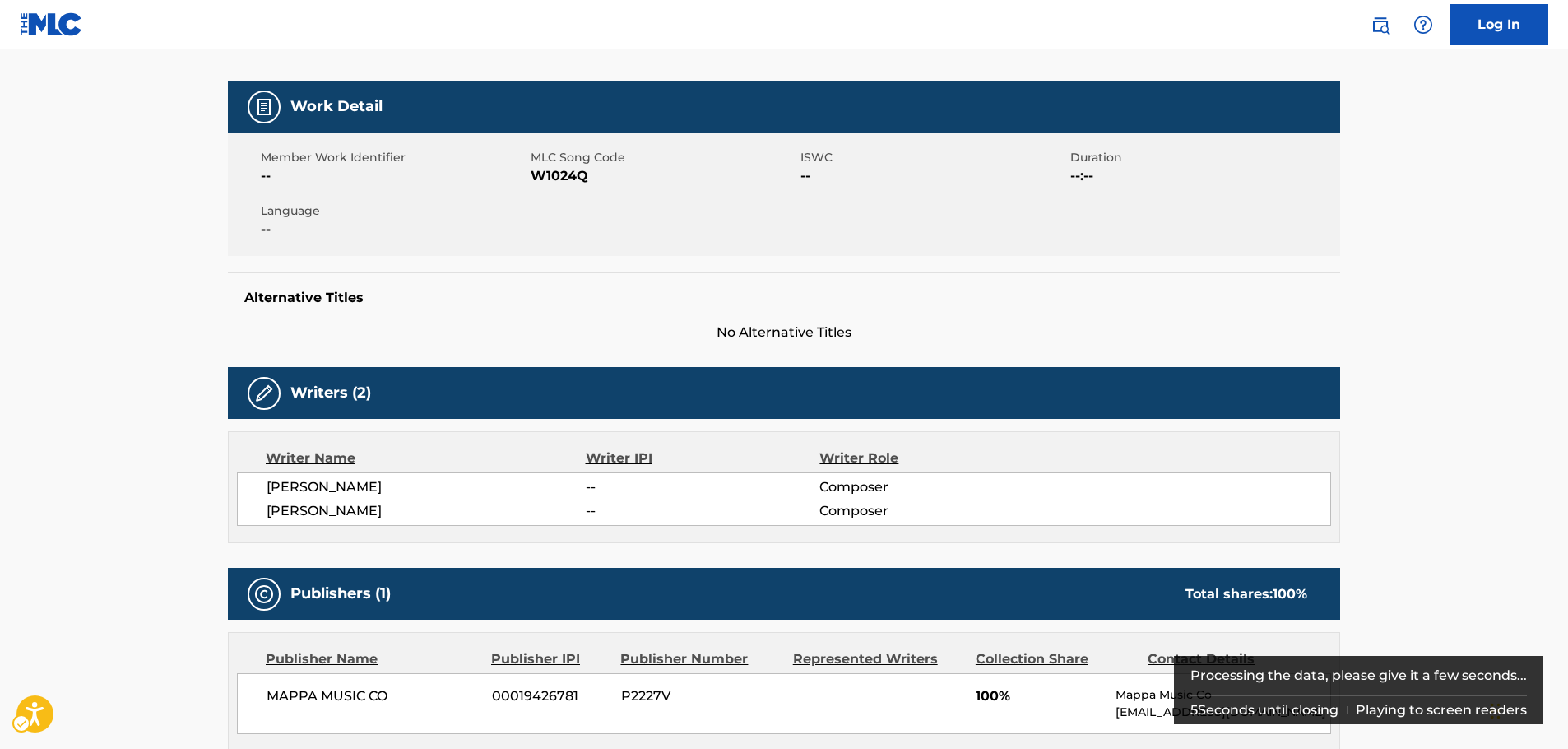
click at [547, 173] on span "MLC Song Code - W1024Q" at bounding box center [663, 176] width 265 height 20
drag, startPoint x: 458, startPoint y: 510, endPoint x: 261, endPoint y: 485, distance: 198.6
click at [260, 487] on div "[PERSON_NAME] -- Composer [PERSON_NAME] -- Composer" at bounding box center [783, 498] width 1094 height 53
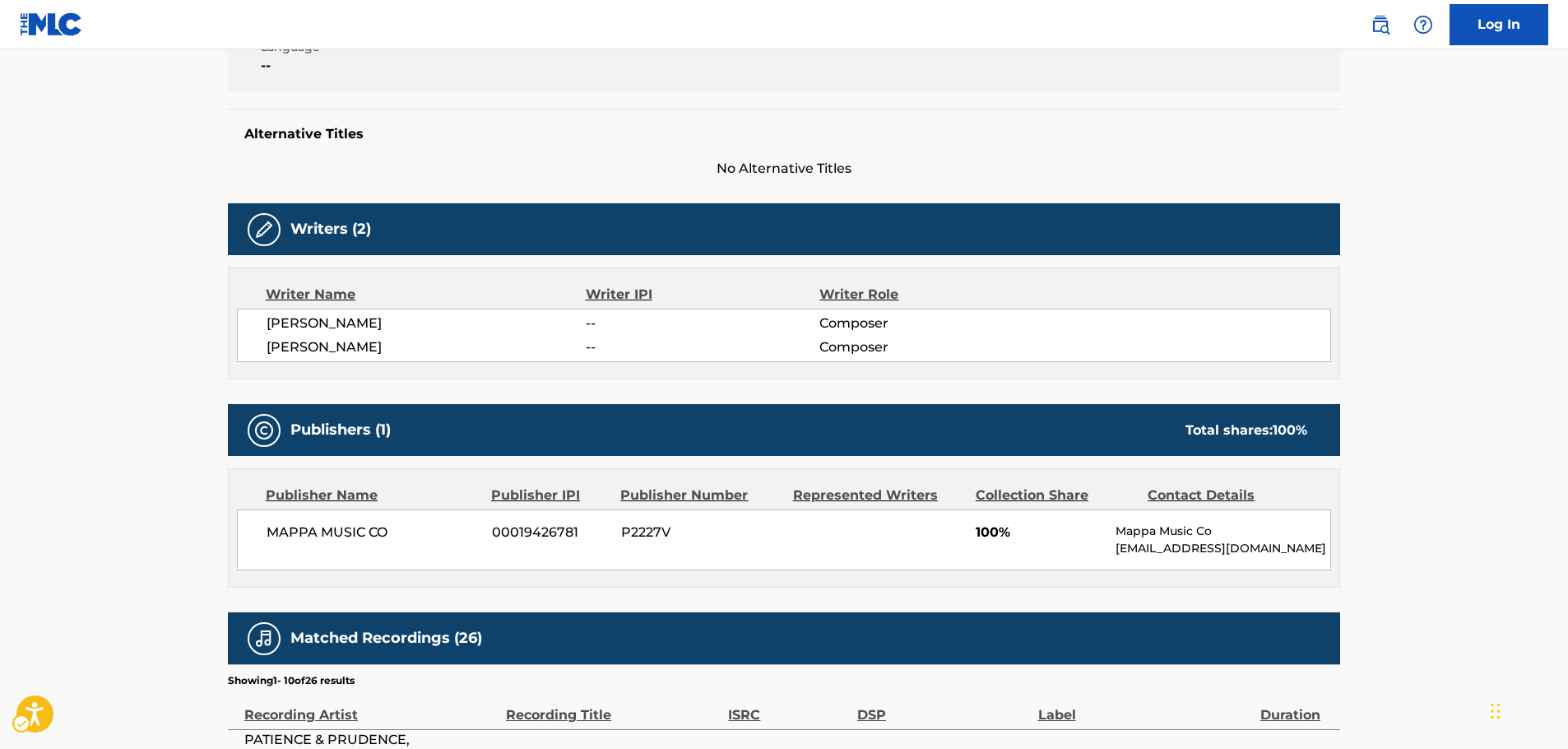
scroll to position [541, 0]
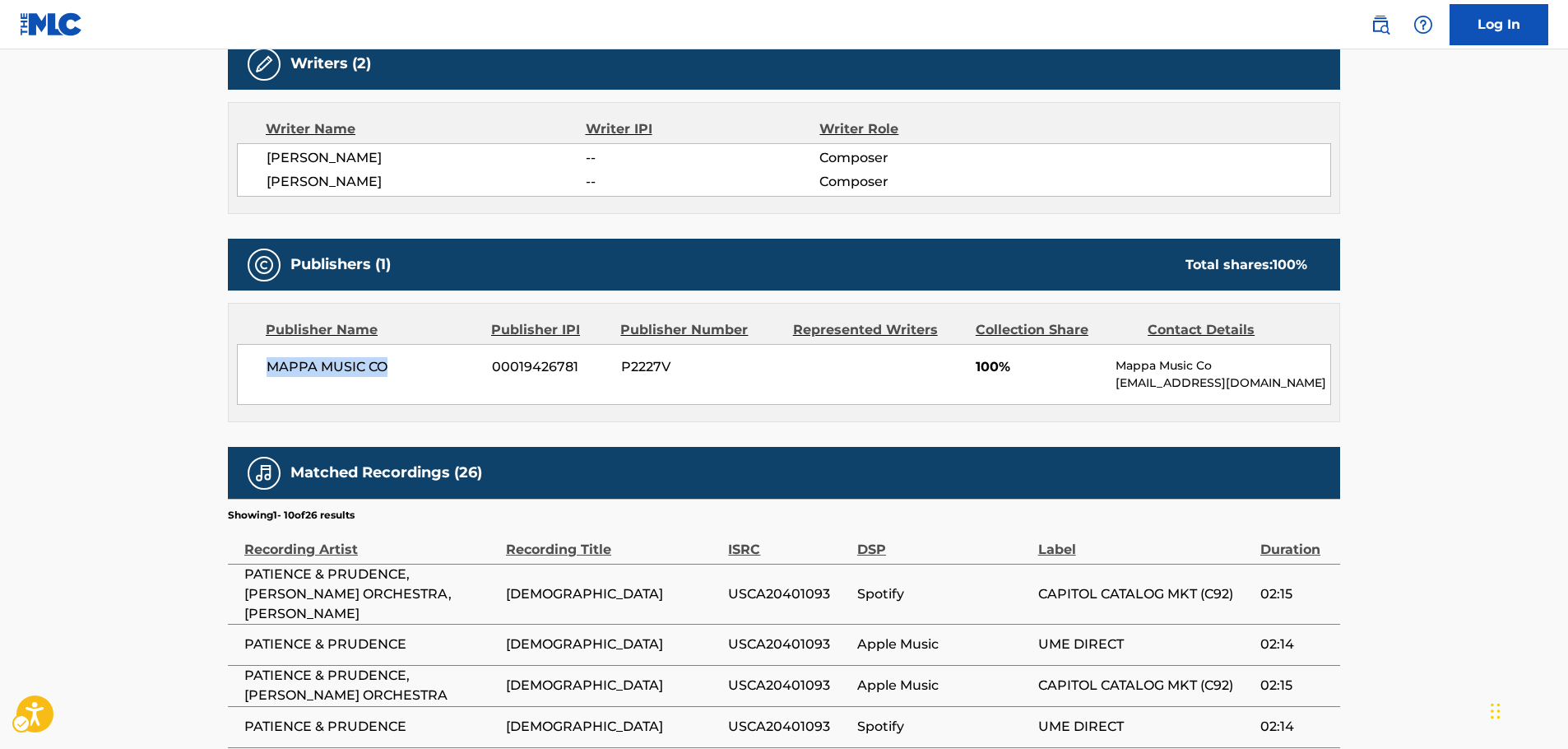
drag, startPoint x: 406, startPoint y: 371, endPoint x: 124, endPoint y: 404, distance: 283.9
click at [203, 381] on main "< Back to public search results Copy work link WITCHCRAFT Work Detail Member Wo…" at bounding box center [784, 293] width 1568 height 1572
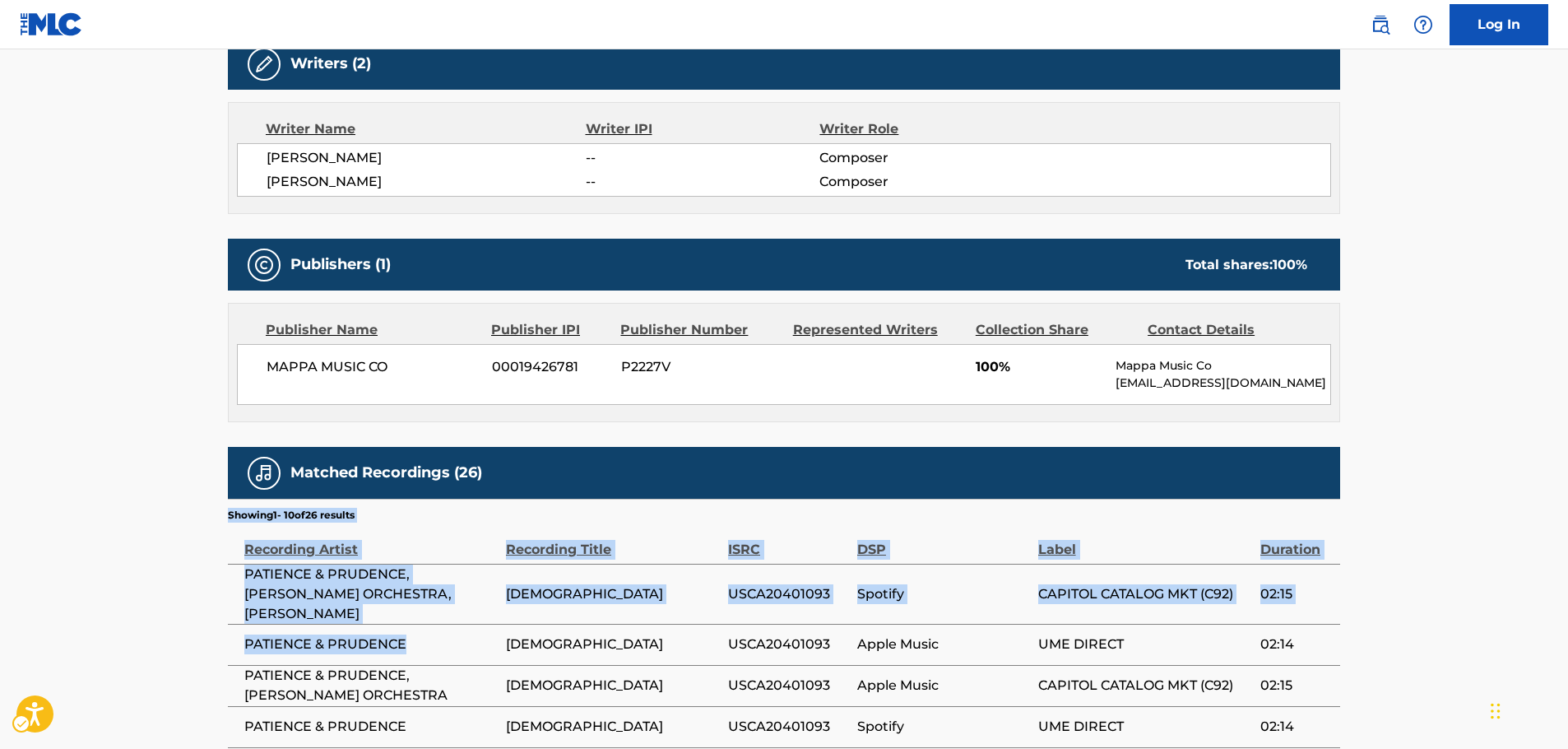
drag, startPoint x: 434, startPoint y: 639, endPoint x: 242, endPoint y: 601, distance: 195.7
click at [194, 637] on main "< Back to public search results Copy work link WITCHCRAFT Work Detail Member Wo…" at bounding box center [784, 293] width 1568 height 1572
drag, startPoint x: 381, startPoint y: 597, endPoint x: 385, endPoint y: 618, distance: 21.4
click at [381, 598] on span "PATIENCE & PRUDENCE, [PERSON_NAME] ORCHESTRA, [PERSON_NAME]" at bounding box center [371, 594] width 253 height 60
click at [403, 638] on span "PATIENCE & PRUDENCE" at bounding box center [371, 644] width 253 height 20
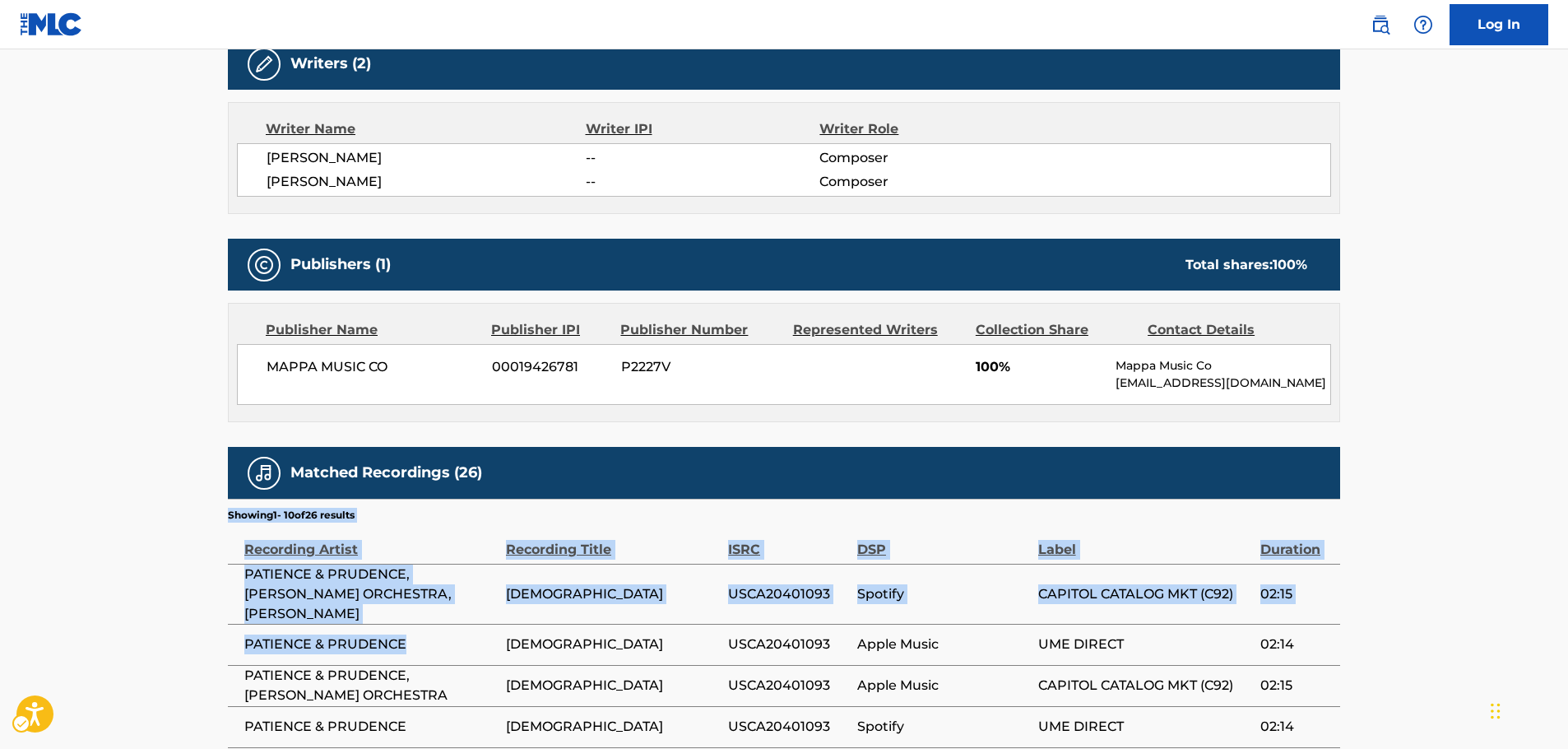
drag, startPoint x: 412, startPoint y: 641, endPoint x: 404, endPoint y: 642, distance: 8.1
click at [412, 641] on span "PATIENCE & PRUDENCE" at bounding box center [371, 644] width 253 height 20
click at [385, 647] on span "PATIENCE & PRUDENCE" at bounding box center [371, 644] width 253 height 20
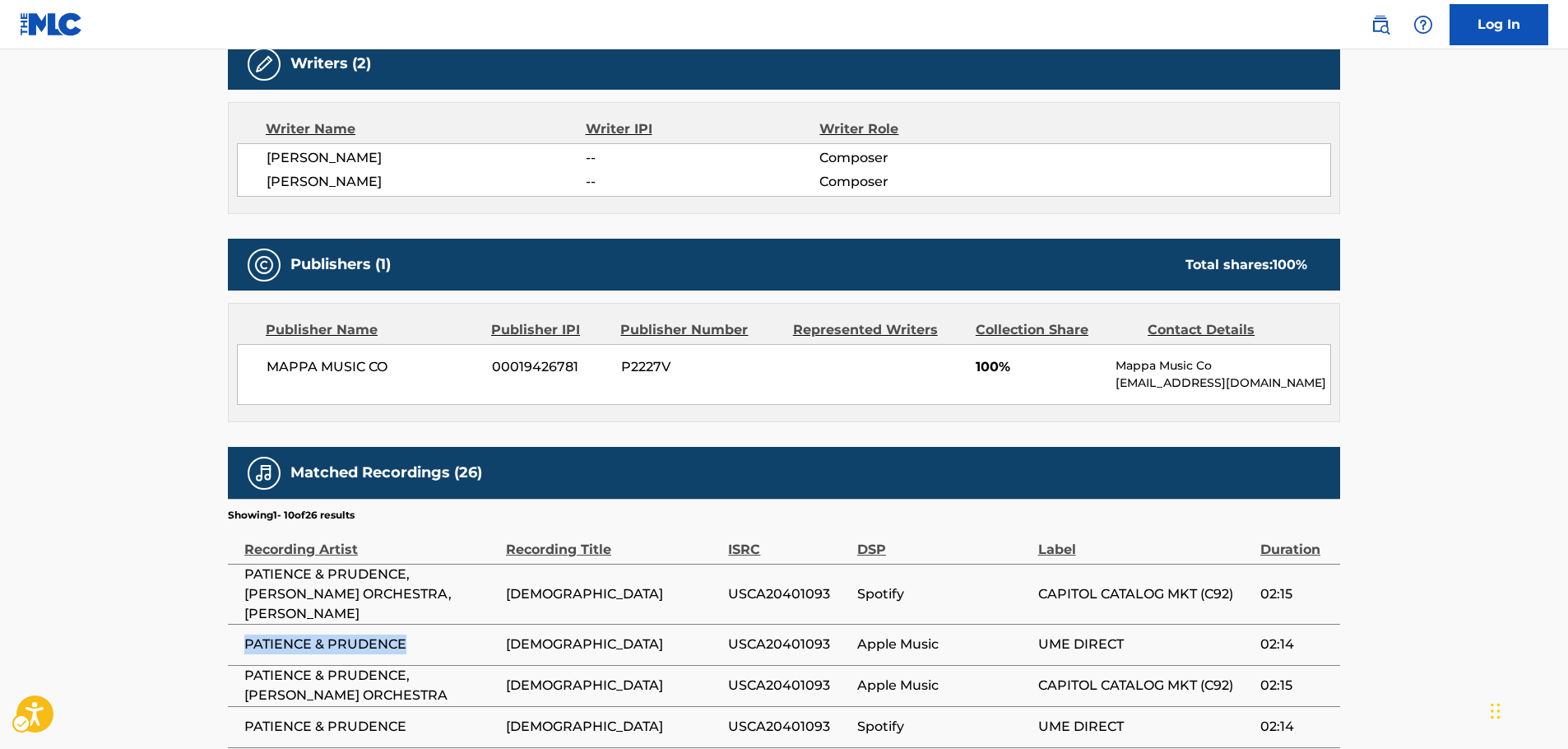
drag, startPoint x: 412, startPoint y: 643, endPoint x: 908, endPoint y: 259, distance: 627.3
click at [244, 653] on span "PATIENCE & PRUDENCE" at bounding box center [371, 644] width 253 height 20
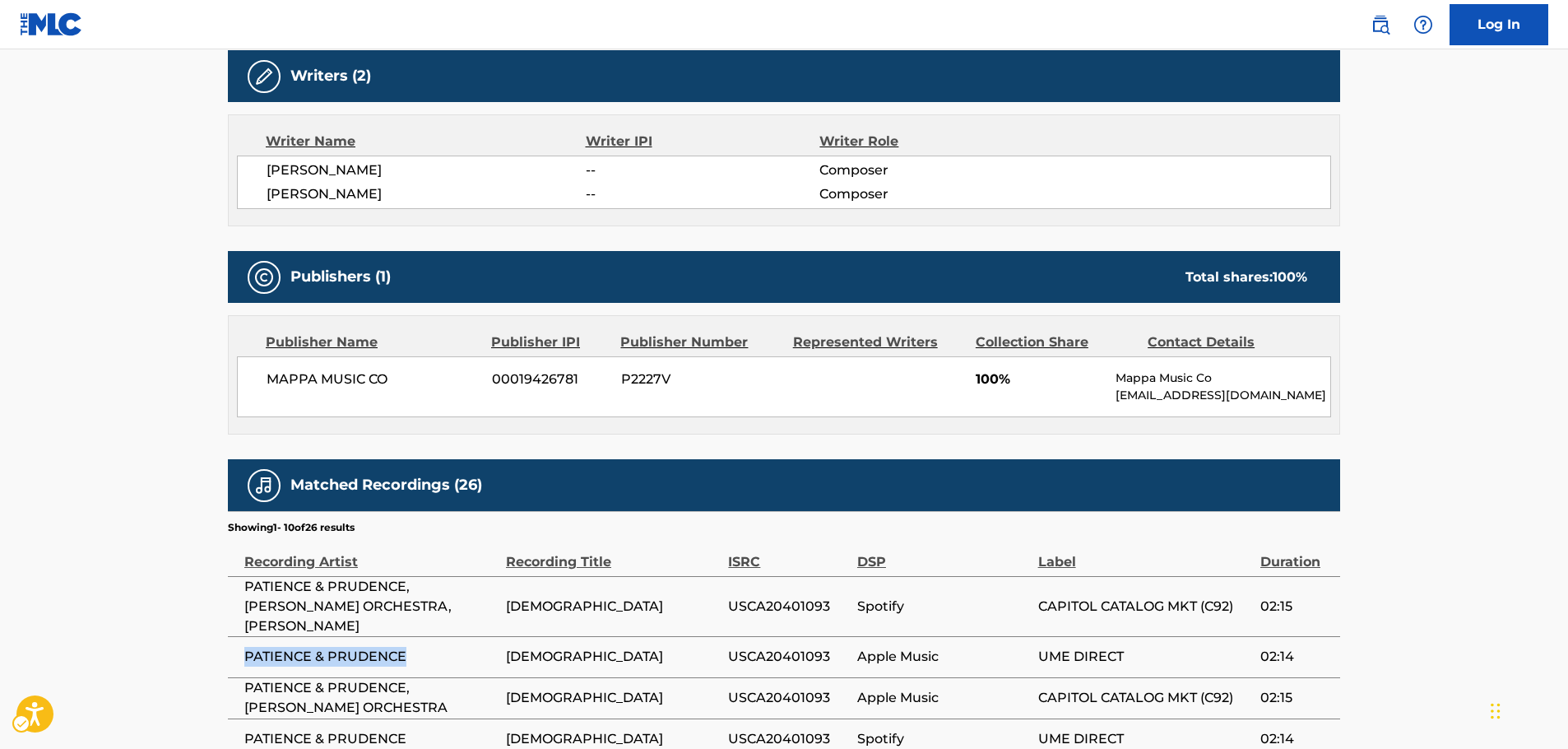
scroll to position [0, 0]
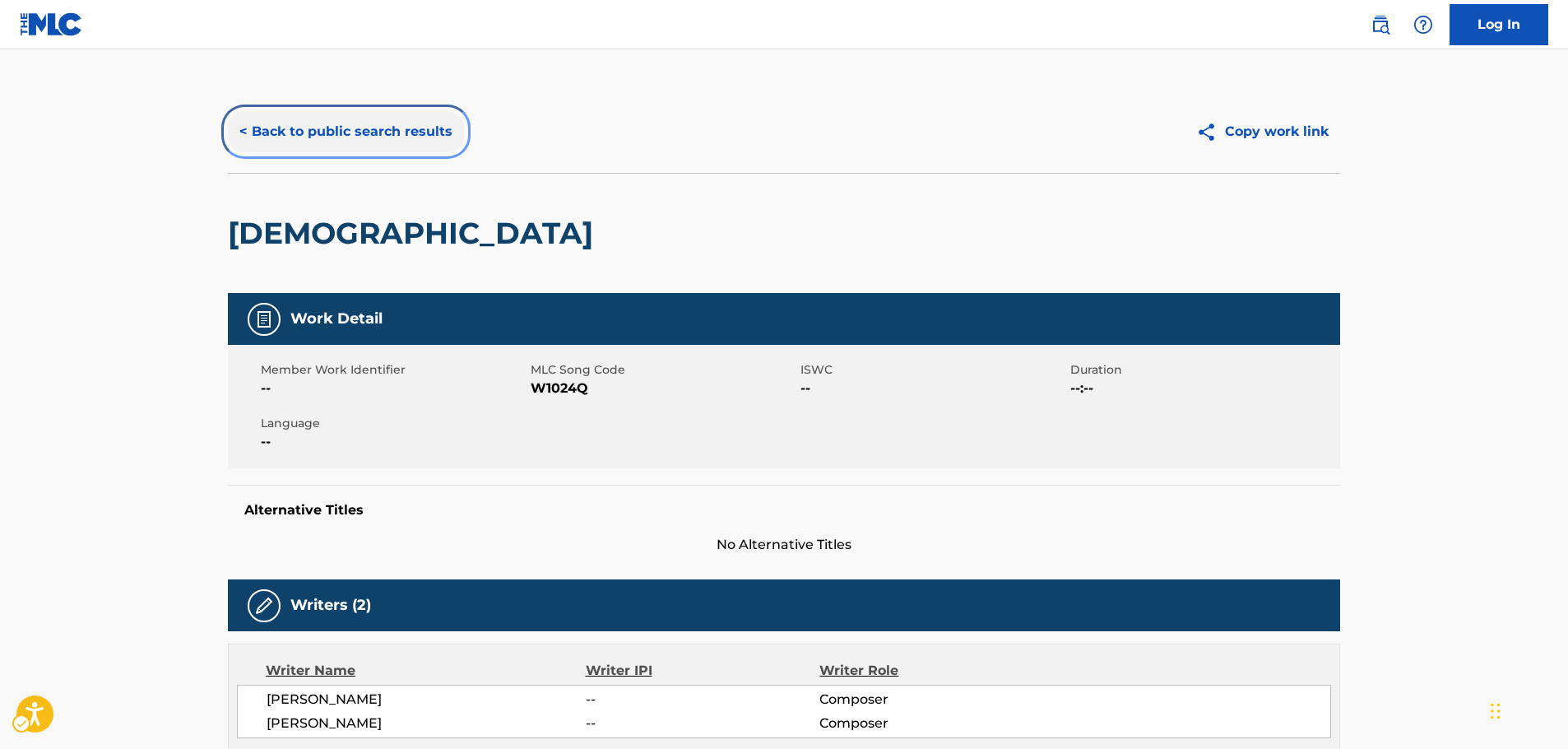
click at [377, 146] on button "< Back to public search results" at bounding box center [346, 131] width 237 height 41
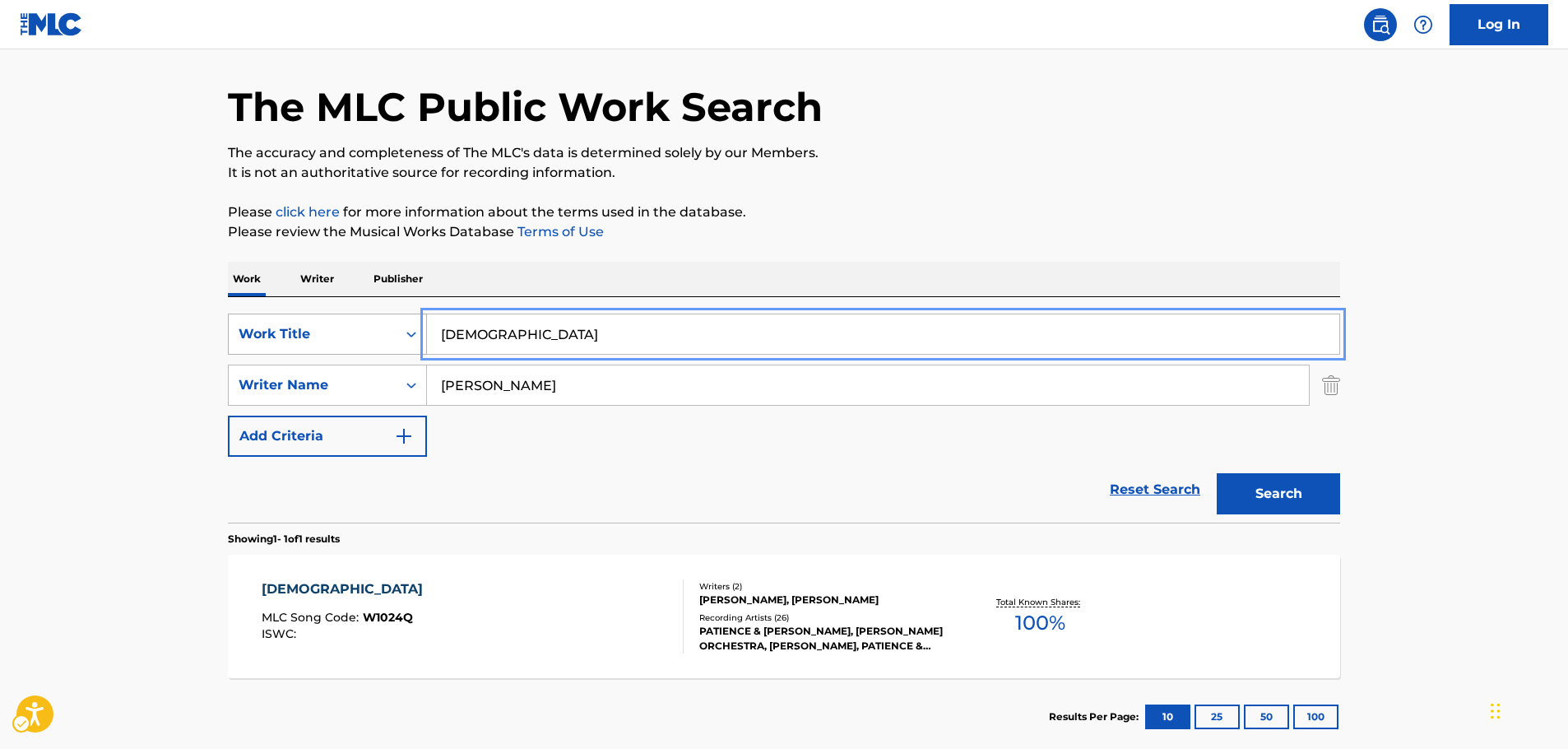
drag, startPoint x: 415, startPoint y: 344, endPoint x: 237, endPoint y: 347, distance: 178.0
paste input "Partir là-Bas"
type input "Partir là-Bas"
click at [131, 340] on main "The MLC Public Work Search The accuracy and completeness of The MLC's data is d…" at bounding box center [784, 379] width 1568 height 767
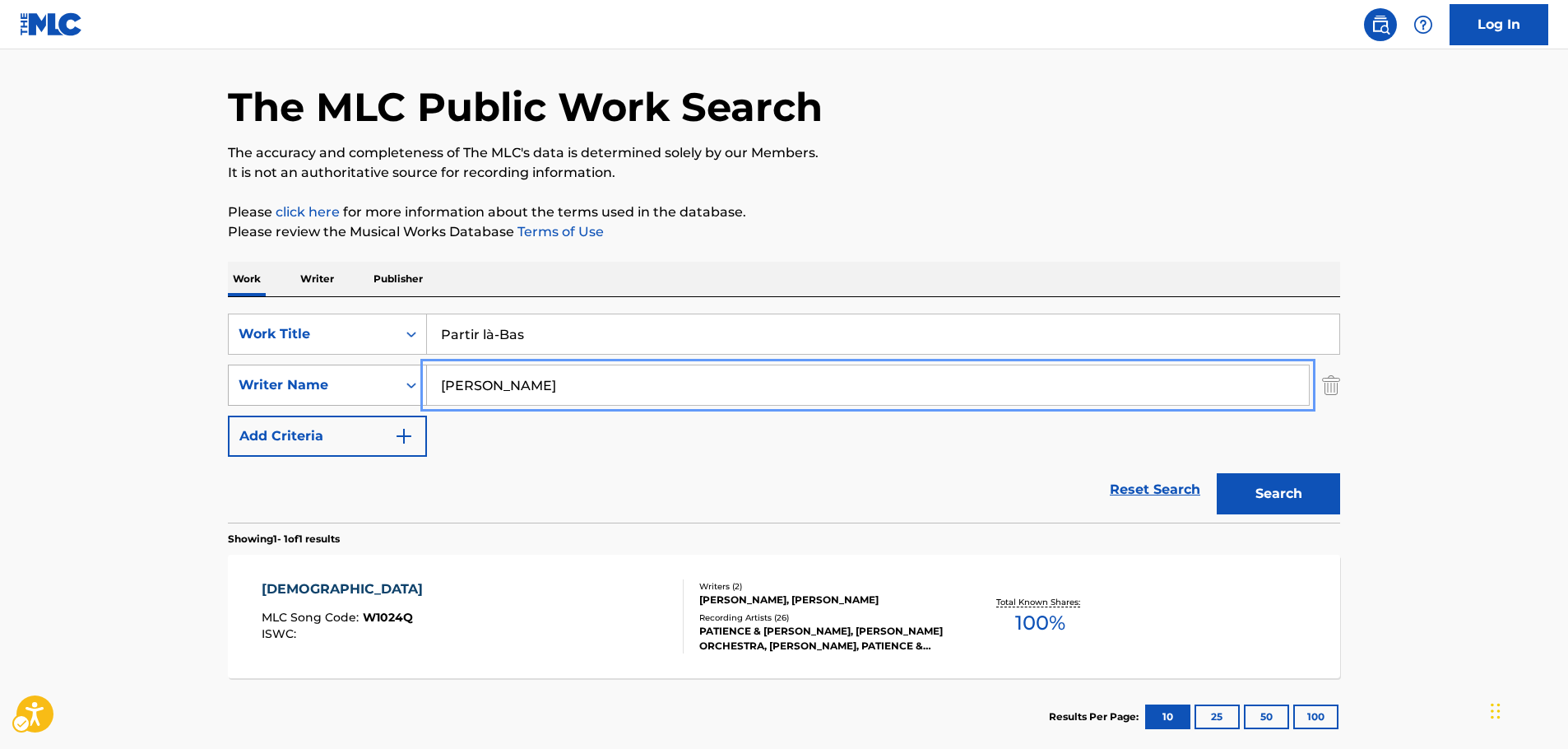
drag, startPoint x: 498, startPoint y: 386, endPoint x: 288, endPoint y: 385, distance: 210.0
click at [1217, 473] on button "Search" at bounding box center [1278, 493] width 124 height 41
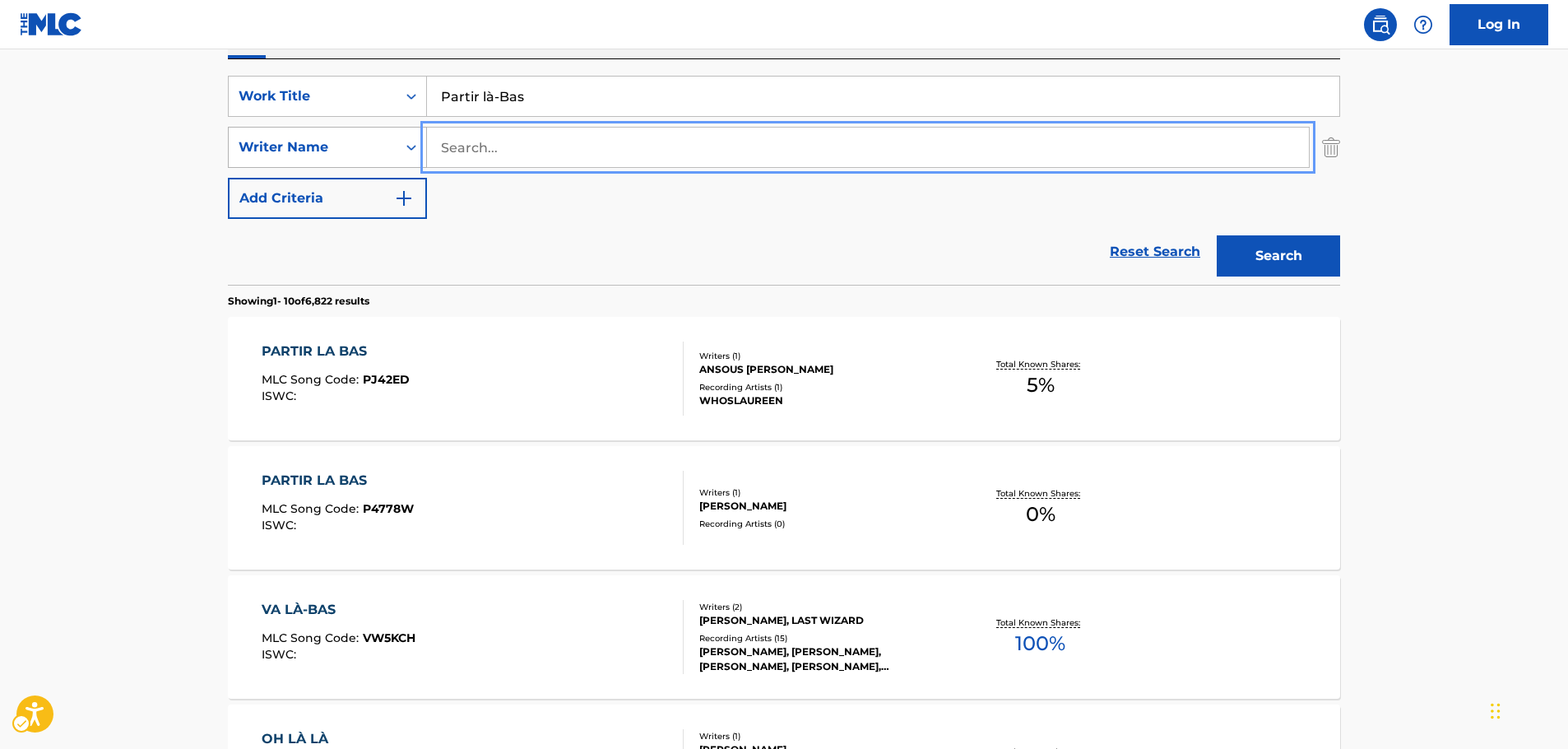
scroll to position [300, 0]
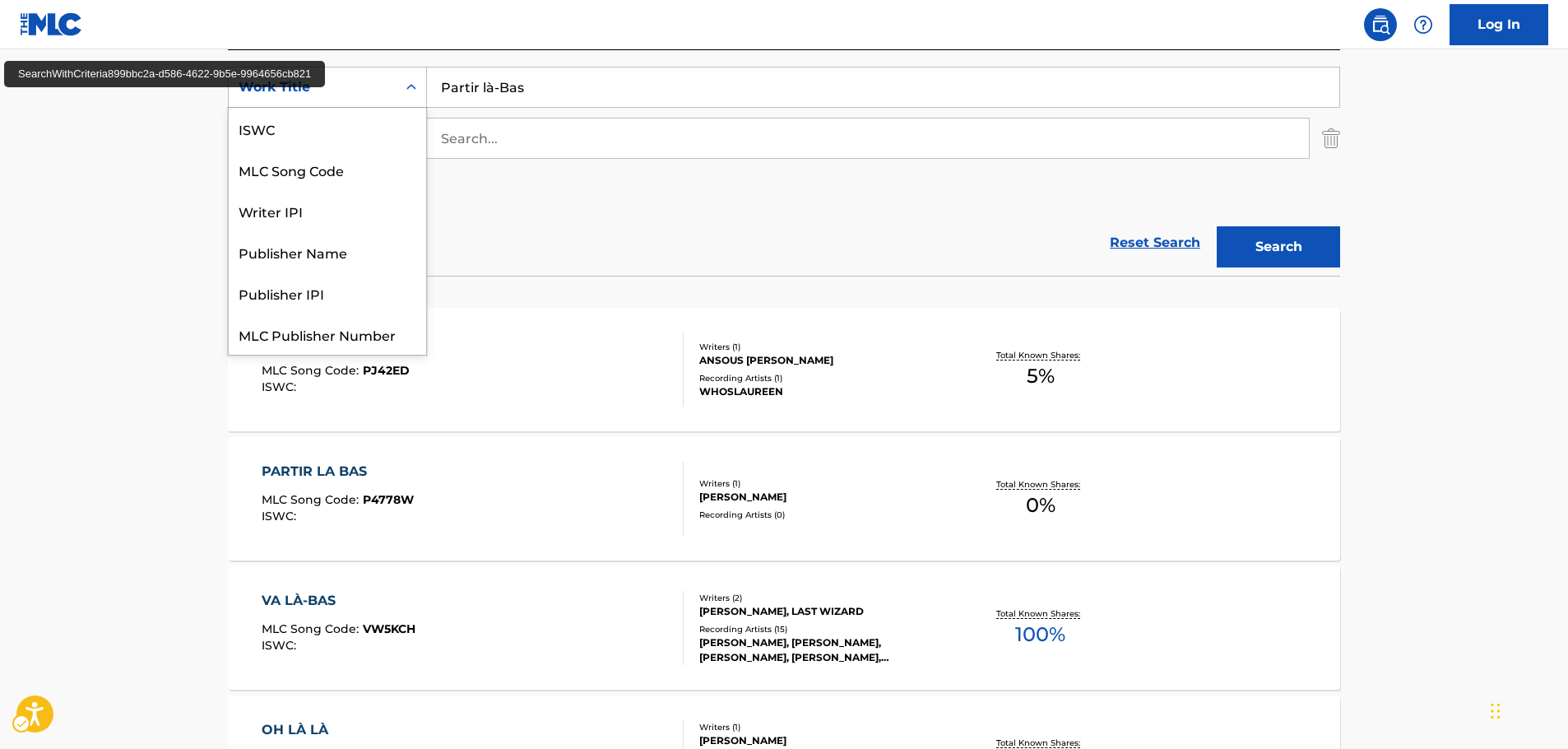
click at [410, 88] on icon "Search Form" at bounding box center [411, 87] width 17 height 17
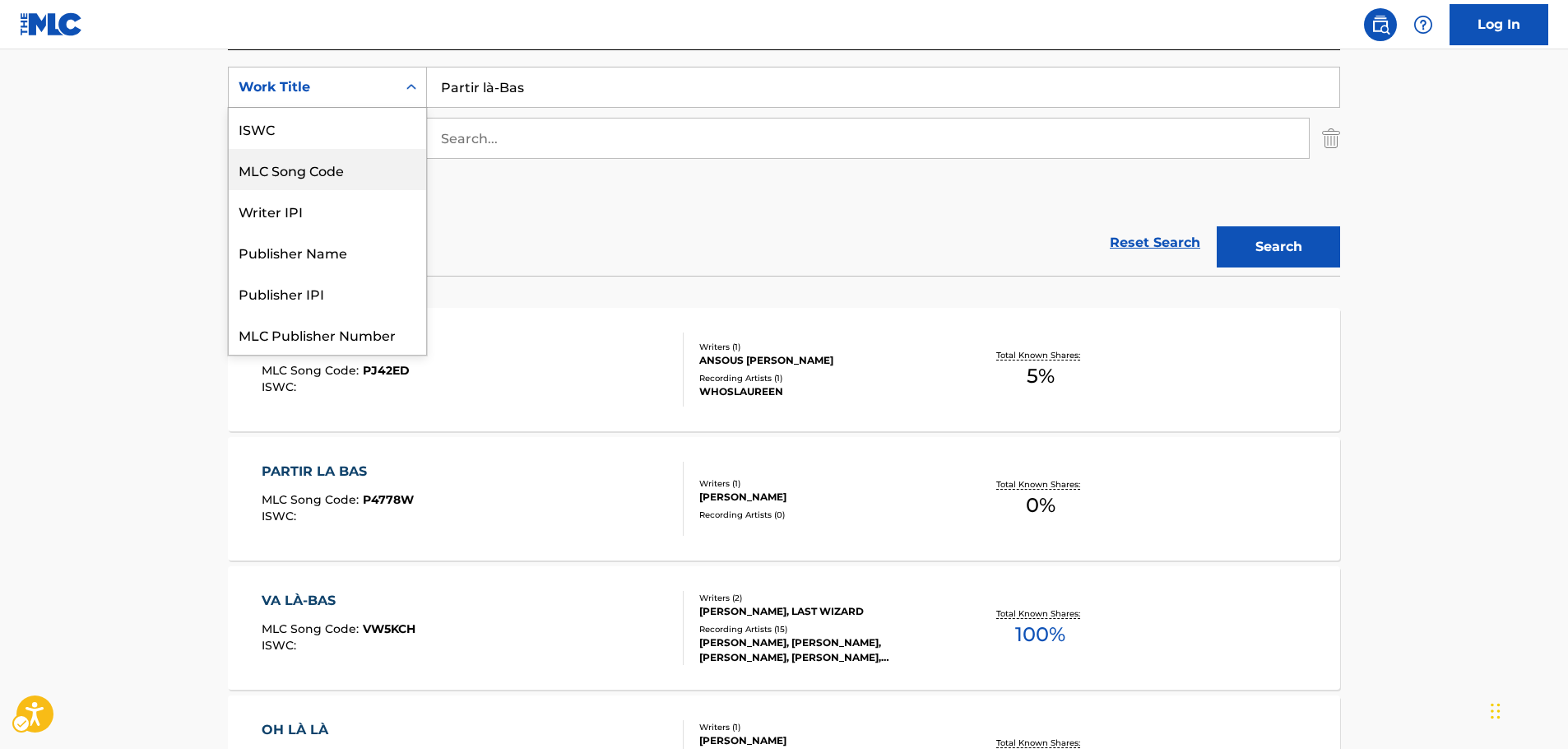
scroll to position [41, 0]
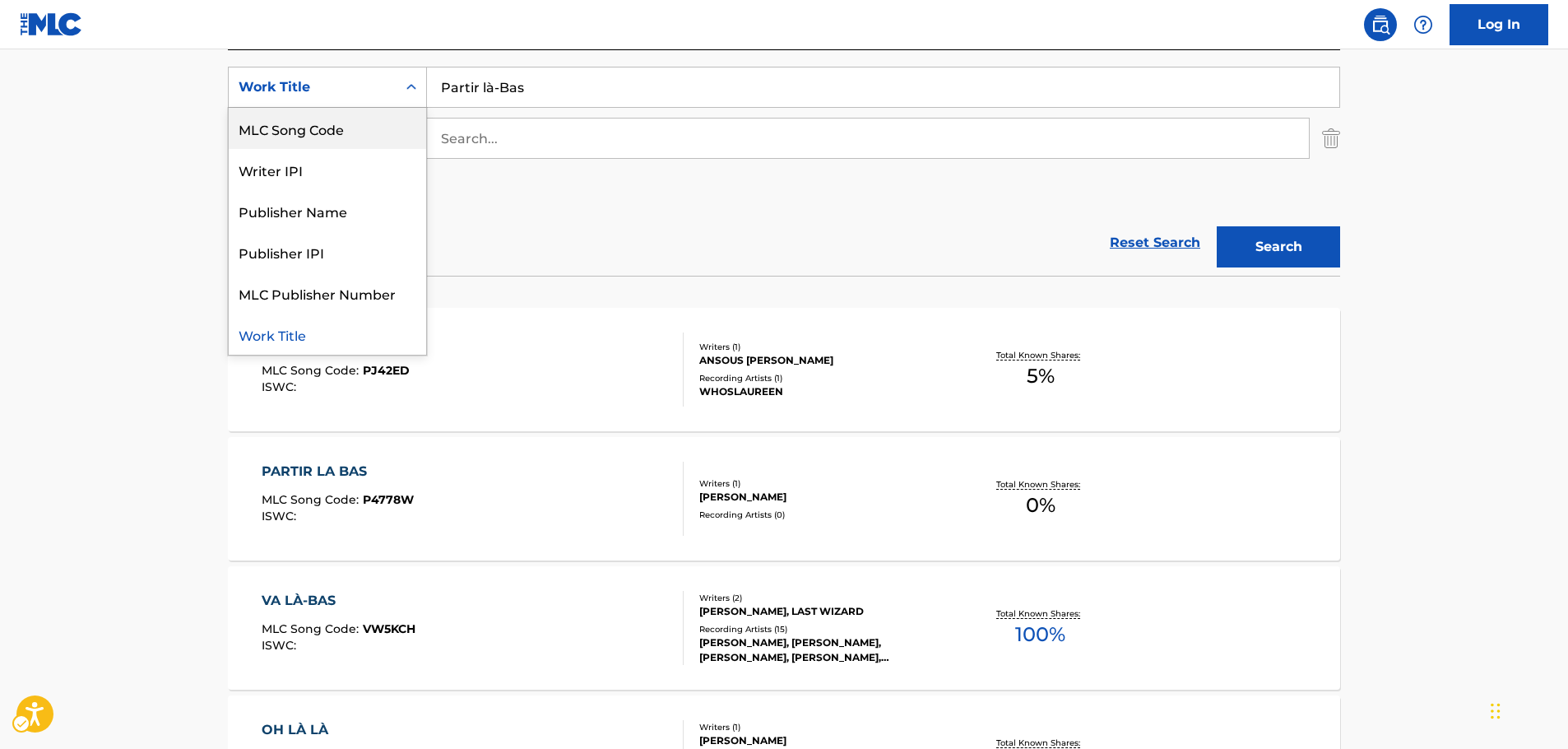
click at [347, 131] on div "MLC Song Code" at bounding box center [327, 128] width 197 height 41
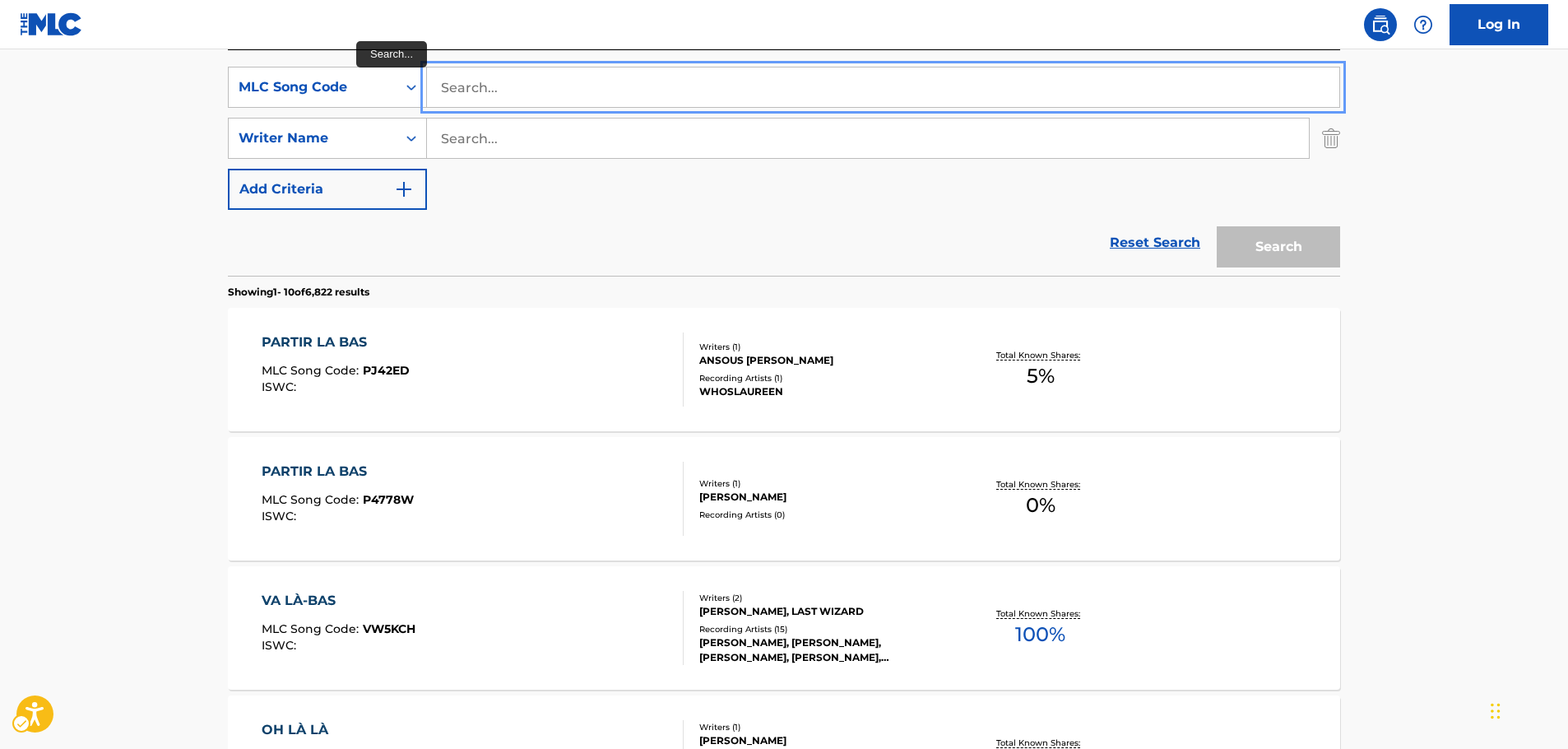
drag, startPoint x: 468, startPoint y: 93, endPoint x: 530, endPoint y: 108, distance: 63.8
paste input "P1511C"
type input "P1511C"
click at [1254, 242] on button "Search" at bounding box center [1278, 246] width 124 height 41
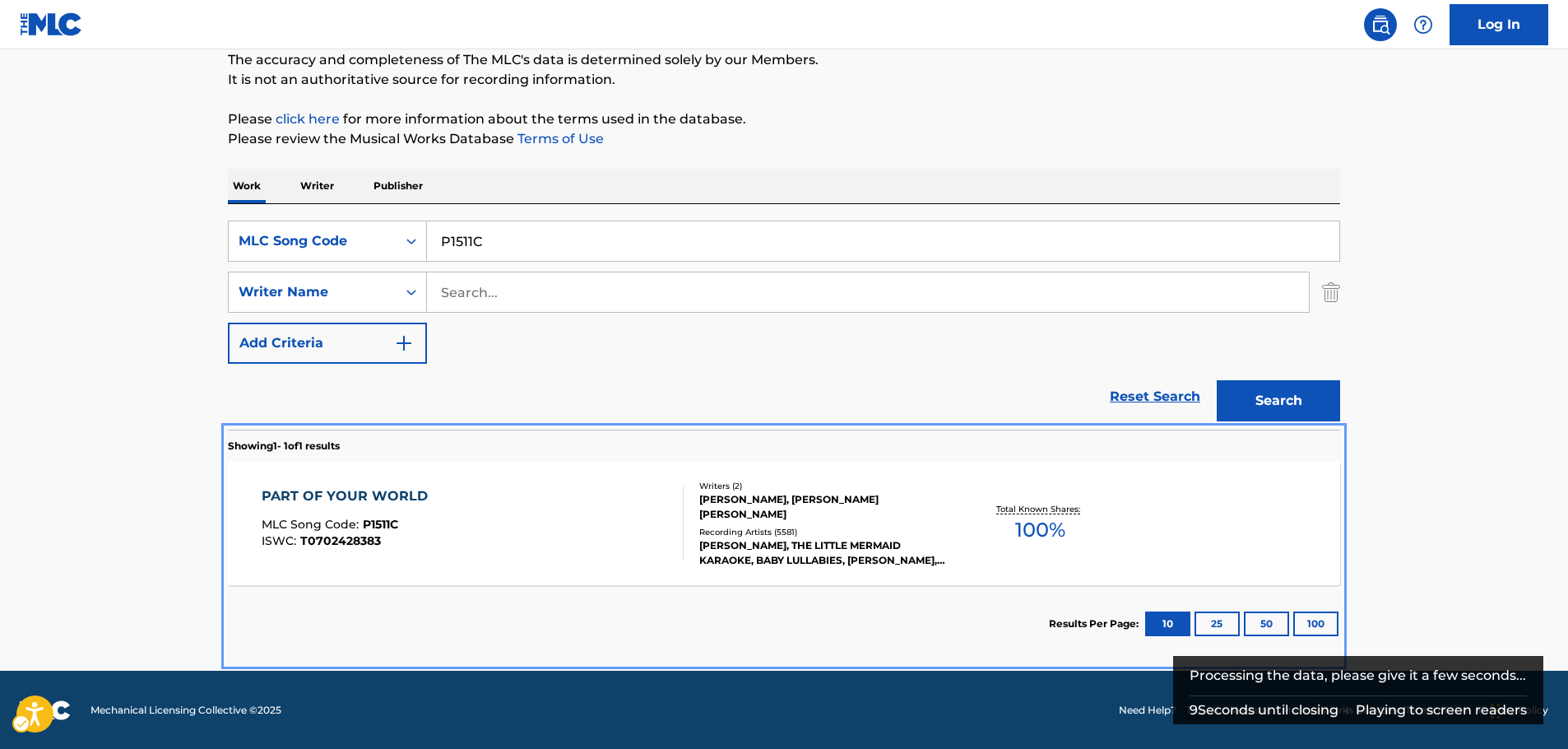
scroll to position [146, 0]
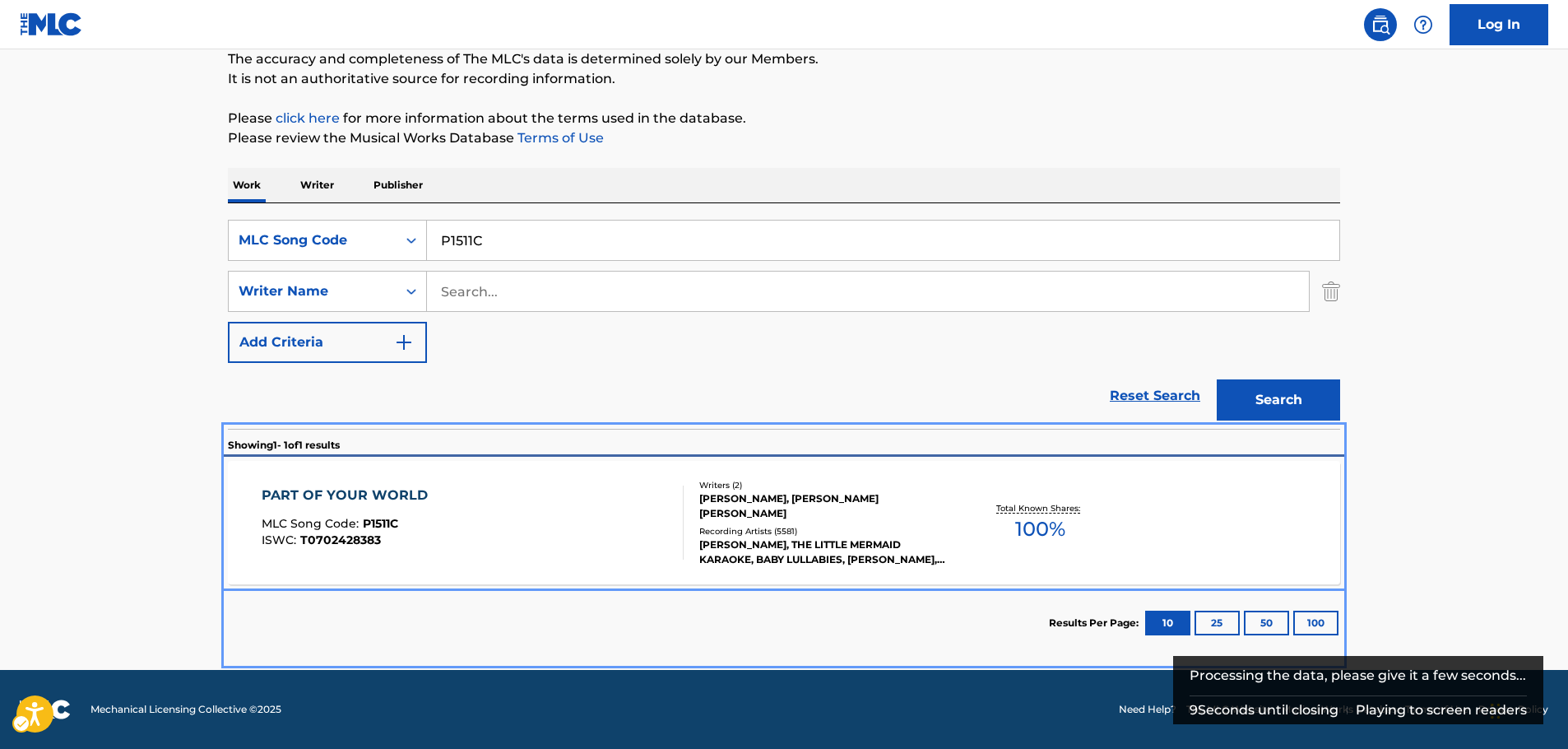
click at [395, 479] on div "PART OF YOUR WORLD MLC Song Code : P1511C ISWC : T0702428383 Writers ( 2 ) [PER…" at bounding box center [784, 522] width 1112 height 124
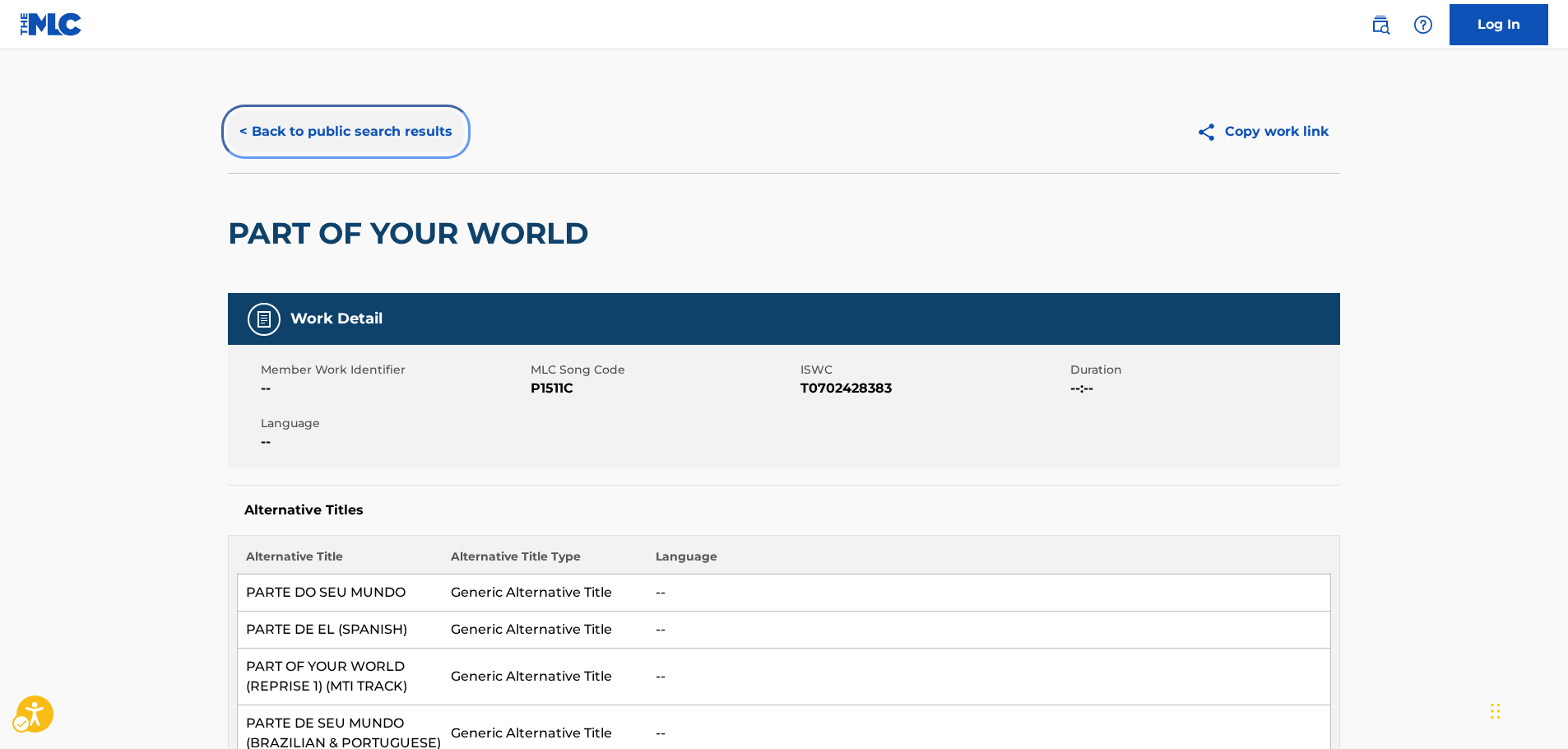
click at [321, 128] on button "< Back to public search results" at bounding box center [346, 131] width 237 height 41
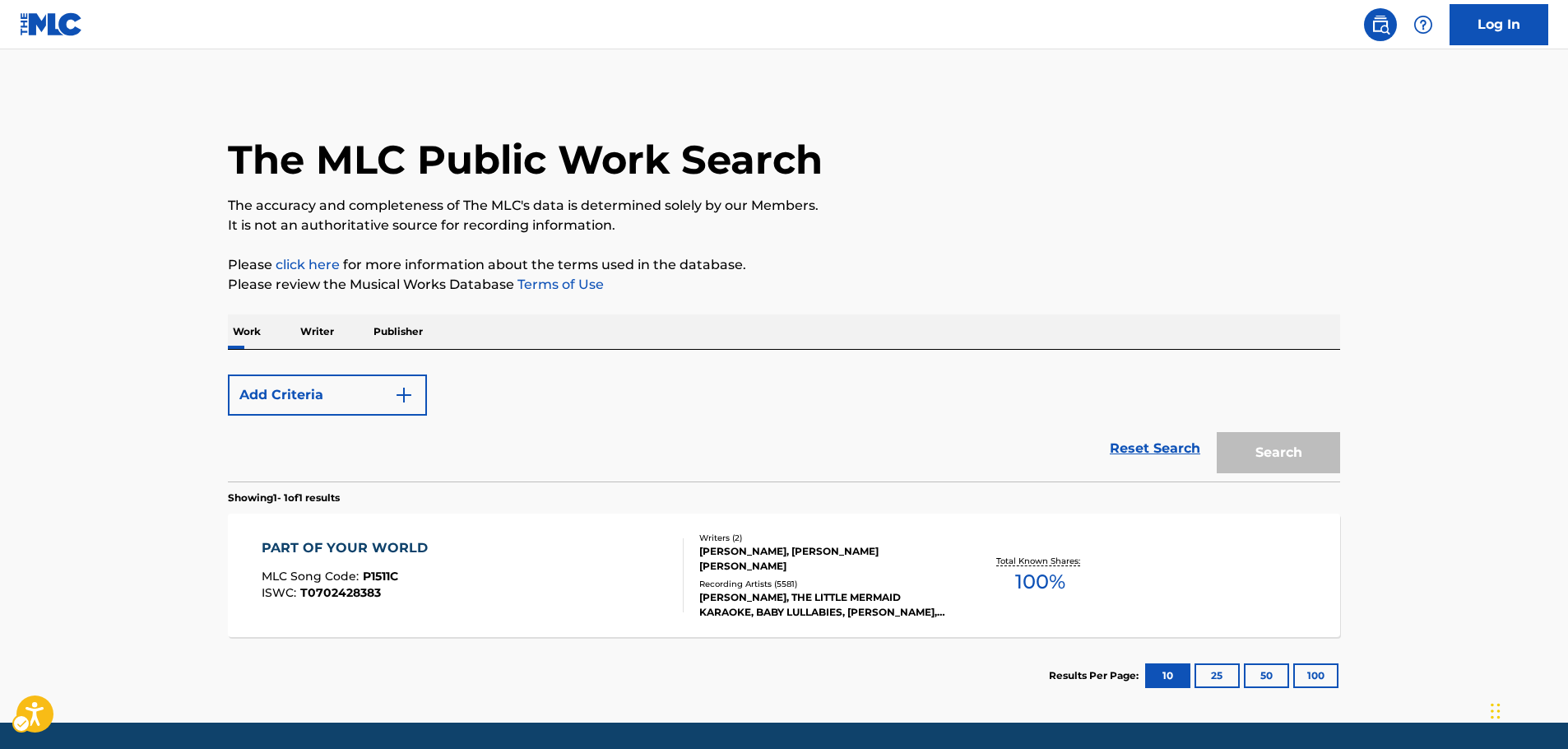
scroll to position [53, 0]
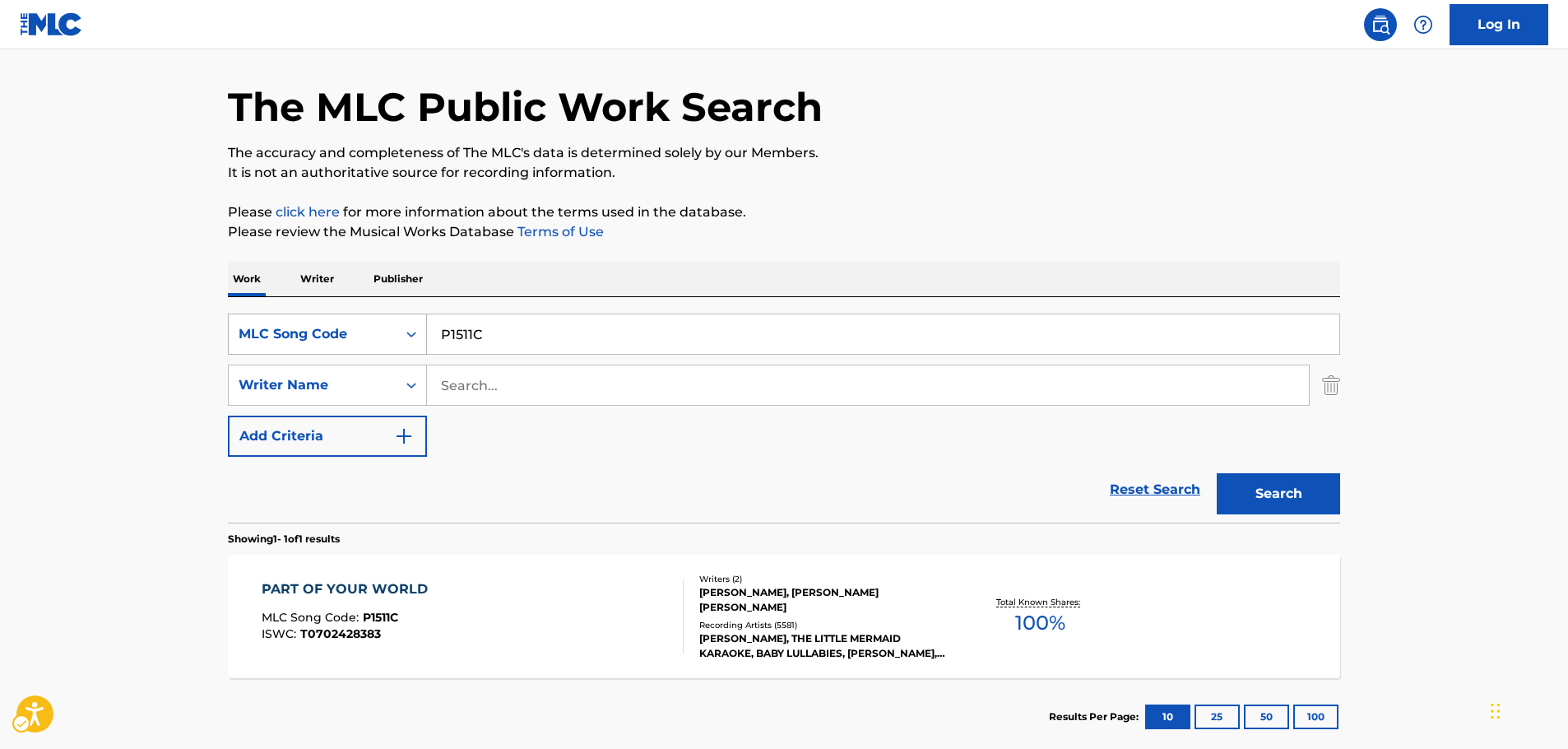
click at [418, 332] on icon "Search Form" at bounding box center [411, 334] width 17 height 17
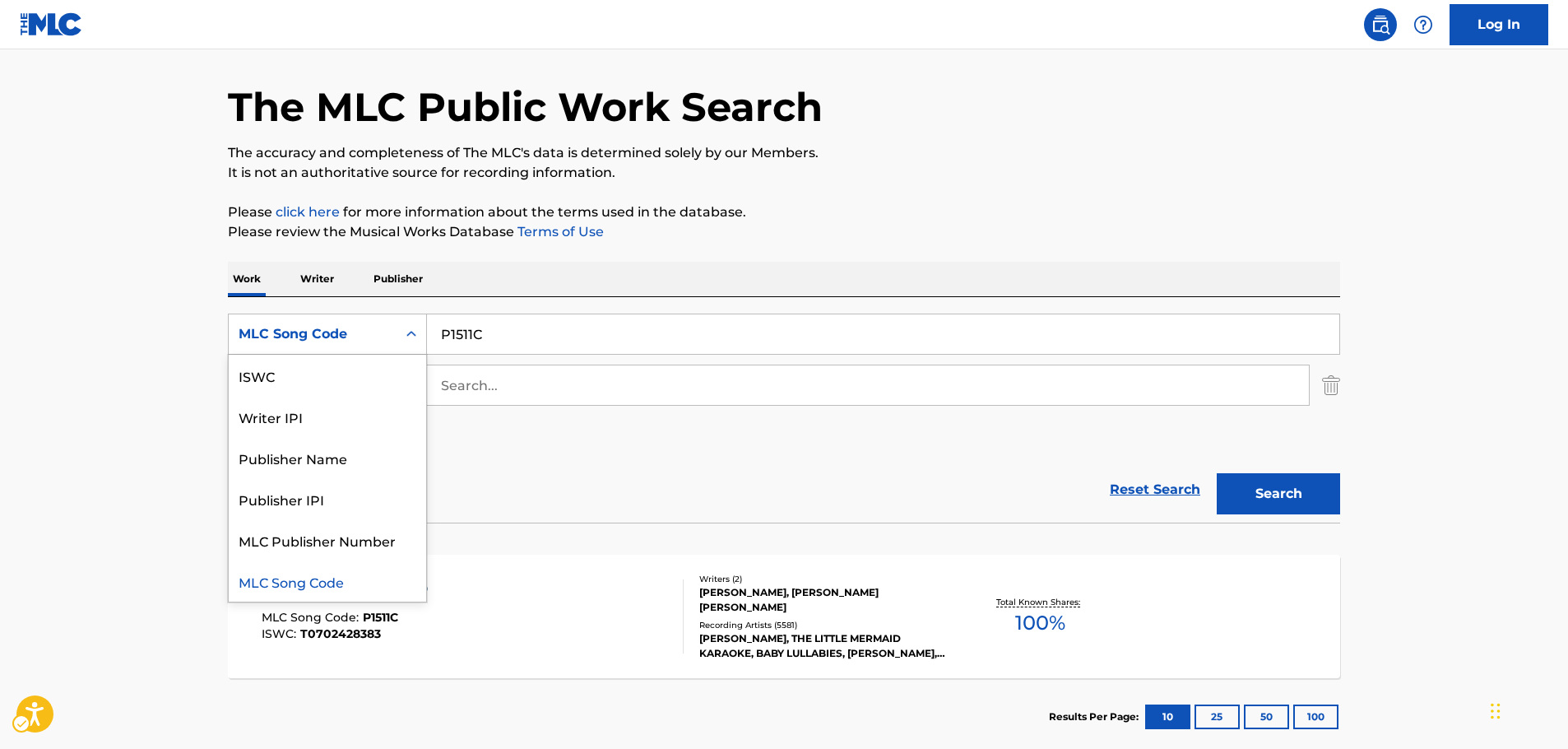
scroll to position [0, 0]
drag, startPoint x: 334, startPoint y: 388, endPoint x: 357, endPoint y: 380, distance: 24.4
click at [335, 387] on div "Work Title" at bounding box center [327, 375] width 197 height 41
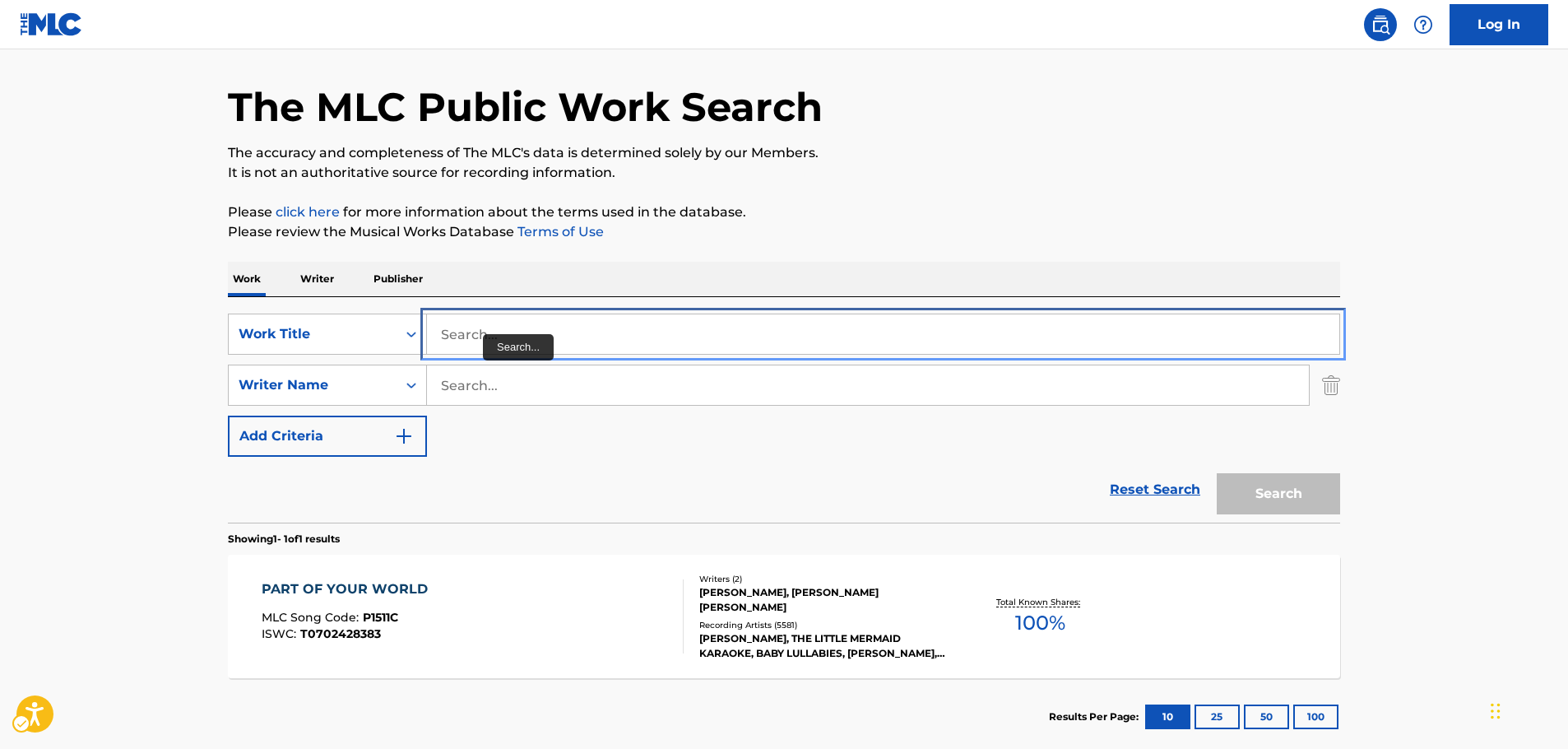
drag, startPoint x: 421, startPoint y: 356, endPoint x: 480, endPoint y: 332, distance: 63.7
paste input "Non Piangere Salame"
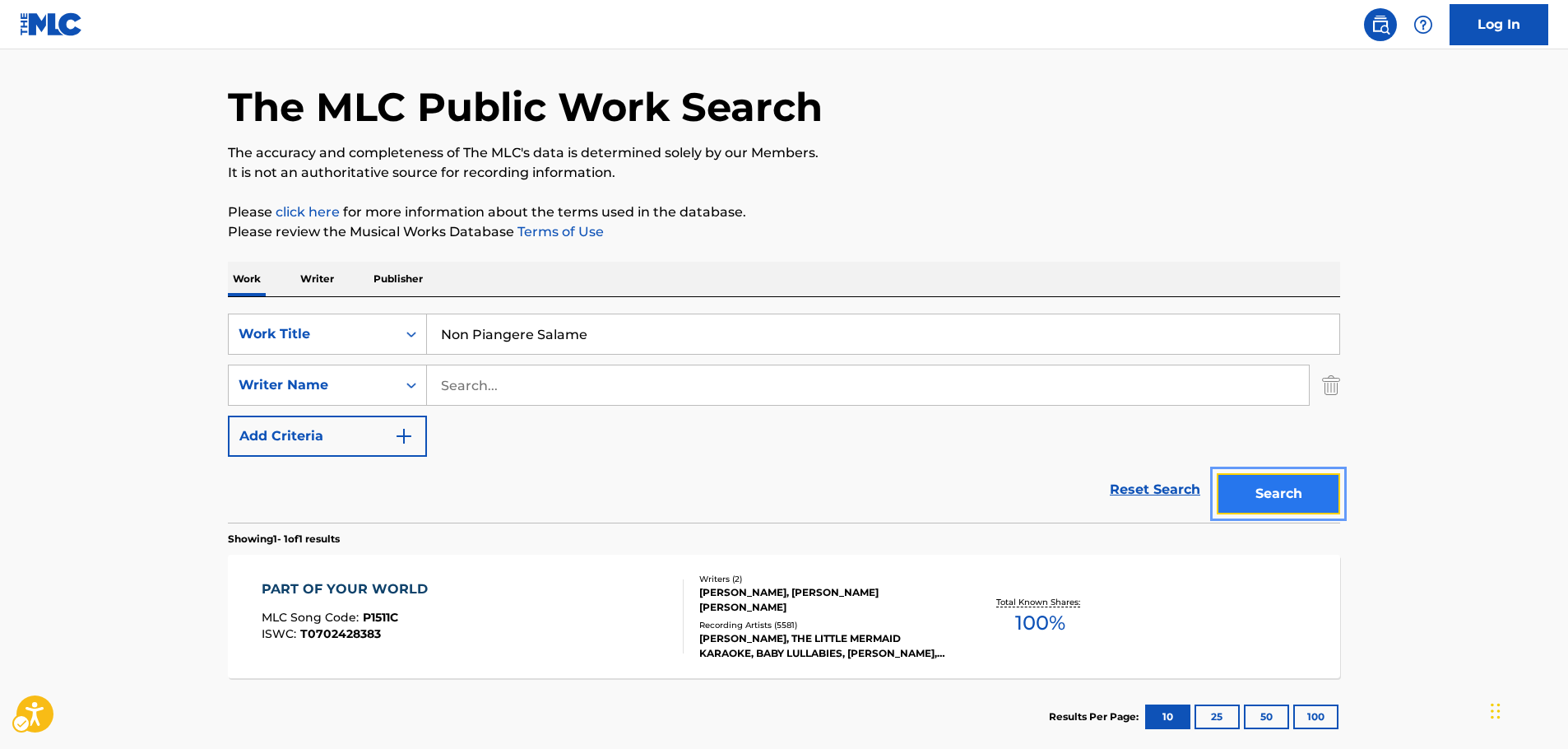
click at [1270, 498] on button "Search" at bounding box center [1278, 493] width 124 height 41
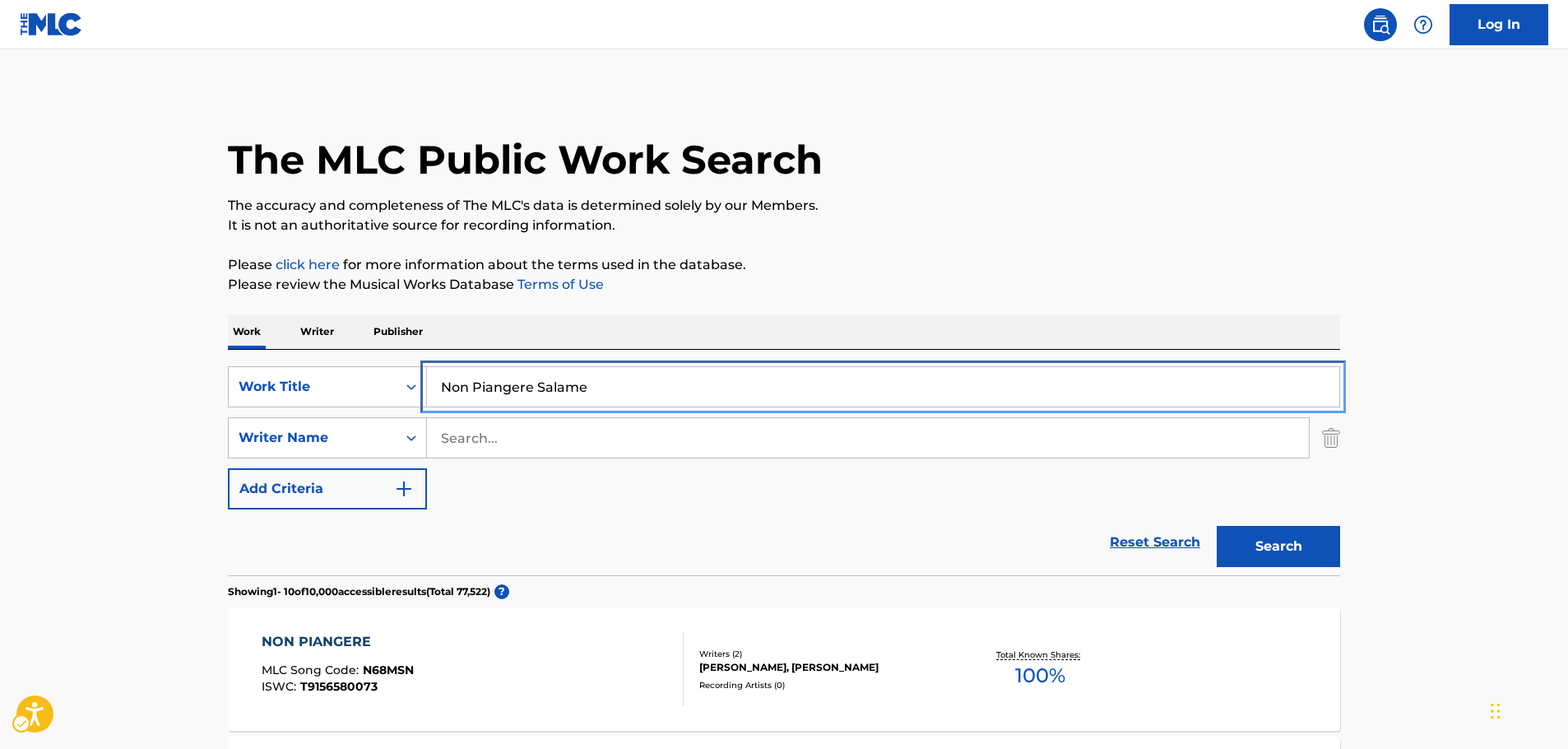
drag, startPoint x: 485, startPoint y: 391, endPoint x: 149, endPoint y: 403, distance: 336.2
paste input "Dance With M"
type input "Dance With Me"
drag, startPoint x: 83, startPoint y: 398, endPoint x: 104, endPoint y: 404, distance: 21.8
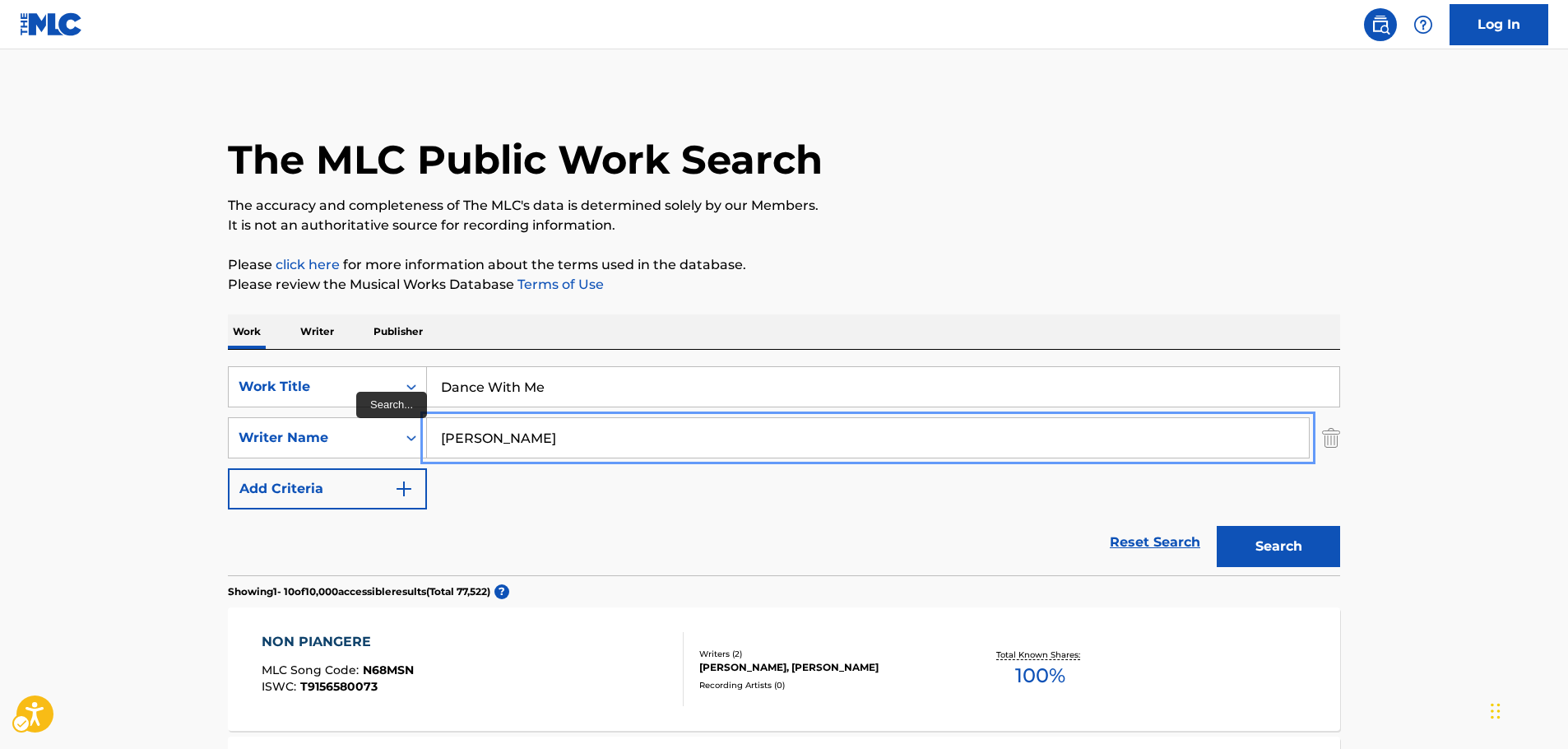
click at [1217, 526] on button "Search" at bounding box center [1278, 546] width 124 height 41
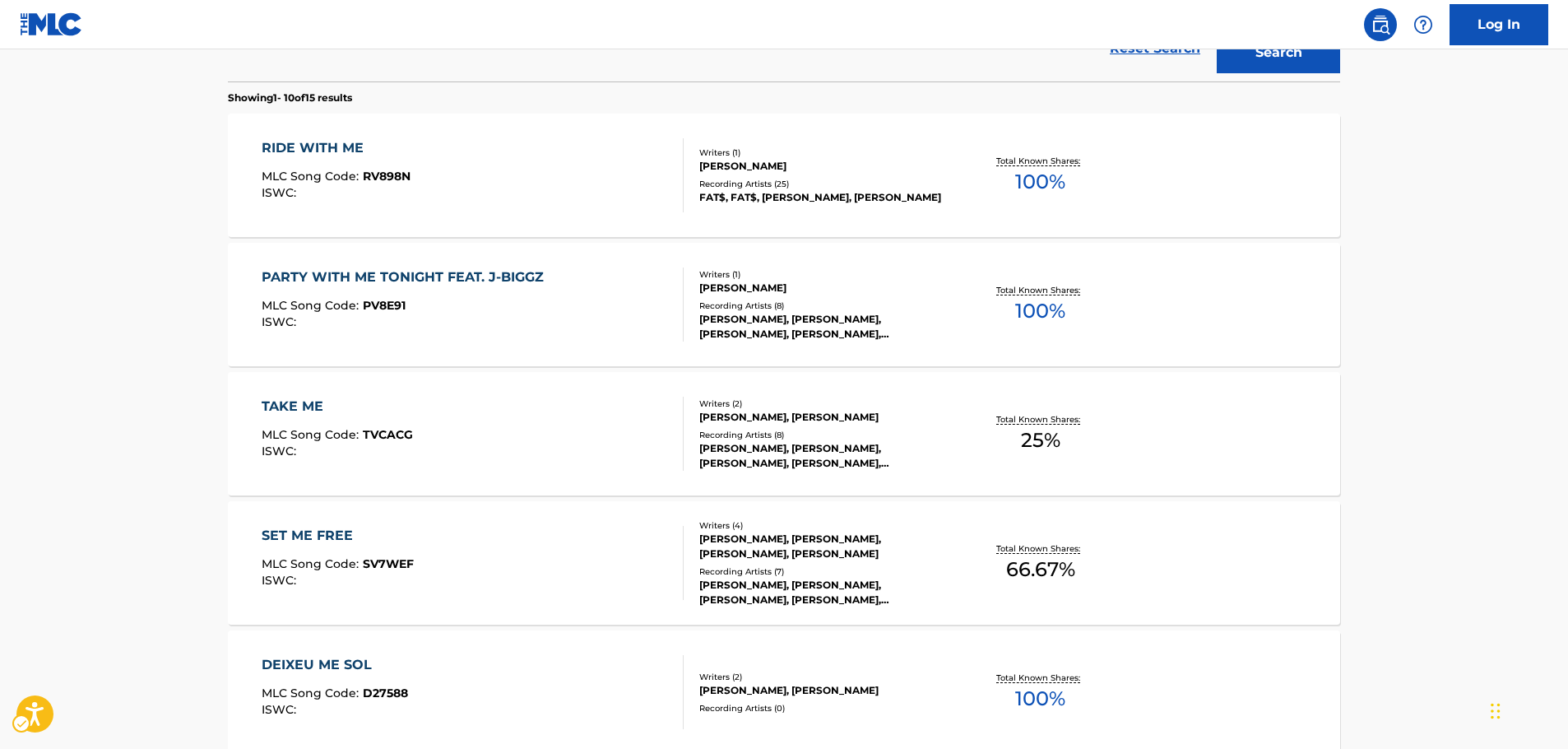
scroll to position [82, 0]
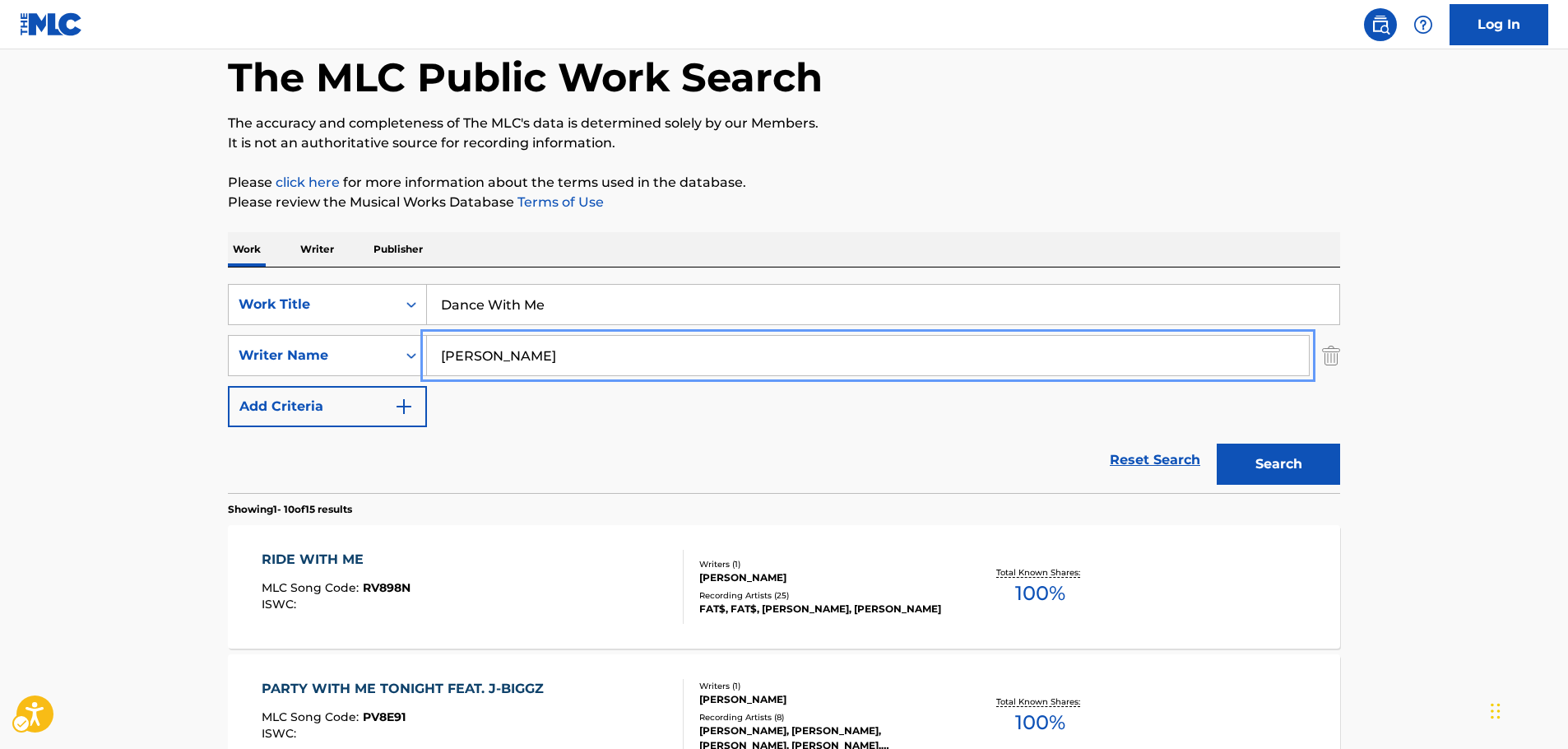
drag, startPoint x: 525, startPoint y: 357, endPoint x: 363, endPoint y: 377, distance: 163.2
click at [363, 377] on div "SearchWithCriteria0f072b71-1f12-4ba6-9efb-fb2bbafb7738 Work Title Dance With Me…" at bounding box center [784, 355] width 1112 height 143
click at [1217, 443] on button "Search" at bounding box center [1278, 463] width 124 height 41
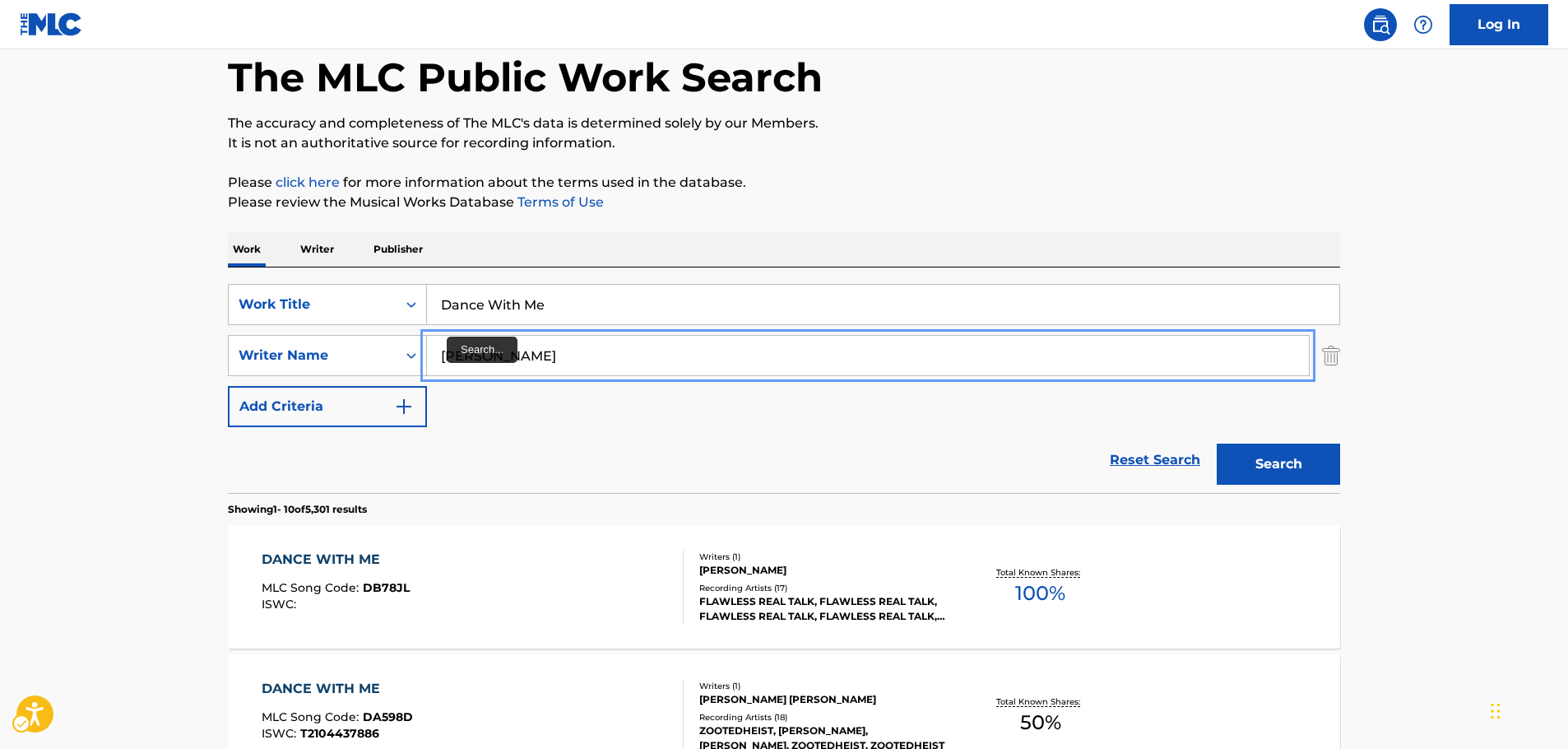
click at [440, 355] on input "[PERSON_NAME]" at bounding box center [867, 355] width 882 height 39
type input "[PERSON_NAME]"
click at [1217, 443] on button "Search" at bounding box center [1278, 463] width 124 height 41
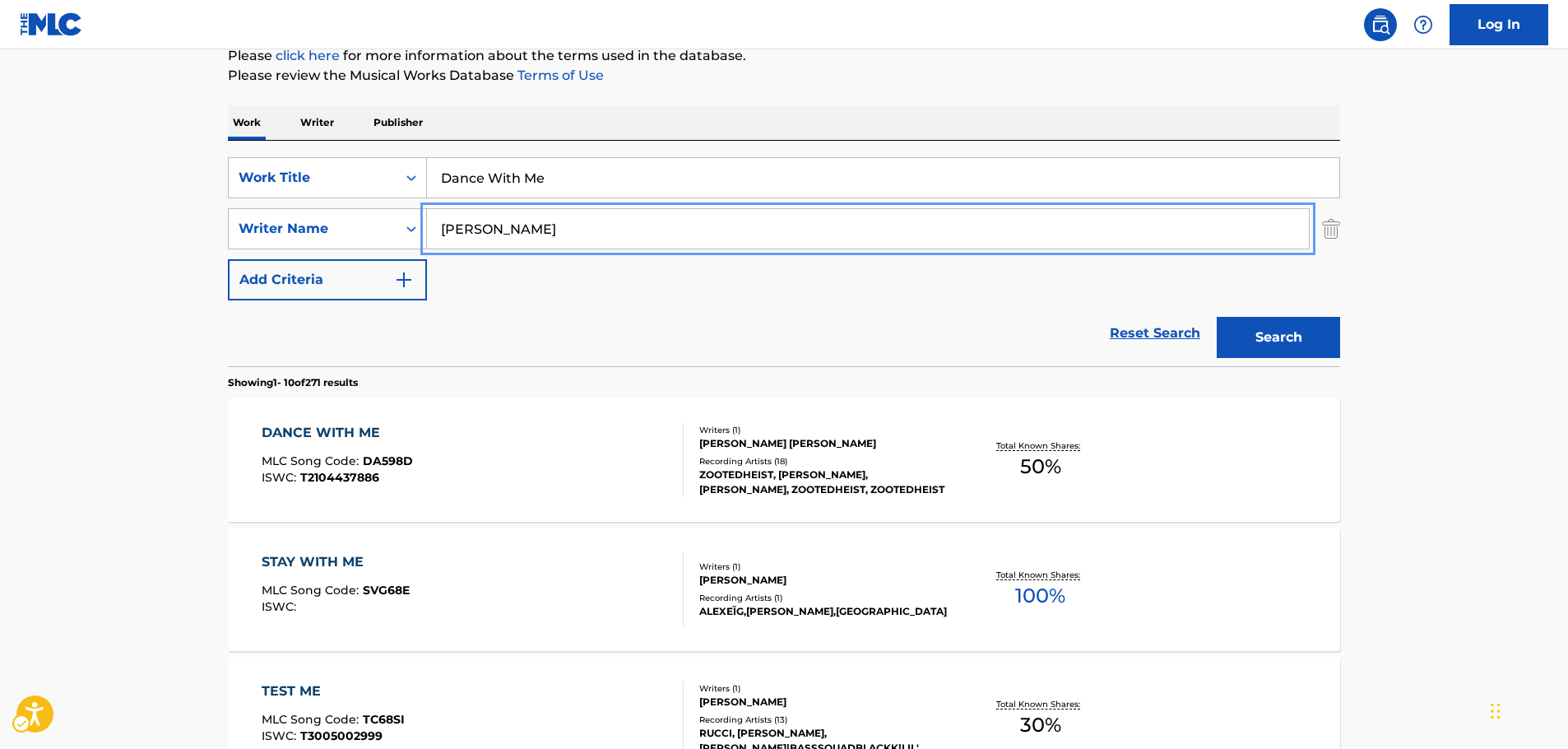
scroll to position [247, 0]
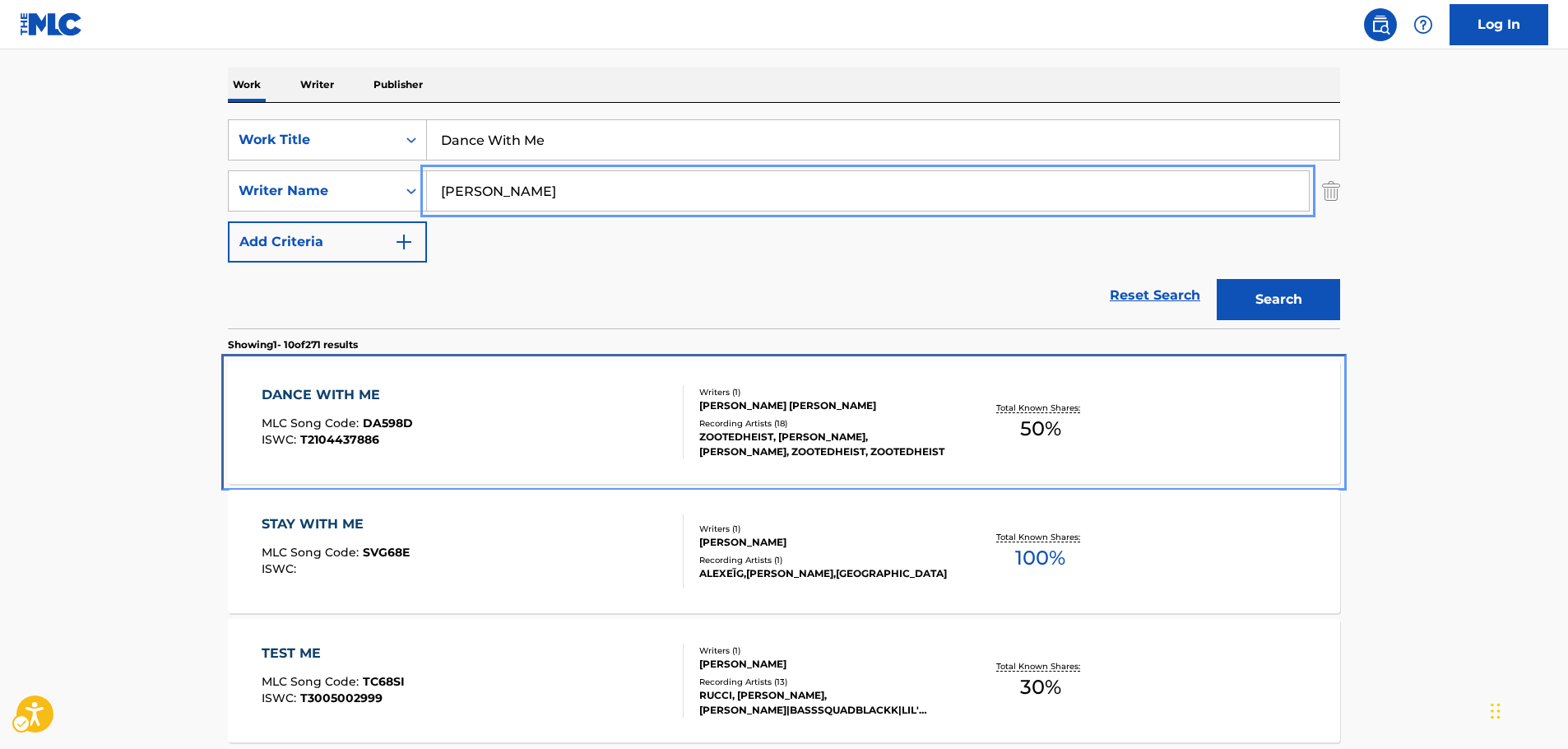
click at [422, 395] on div "DANCE WITH ME MLC Song Code : DA598D ISWC : T2104437886" at bounding box center [473, 421] width 423 height 74
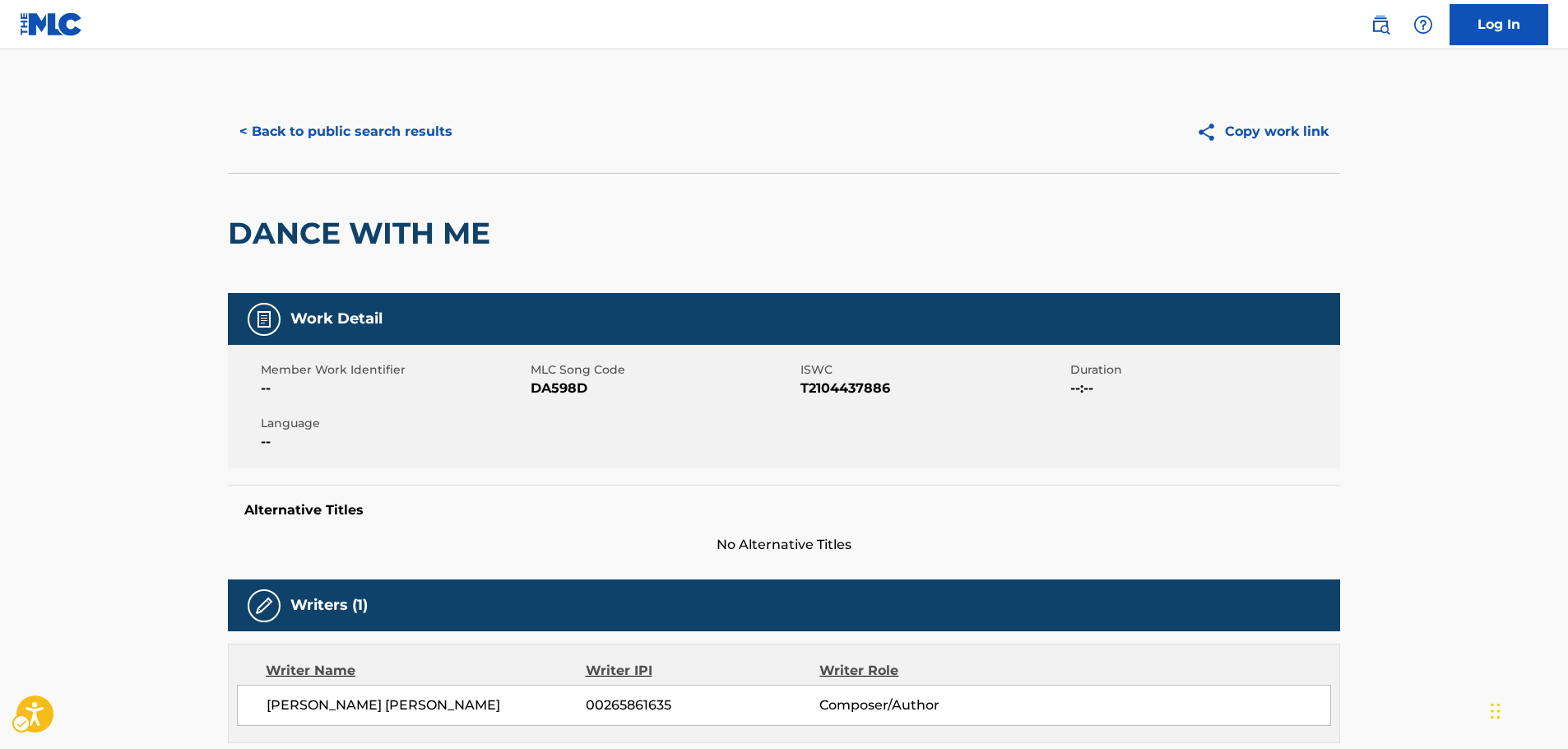
click at [574, 391] on span "MLC Song Code - DA598D" at bounding box center [663, 388] width 265 height 20
click at [815, 385] on span "ISWC - T2104437886" at bounding box center [933, 388] width 265 height 20
drag, startPoint x: 491, startPoint y: 709, endPoint x: 1019, endPoint y: 293, distance: 672.2
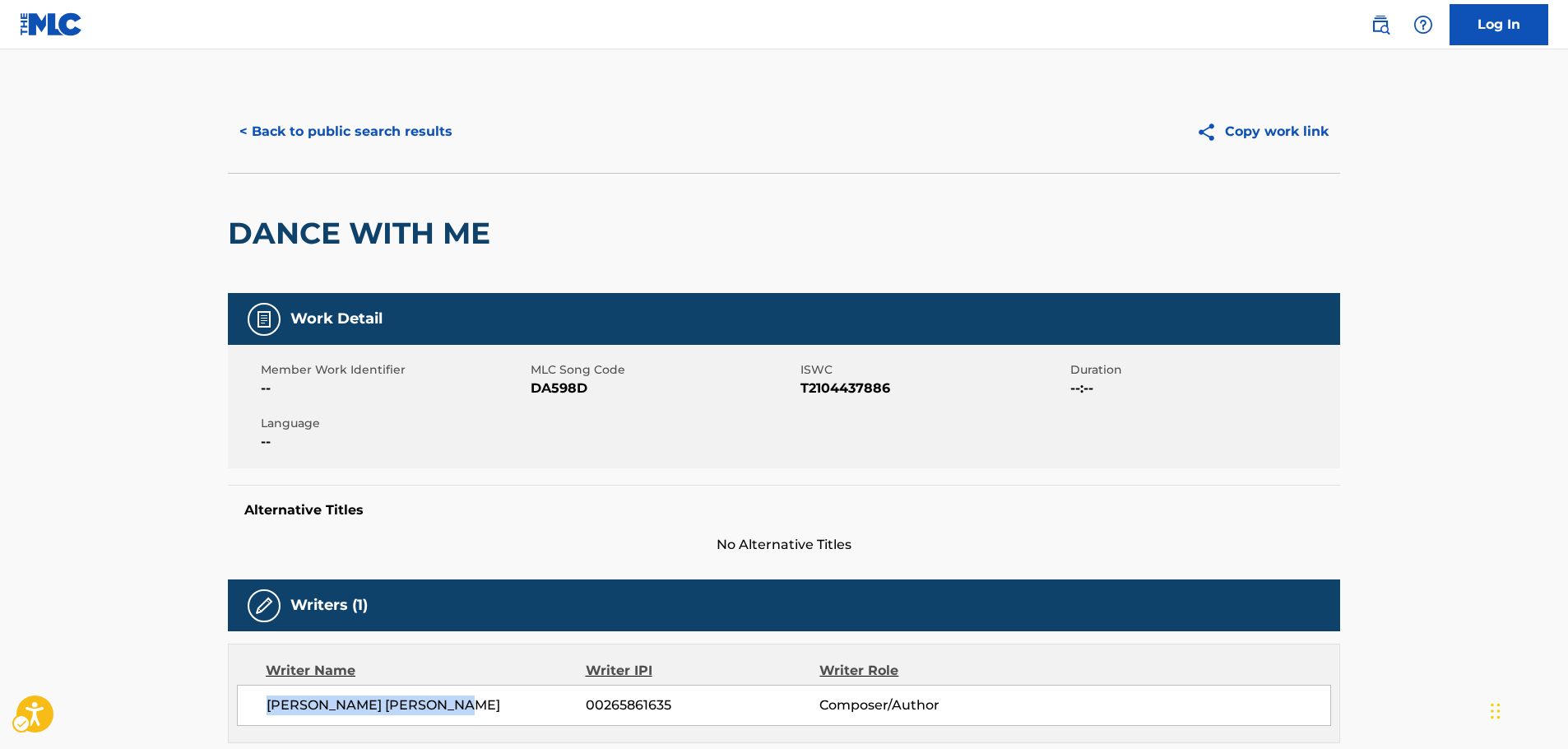
click at [251, 702] on div "[PERSON_NAME] [PERSON_NAME] 00265861635 Composer/Author" at bounding box center [783, 704] width 1094 height 41
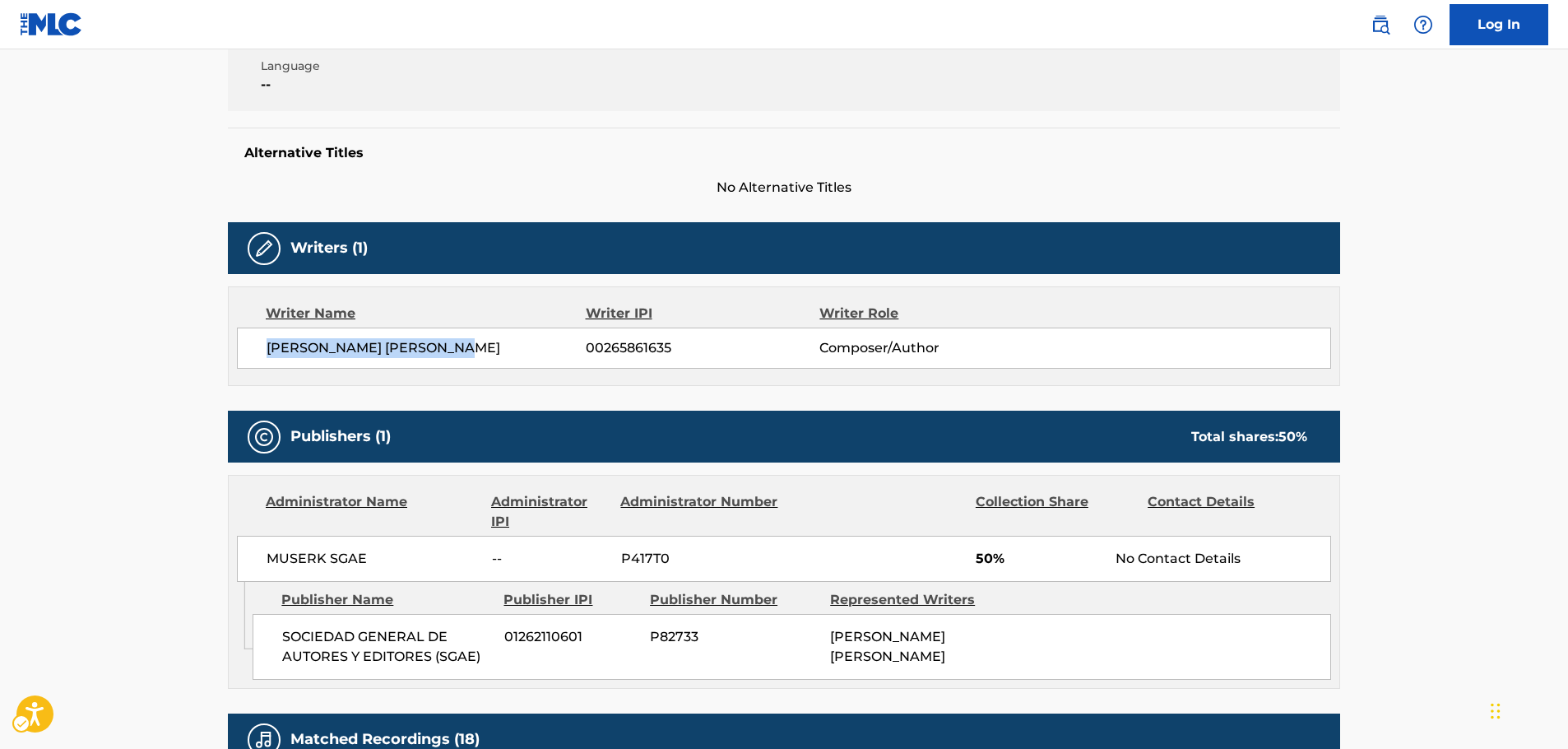
scroll to position [658, 0]
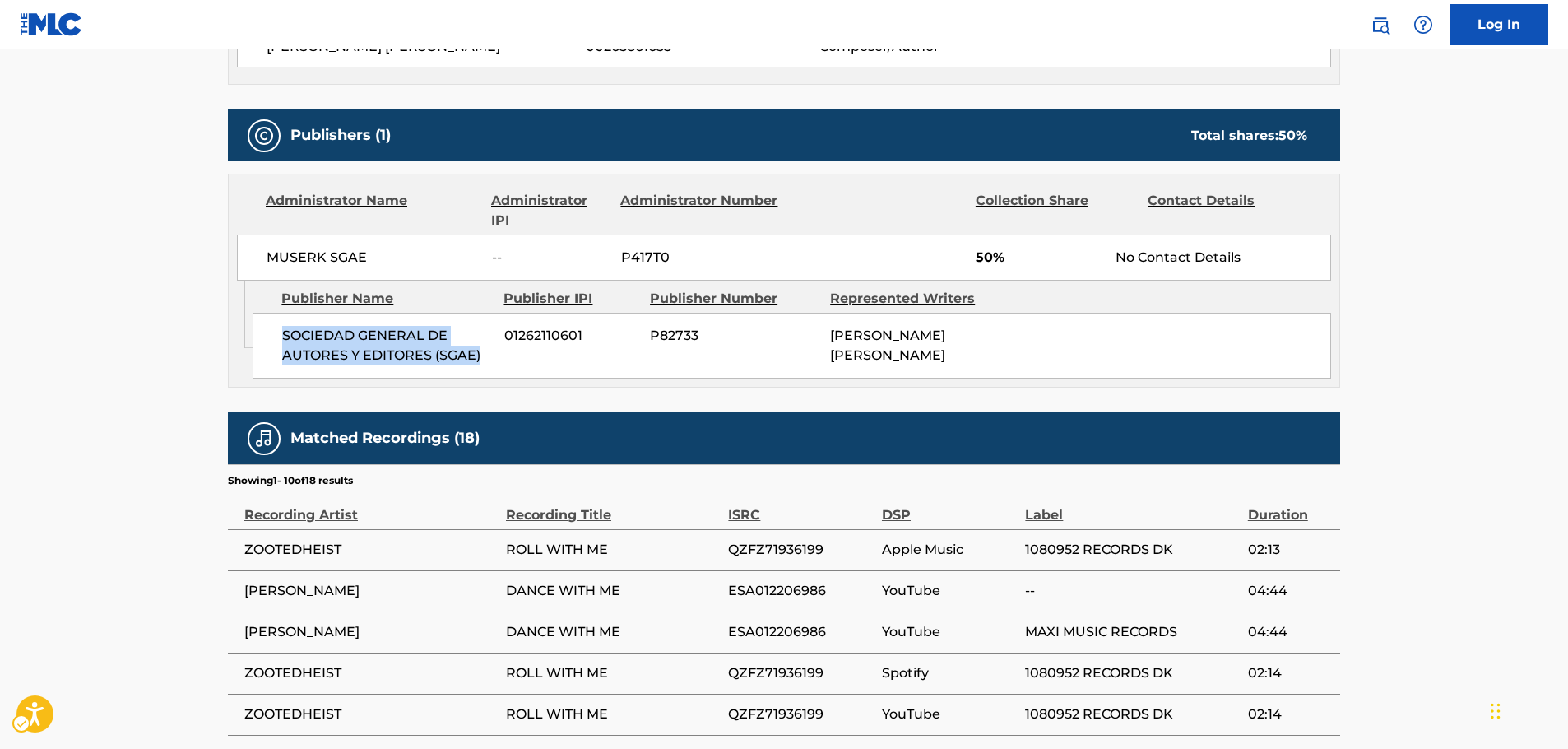
drag, startPoint x: 484, startPoint y: 358, endPoint x: 265, endPoint y: 340, distance: 219.7
click at [265, 340] on div "SOCIEDAD GENERAL DE AUTORES Y EDITORES (SGAE) 01262110601 P82733 [PERSON_NAME] …" at bounding box center [791, 345] width 1078 height 66
drag, startPoint x: 344, startPoint y: 256, endPoint x: 230, endPoint y: 268, distance: 114.6
click at [265, 258] on div "MUSERK SGAE -- P417T0 50% No Contact Details" at bounding box center [783, 258] width 1094 height 46
